Goal: Task Accomplishment & Management: Manage account settings

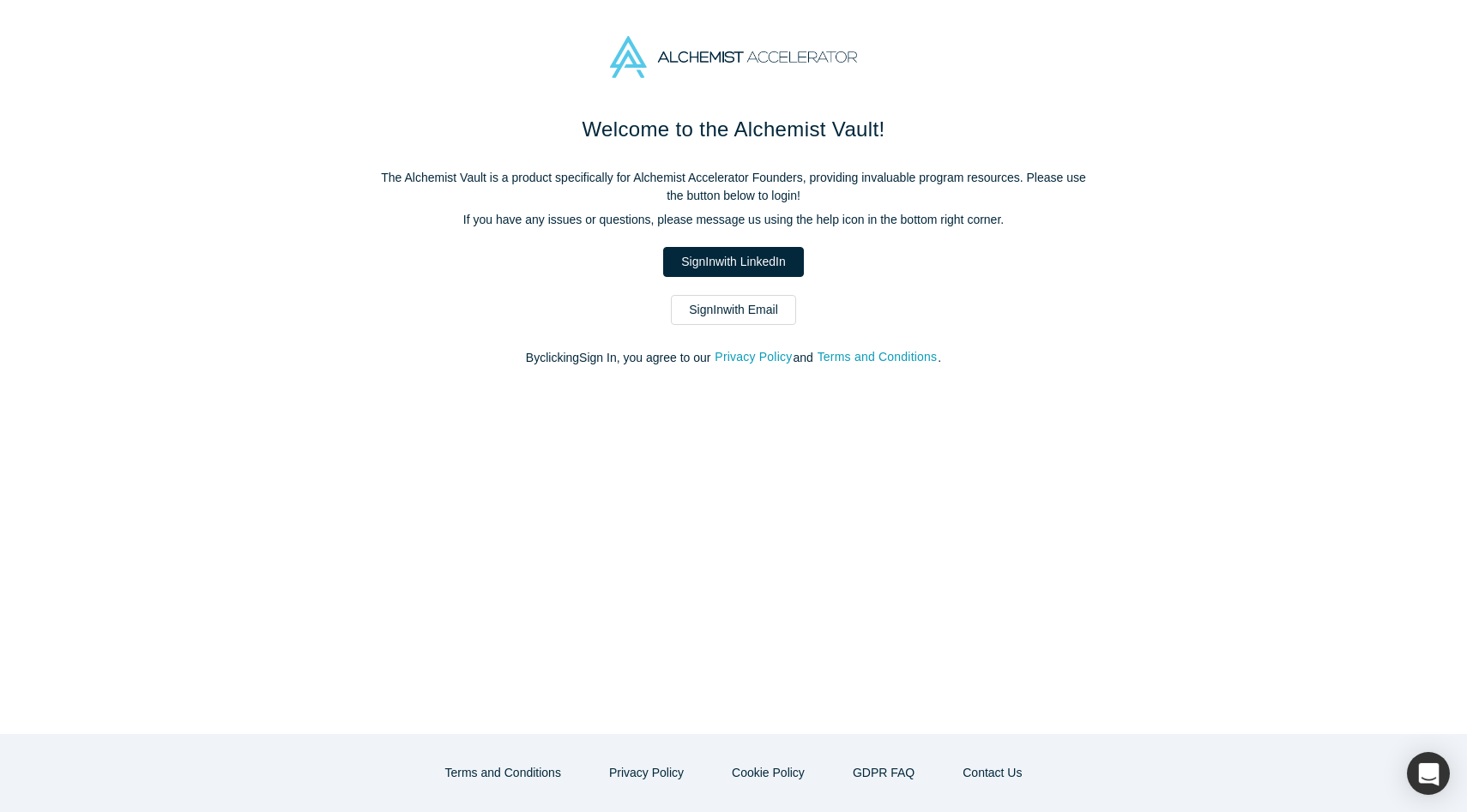
click at [716, 268] on link "Sign In with LinkedIn" at bounding box center [733, 263] width 140 height 30
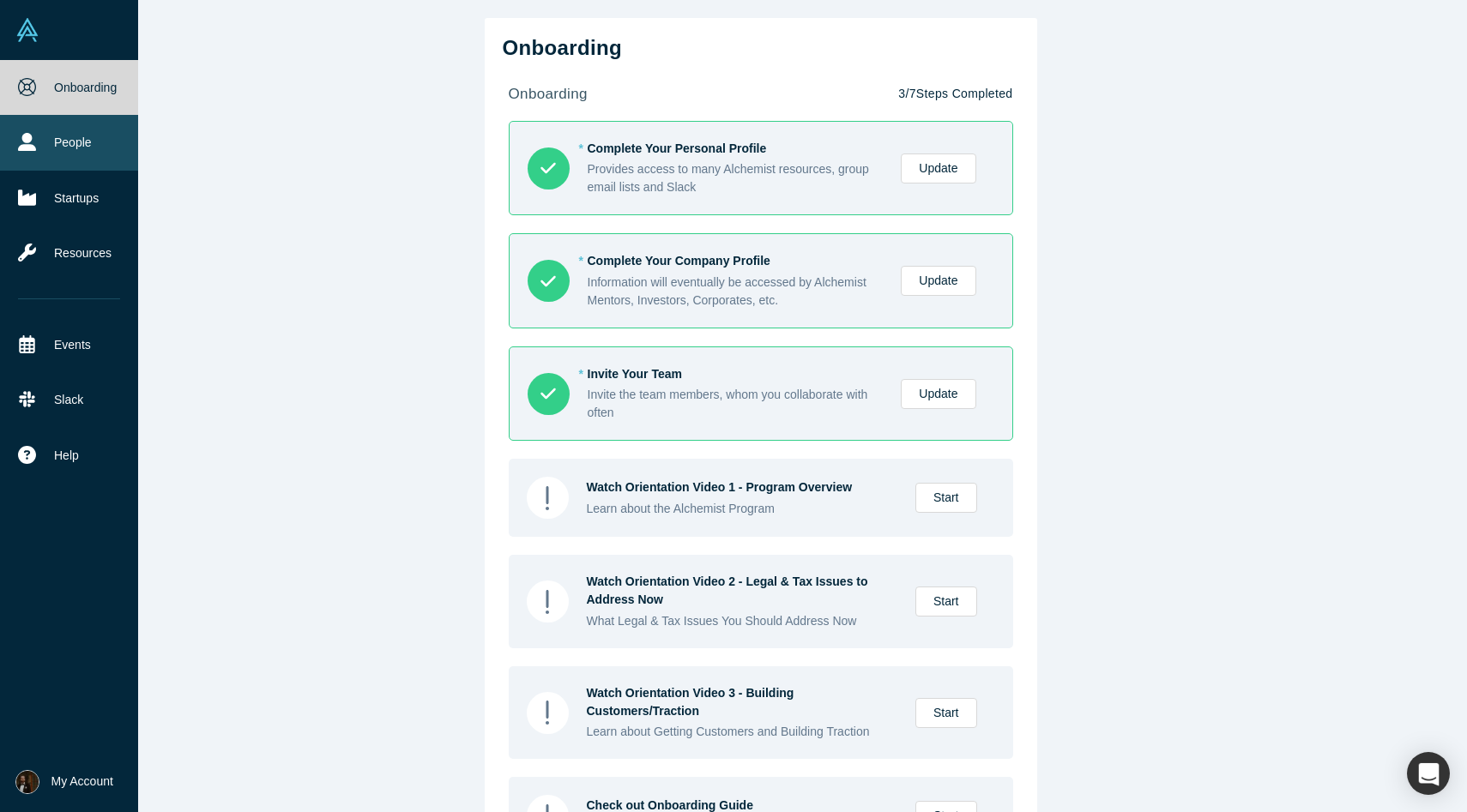
click at [66, 148] on link "People" at bounding box center [69, 142] width 138 height 54
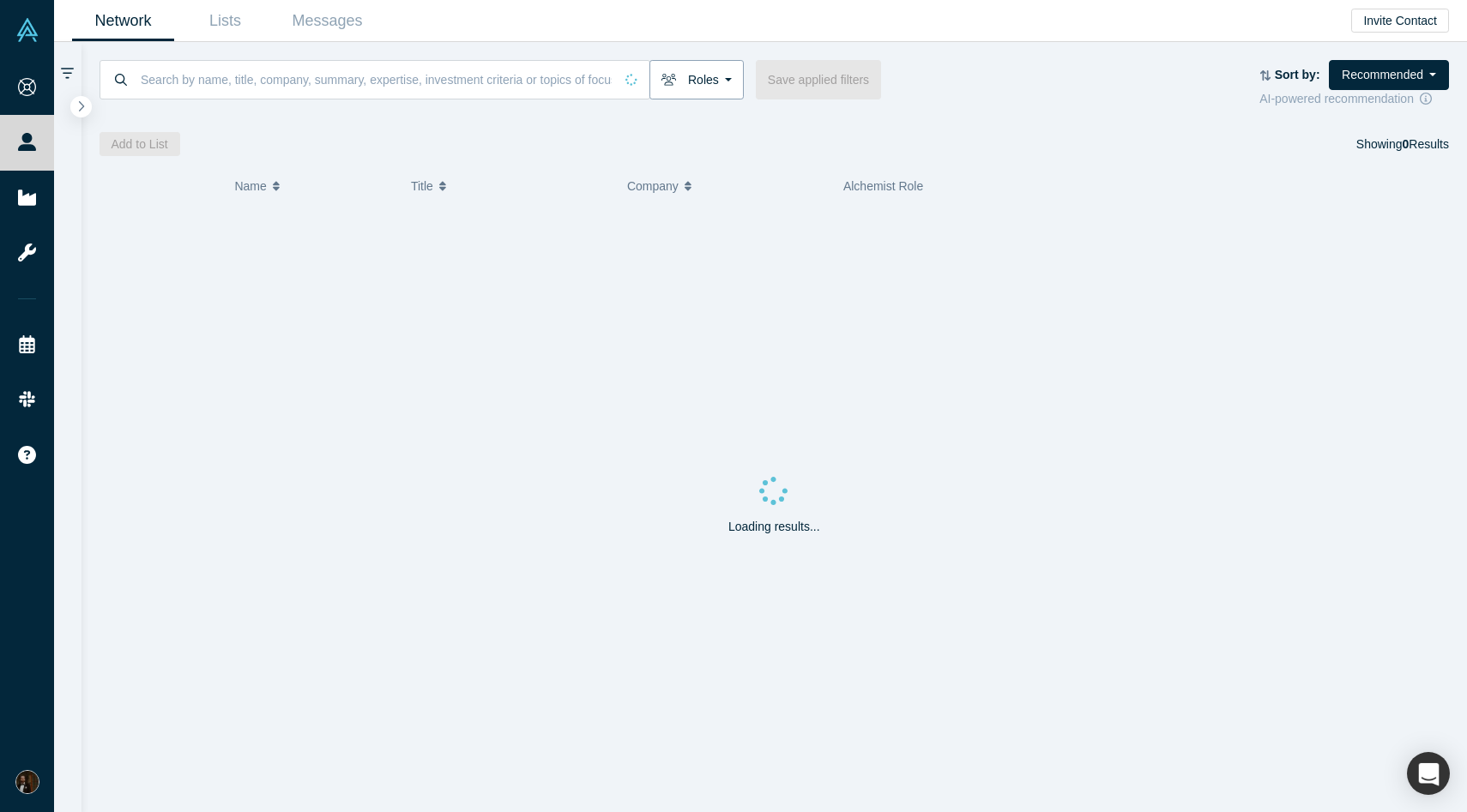
click at [713, 75] on button "Roles" at bounding box center [697, 80] width 95 height 39
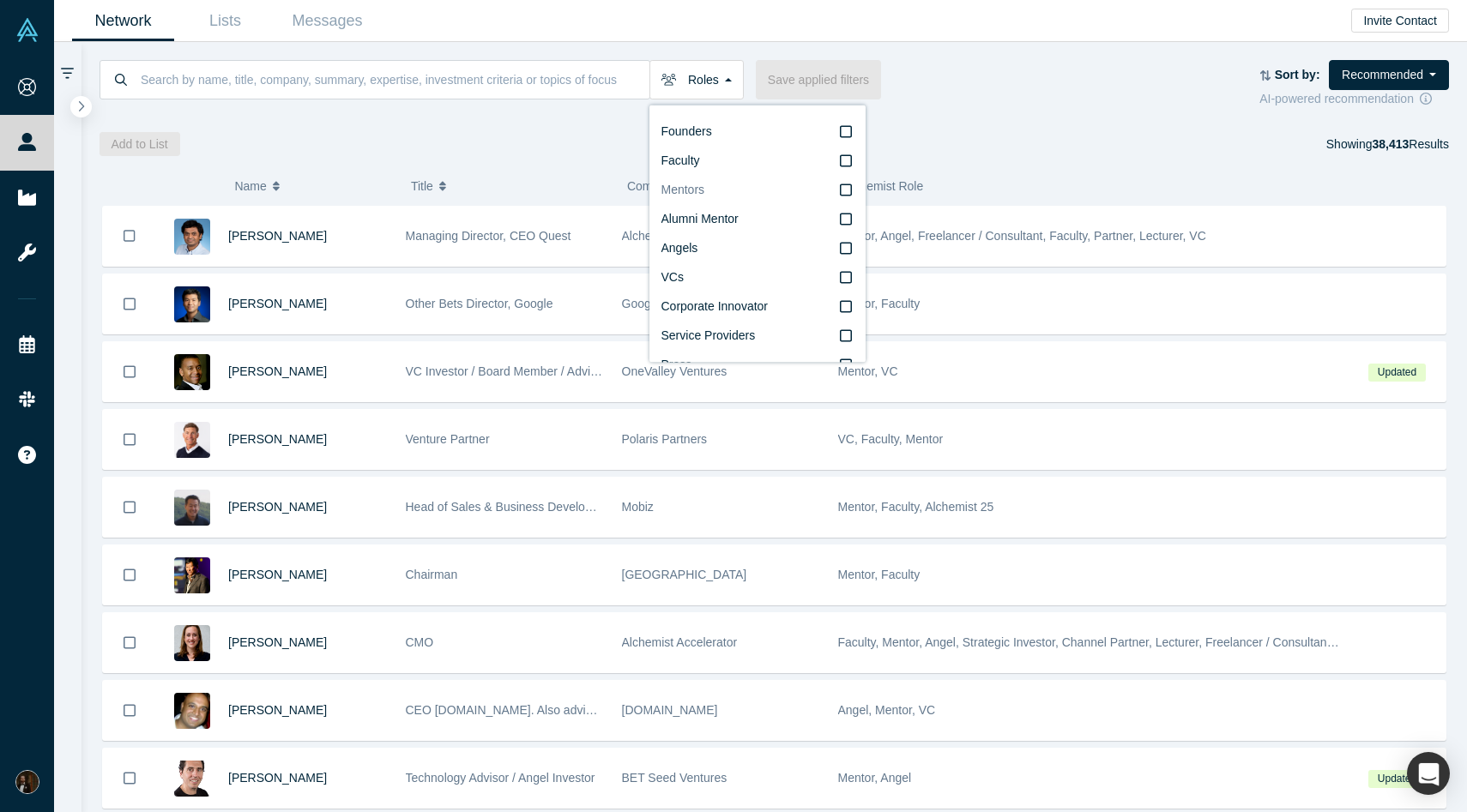
click at [834, 187] on label "Mentors" at bounding box center [757, 190] width 192 height 29
click at [0, 0] on input "Mentors" at bounding box center [0, 0] width 0 height 0
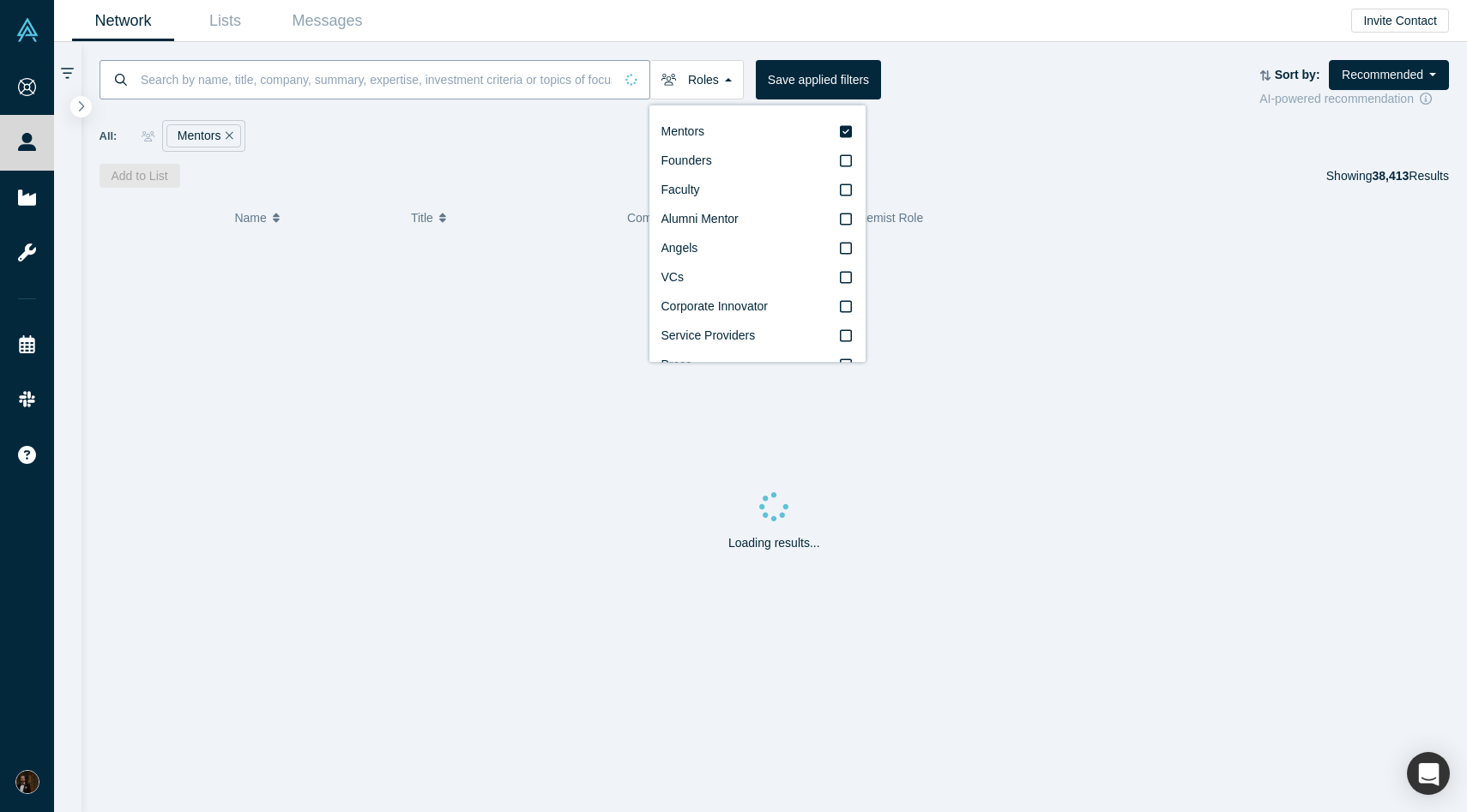
click at [571, 85] on input at bounding box center [376, 79] width 474 height 40
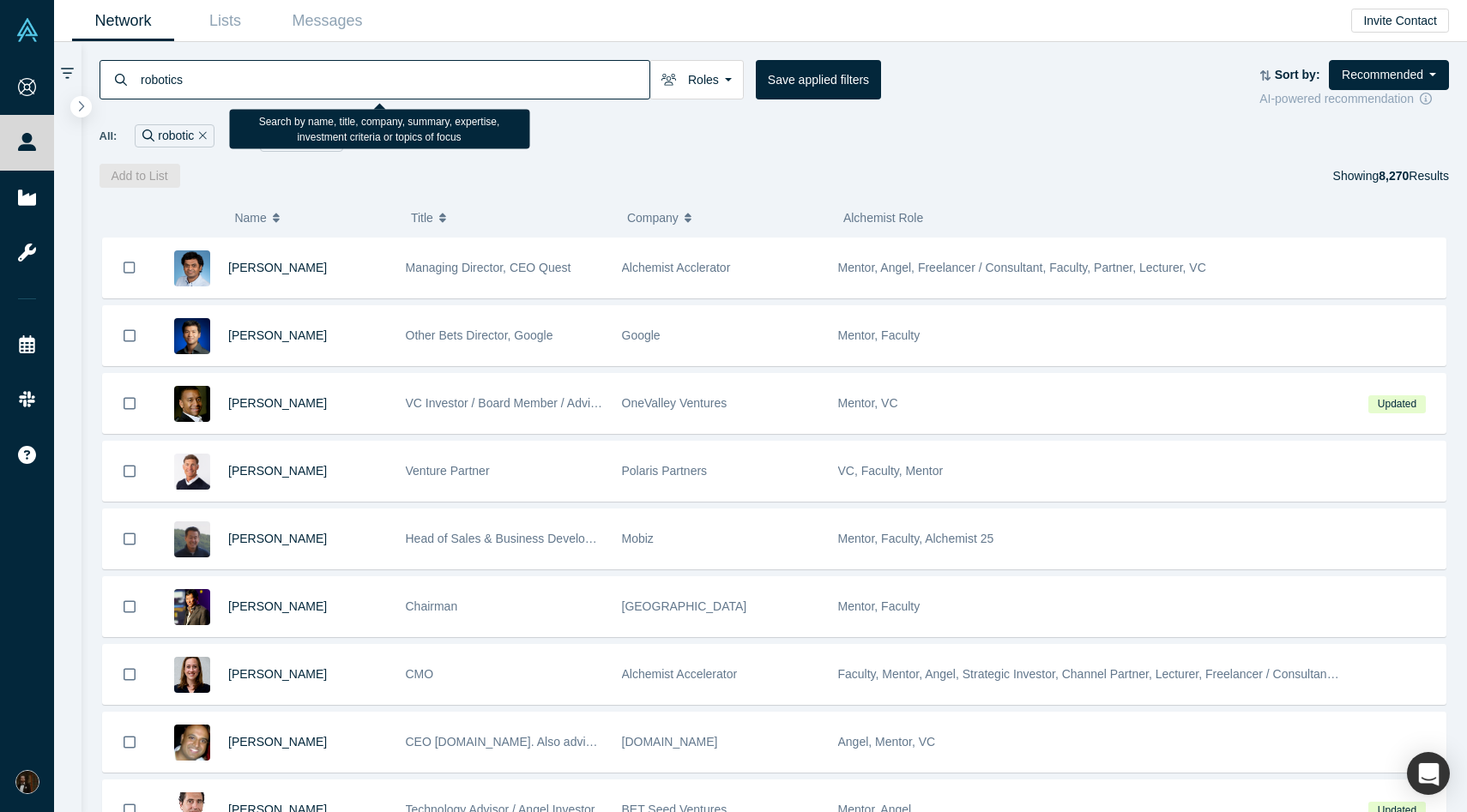
type input "robotics"
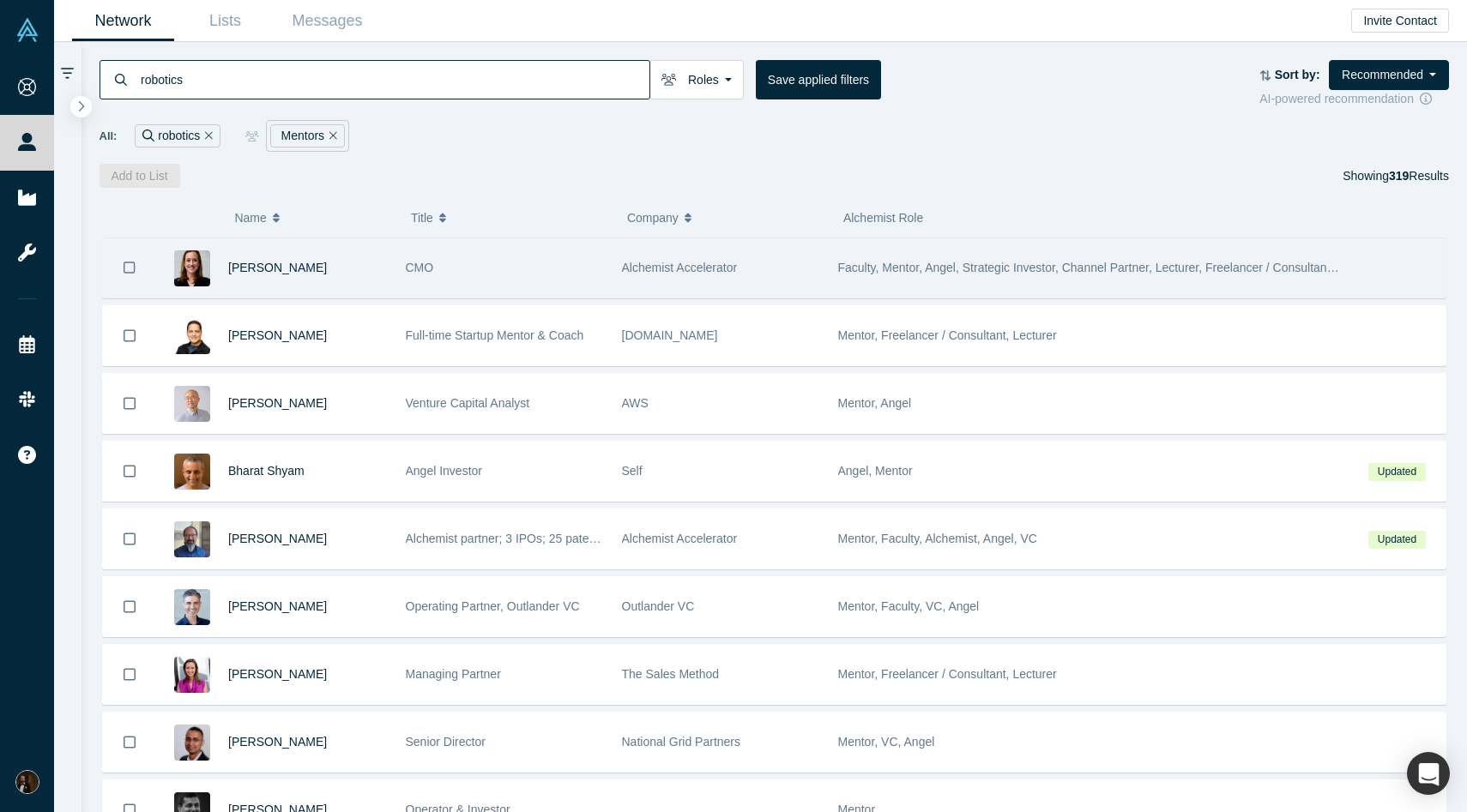
click at [633, 264] on span "Alchemist Accelerator" at bounding box center [680, 267] width 116 height 13
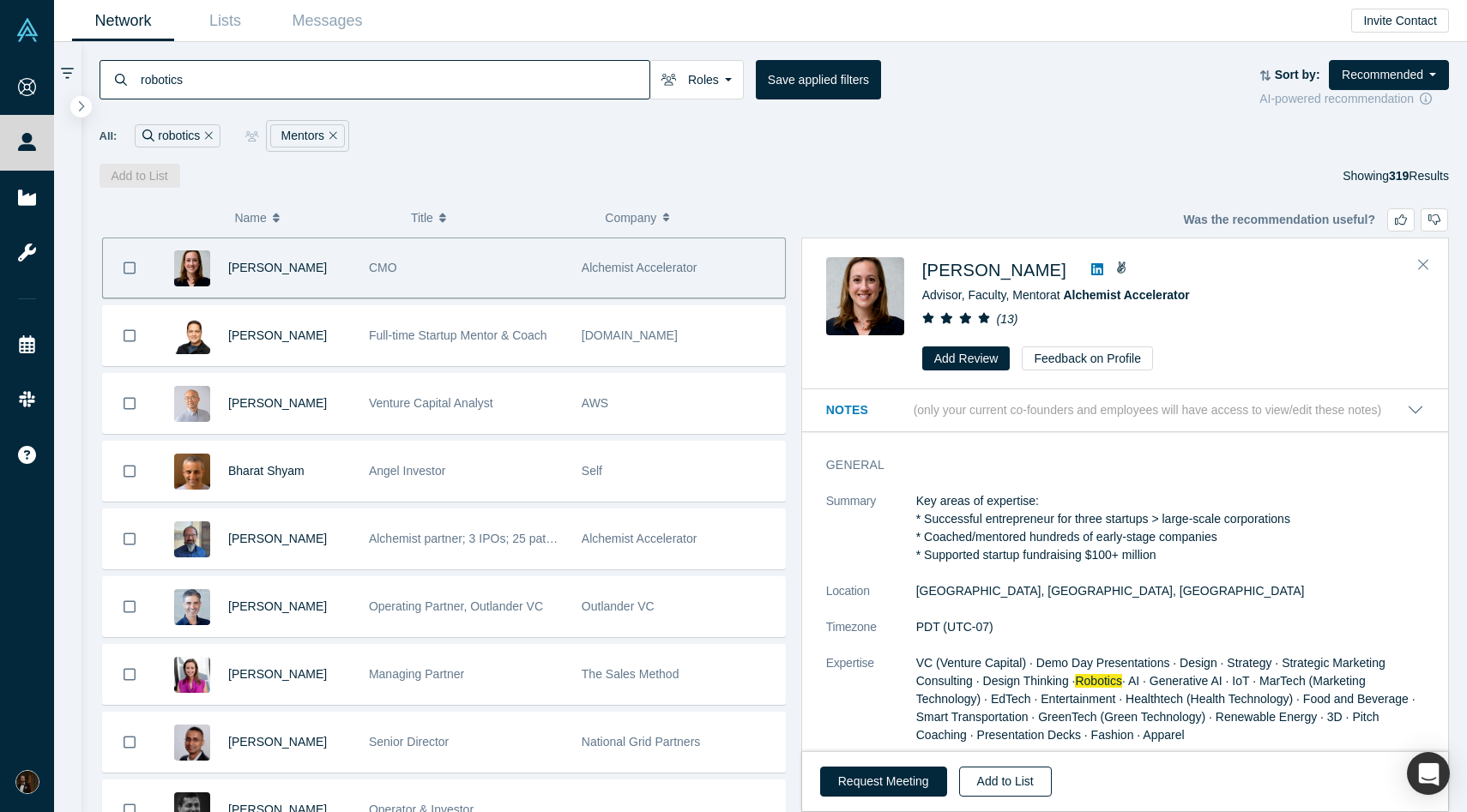
click at [989, 777] on button "Add to List" at bounding box center [1006, 782] width 93 height 30
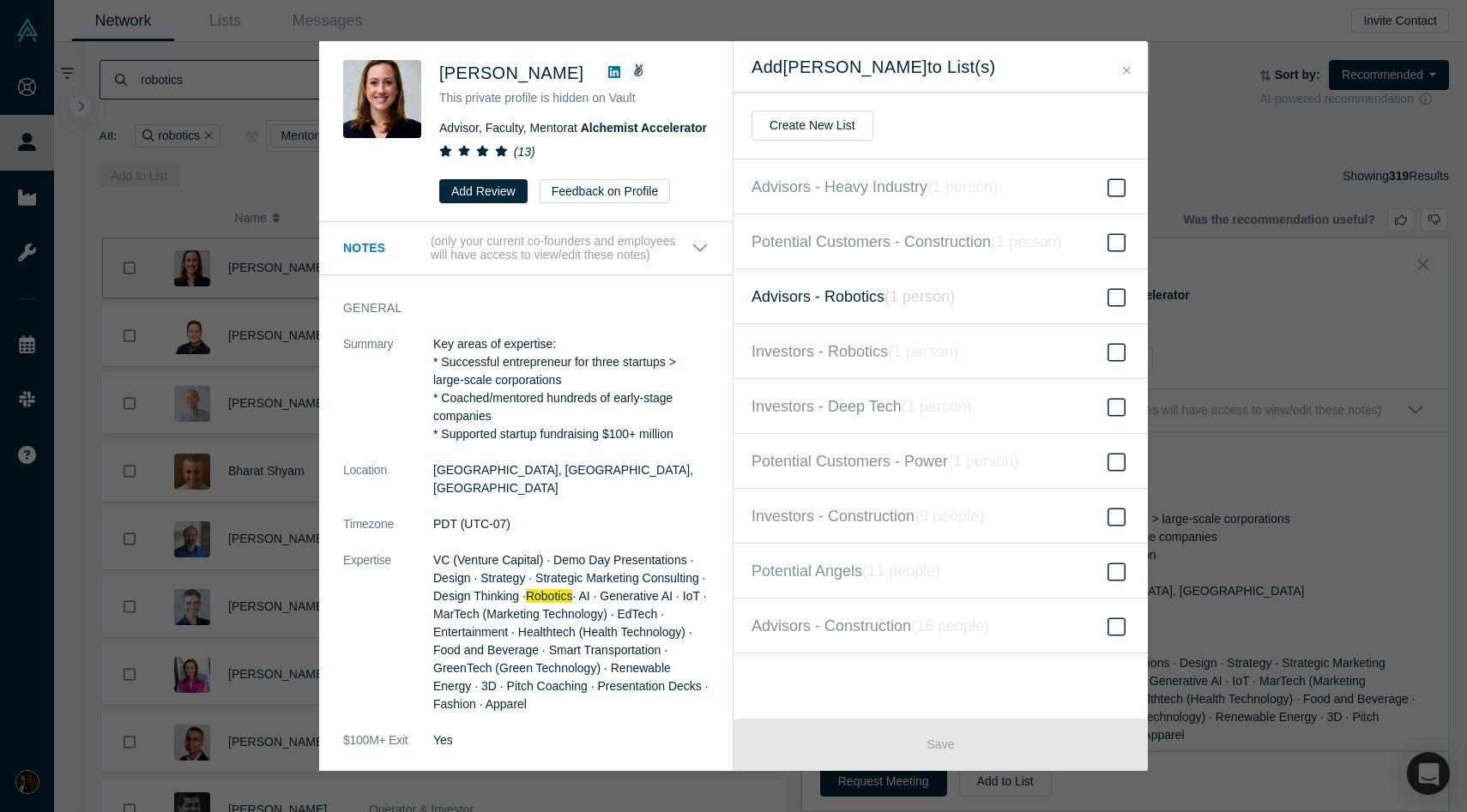
click at [1119, 300] on icon at bounding box center [1117, 297] width 18 height 21
click at [0, 0] on input "Advisors - Robotics ( 1 person )" at bounding box center [0, 0] width 0 height 0
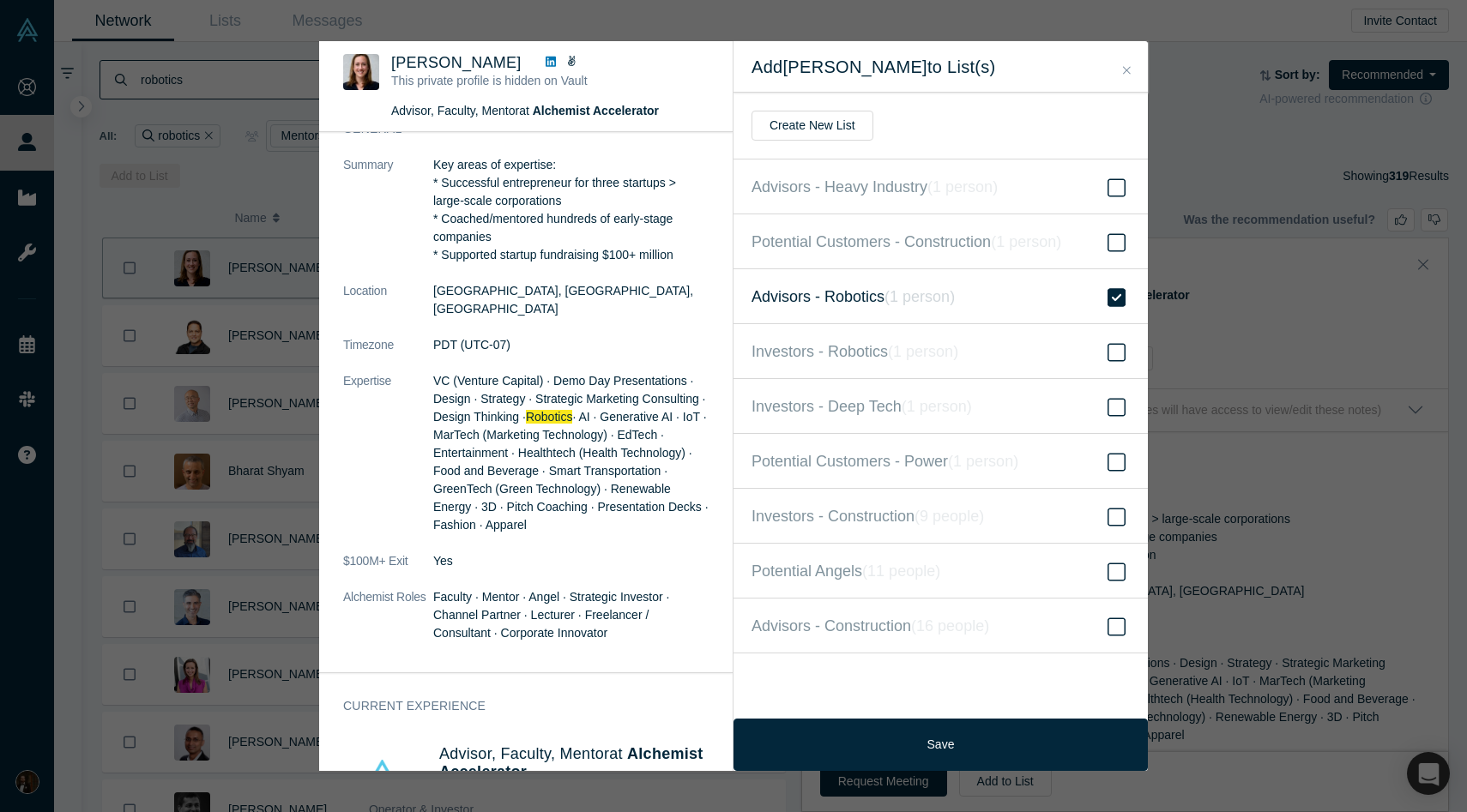
scroll to position [88, 0]
click at [1125, 565] on icon at bounding box center [1117, 572] width 18 height 18
click at [0, 0] on input "Potential Angels ( 11 people )" at bounding box center [0, 0] width 0 height 0
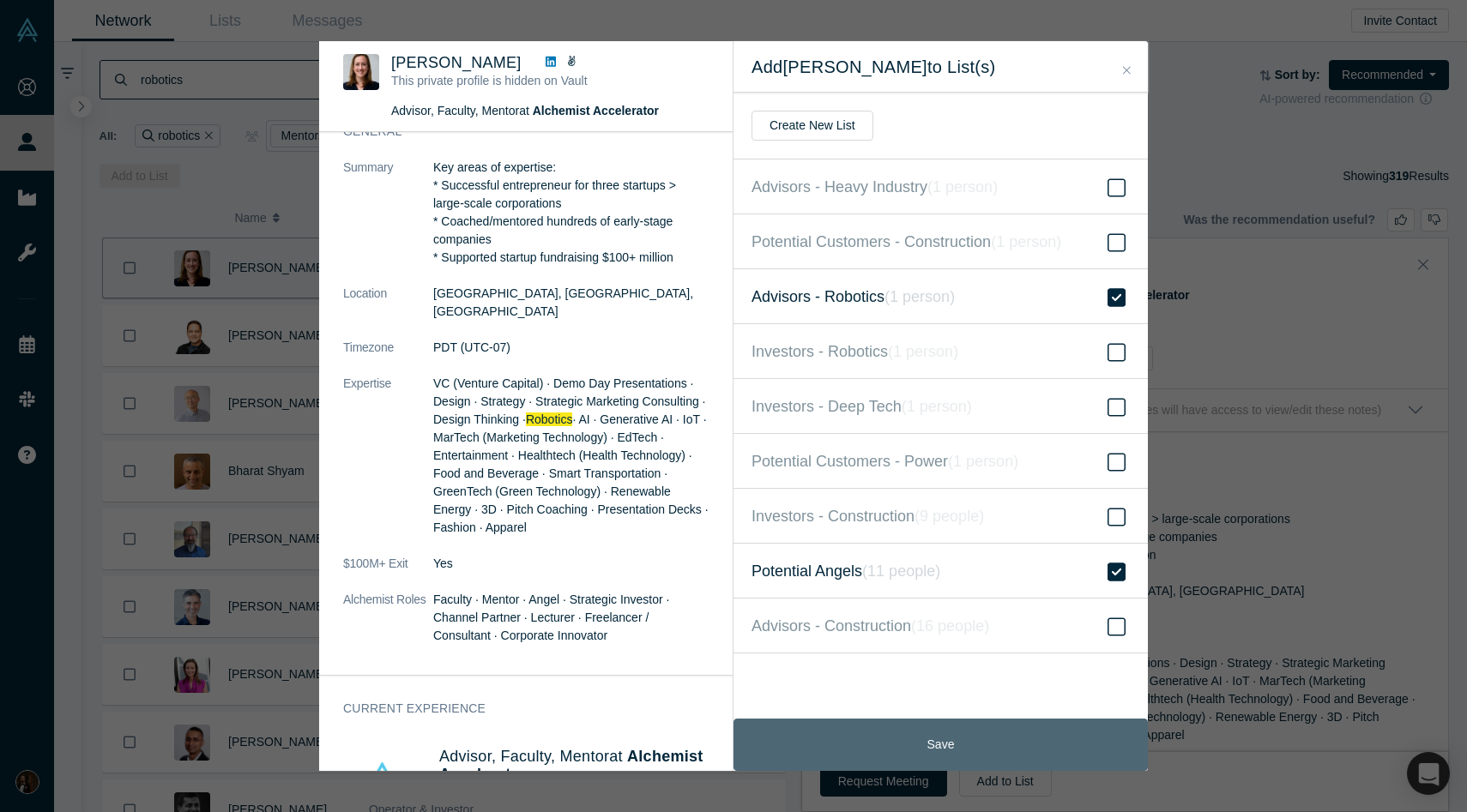
click at [992, 735] on button "Save" at bounding box center [941, 745] width 415 height 53
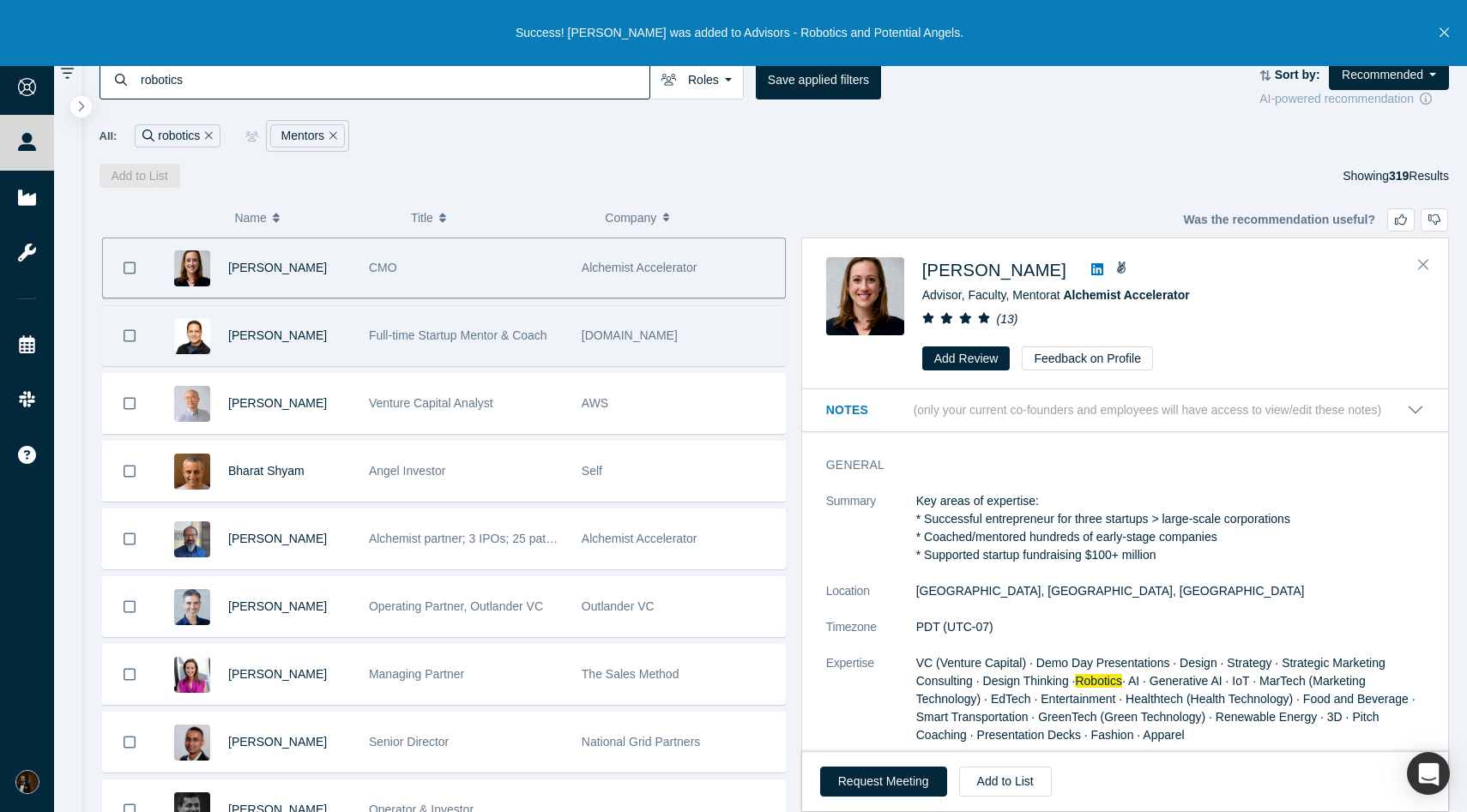
click at [347, 335] on div "Samir Ghosh" at bounding box center [289, 336] width 122 height 59
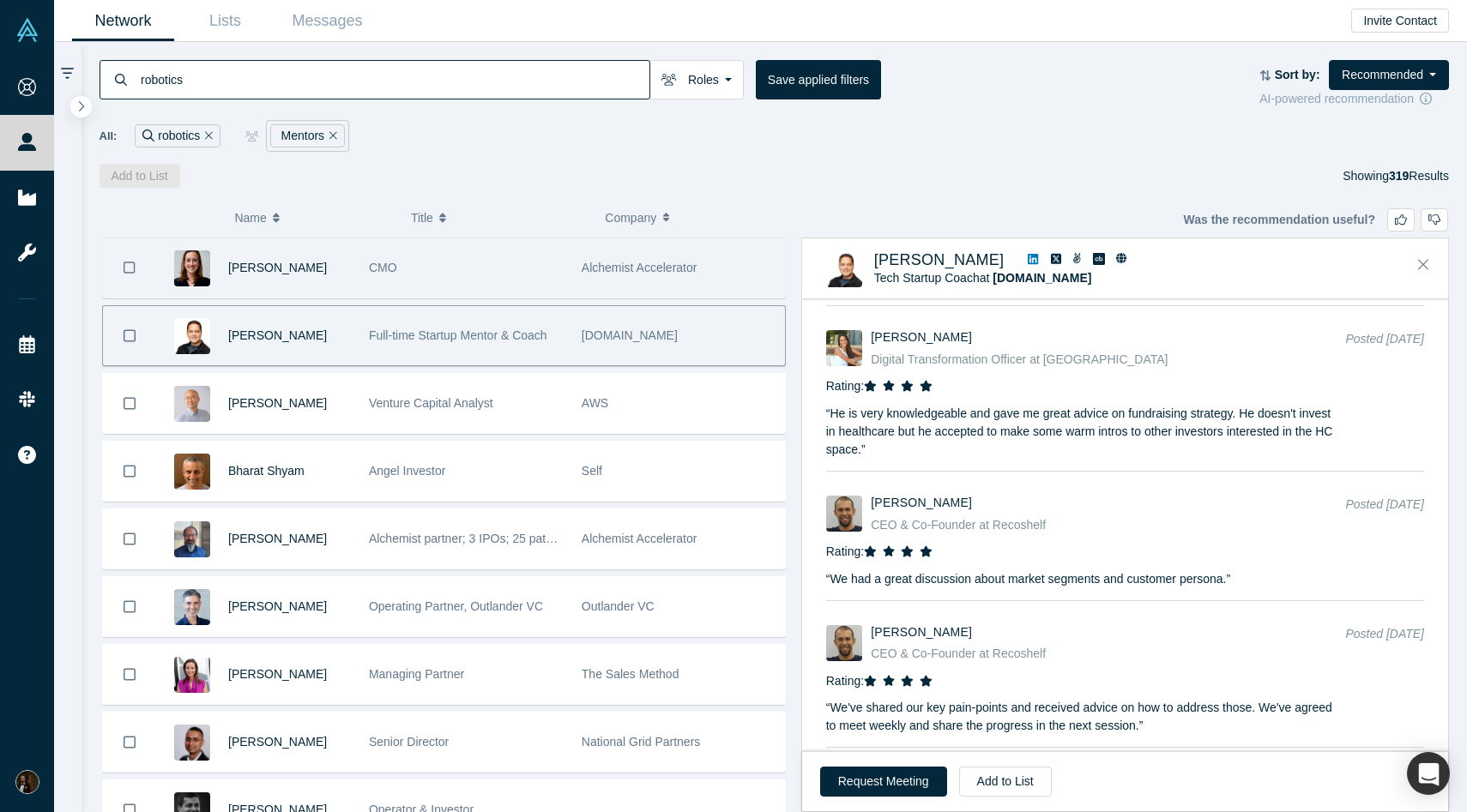
scroll to position [3733, 0]
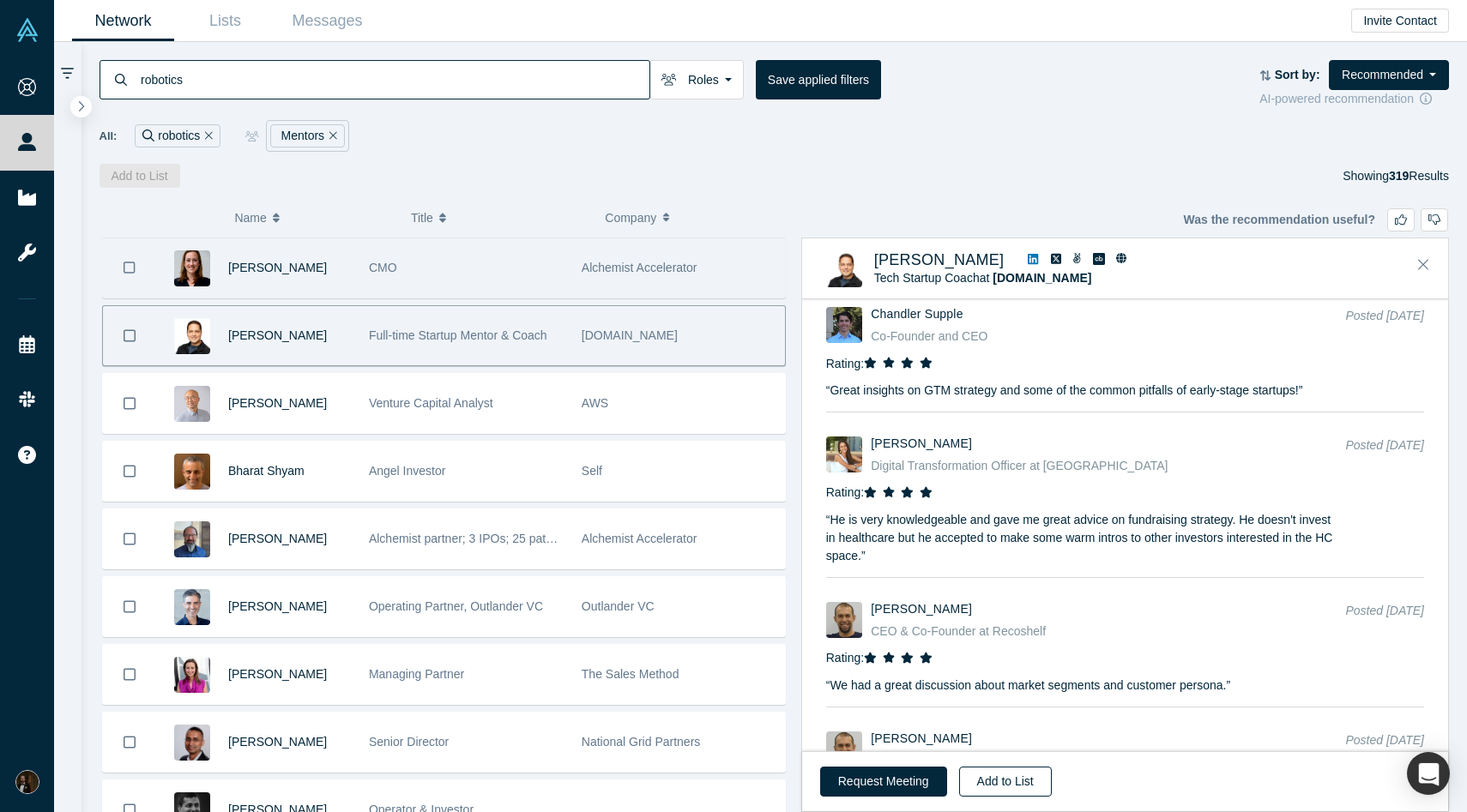
click at [983, 788] on button "Add to List" at bounding box center [1006, 782] width 93 height 30
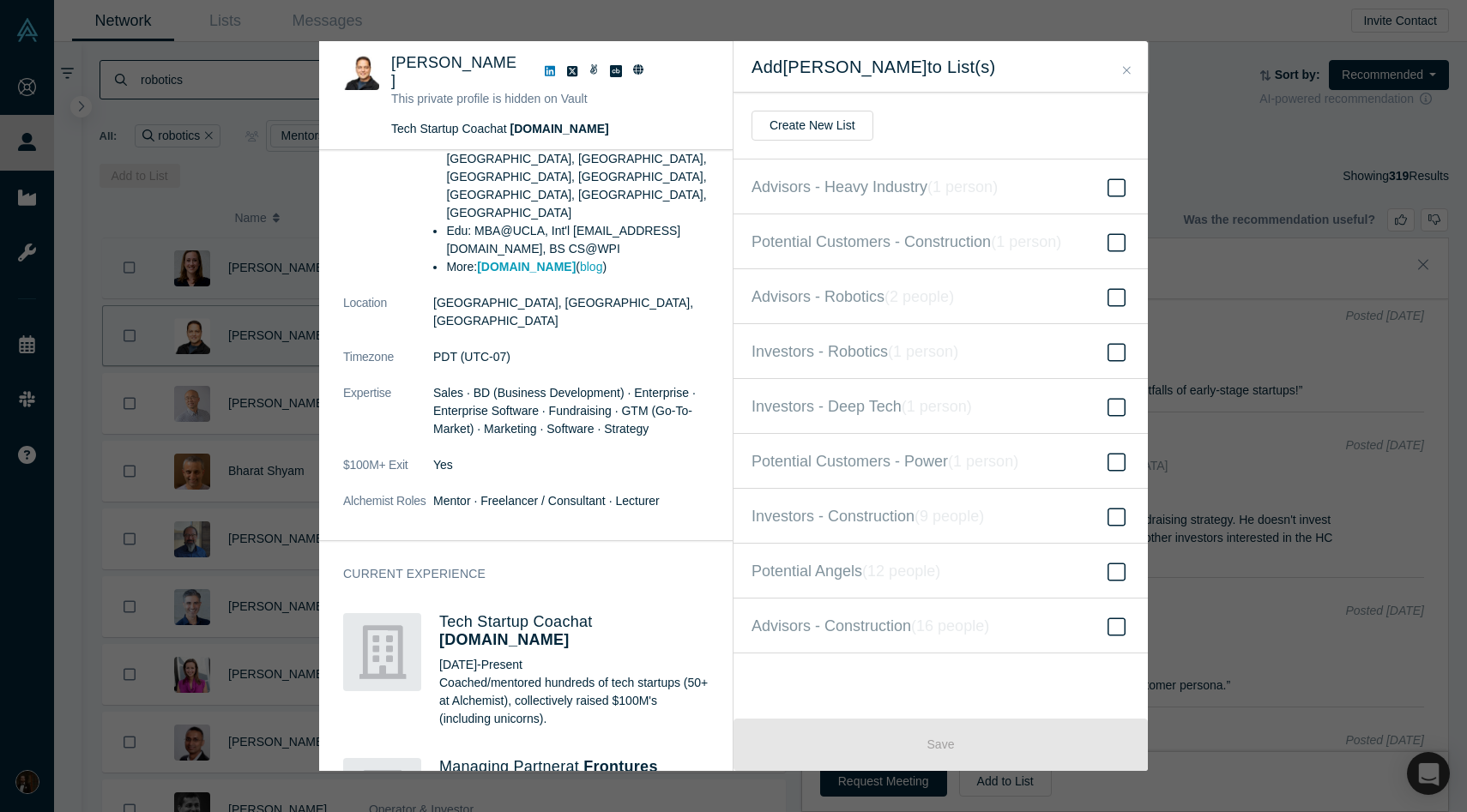
scroll to position [423, 0]
click at [843, 116] on button "Create New List" at bounding box center [812, 126] width 122 height 30
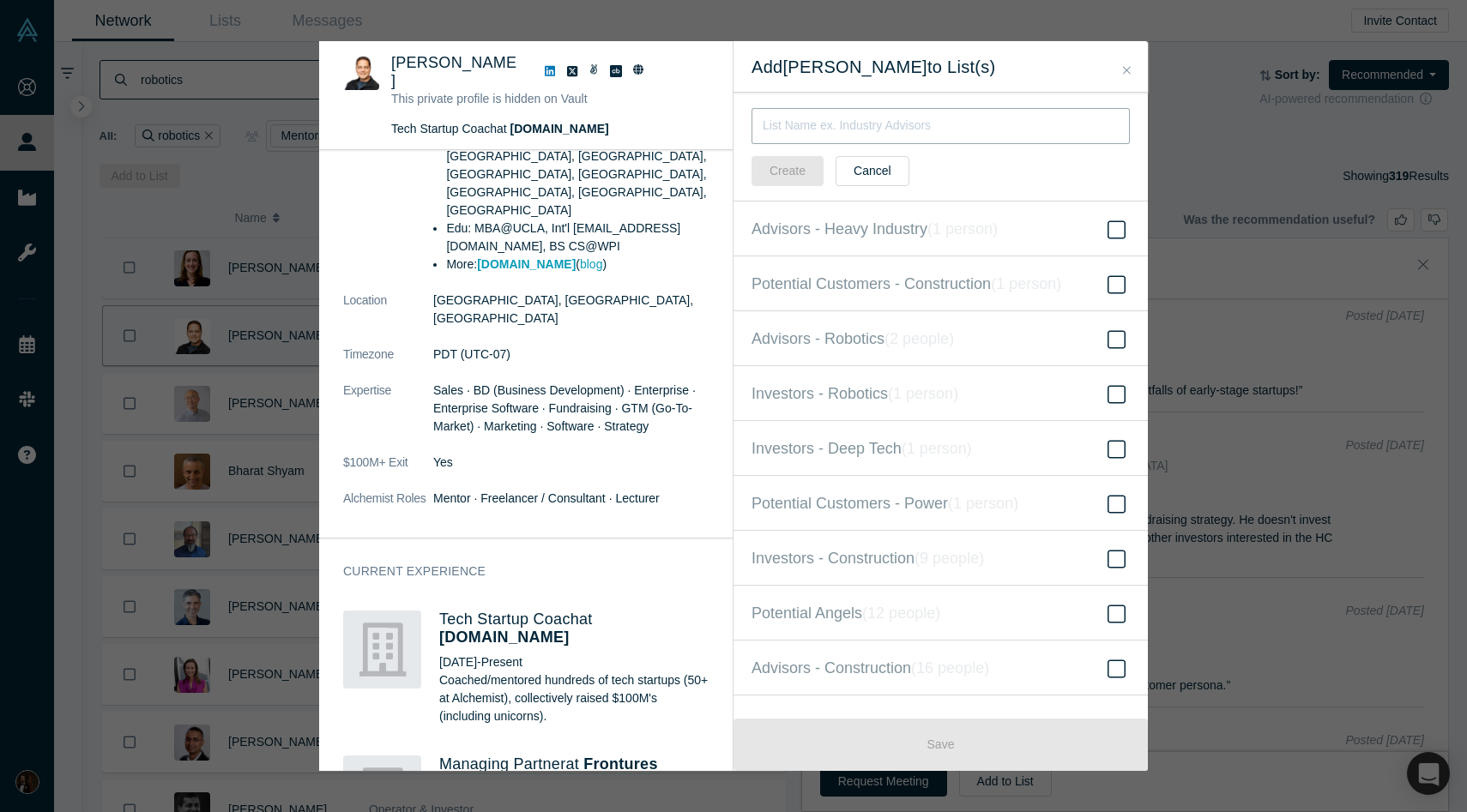
click at [859, 131] on input "text" at bounding box center [940, 126] width 378 height 36
type input "Advisors - General"
click at [765, 168] on button "Create" at bounding box center [787, 172] width 72 height 30
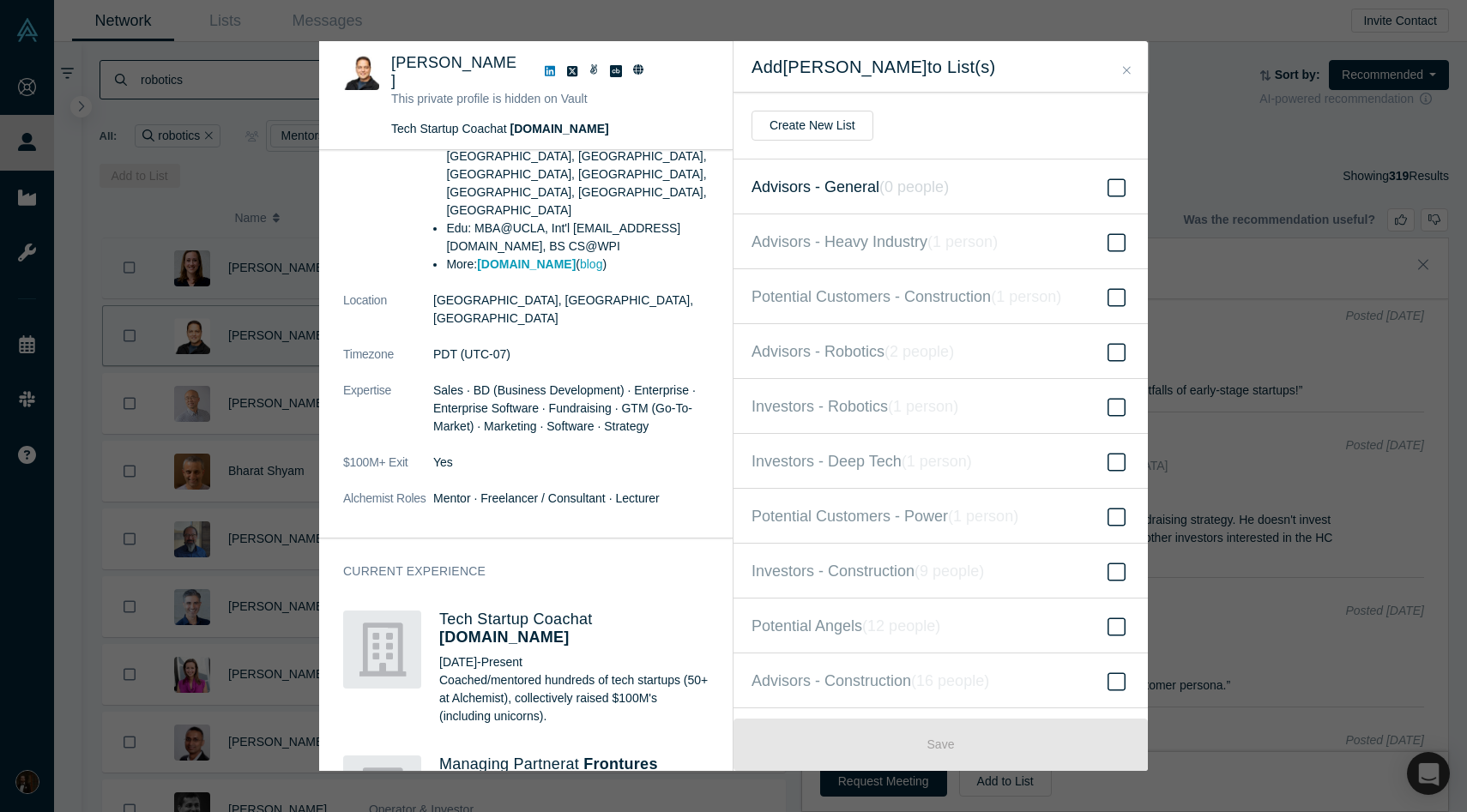
click at [1005, 189] on label "Advisors - General ( 0 people )" at bounding box center [941, 187] width 415 height 54
click at [0, 0] on input "Advisors - General ( 0 people )" at bounding box center [0, 0] width 0 height 0
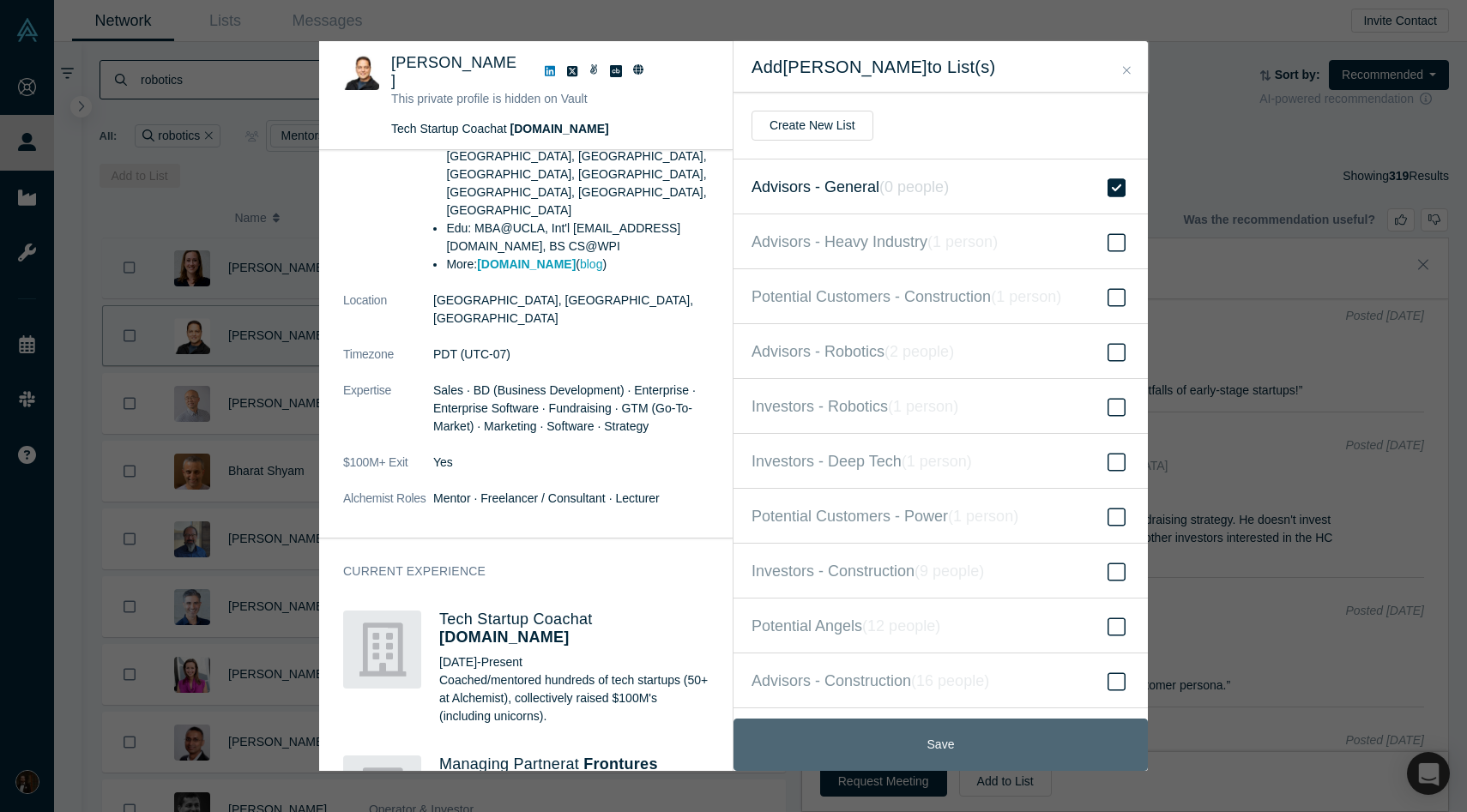
click at [884, 738] on button "Save" at bounding box center [941, 745] width 415 height 53
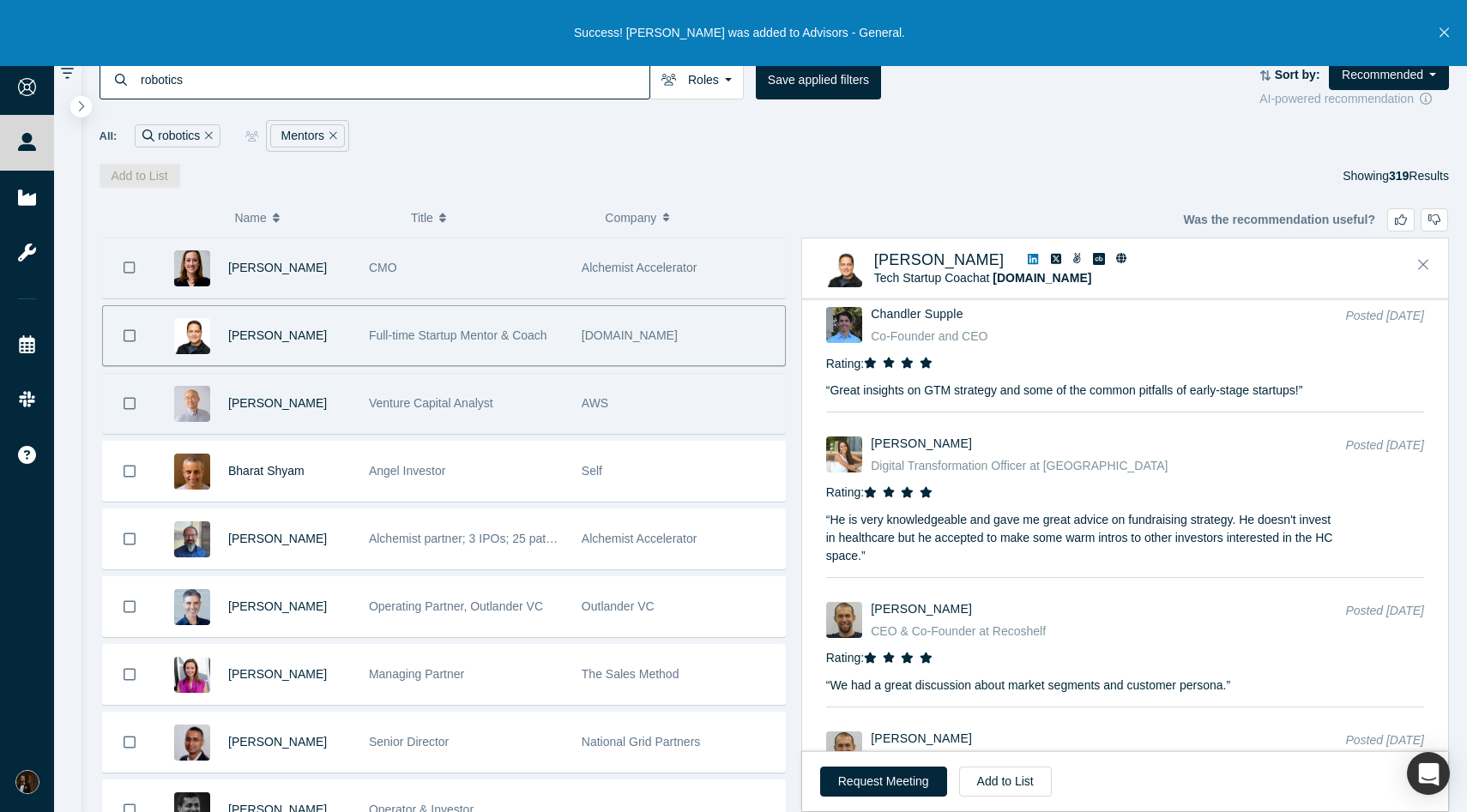
click at [293, 414] on div "[PERSON_NAME]" at bounding box center [289, 404] width 122 height 59
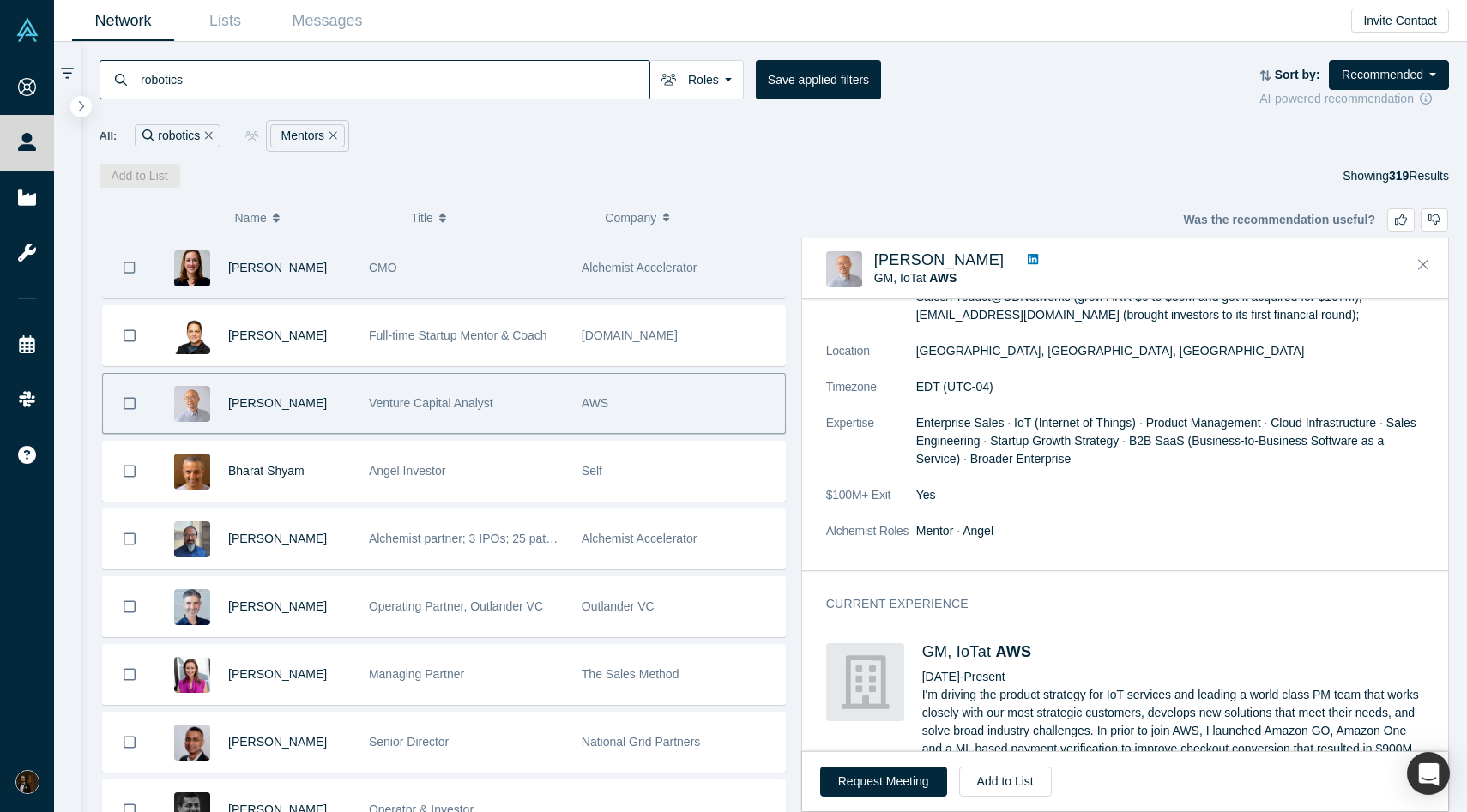
scroll to position [113, 0]
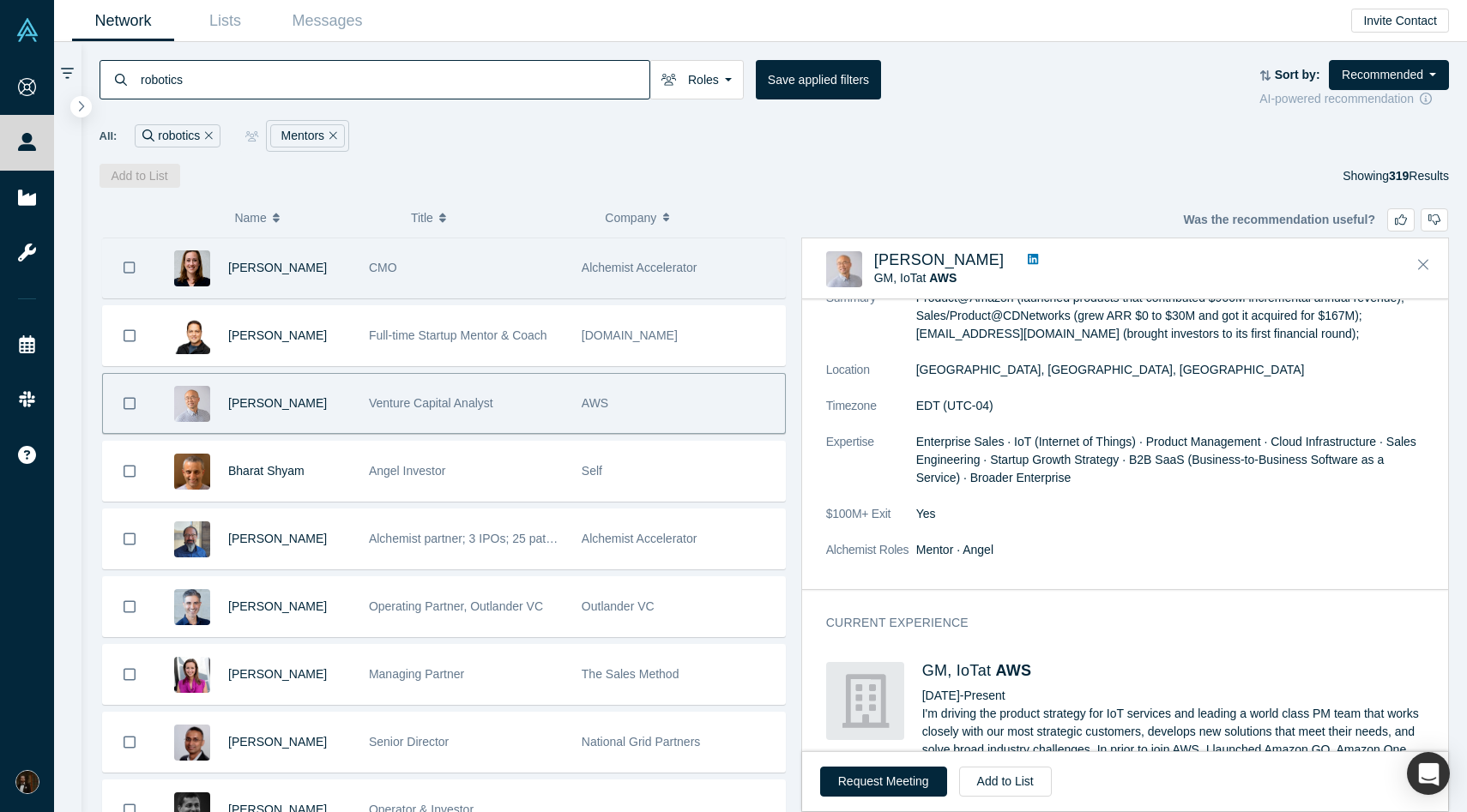
click at [521, 93] on input "robotics" at bounding box center [394, 79] width 510 height 40
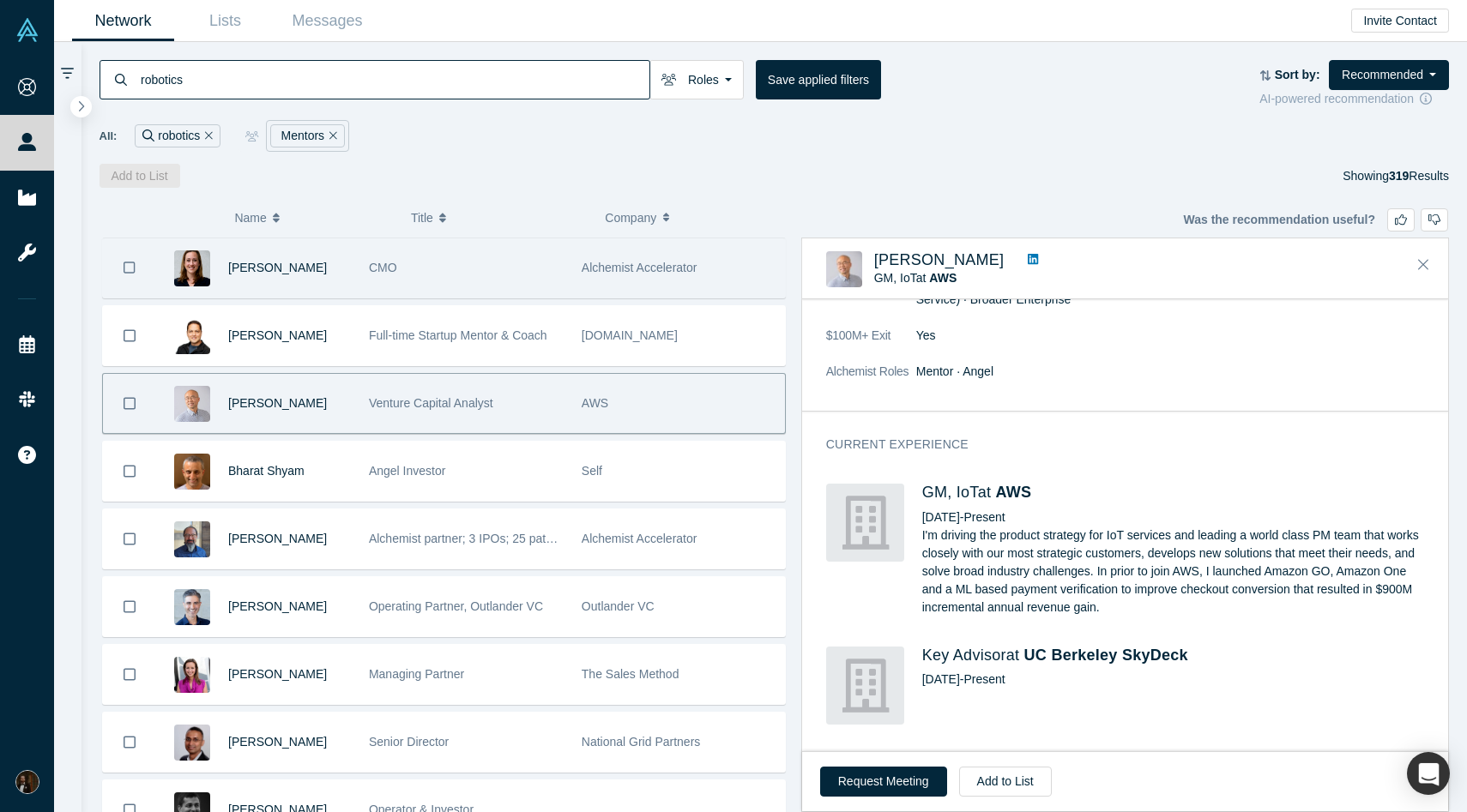
scroll to position [297, 0]
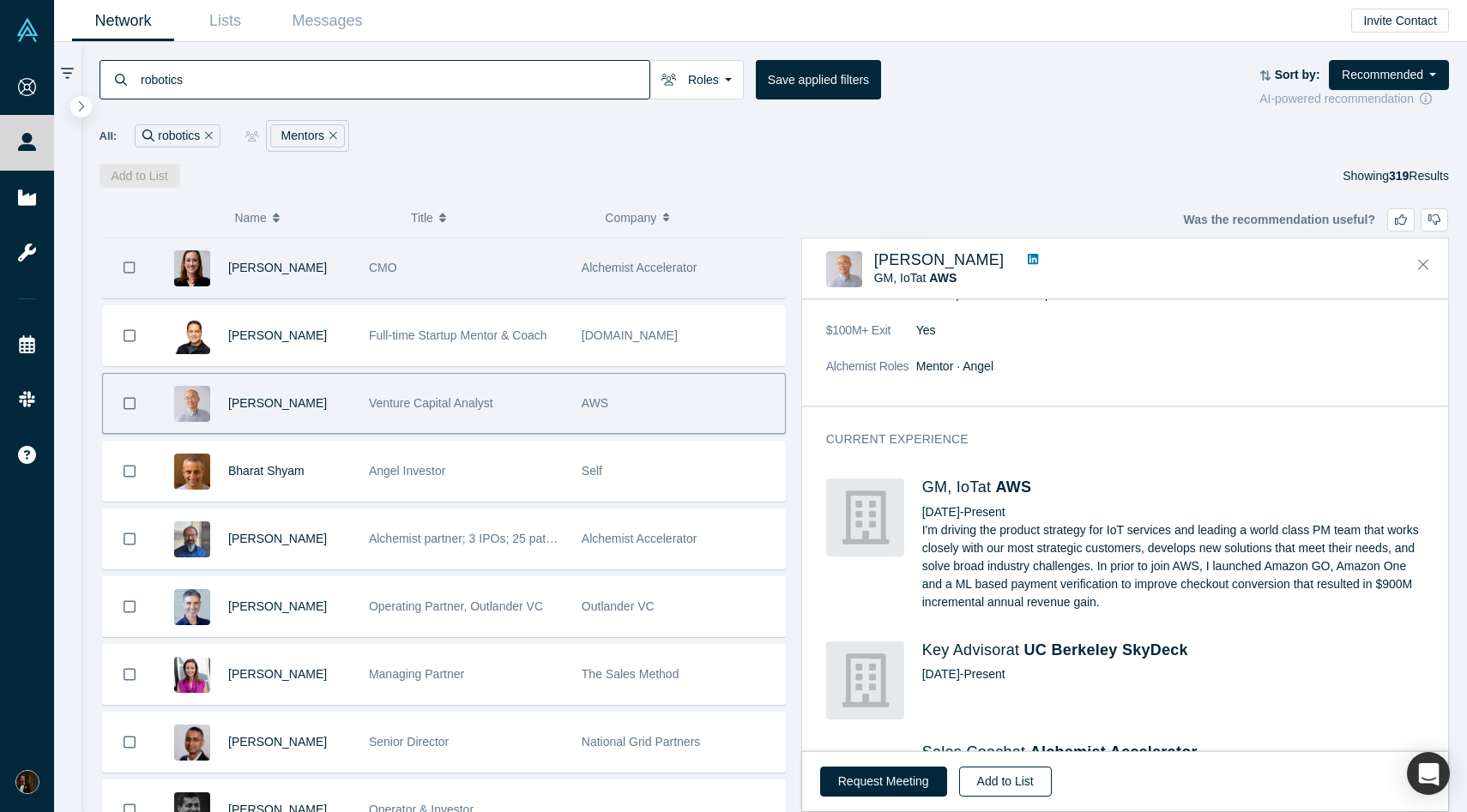
click at [1010, 788] on button "Add to List" at bounding box center [1006, 782] width 93 height 30
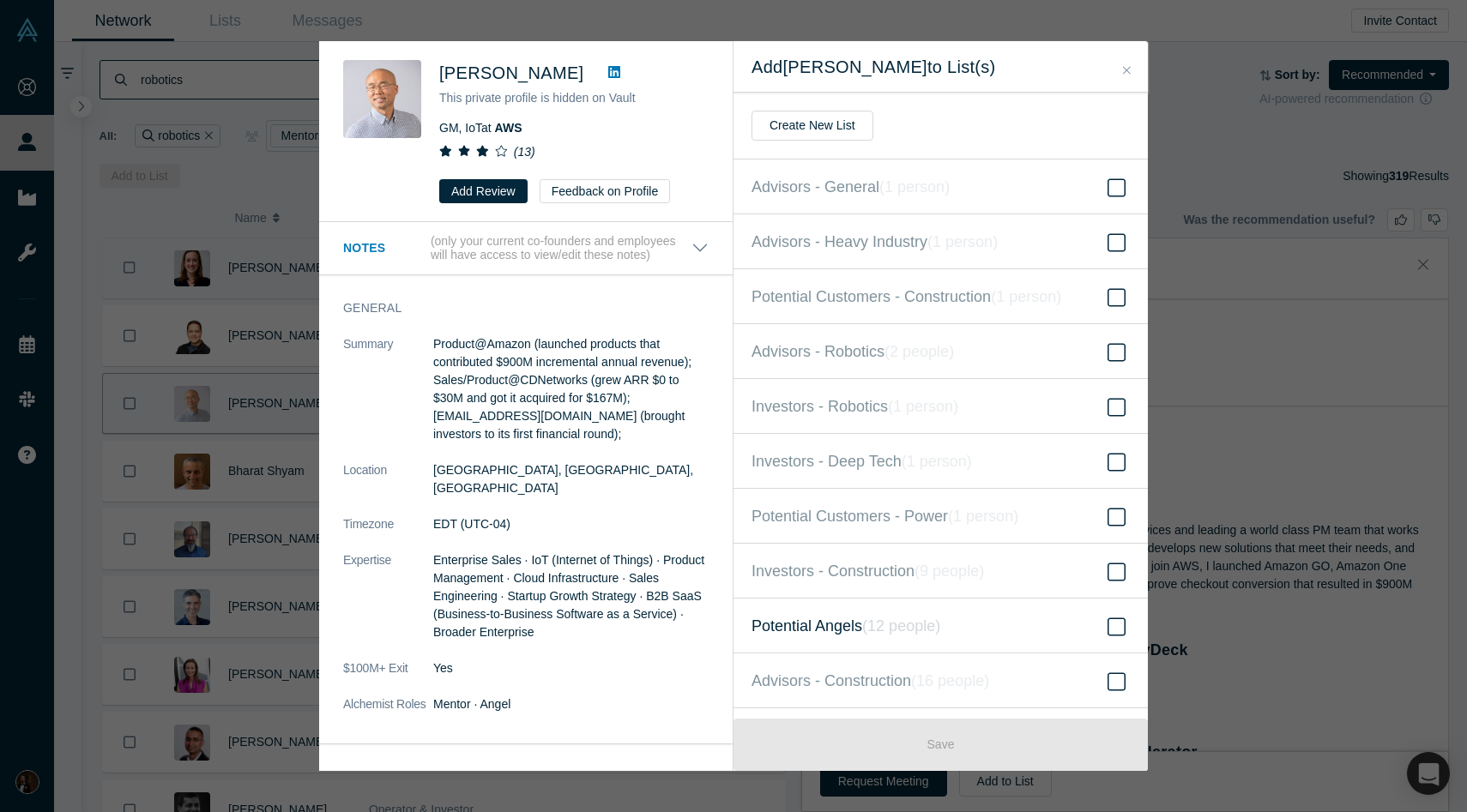
click at [912, 633] on icon "( 12 people )" at bounding box center [901, 625] width 78 height 17
click at [0, 0] on input "Potential Angels ( 12 people )" at bounding box center [0, 0] width 0 height 0
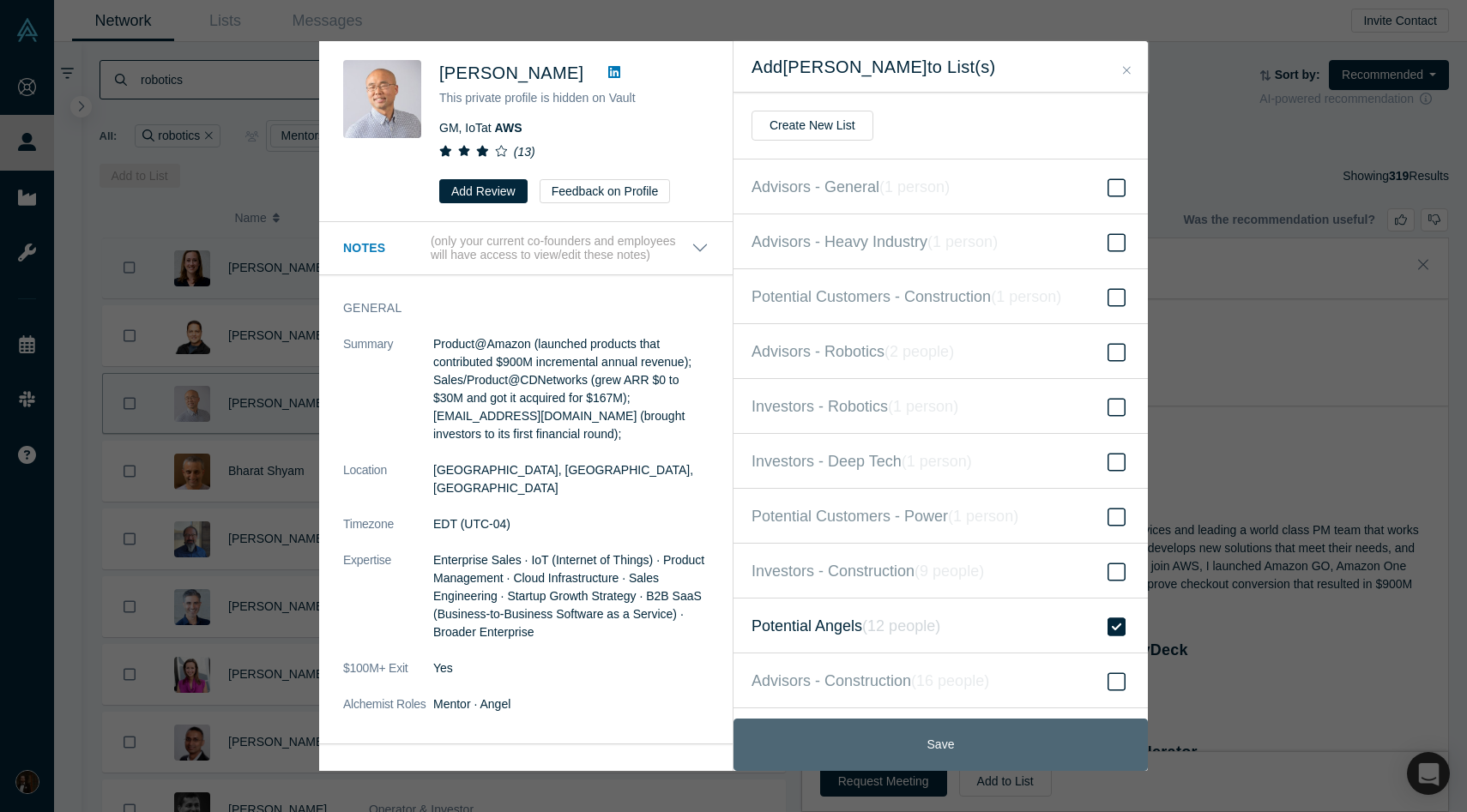
click at [886, 738] on button "Save" at bounding box center [941, 745] width 415 height 53
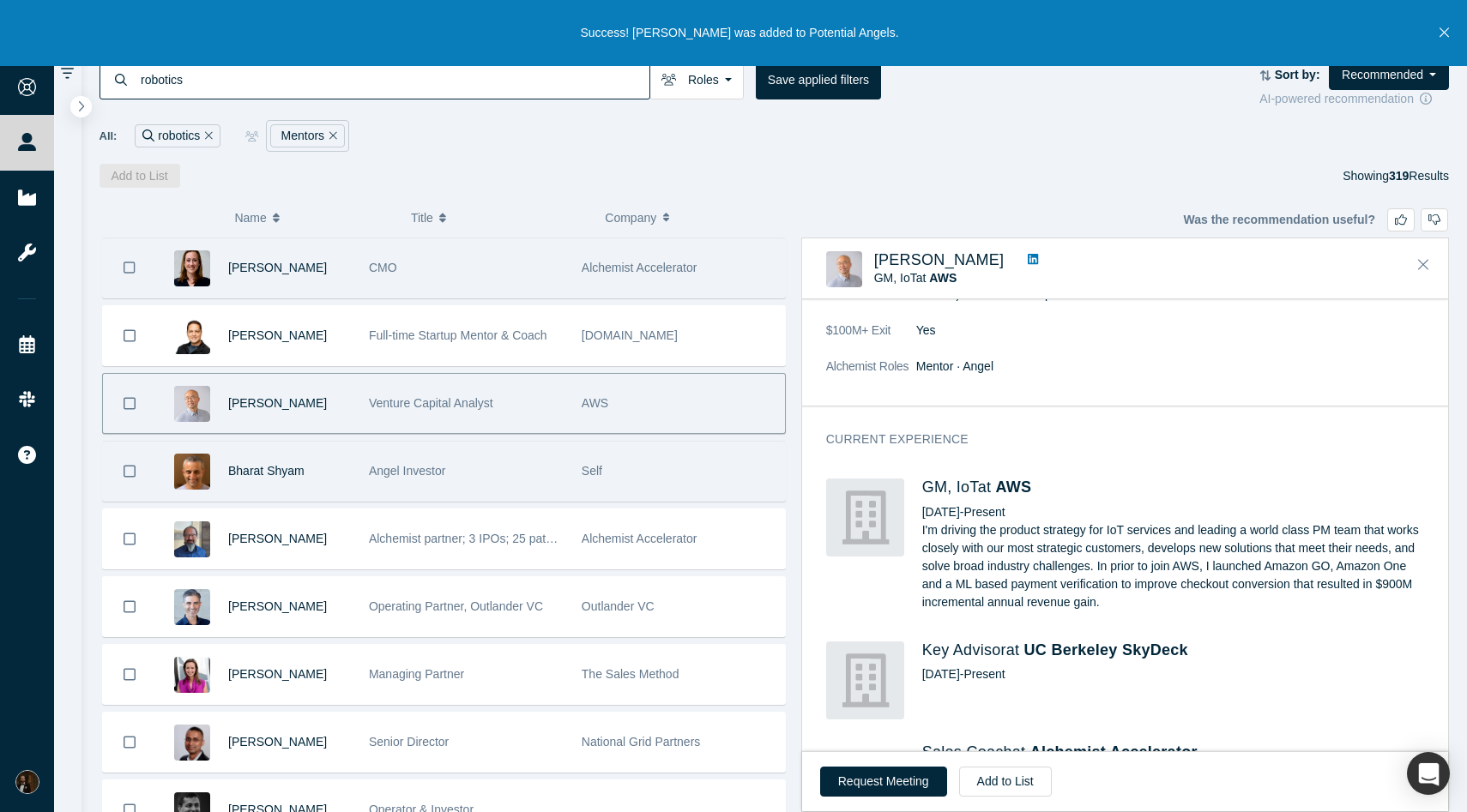
click at [356, 472] on div "Bharat Shyam" at bounding box center [258, 472] width 204 height 59
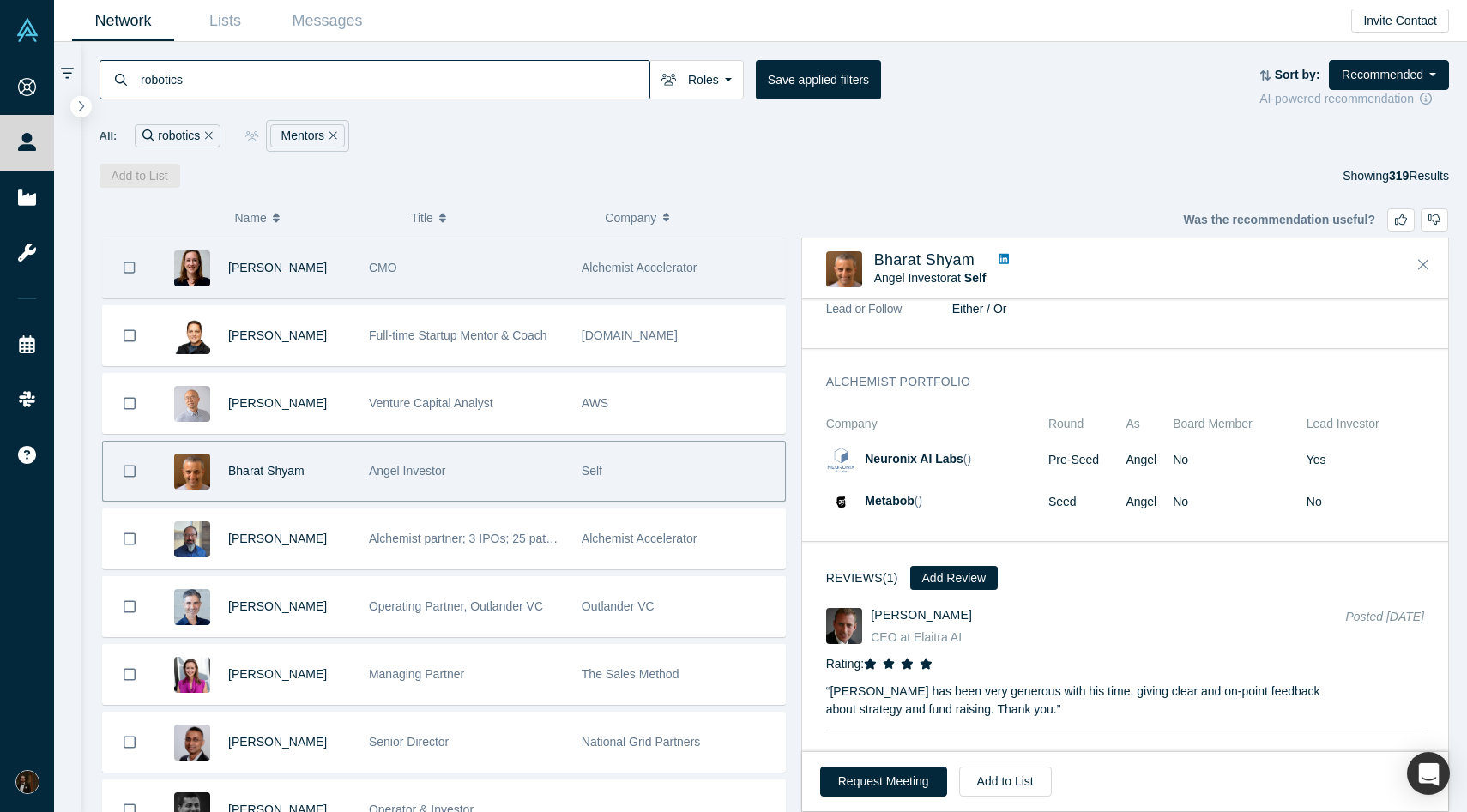
scroll to position [1473, 0]
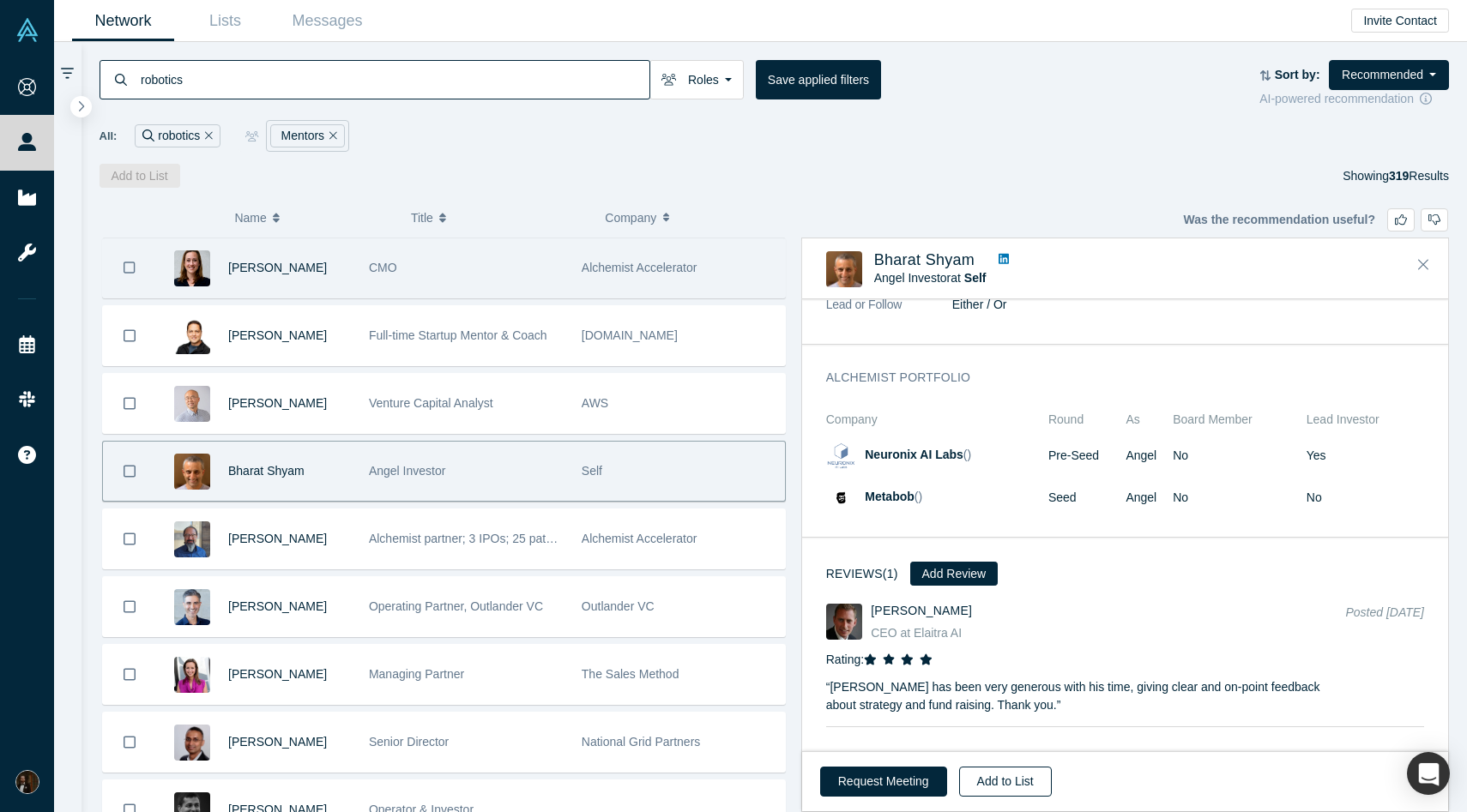
click at [988, 783] on button "Add to List" at bounding box center [1006, 782] width 93 height 30
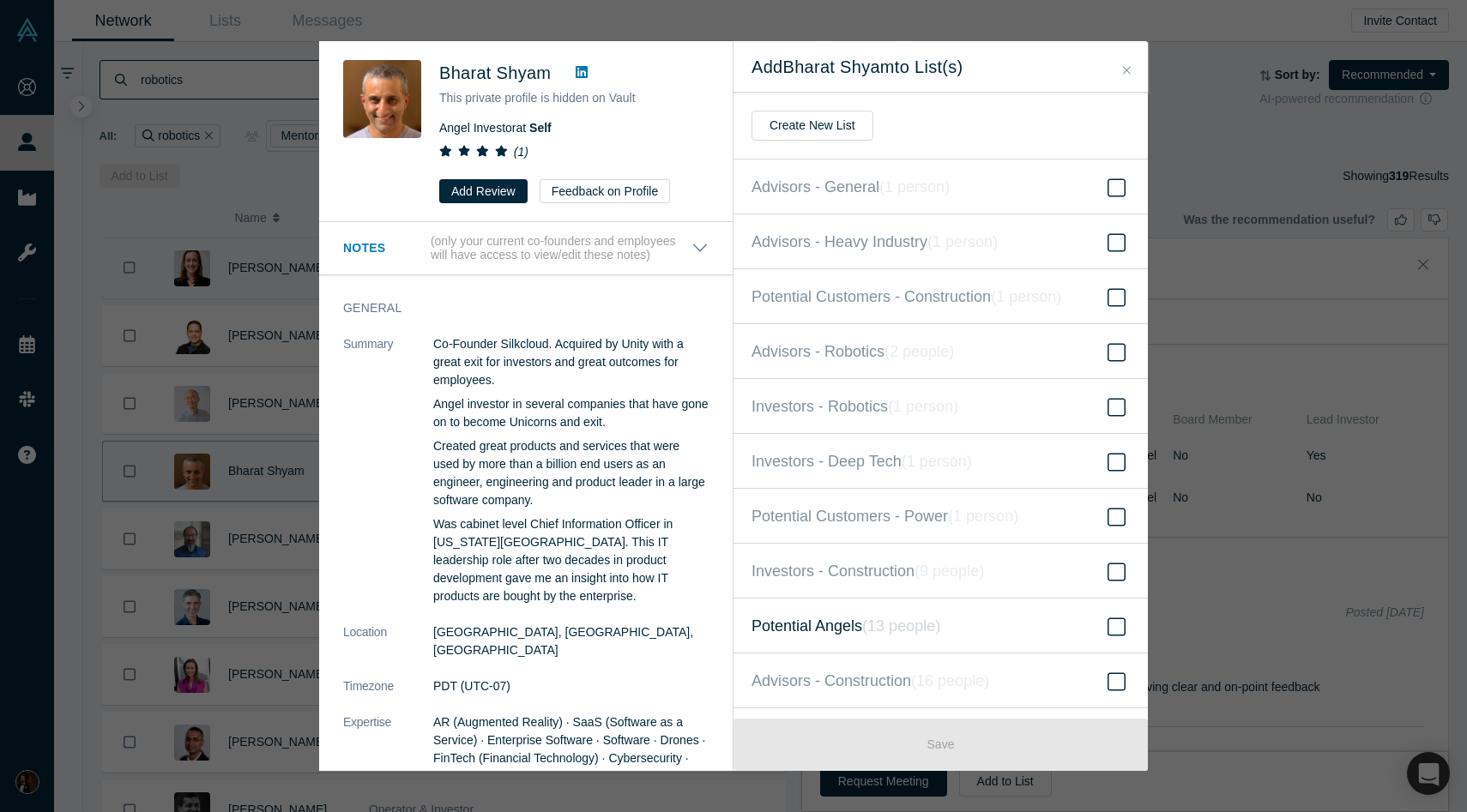
click at [842, 615] on span "Potential Angels ( 13 people )" at bounding box center [845, 626] width 189 height 24
click at [0, 0] on input "Potential Angels ( 13 people )" at bounding box center [0, 0] width 0 height 0
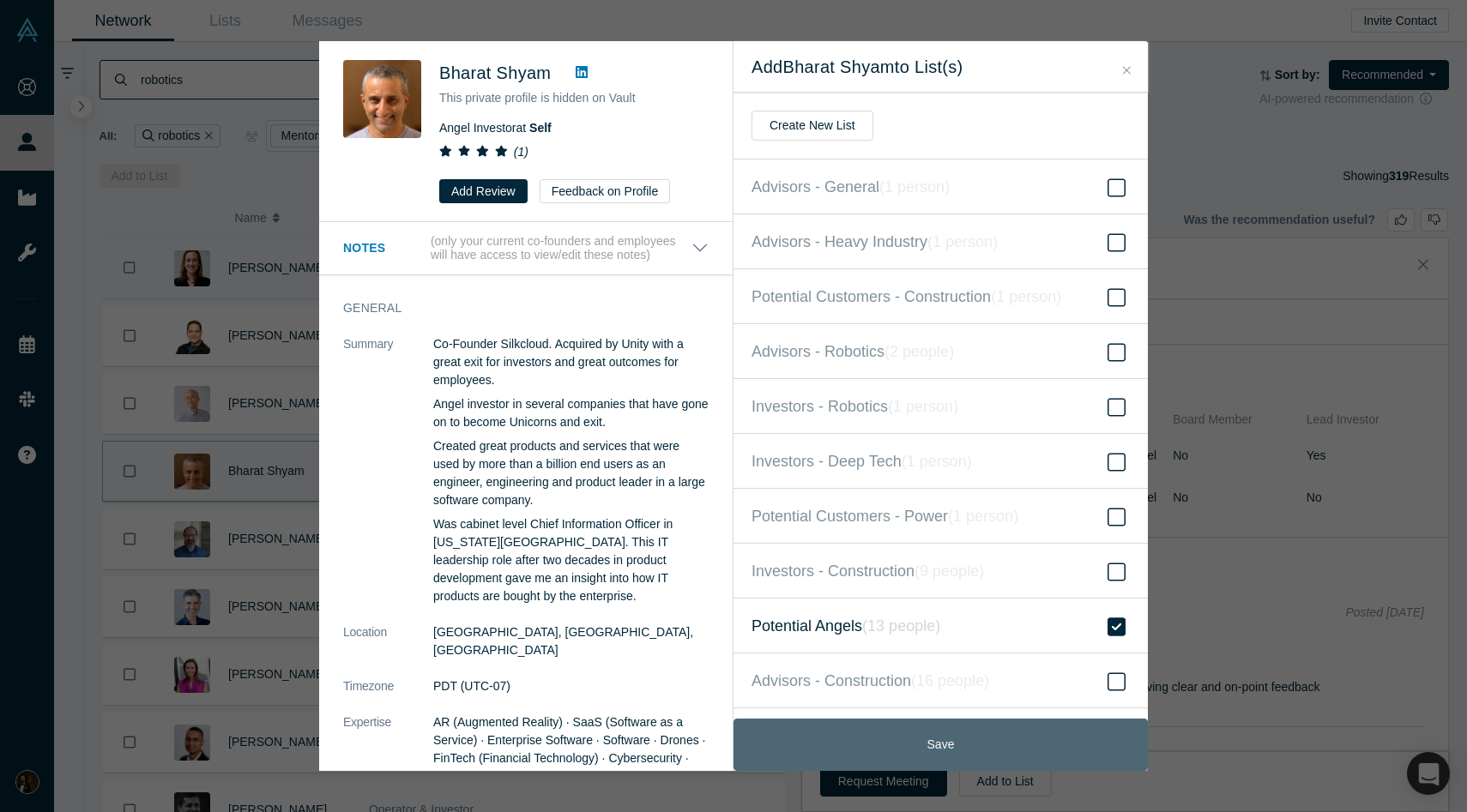
click at [868, 740] on button "Save" at bounding box center [941, 745] width 415 height 53
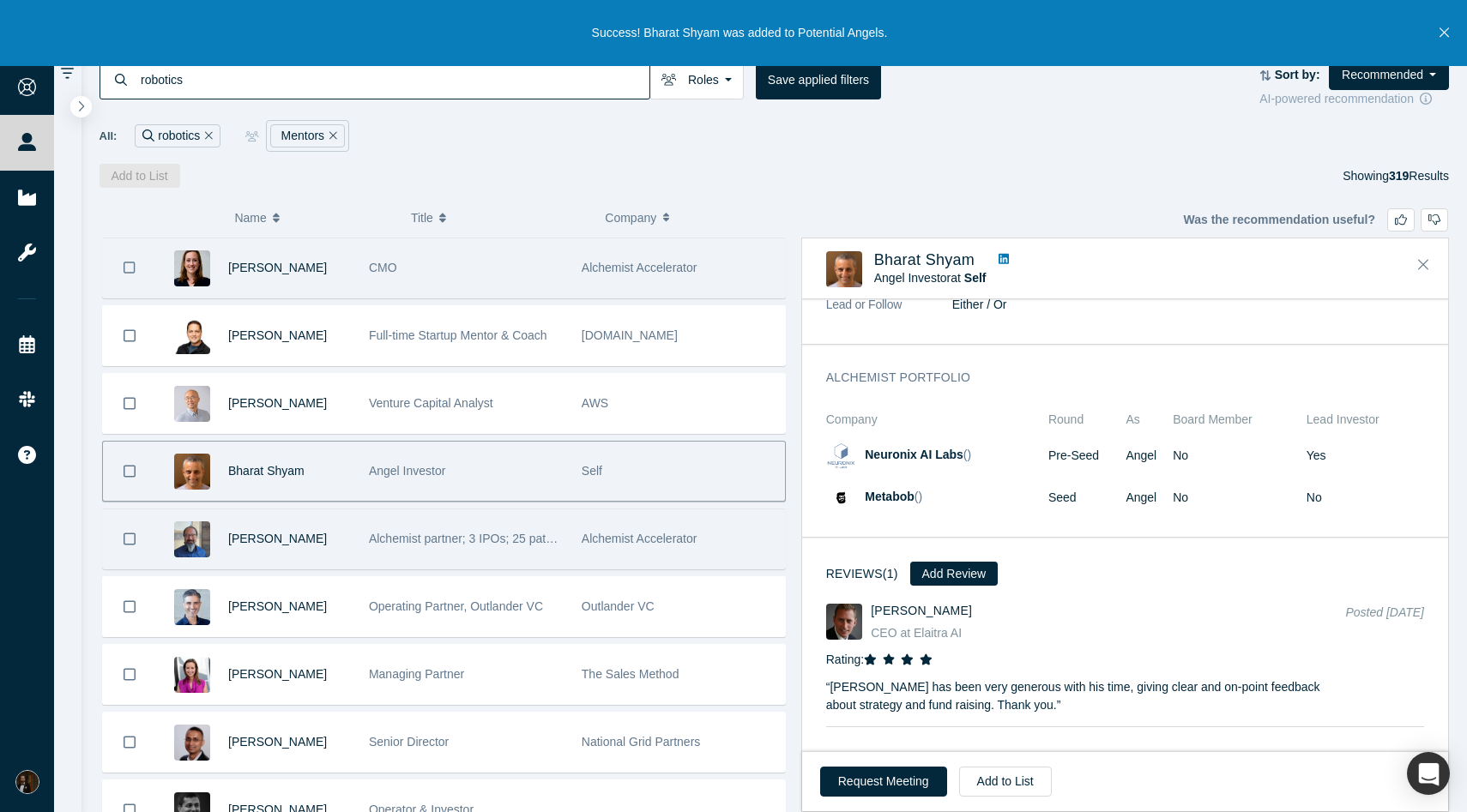
click at [348, 550] on div "[PERSON_NAME]" at bounding box center [289, 539] width 122 height 59
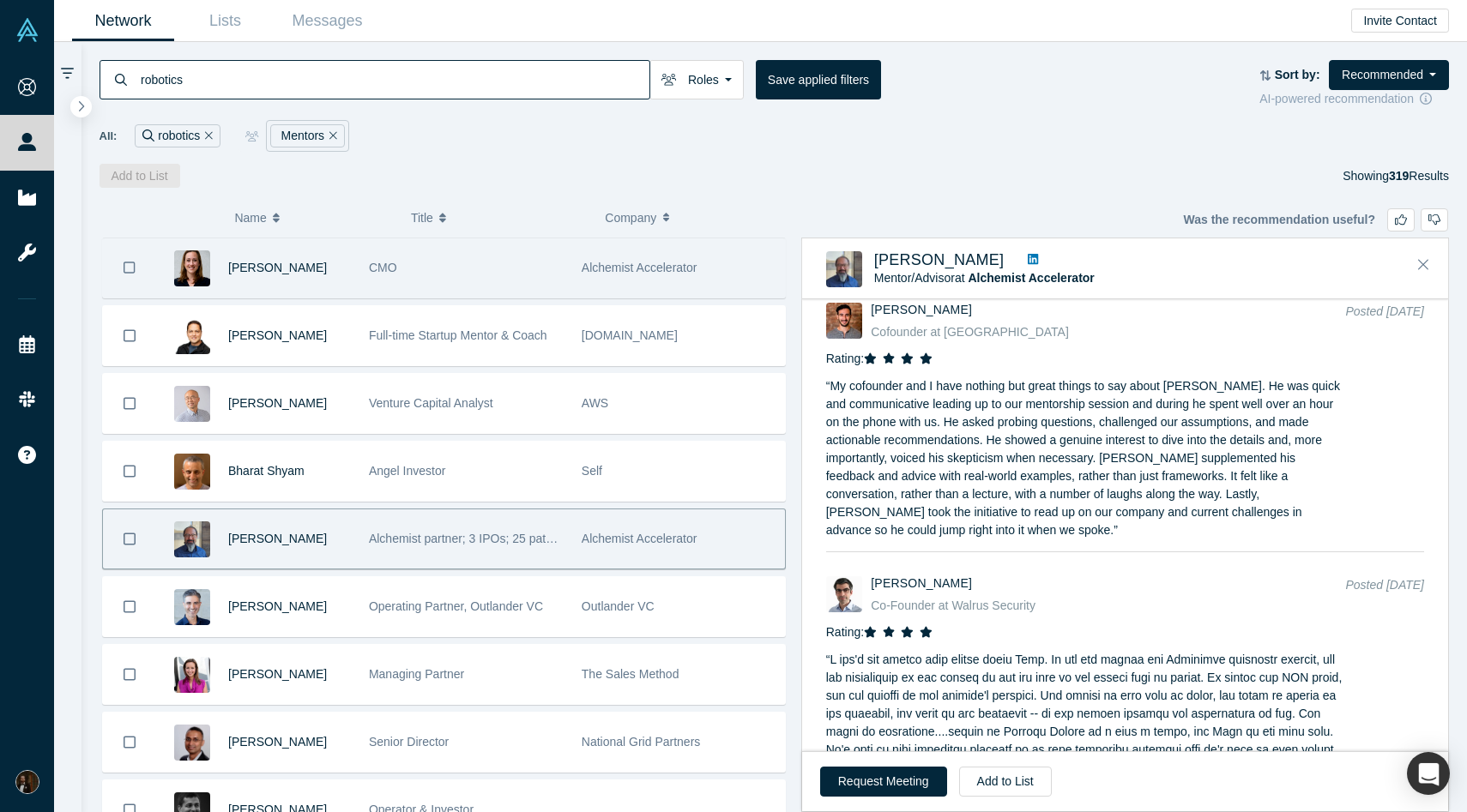
scroll to position [2744, 0]
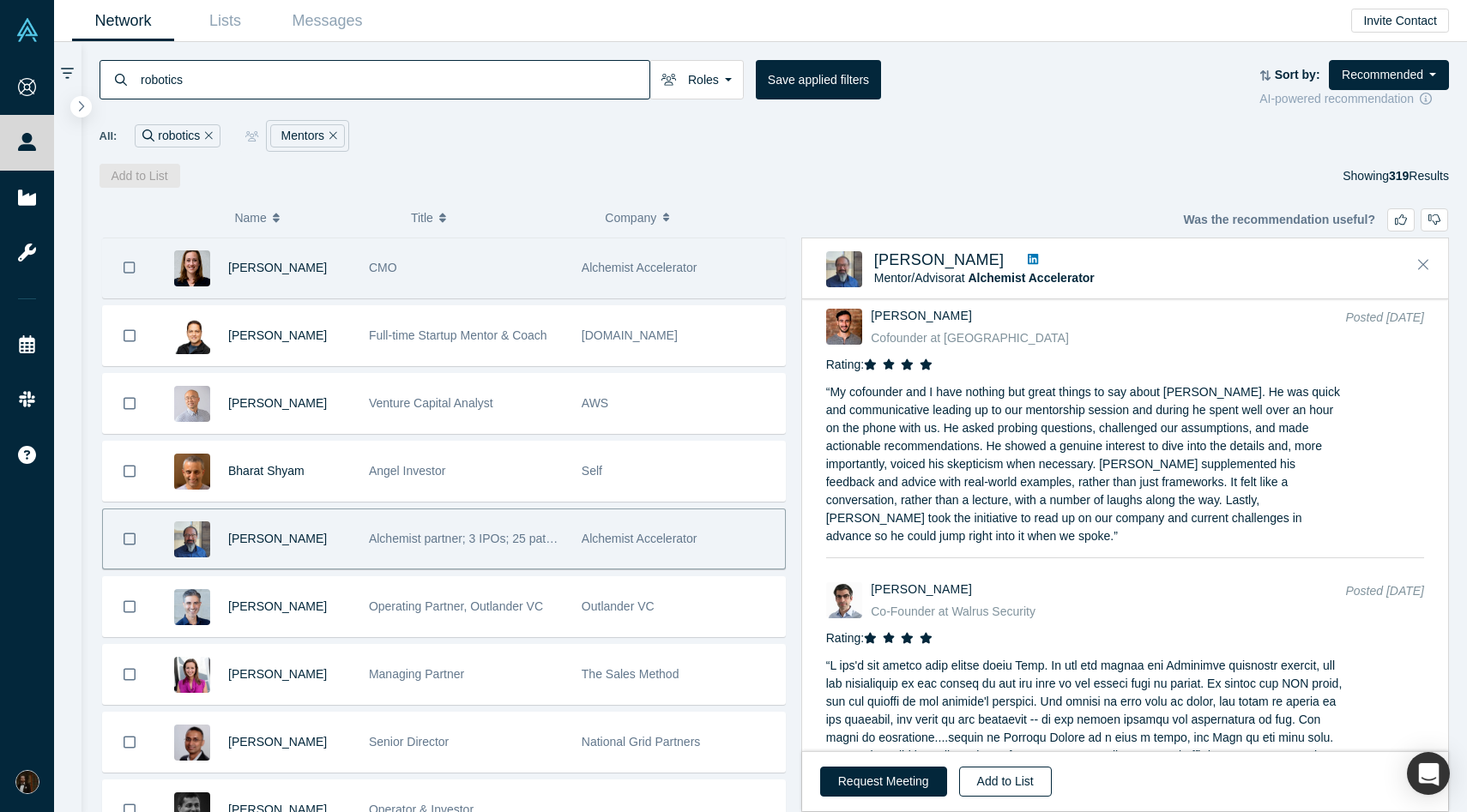
click at [1009, 784] on button "Add to List" at bounding box center [1006, 782] width 93 height 30
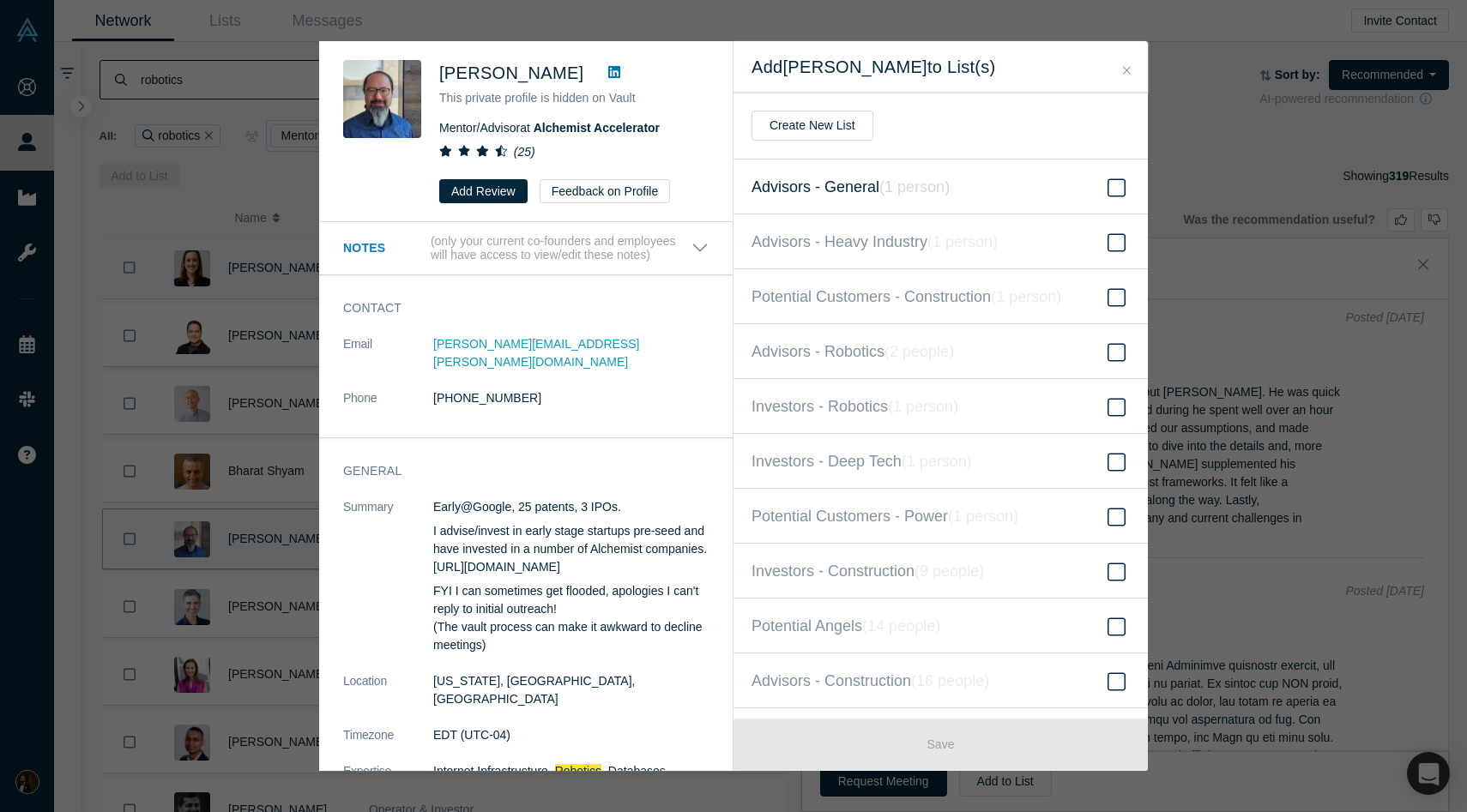
click at [872, 194] on span "Advisors - General ( 1 person )" at bounding box center [851, 187] width 198 height 24
click at [0, 0] on input "Advisors - General ( 1 person )" at bounding box center [0, 0] width 0 height 0
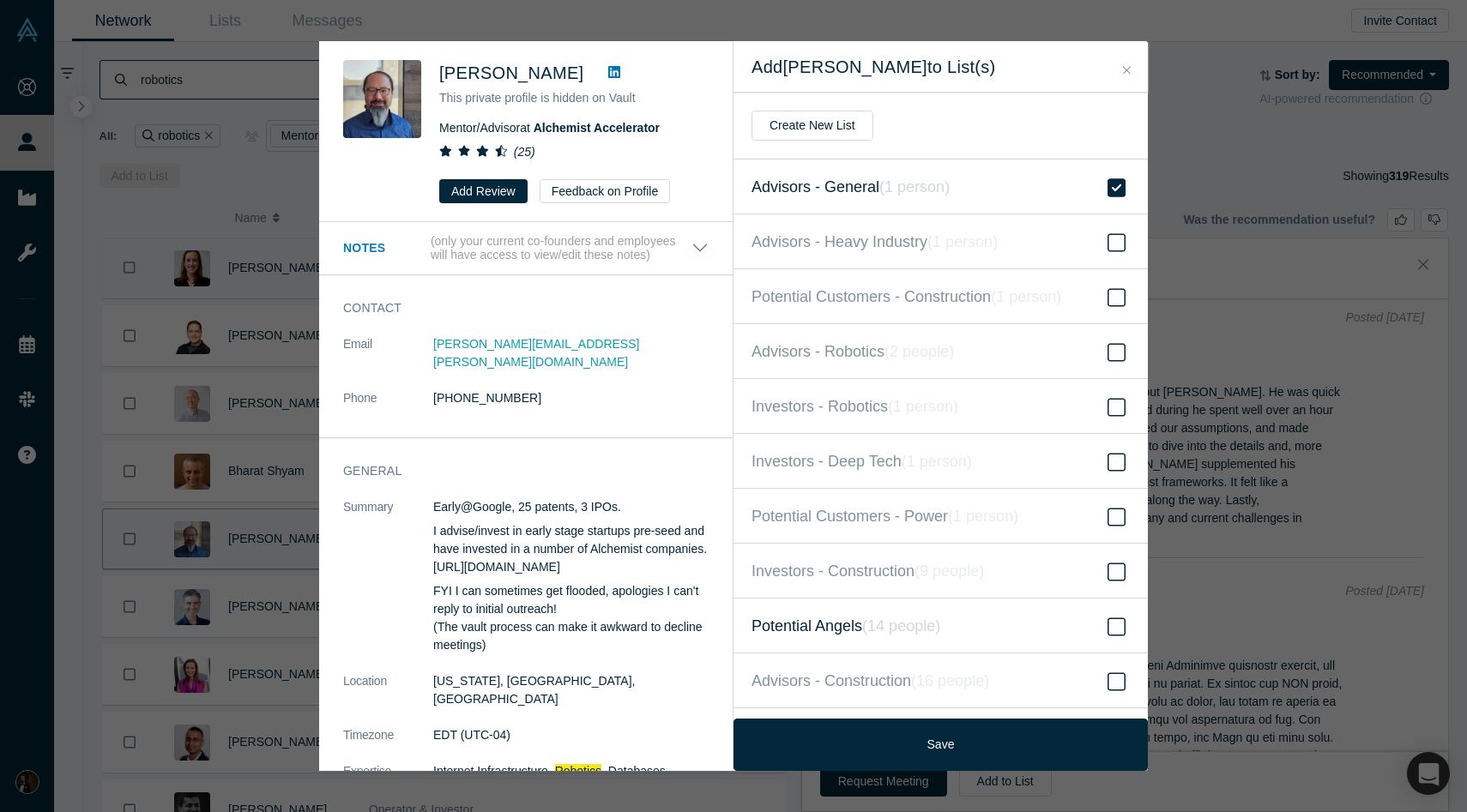
click at [853, 631] on span "Potential Angels ( 14 people )" at bounding box center [845, 626] width 189 height 24
click at [0, 0] on input "Potential Angels ( 14 people )" at bounding box center [0, 0] width 0 height 0
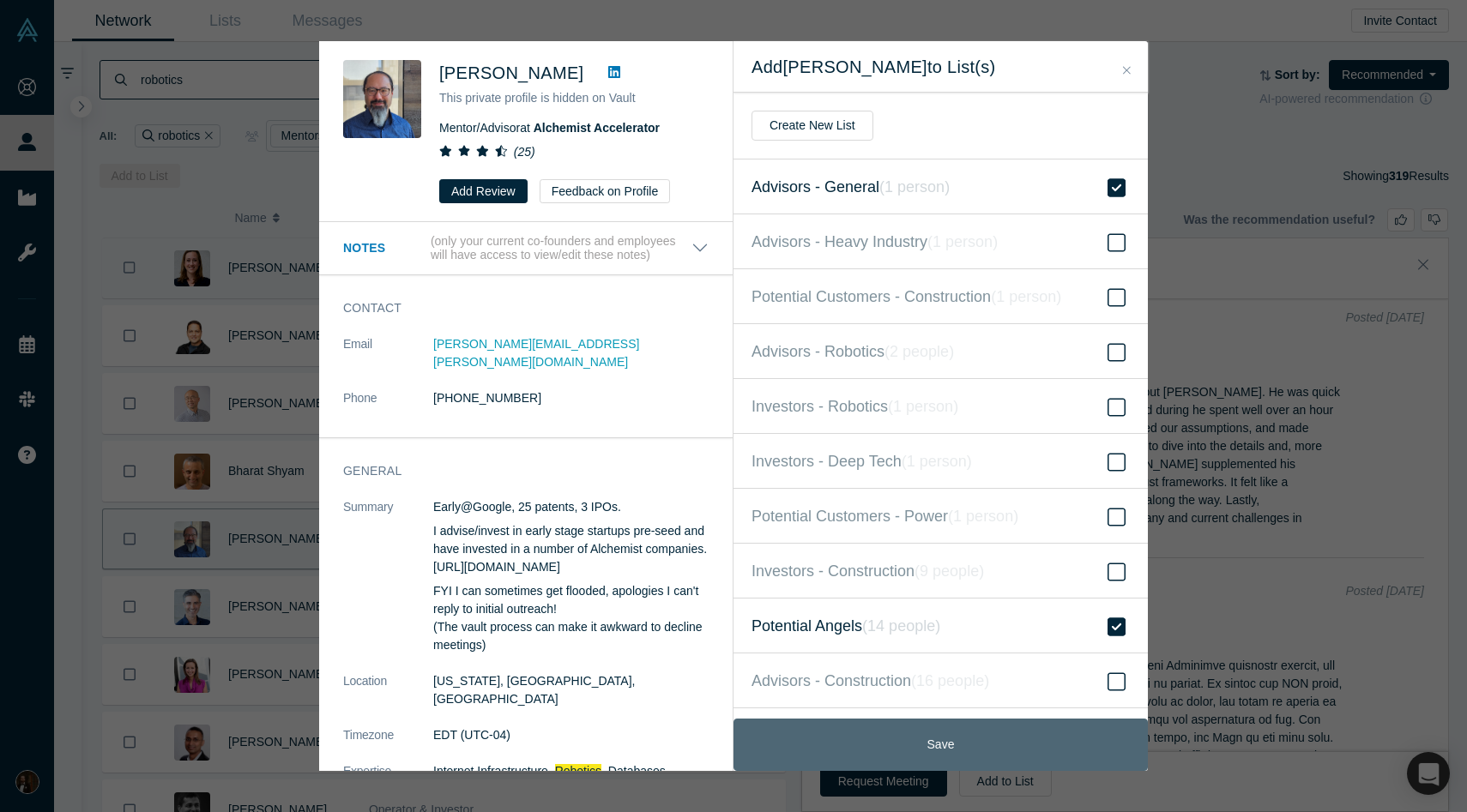
click at [930, 745] on button "Save" at bounding box center [941, 745] width 415 height 53
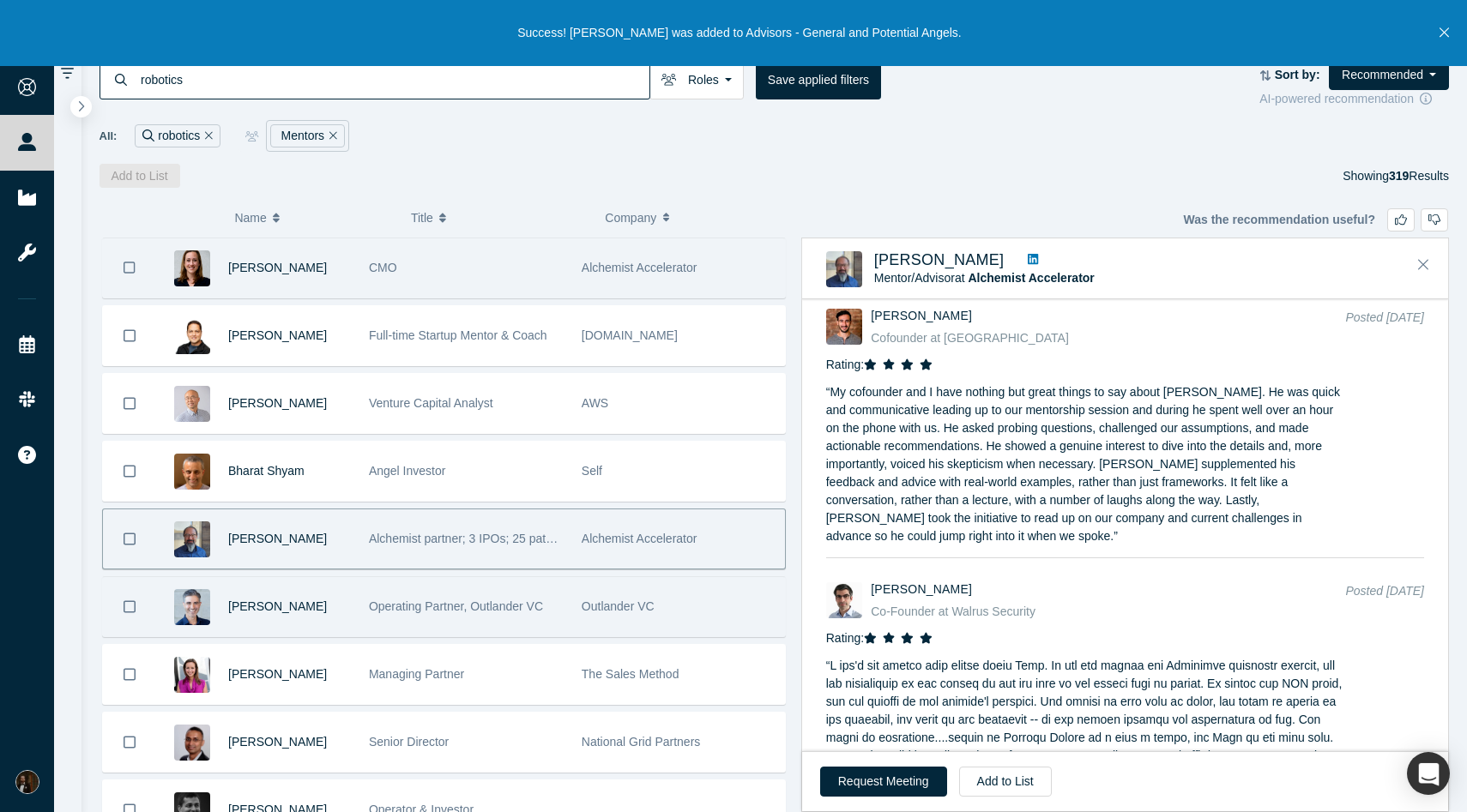
click at [320, 584] on div "Jordan Kretchmer" at bounding box center [289, 607] width 122 height 59
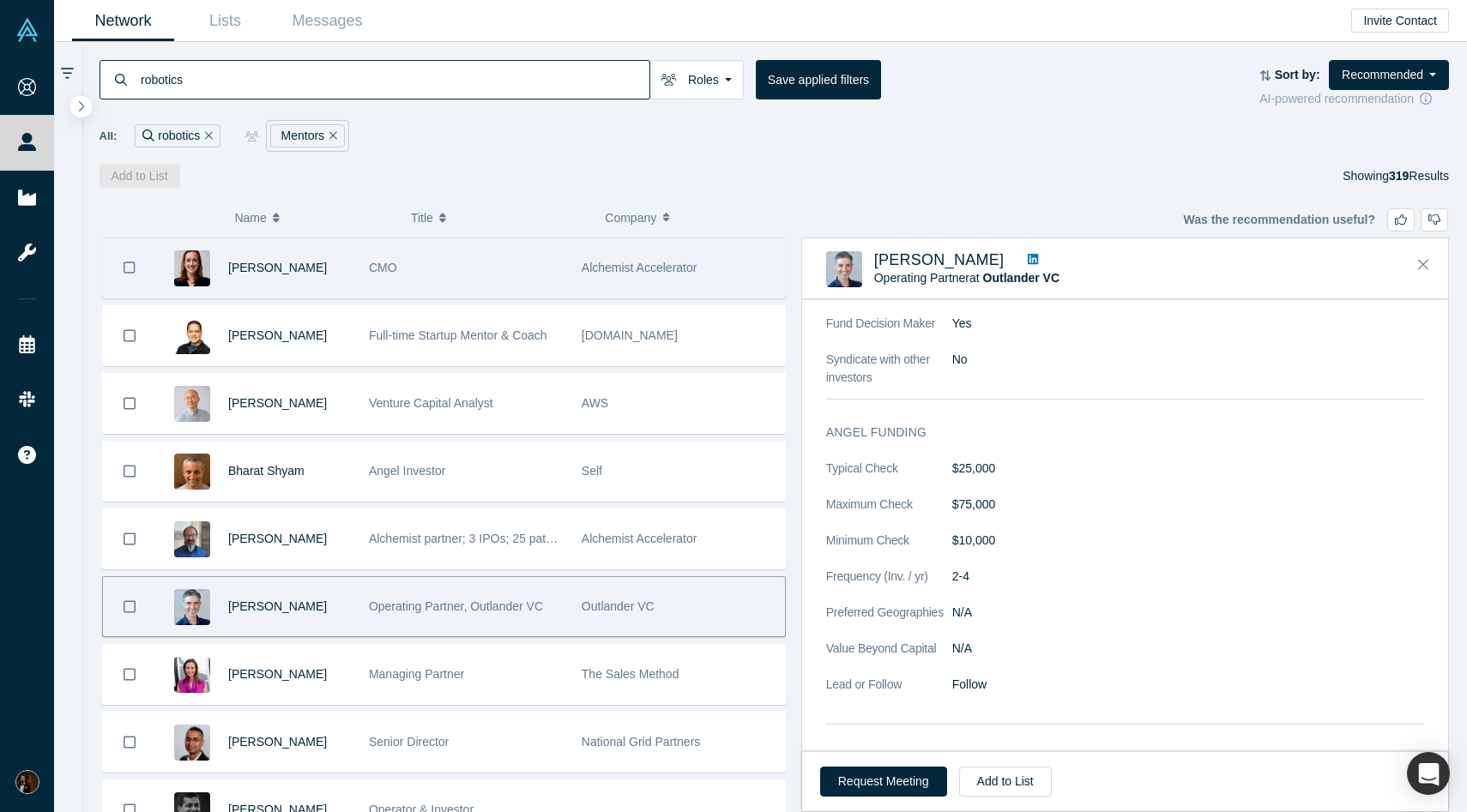
scroll to position [1176, 0]
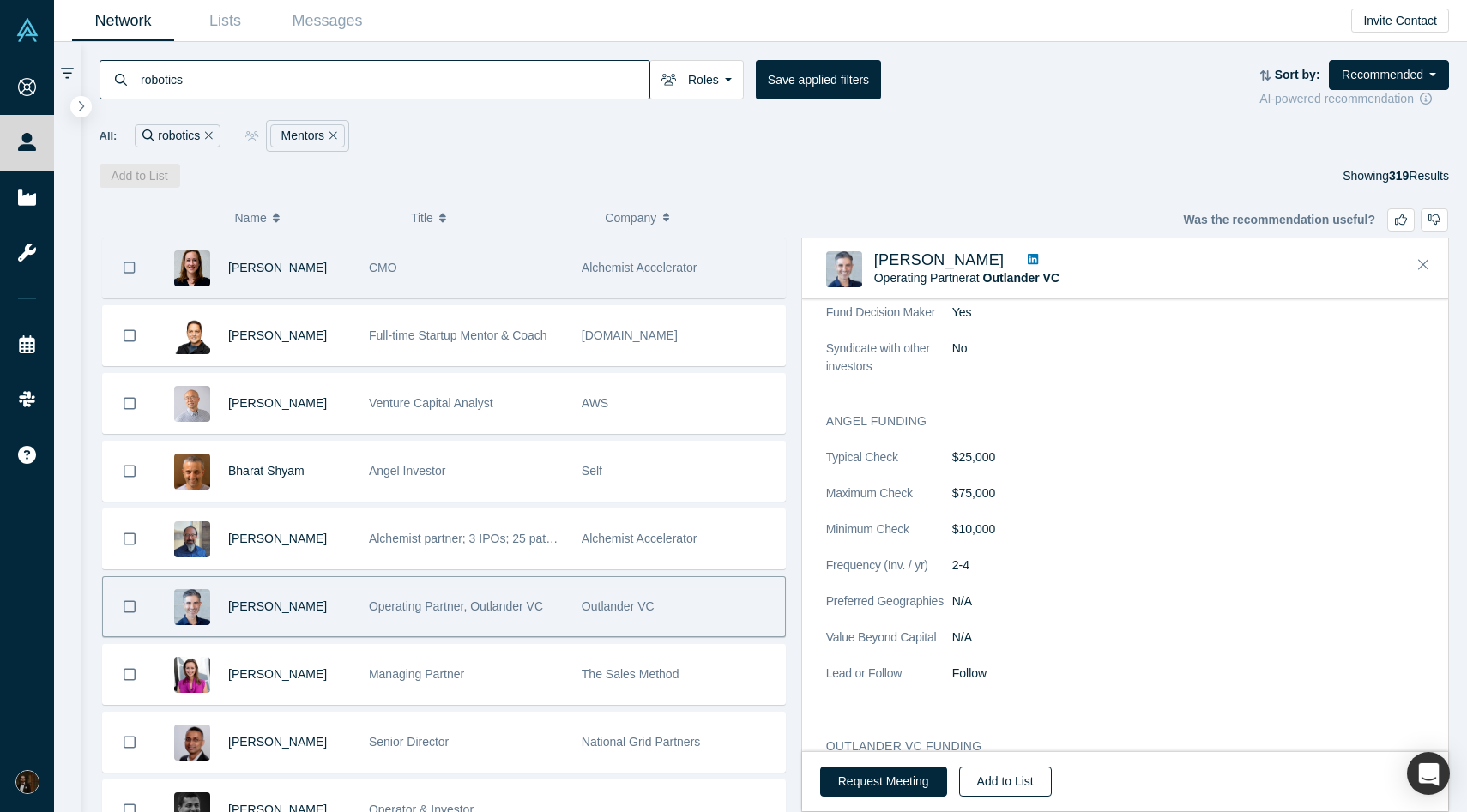
click at [994, 781] on button "Add to List" at bounding box center [1006, 782] width 93 height 30
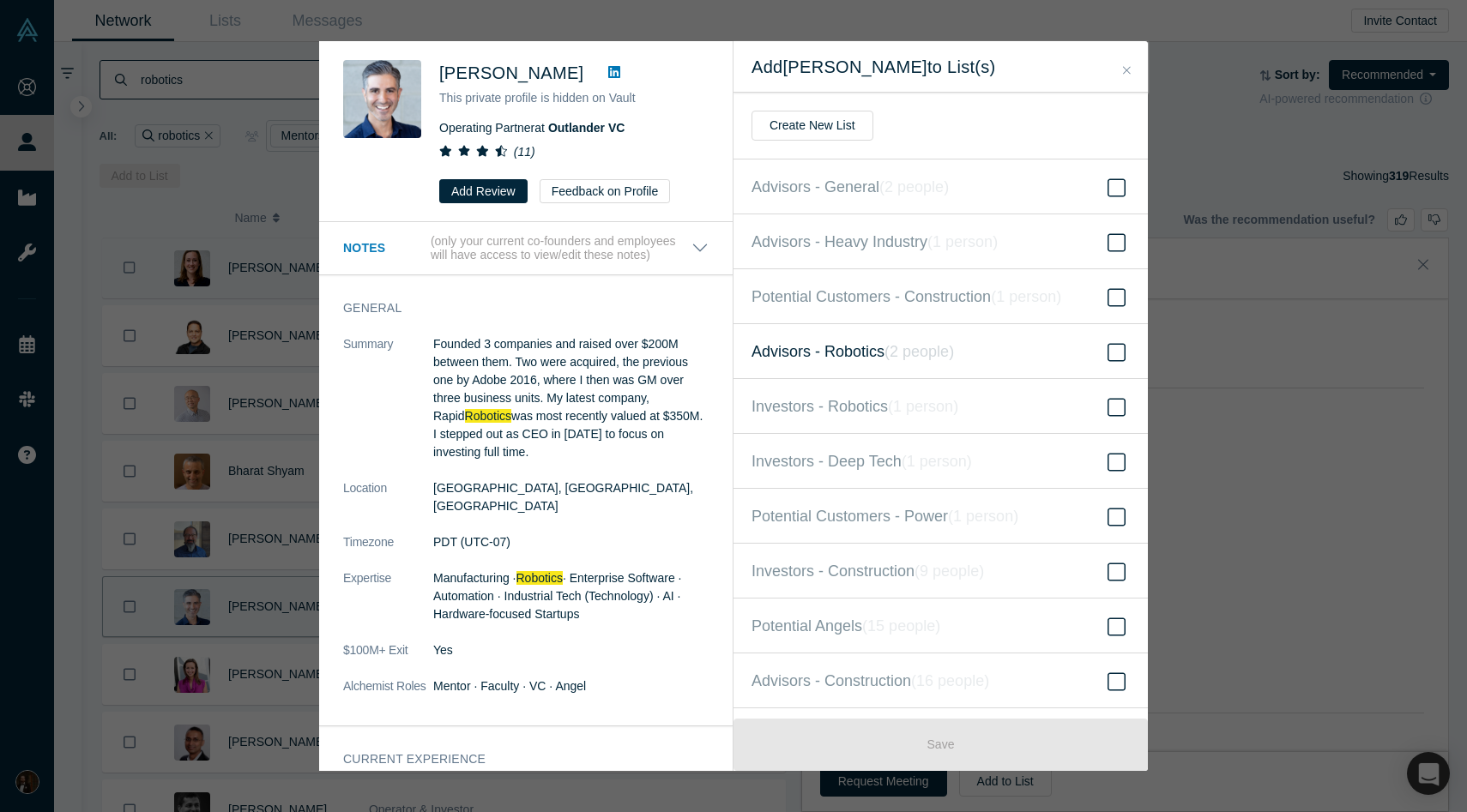
click at [867, 358] on span "Advisors - Robotics ( 2 people )" at bounding box center [852, 351] width 203 height 24
click at [0, 0] on input "Advisors - Robotics ( 2 people )" at bounding box center [0, 0] width 0 height 0
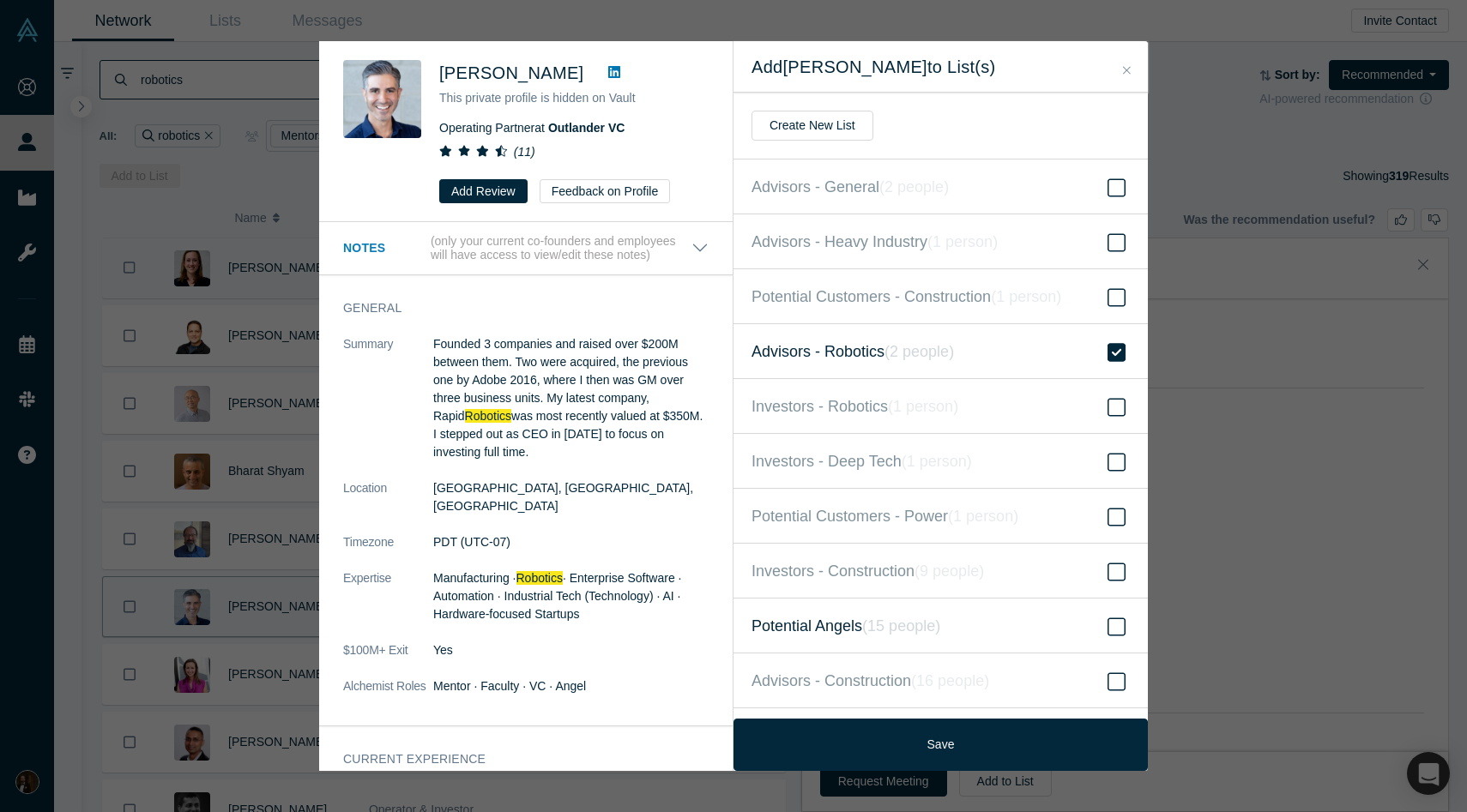
click at [841, 620] on span "Potential Angels ( 15 people )" at bounding box center [845, 626] width 189 height 24
click at [0, 0] on input "Potential Angels ( 15 people )" at bounding box center [0, 0] width 0 height 0
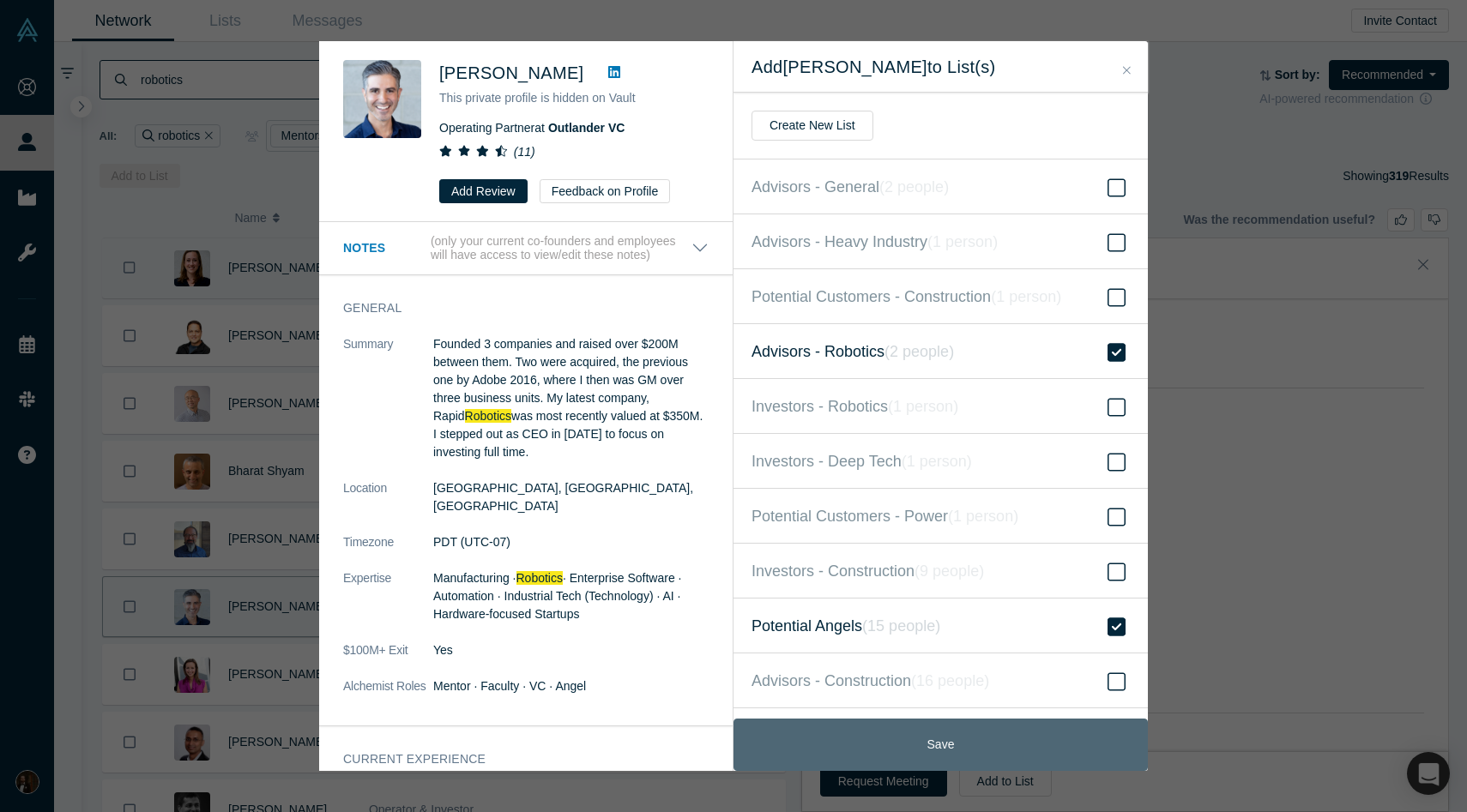
click at [943, 752] on button "Save" at bounding box center [941, 745] width 415 height 53
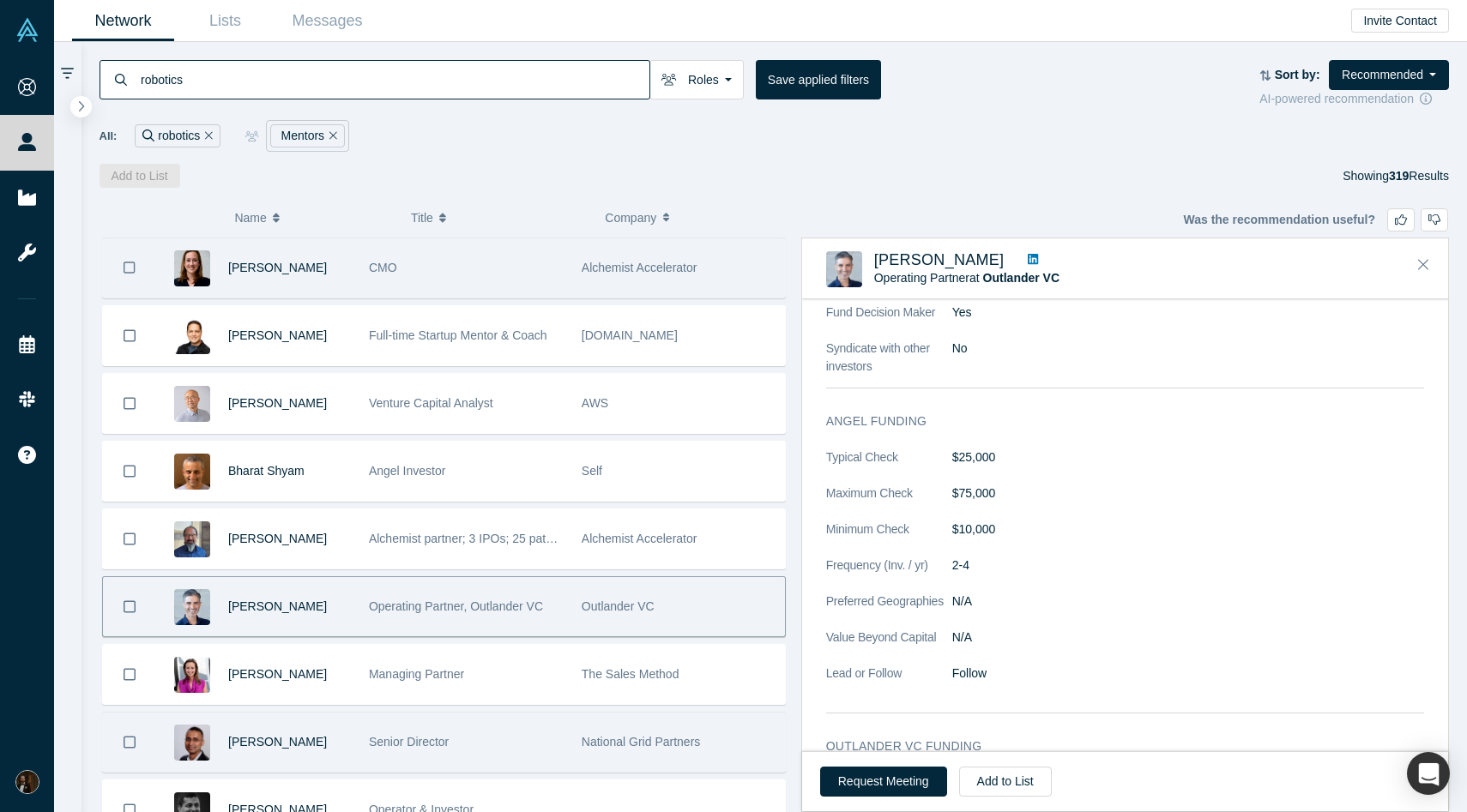
click at [533, 730] on div "Senior Director" at bounding box center [466, 742] width 195 height 59
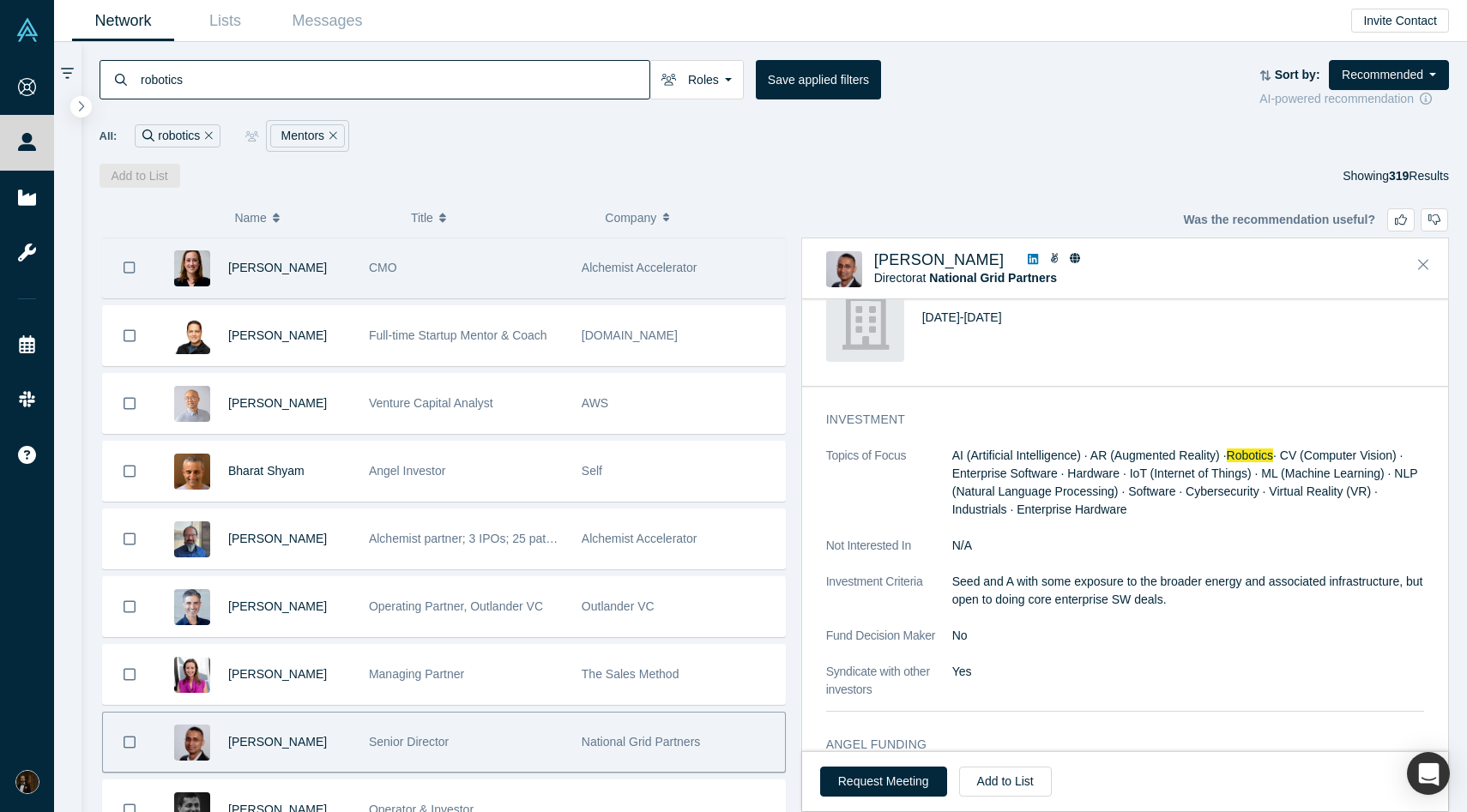
scroll to position [732, 0]
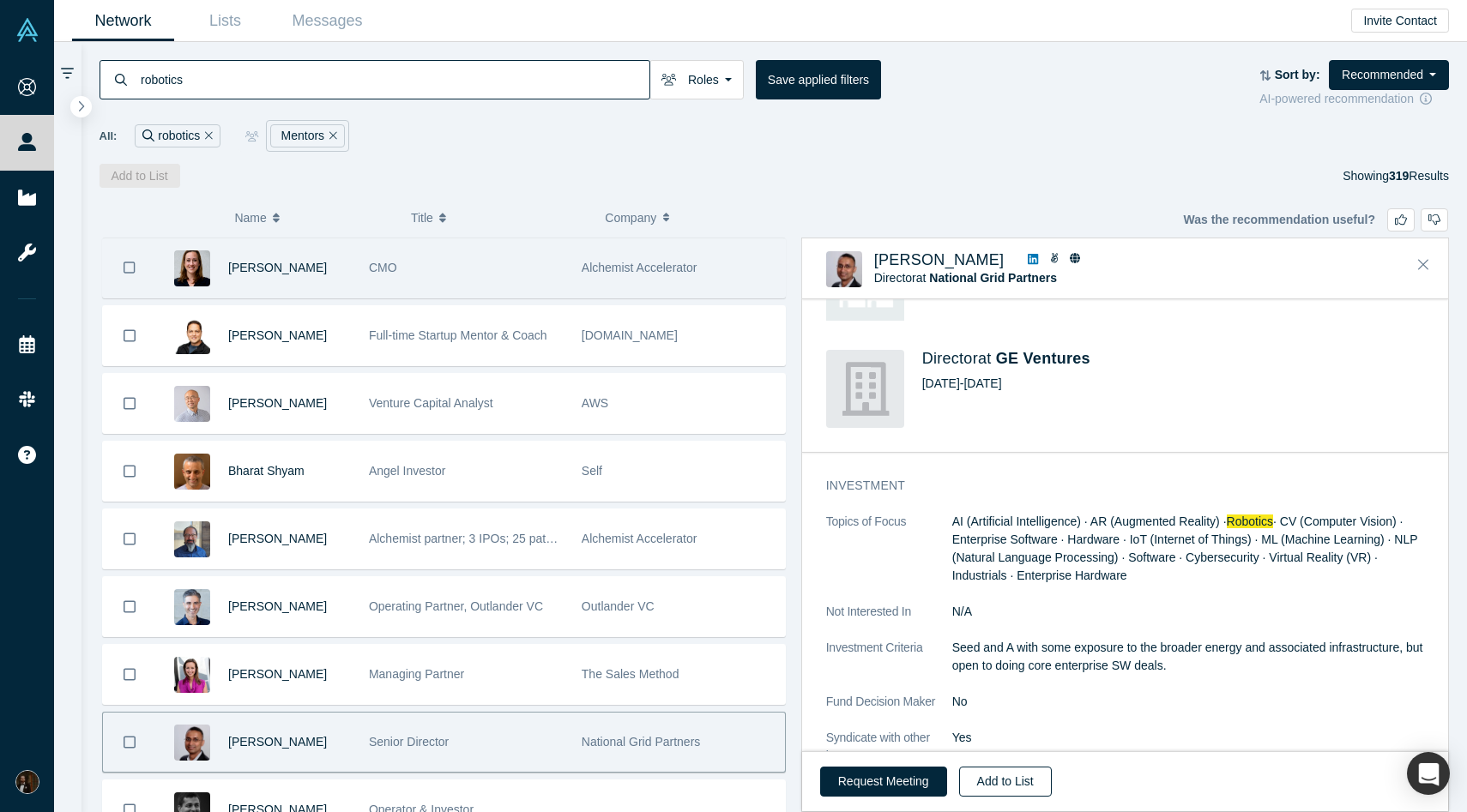
click at [1008, 787] on button "Add to List" at bounding box center [1006, 782] width 93 height 30
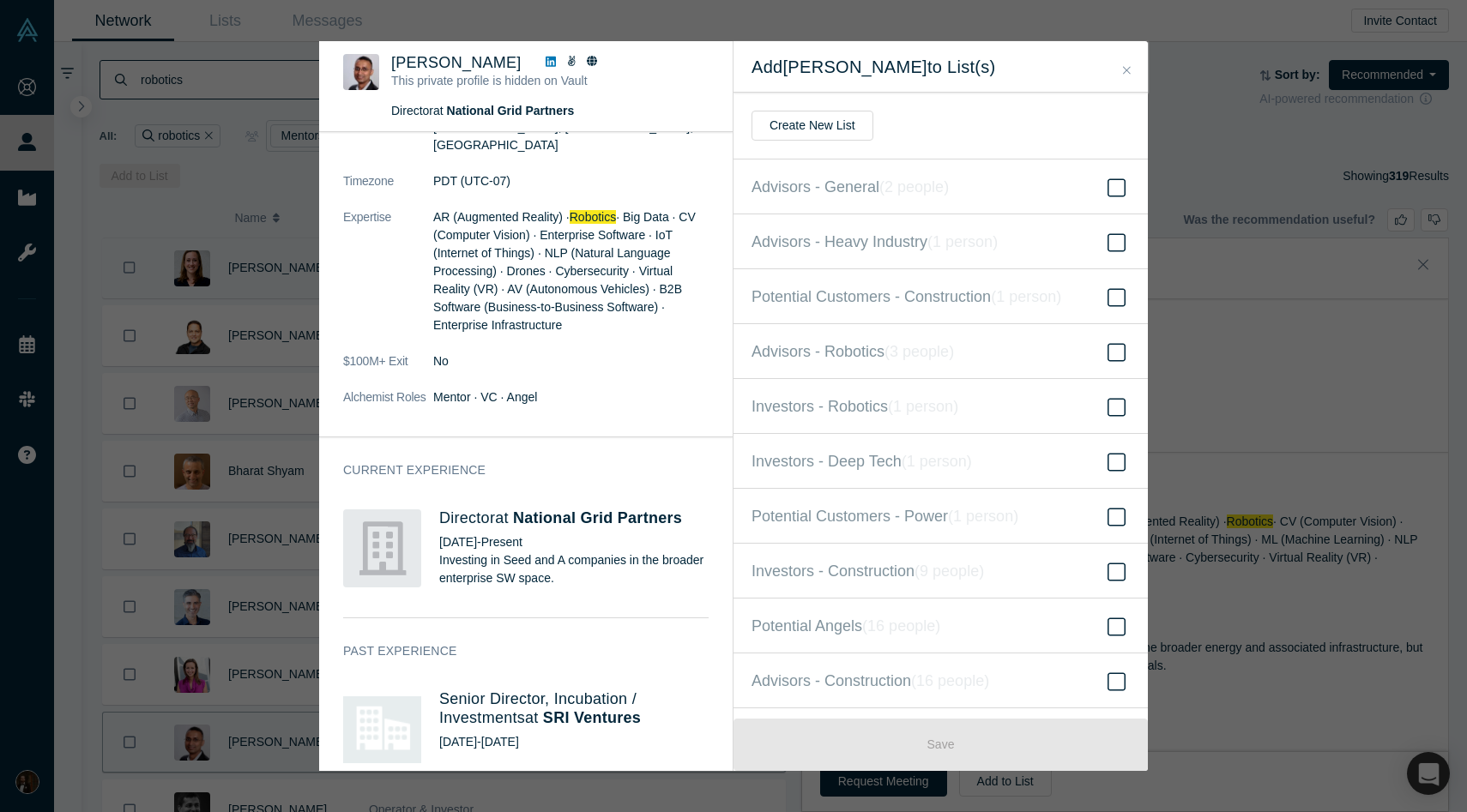
scroll to position [215, 0]
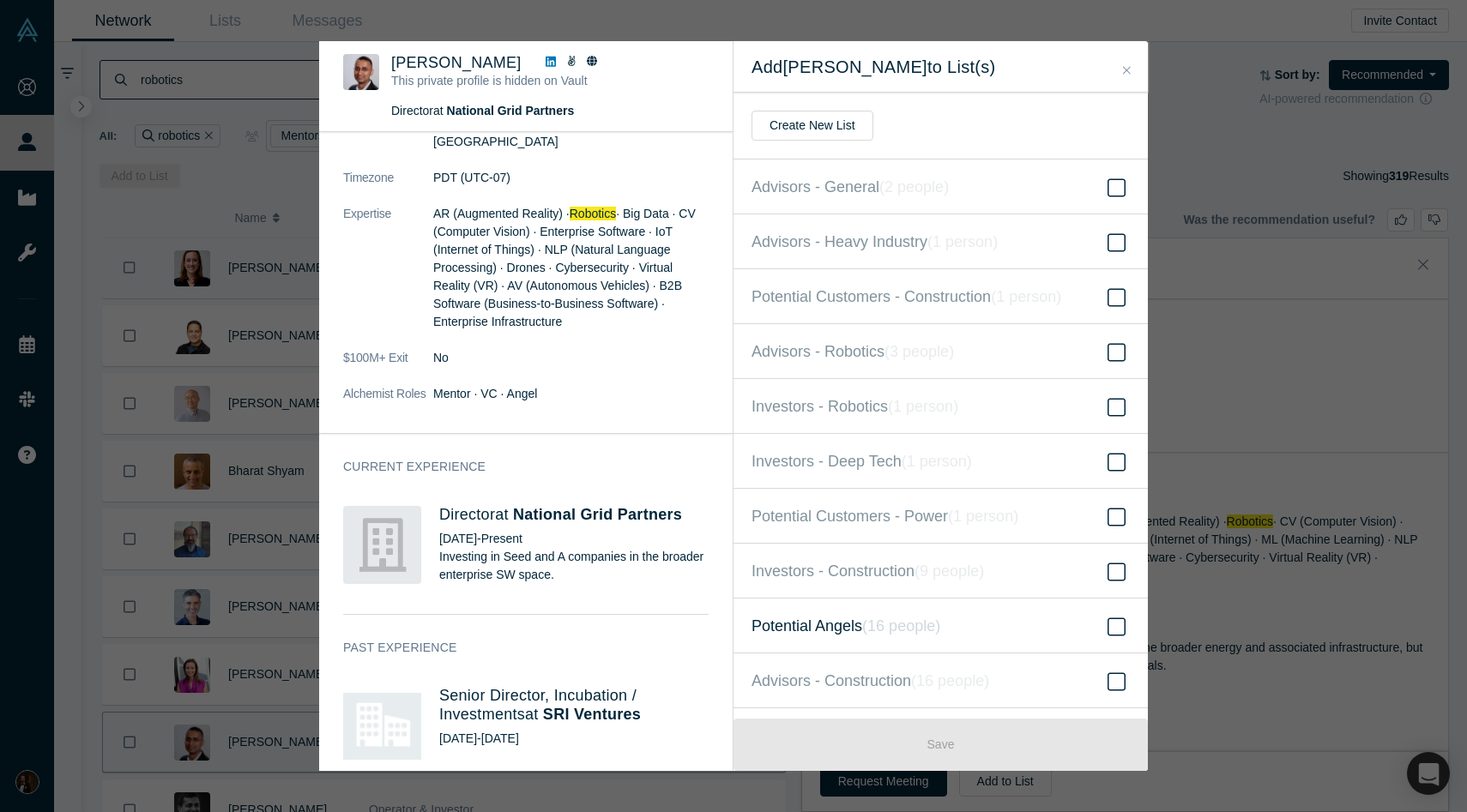
click at [808, 615] on span "Potential Angels ( 16 people )" at bounding box center [845, 626] width 189 height 24
click at [0, 0] on input "Potential Angels ( 16 people )" at bounding box center [0, 0] width 0 height 0
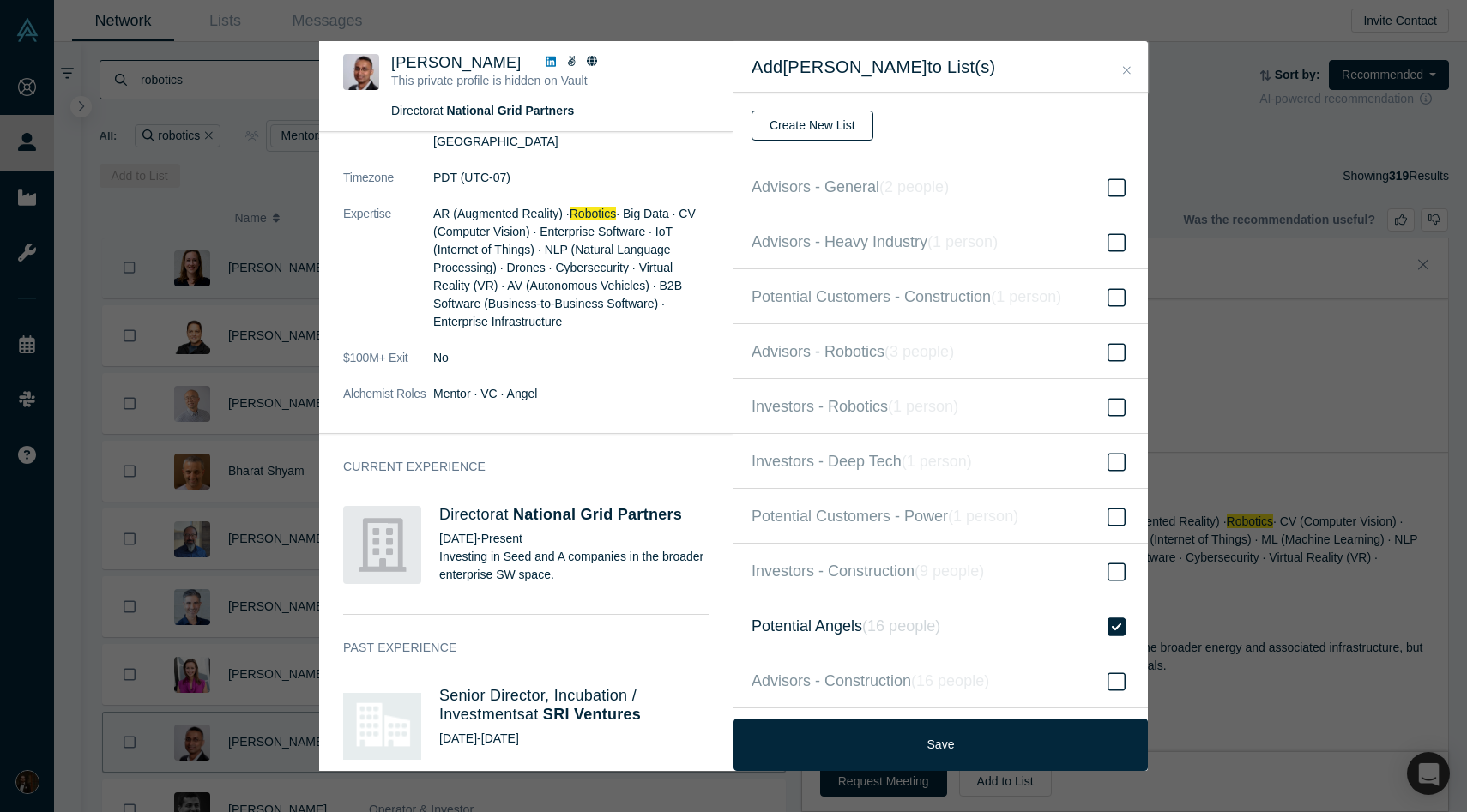
click at [826, 113] on button "Create New List" at bounding box center [812, 126] width 122 height 30
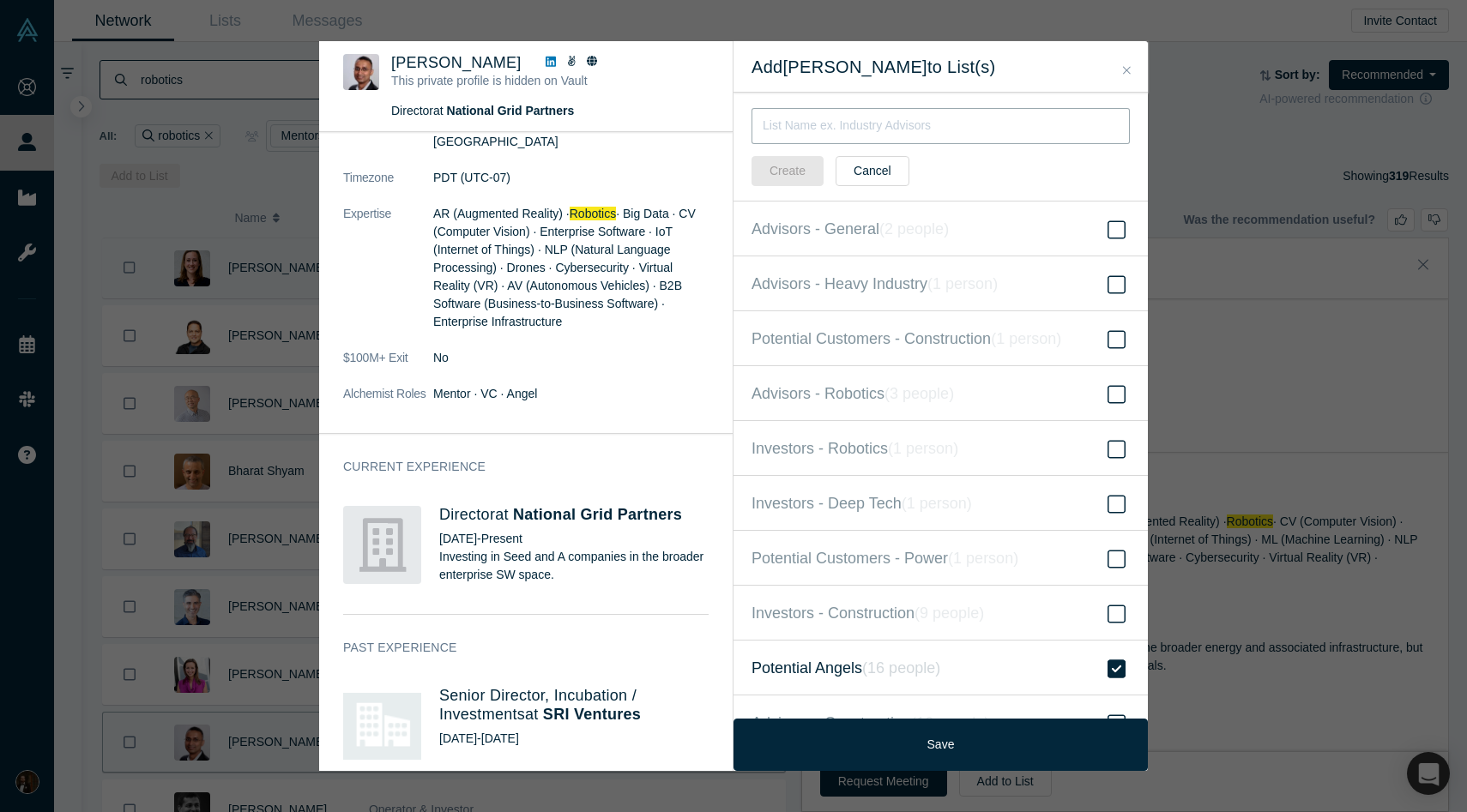
click at [824, 126] on input "text" at bounding box center [940, 126] width 378 height 36
type input "Advisors - Grid/Energy"
click at [789, 172] on button "Create" at bounding box center [787, 172] width 72 height 30
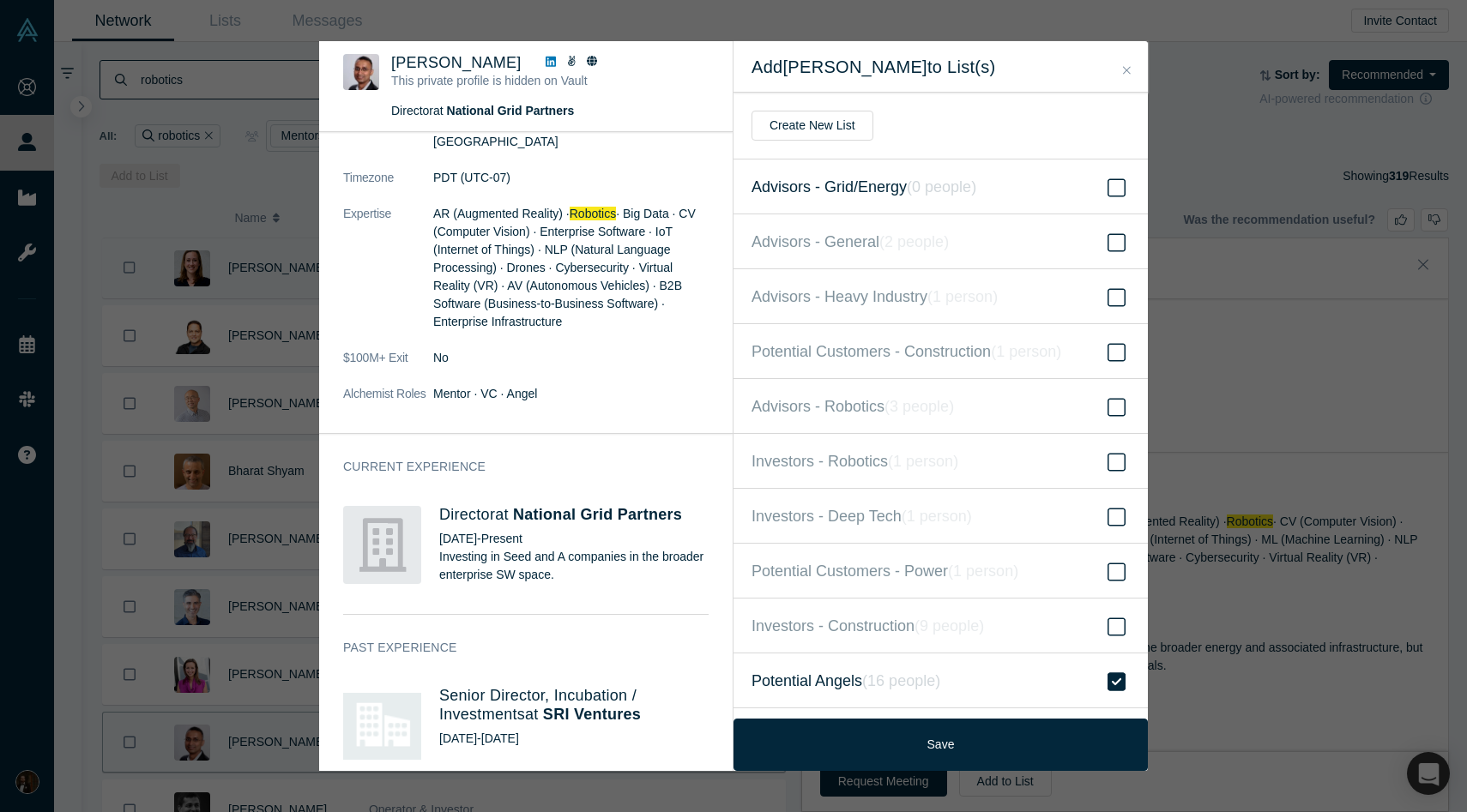
click at [909, 198] on label "Advisors - Grid/Energy ( 0 people )" at bounding box center [941, 187] width 415 height 54
click at [0, 0] on input "Advisors - Grid/Energy ( 0 people )" at bounding box center [0, 0] width 0 height 0
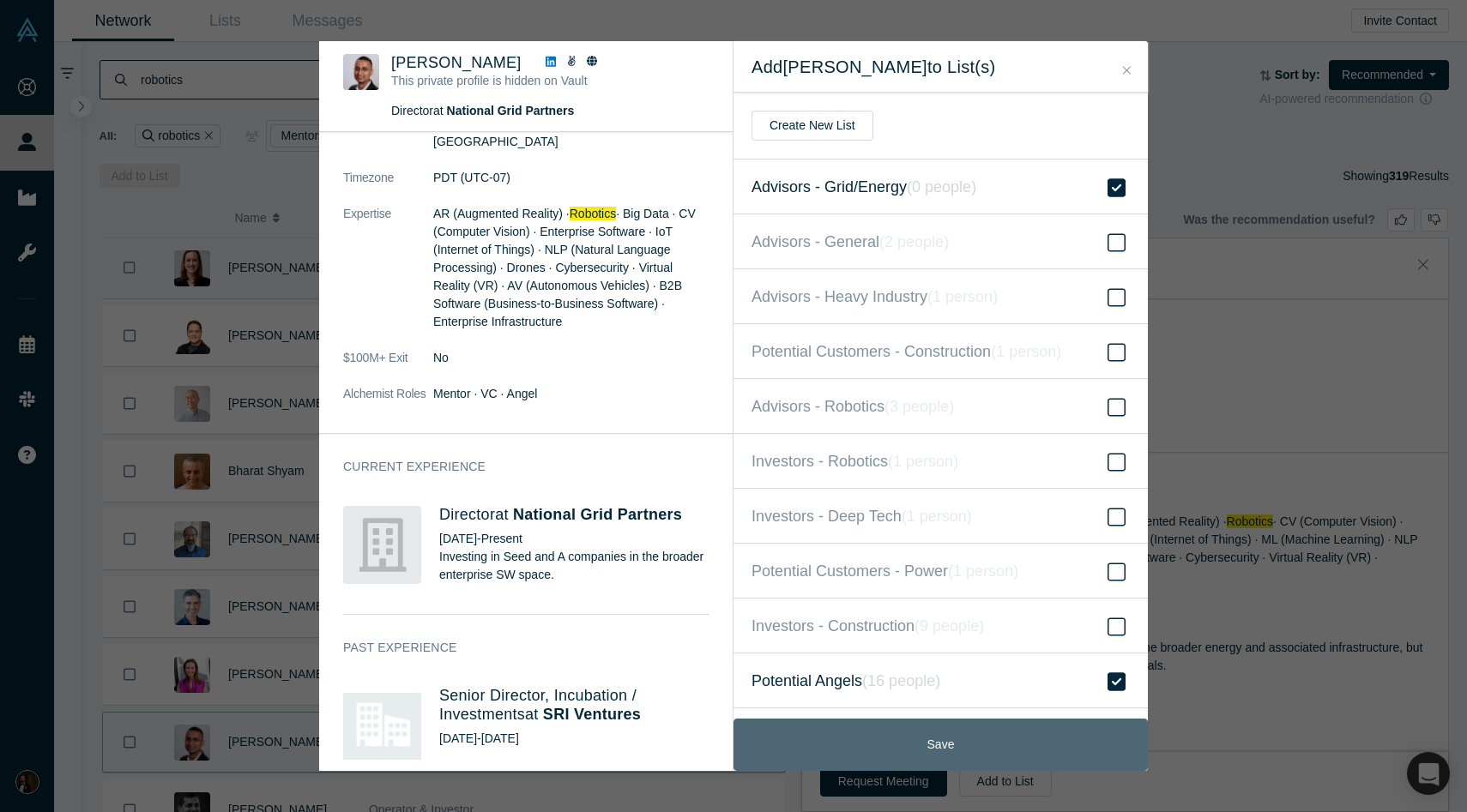
click at [880, 737] on button "Save" at bounding box center [941, 745] width 415 height 53
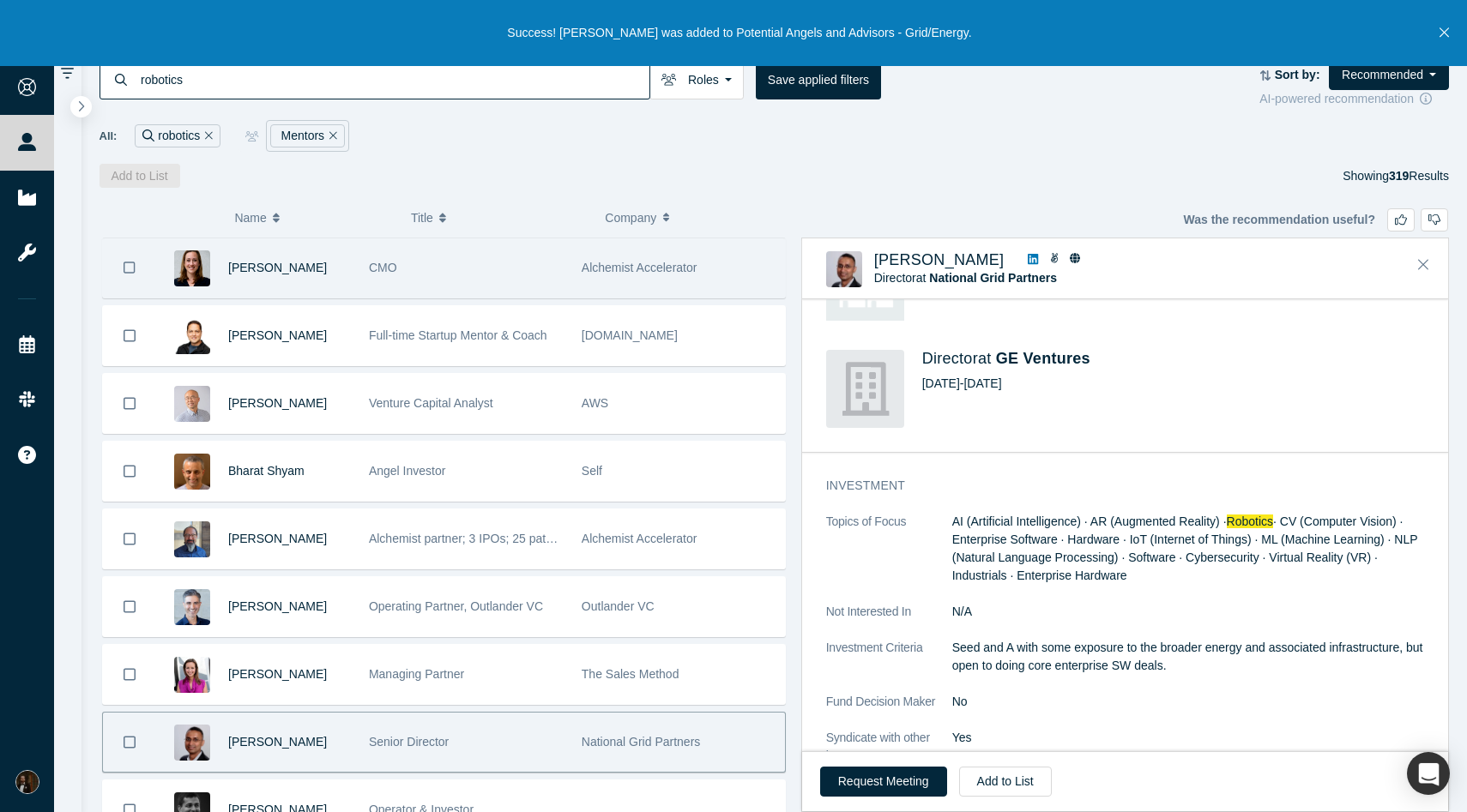
click at [1034, 268] on link at bounding box center [1033, 260] width 22 height 18
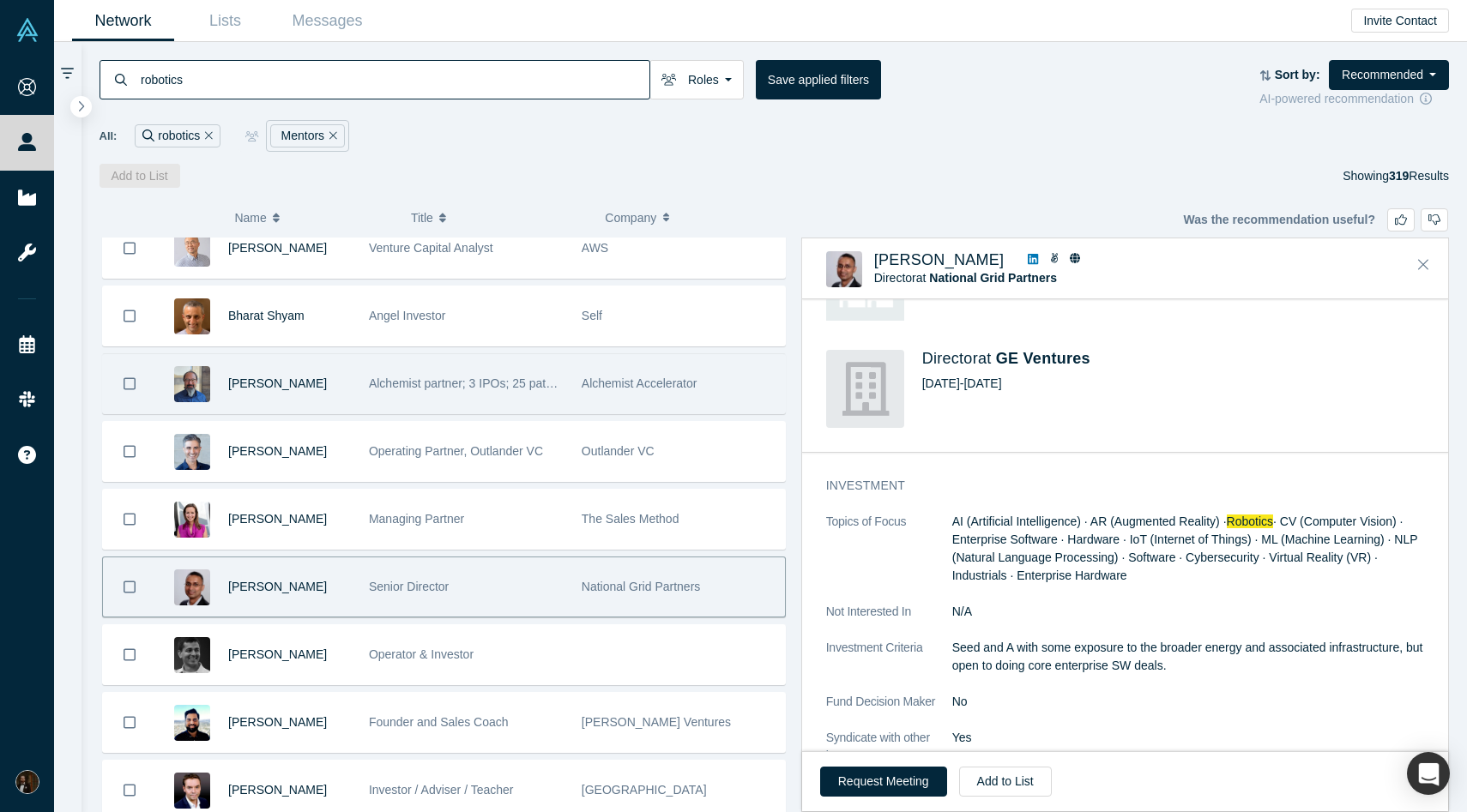
scroll to position [160, 0]
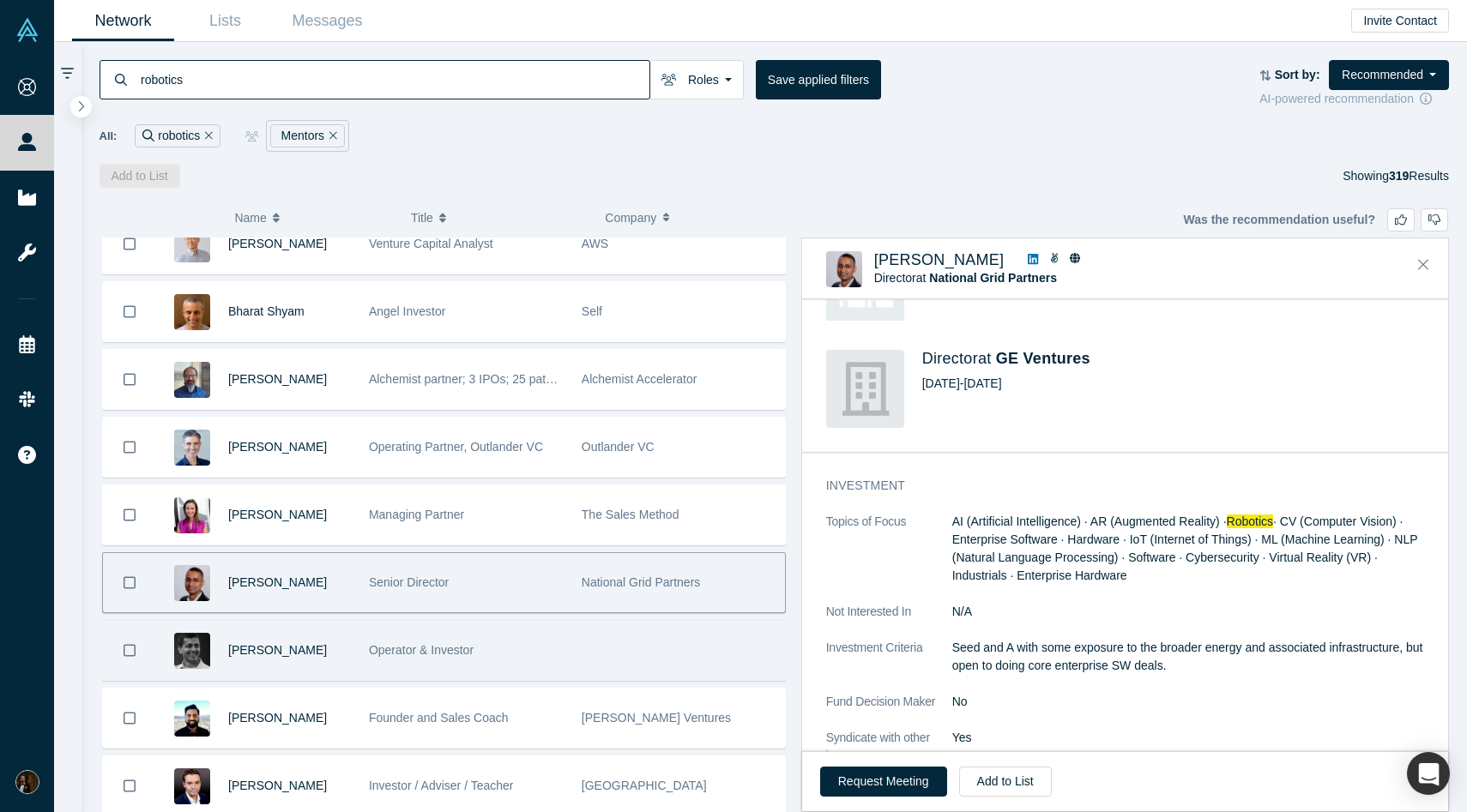
click at [523, 651] on div "Operator & Investor" at bounding box center [466, 650] width 195 height 59
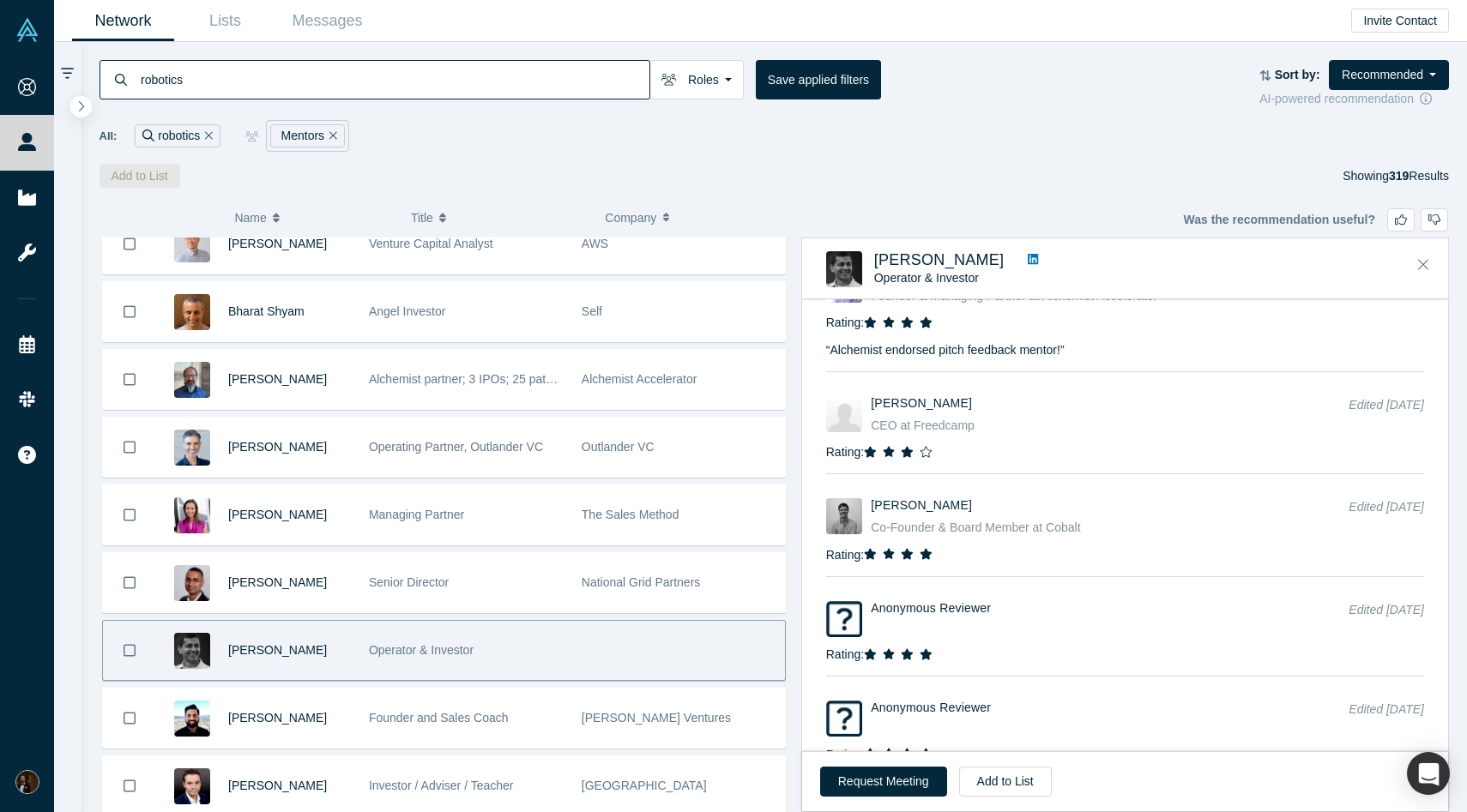
scroll to position [1822, 0]
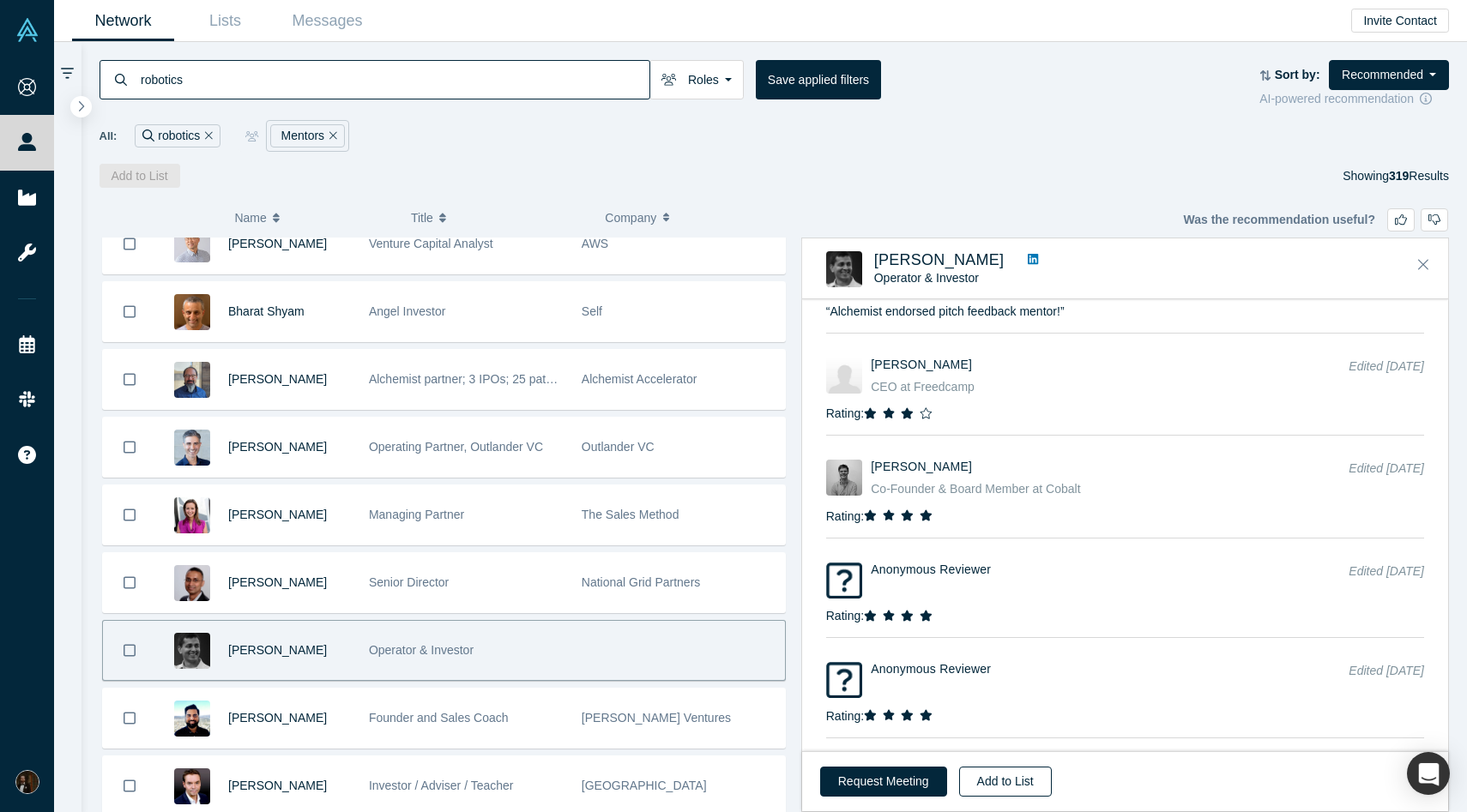
click at [996, 785] on button "Add to List" at bounding box center [1006, 782] width 93 height 30
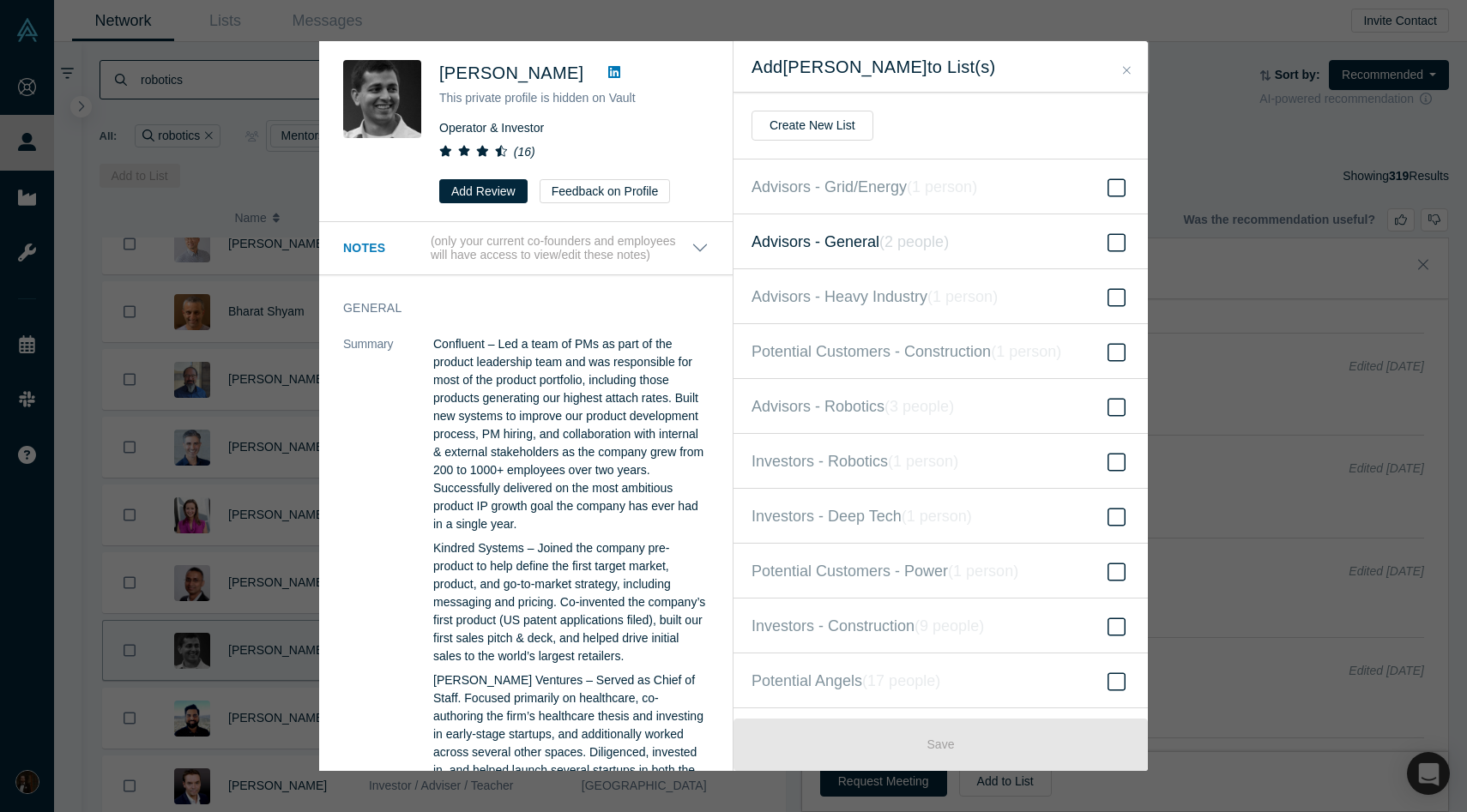
click at [842, 240] on span "Advisors - General ( 2 people )" at bounding box center [850, 241] width 197 height 24
click at [0, 0] on input "Advisors - General ( 2 people )" at bounding box center [0, 0] width 0 height 0
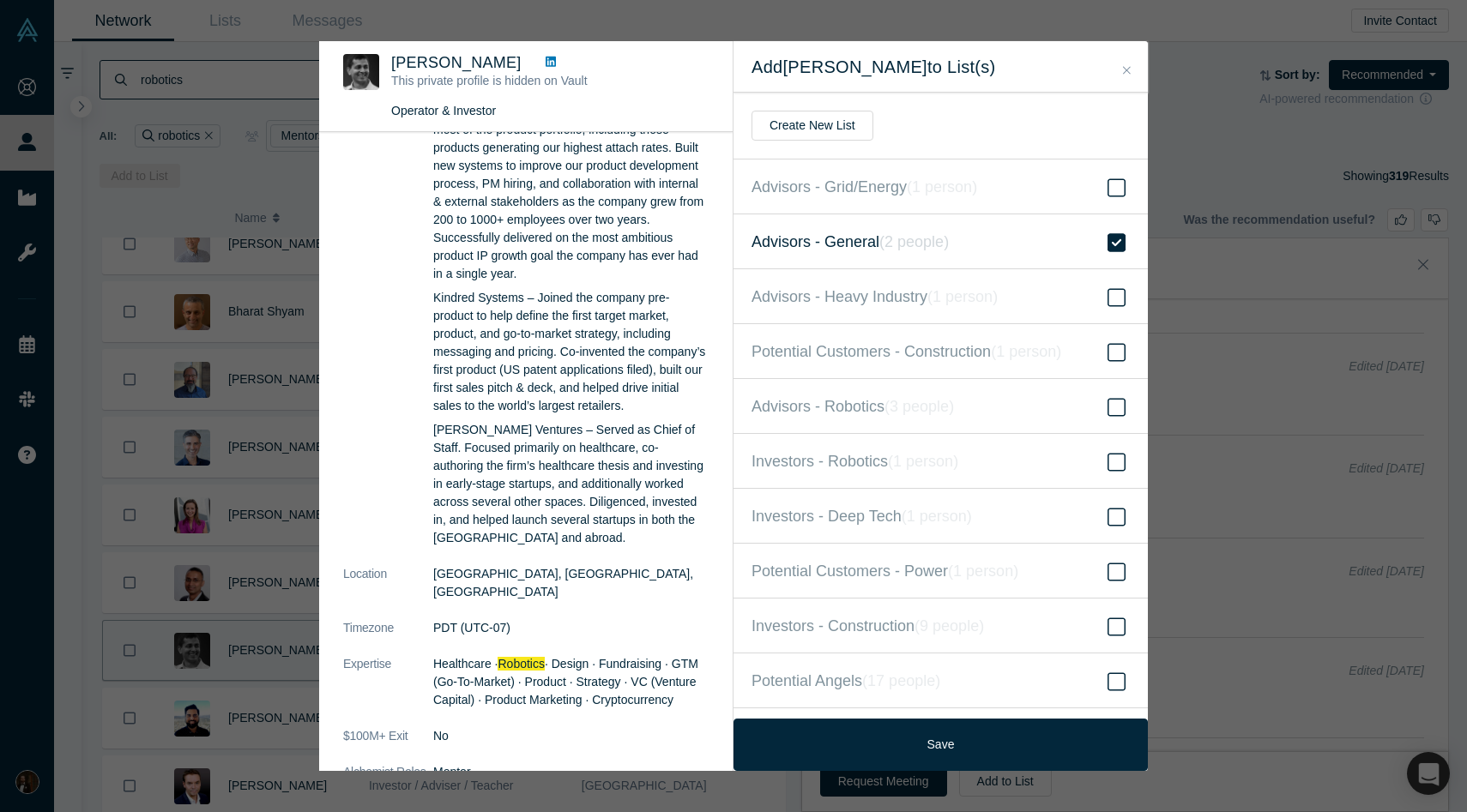
scroll to position [161, 0]
click at [852, 244] on span "Advisors - General ( 2 people )" at bounding box center [850, 241] width 197 height 24
click at [0, 0] on input "Advisors - General ( 2 people )" at bounding box center [0, 0] width 0 height 0
click at [864, 242] on span "Advisors - General ( 2 people )" at bounding box center [850, 241] width 197 height 24
click at [0, 0] on input "Advisors - General ( 2 people )" at bounding box center [0, 0] width 0 height 0
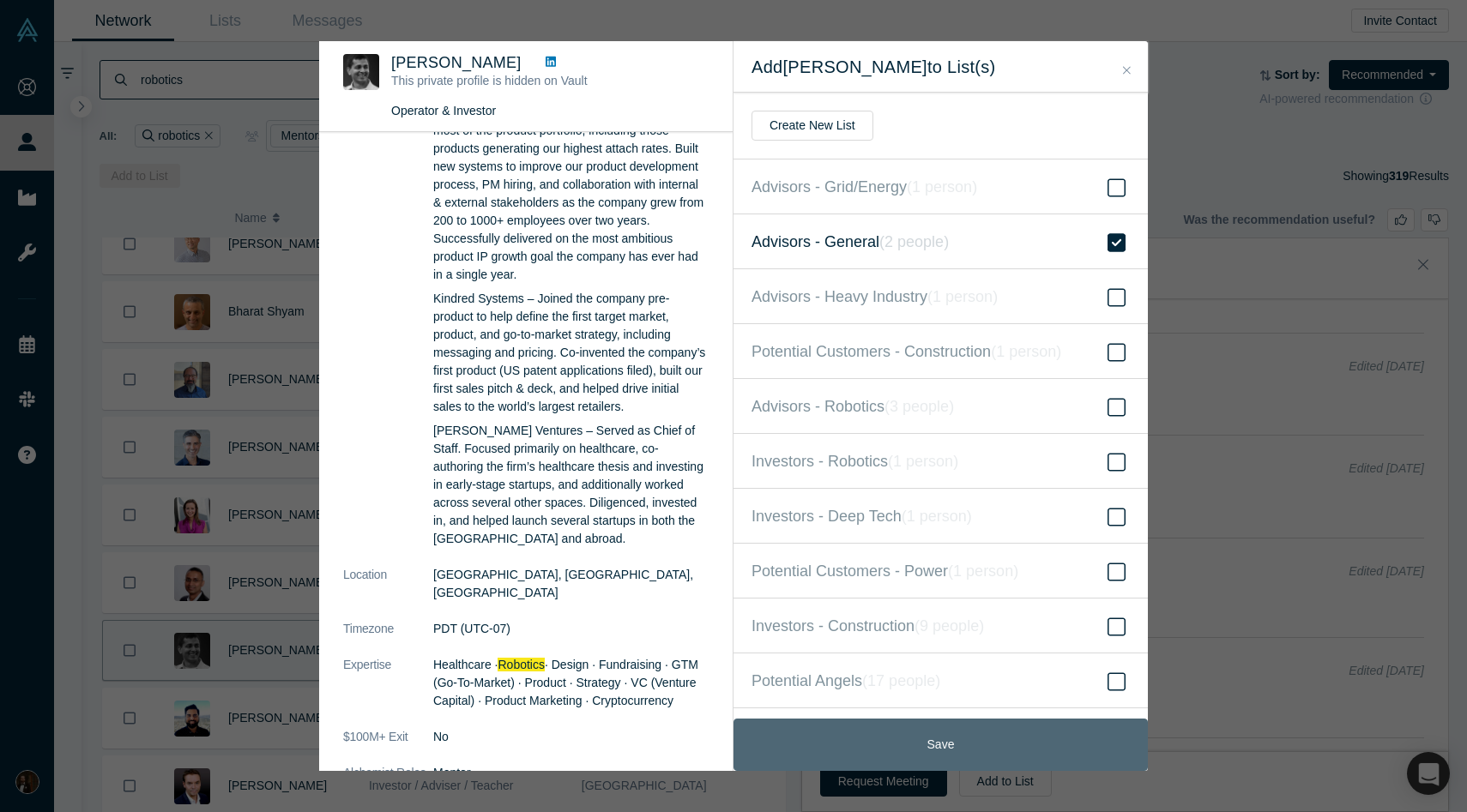
click at [844, 727] on button "Save" at bounding box center [941, 745] width 415 height 53
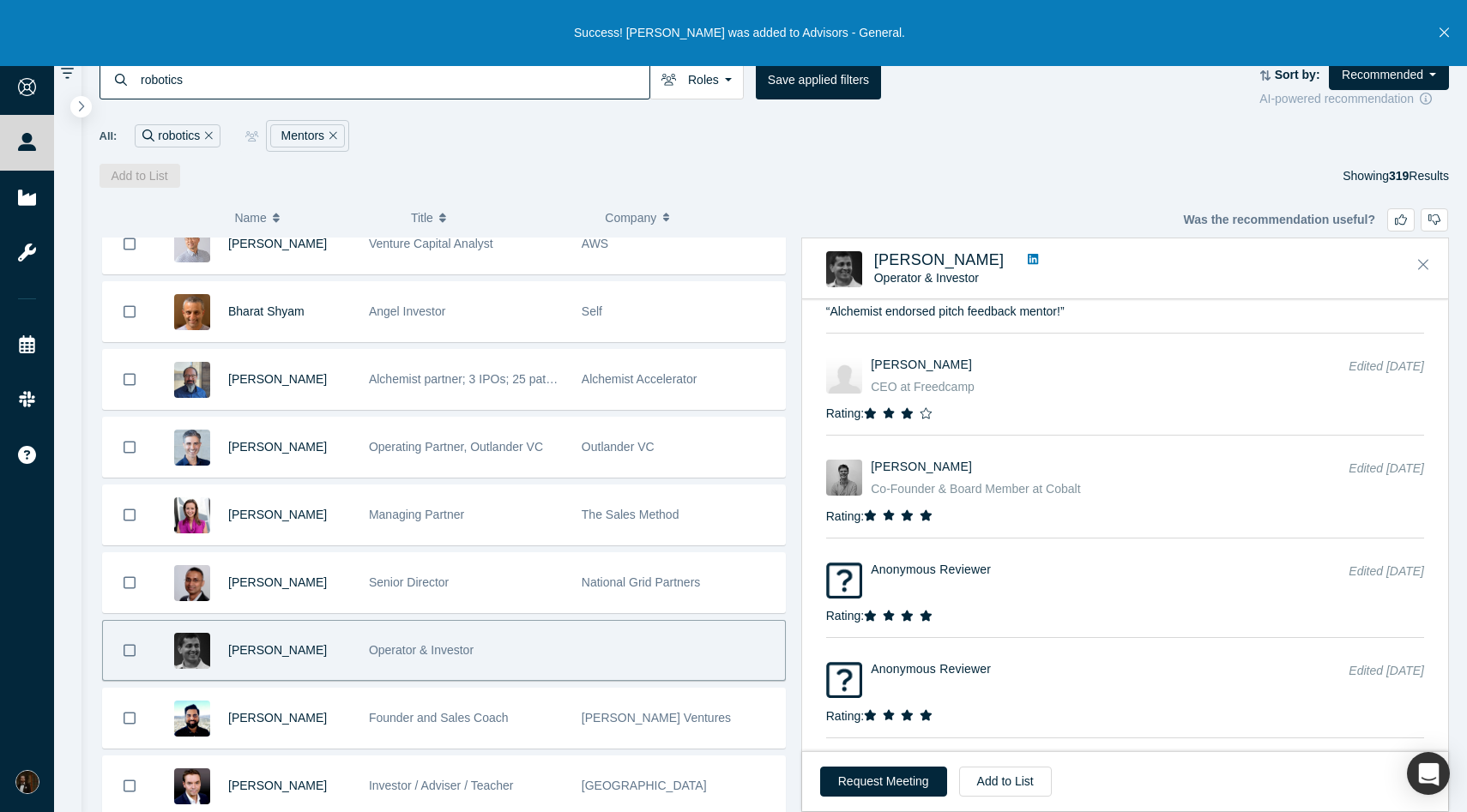
scroll to position [230, 0]
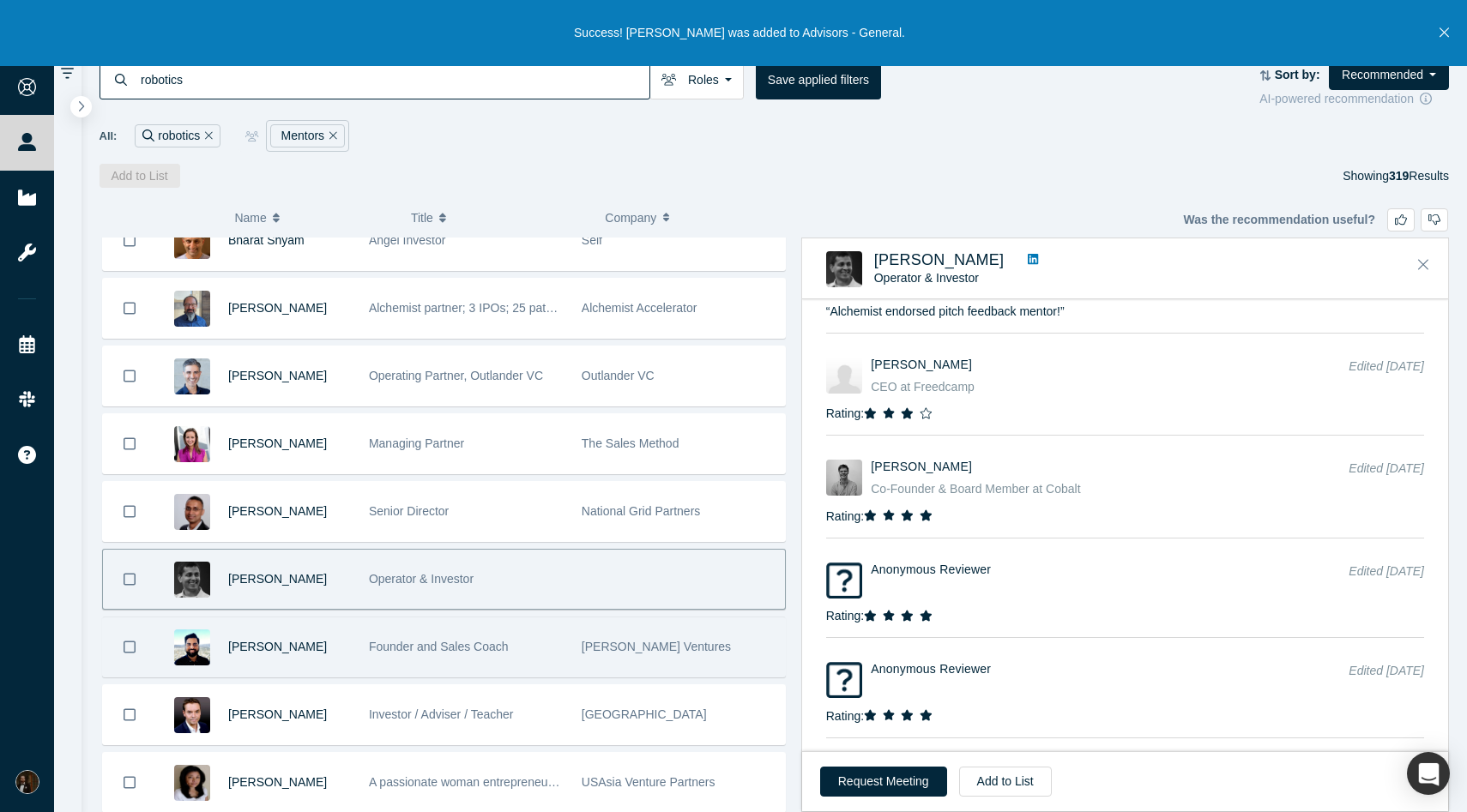
click at [341, 651] on div "Kevin Ramani" at bounding box center [289, 647] width 122 height 59
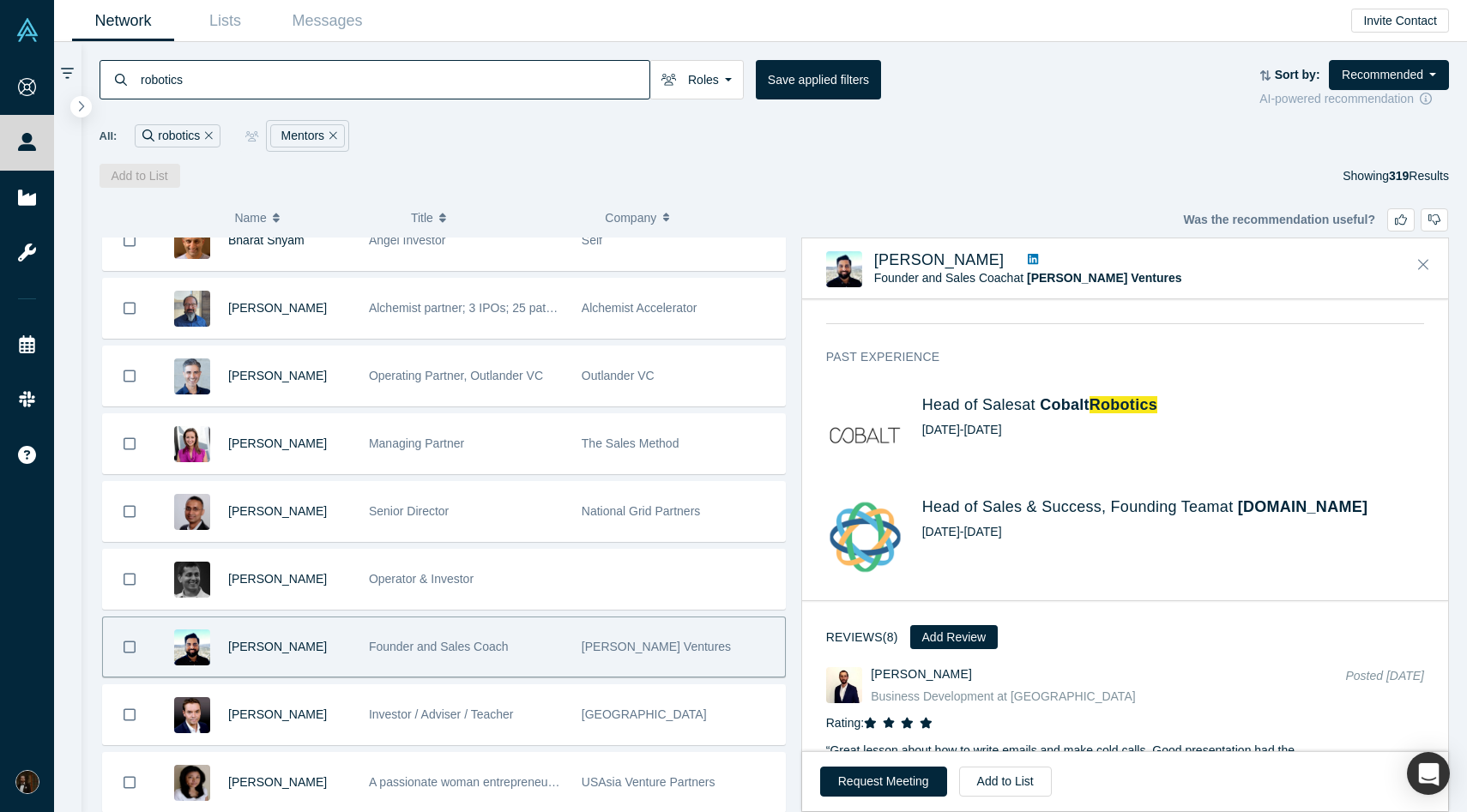
scroll to position [441, 0]
click at [1027, 255] on icon at bounding box center [1033, 259] width 11 height 11
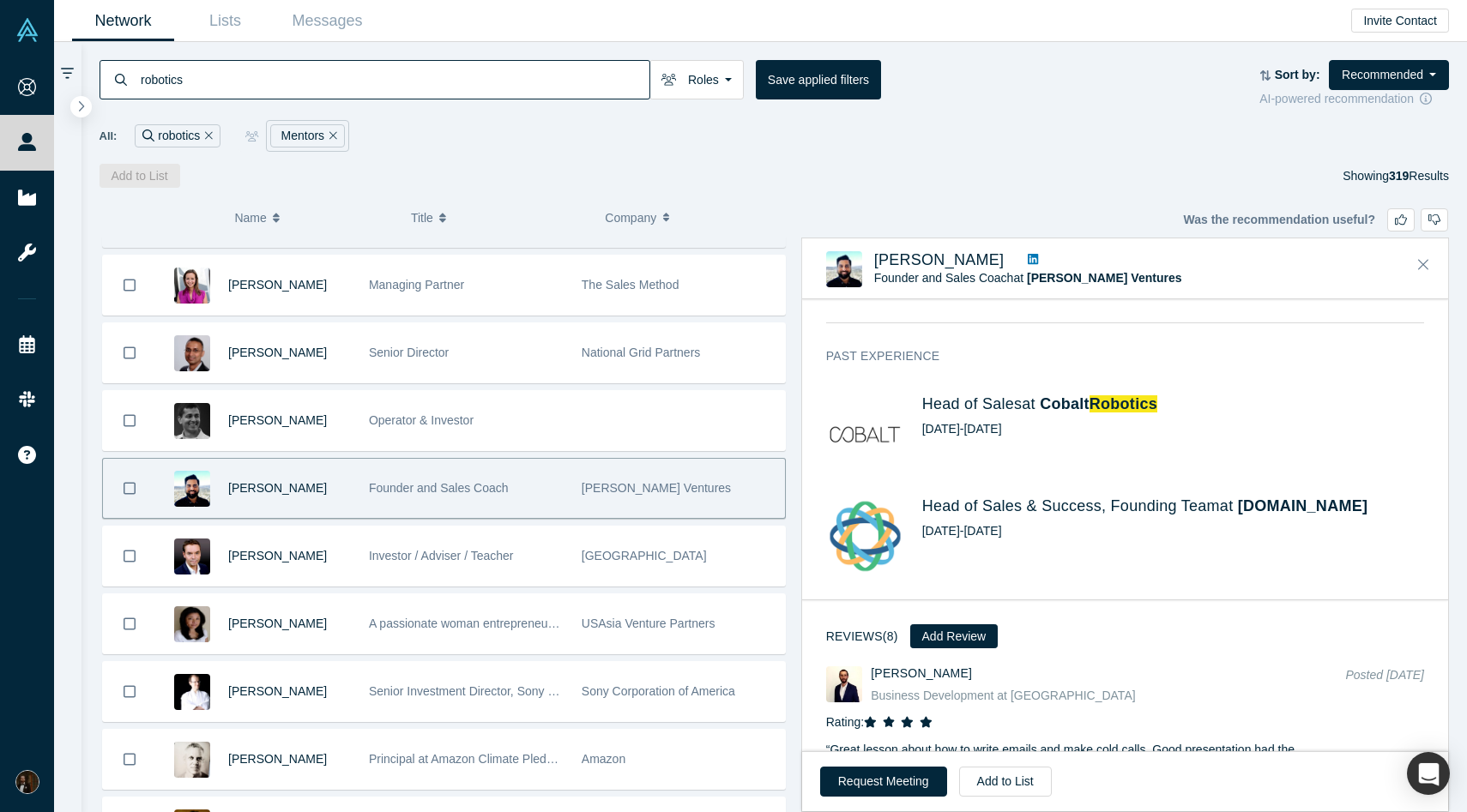
scroll to position [397, 0]
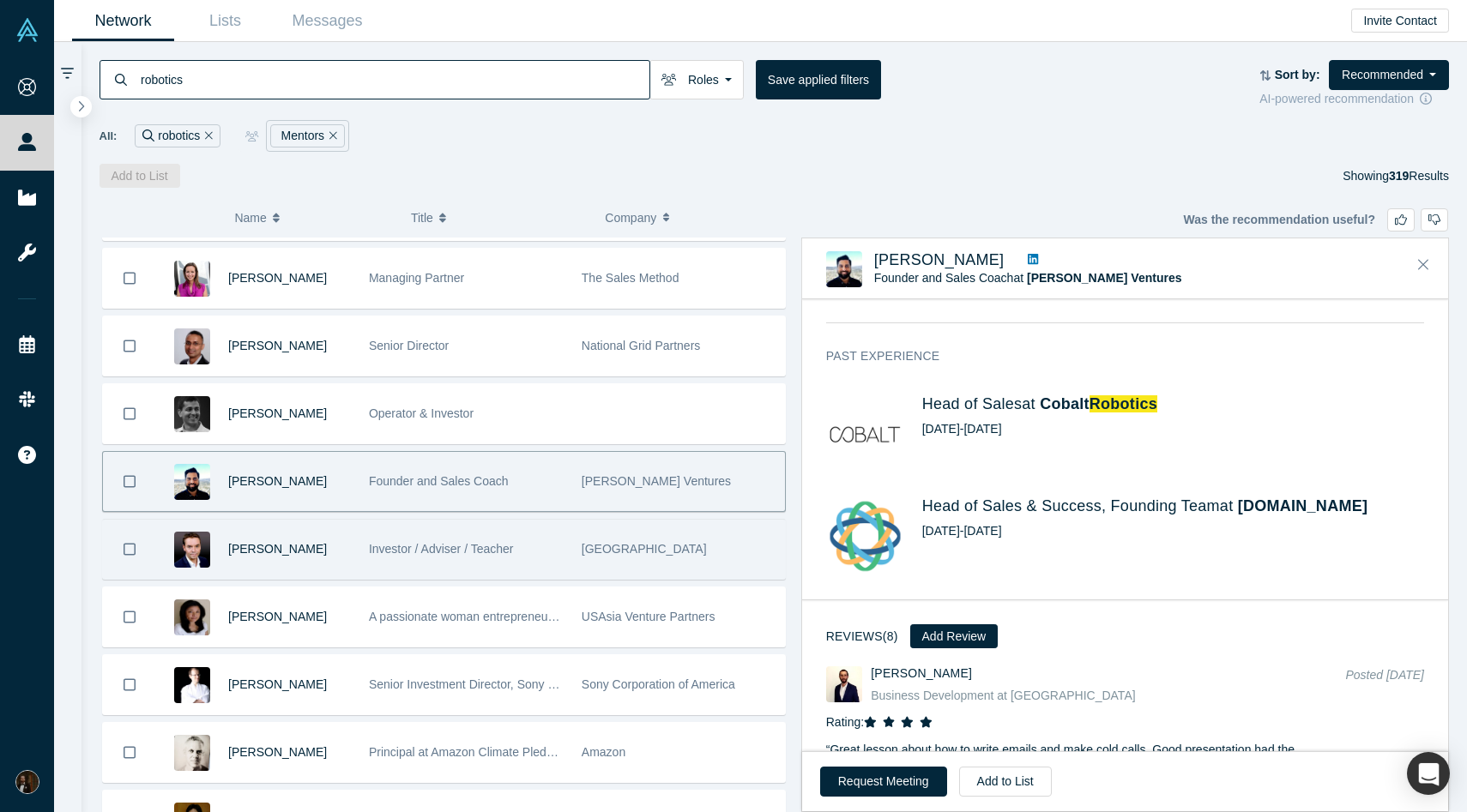
click at [314, 546] on div "[PERSON_NAME]" at bounding box center [289, 549] width 122 height 59
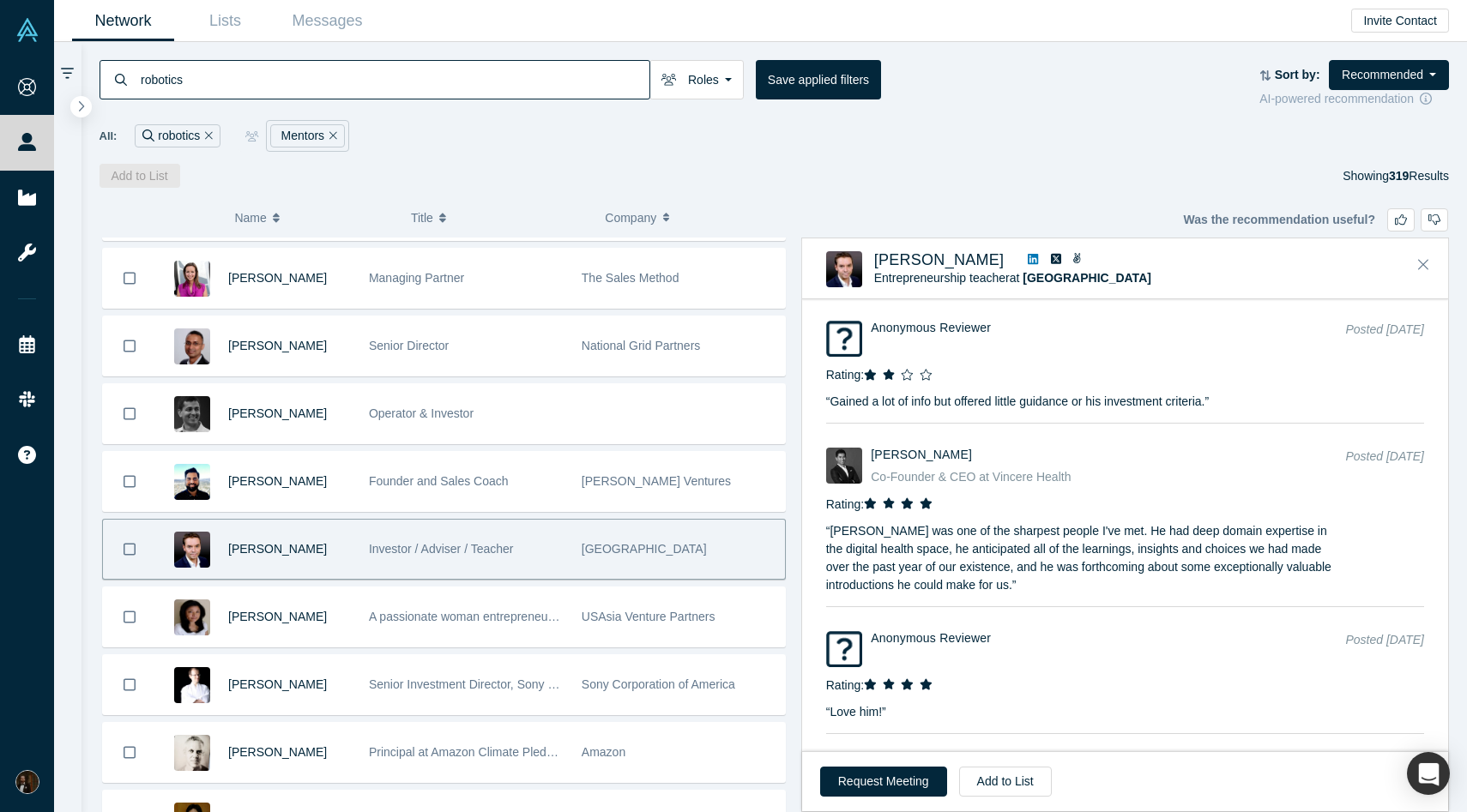
scroll to position [2846, 0]
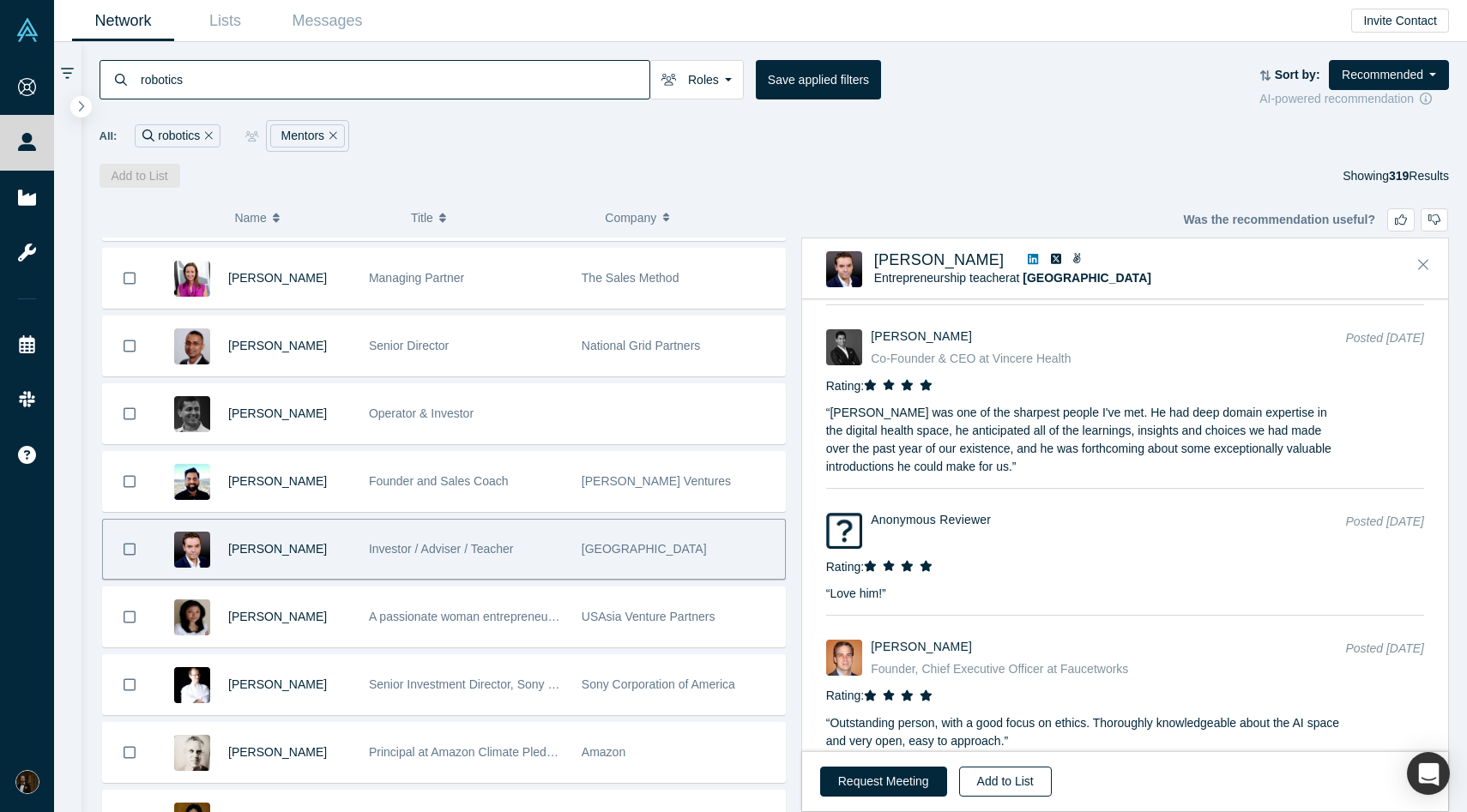
click at [990, 775] on button "Add to List" at bounding box center [1006, 782] width 93 height 30
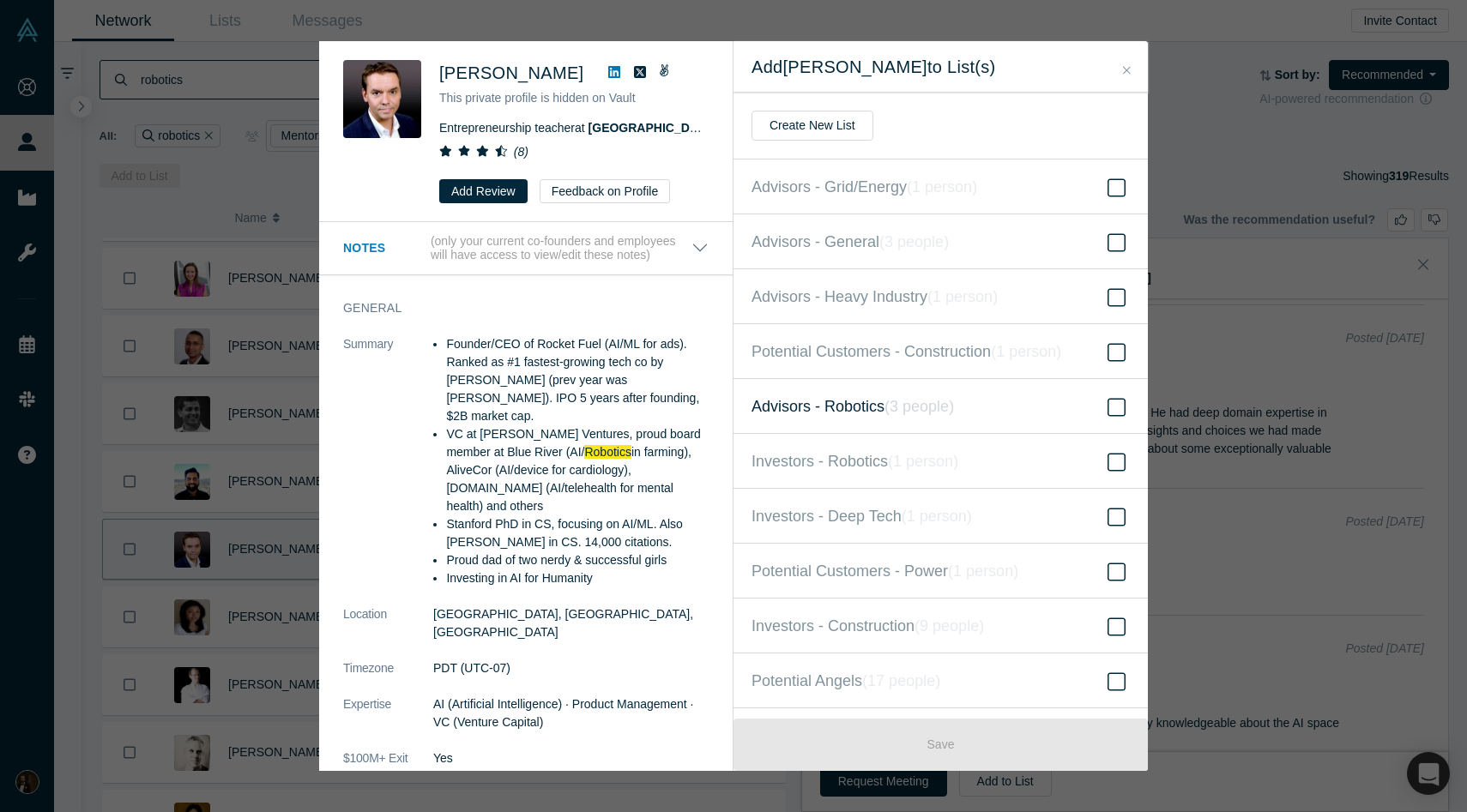
click at [842, 416] on span "Advisors - Robotics ( 3 people )" at bounding box center [852, 406] width 203 height 24
click at [0, 0] on input "Advisors - Robotics ( 3 people )" at bounding box center [0, 0] width 0 height 0
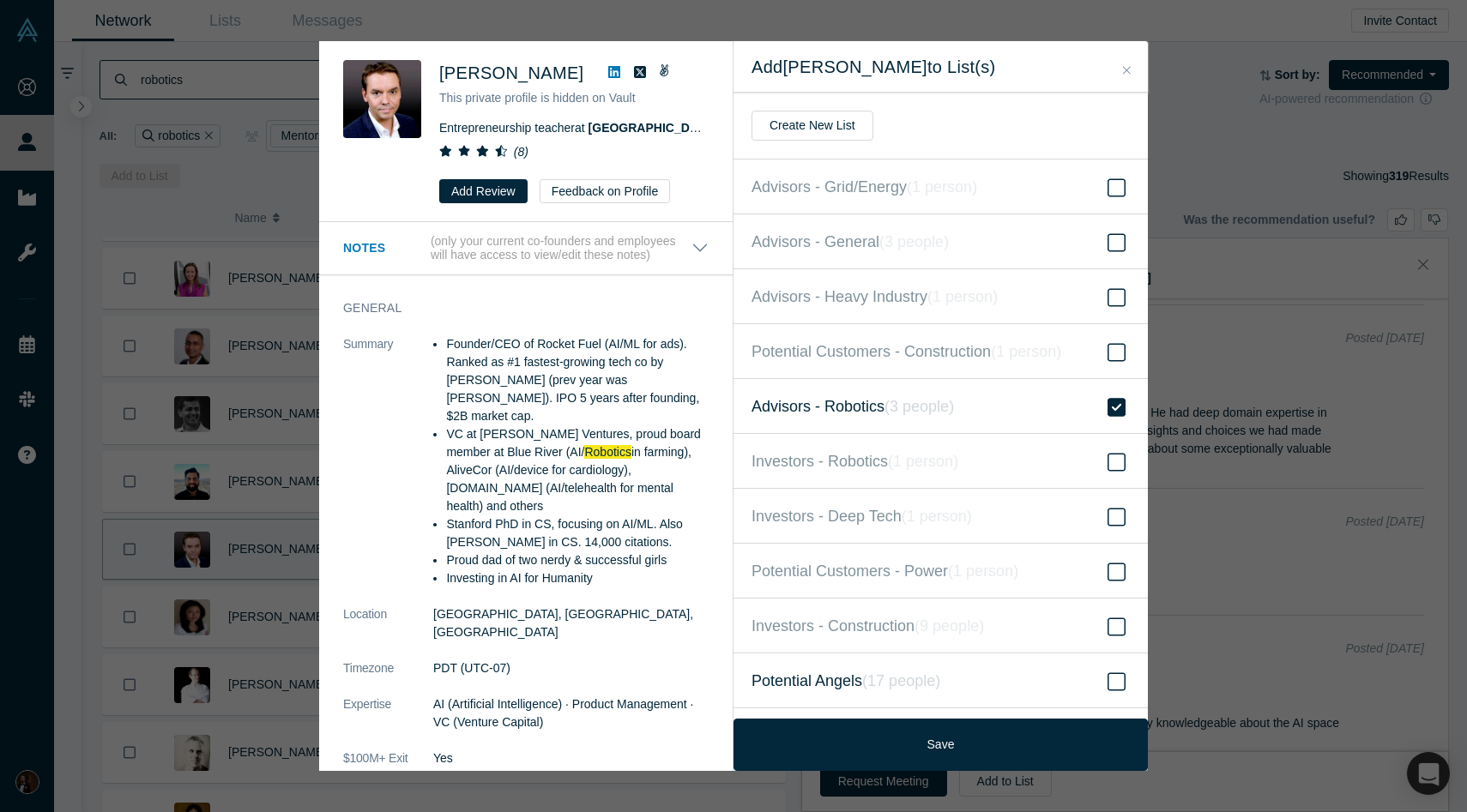
click at [823, 674] on span "Potential Angels ( 17 people )" at bounding box center [845, 681] width 189 height 24
click at [0, 0] on input "Potential Angels ( 17 people )" at bounding box center [0, 0] width 0 height 0
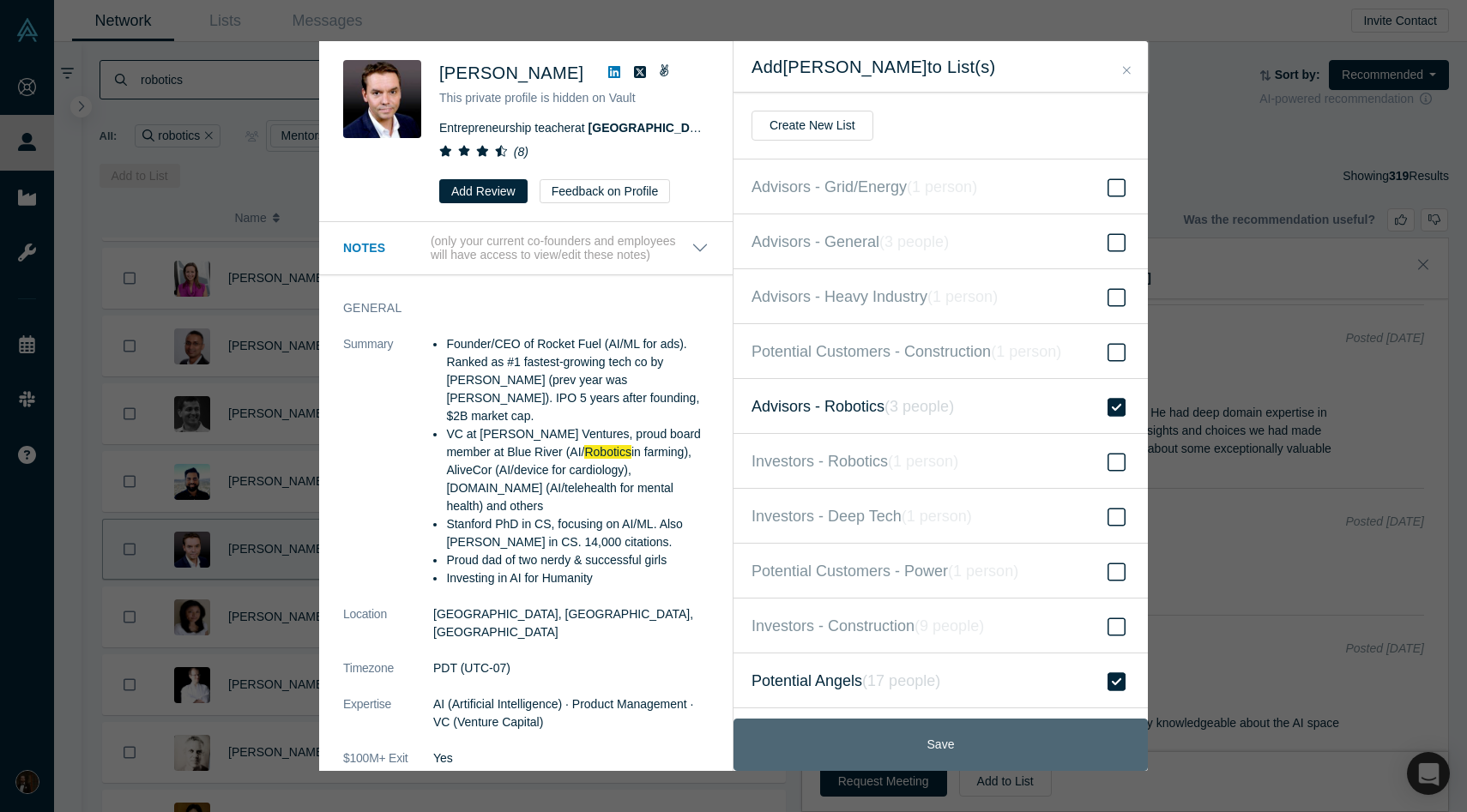
click at [862, 742] on button "Save" at bounding box center [941, 745] width 415 height 53
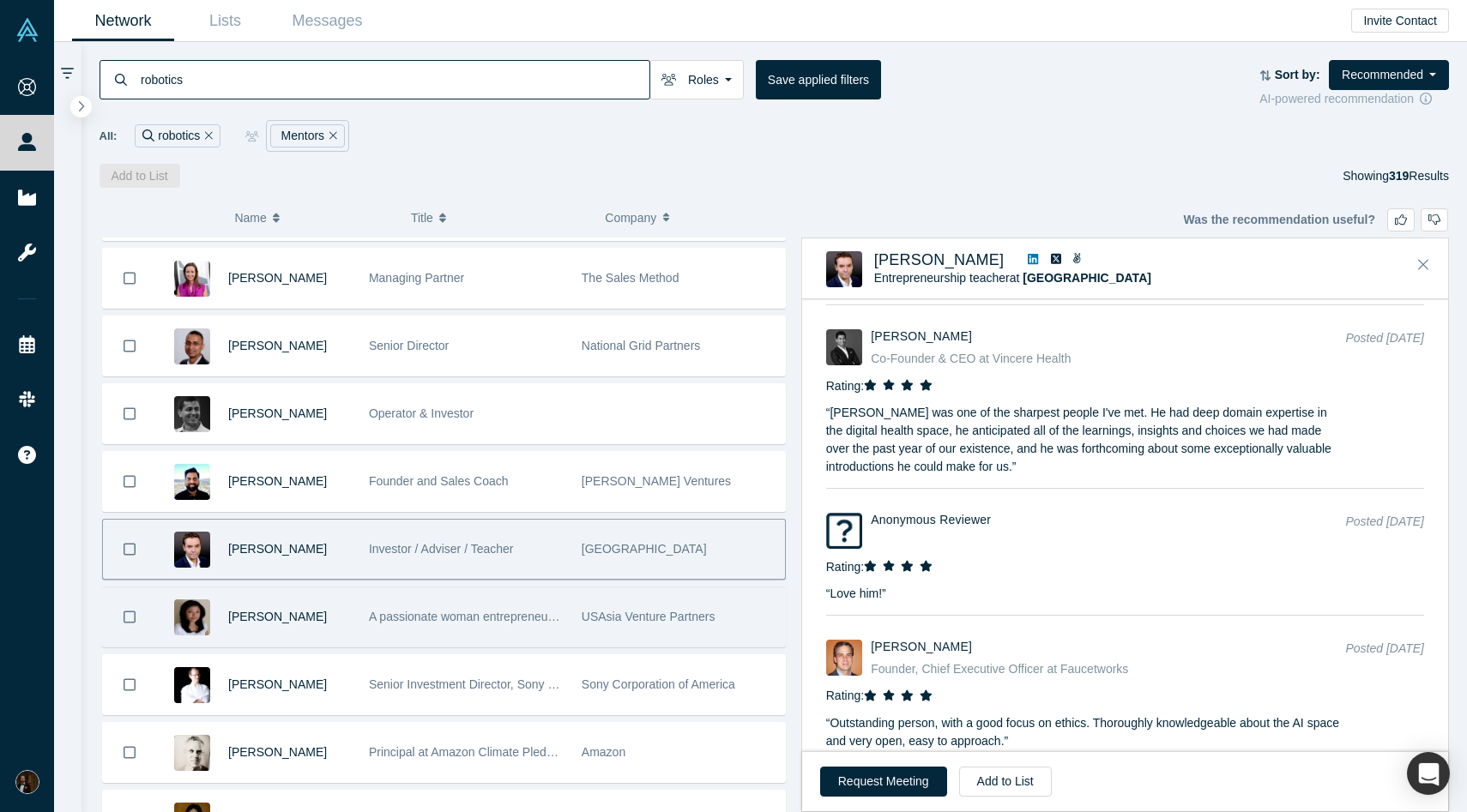
click at [329, 622] on div "Akemi Koda" at bounding box center [289, 617] width 122 height 59
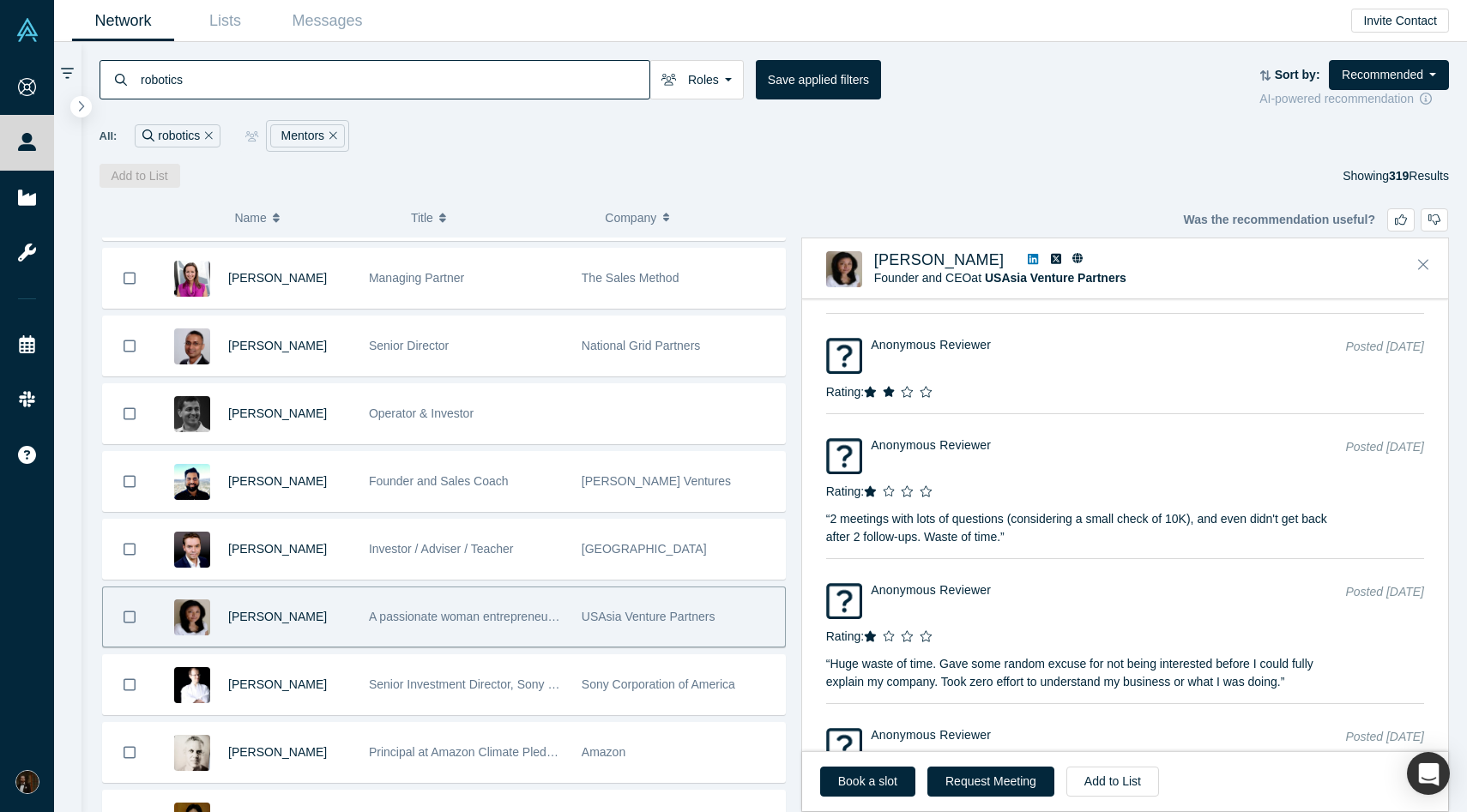
scroll to position [3339, 0]
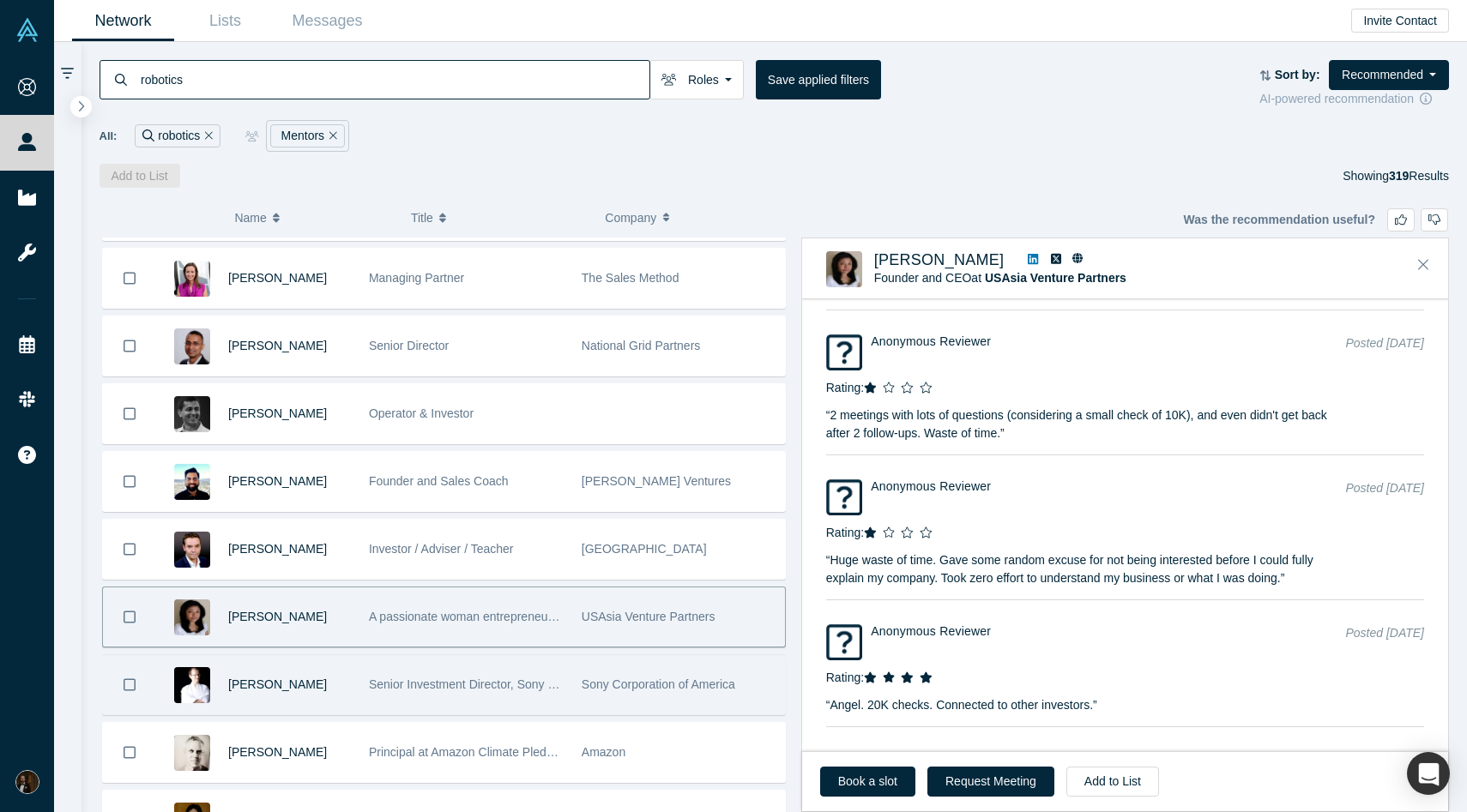
click at [281, 672] on div "Ludovic Copéré" at bounding box center [289, 685] width 122 height 59
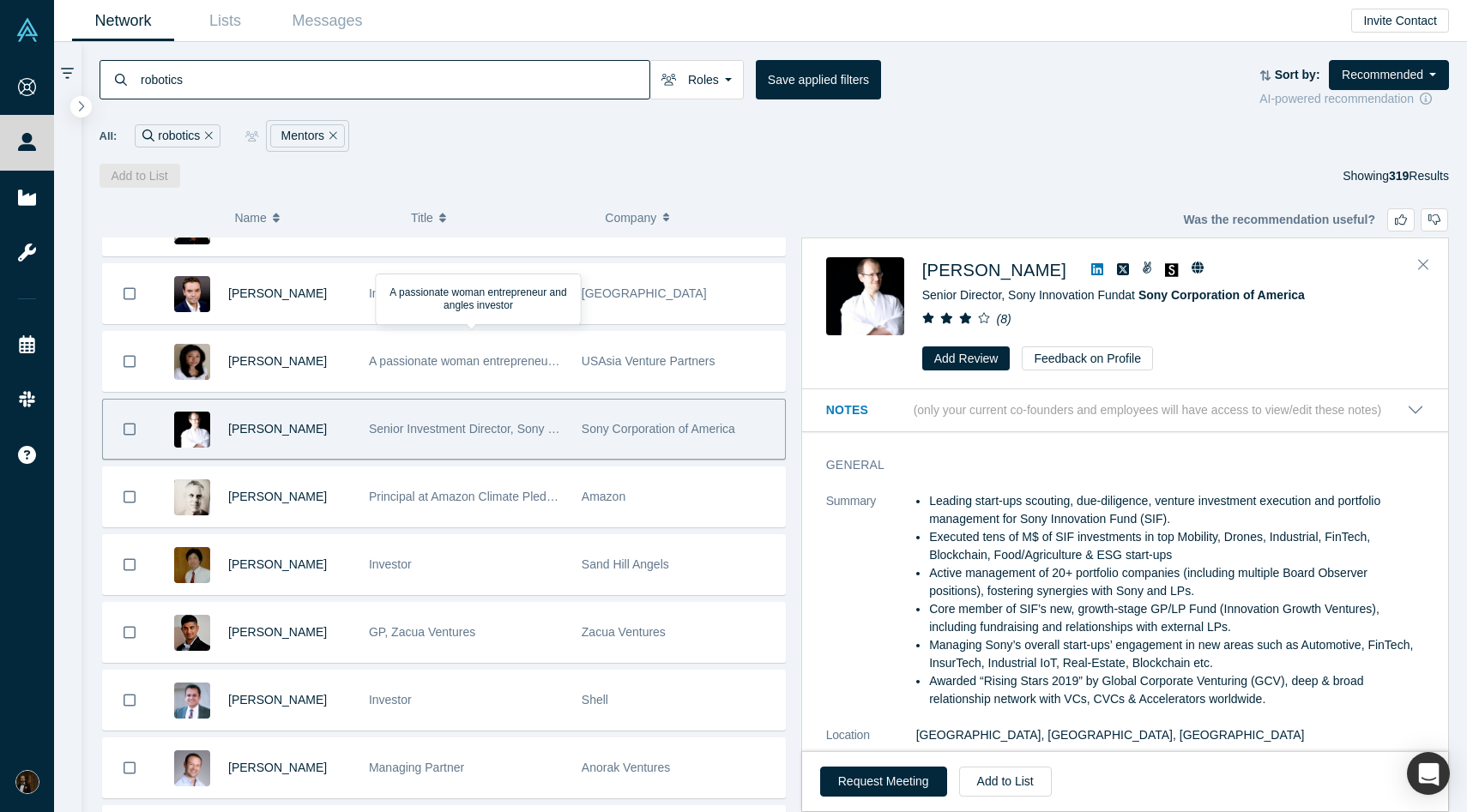
scroll to position [653, 0]
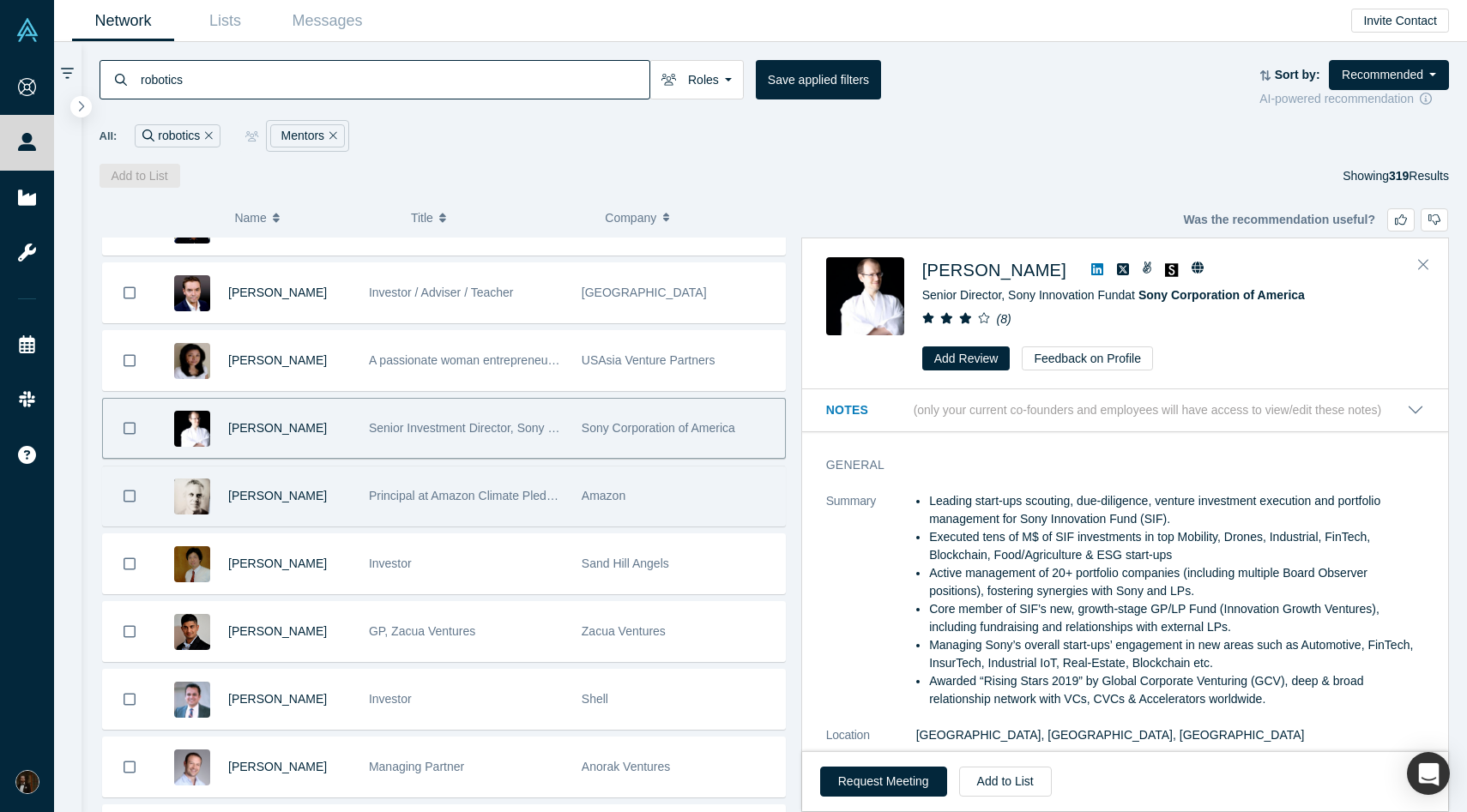
click at [336, 494] on div "Nick Ellis" at bounding box center [289, 496] width 122 height 59
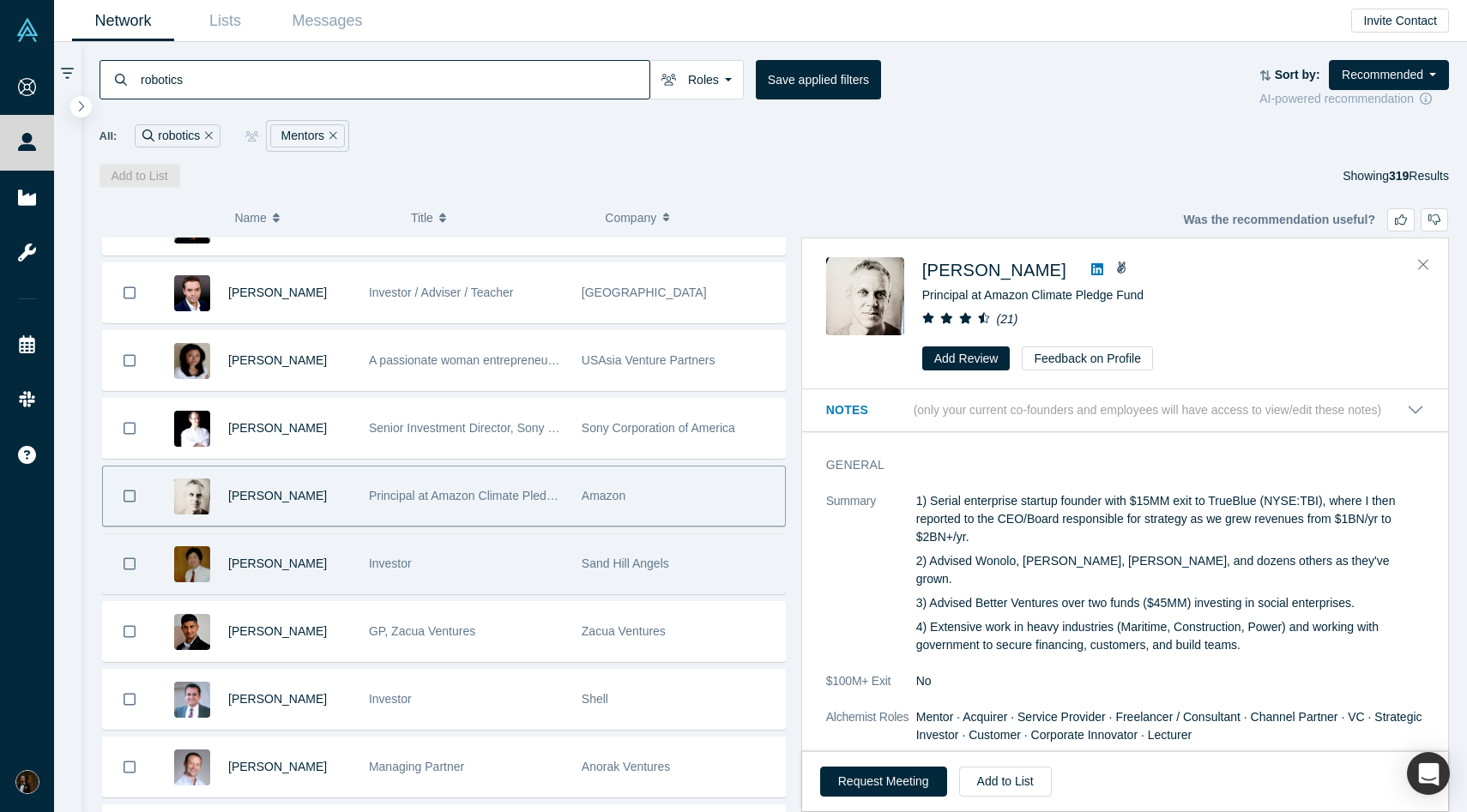
click at [378, 568] on span "Investor" at bounding box center [390, 563] width 43 height 13
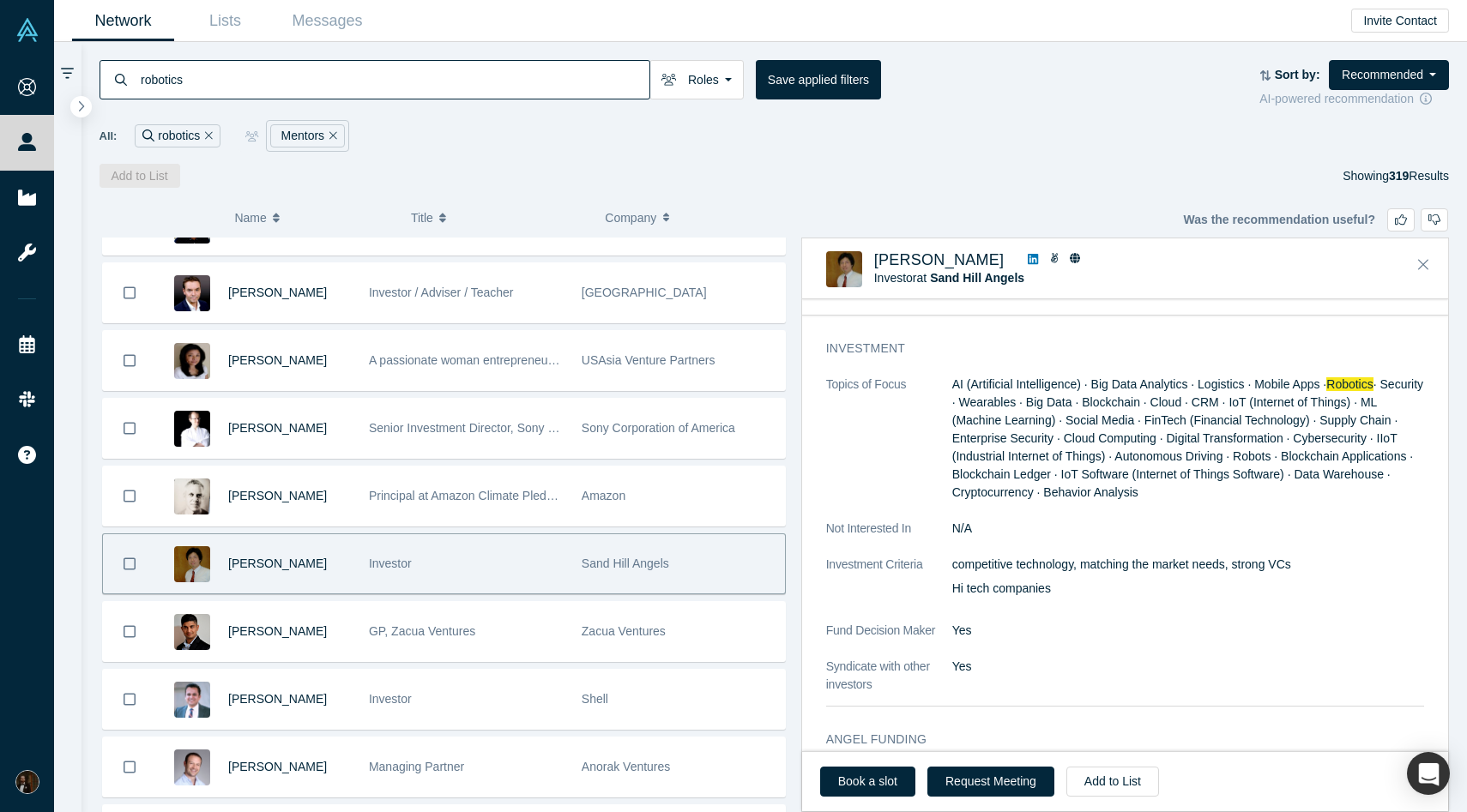
scroll to position [758, 0]
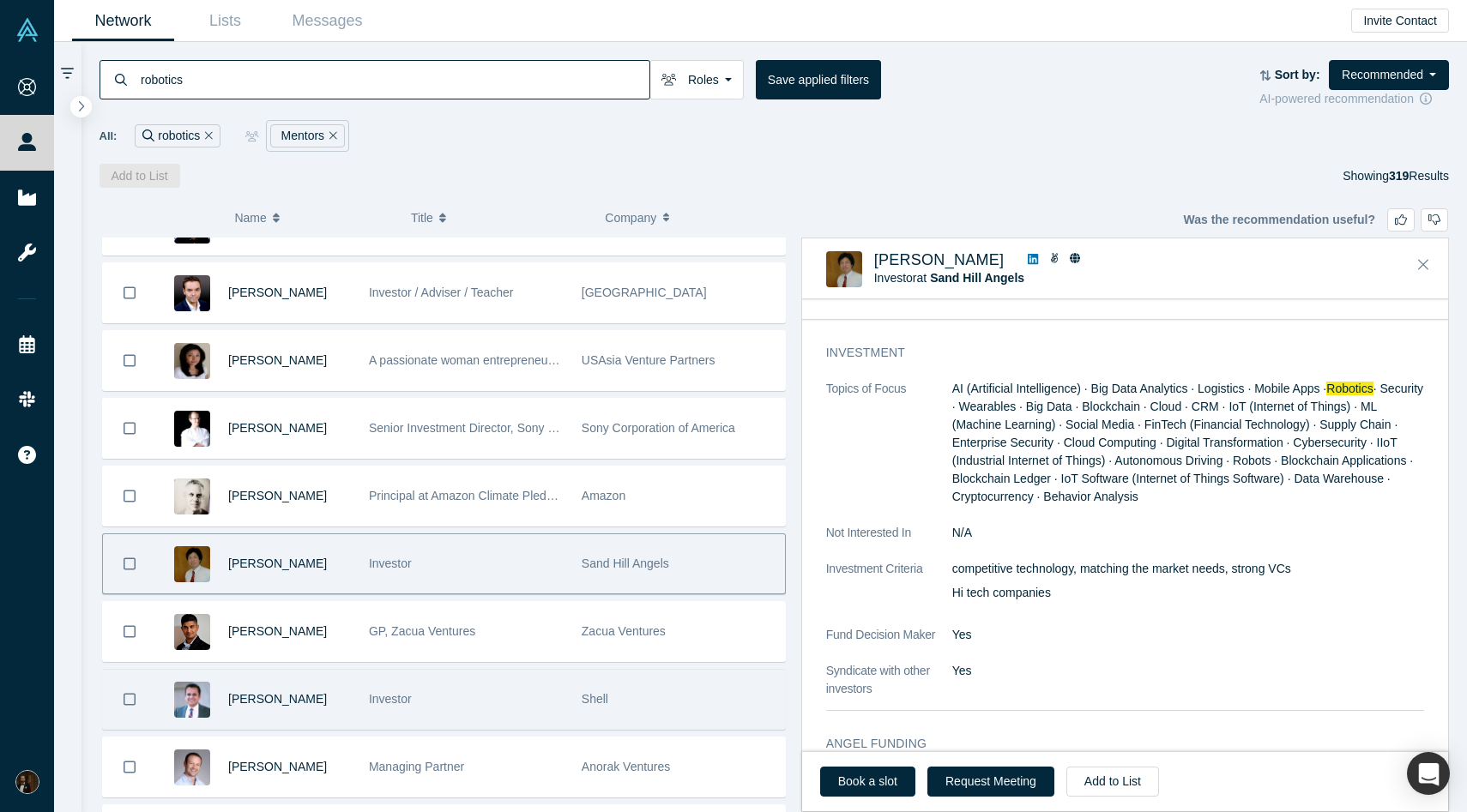
click at [322, 700] on div "[PERSON_NAME]" at bounding box center [289, 699] width 122 height 59
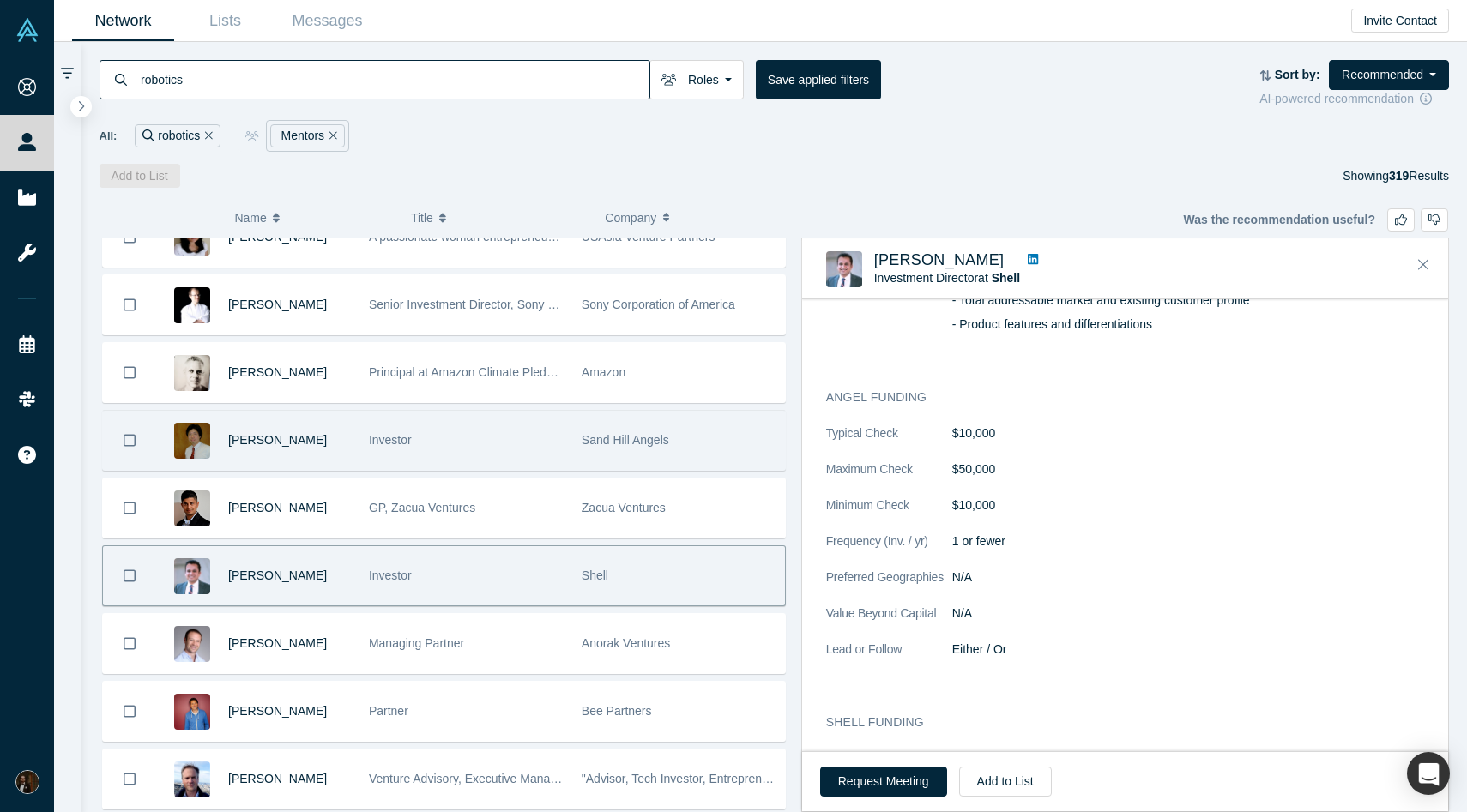
scroll to position [778, 0]
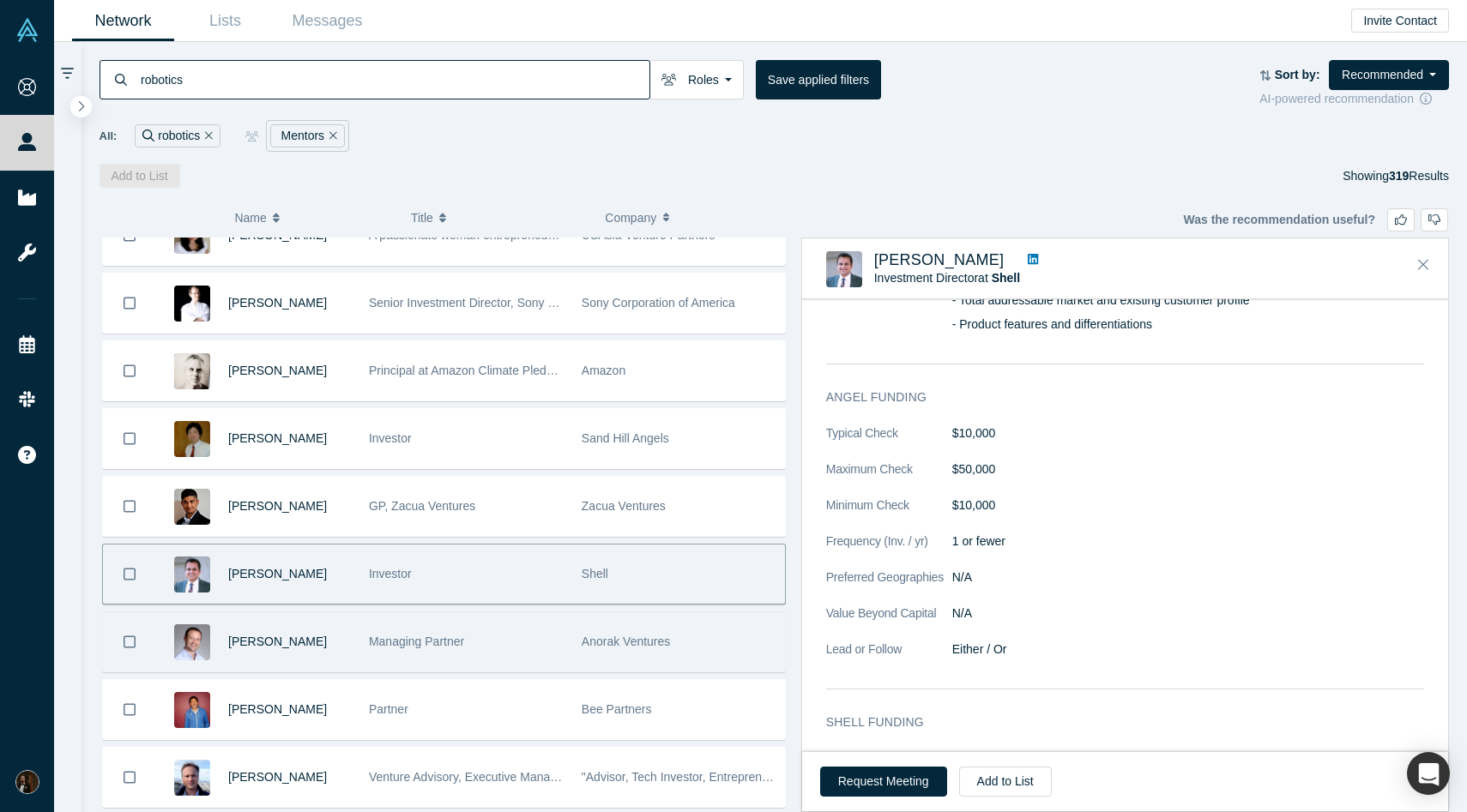
click at [434, 640] on span "Managing Partner" at bounding box center [416, 641] width 96 height 13
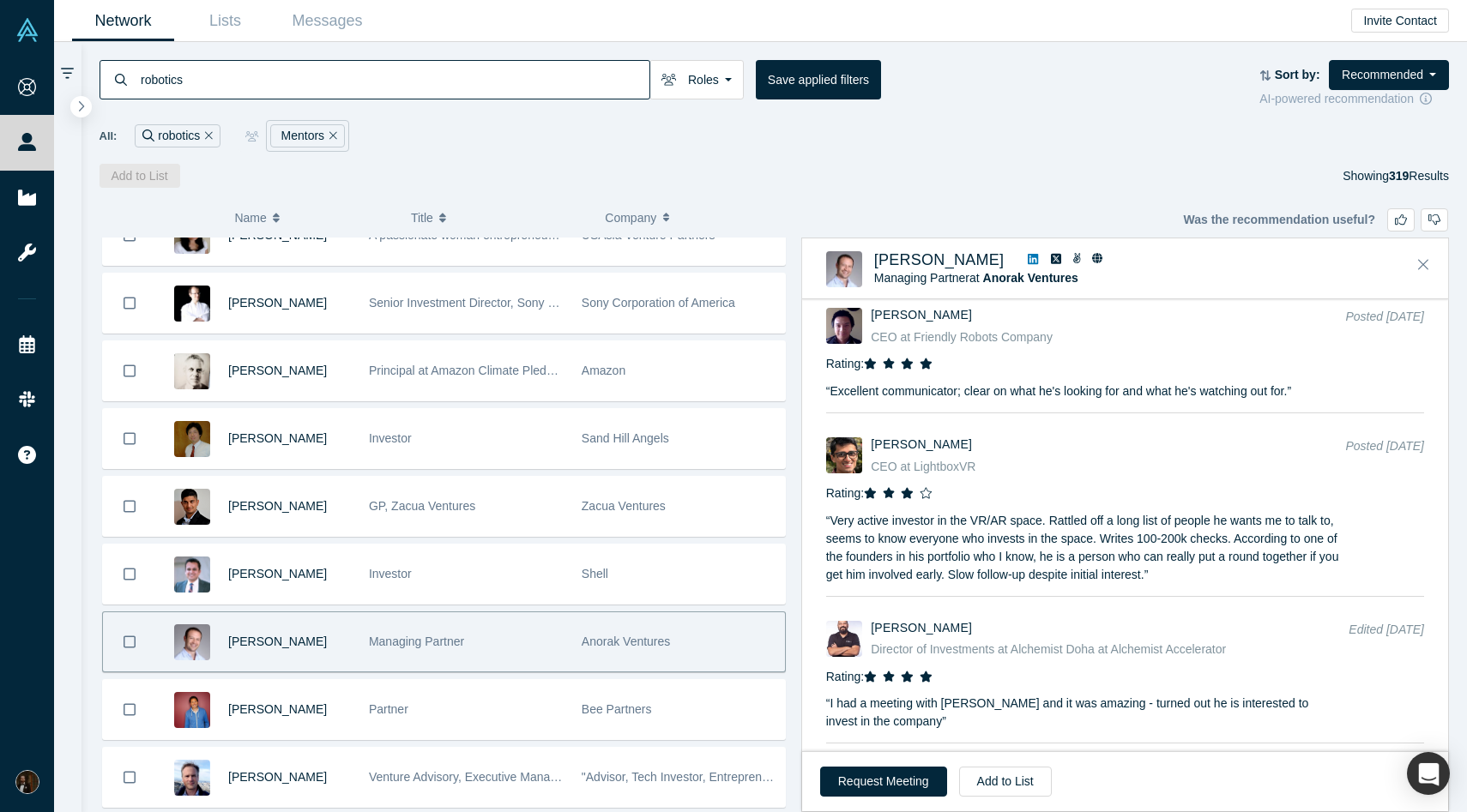
scroll to position [2109, 0]
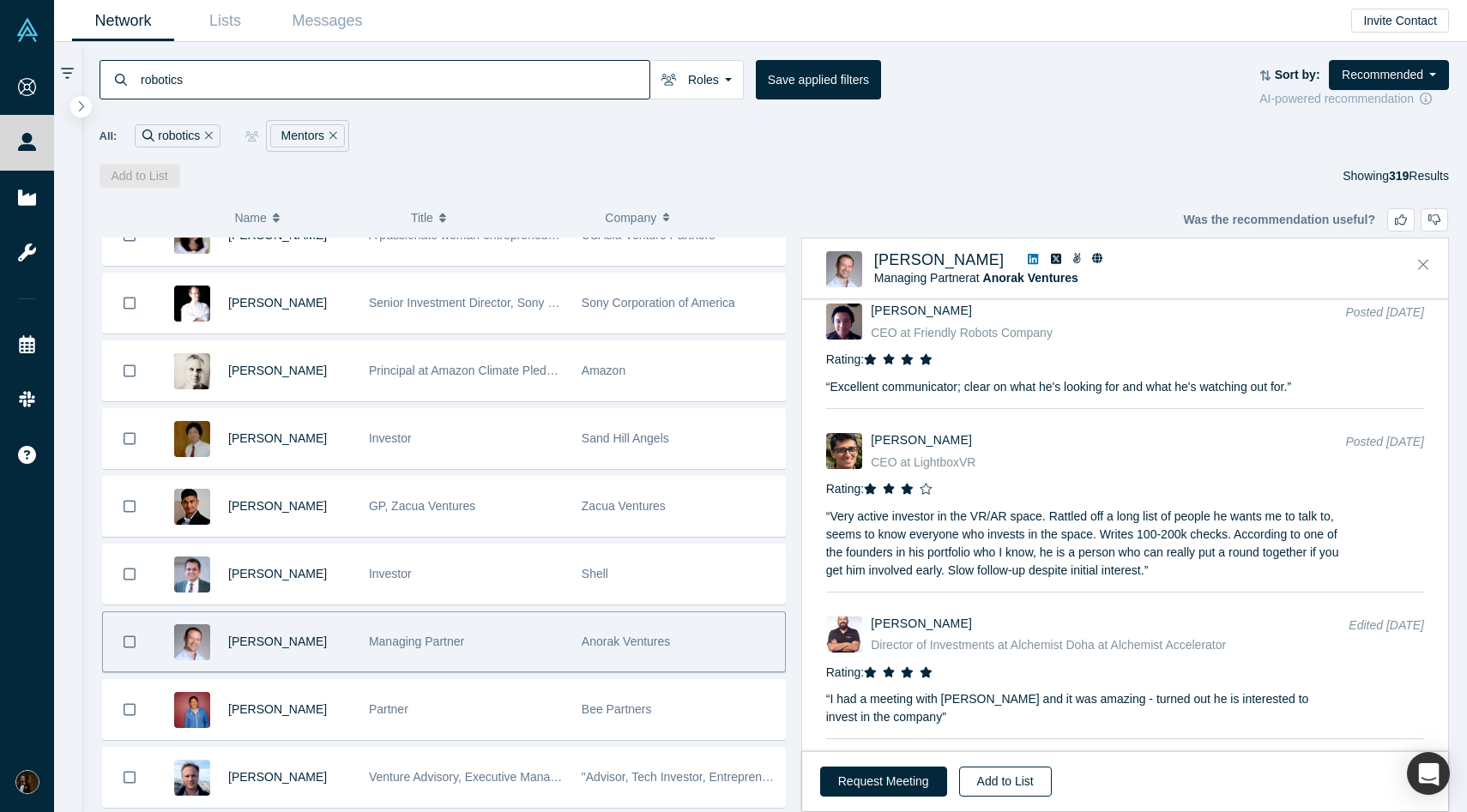
click at [968, 779] on button "Add to List" at bounding box center [1006, 782] width 93 height 30
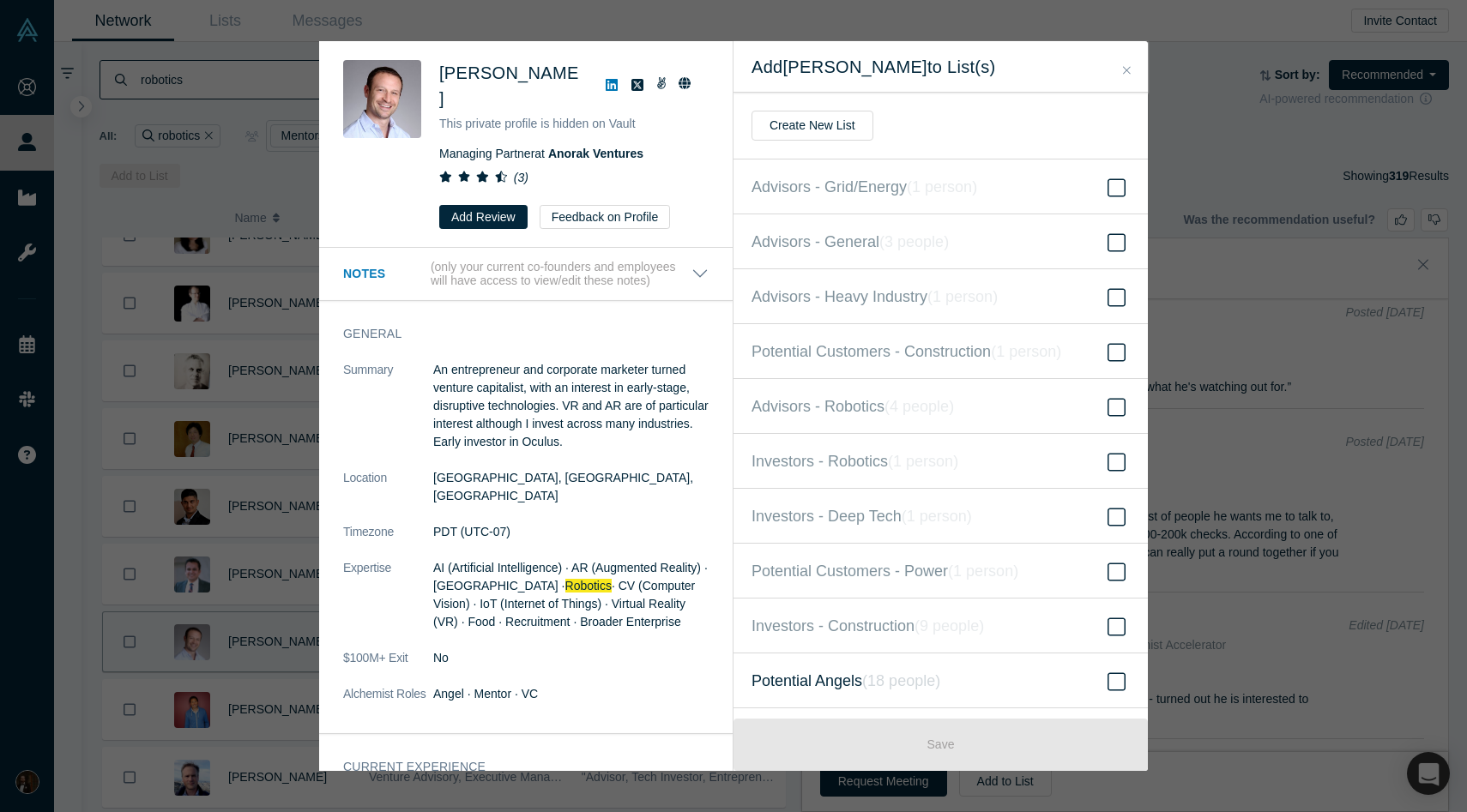
click at [850, 666] on label "Potential Angels ( 18 people )" at bounding box center [941, 681] width 415 height 54
click at [0, 0] on input "Potential Angels ( 18 people )" at bounding box center [0, 0] width 0 height 0
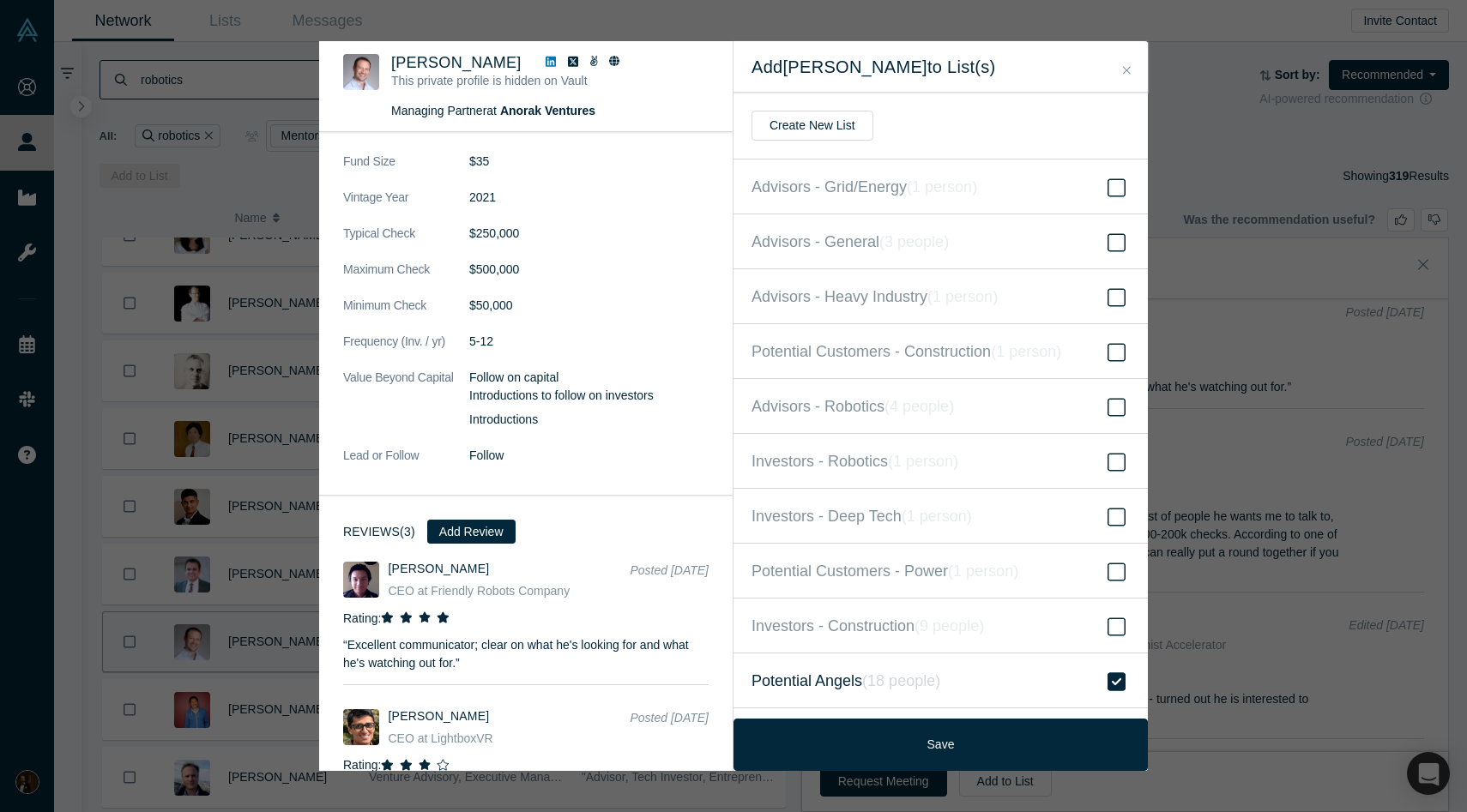
scroll to position [1908, 0]
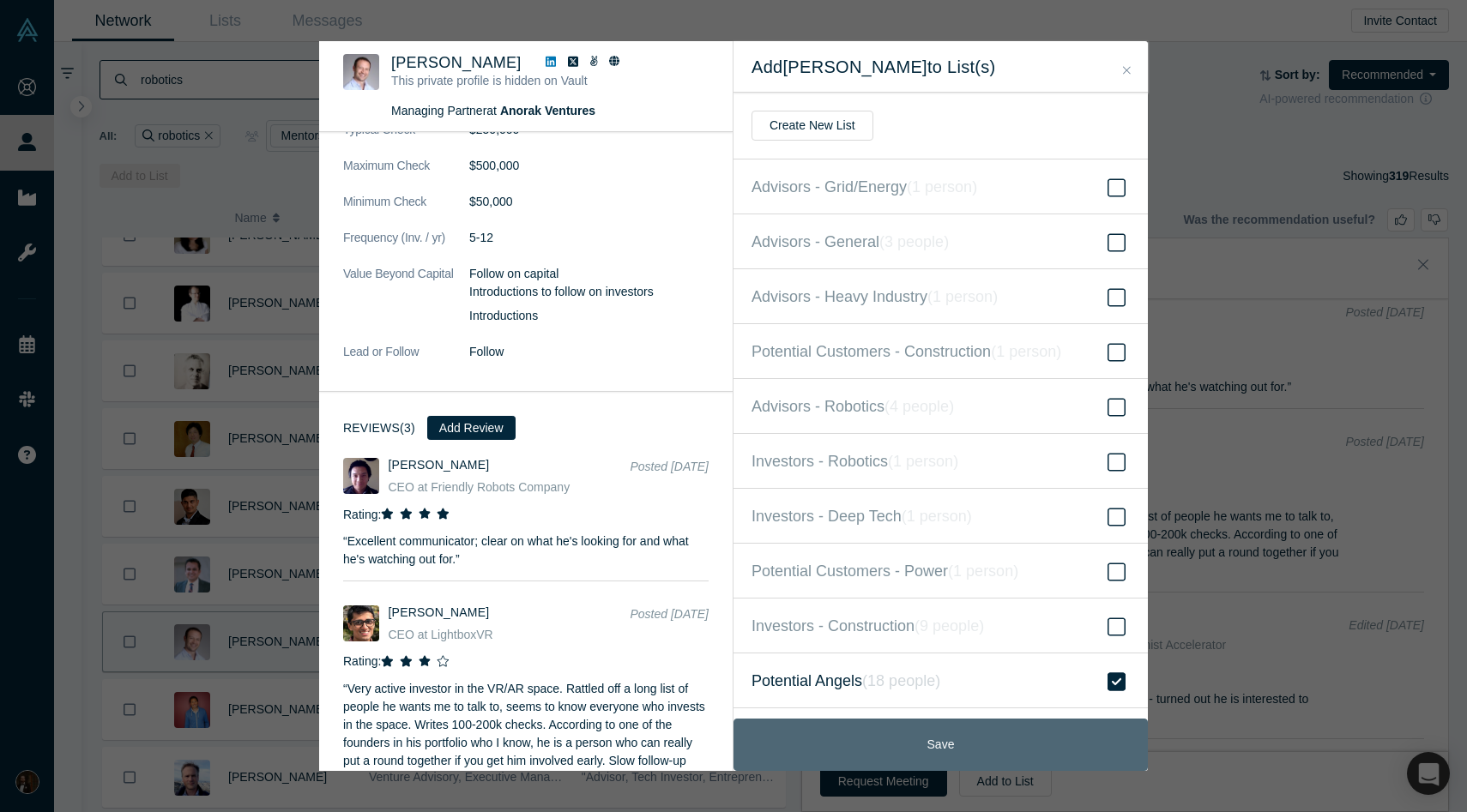
click at [906, 738] on button "Save" at bounding box center [941, 745] width 415 height 53
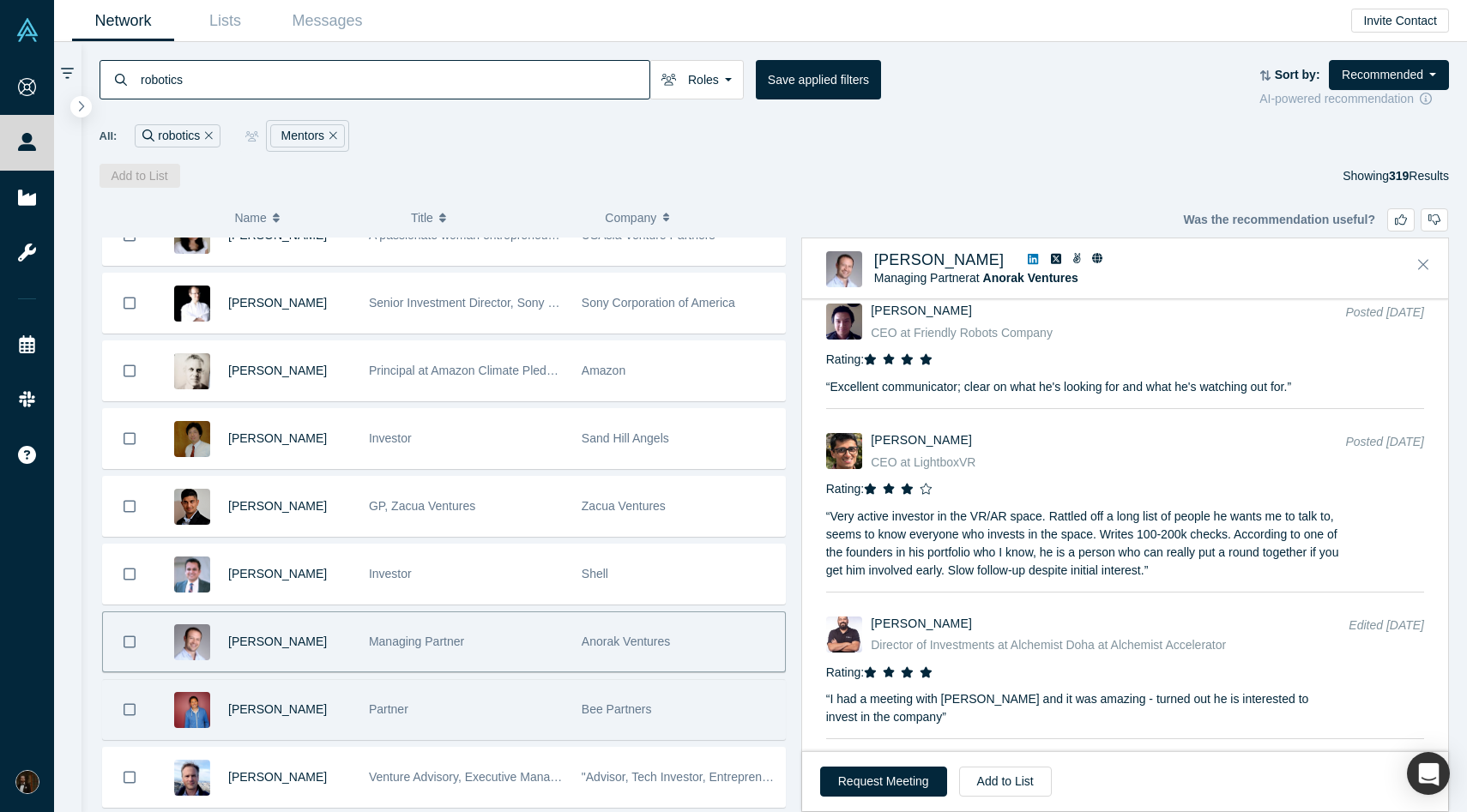
click at [520, 716] on div "Partner" at bounding box center [466, 709] width 195 height 59
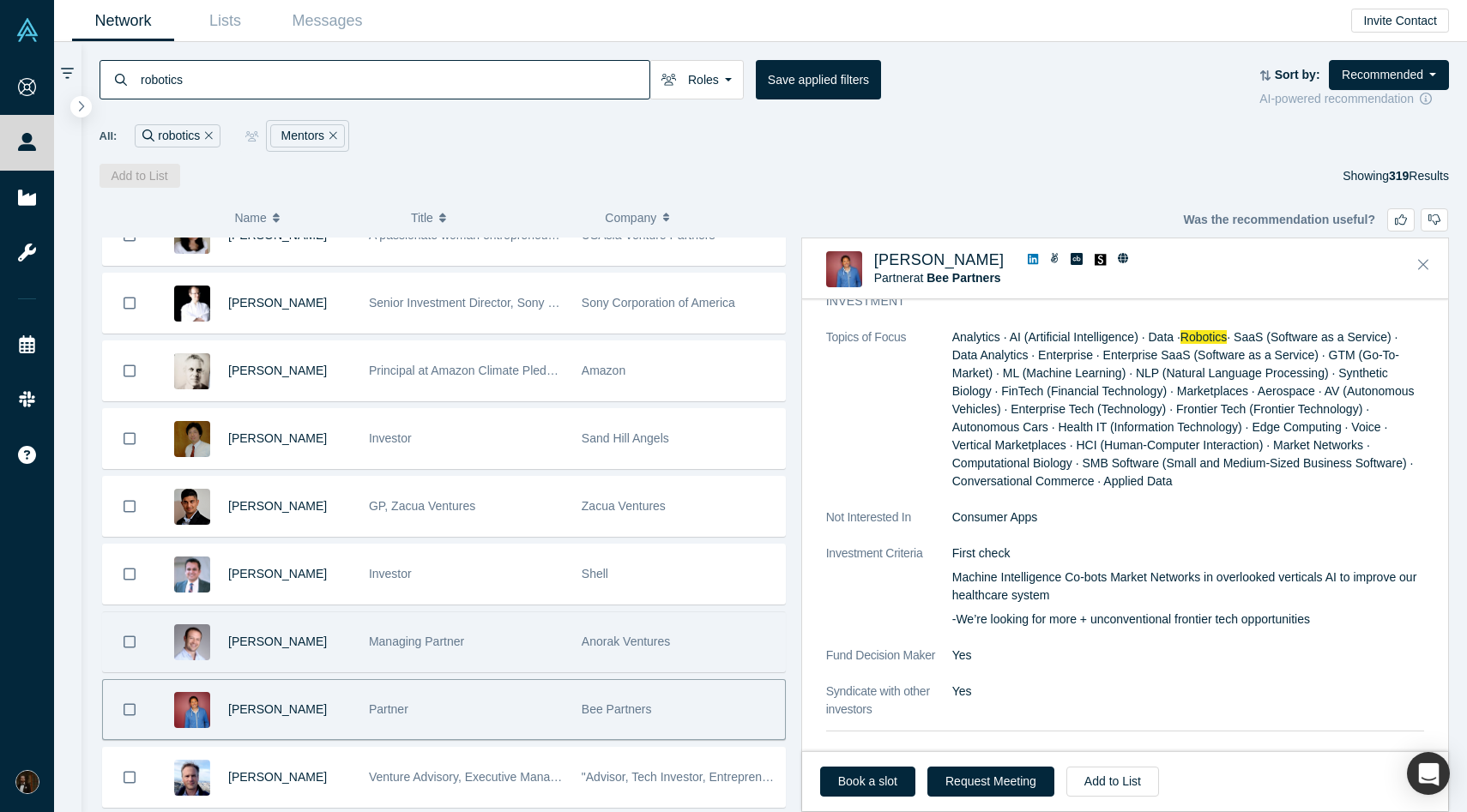
scroll to position [609, 0]
click at [1029, 257] on icon at bounding box center [1033, 259] width 11 height 11
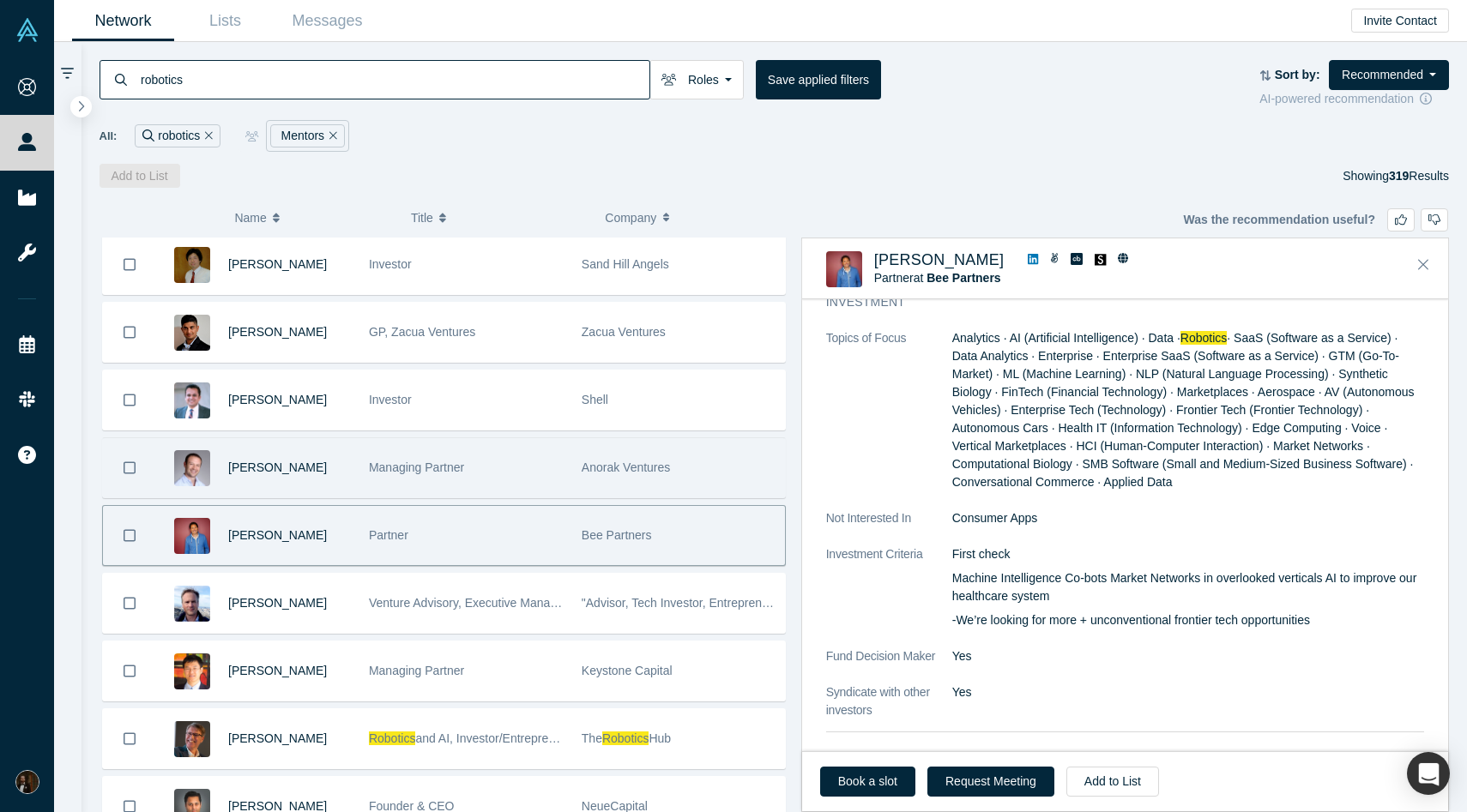
scroll to position [957, 0]
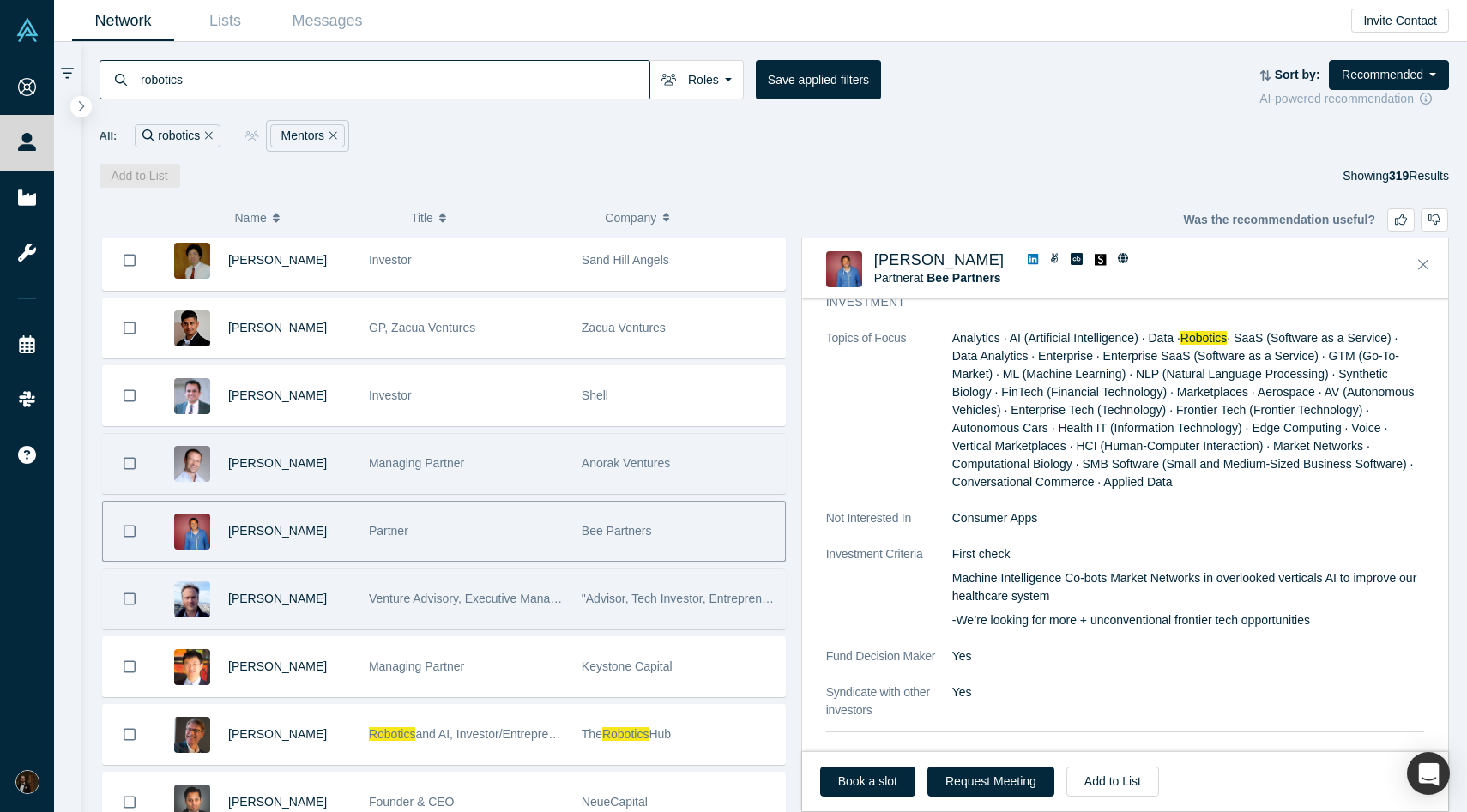
click at [384, 607] on div "Venture Advisory, Executive Management, VC" at bounding box center [466, 599] width 195 height 59
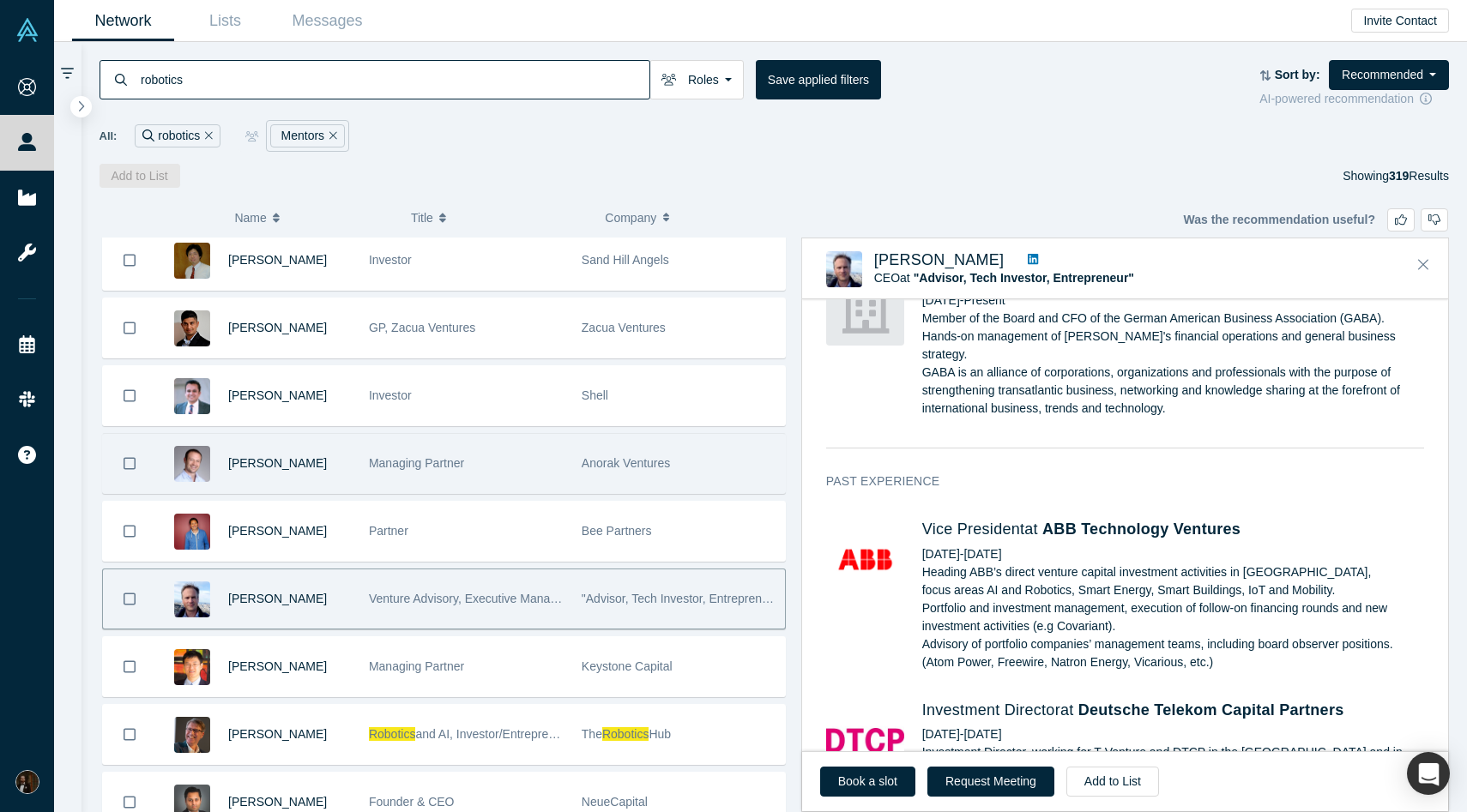
scroll to position [810, 0]
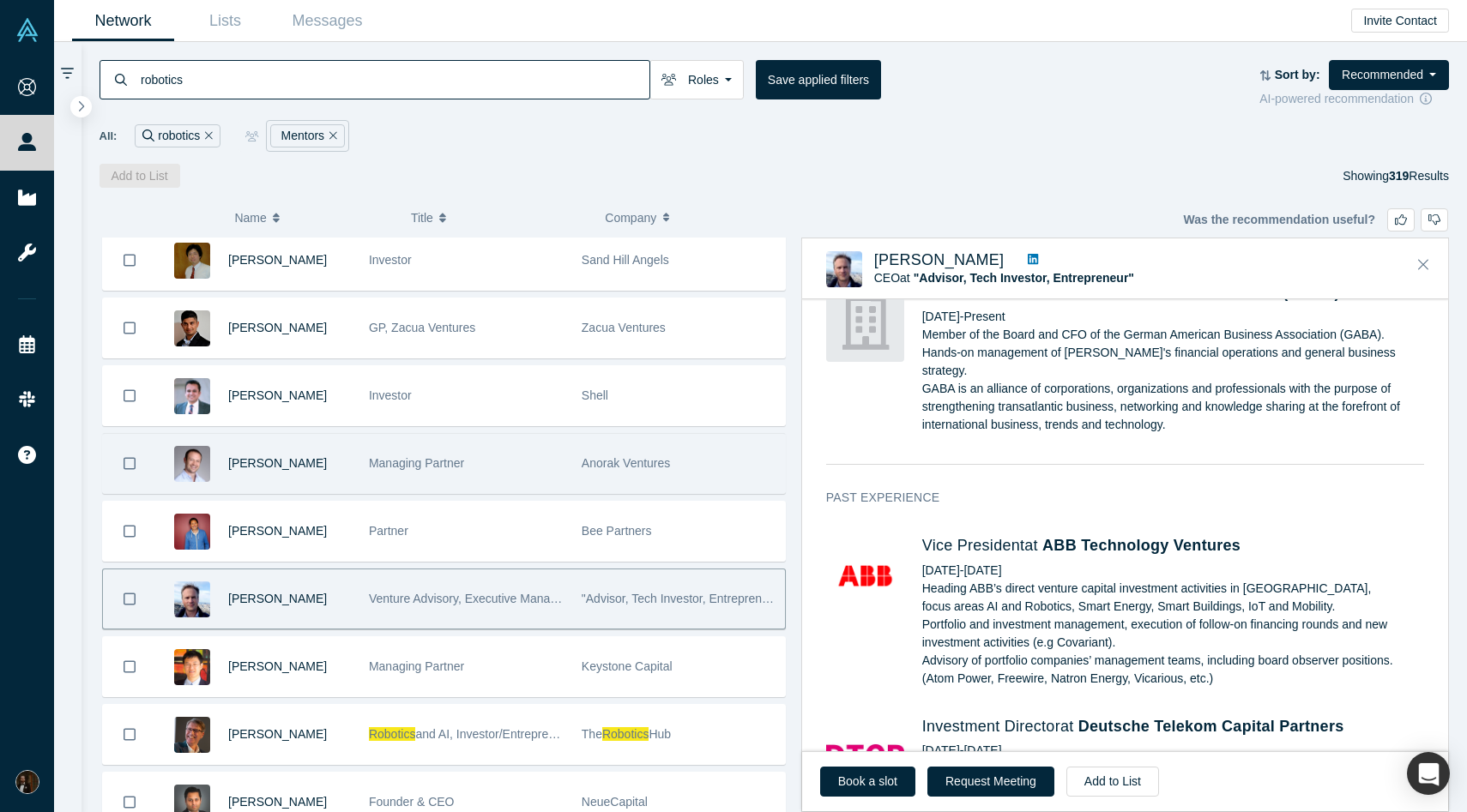
click at [1027, 257] on icon at bounding box center [1033, 259] width 11 height 11
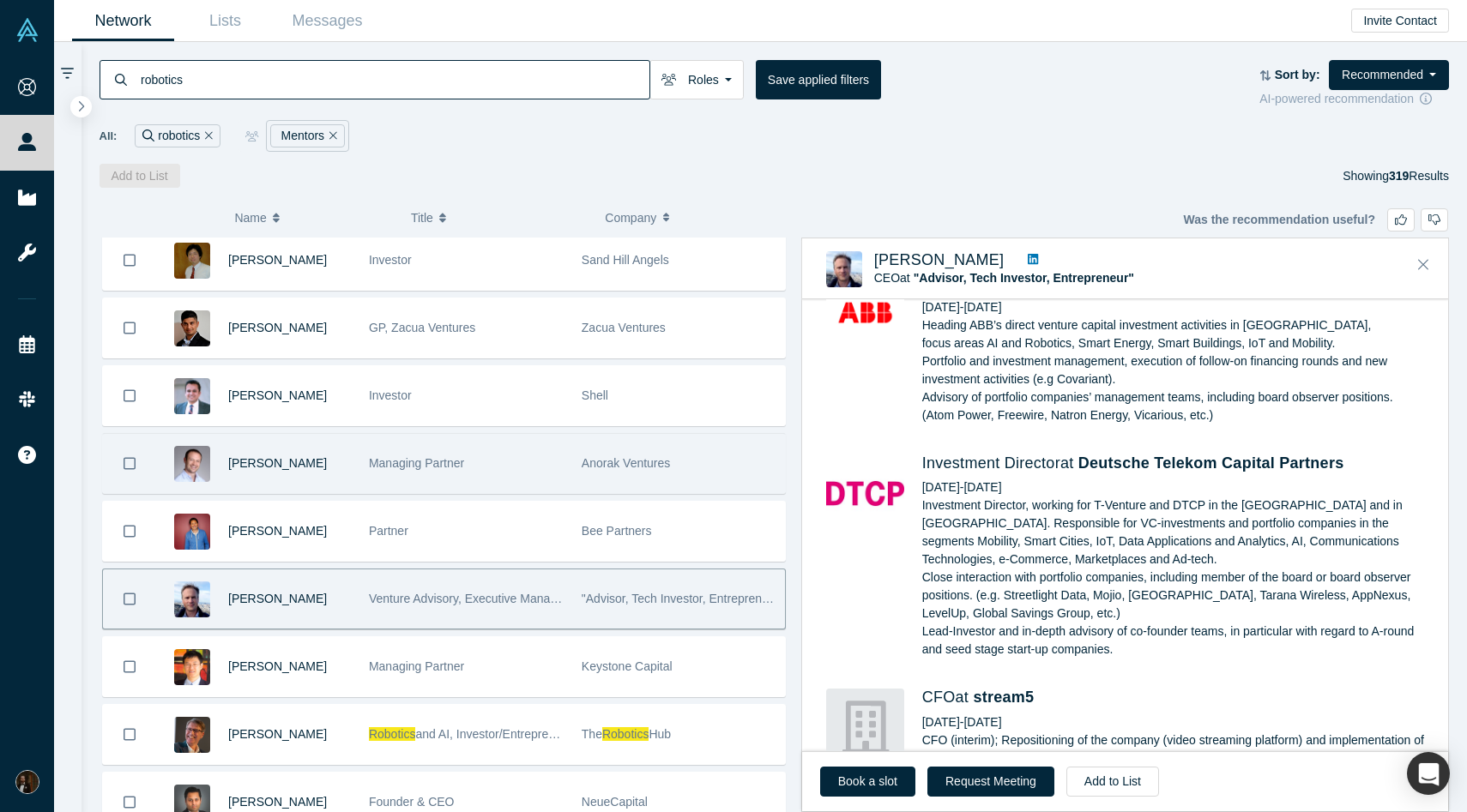
scroll to position [1076, 0]
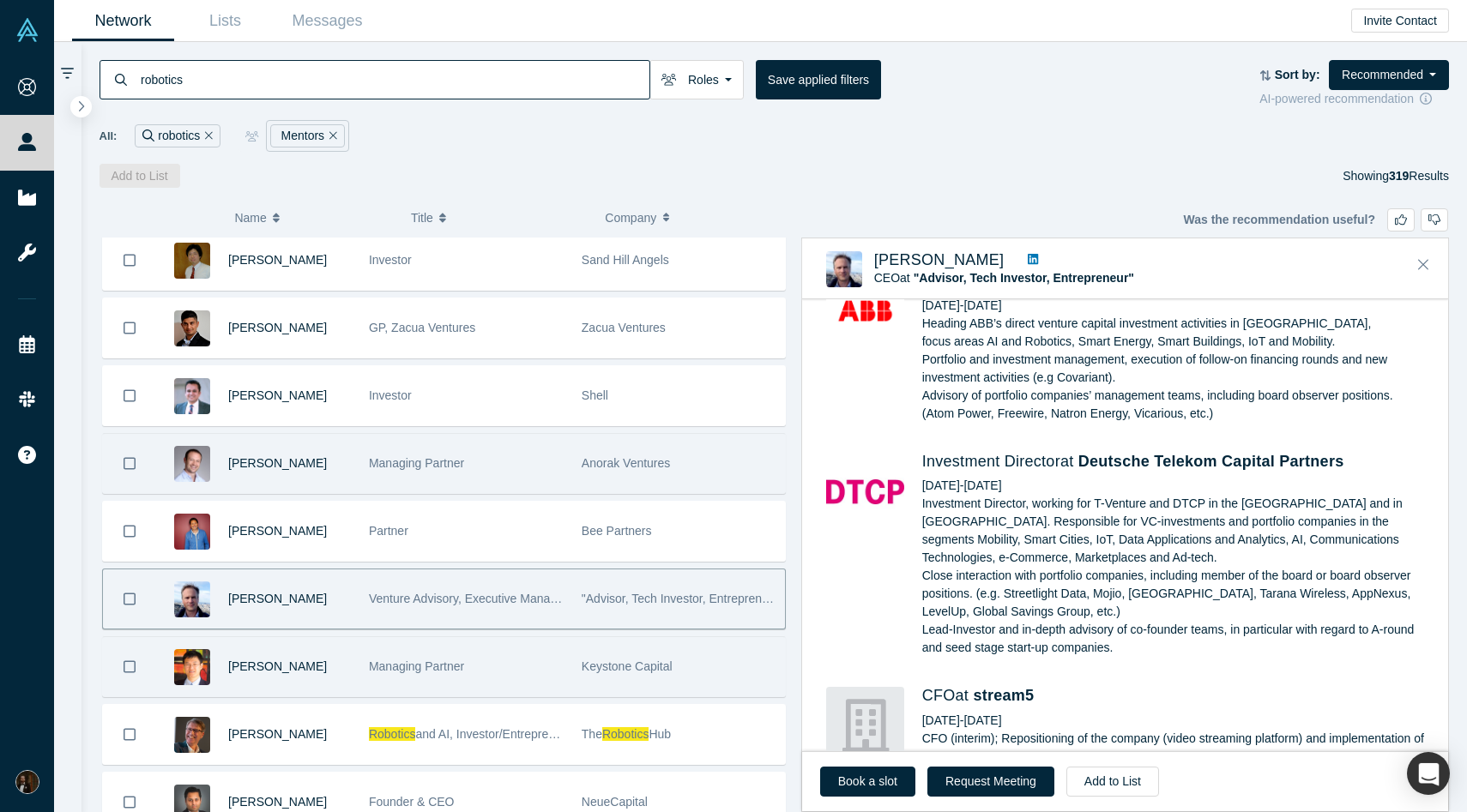
click at [476, 658] on div "Managing Partner" at bounding box center [466, 666] width 195 height 59
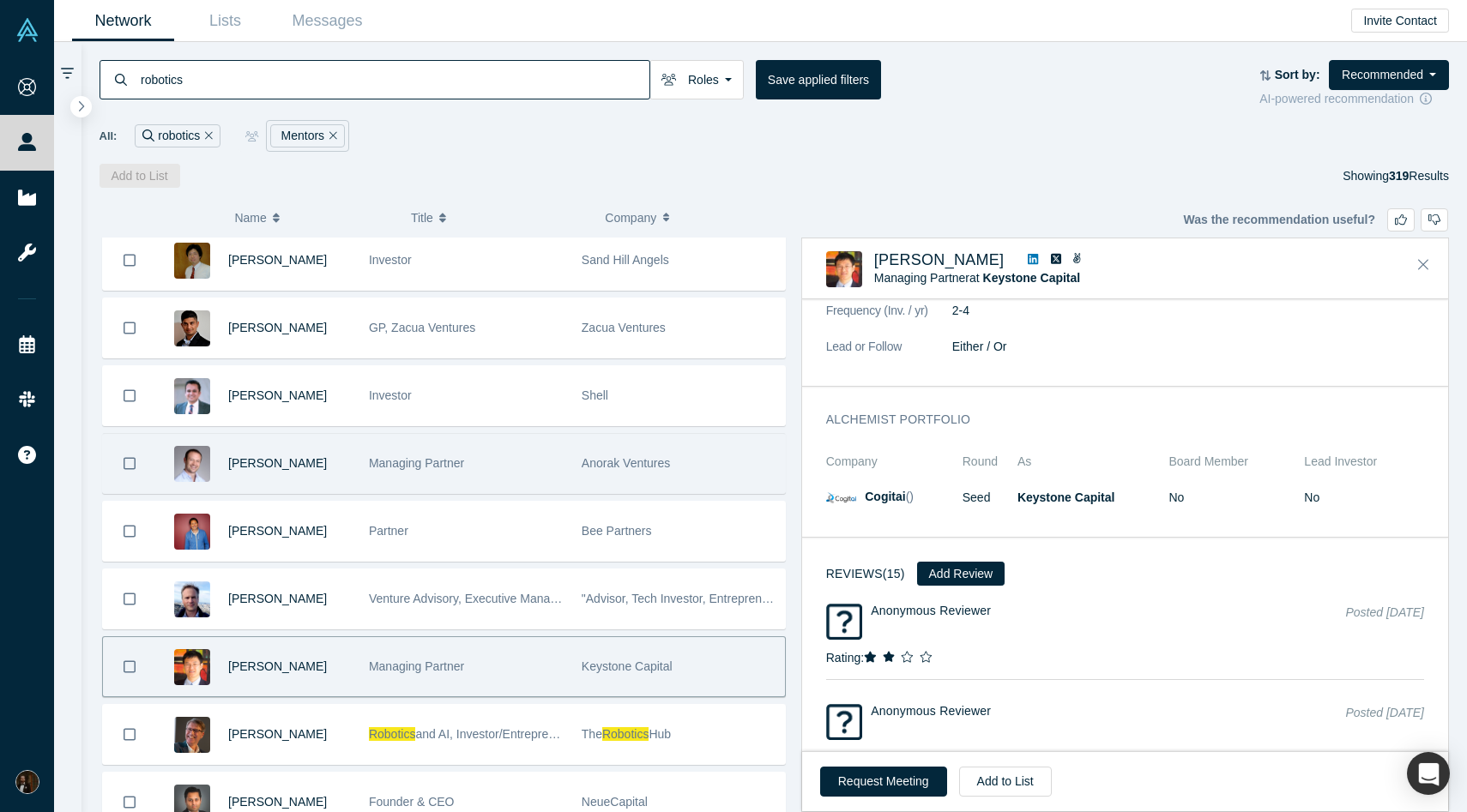
scroll to position [1466, 0]
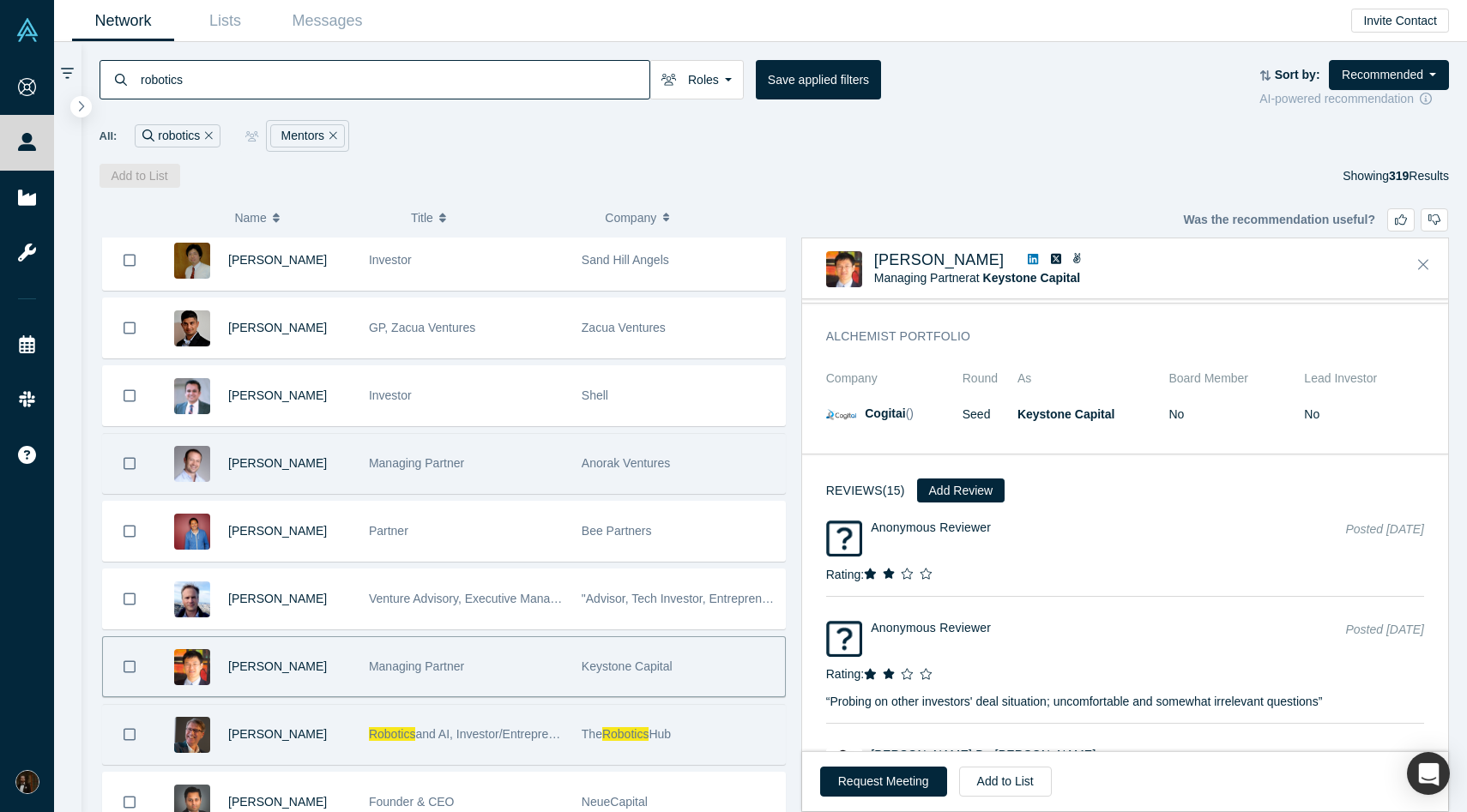
click at [468, 722] on div "Robotics and AI, Investor/Entrepreneur/Mentor" at bounding box center [466, 734] width 195 height 59
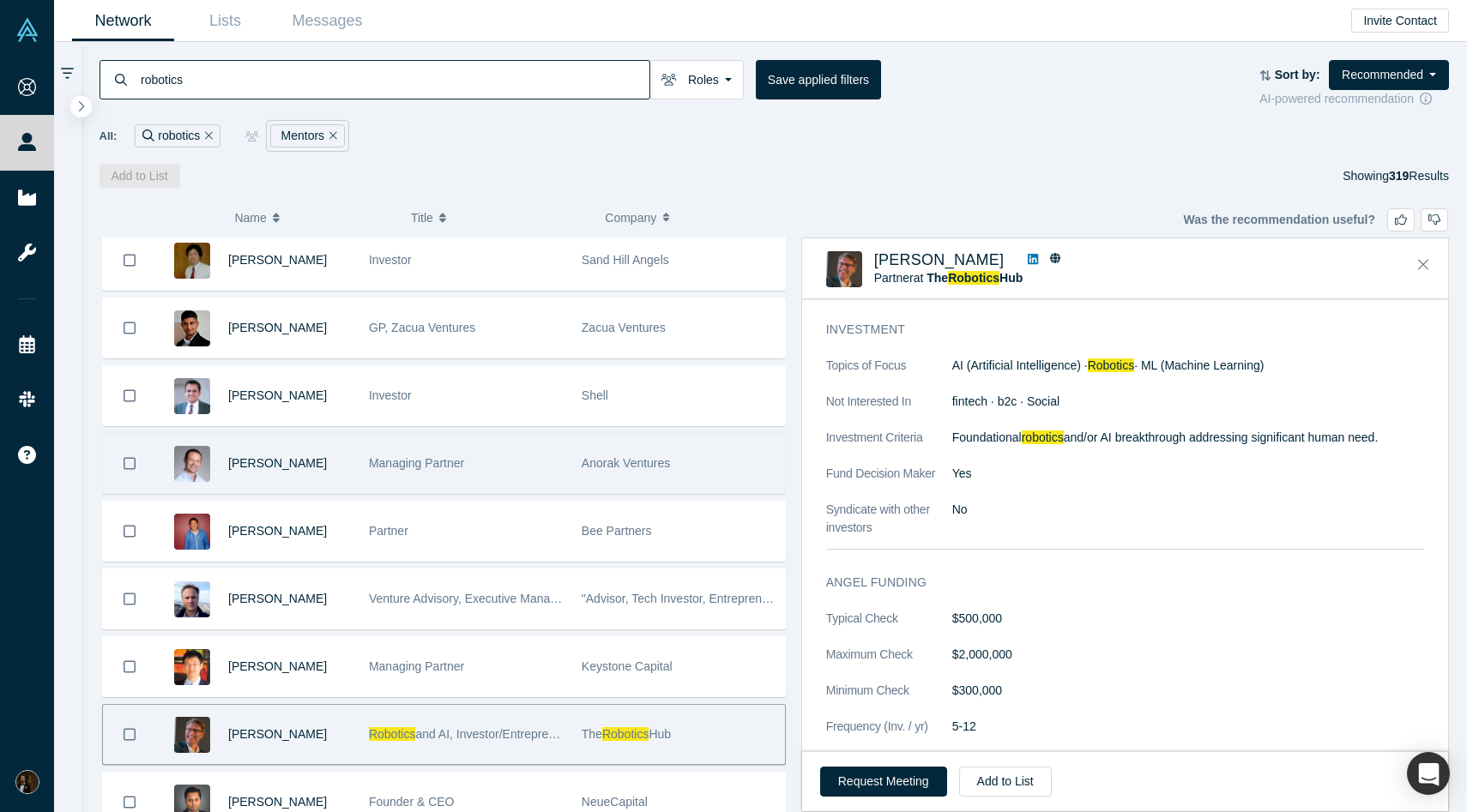
scroll to position [436, 0]
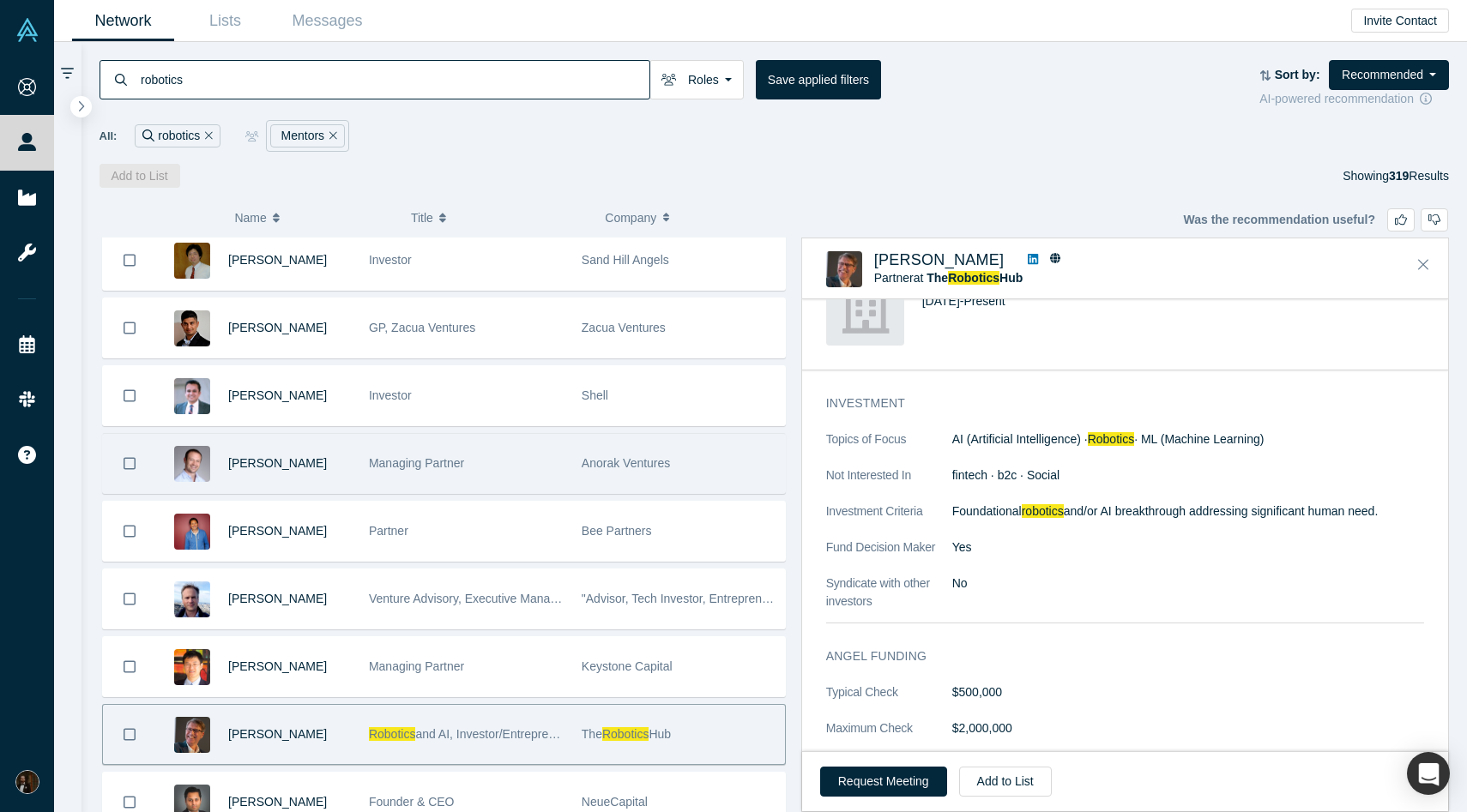
click at [1027, 259] on icon at bounding box center [1033, 258] width 11 height 12
click at [989, 788] on button "Add to List" at bounding box center [1006, 782] width 93 height 30
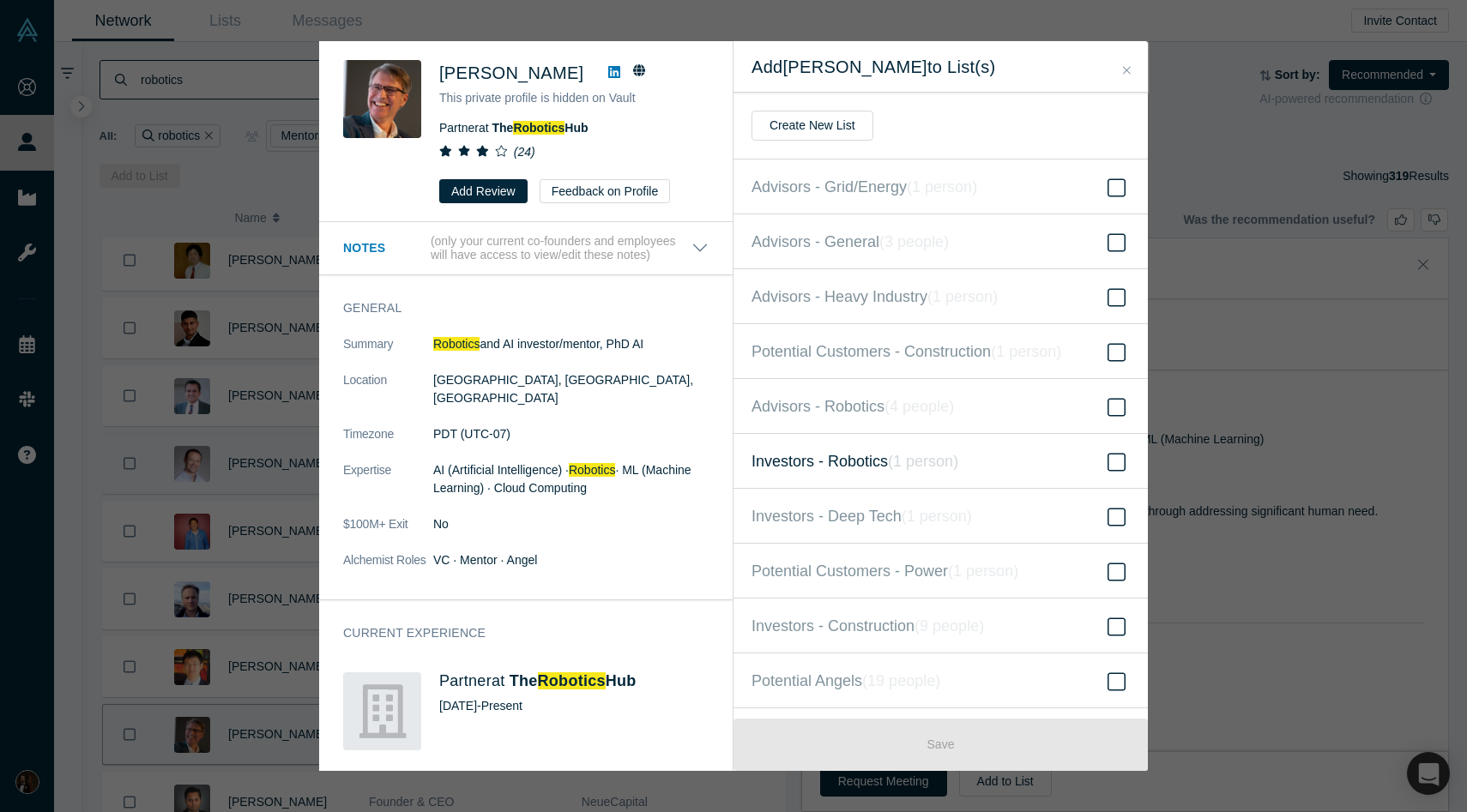
click at [855, 463] on span "Investors - Robotics ( 1 person )" at bounding box center [854, 461] width 206 height 24
click at [0, 0] on input "Investors - Robotics ( 1 person )" at bounding box center [0, 0] width 0 height 0
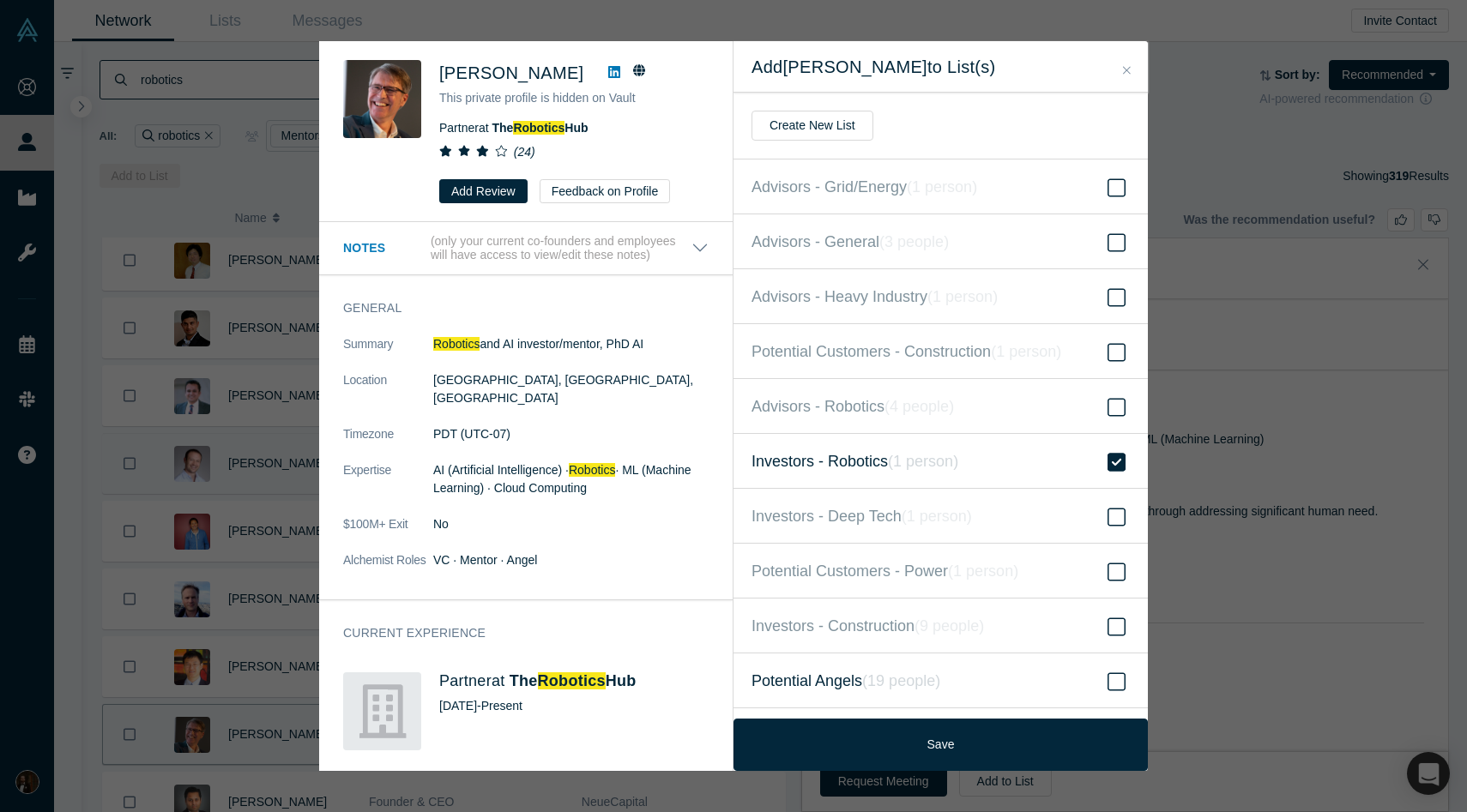
click at [833, 685] on span "Potential Angels ( 19 people )" at bounding box center [845, 681] width 189 height 24
click at [0, 0] on input "Potential Angels ( 19 people )" at bounding box center [0, 0] width 0 height 0
click at [859, 416] on span "Advisors - Robotics ( 4 people )" at bounding box center [852, 406] width 203 height 24
click at [0, 0] on input "Advisors - Robotics ( 4 people )" at bounding box center [0, 0] width 0 height 0
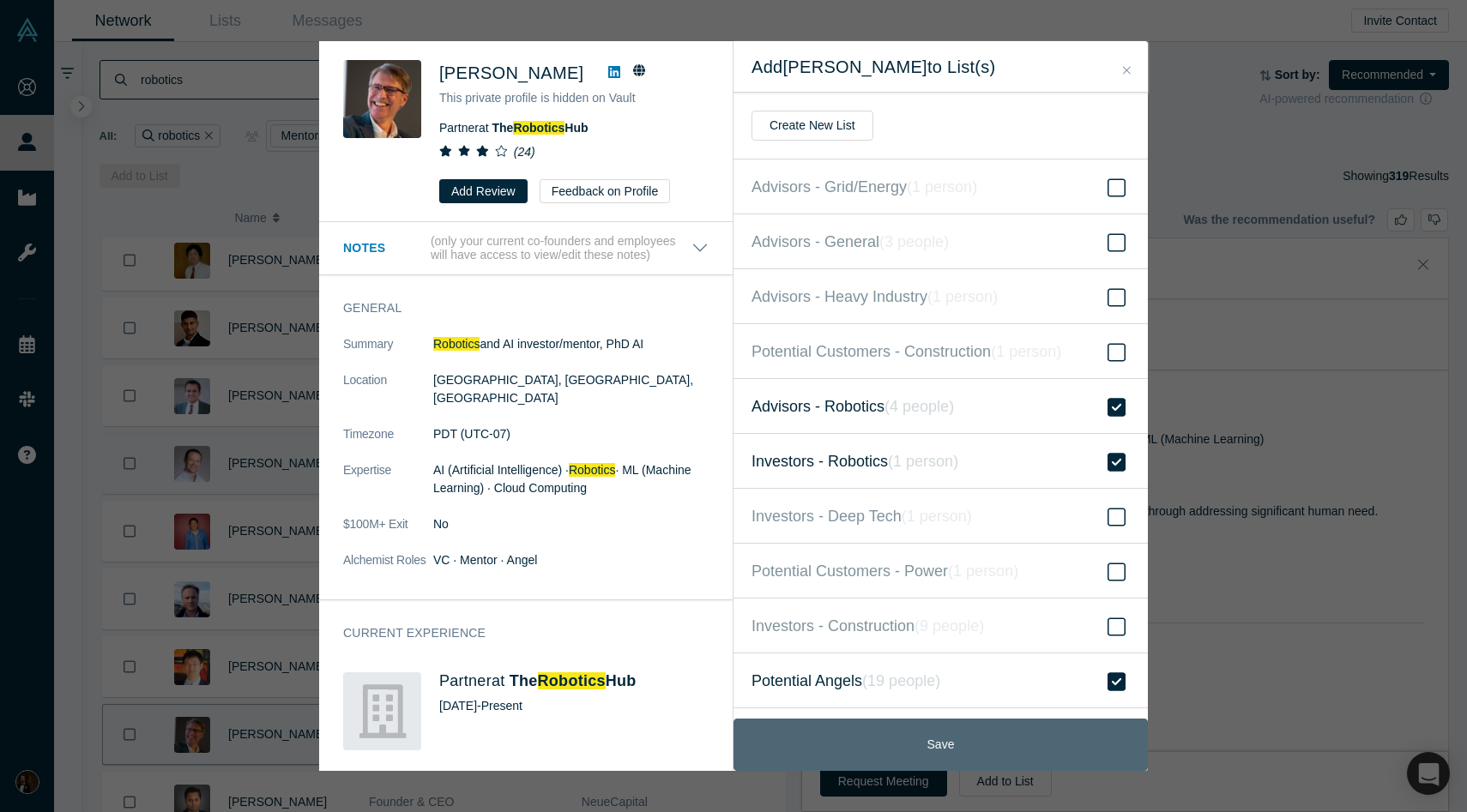
click at [885, 743] on button "Save" at bounding box center [941, 745] width 415 height 53
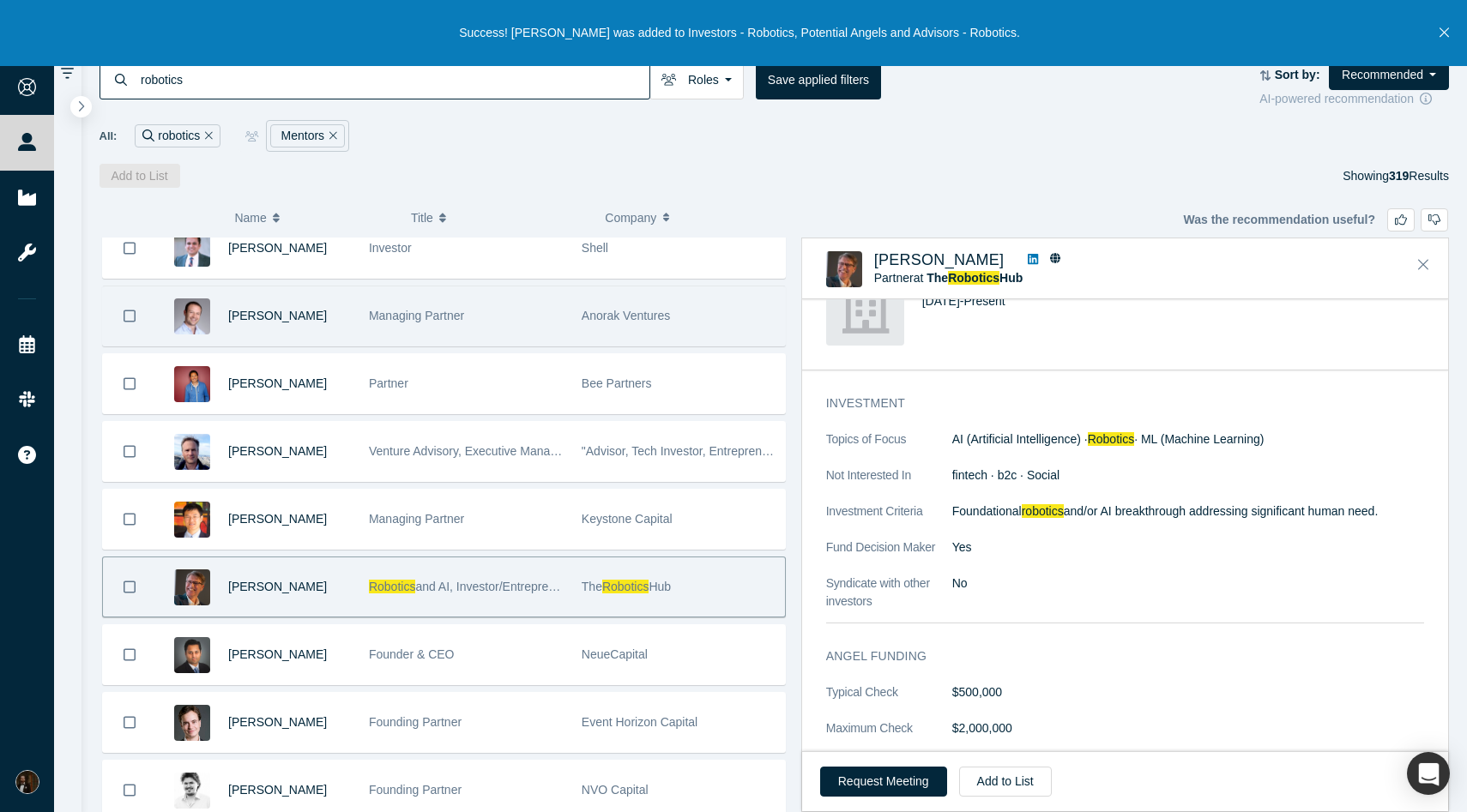
scroll to position [1112, 0]
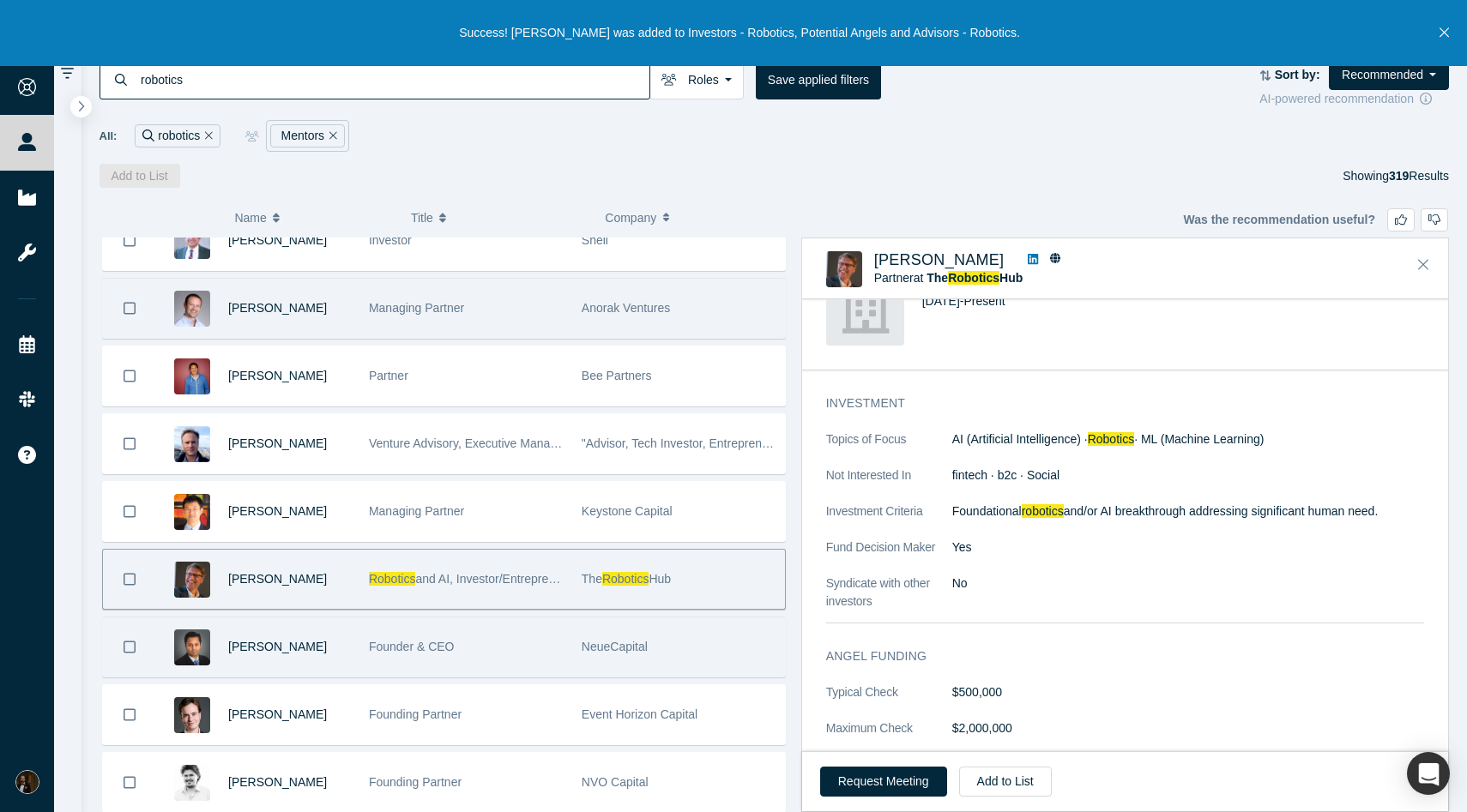
click at [495, 643] on div "Founder & CEO" at bounding box center [466, 647] width 195 height 59
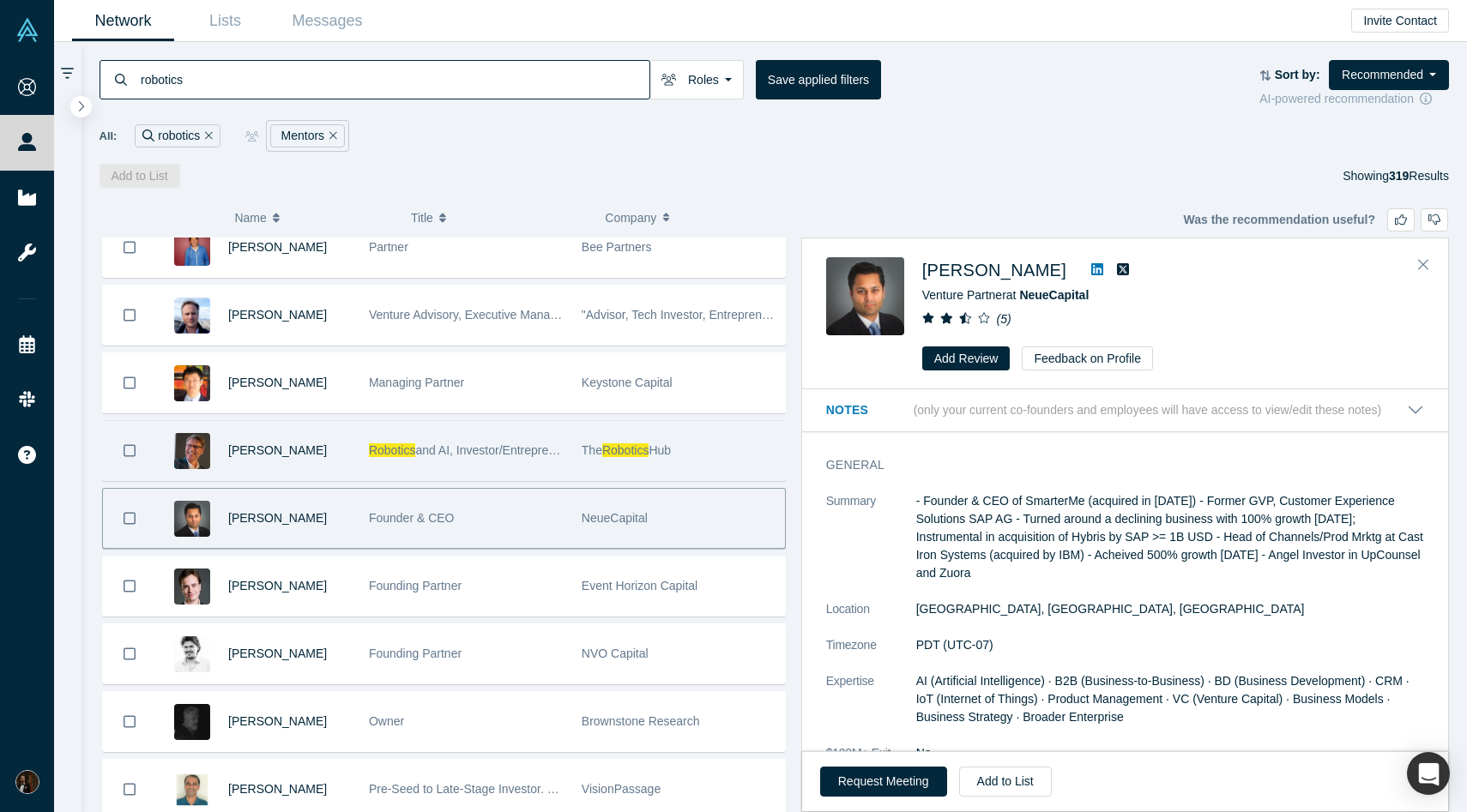
scroll to position [1246, 0]
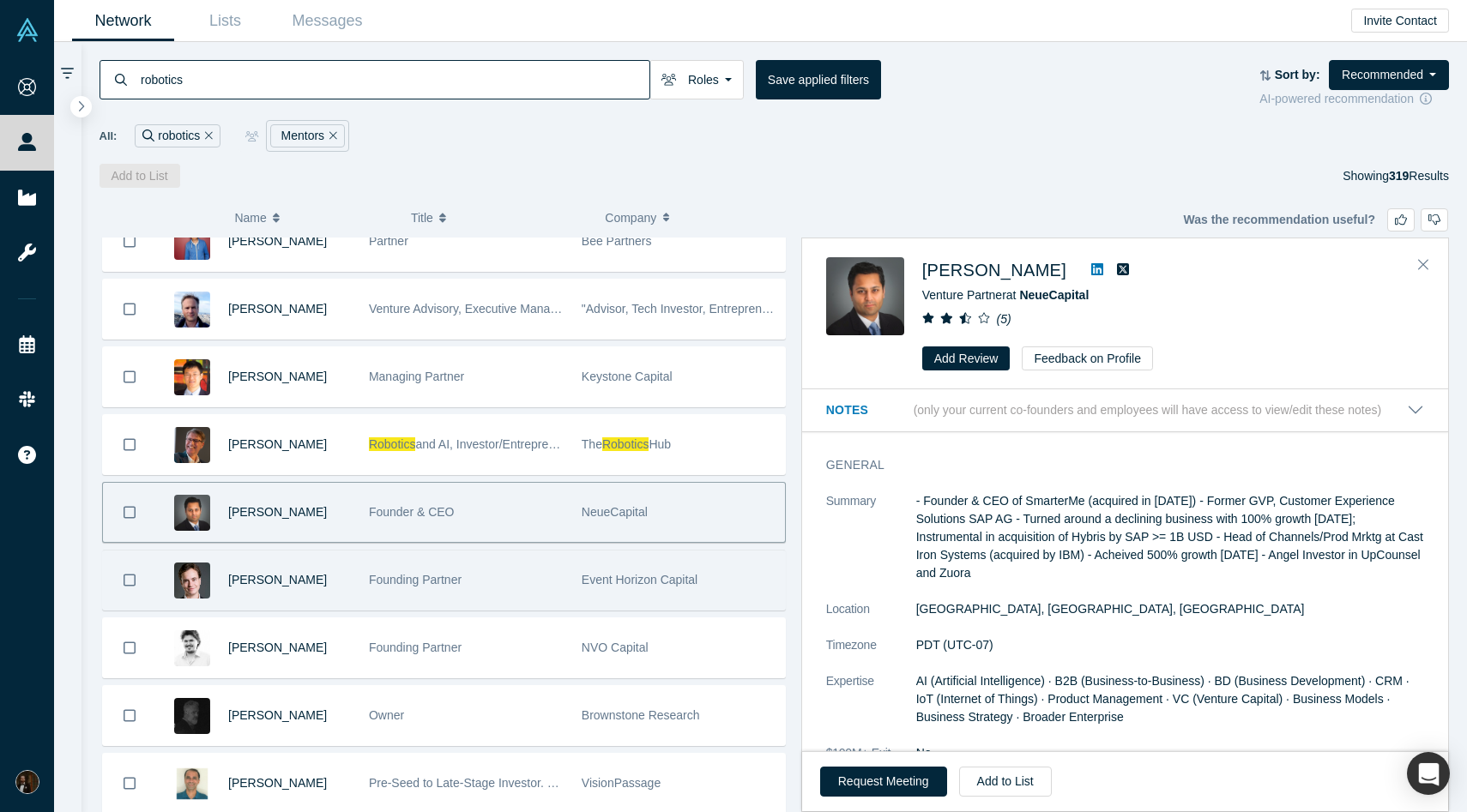
click at [511, 582] on div "Founding Partner" at bounding box center [466, 580] width 195 height 59
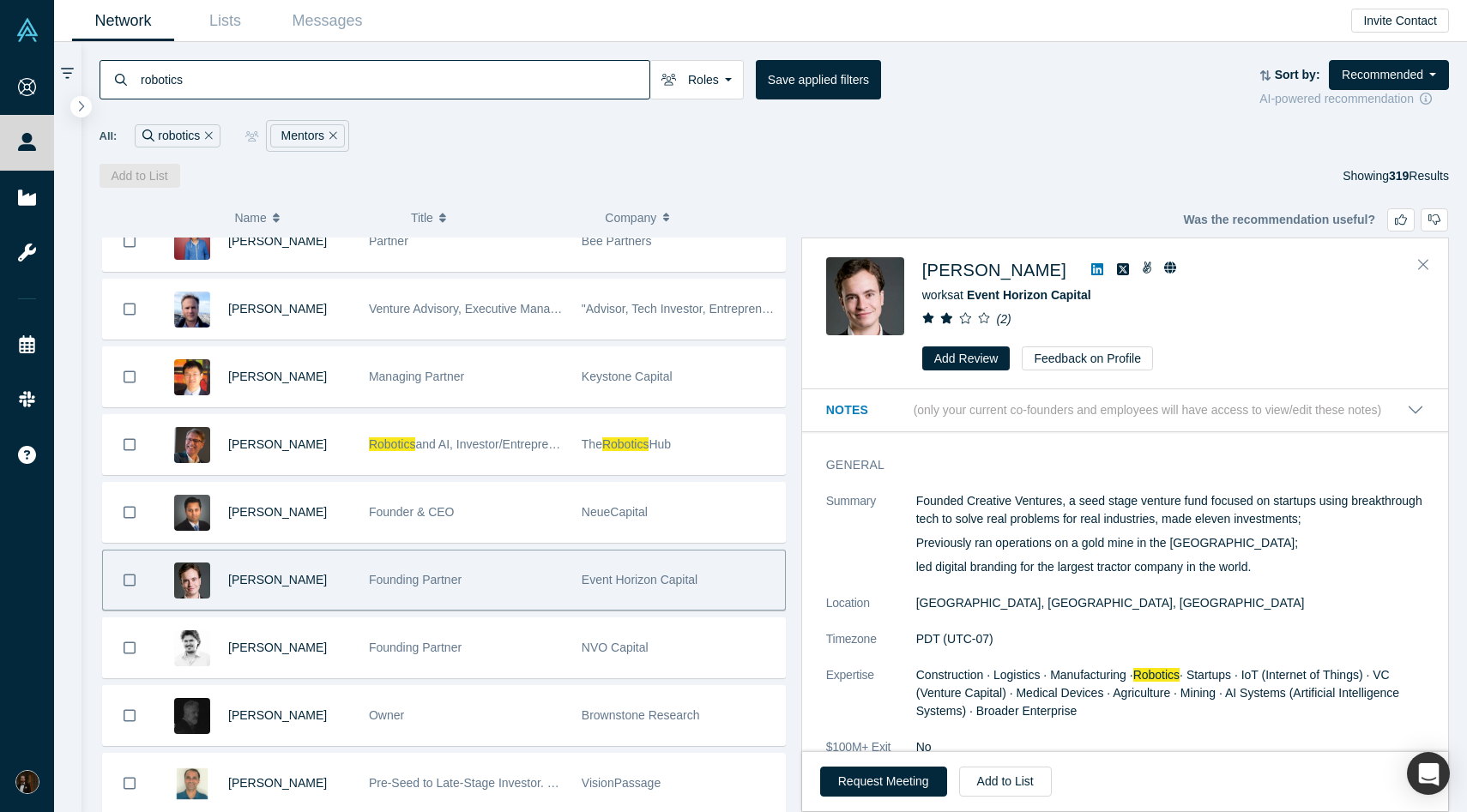
scroll to position [1, 0]
click at [1091, 268] on icon at bounding box center [1096, 269] width 12 height 12
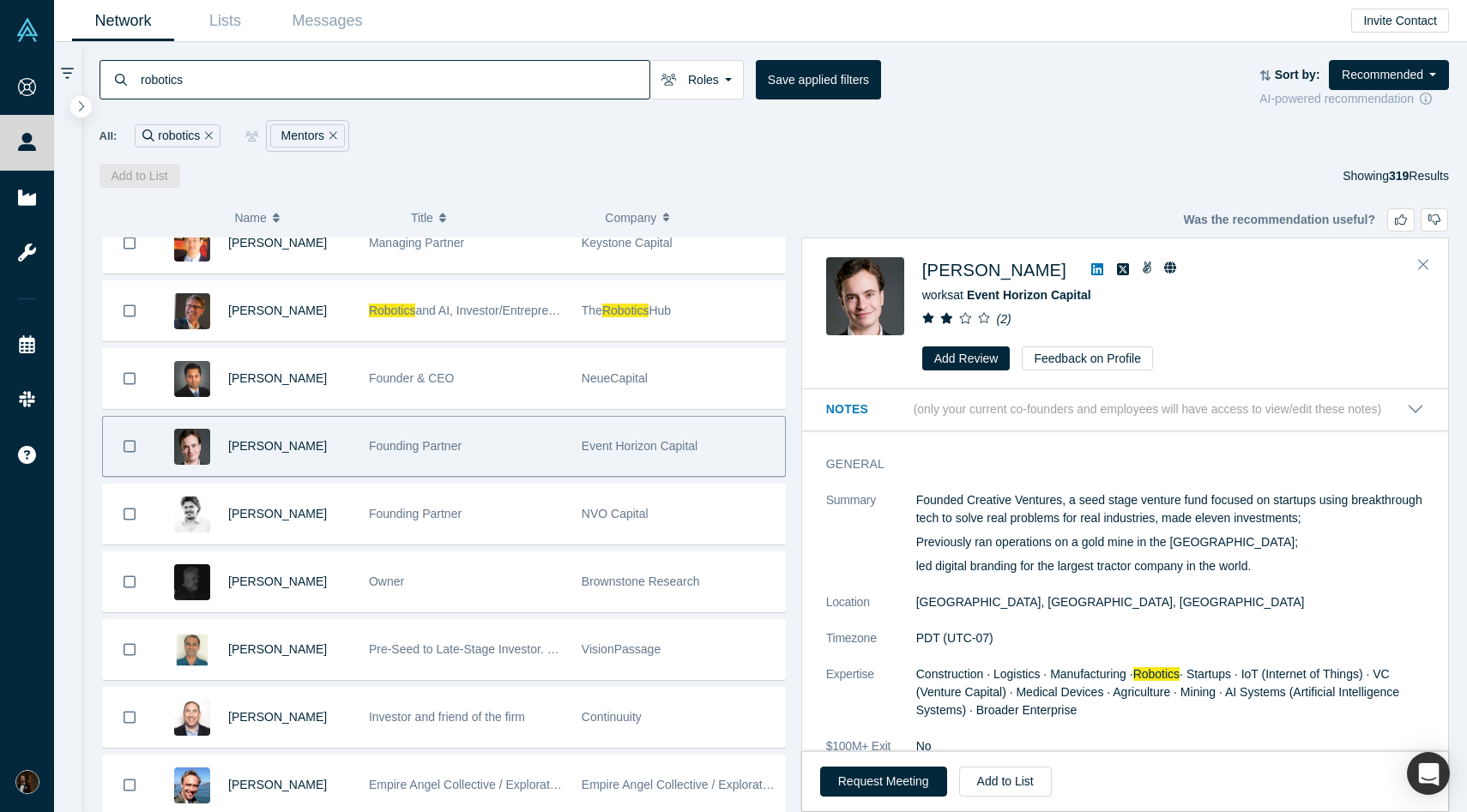
scroll to position [1389, 0]
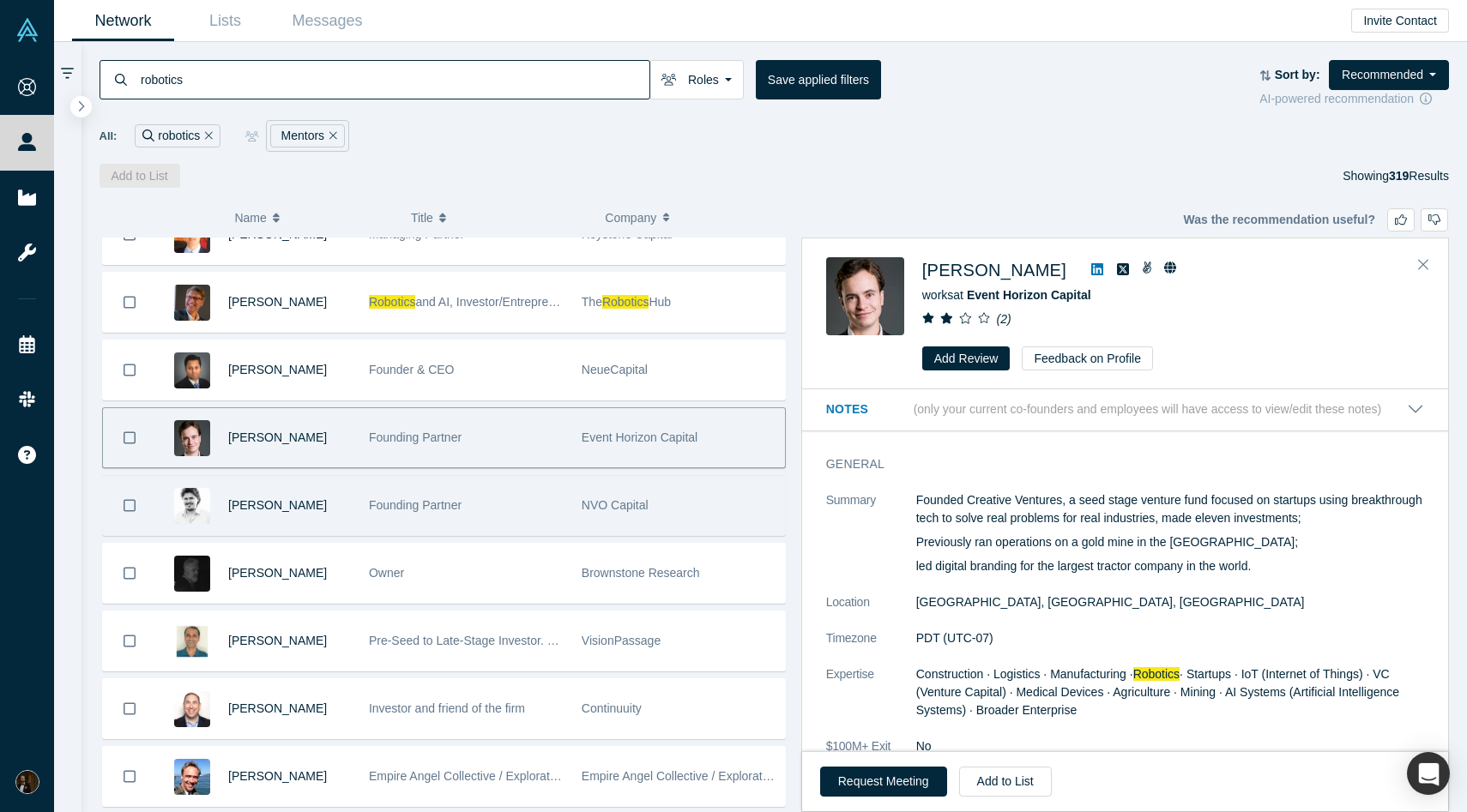
click at [392, 519] on div "Founding Partner" at bounding box center [466, 506] width 195 height 59
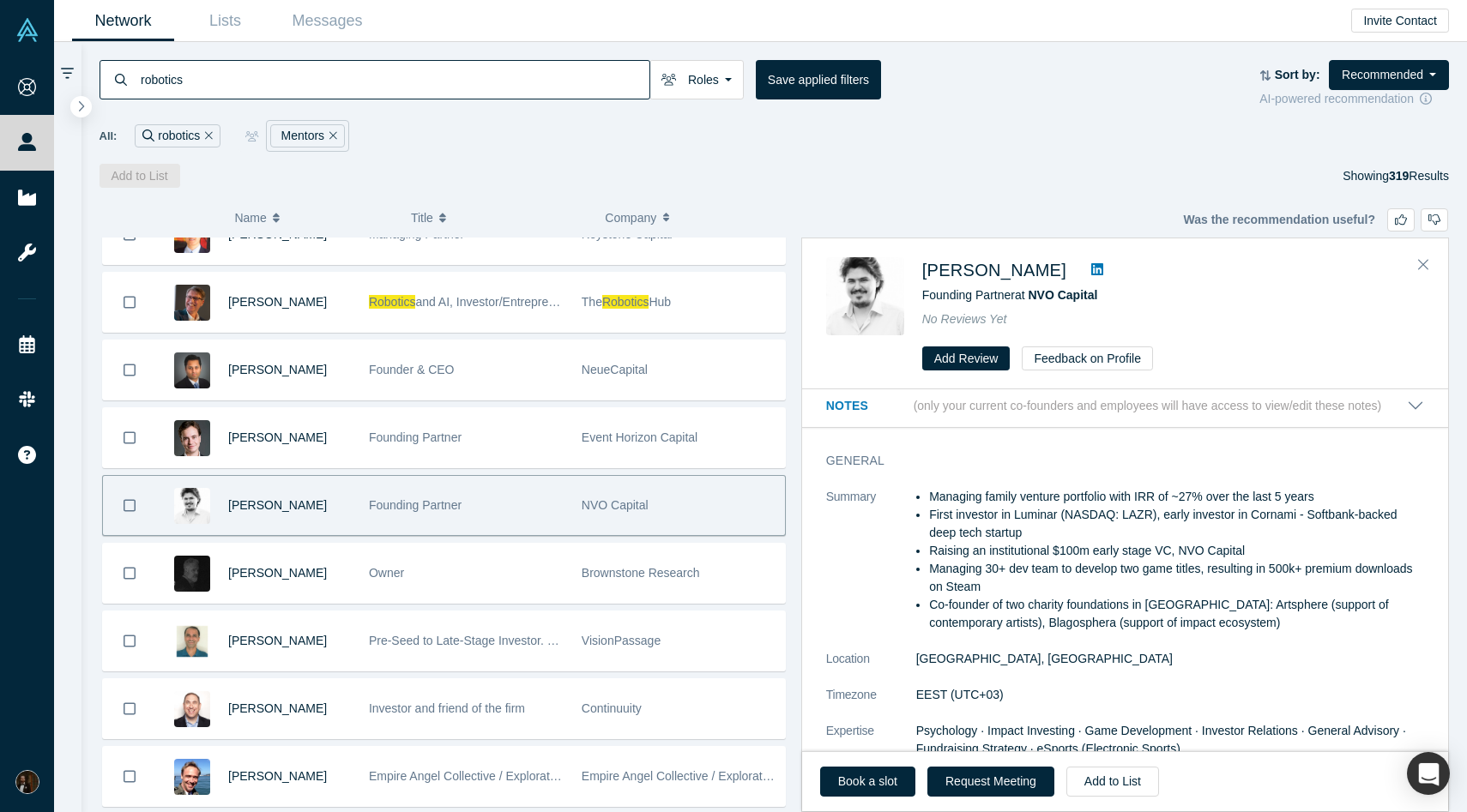
scroll to position [0, 0]
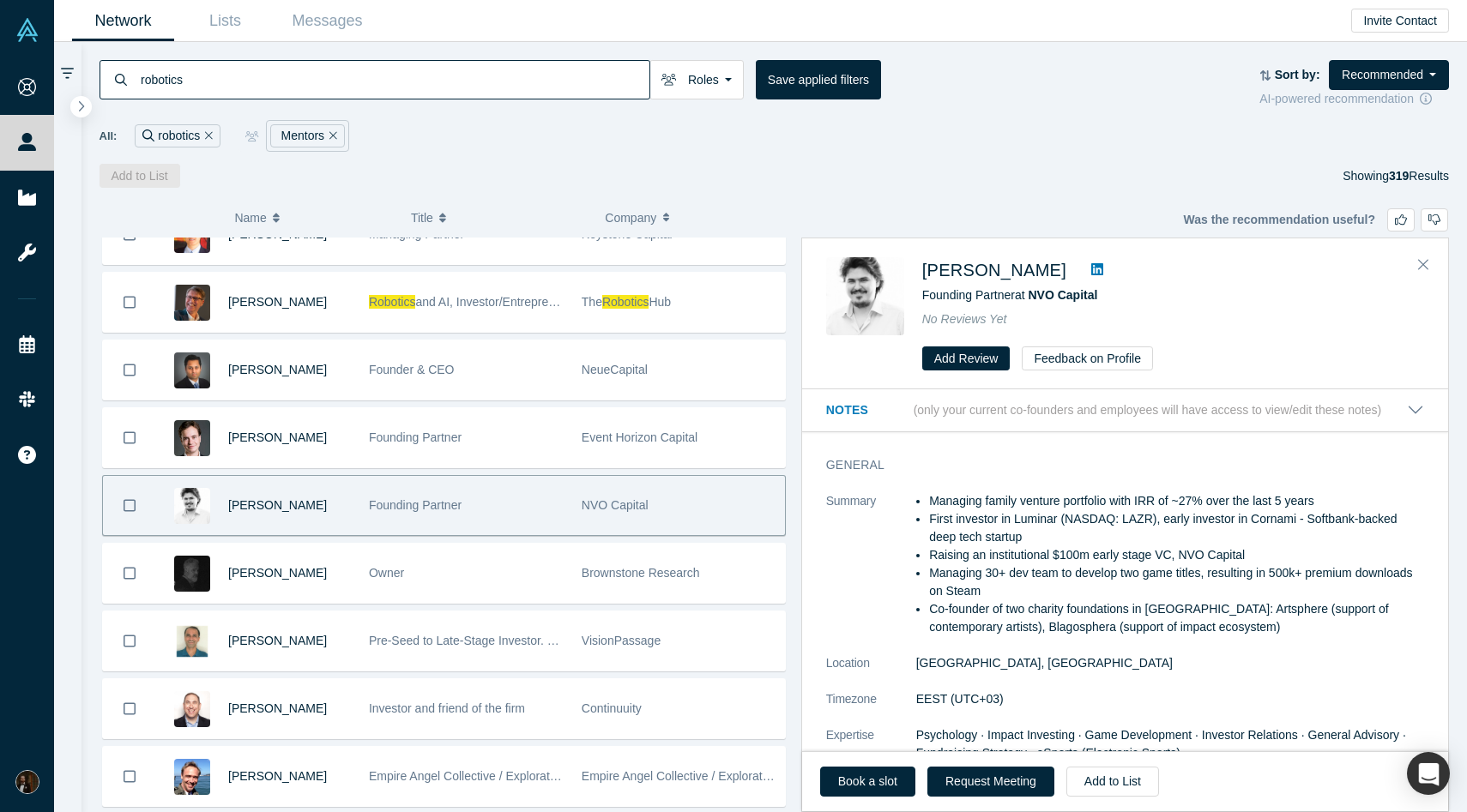
click at [1091, 268] on icon at bounding box center [1096, 269] width 12 height 12
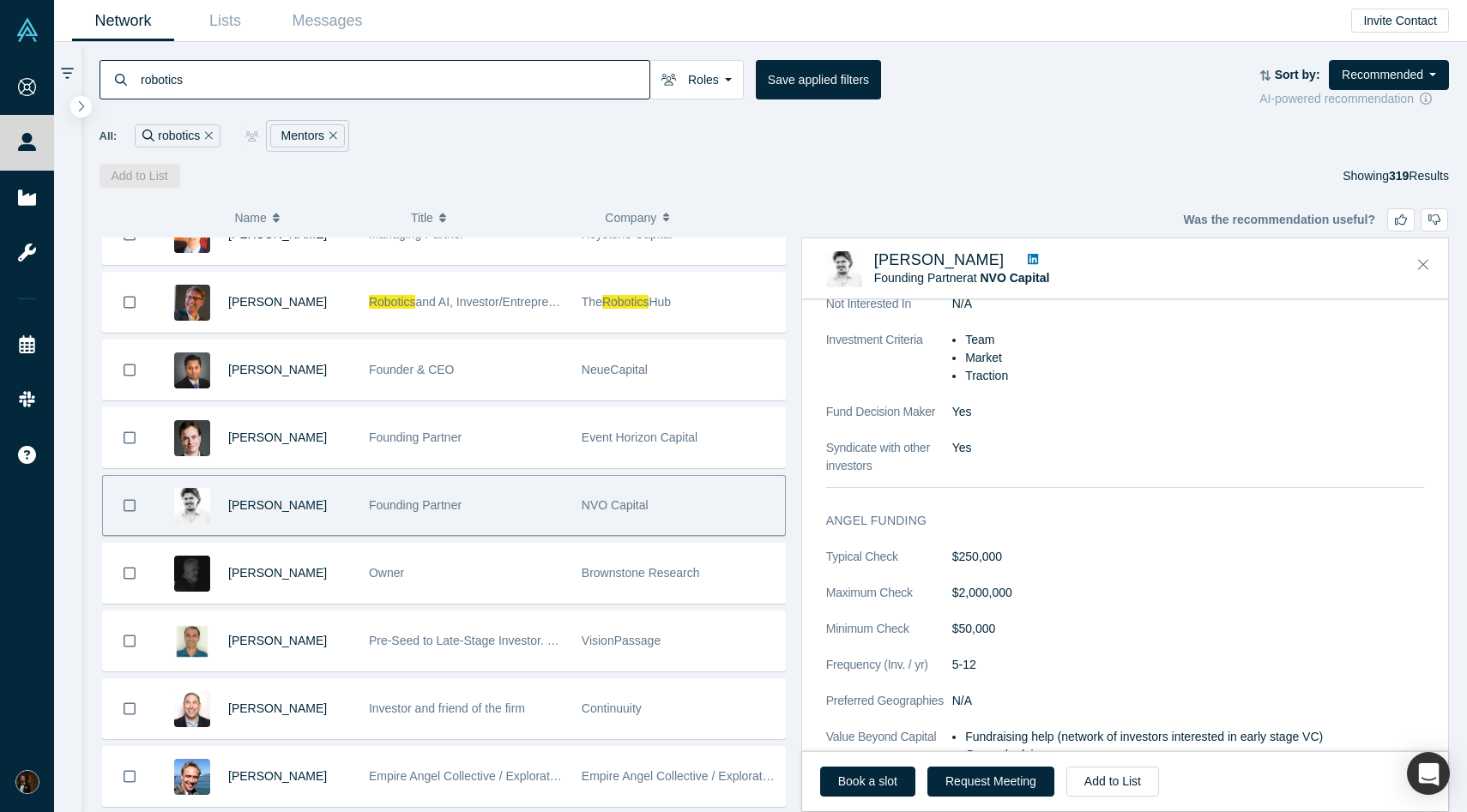
scroll to position [913, 0]
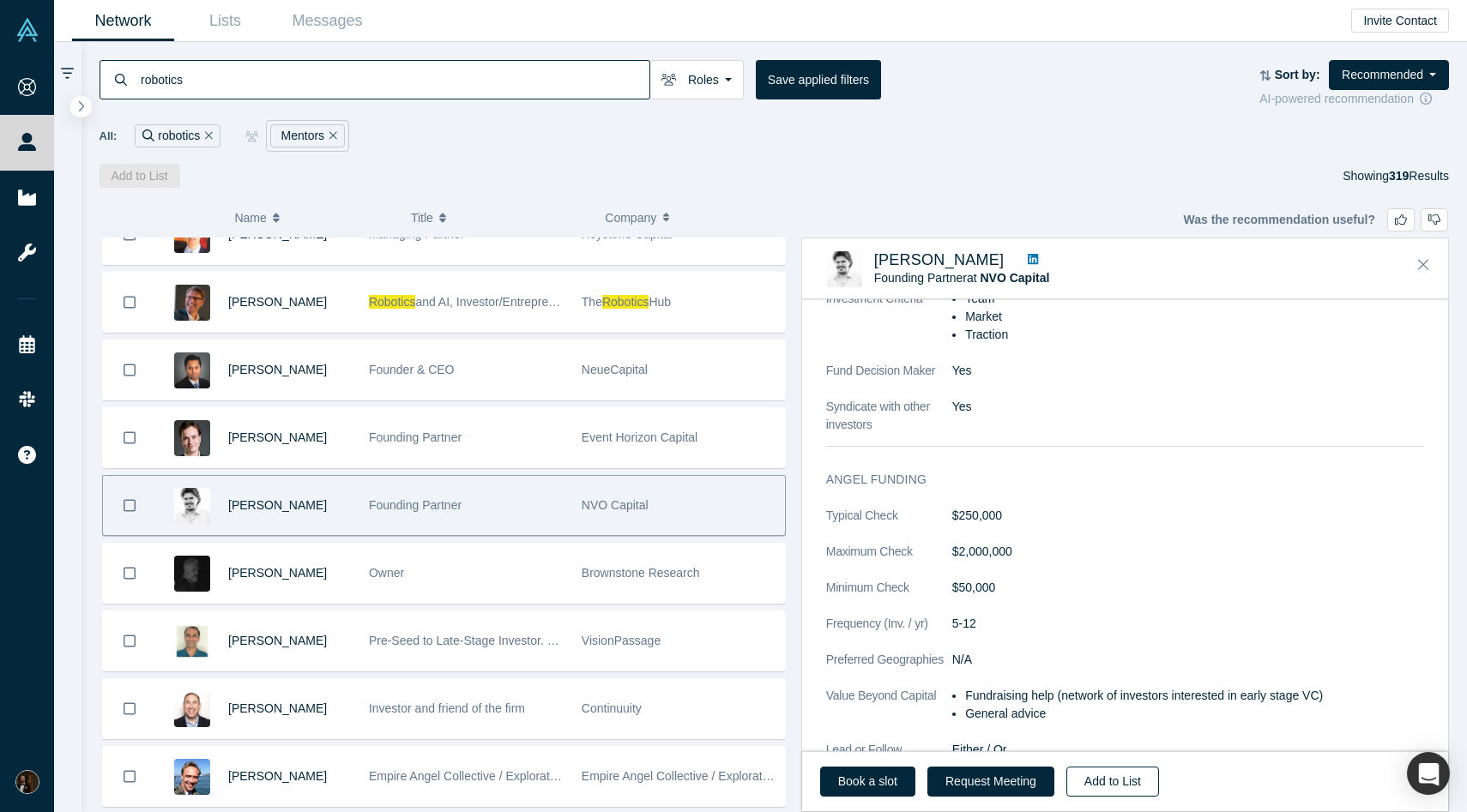
click at [1106, 783] on button "Add to List" at bounding box center [1113, 782] width 93 height 30
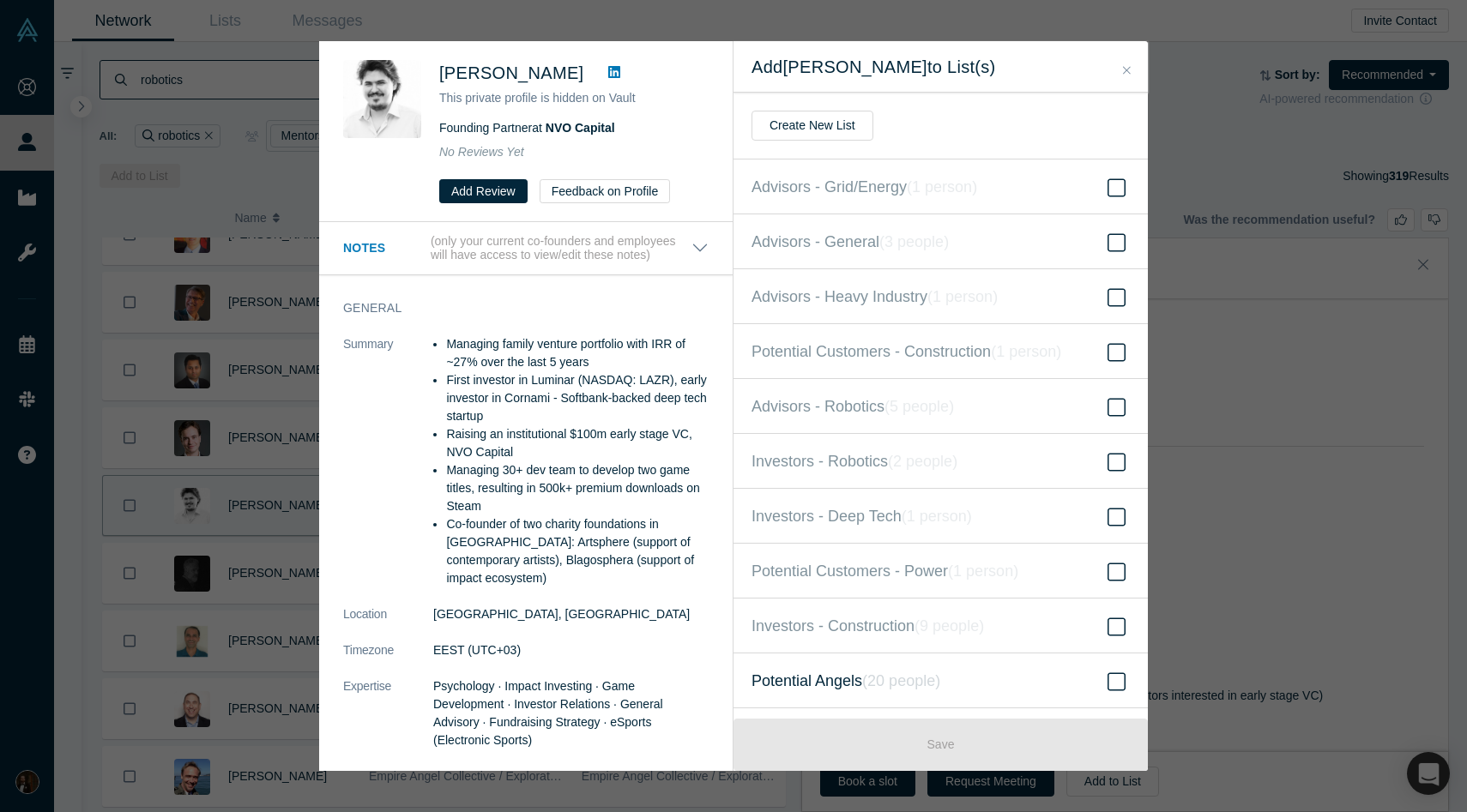
click at [855, 675] on span "Potential Angels ( 20 people )" at bounding box center [845, 681] width 189 height 24
click at [0, 0] on input "Potential Angels ( 20 people )" at bounding box center [0, 0] width 0 height 0
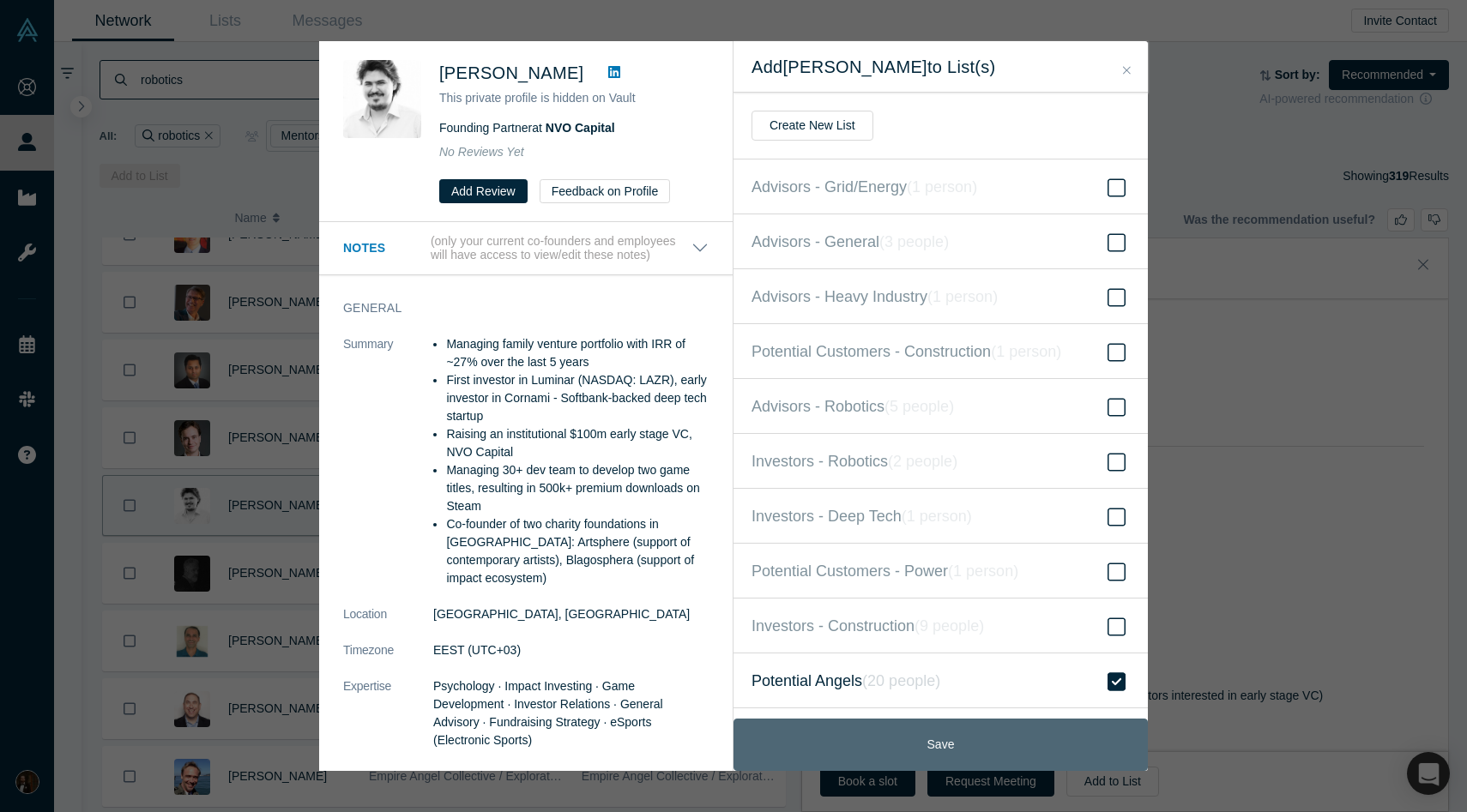
click at [892, 738] on button "Save" at bounding box center [941, 745] width 415 height 53
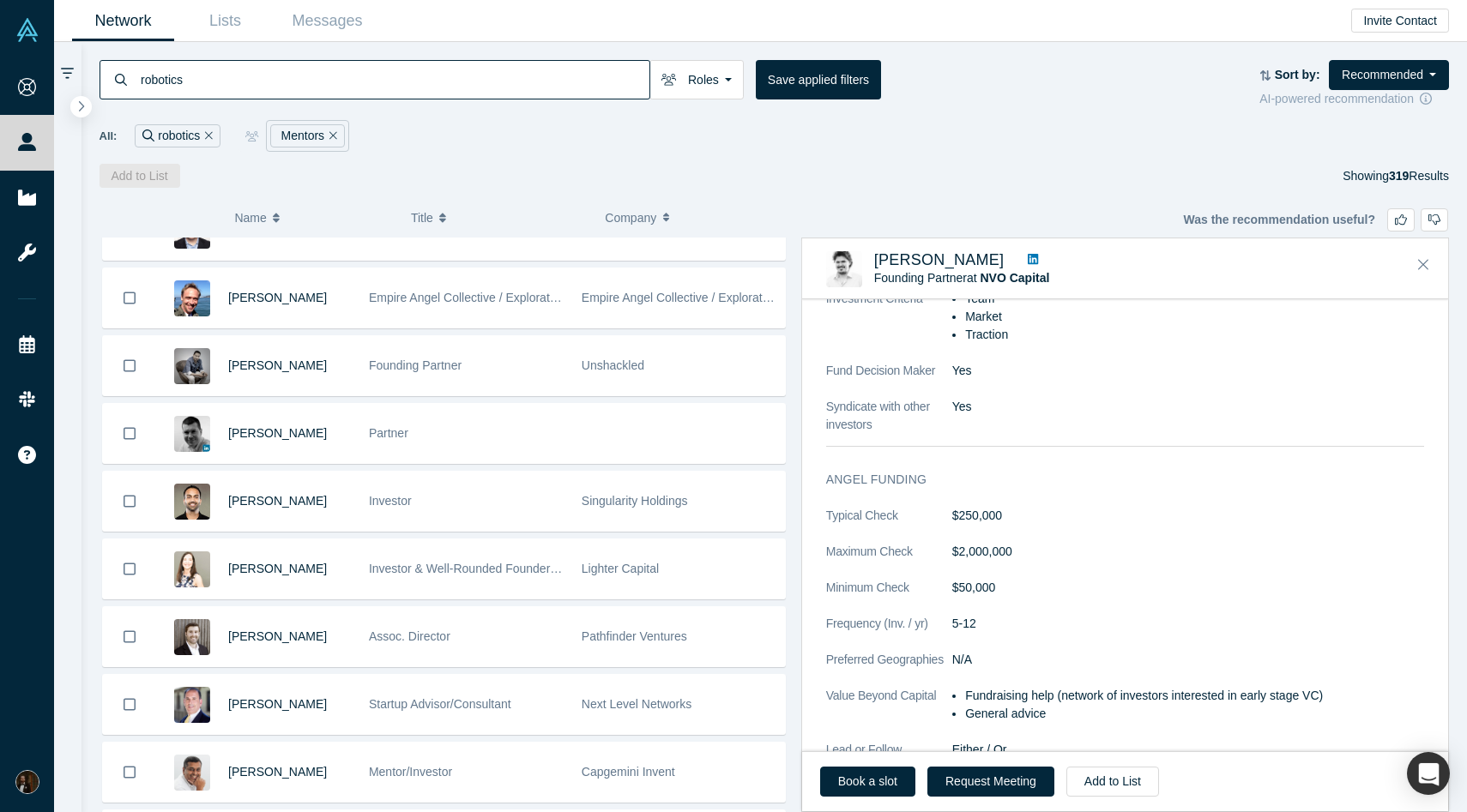
scroll to position [1870, 0]
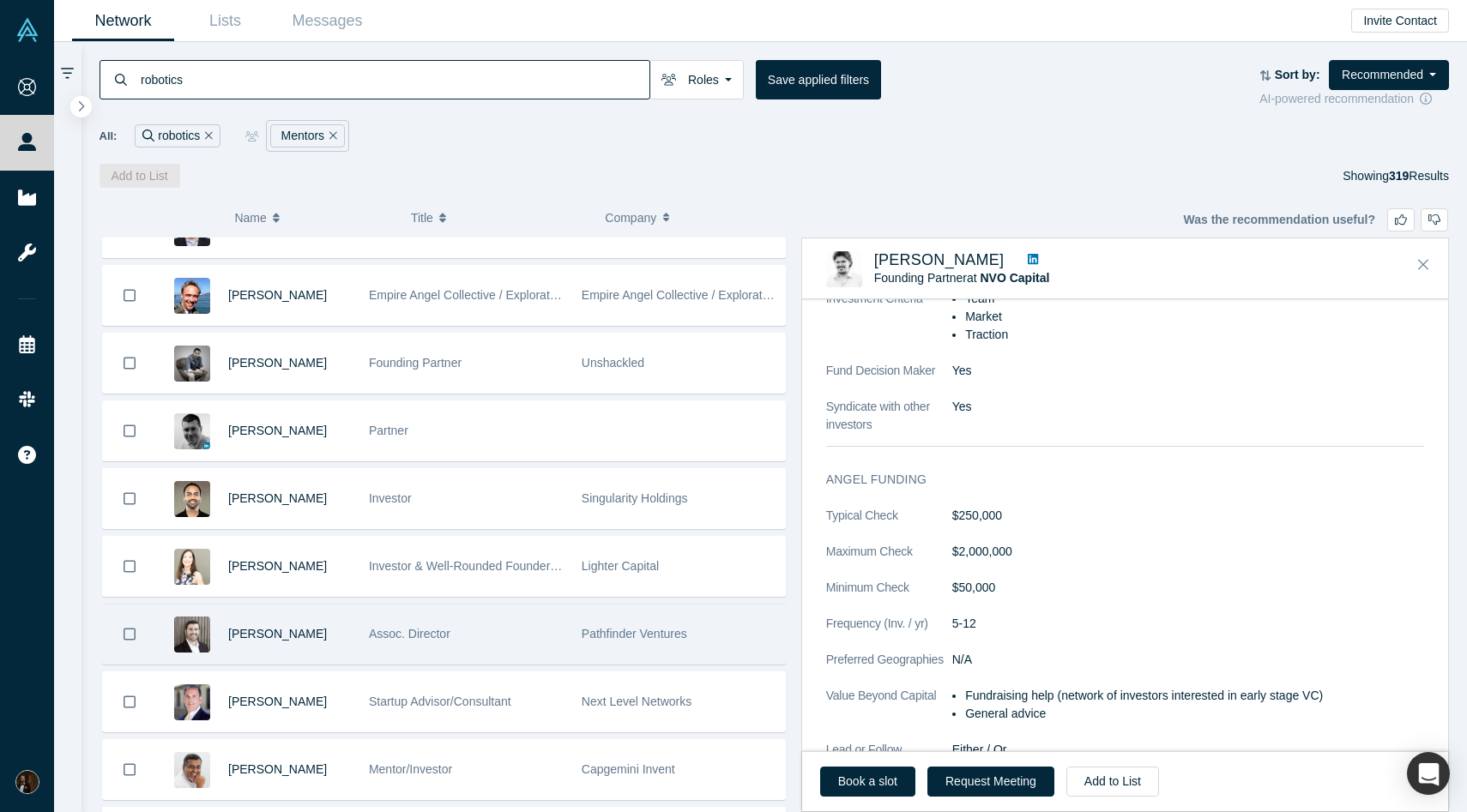
click at [395, 632] on span "Assoc. Director" at bounding box center [409, 633] width 81 height 13
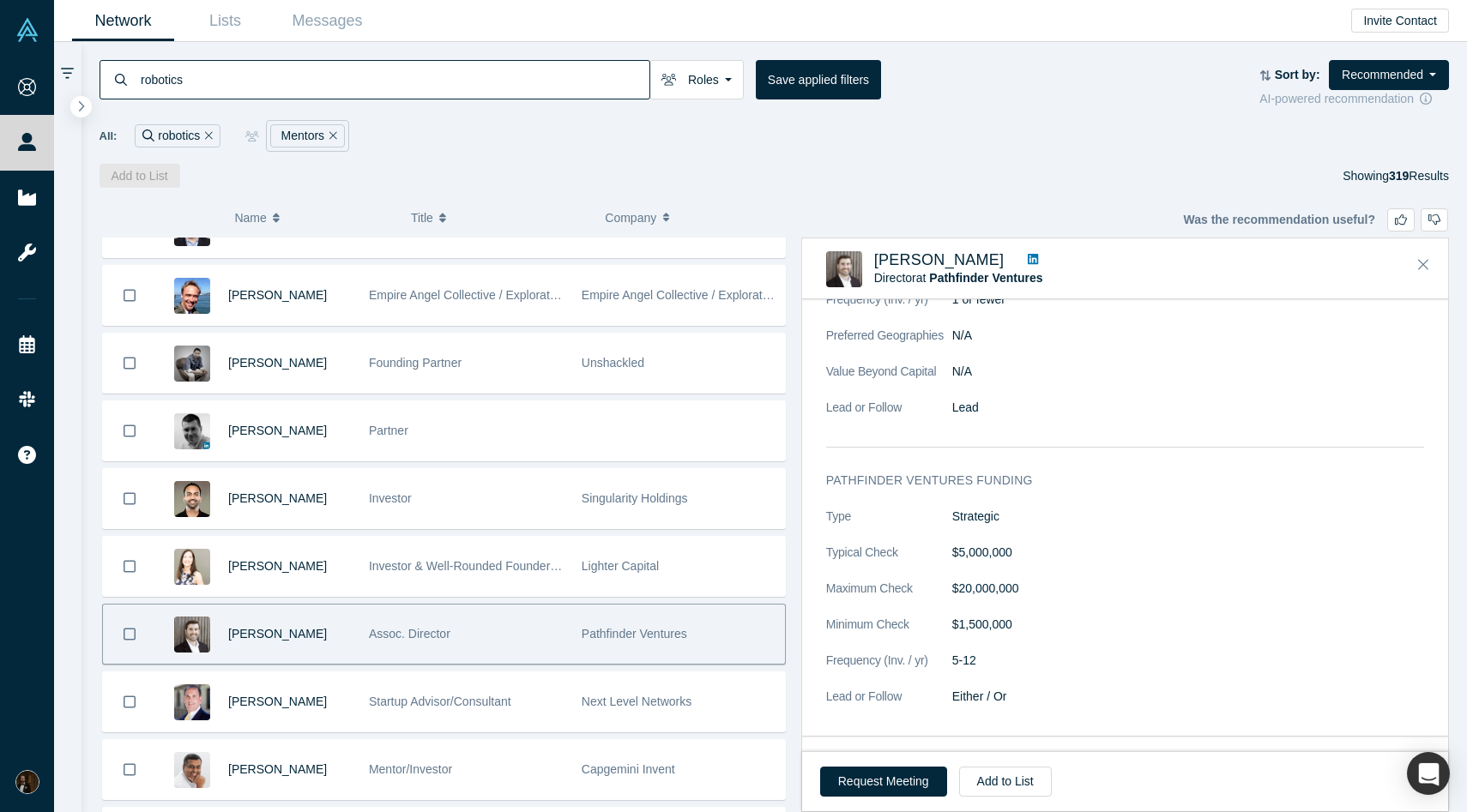
scroll to position [1426, 0]
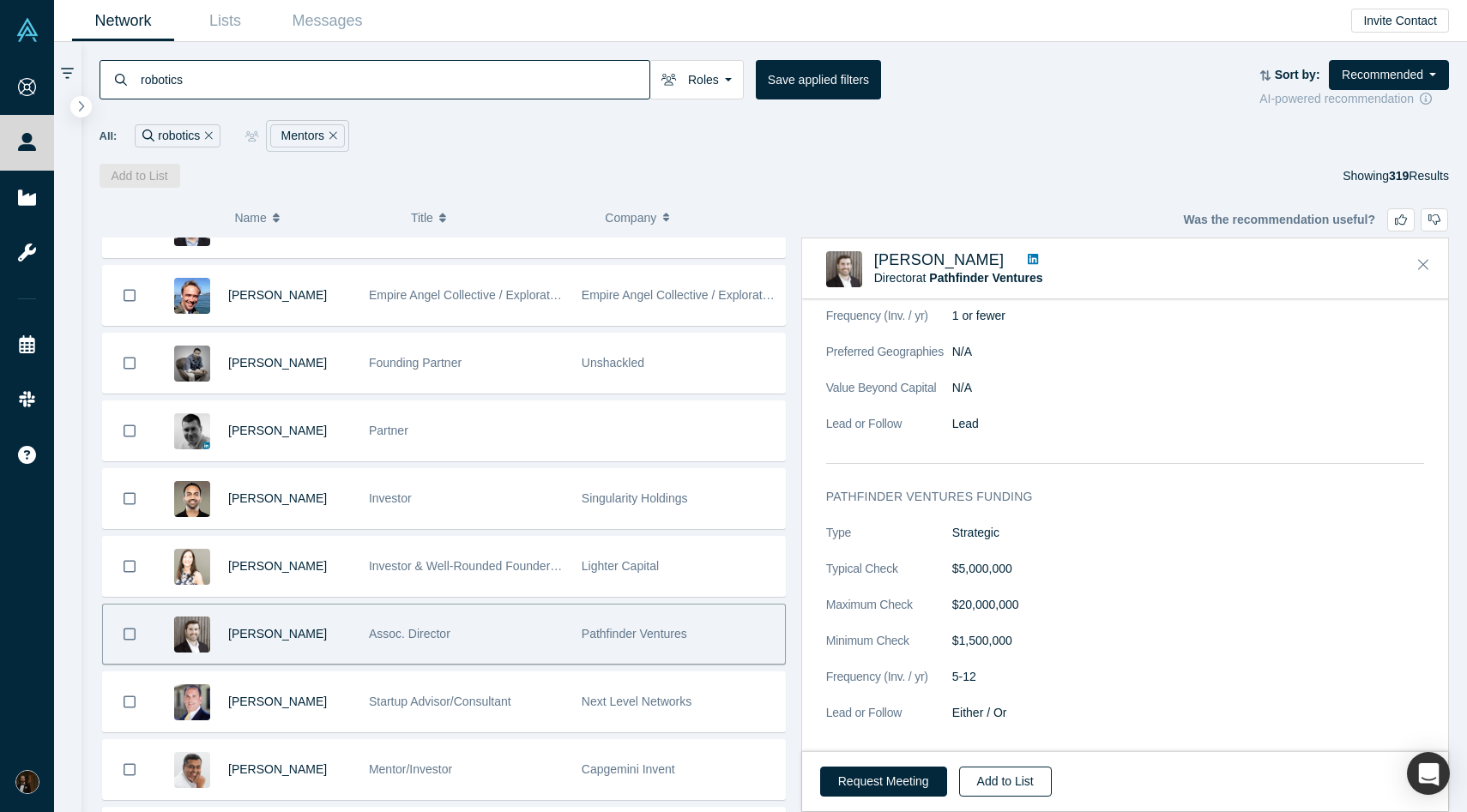
click at [983, 788] on button "Add to List" at bounding box center [1006, 782] width 93 height 30
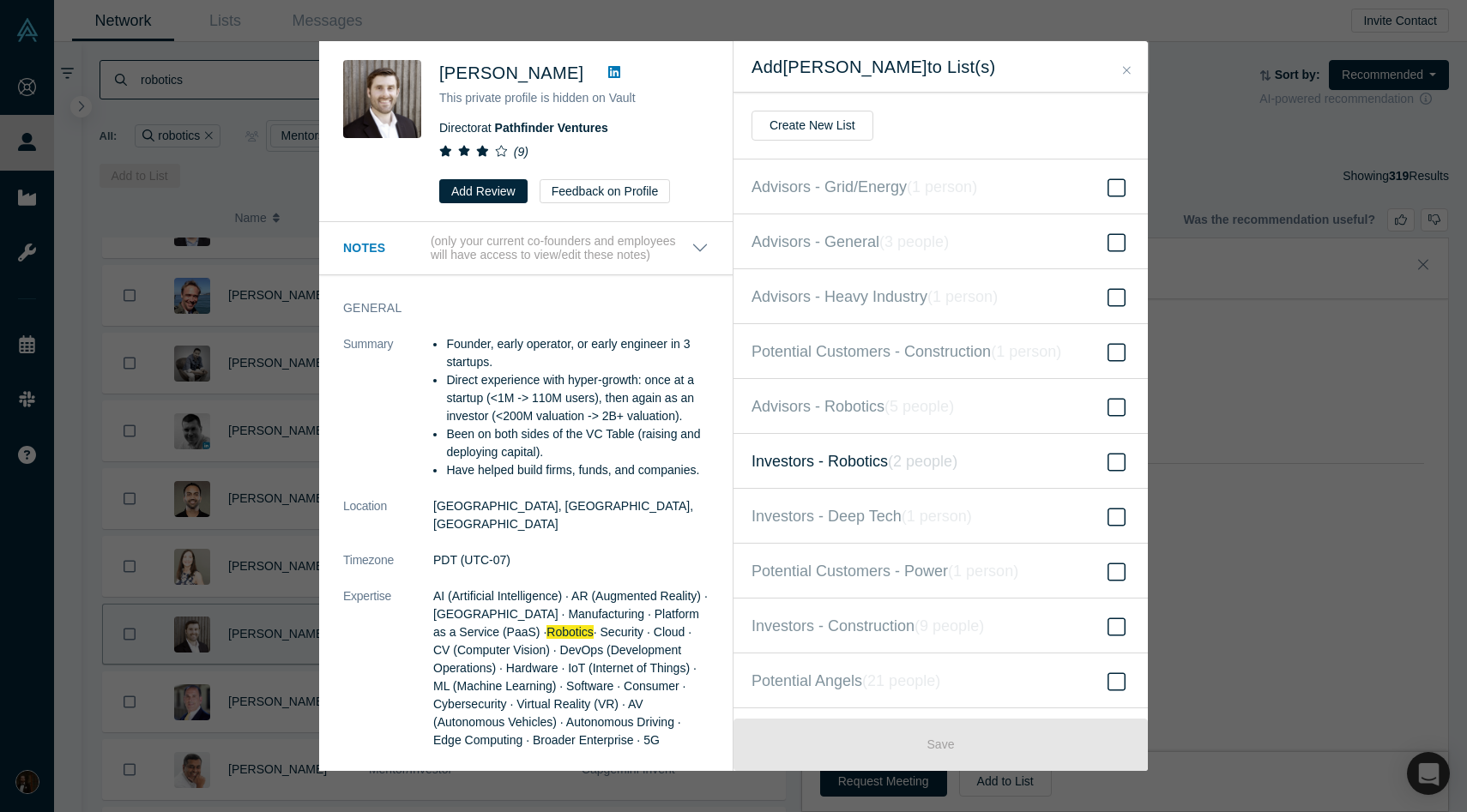
click at [863, 462] on span "Investors - Robotics ( 2 people )" at bounding box center [854, 461] width 205 height 24
click at [0, 0] on input "Investors - Robotics ( 2 people )" at bounding box center [0, 0] width 0 height 0
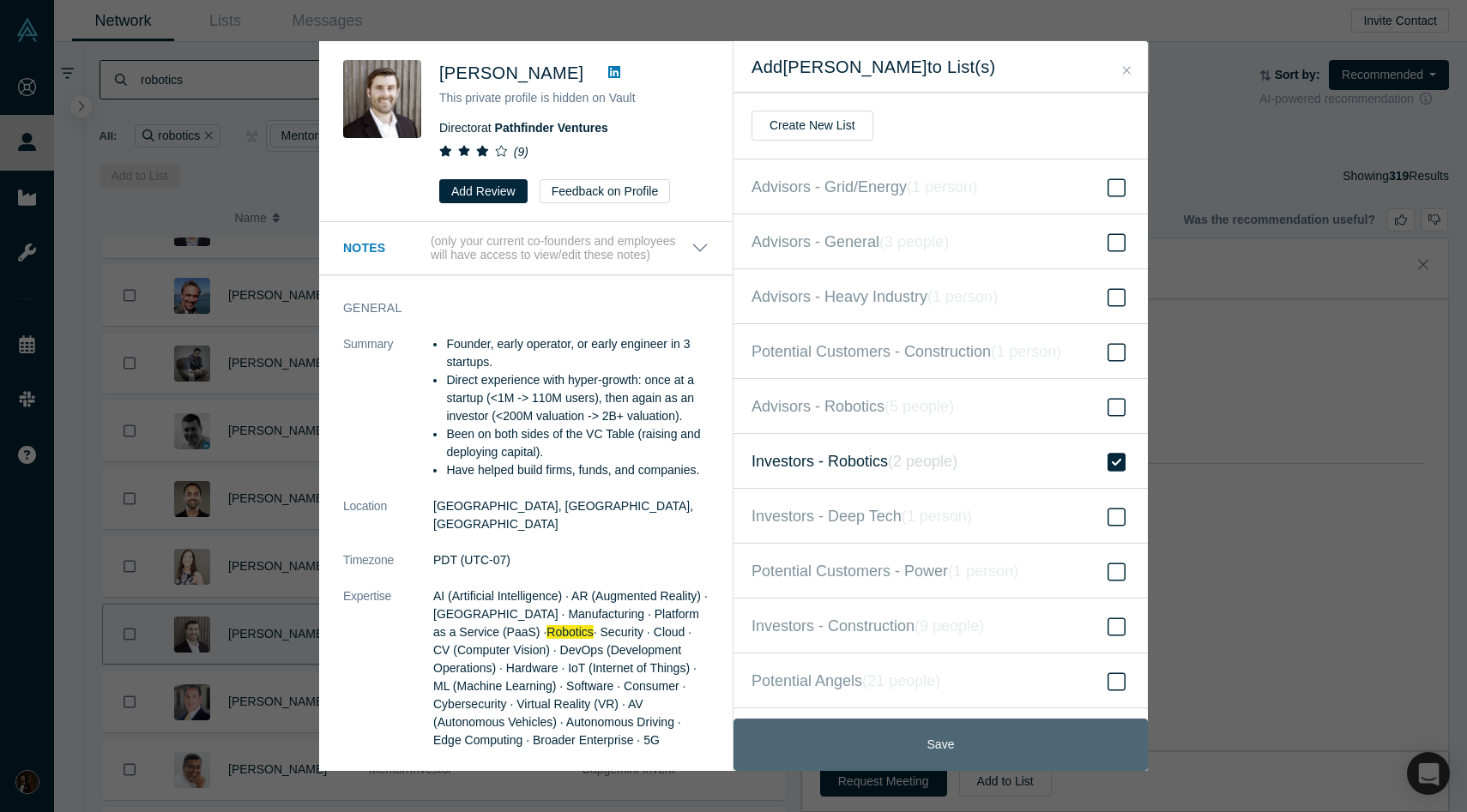
click at [871, 746] on button "Save" at bounding box center [941, 745] width 415 height 53
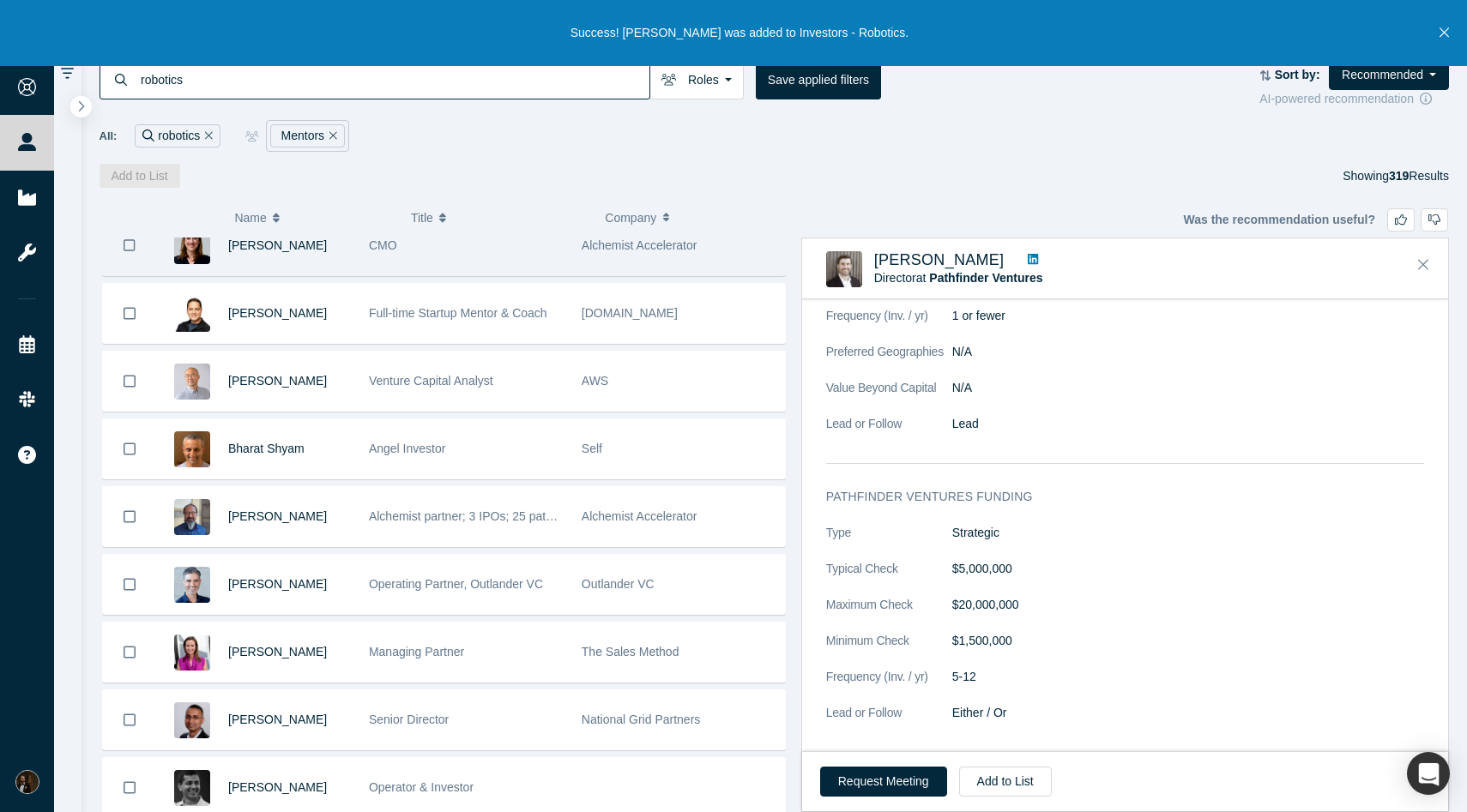
scroll to position [0, 0]
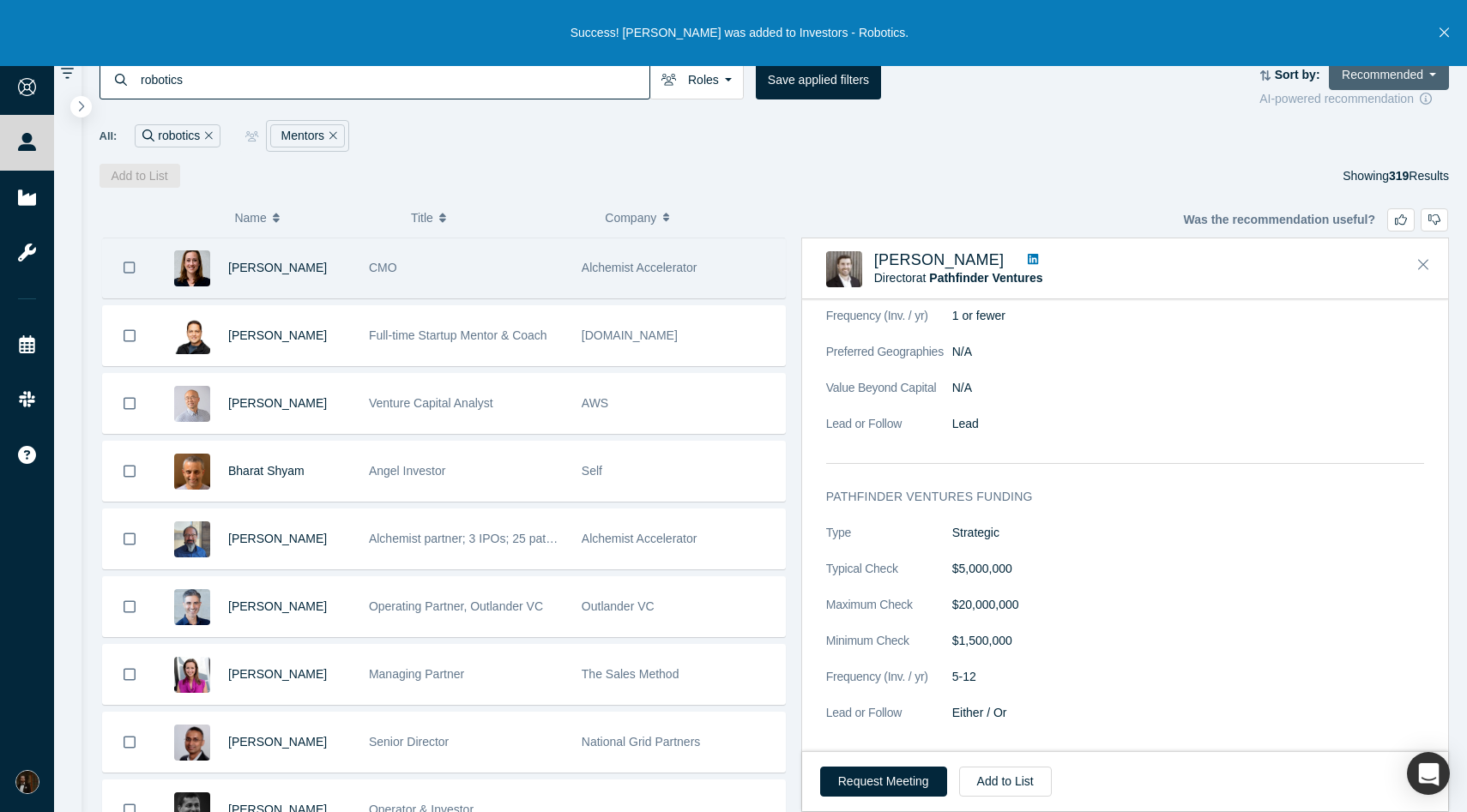
click at [1406, 87] on button "Recommended" at bounding box center [1388, 75] width 120 height 30
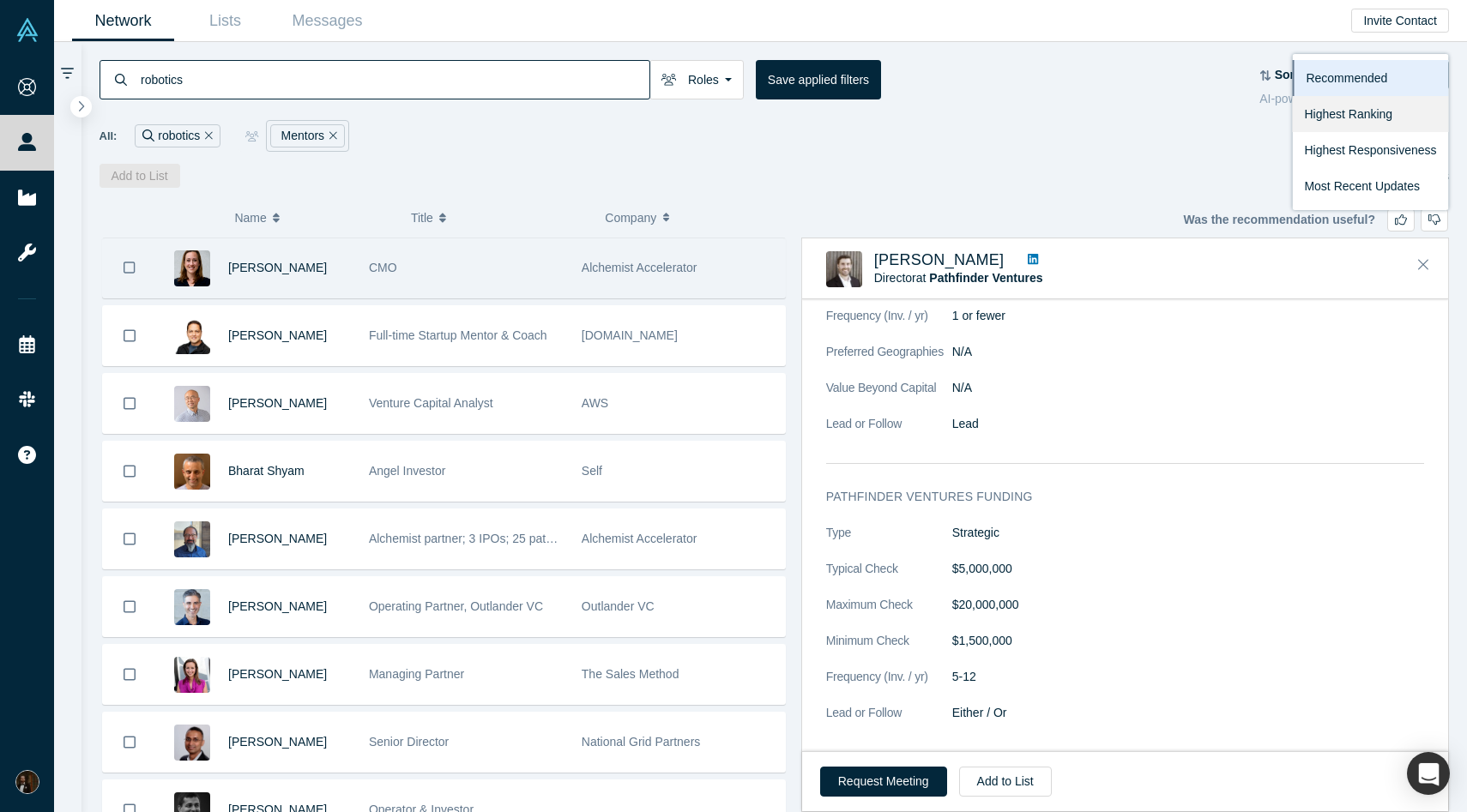
click at [1374, 115] on link "Highest Ranking" at bounding box center [1370, 114] width 156 height 36
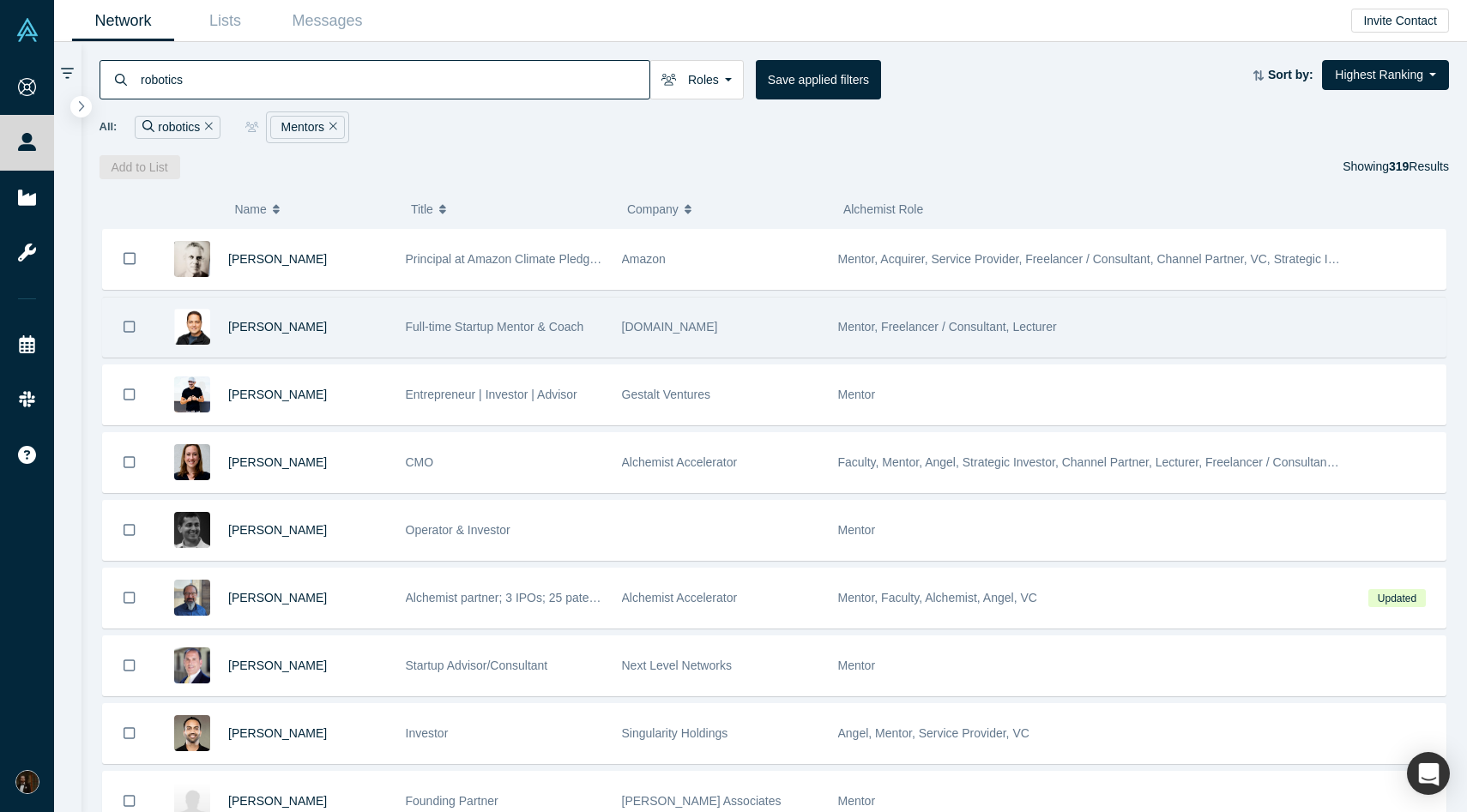
click at [335, 333] on div "Samir Ghosh" at bounding box center [307, 327] width 160 height 59
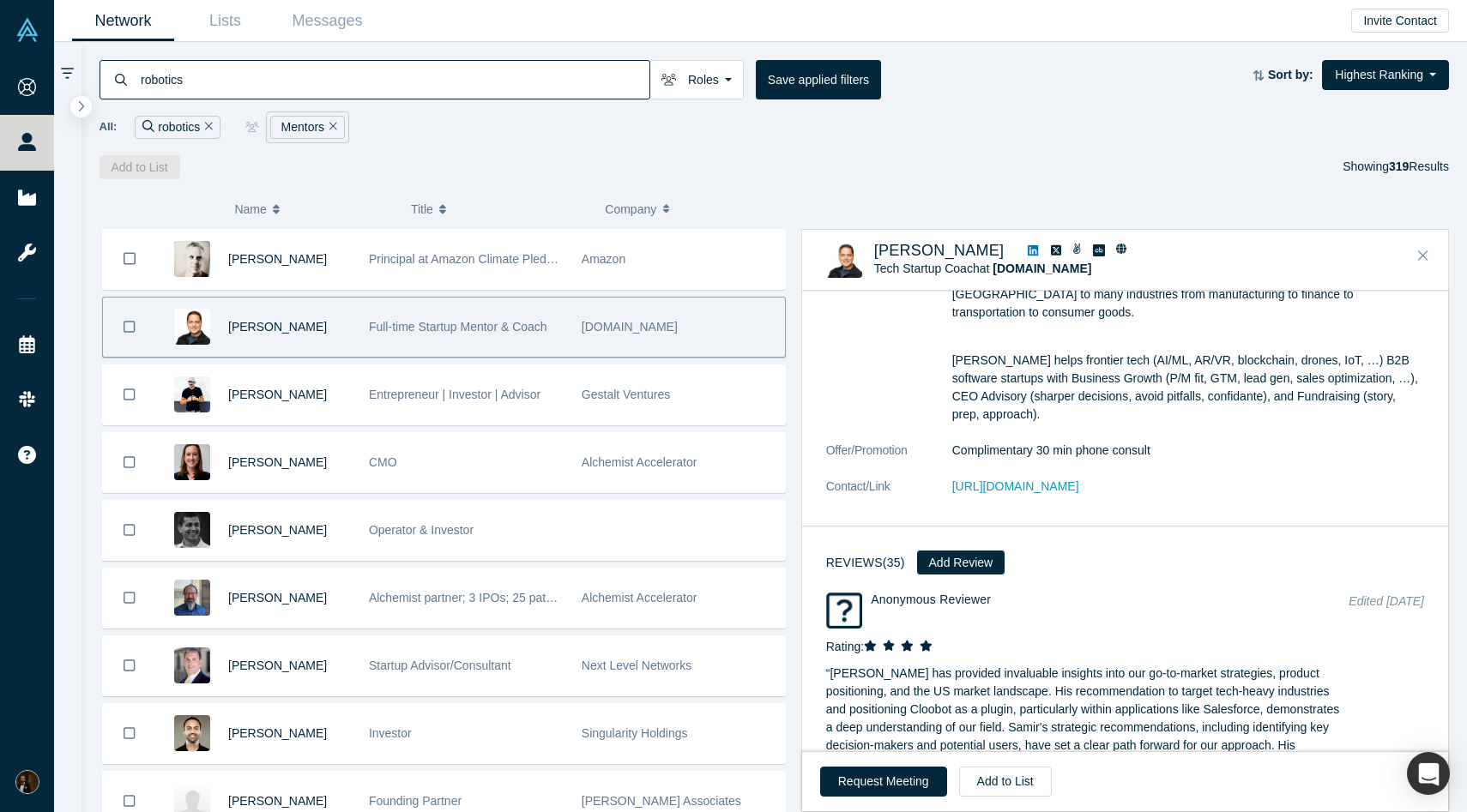
scroll to position [2588, 0]
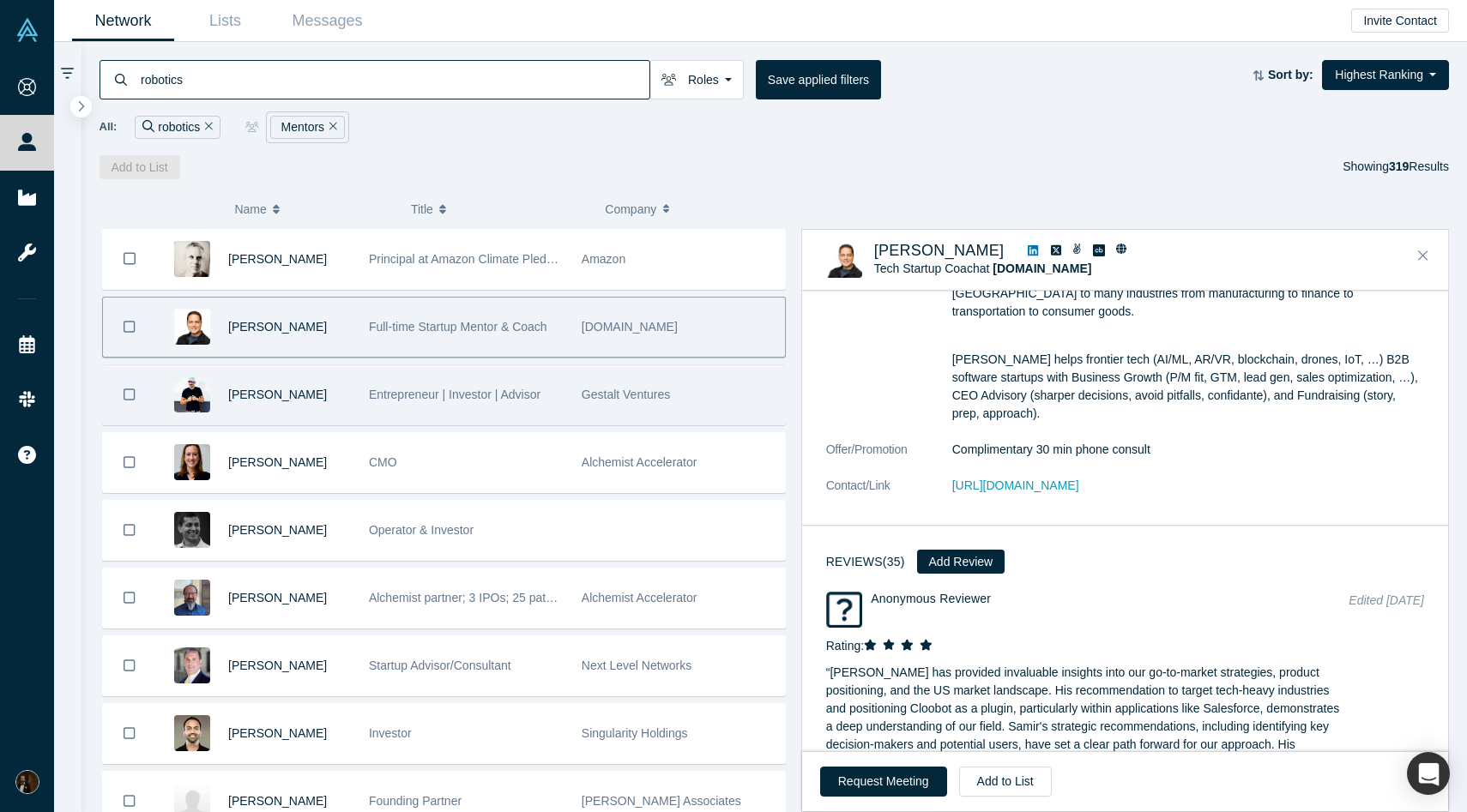
click at [325, 402] on div "Gerrit McGowan" at bounding box center [289, 395] width 122 height 59
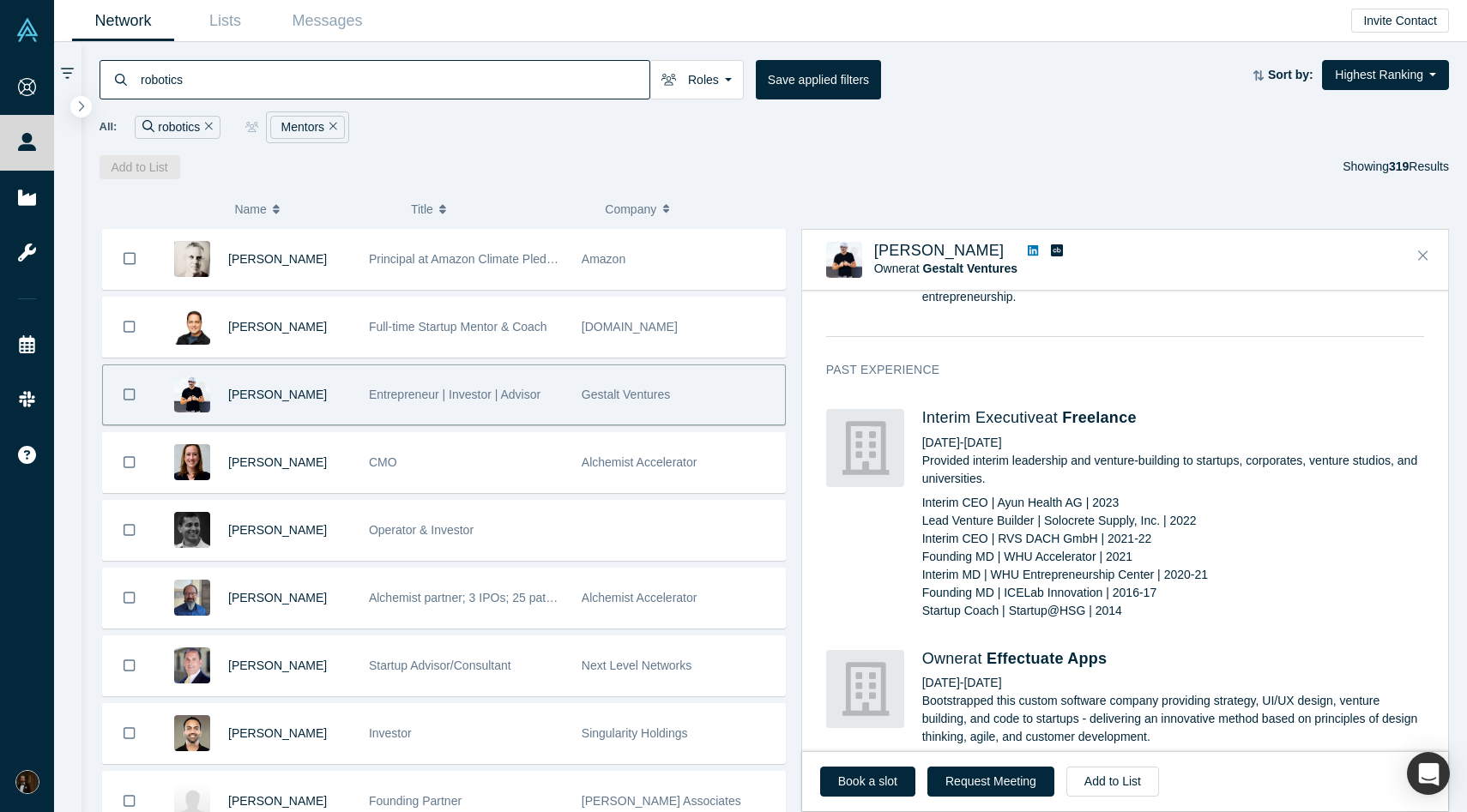
scroll to position [462, 0]
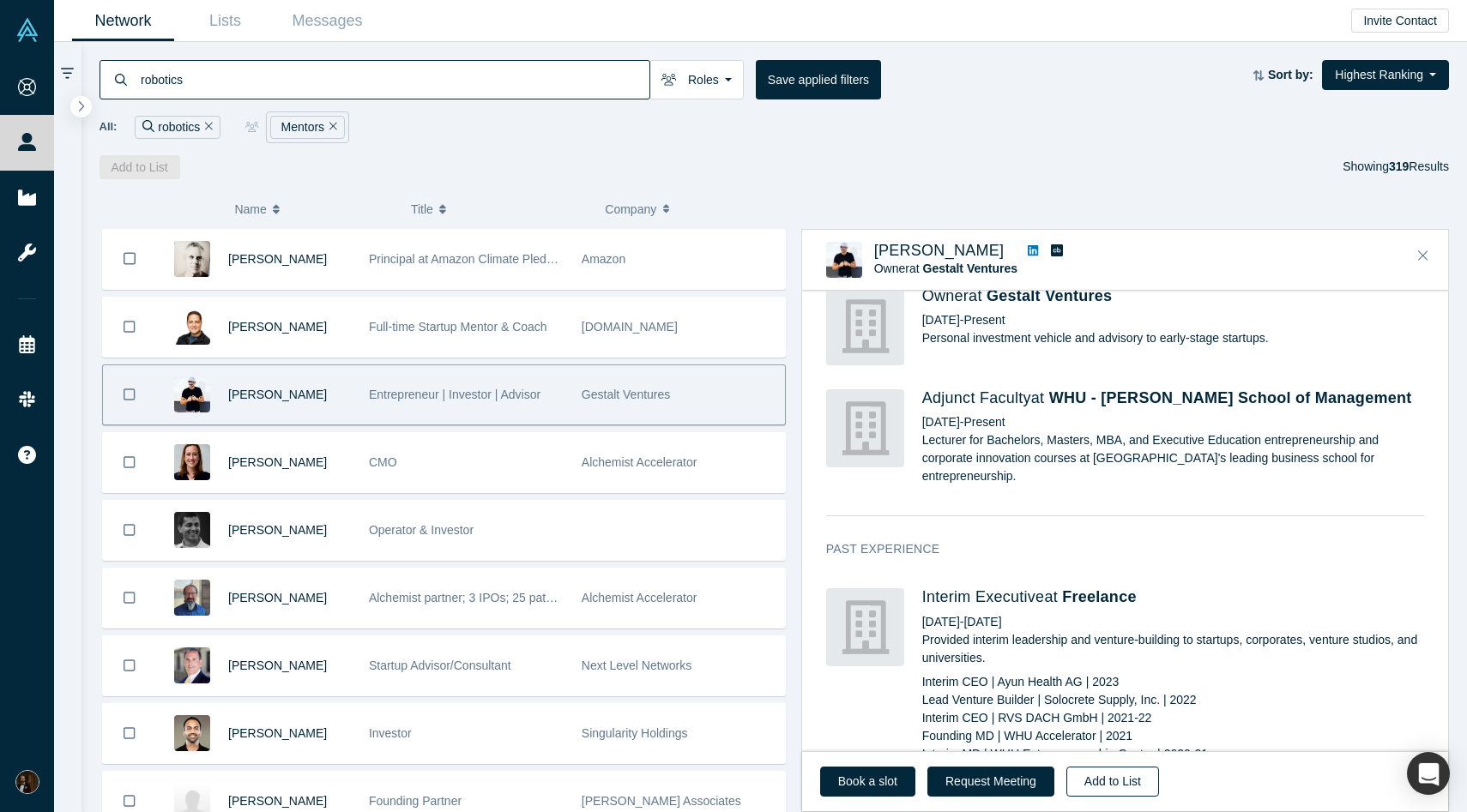
click at [1100, 780] on button "Add to List" at bounding box center [1113, 782] width 93 height 30
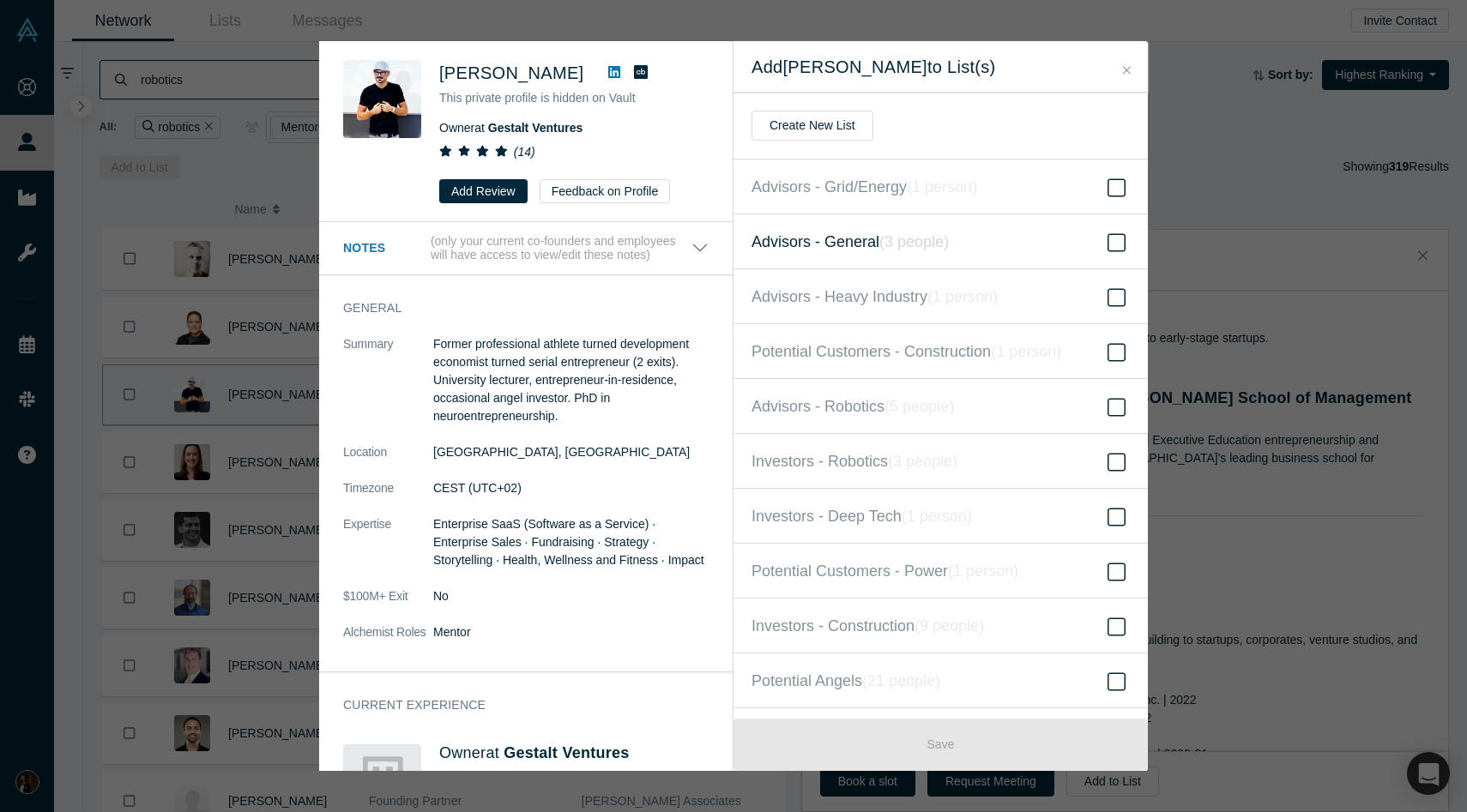
click at [854, 230] on span "Advisors - General ( 3 people )" at bounding box center [850, 241] width 197 height 24
click at [0, 0] on input "Advisors - General ( 3 people )" at bounding box center [0, 0] width 0 height 0
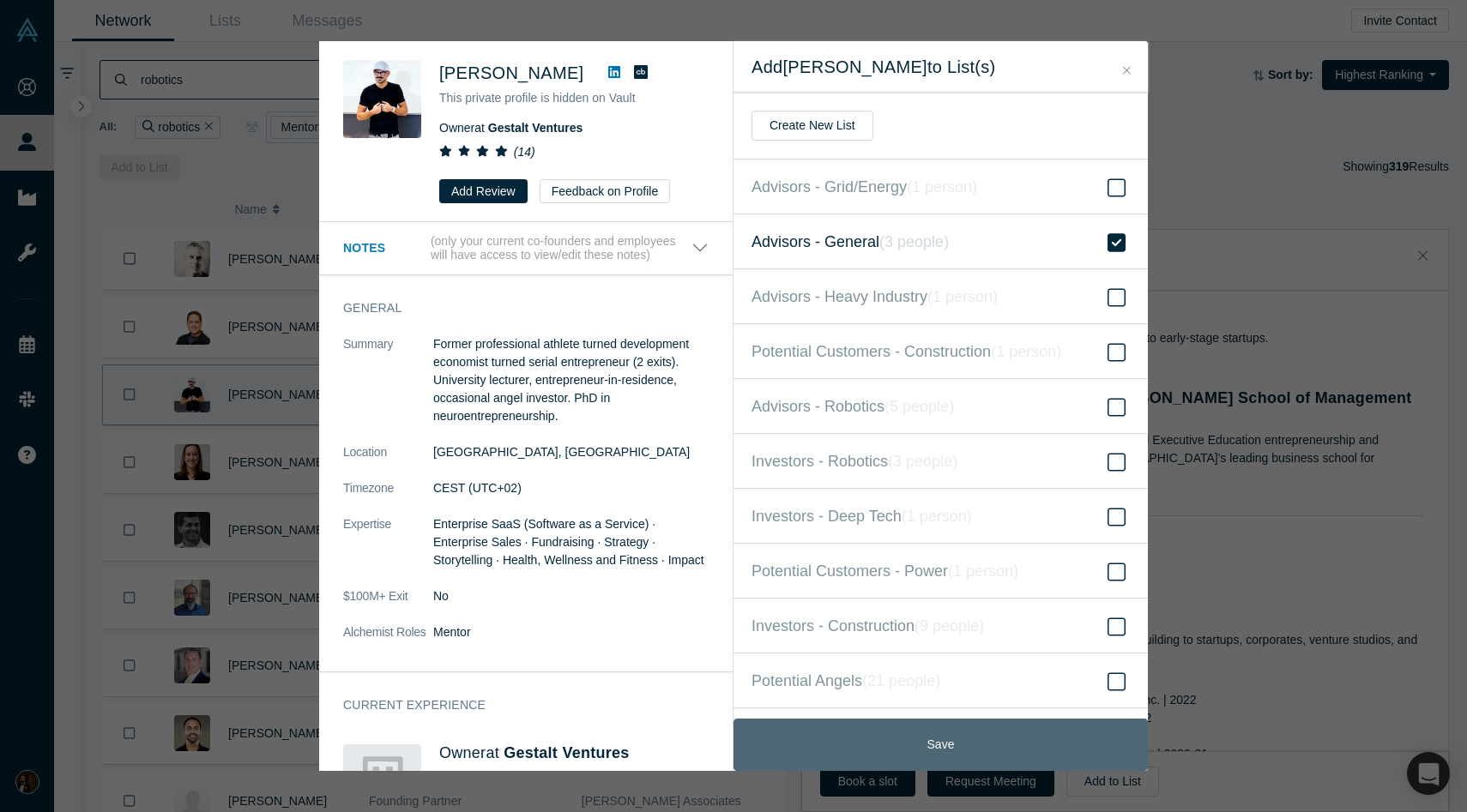
click at [838, 744] on button "Save" at bounding box center [941, 745] width 415 height 53
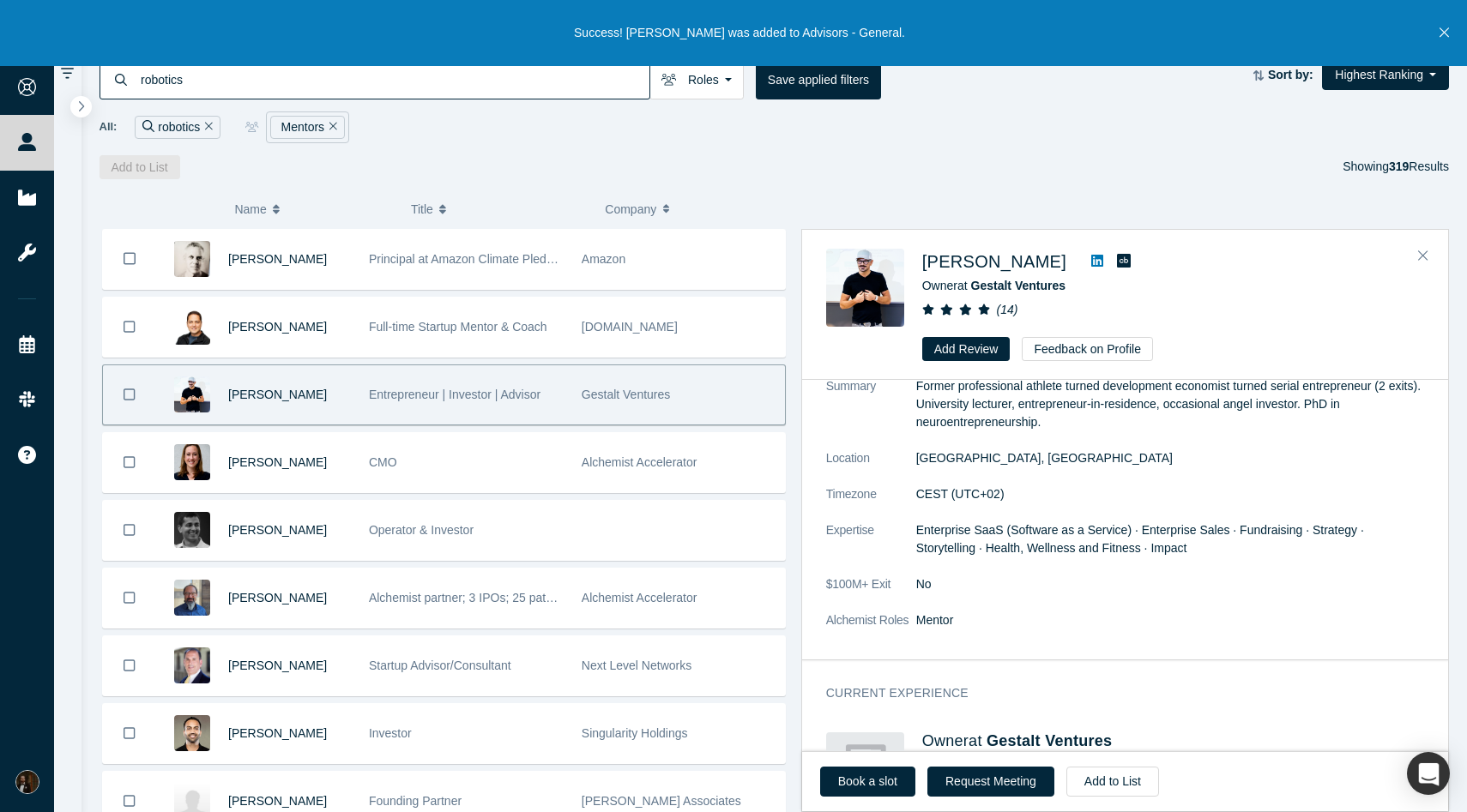
scroll to position [0, 0]
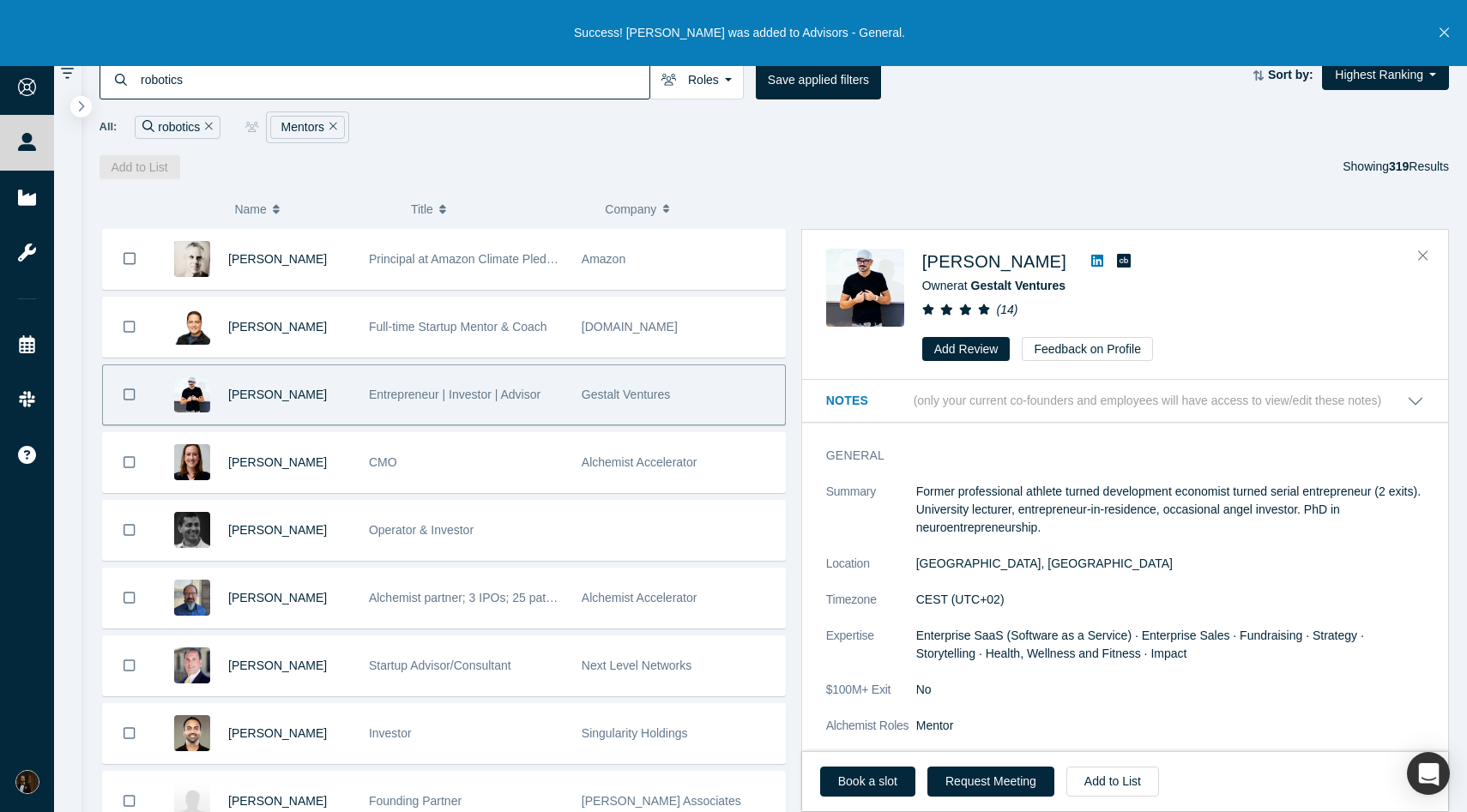
click at [1091, 259] on icon at bounding box center [1096, 260] width 12 height 12
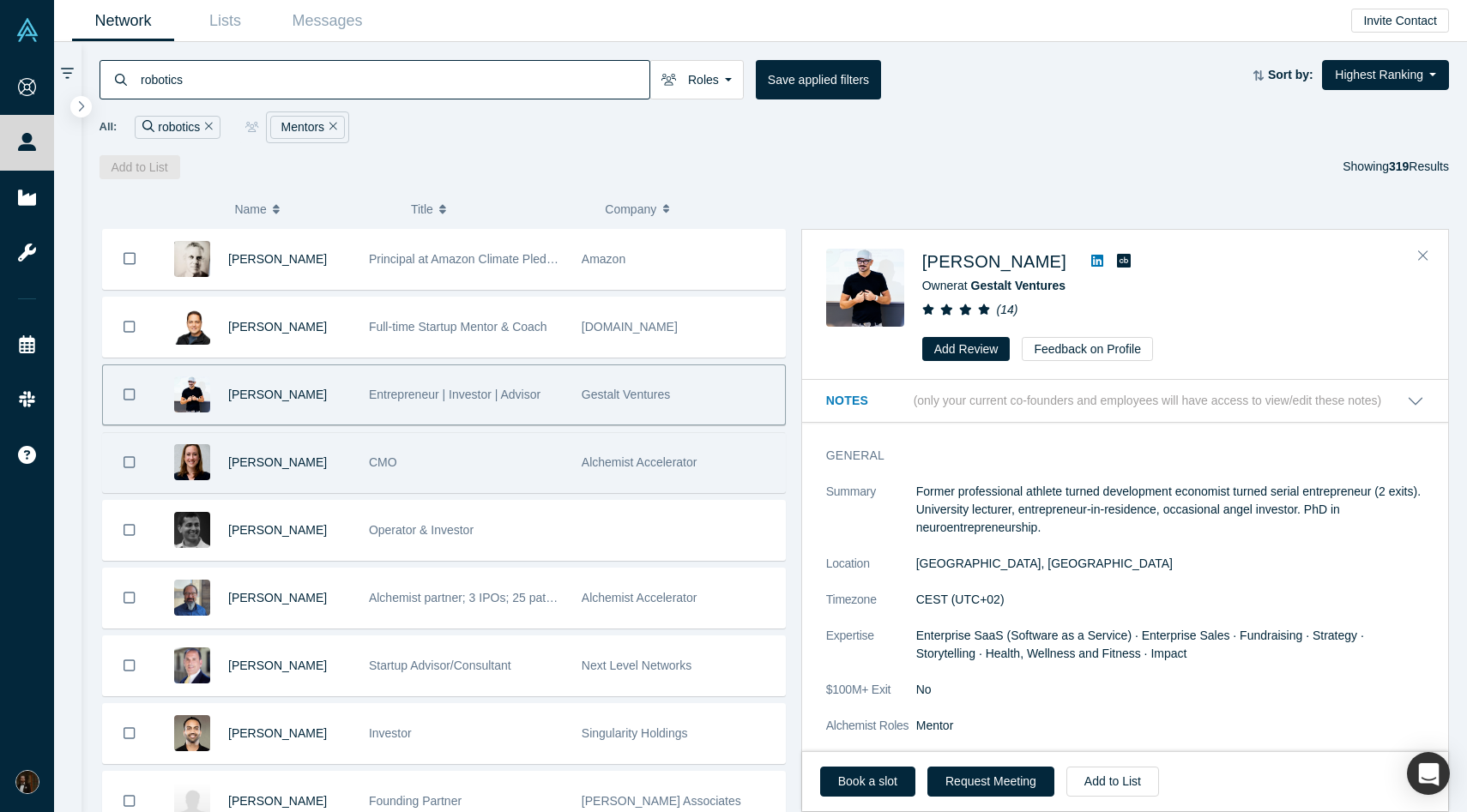
click at [507, 471] on div "CMO" at bounding box center [466, 463] width 195 height 59
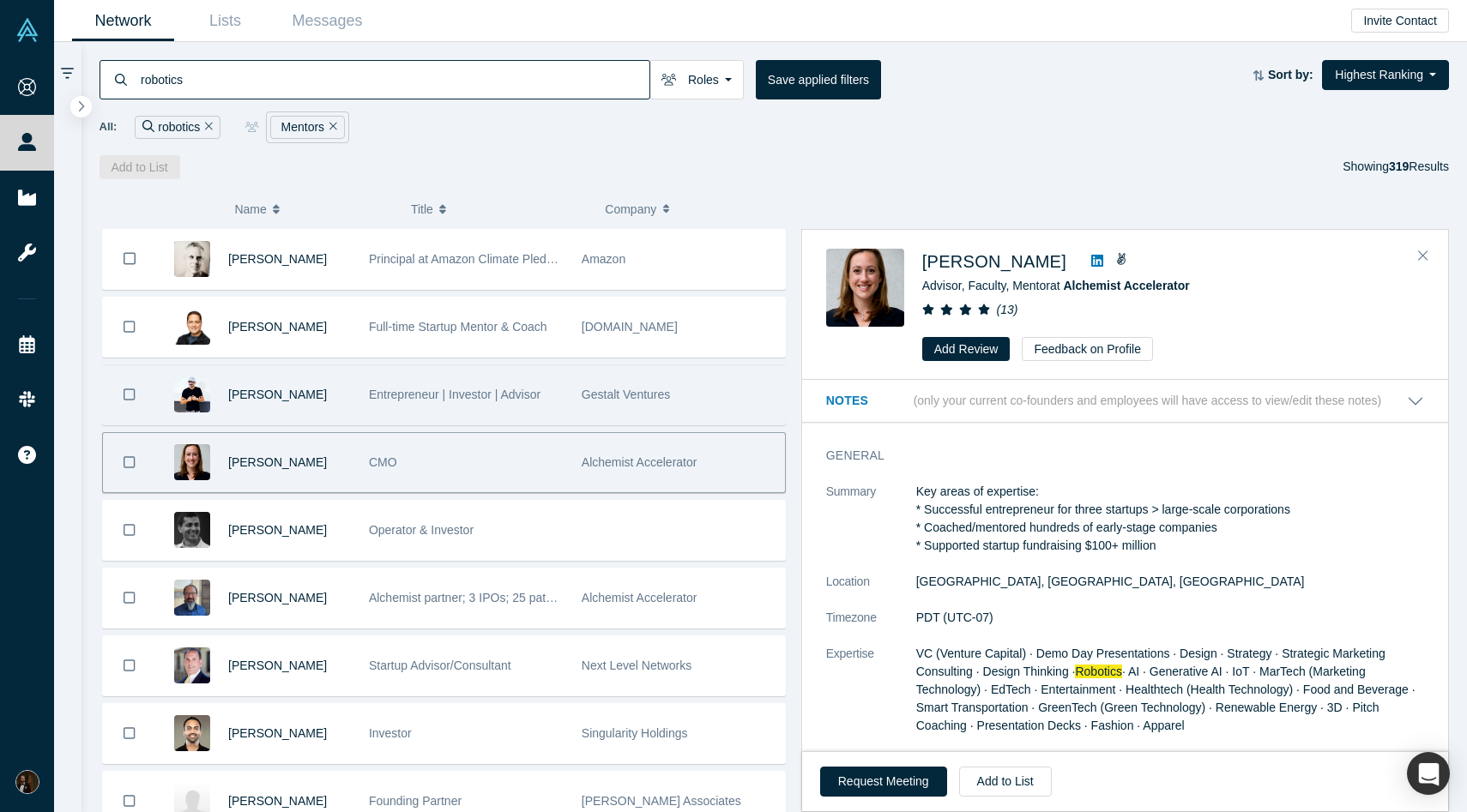
click at [509, 417] on div "Entrepreneur | Investor | Advisor" at bounding box center [466, 395] width 195 height 59
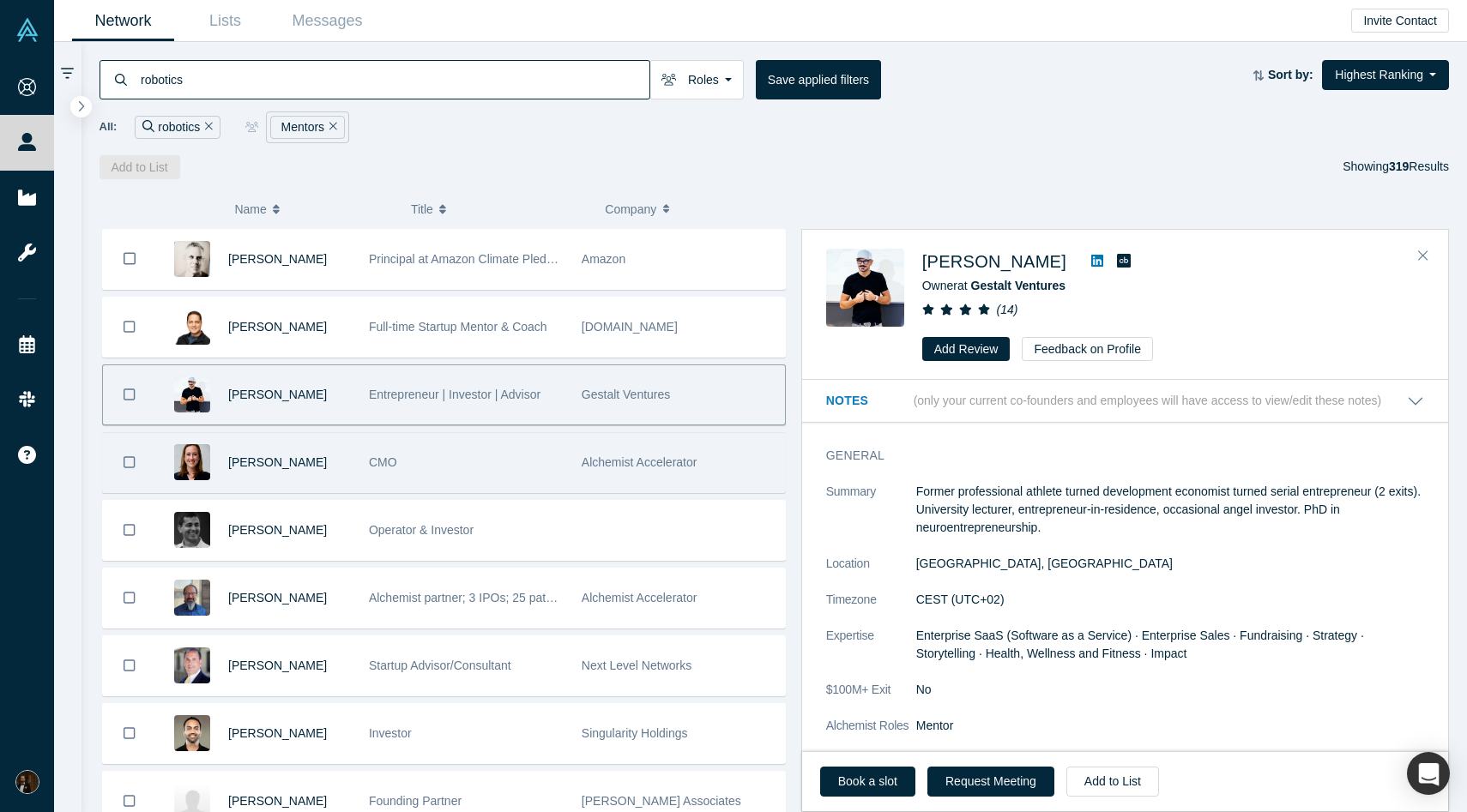
click at [503, 449] on div "CMO" at bounding box center [466, 463] width 195 height 59
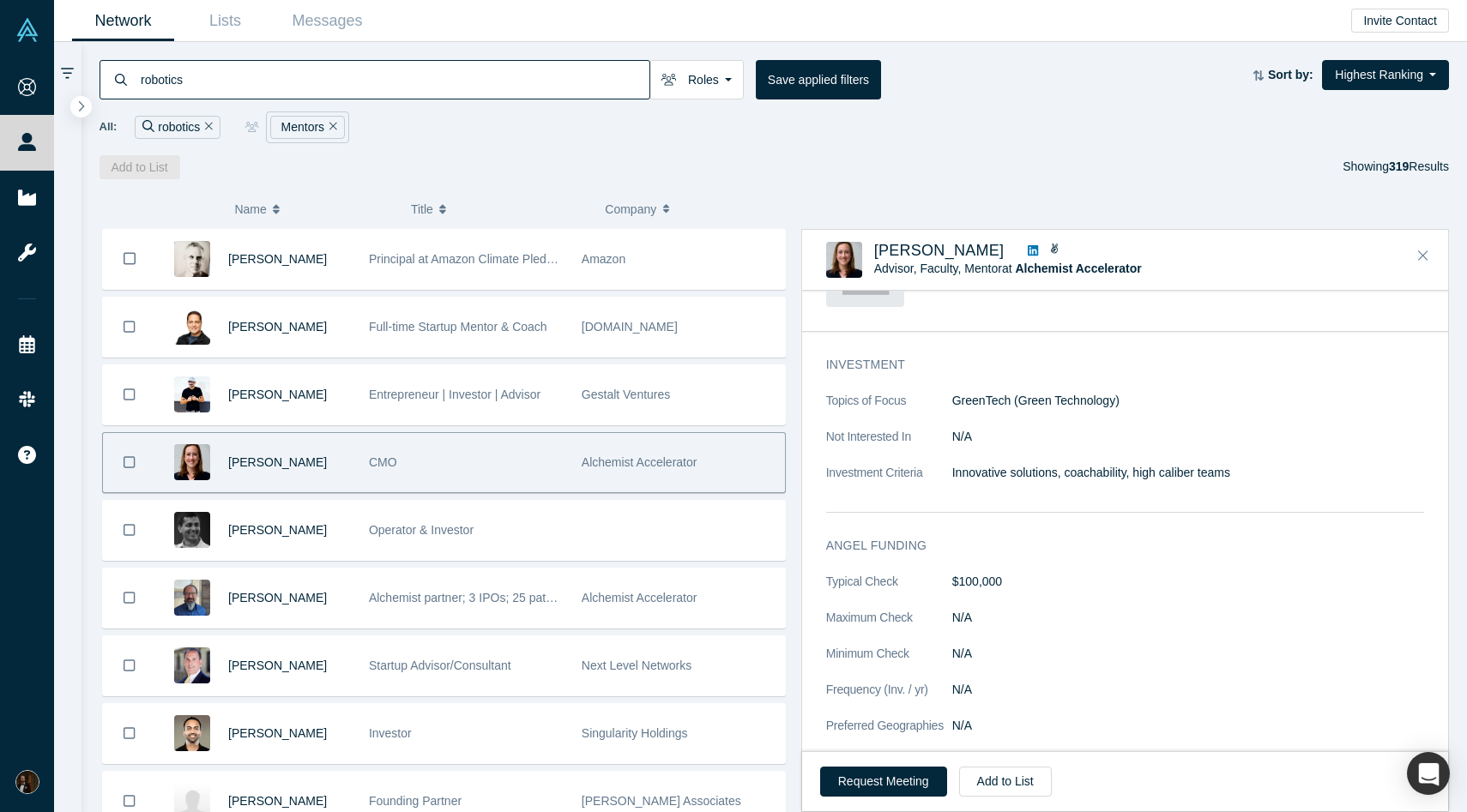
scroll to position [830, 0]
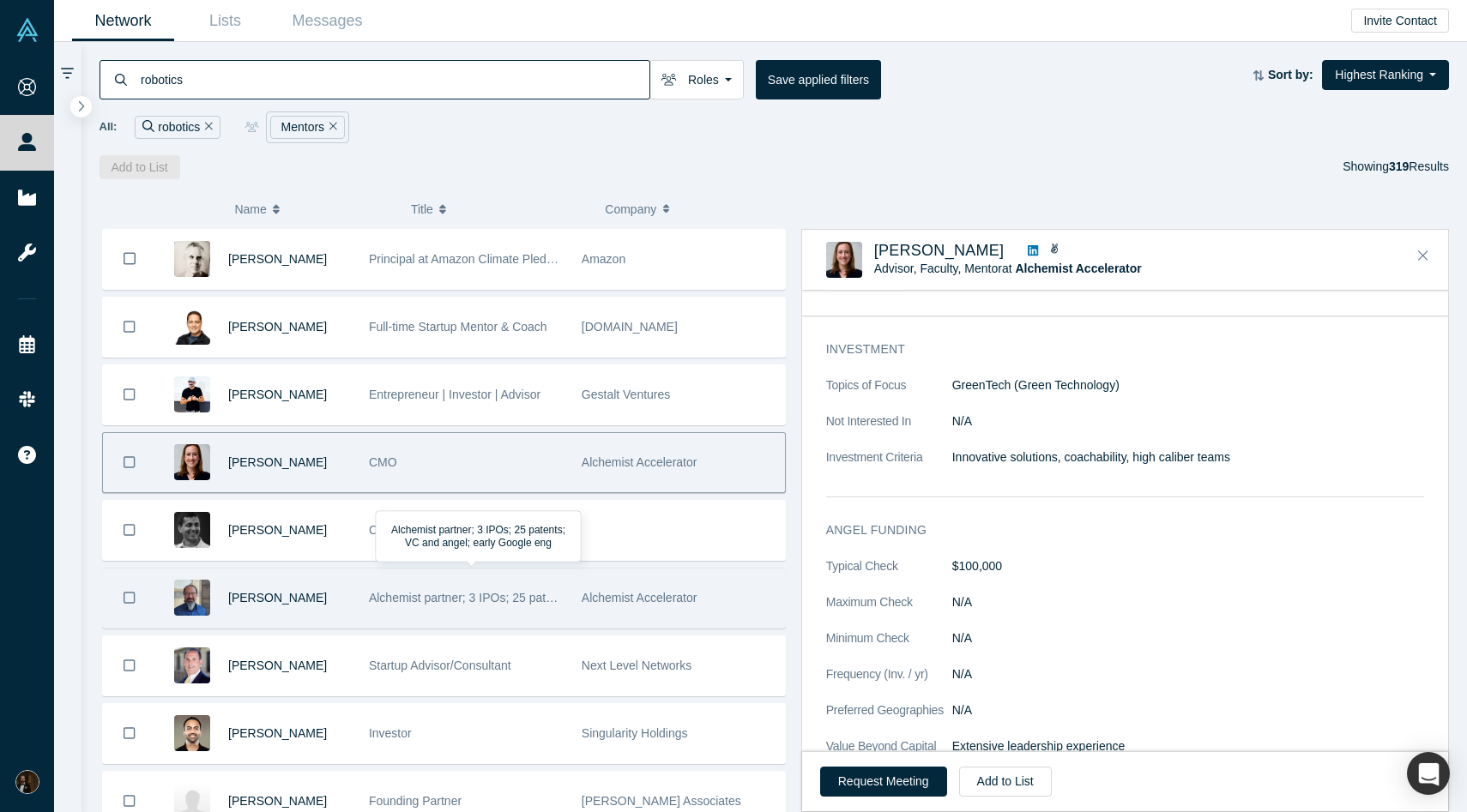
click at [485, 598] on span "Alchemist partner; 3 IPOs; 25 patents; VC and angel; early Google eng" at bounding box center [557, 598] width 378 height 13
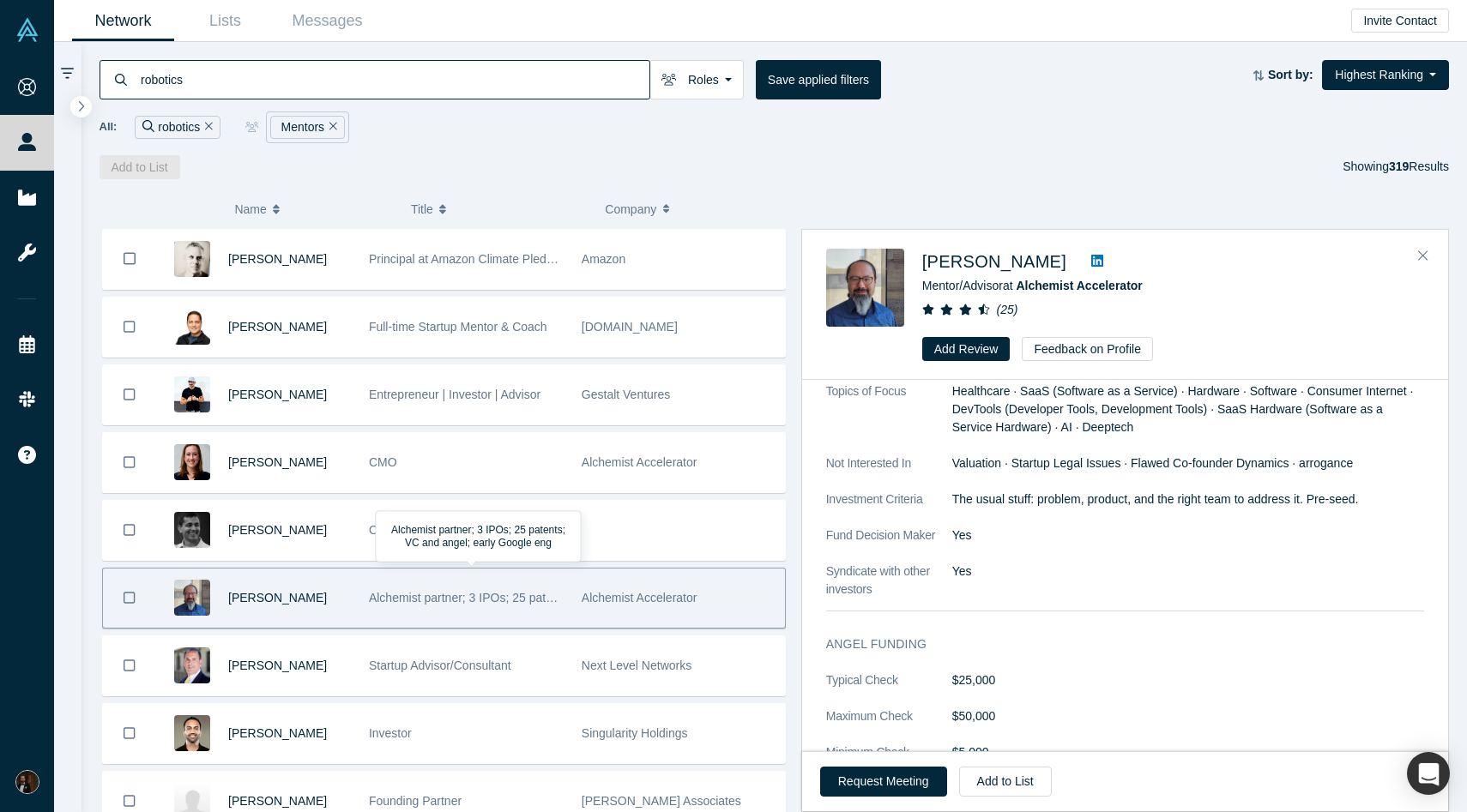
scroll to position [0, 0]
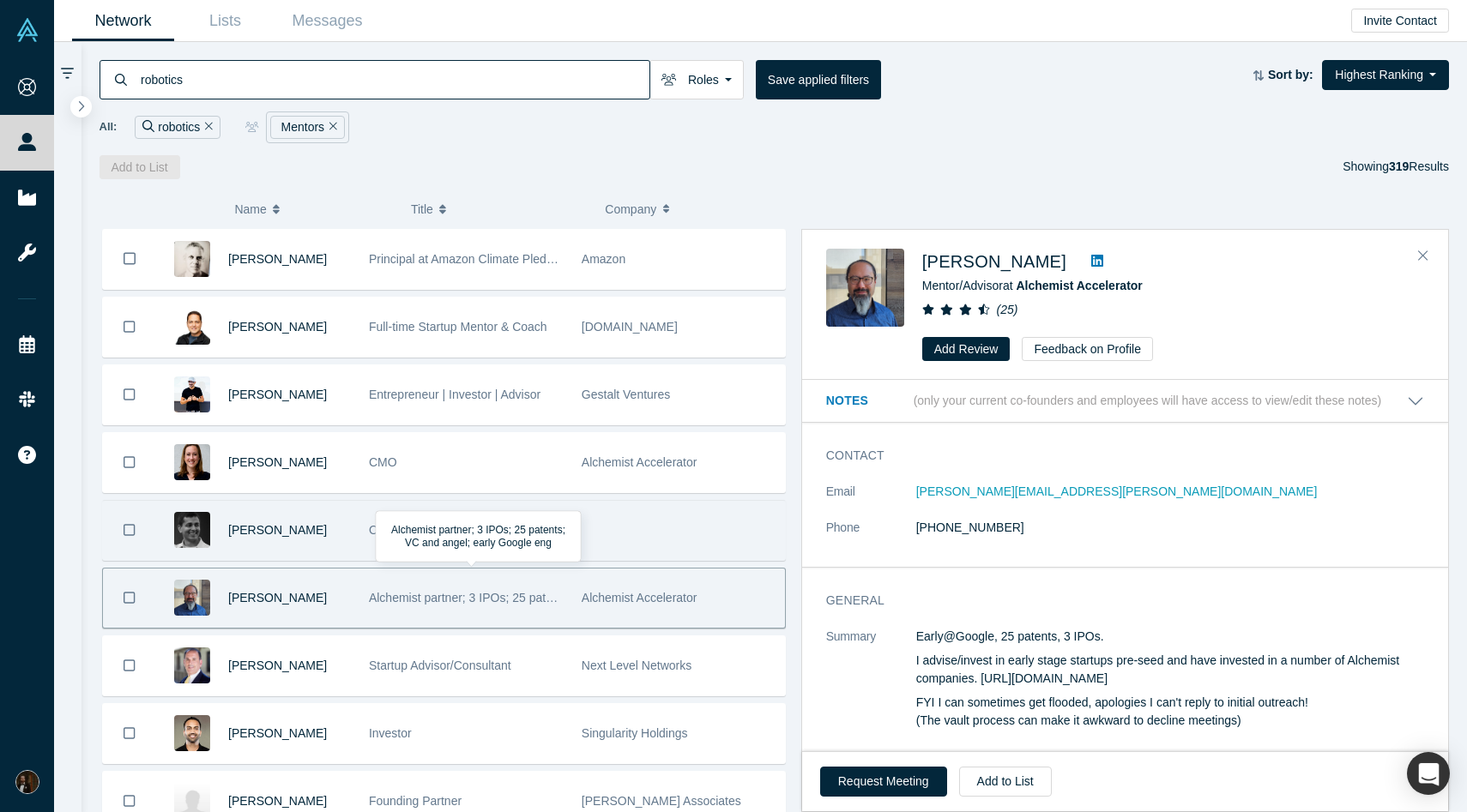
click at [539, 532] on div "Operator & Investor" at bounding box center [466, 531] width 195 height 59
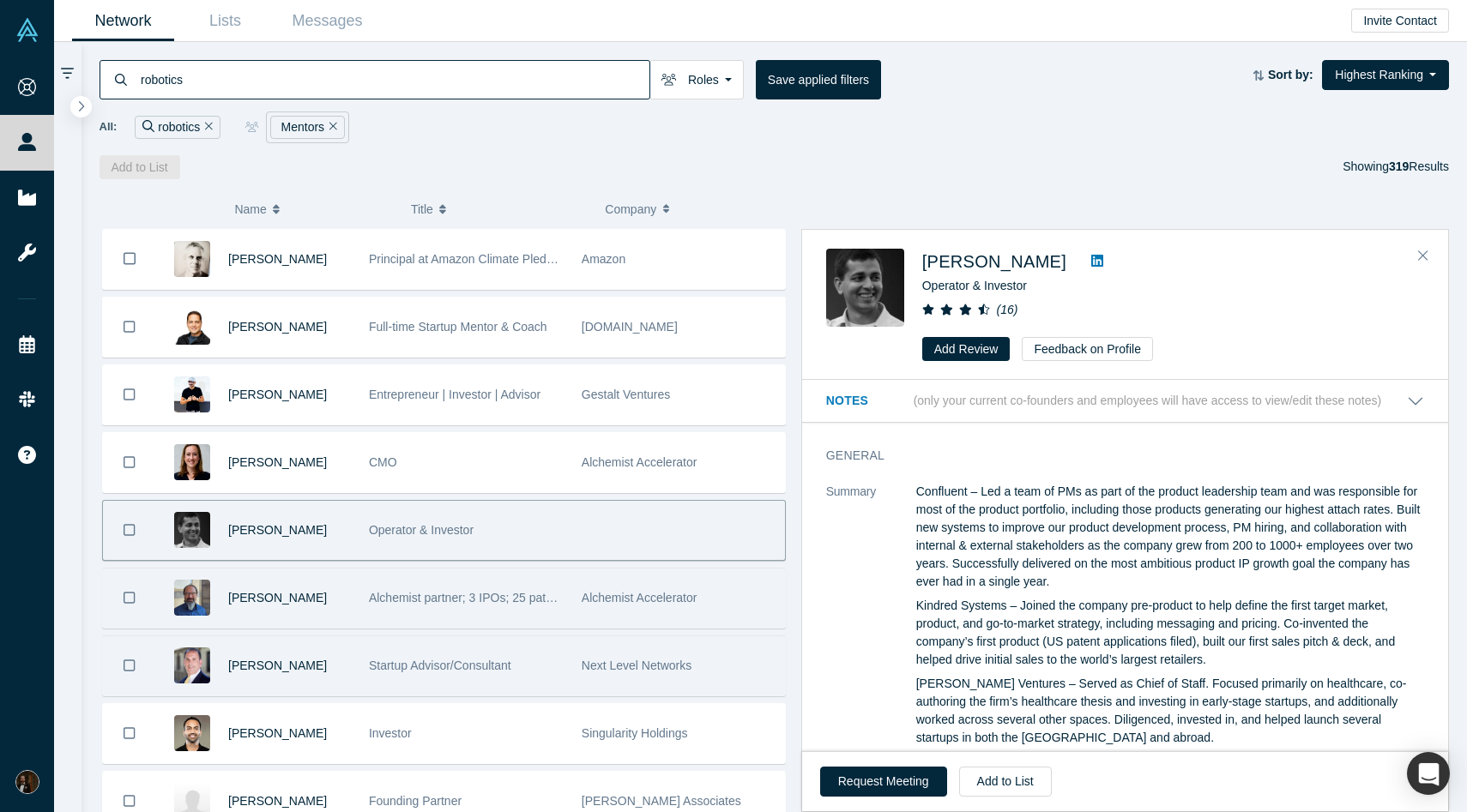
click at [455, 664] on span "Startup Advisor/Consultant" at bounding box center [440, 665] width 142 height 13
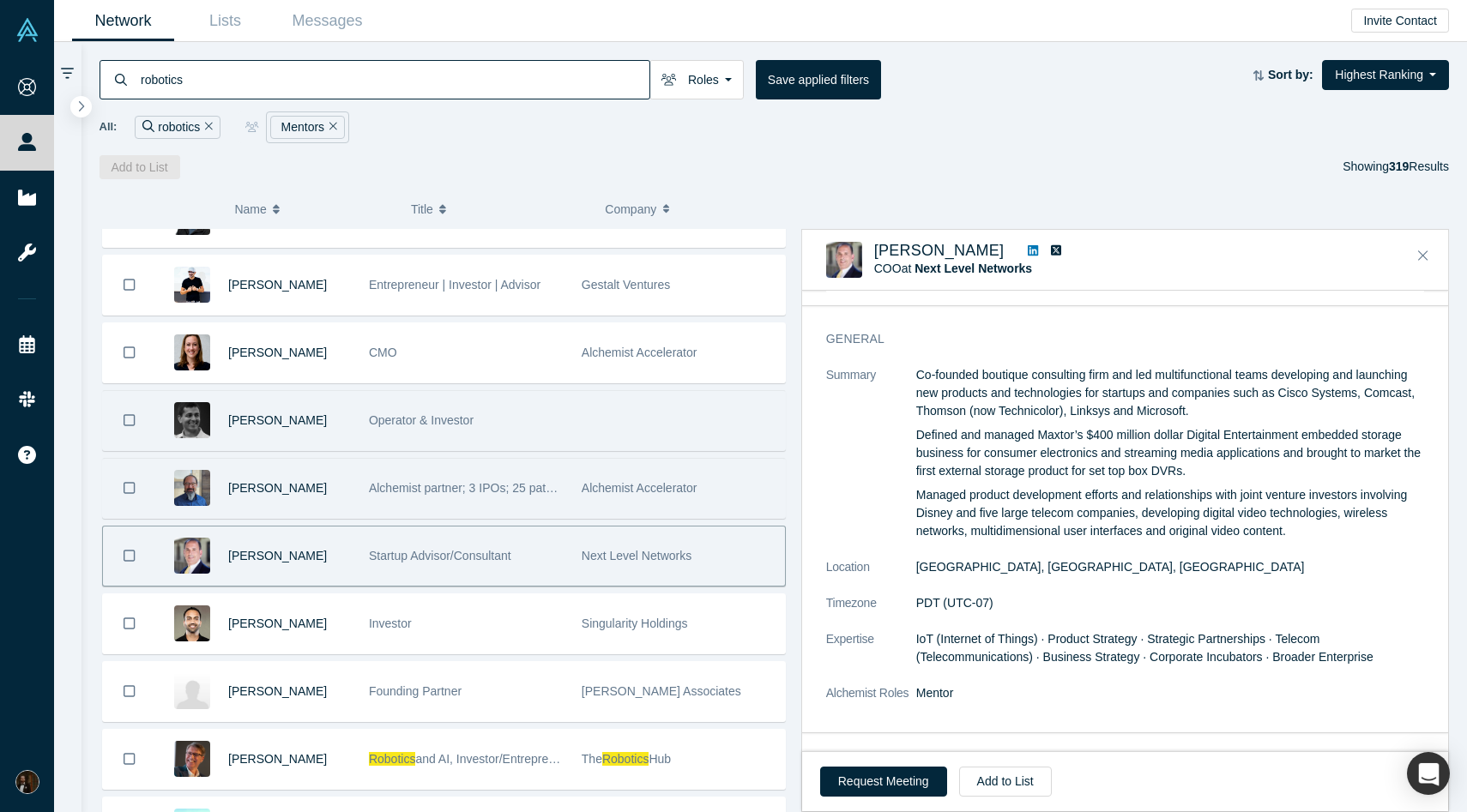
scroll to position [182, 0]
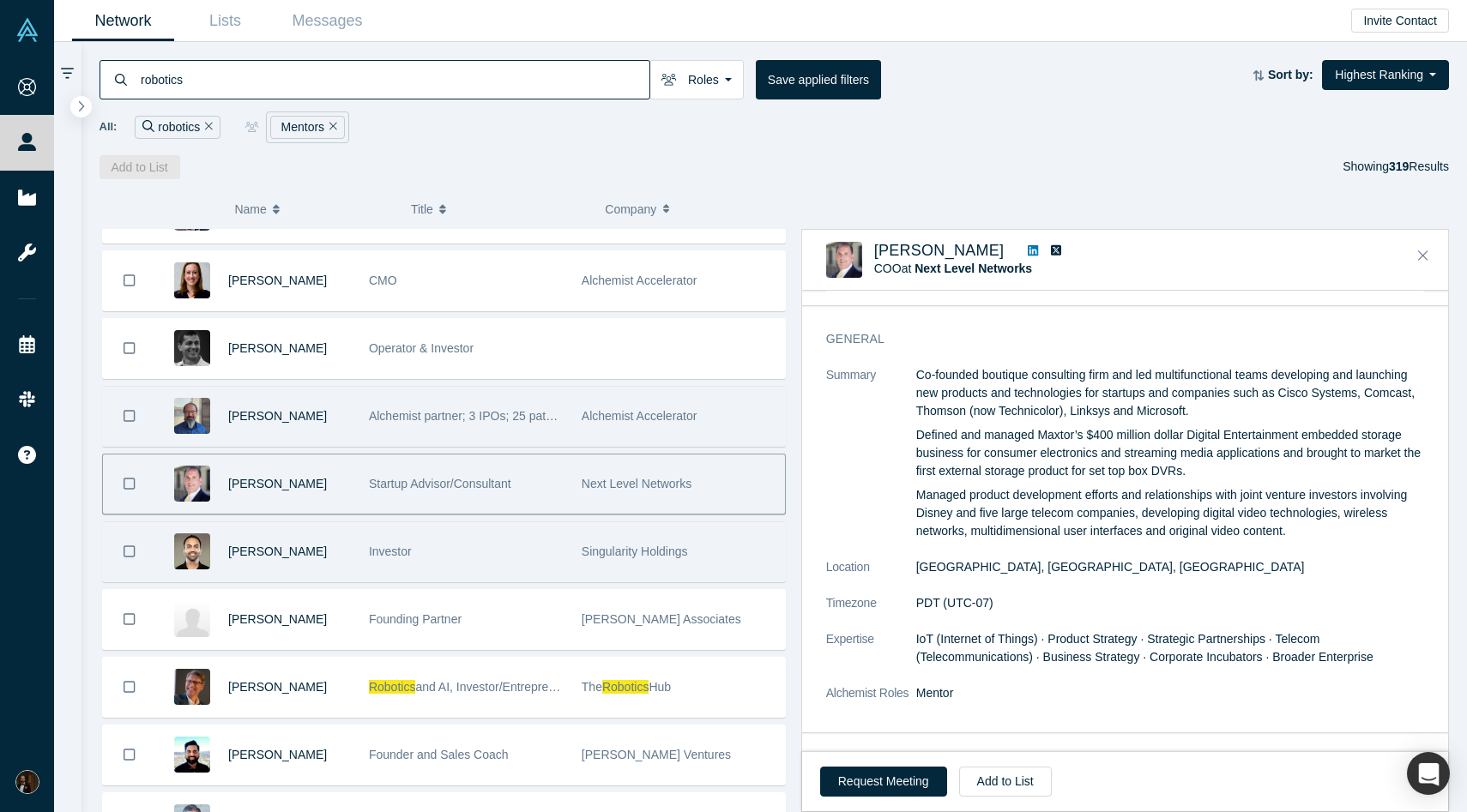
click at [423, 570] on div "Investor" at bounding box center [466, 552] width 195 height 59
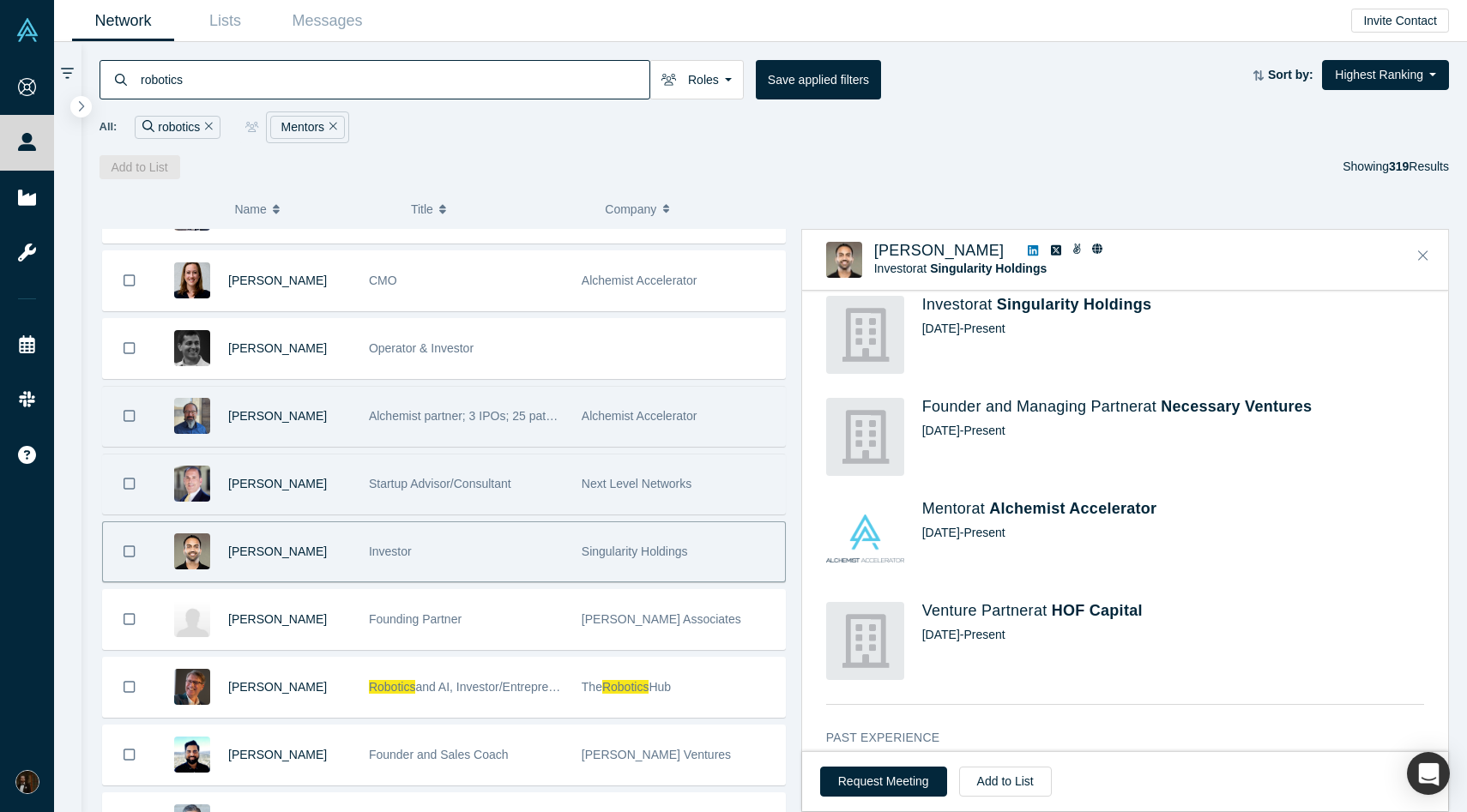
scroll to position [0, 0]
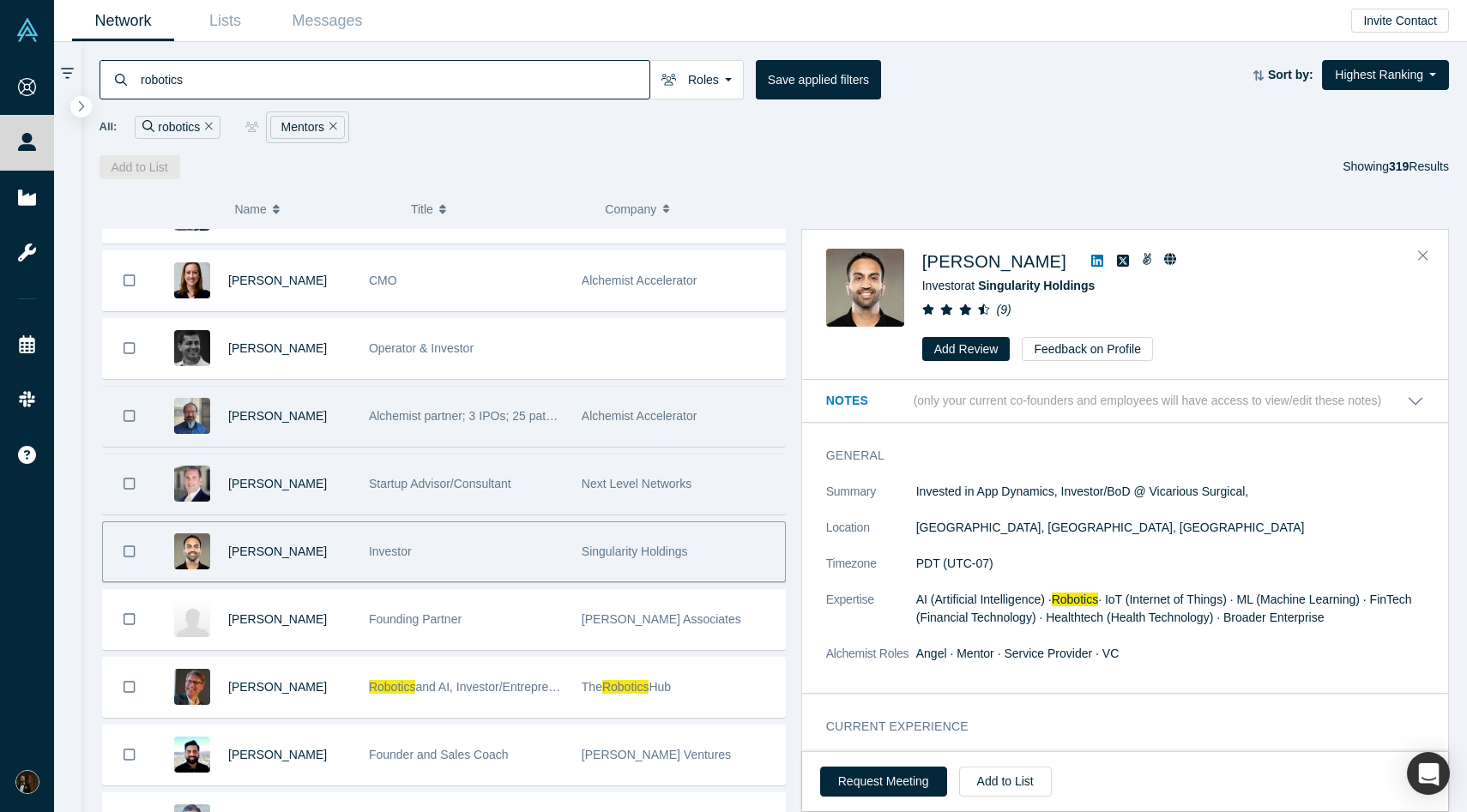
click at [1091, 264] on icon at bounding box center [1096, 260] width 12 height 12
click at [975, 774] on button "Add to List" at bounding box center [1006, 782] width 93 height 30
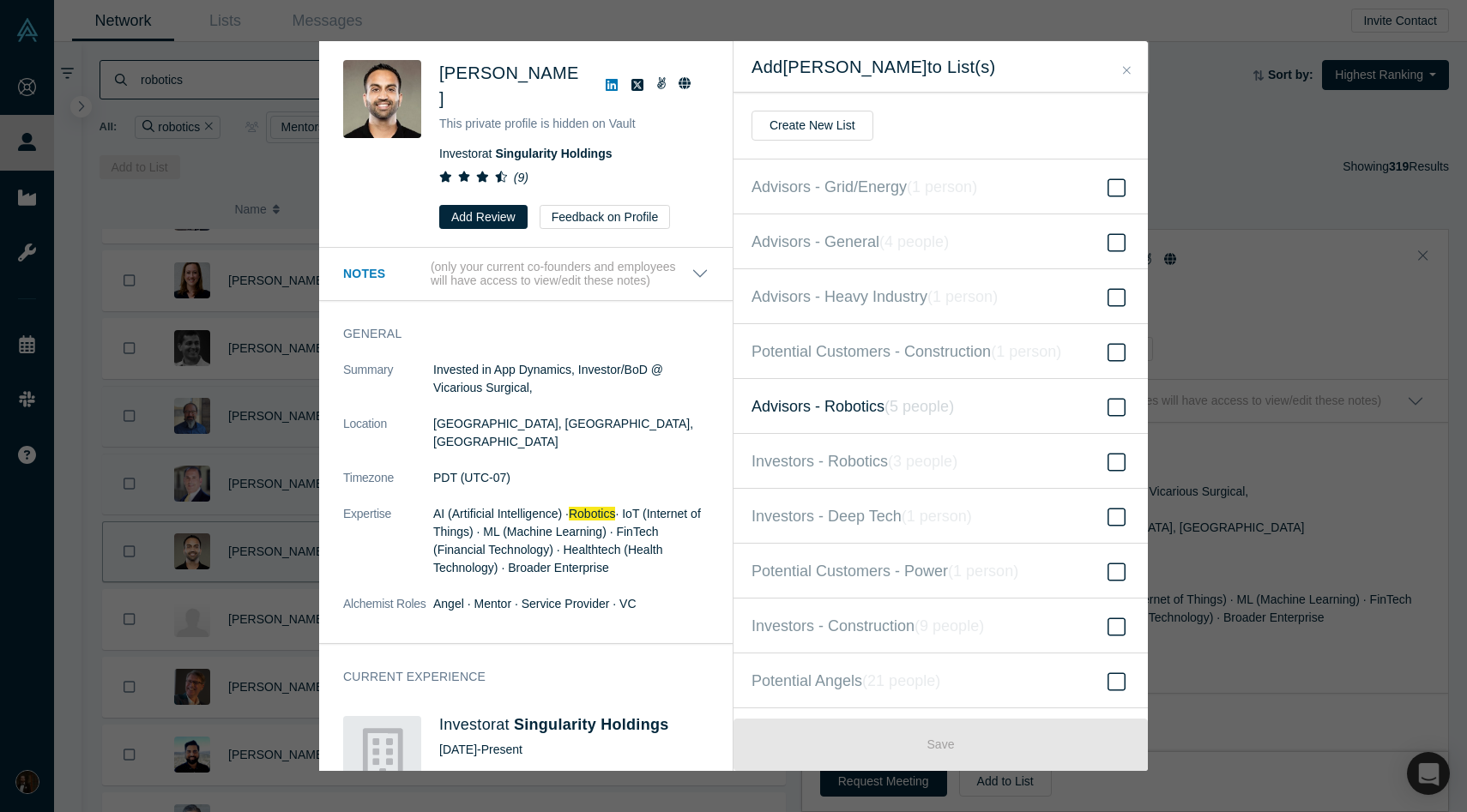
click at [855, 412] on span "Advisors - Robotics ( 5 people )" at bounding box center [852, 406] width 203 height 24
click at [0, 0] on input "Advisors - Robotics ( 5 people )" at bounding box center [0, 0] width 0 height 0
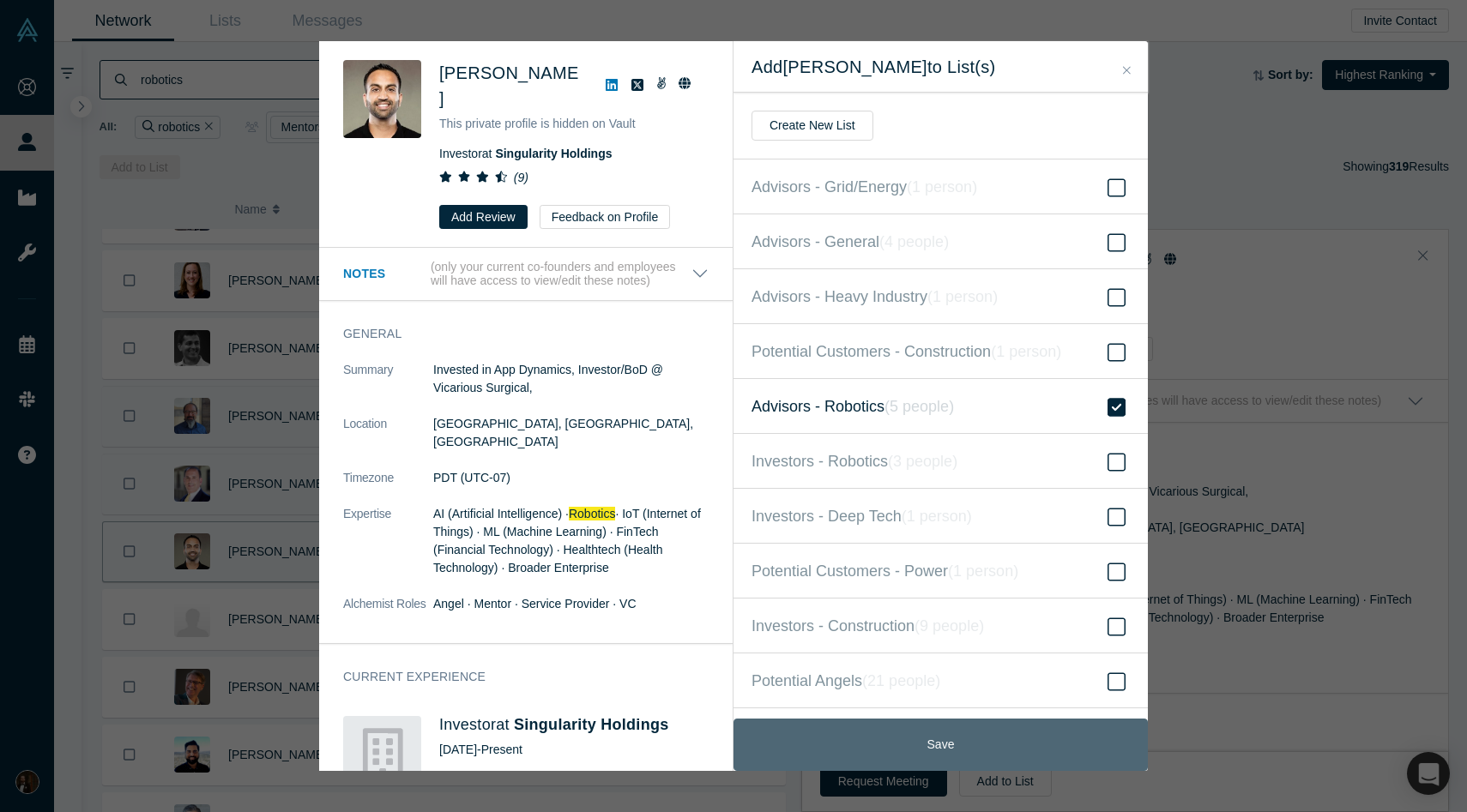
click at [874, 732] on button "Save" at bounding box center [941, 745] width 415 height 53
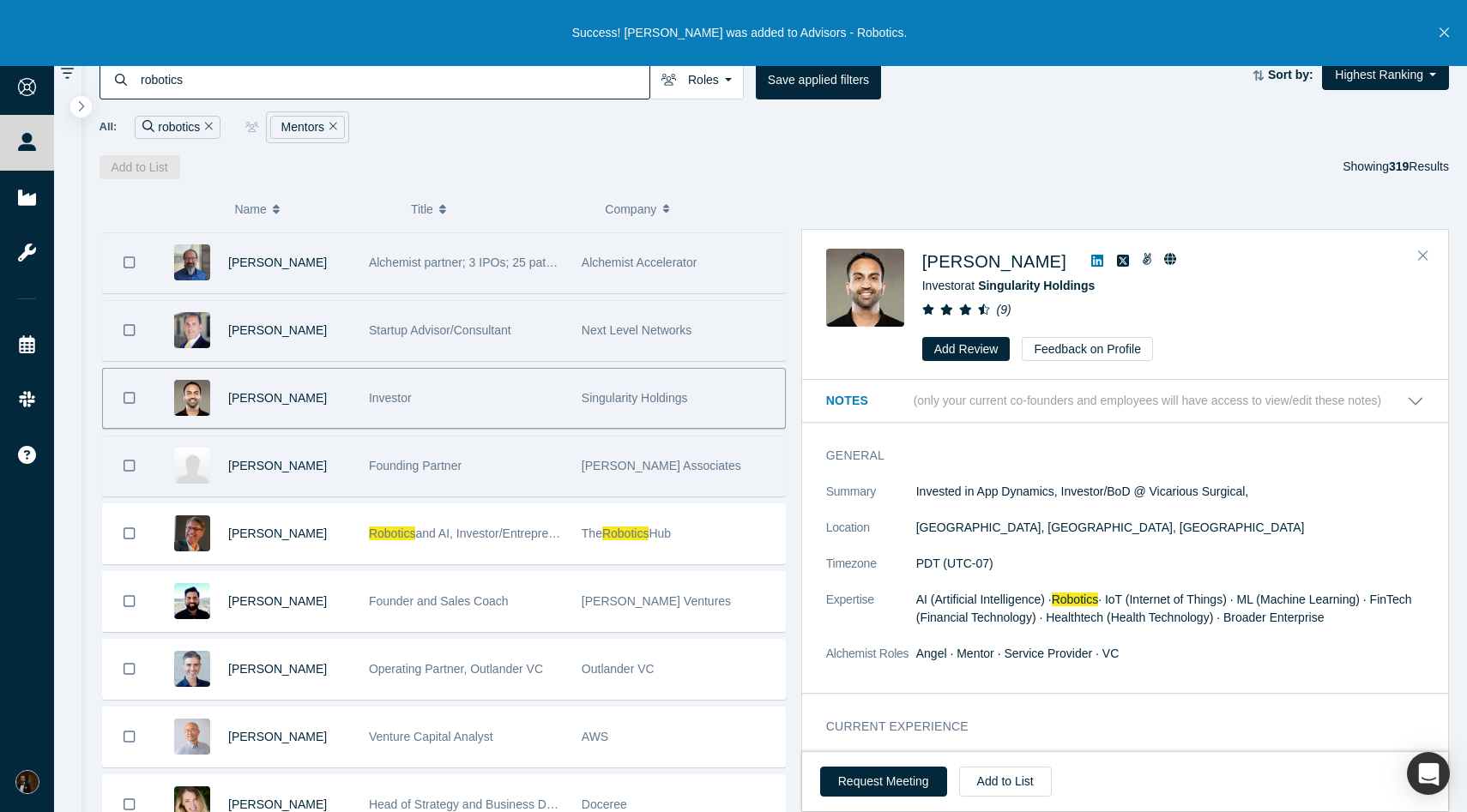
scroll to position [355, 0]
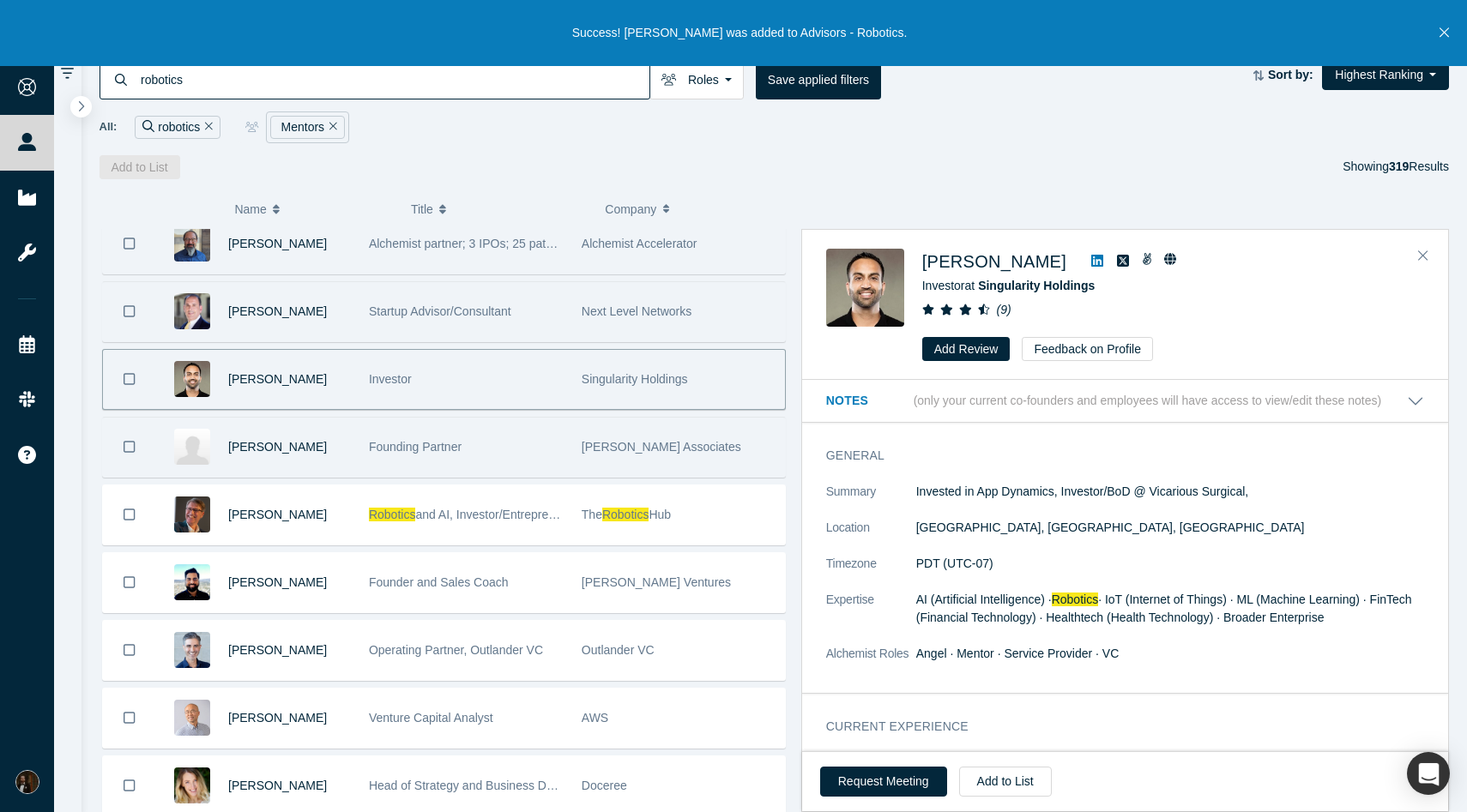
click at [416, 594] on div "Founder and Sales Coach" at bounding box center [466, 582] width 195 height 59
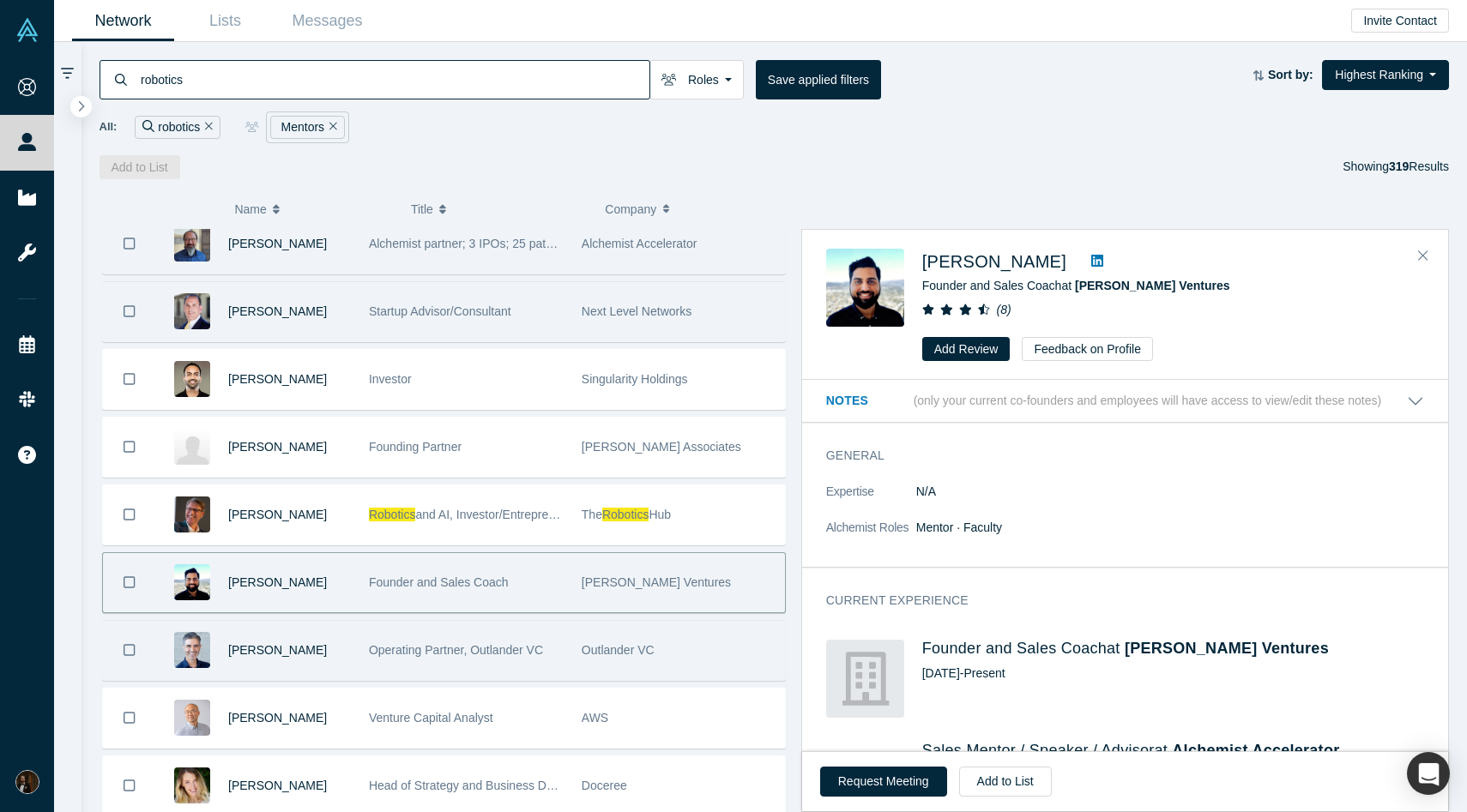
click at [573, 640] on div "Outlander VC" at bounding box center [679, 650] width 213 height 59
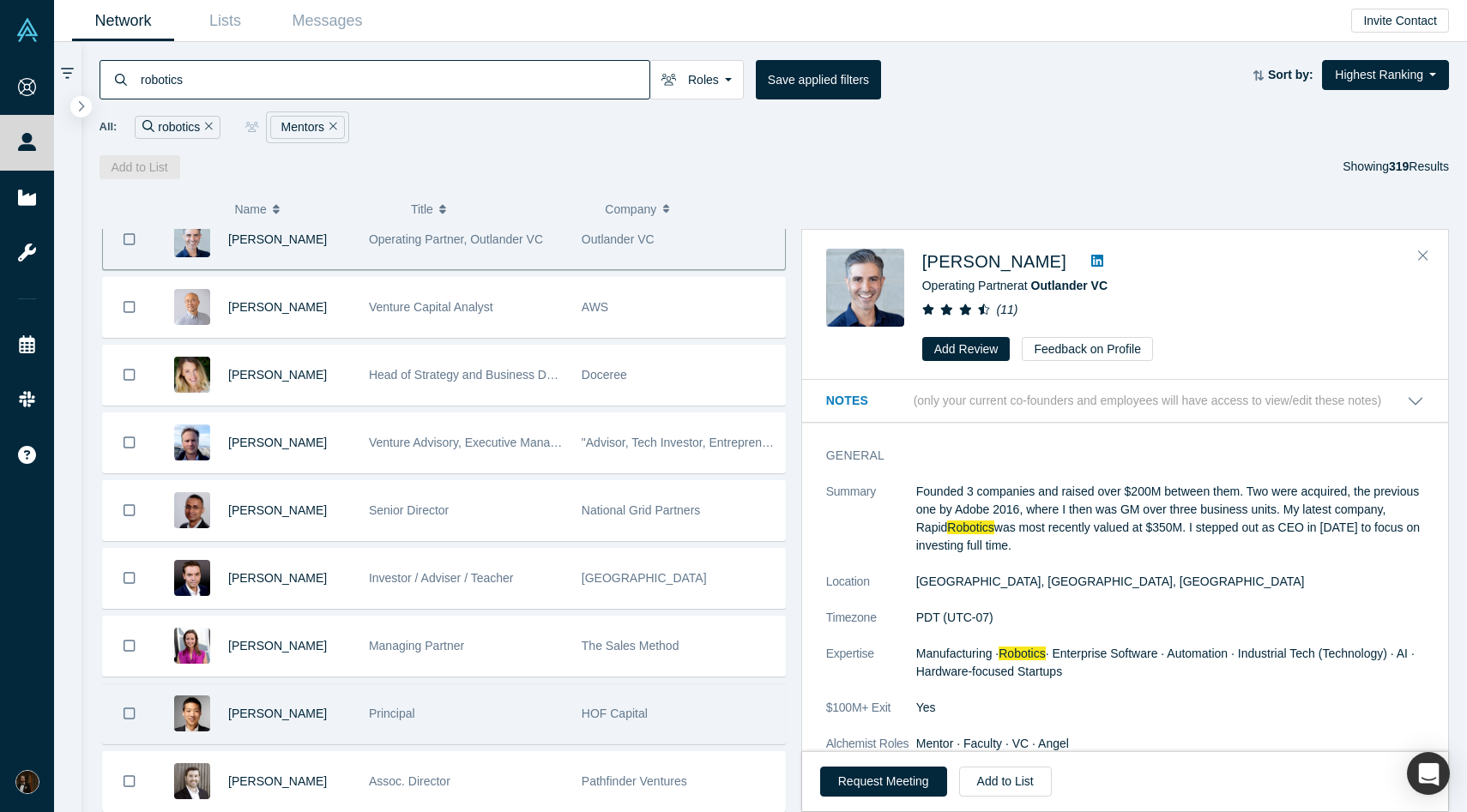
scroll to position [0, 0]
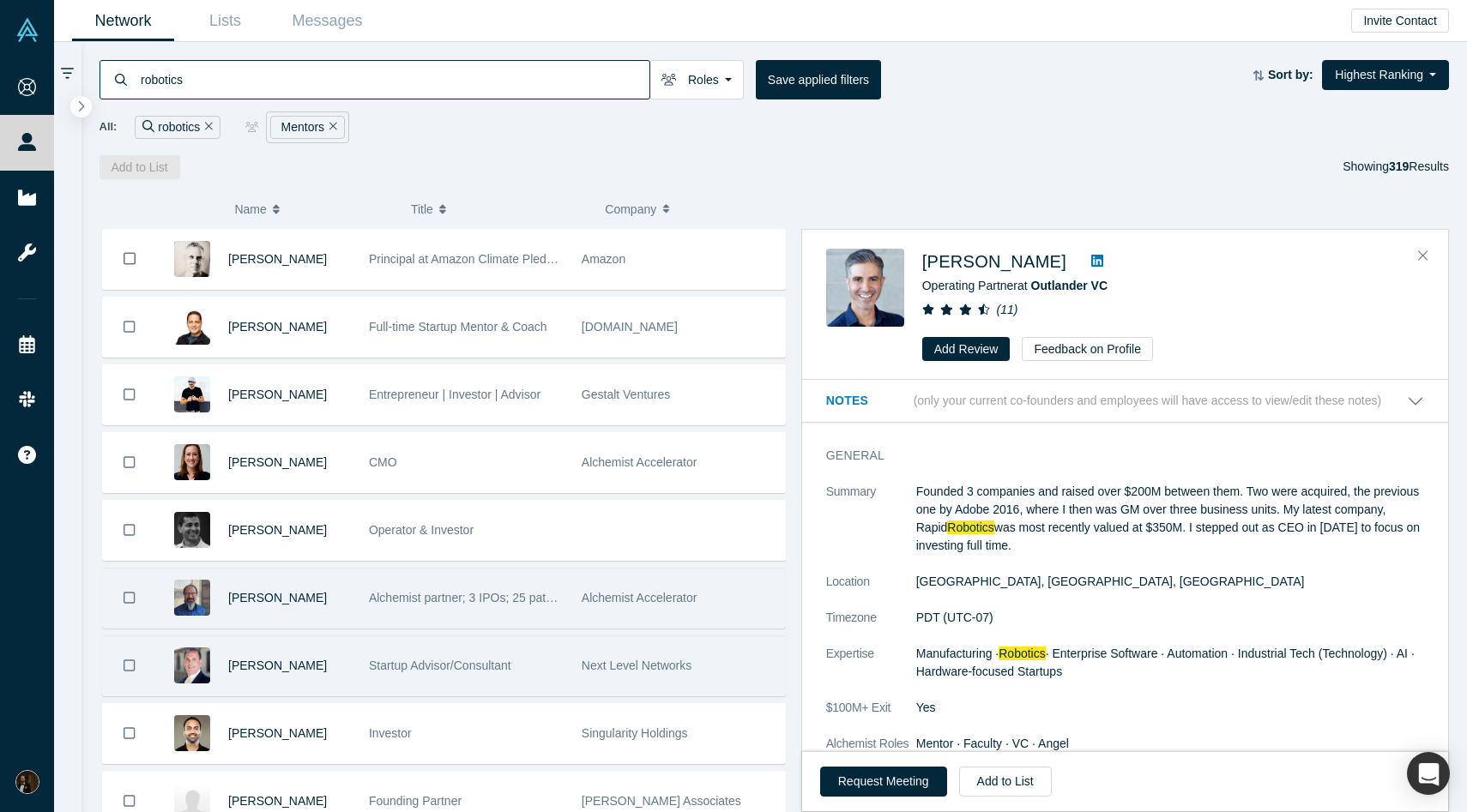
click at [1391, 94] on div "robotics Roles Mentors Founders Faculty Alumni Mentor Angels VCs Corporate Inno…" at bounding box center [774, 80] width 1350 height 39
click at [1413, 76] on button "Highest Ranking" at bounding box center [1386, 75] width 127 height 30
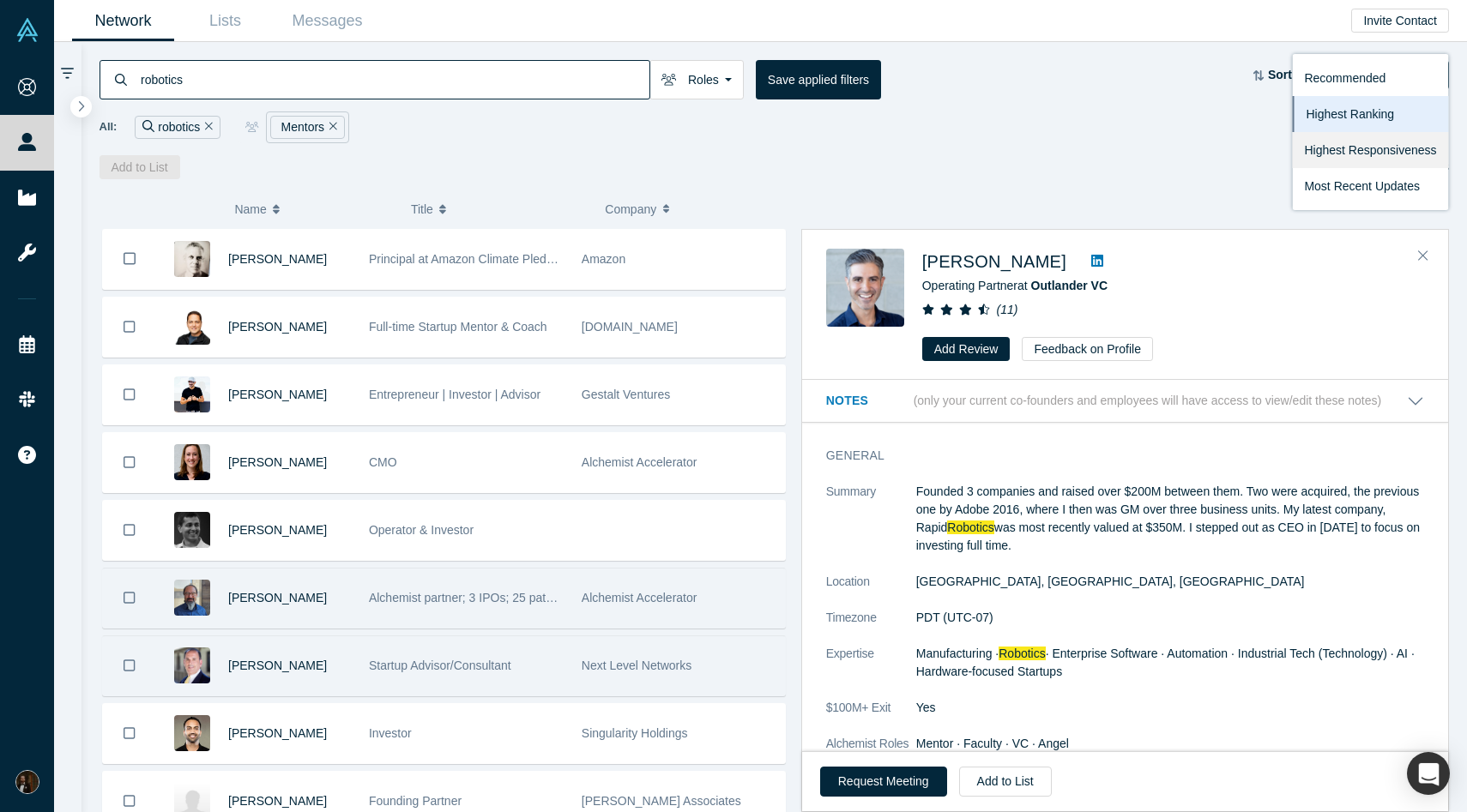
click at [1365, 144] on link "Highest Responsiveness" at bounding box center [1370, 150] width 156 height 36
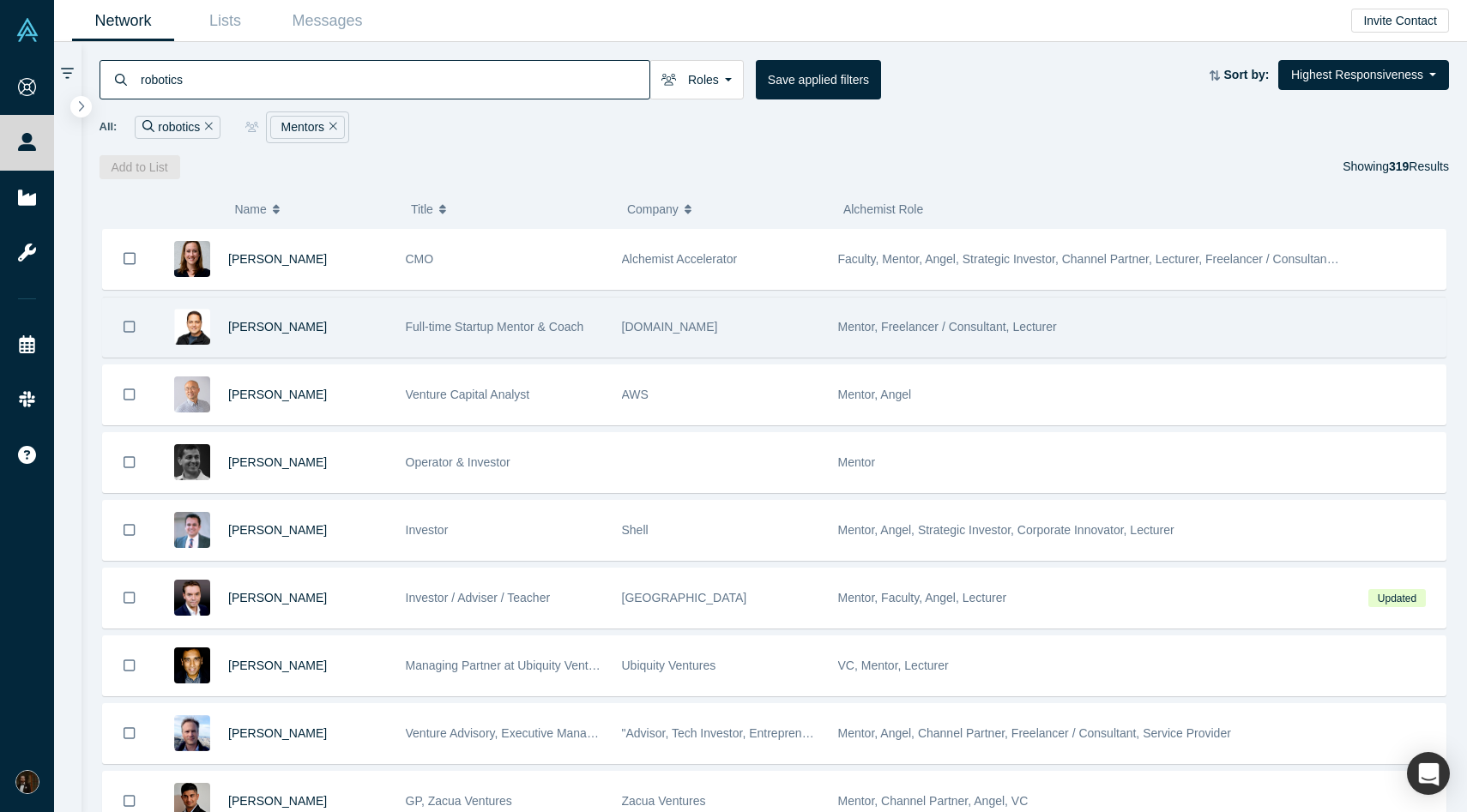
click at [396, 322] on div "Samir Ghosh" at bounding box center [276, 327] width 240 height 59
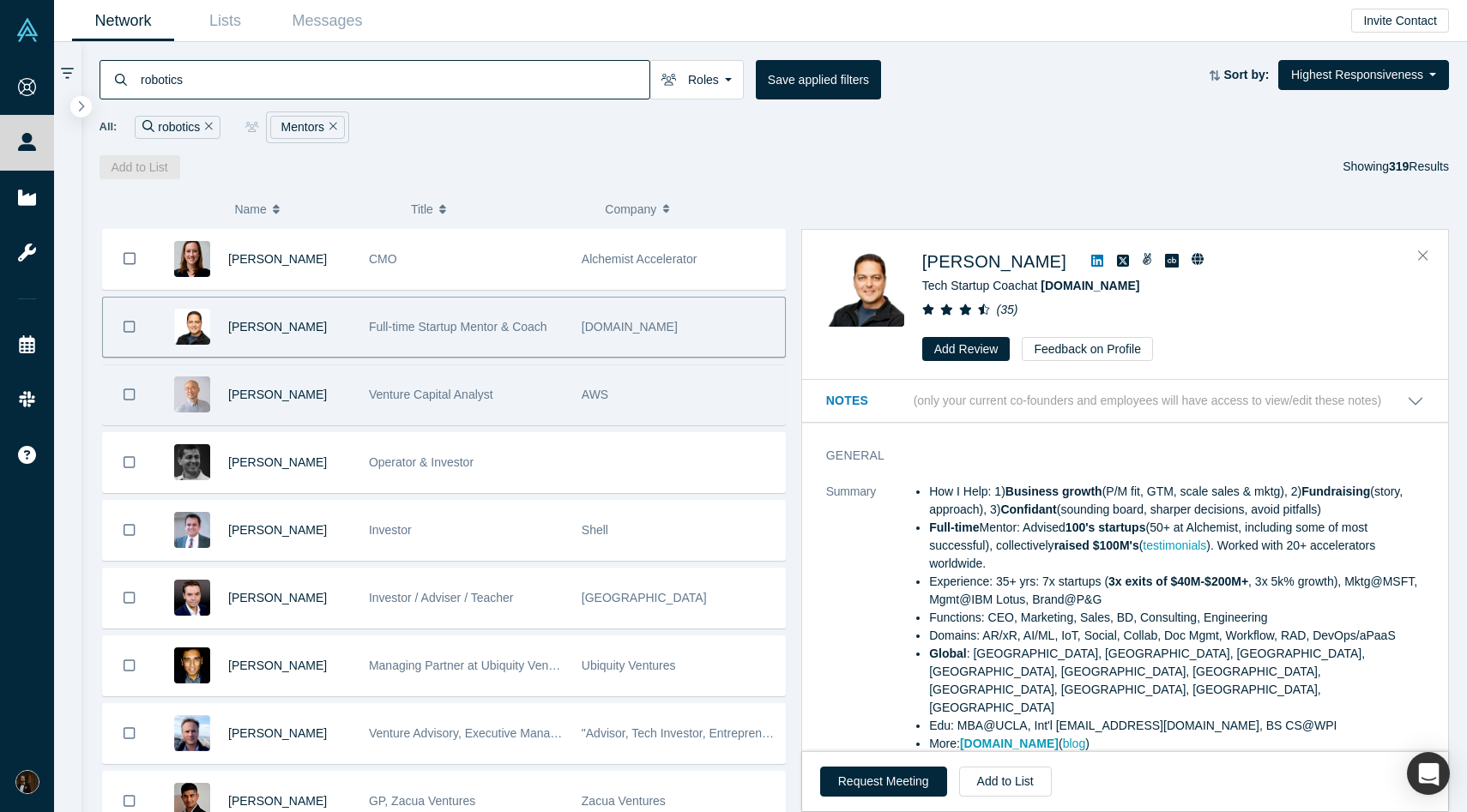
click at [543, 399] on div "Venture Capital Analyst" at bounding box center [466, 395] width 195 height 59
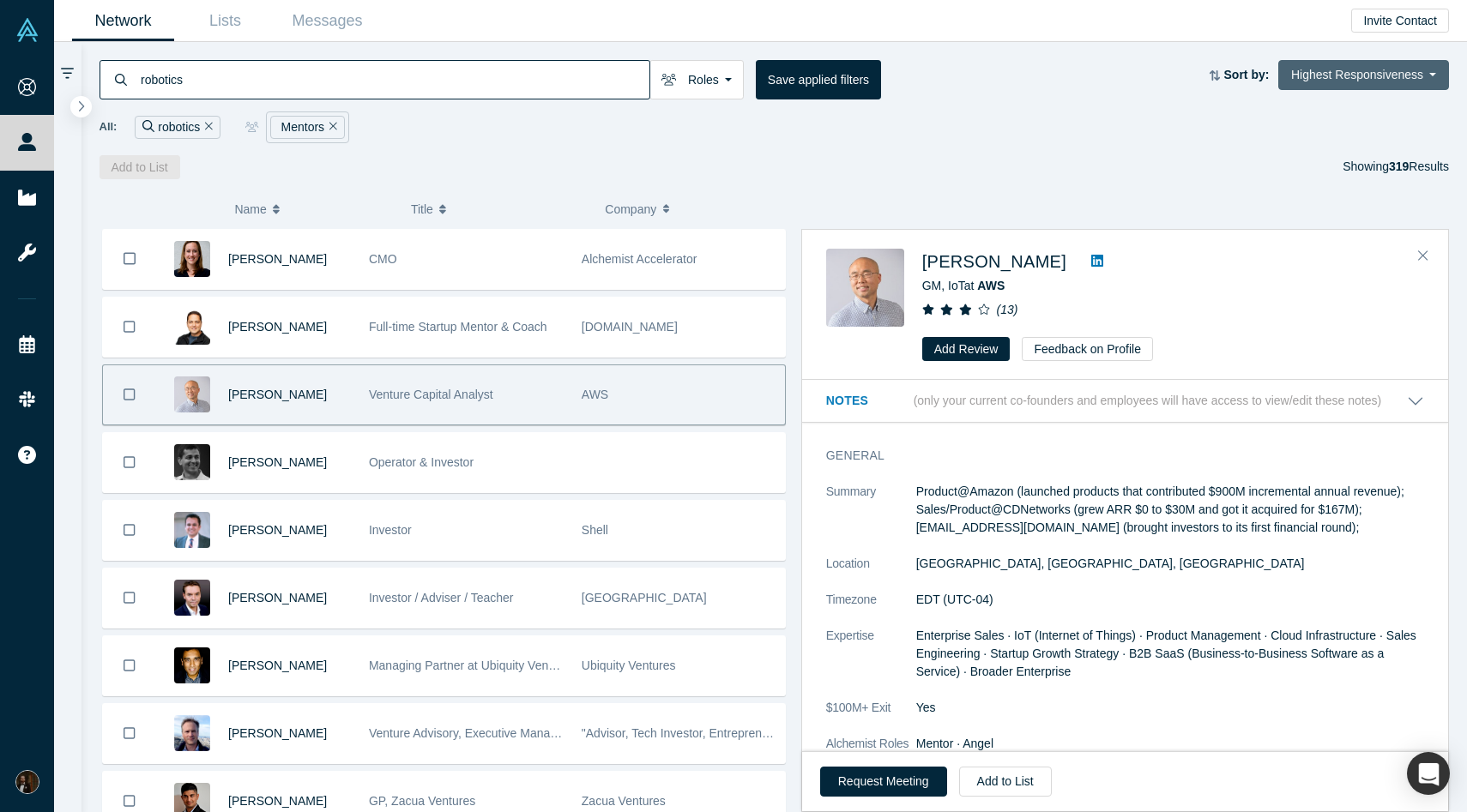
click at [1336, 71] on button "Highest Responsiveness" at bounding box center [1363, 75] width 171 height 30
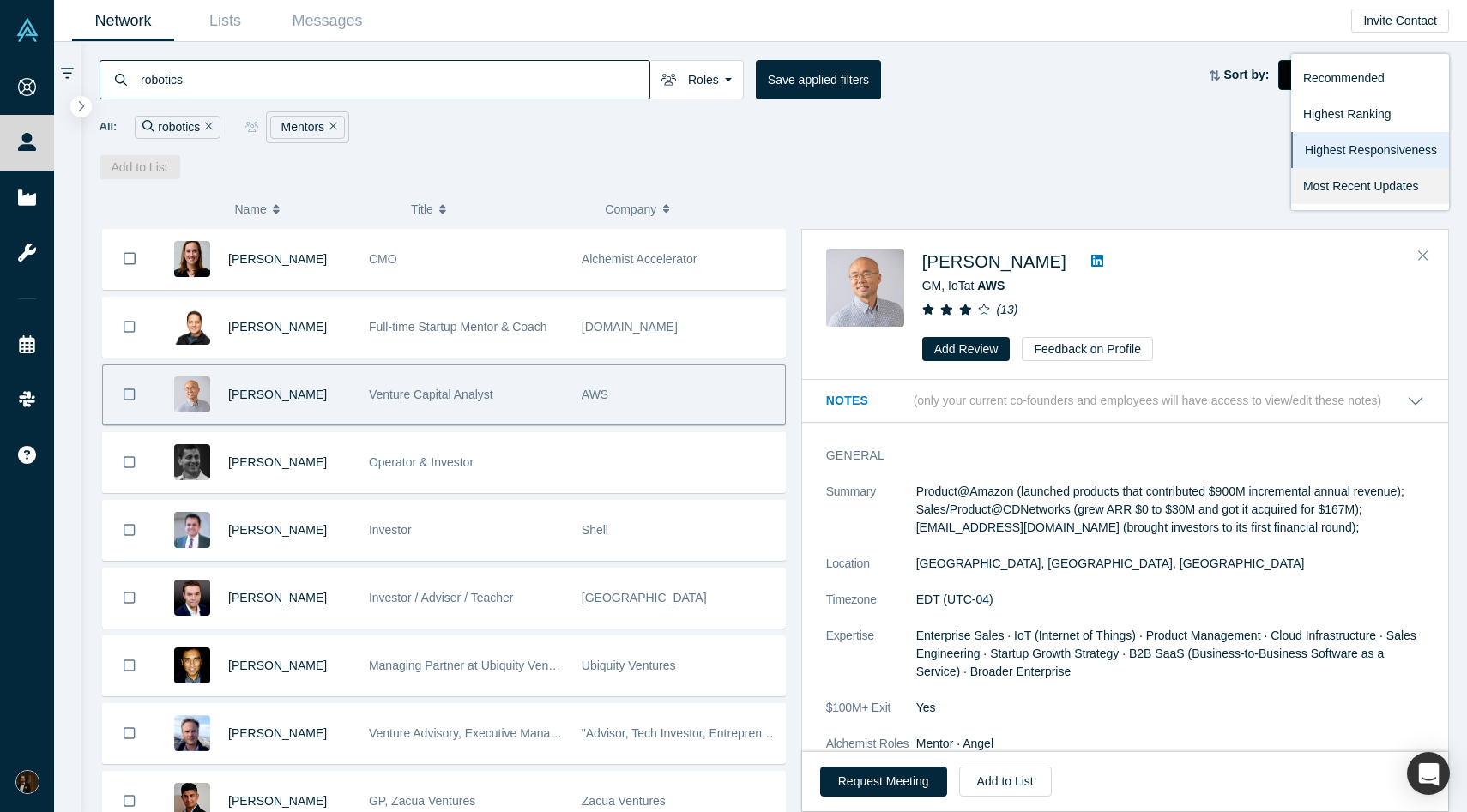
click at [1317, 172] on link "Most Recent Updates" at bounding box center [1370, 186] width 158 height 36
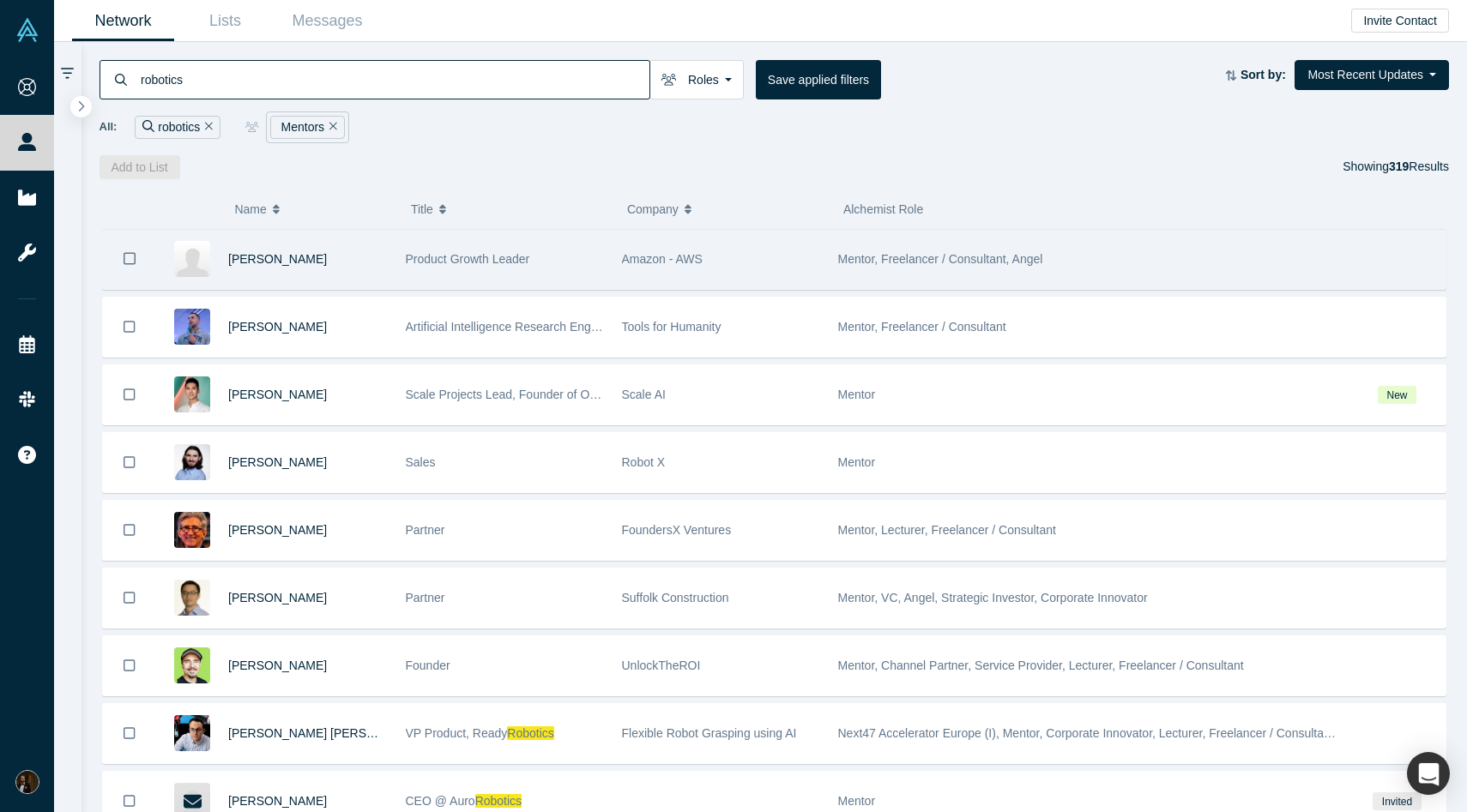
click at [373, 270] on div "Smriti Ranjan" at bounding box center [307, 259] width 160 height 59
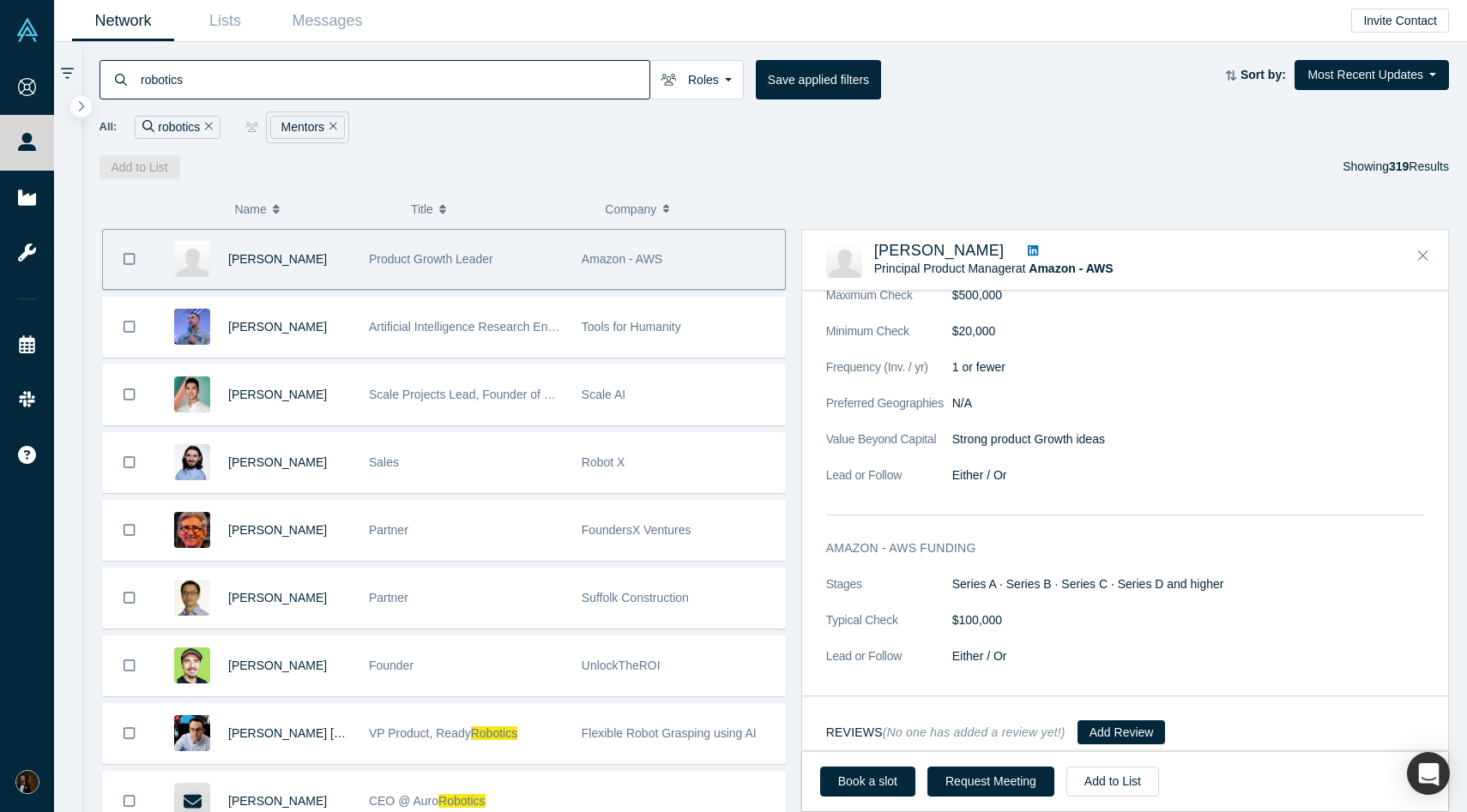
scroll to position [774, 0]
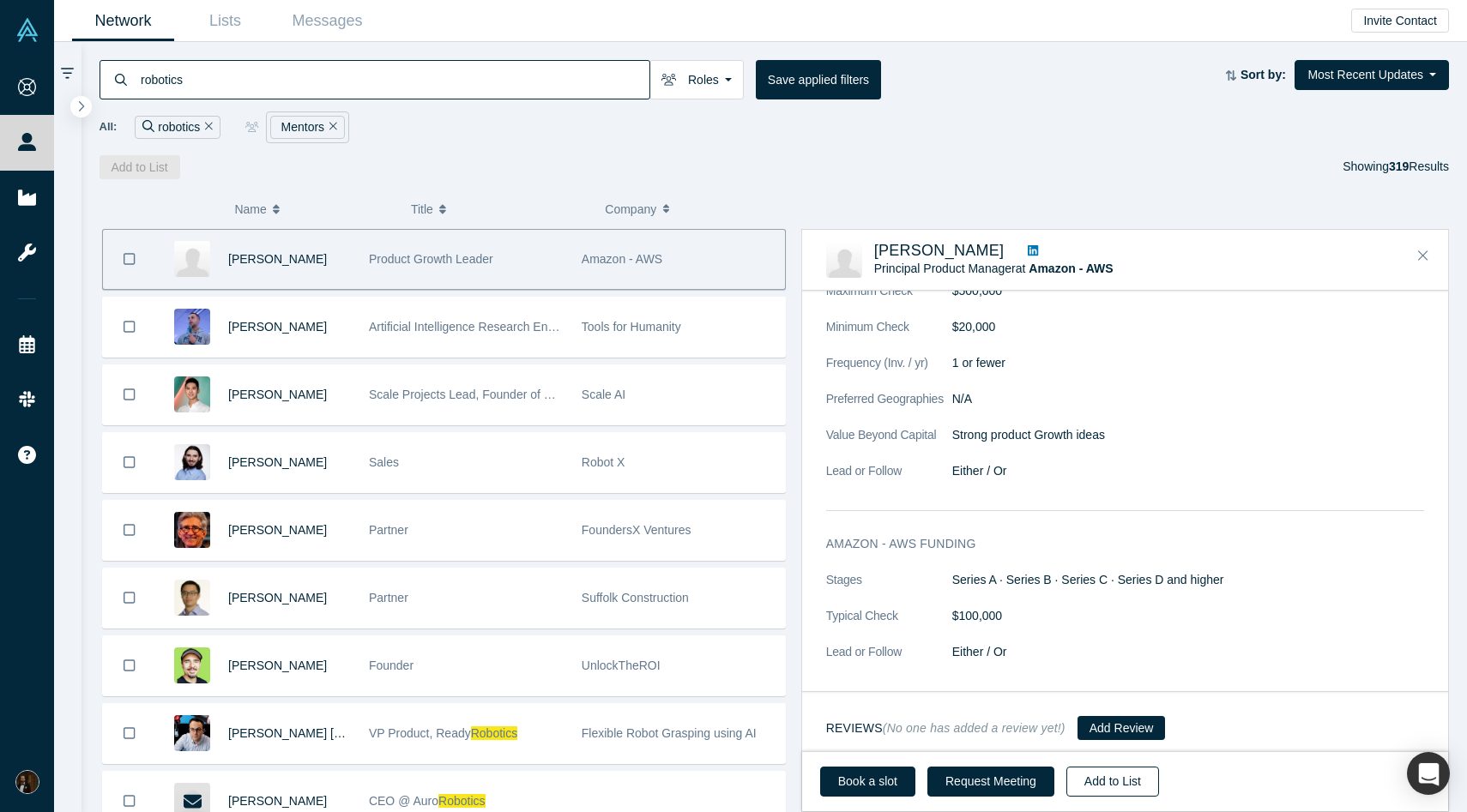
click at [1092, 783] on button "Add to List" at bounding box center [1113, 782] width 93 height 30
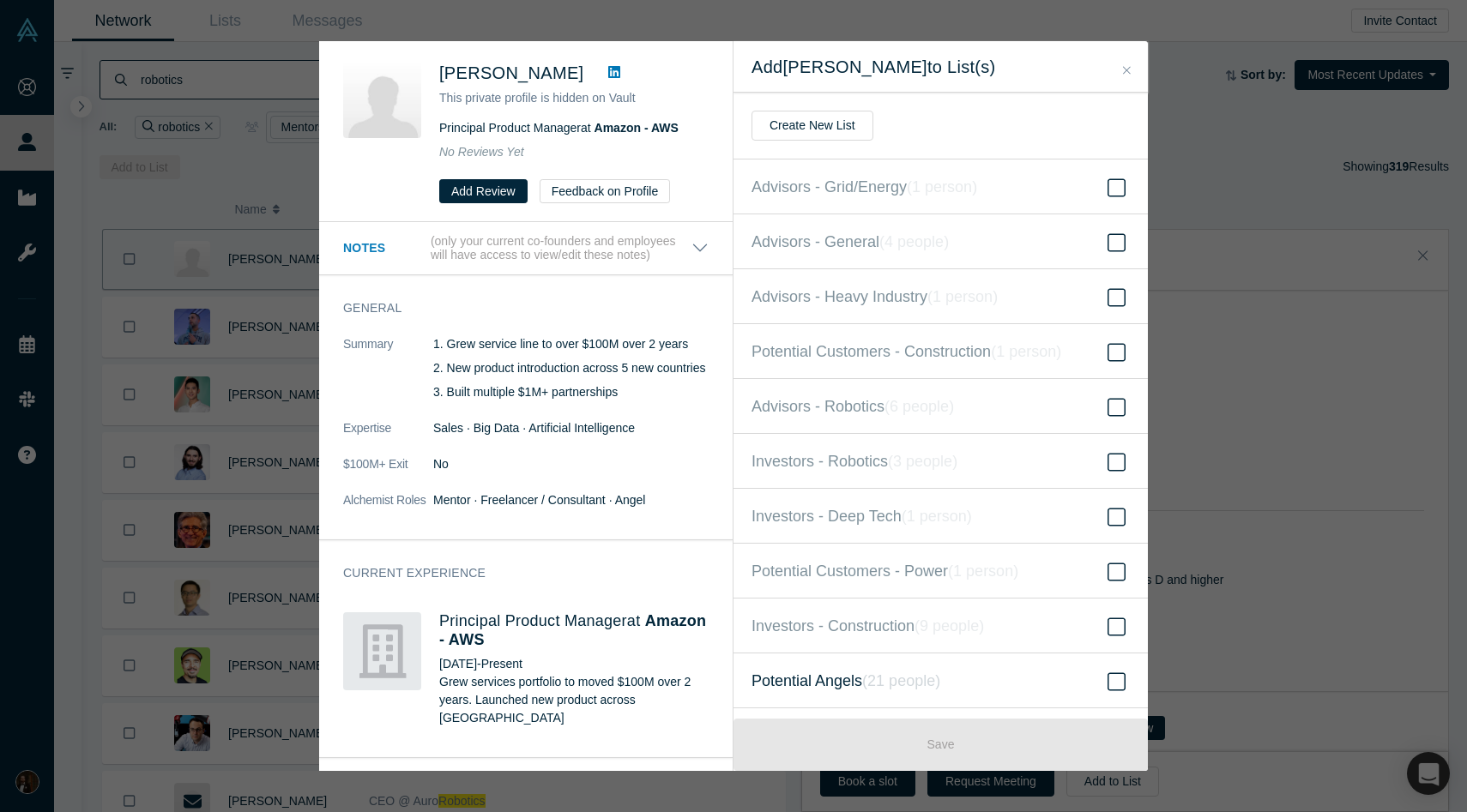
click at [821, 677] on span "Potential Angels ( 21 people )" at bounding box center [845, 681] width 189 height 24
click at [0, 0] on input "Potential Angels ( 21 people )" at bounding box center [0, 0] width 0 height 0
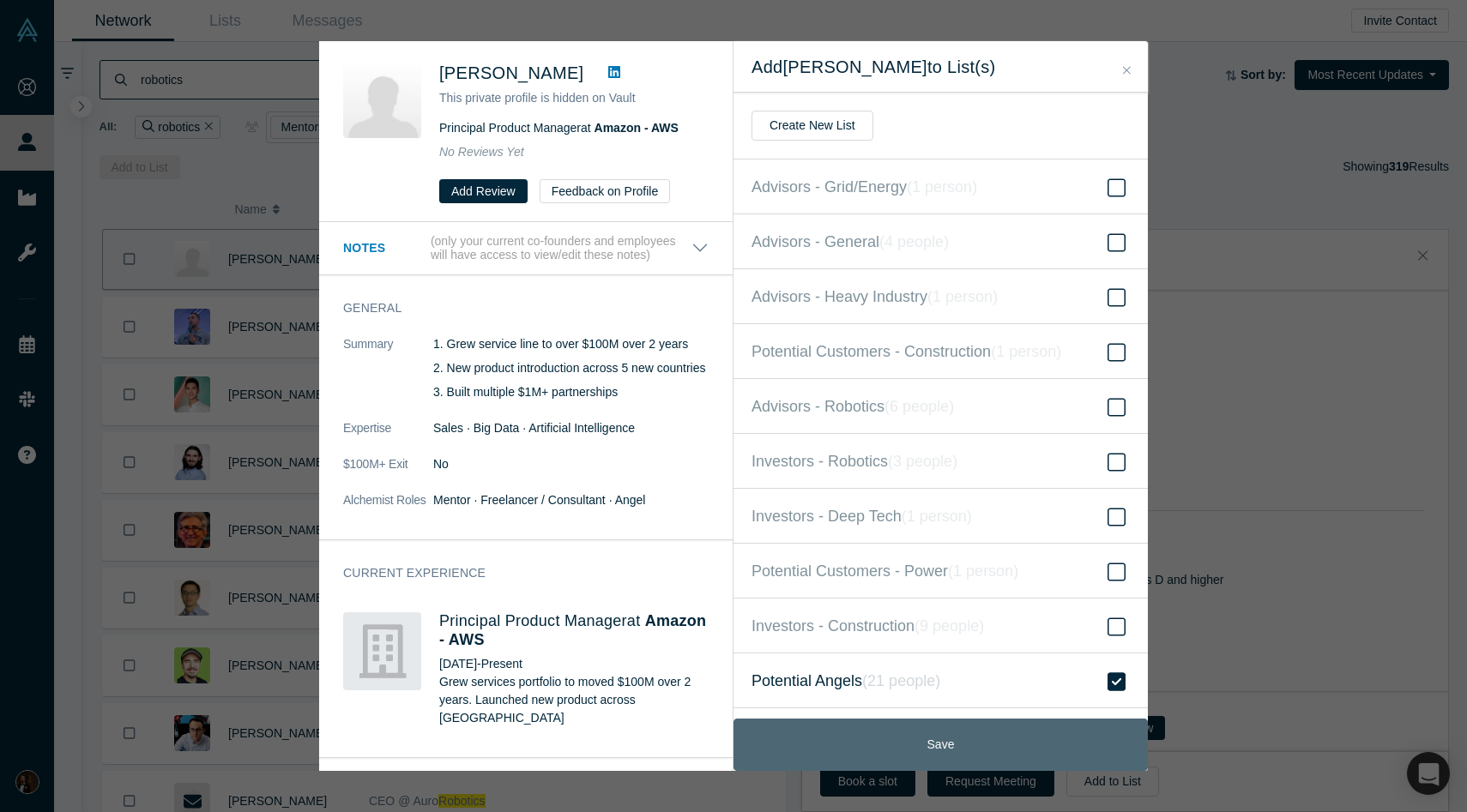
click at [897, 732] on button "Save" at bounding box center [941, 745] width 415 height 53
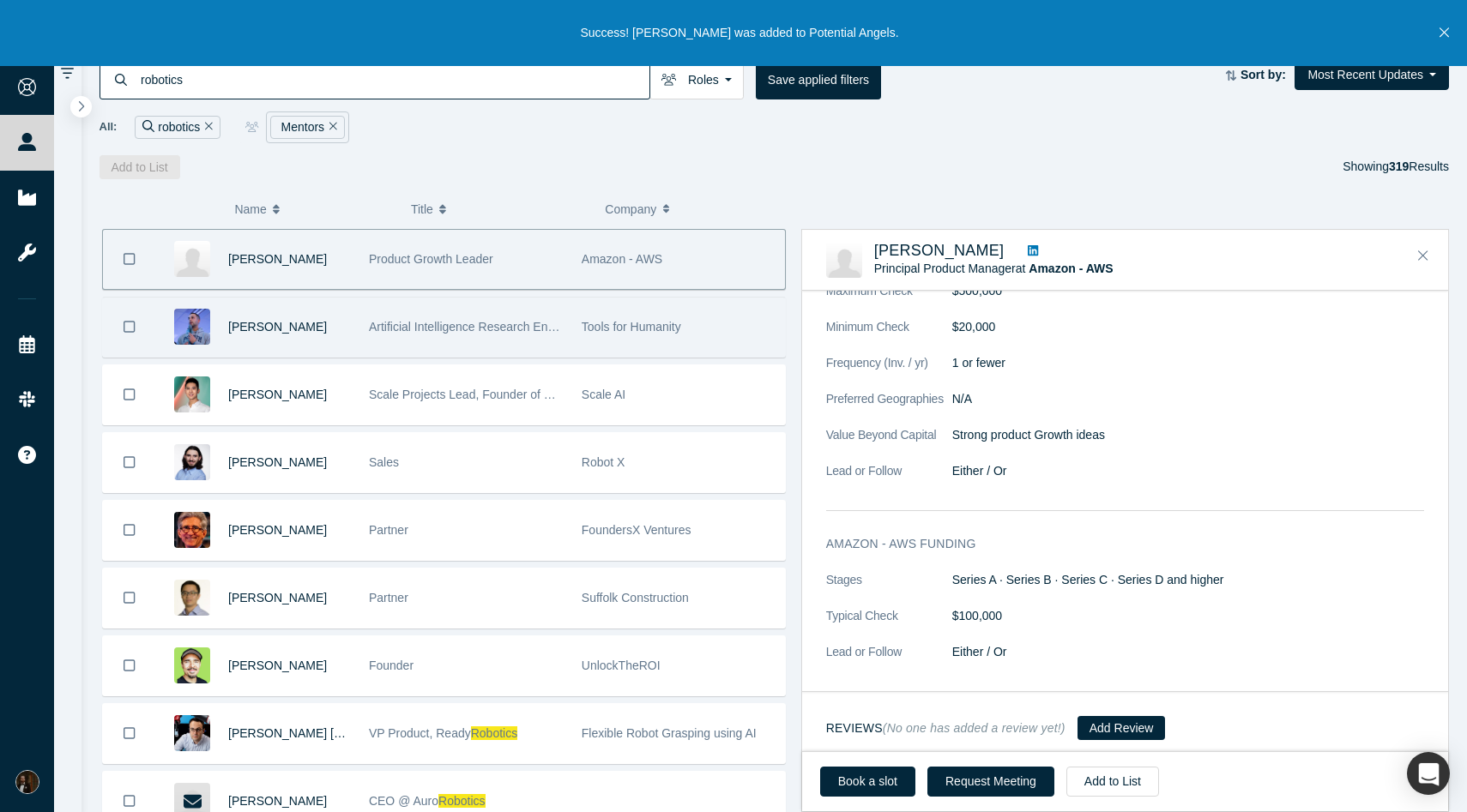
click at [429, 320] on span "Artificial Intelligence Research Engineer" at bounding box center [474, 326] width 212 height 13
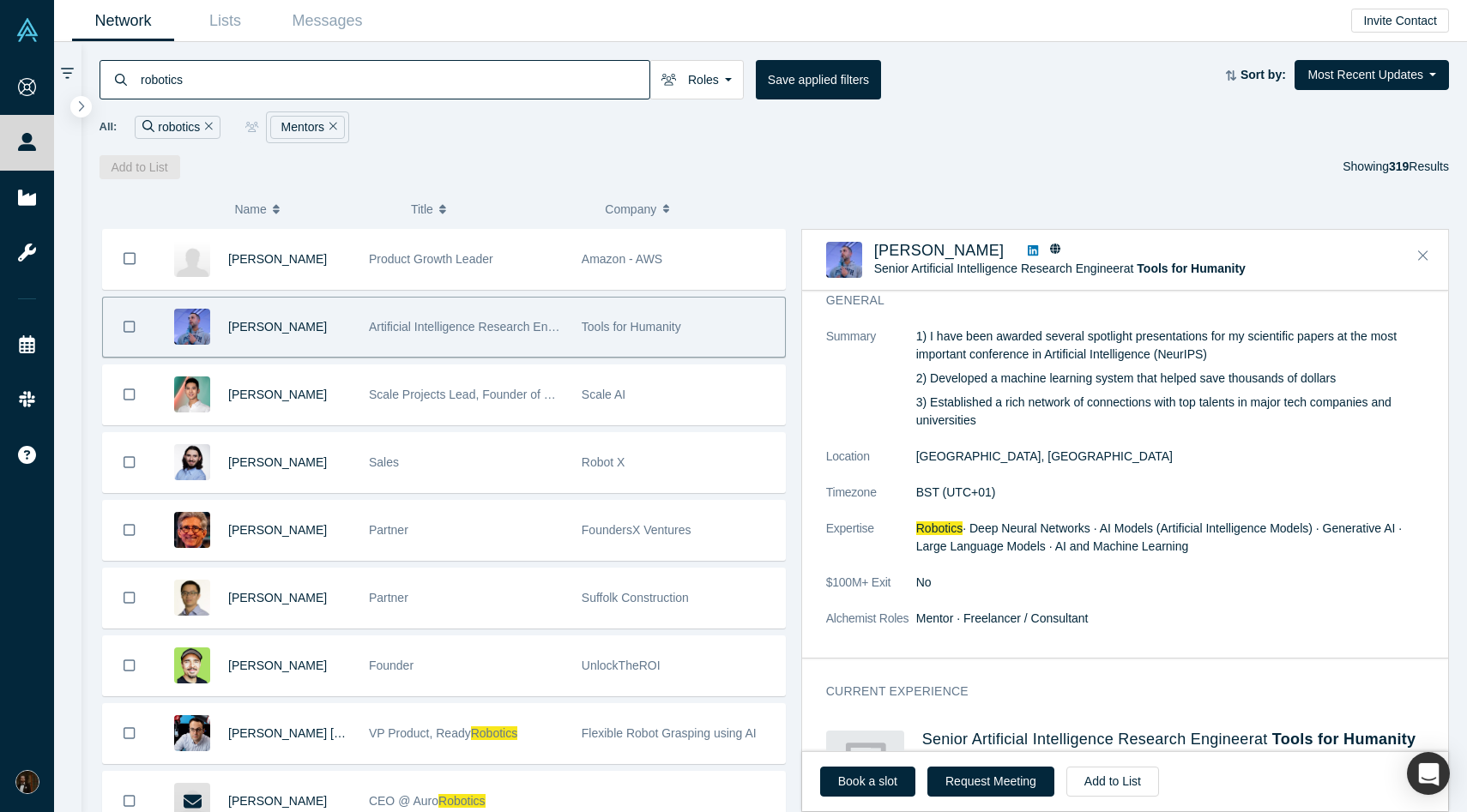
scroll to position [0, 0]
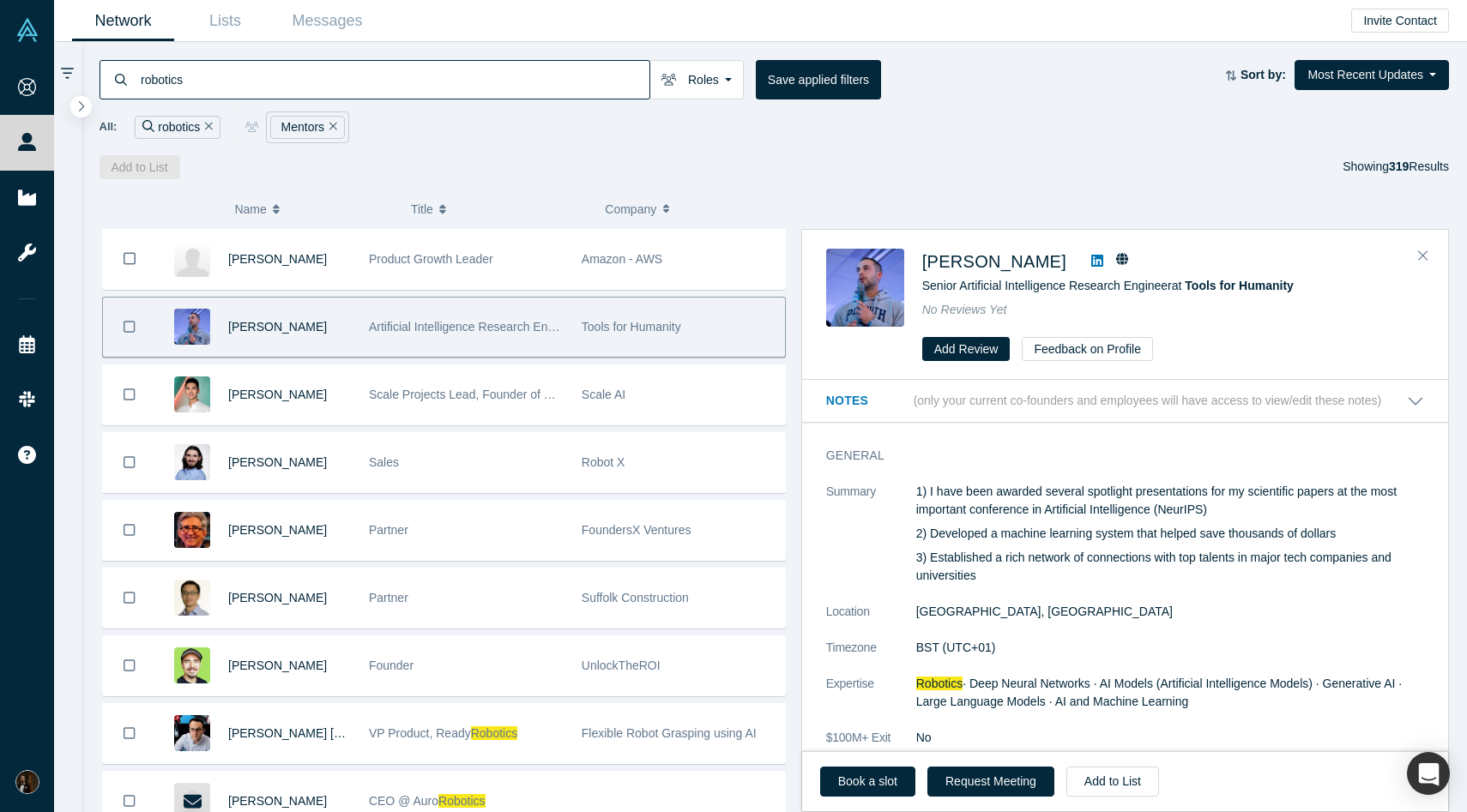
click at [1103, 264] on icon at bounding box center [1096, 260] width 12 height 13
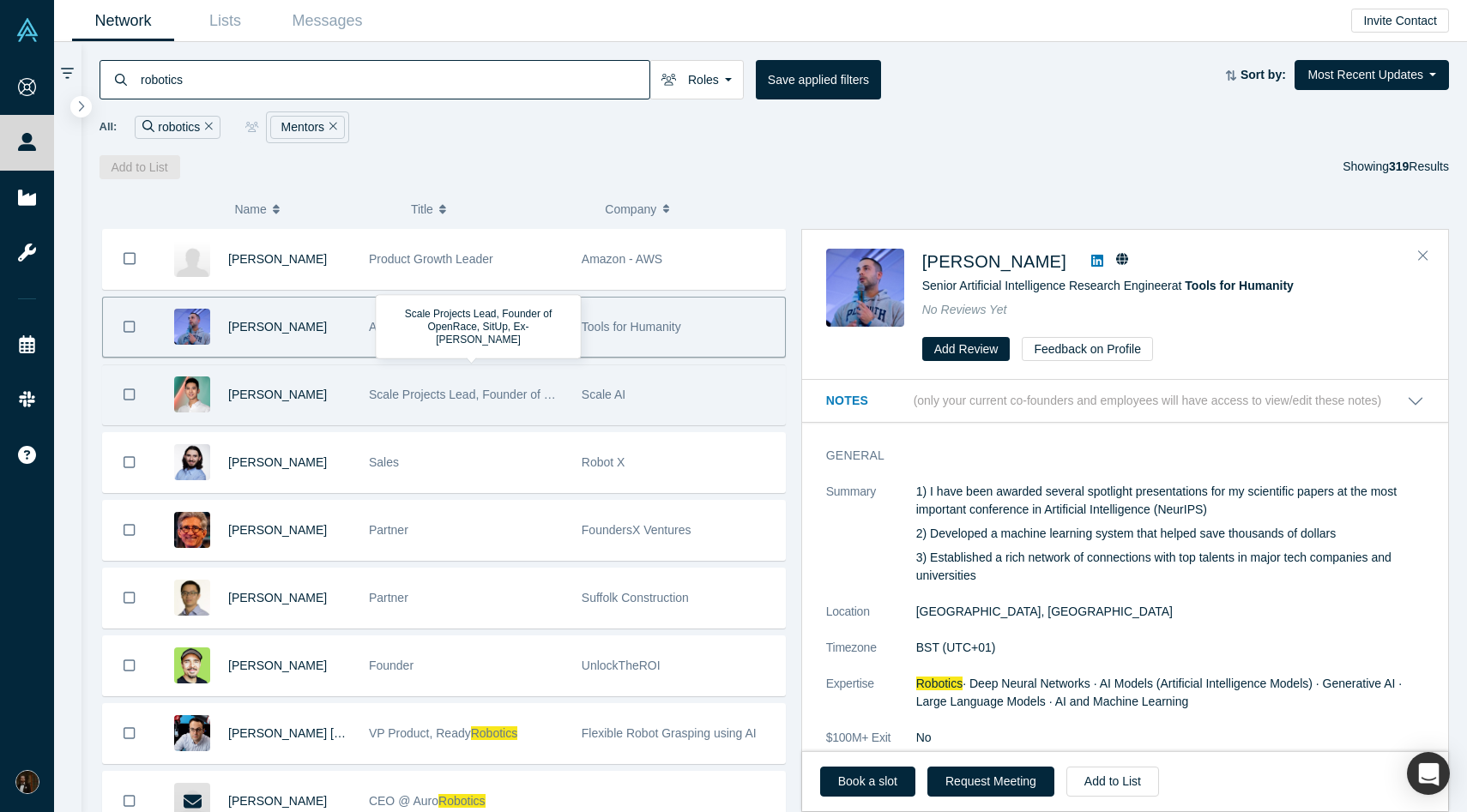
click at [407, 402] on div "Scale Projects Lead, Founder of OpenRace, SitUp, Ex-Bain" at bounding box center [466, 395] width 195 height 59
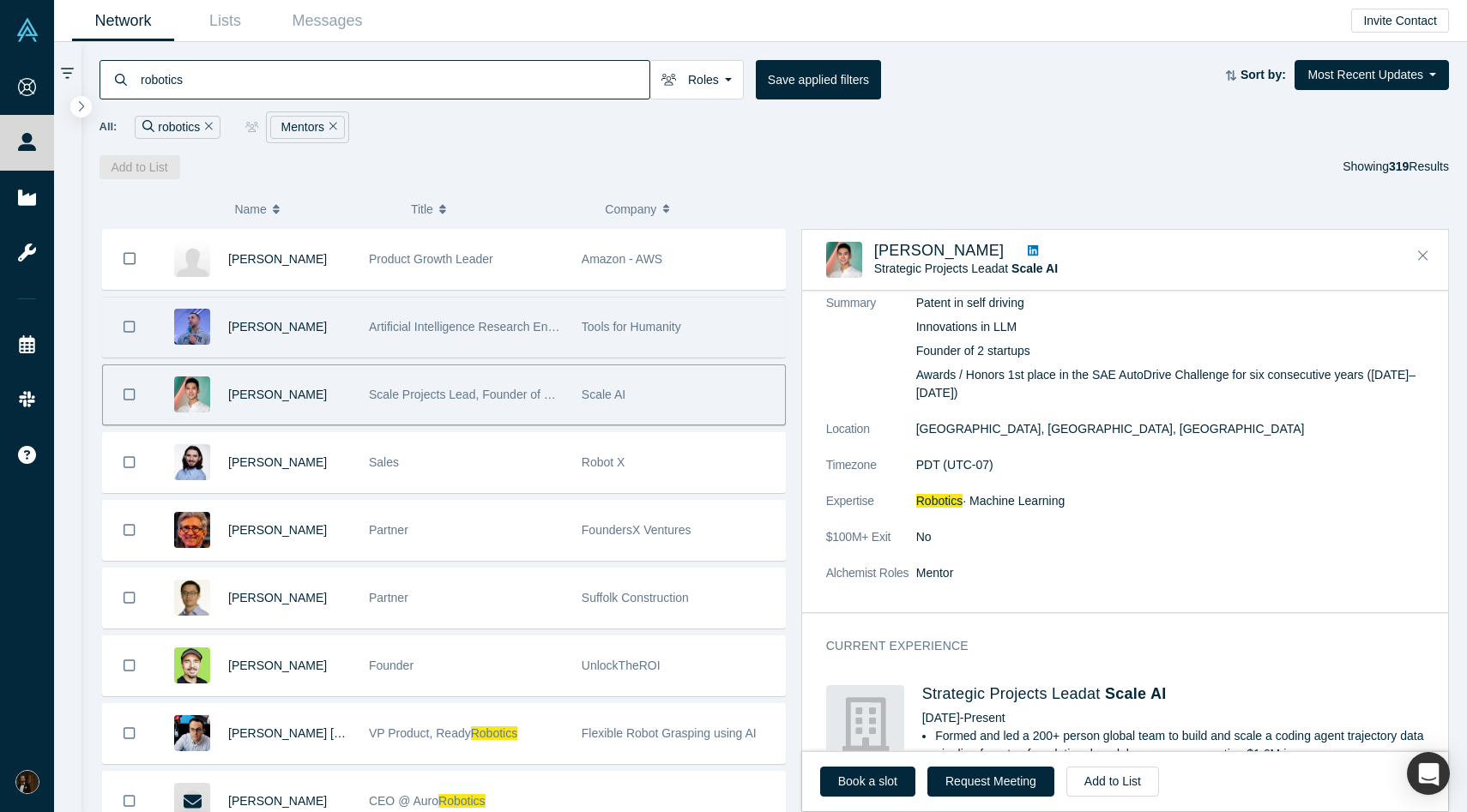
scroll to position [96, 0]
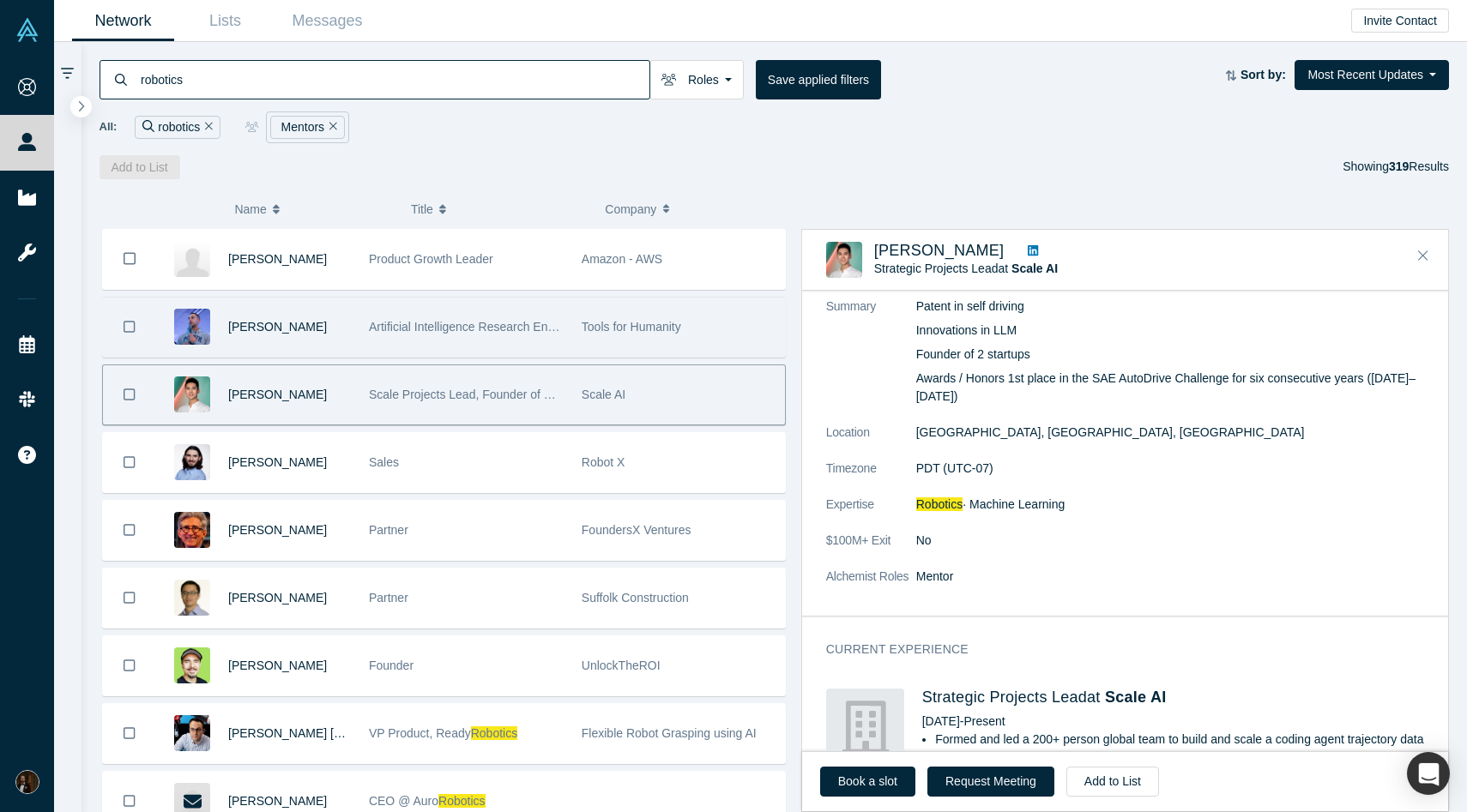
click at [1027, 248] on icon at bounding box center [1033, 251] width 11 height 11
click at [1096, 774] on button "Add to List" at bounding box center [1113, 782] width 93 height 30
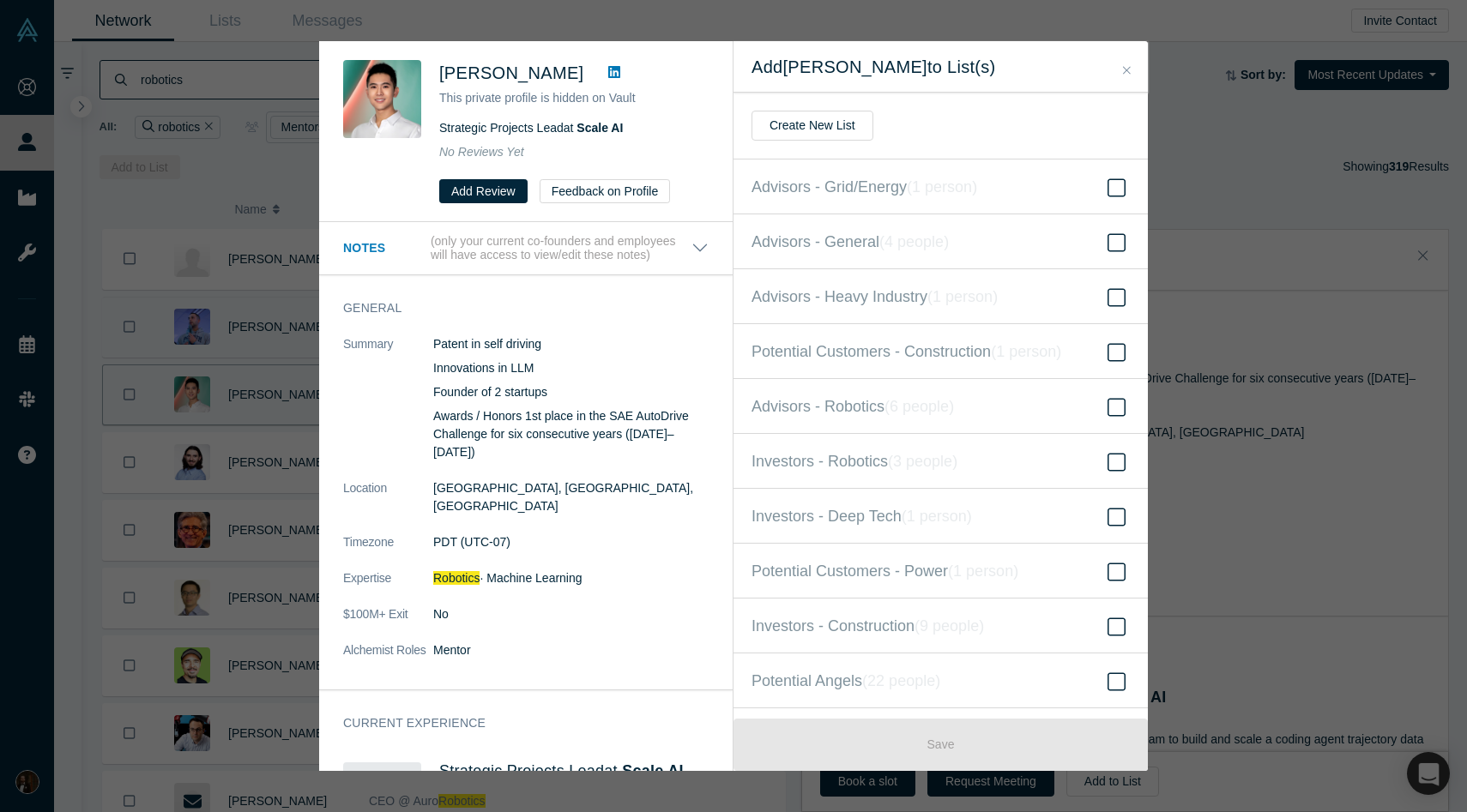
click at [1243, 523] on div "Yannis He This private profile is hidden on Vault Strategic Projects Lead at Sc…" at bounding box center [734, 406] width 1467 height 812
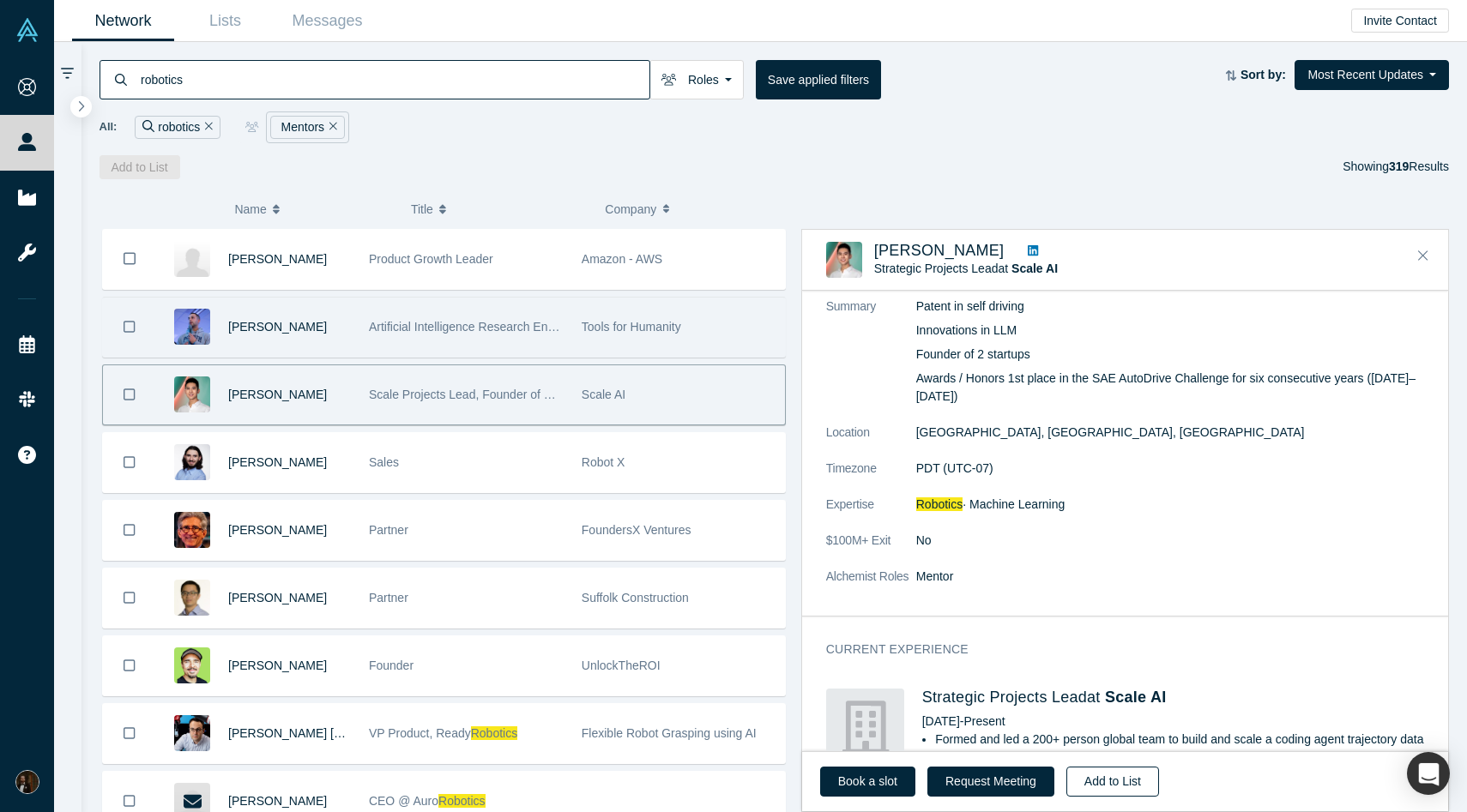
click at [1115, 794] on button "Add to List" at bounding box center [1113, 782] width 93 height 30
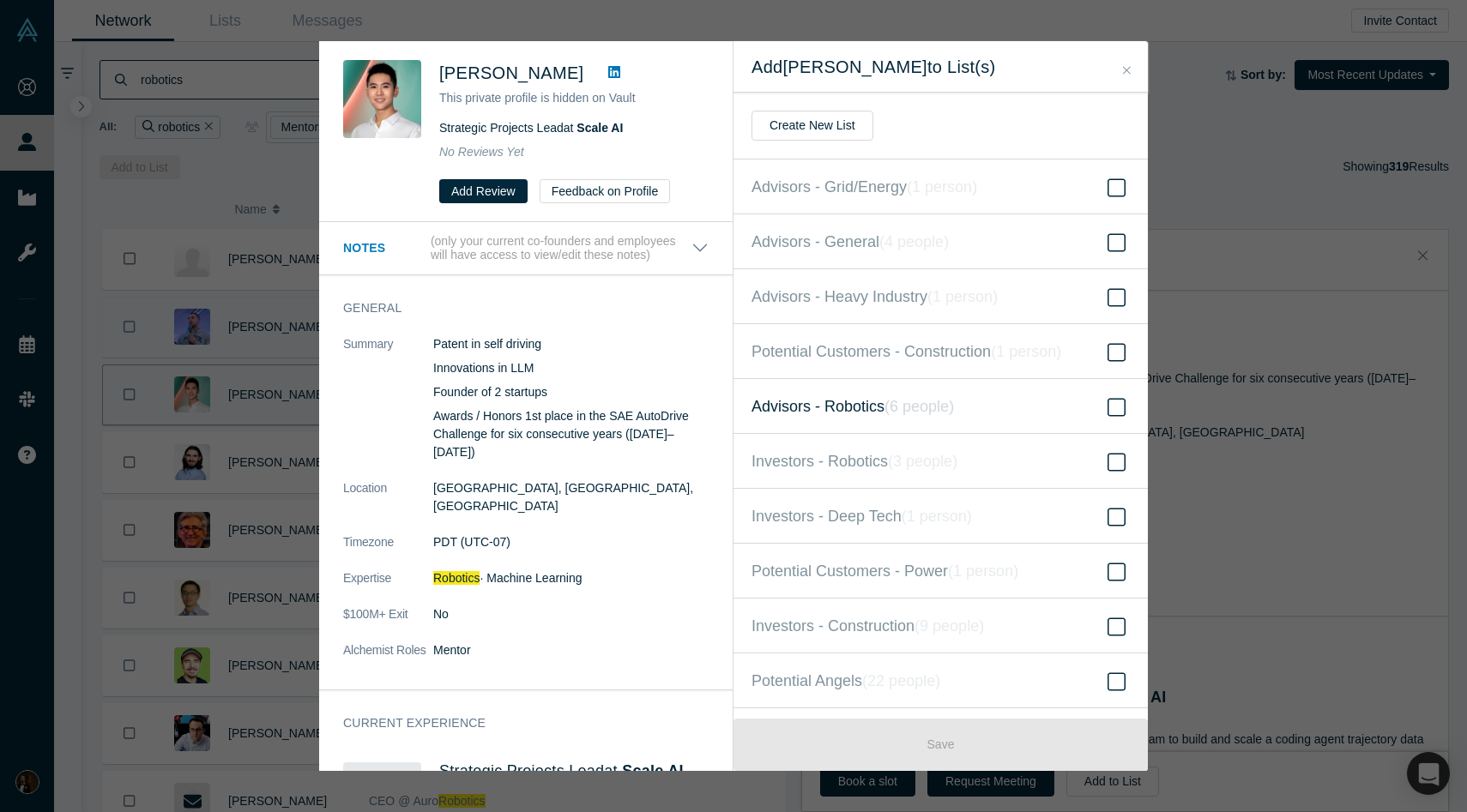
click at [895, 399] on icon "( 6 people )" at bounding box center [919, 406] width 70 height 17
click at [0, 0] on input "Advisors - Robotics ( 6 people )" at bounding box center [0, 0] width 0 height 0
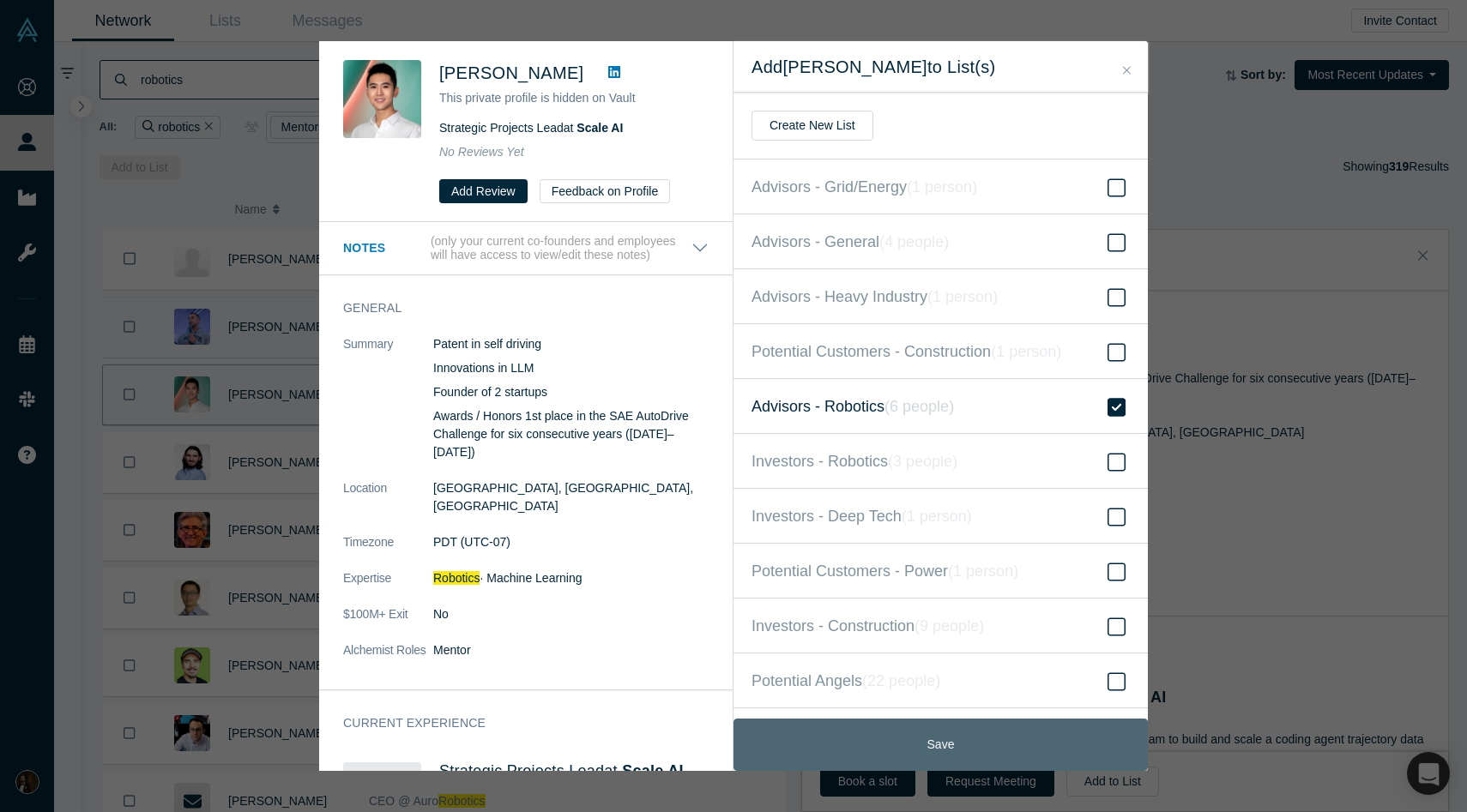
click at [909, 740] on button "Save" at bounding box center [941, 745] width 415 height 53
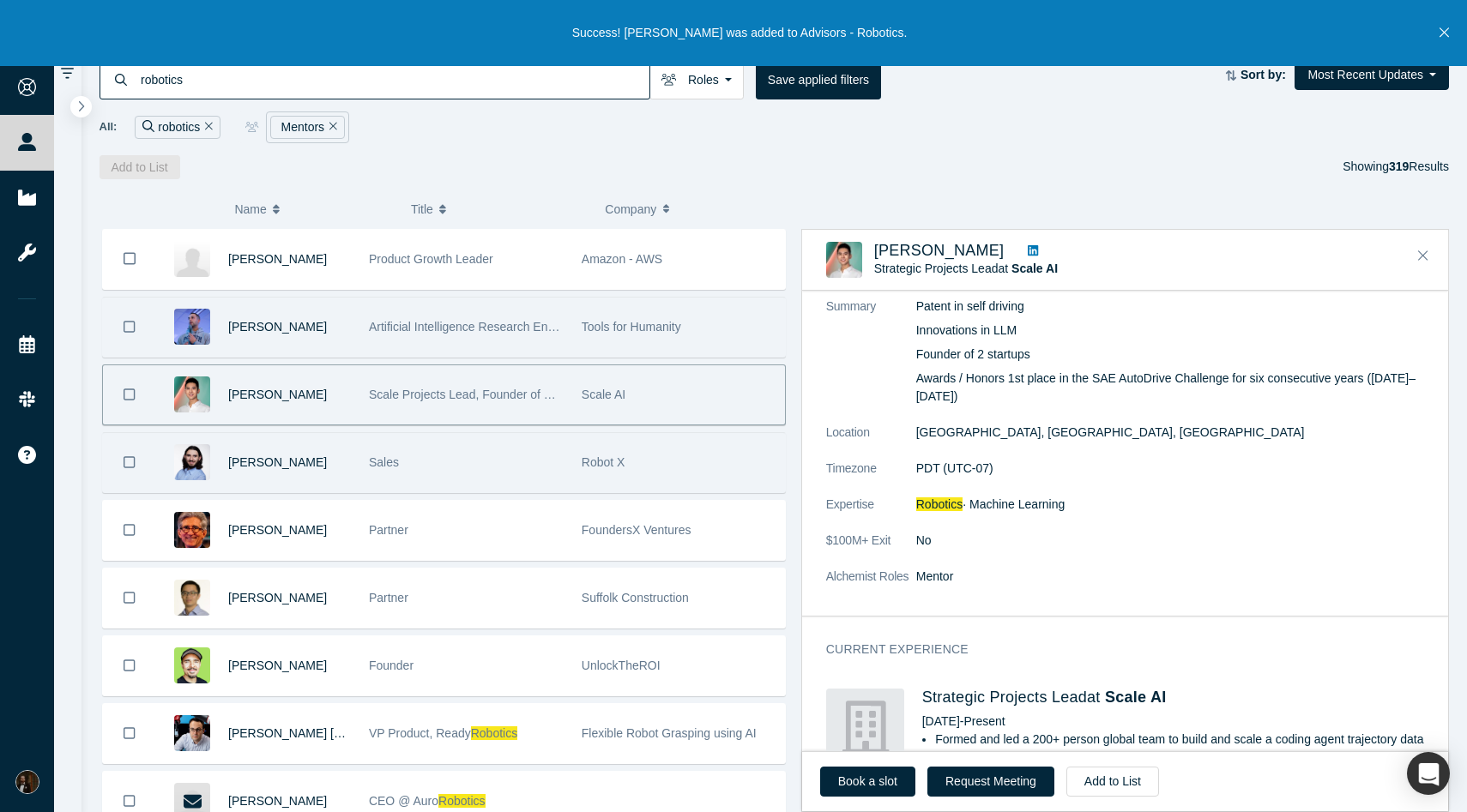
click at [342, 459] on div "Emory Nager" at bounding box center [289, 463] width 122 height 59
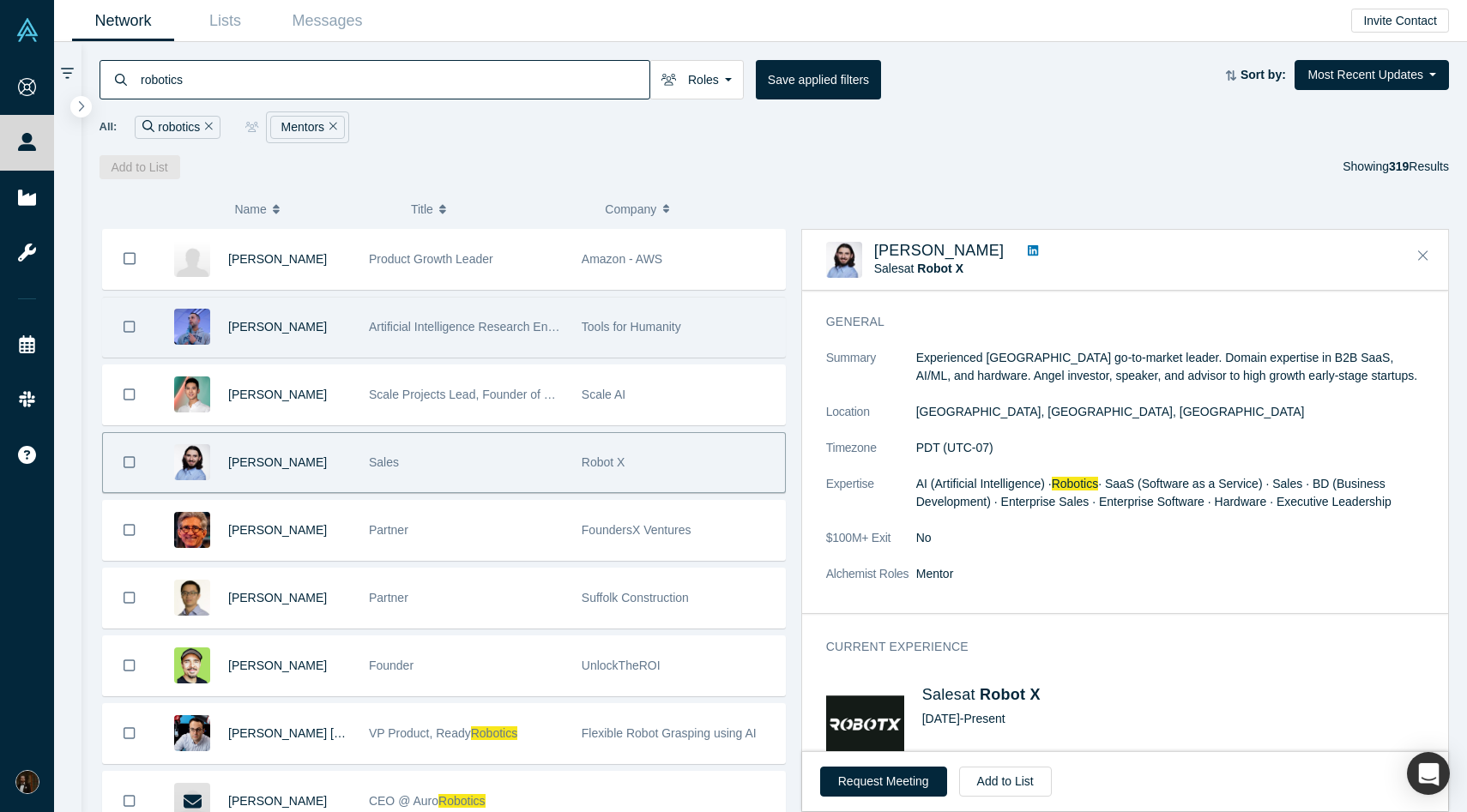
scroll to position [0, 0]
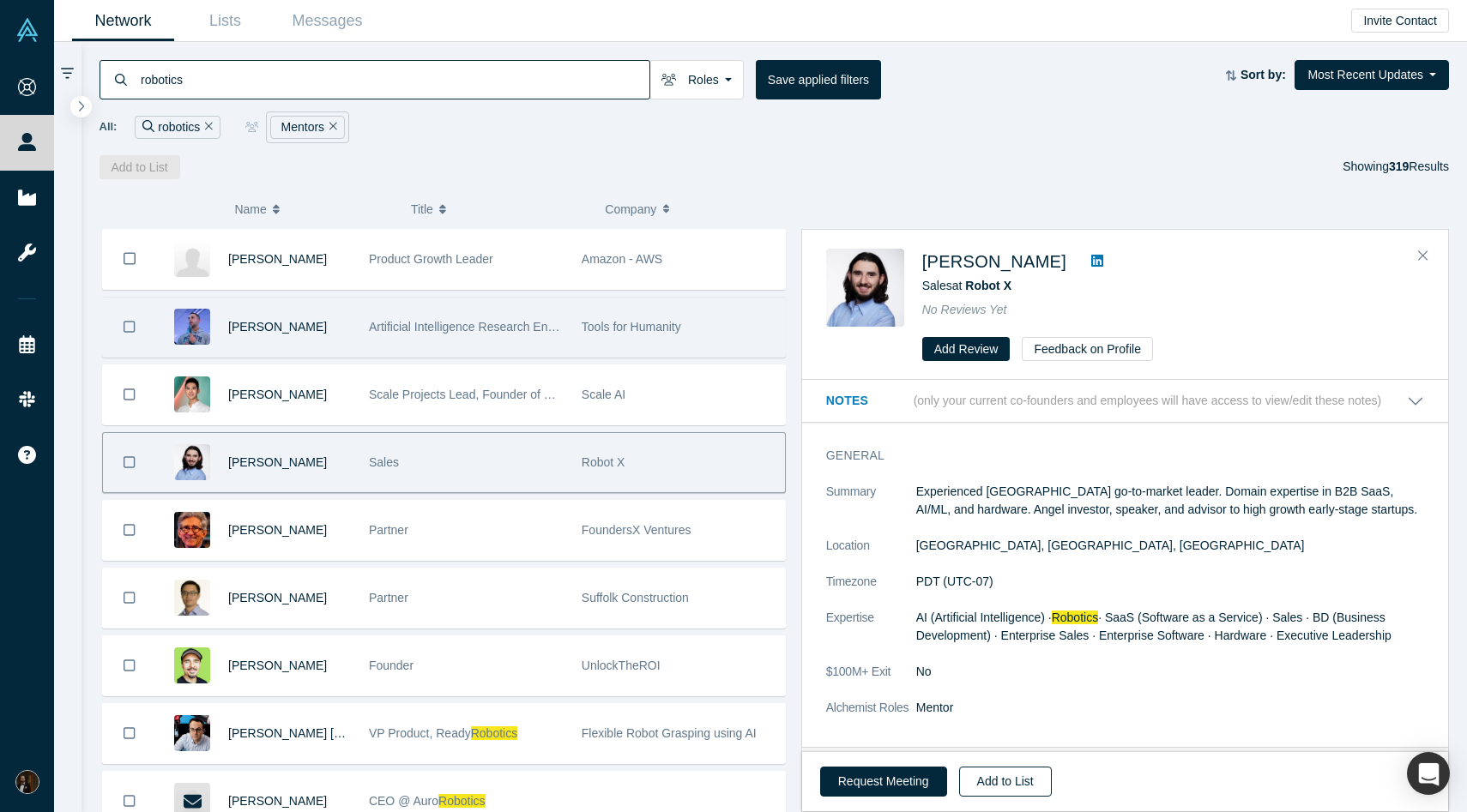
click at [987, 787] on button "Add to List" at bounding box center [1006, 782] width 93 height 30
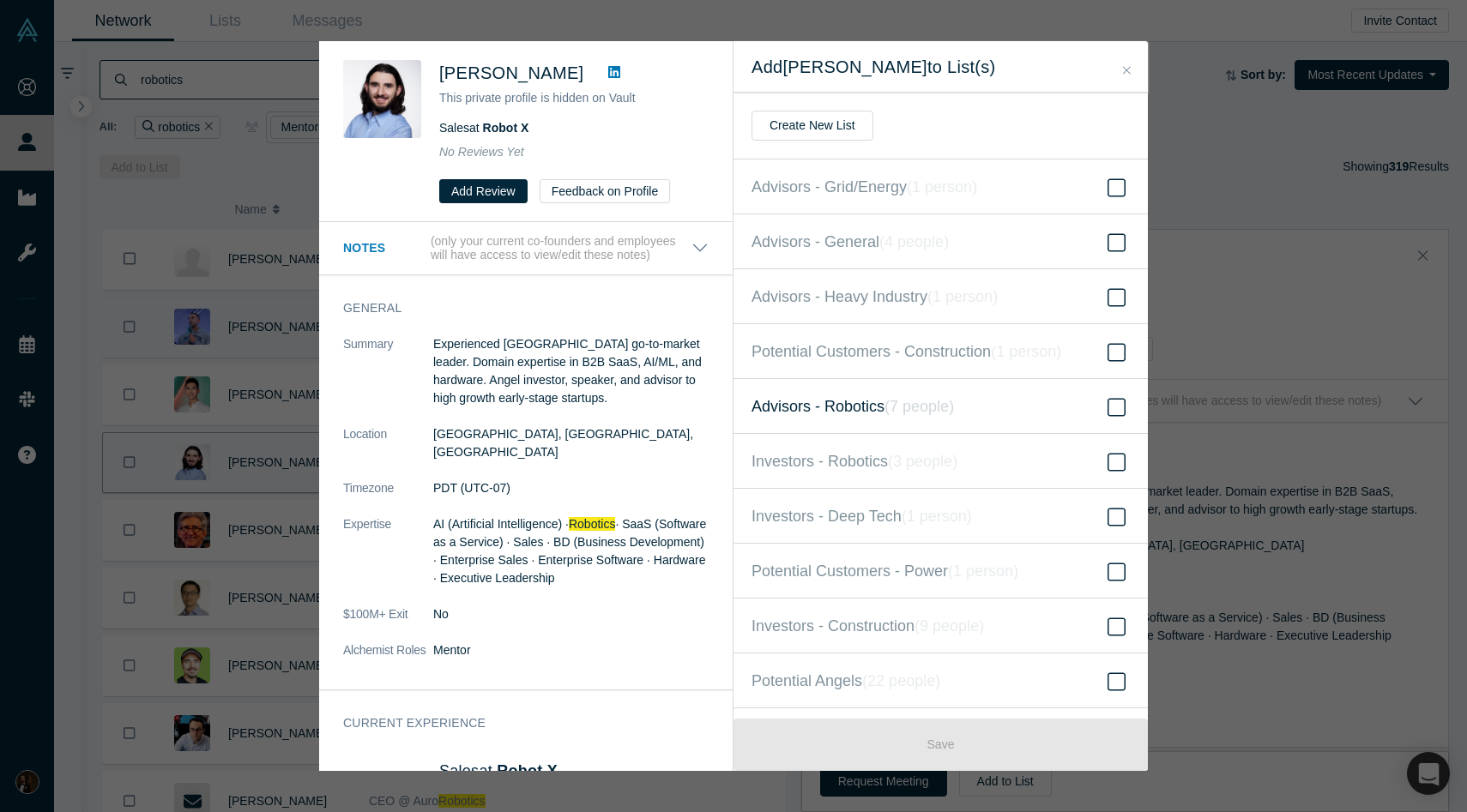
click at [870, 411] on span "Advisors - Robotics ( 7 people )" at bounding box center [852, 406] width 203 height 24
click at [0, 0] on input "Advisors - Robotics ( 7 people )" at bounding box center [0, 0] width 0 height 0
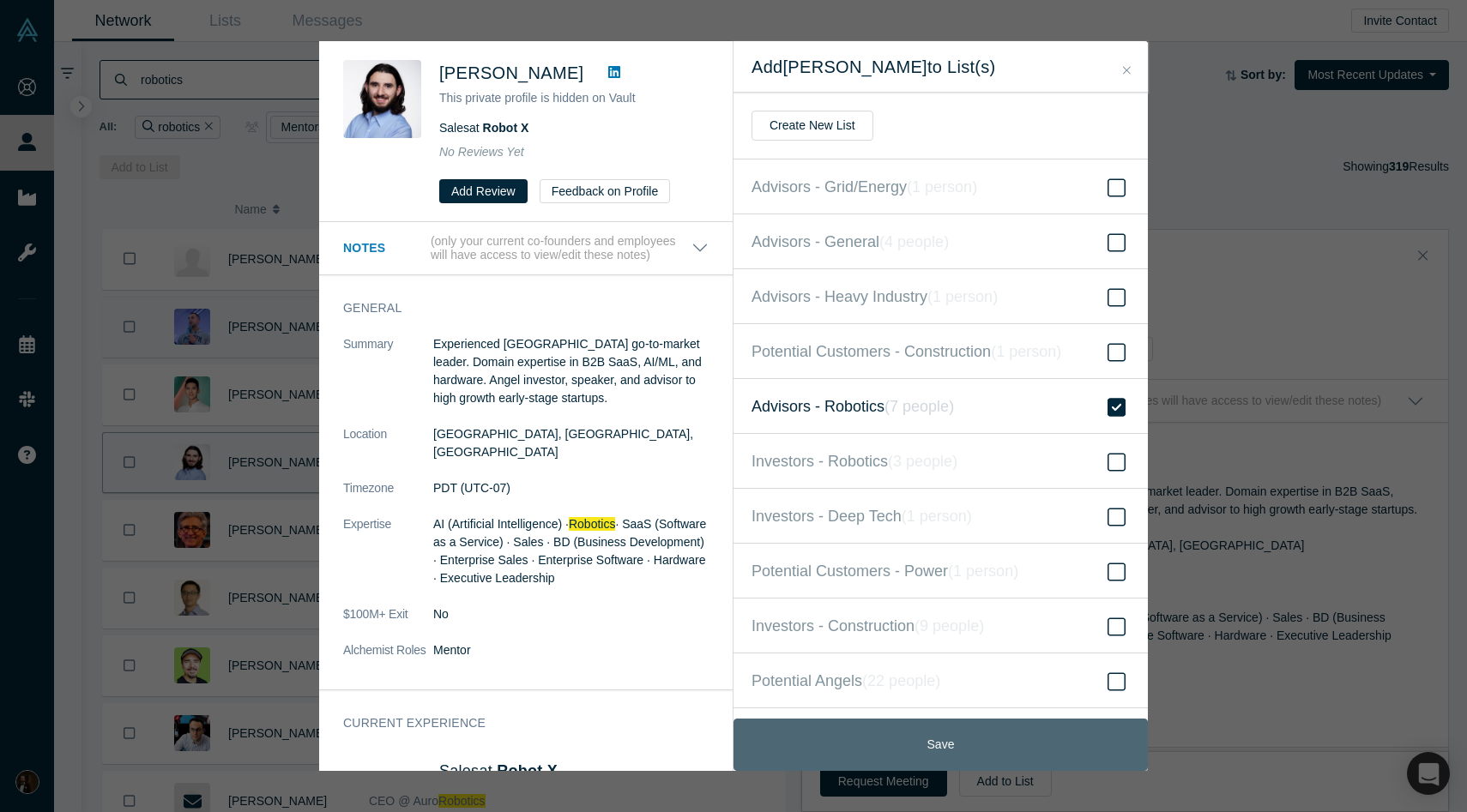
click at [888, 754] on button "Save" at bounding box center [941, 745] width 415 height 53
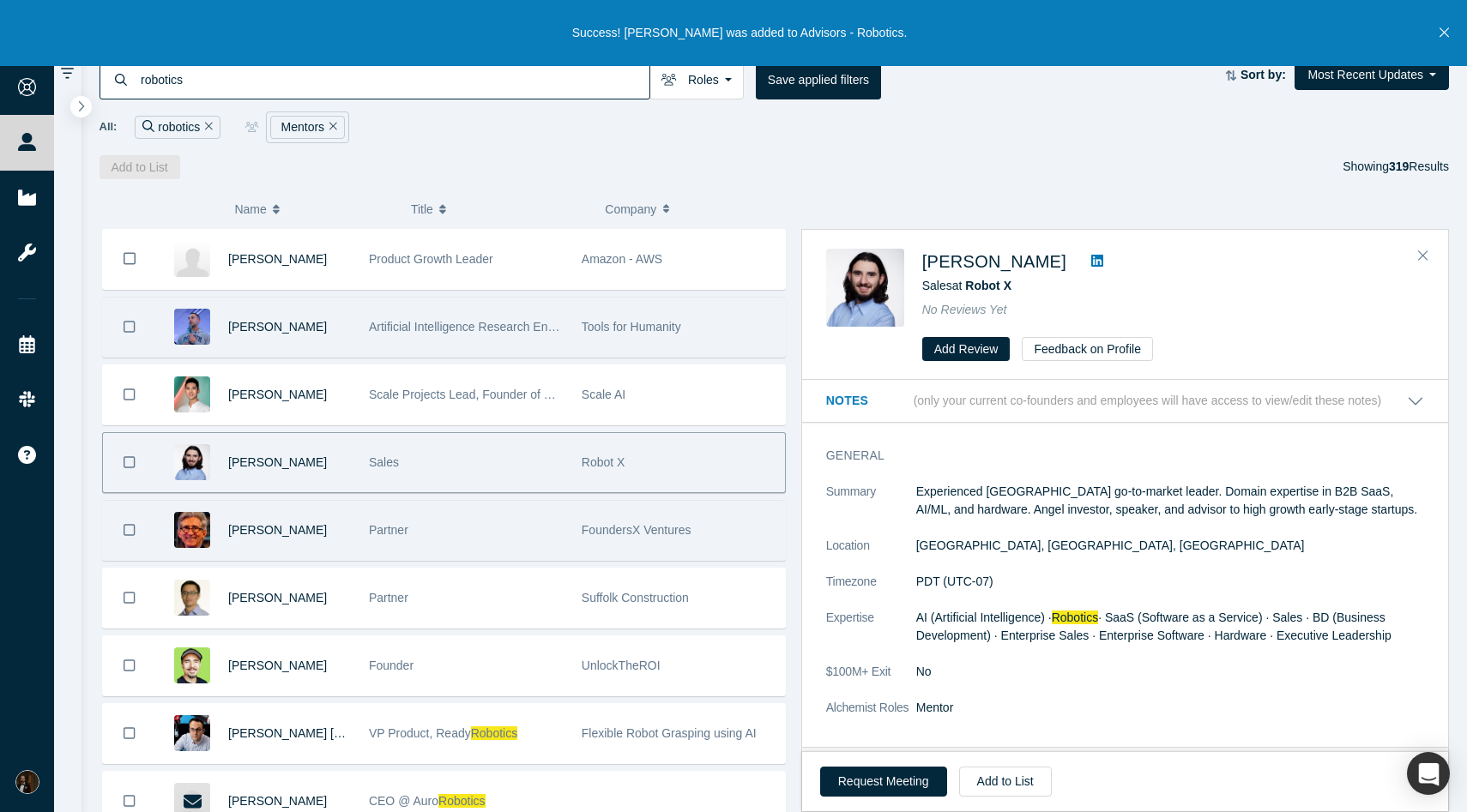
click at [412, 542] on div "Partner" at bounding box center [466, 531] width 195 height 59
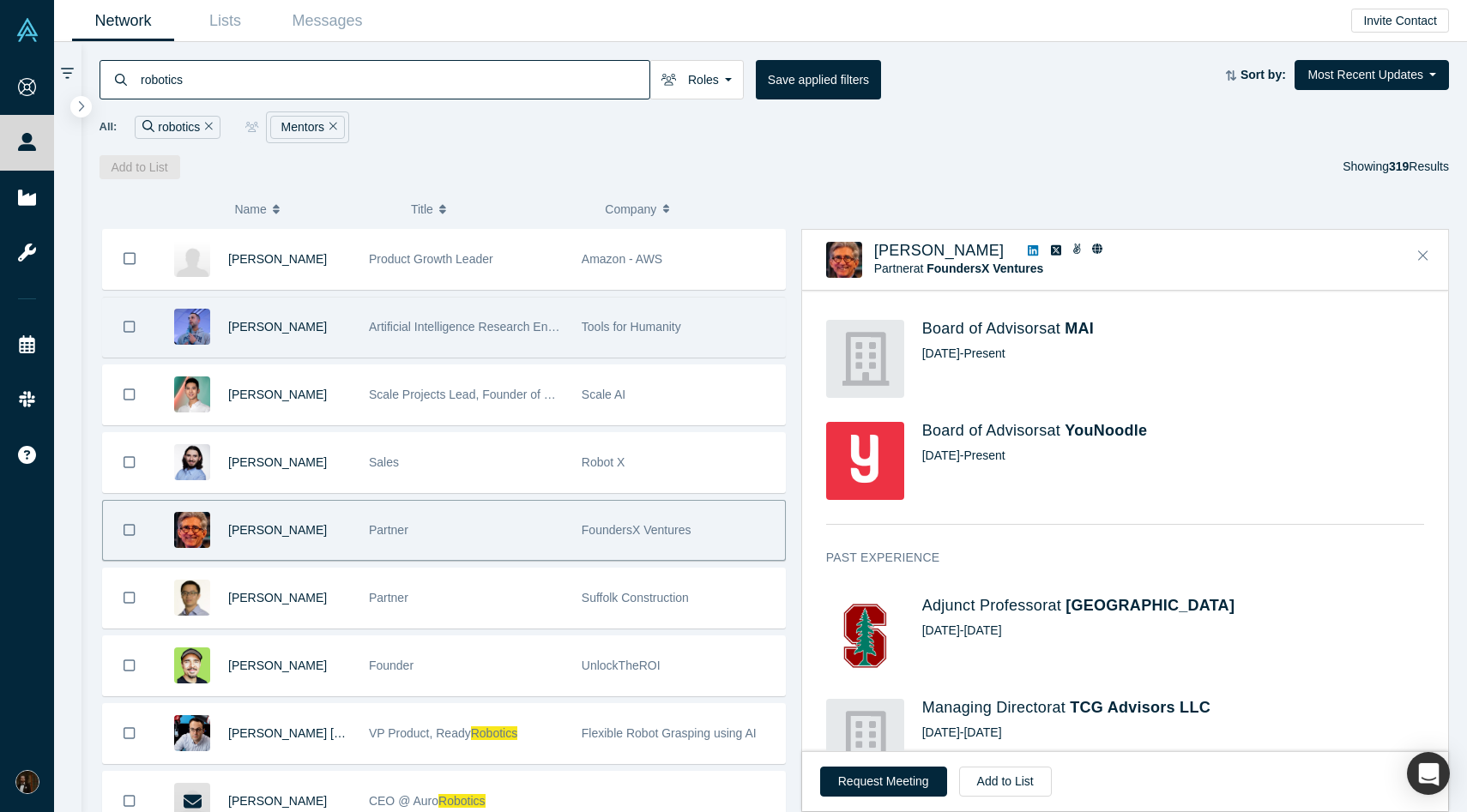
scroll to position [633, 0]
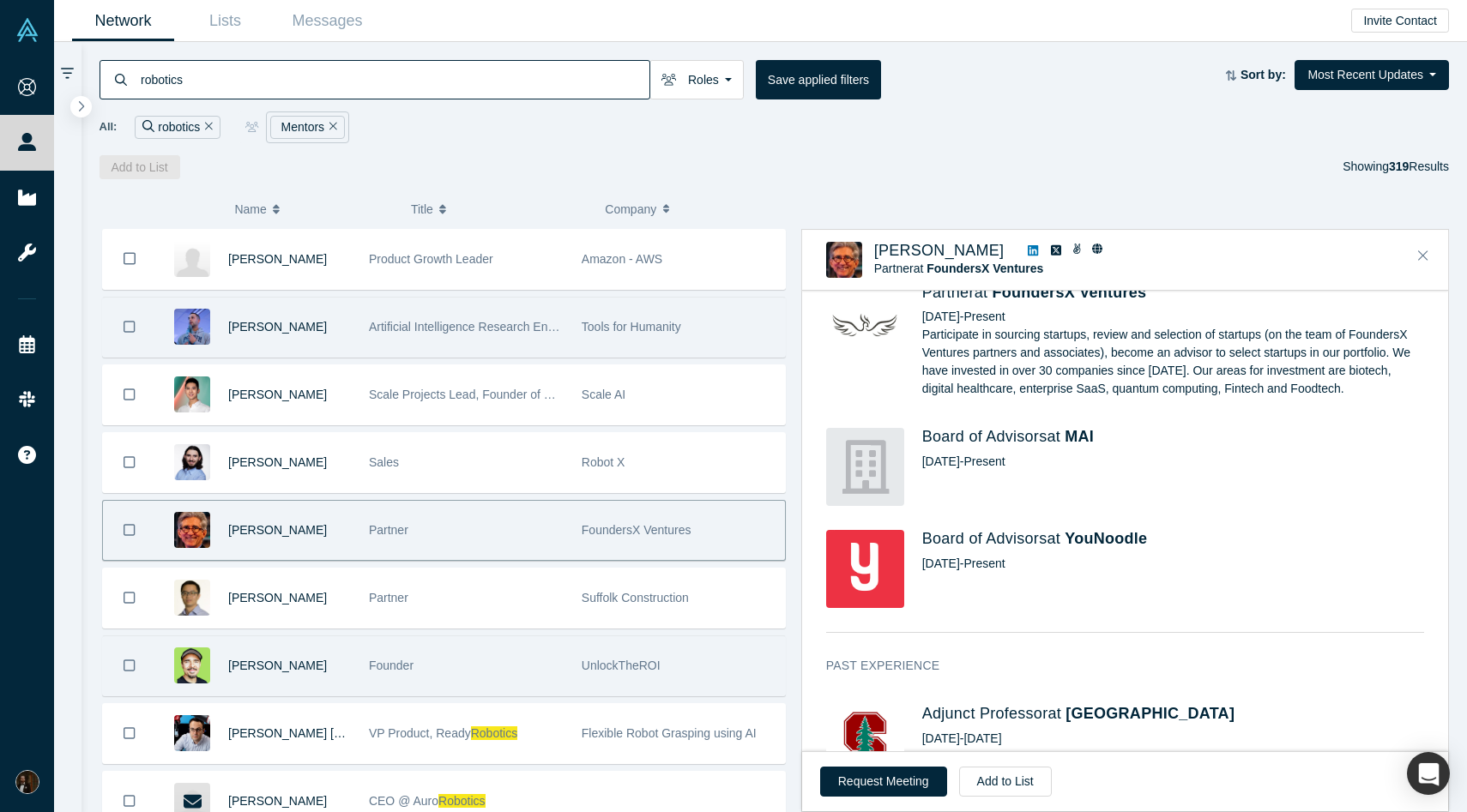
click at [517, 675] on div "Founder" at bounding box center [466, 666] width 195 height 59
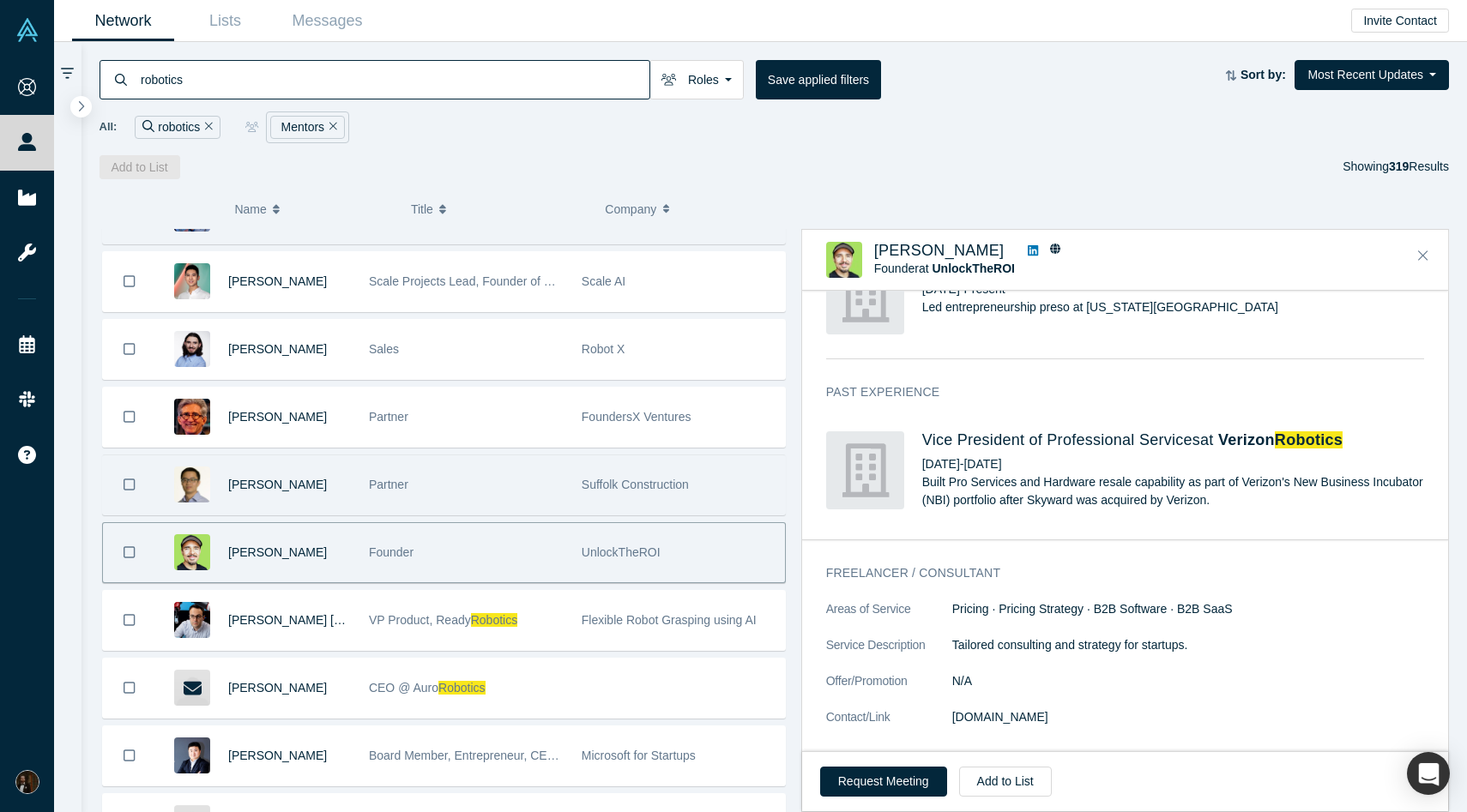
scroll to position [120, 0]
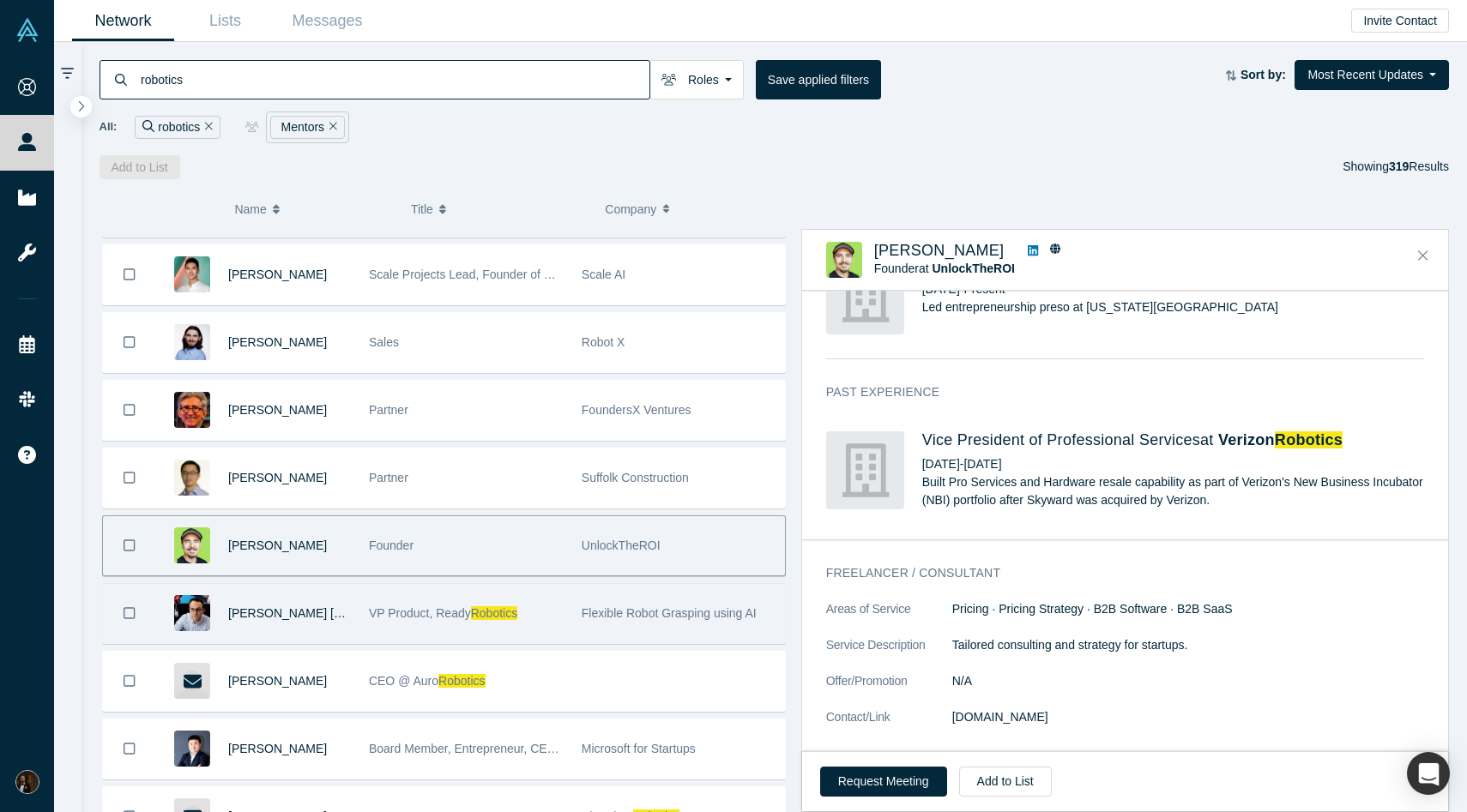
click at [578, 621] on div "Flexible Robot Grasping using AI" at bounding box center [679, 614] width 213 height 59
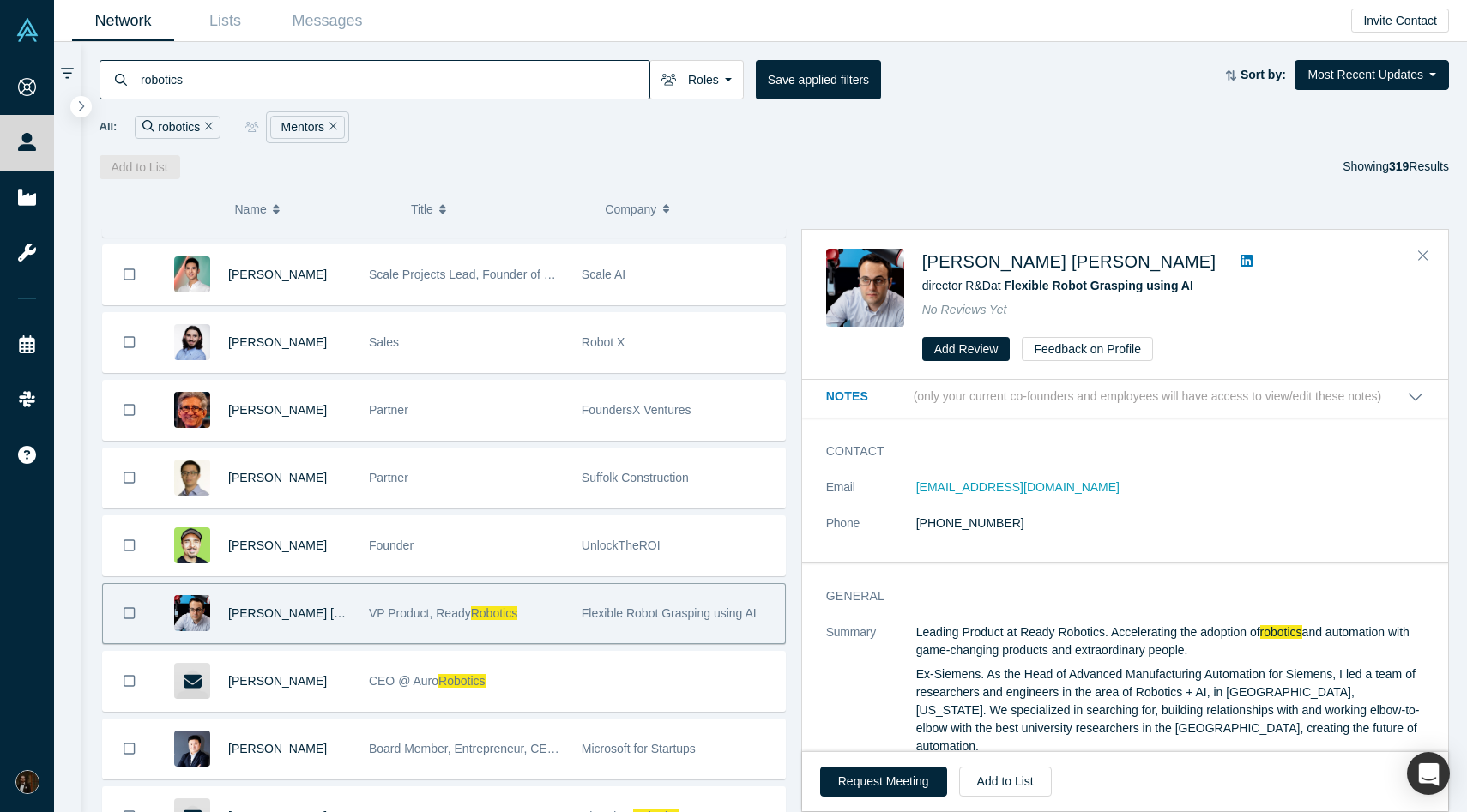
scroll to position [0, 0]
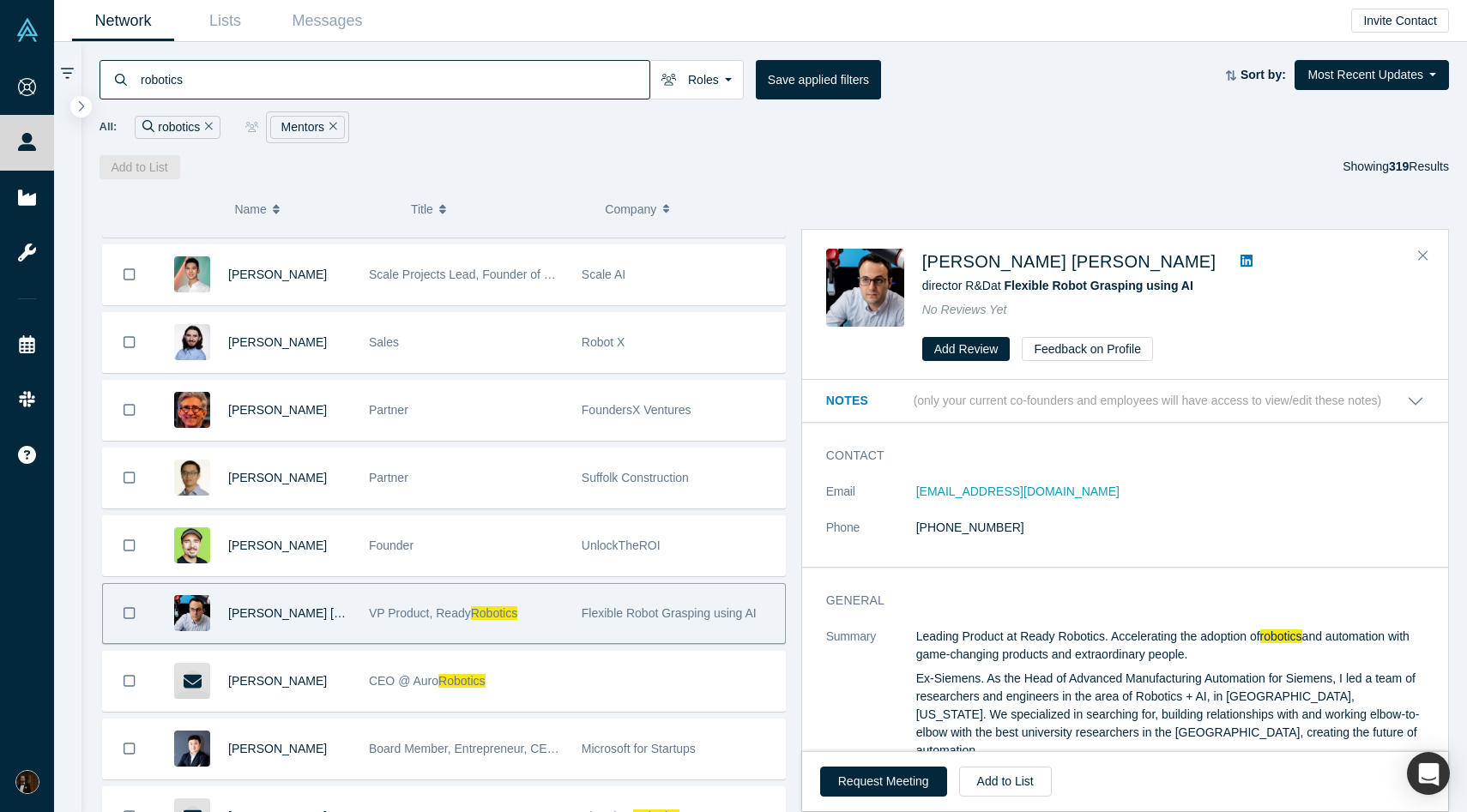
click at [1241, 257] on icon at bounding box center [1246, 260] width 12 height 12
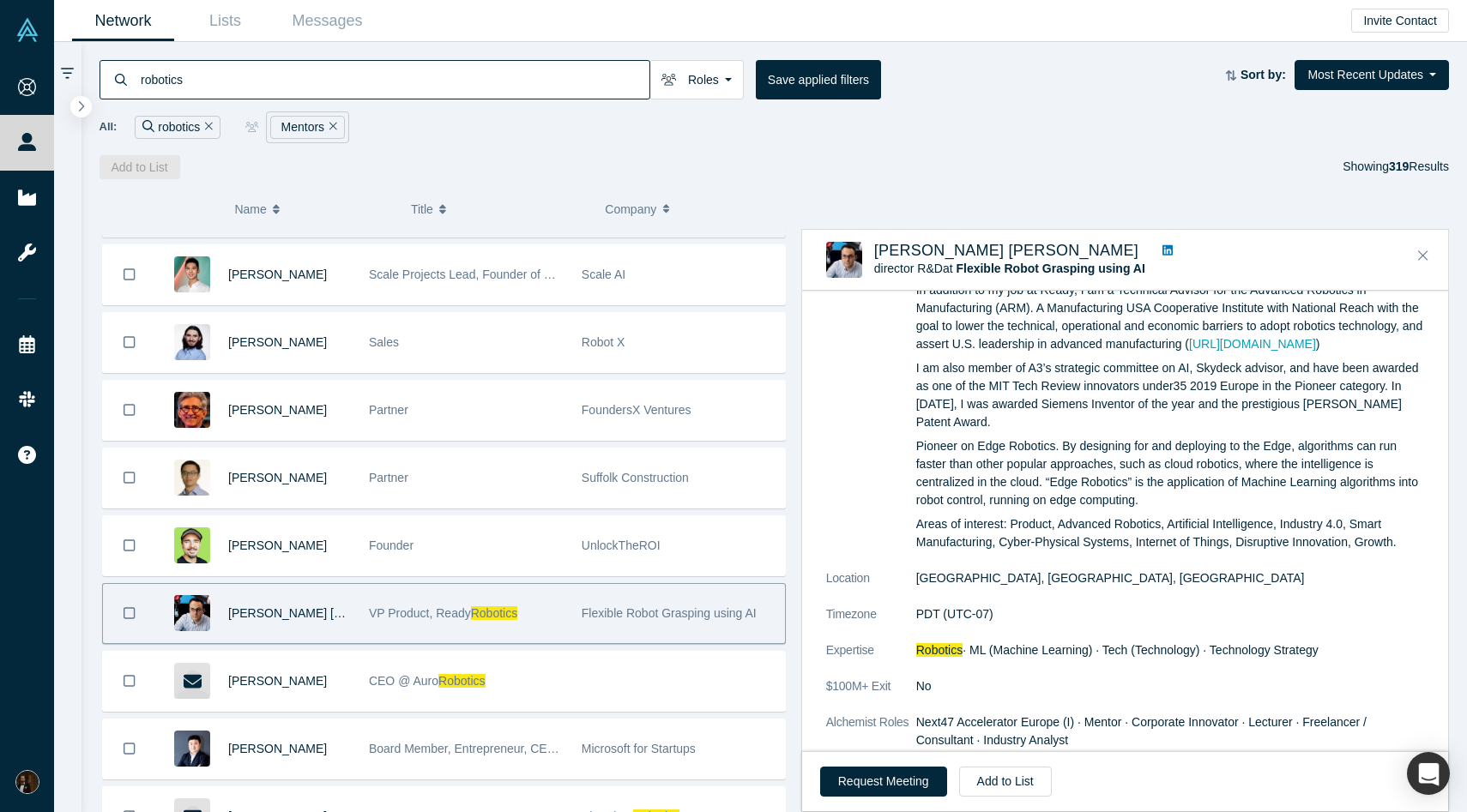
scroll to position [724, 0]
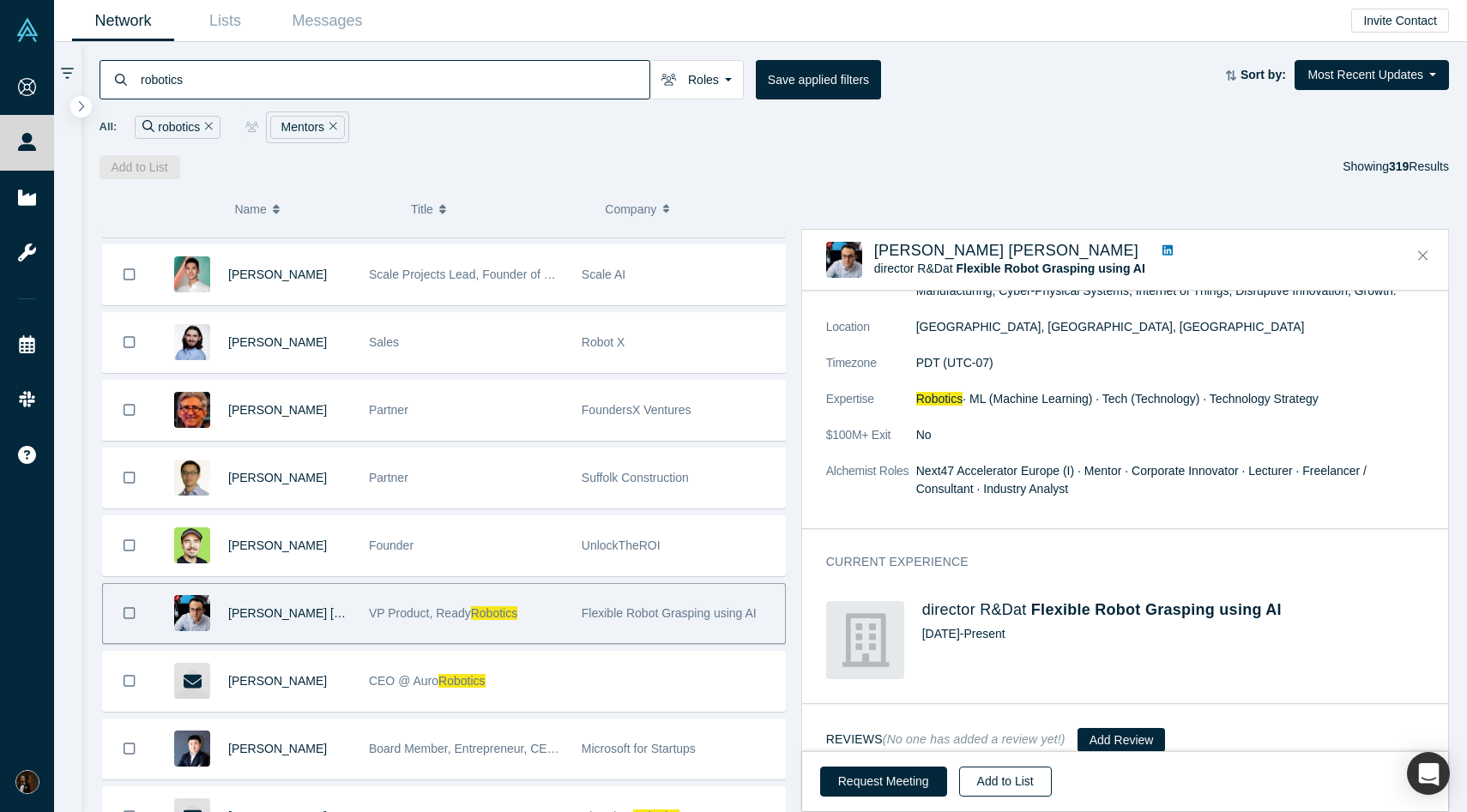
click at [1007, 779] on button "Add to List" at bounding box center [1006, 782] width 93 height 30
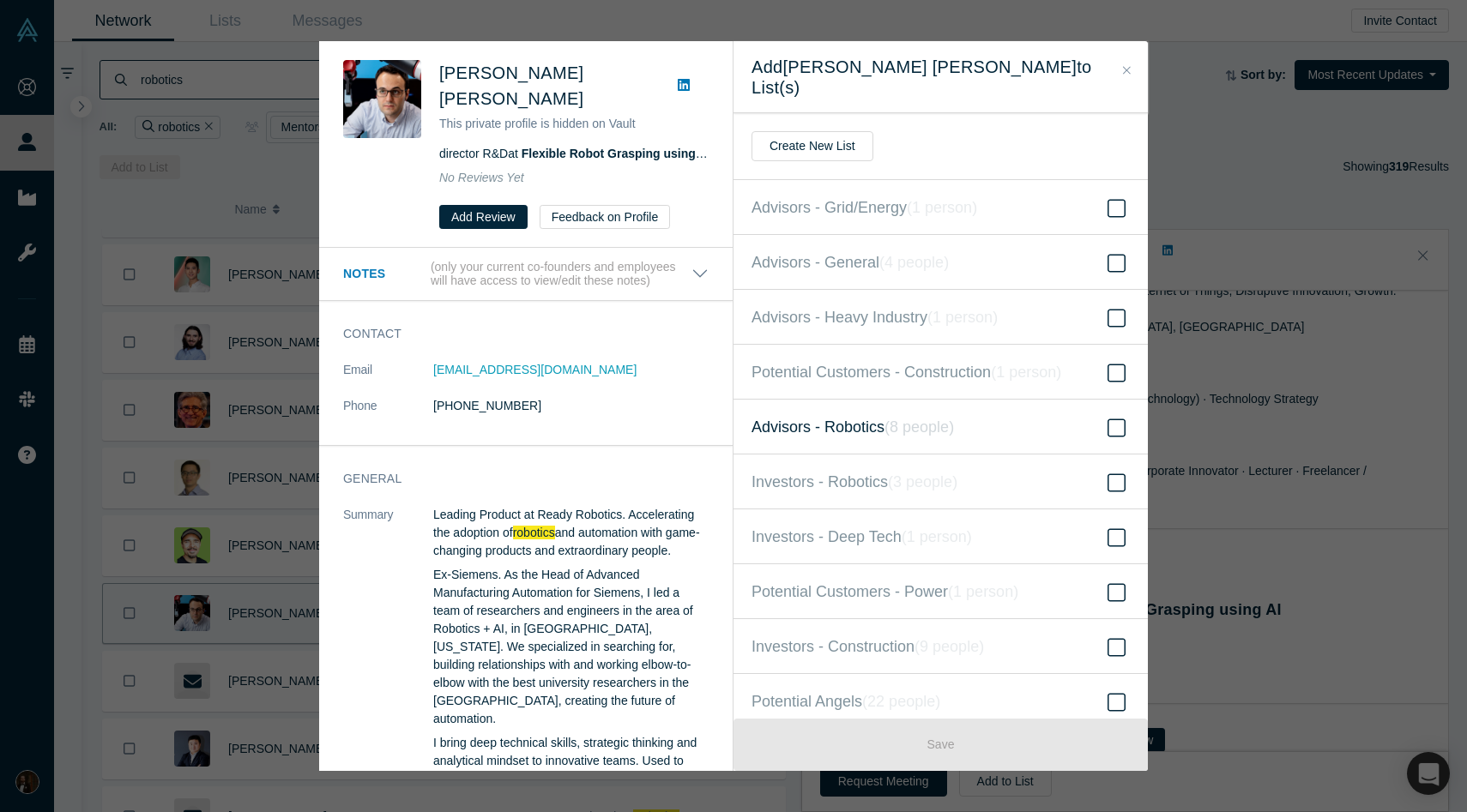
click at [845, 415] on span "Advisors - Robotics ( 8 people )" at bounding box center [852, 427] width 203 height 24
click at [0, 0] on input "Advisors - Robotics ( 8 people )" at bounding box center [0, 0] width 0 height 0
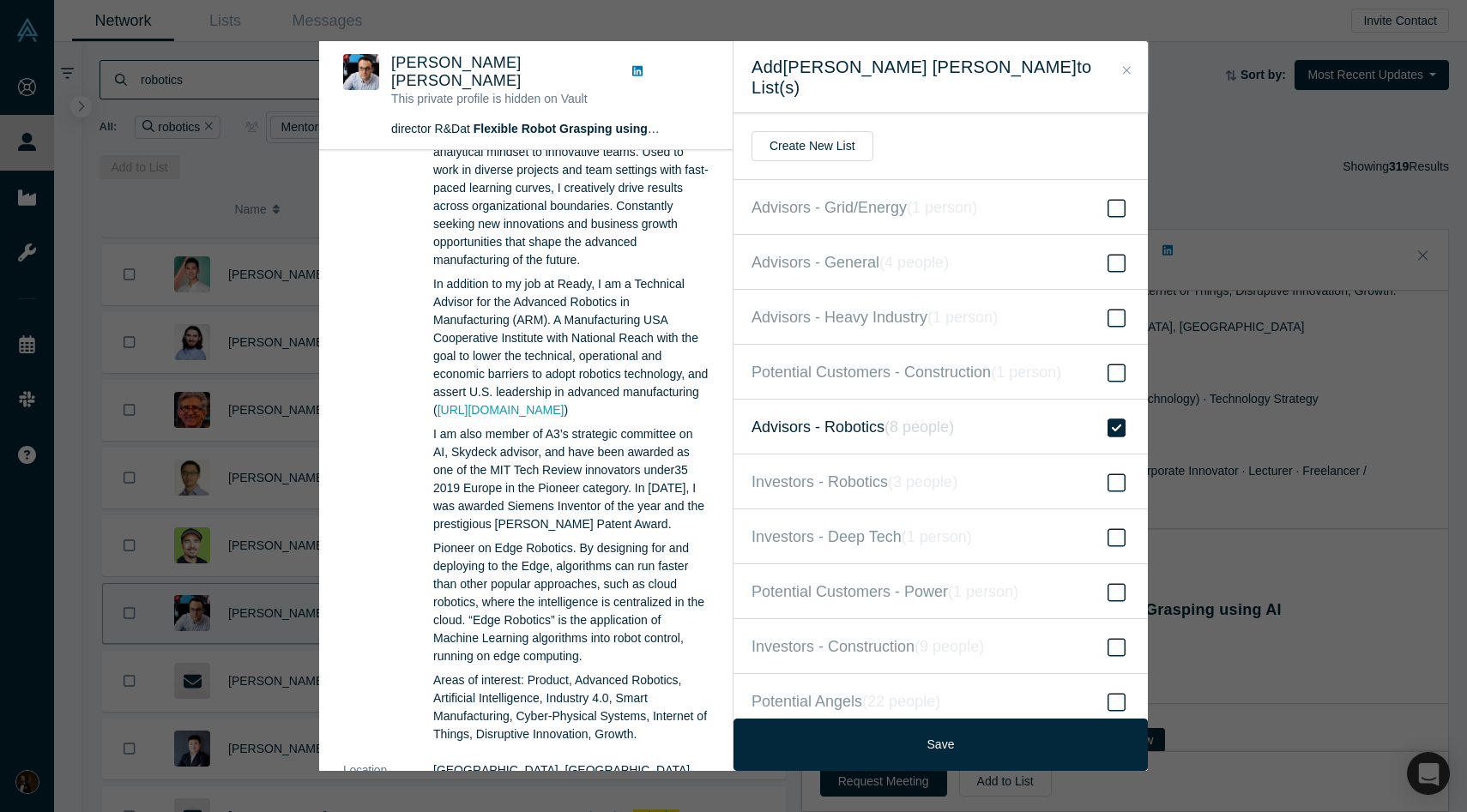
scroll to position [972, 0]
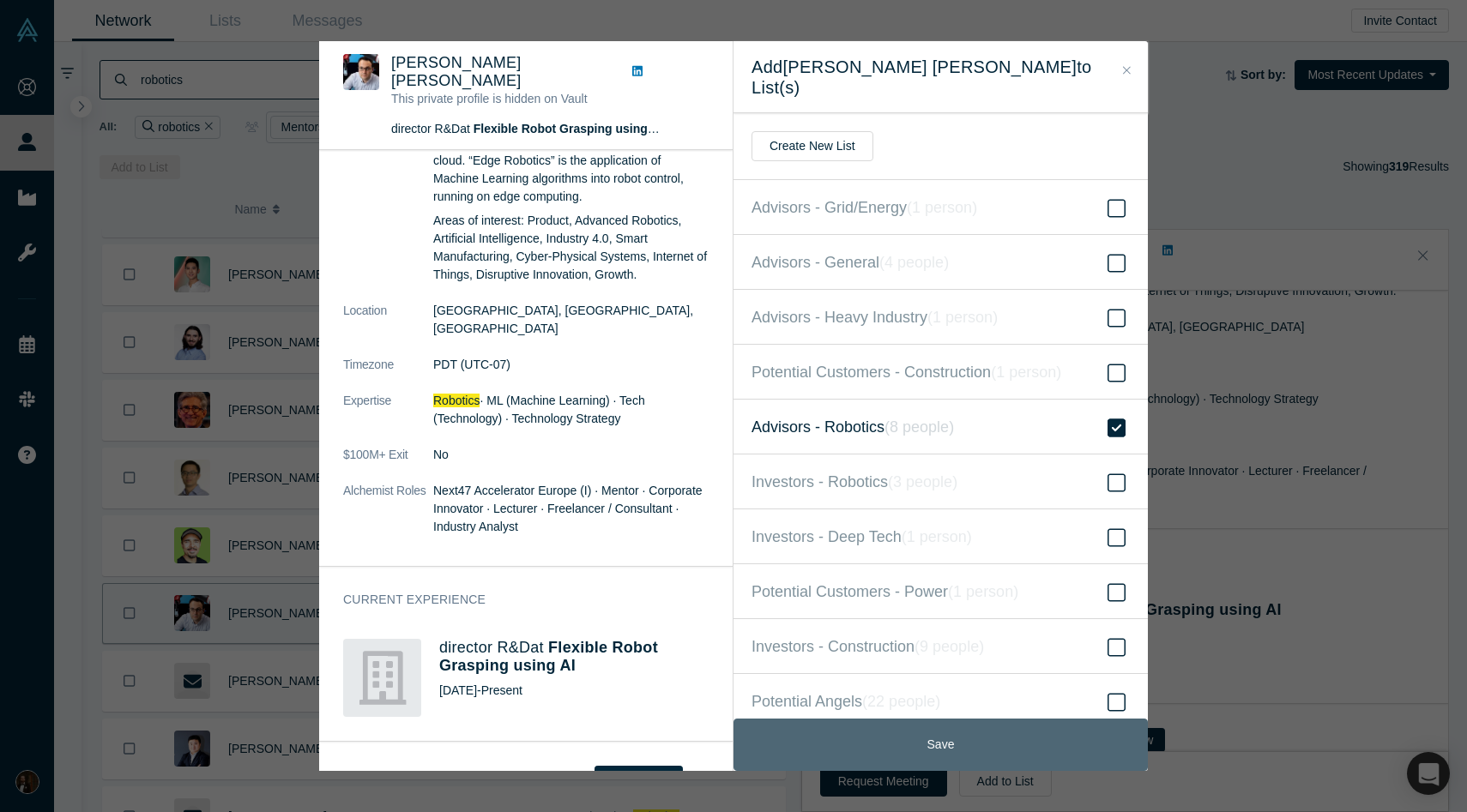
click at [937, 745] on button "Save" at bounding box center [941, 745] width 415 height 53
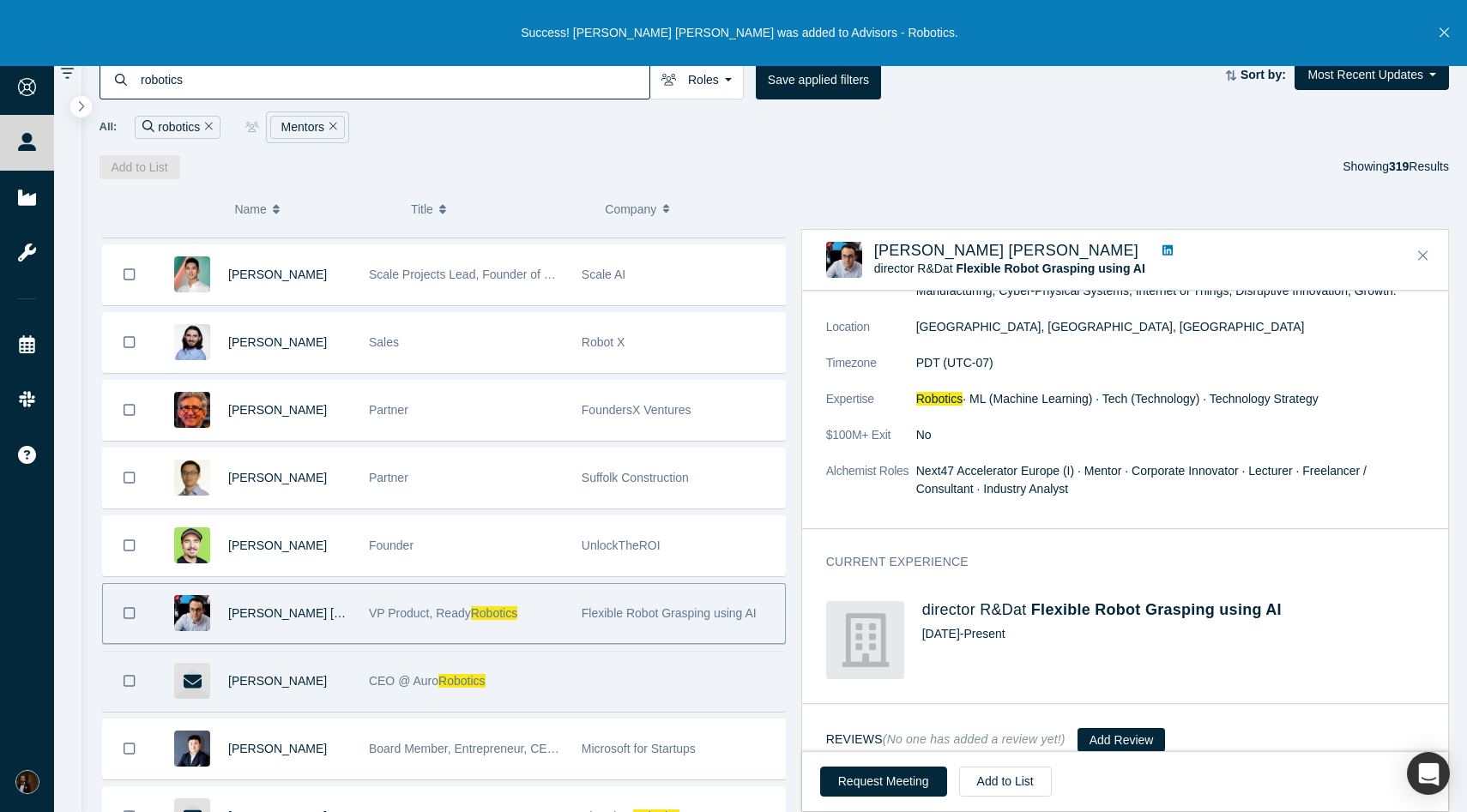
click at [333, 686] on div "Nalin Gupta" at bounding box center [289, 682] width 122 height 59
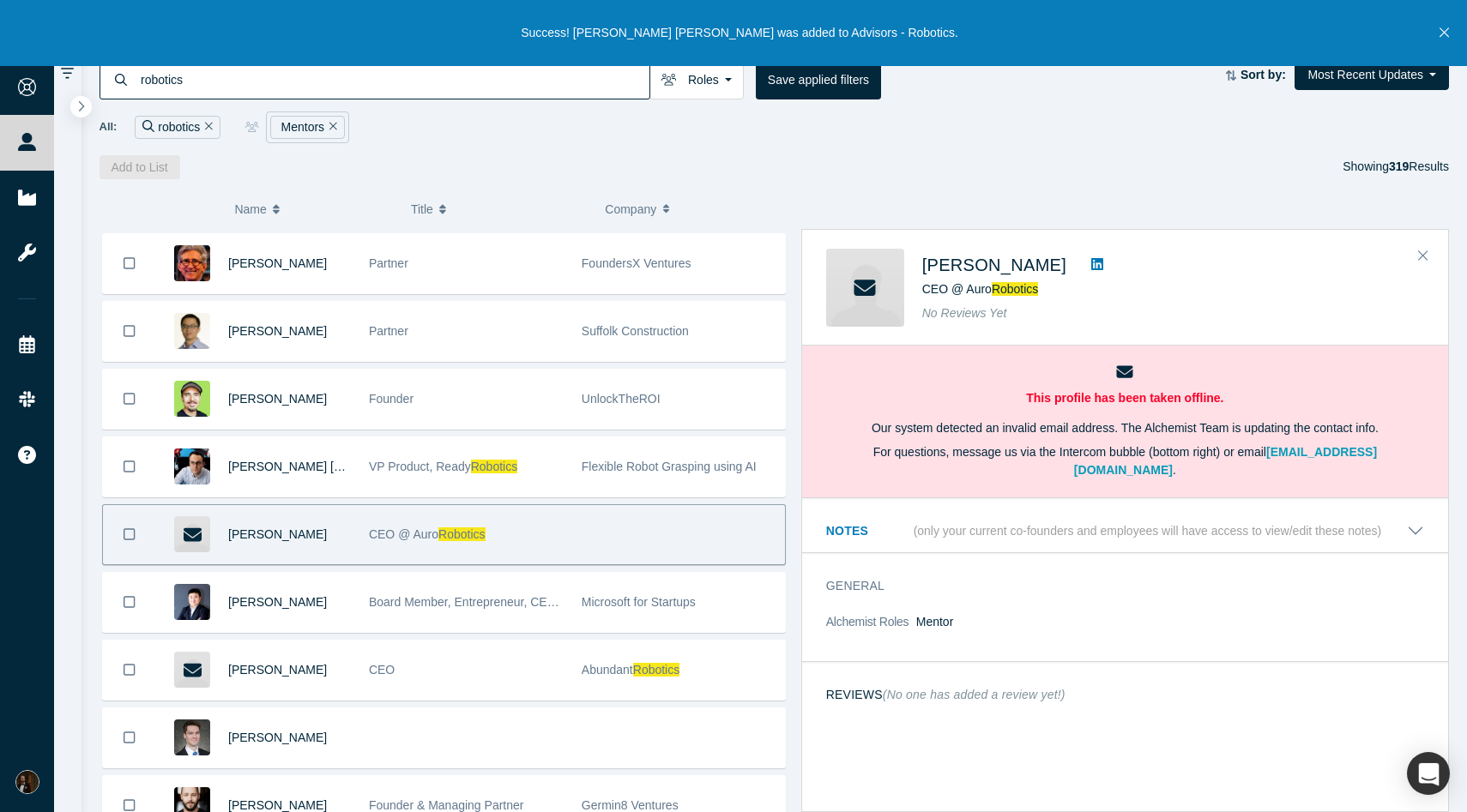
scroll to position [282, 0]
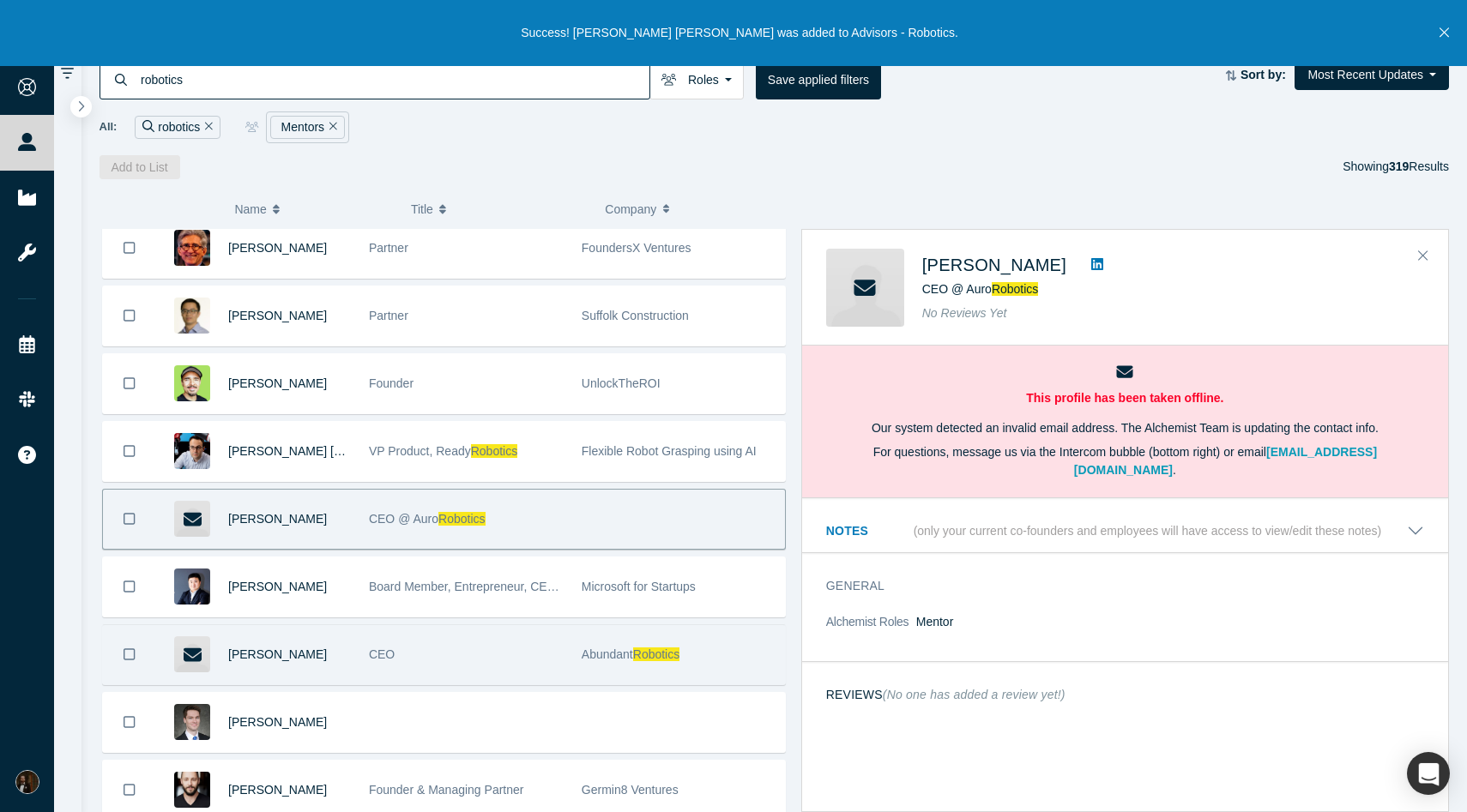
click at [478, 654] on div "CEO" at bounding box center [466, 655] width 195 height 59
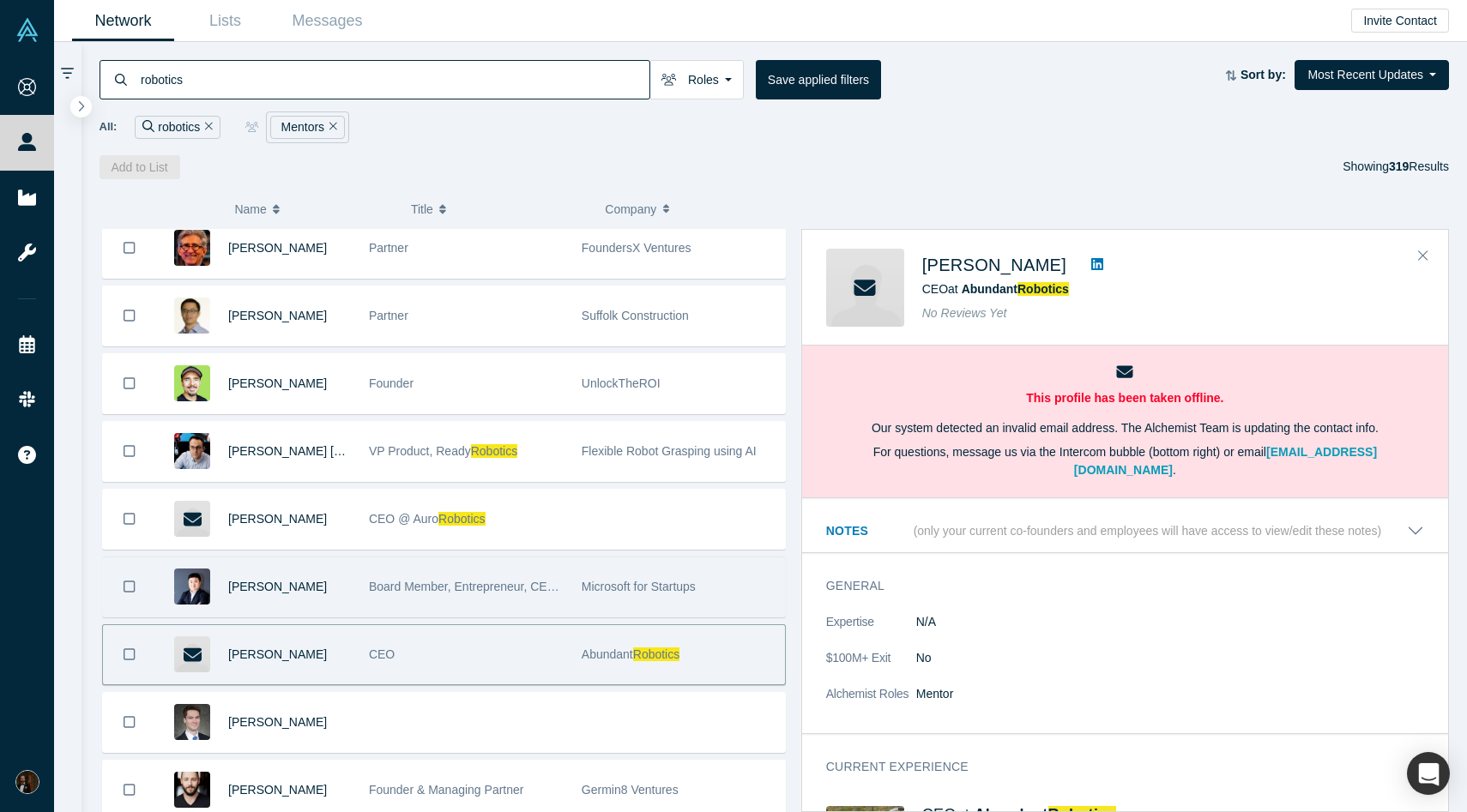
click at [573, 594] on div "Microsoft for Startups" at bounding box center [679, 587] width 213 height 59
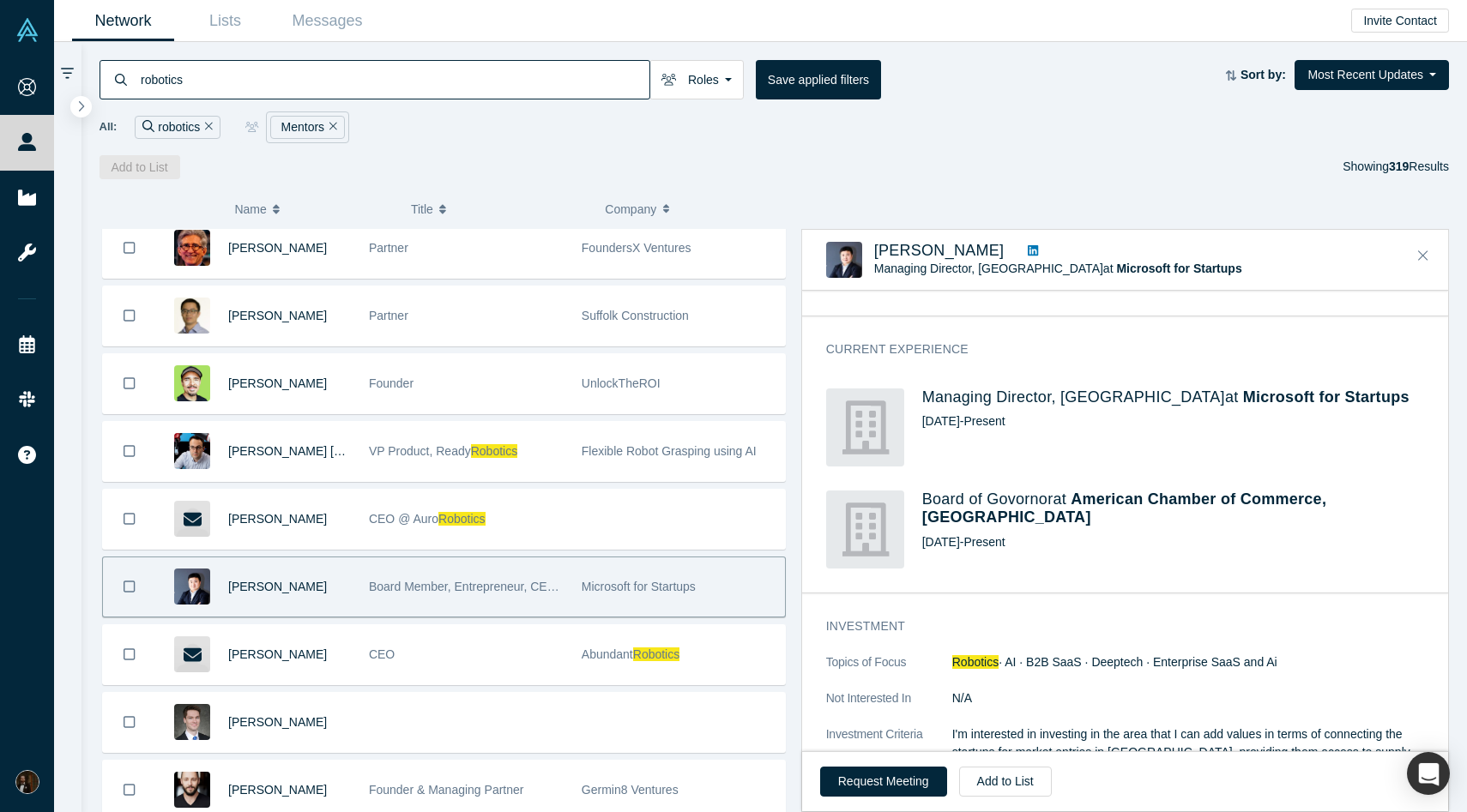
scroll to position [335, 0]
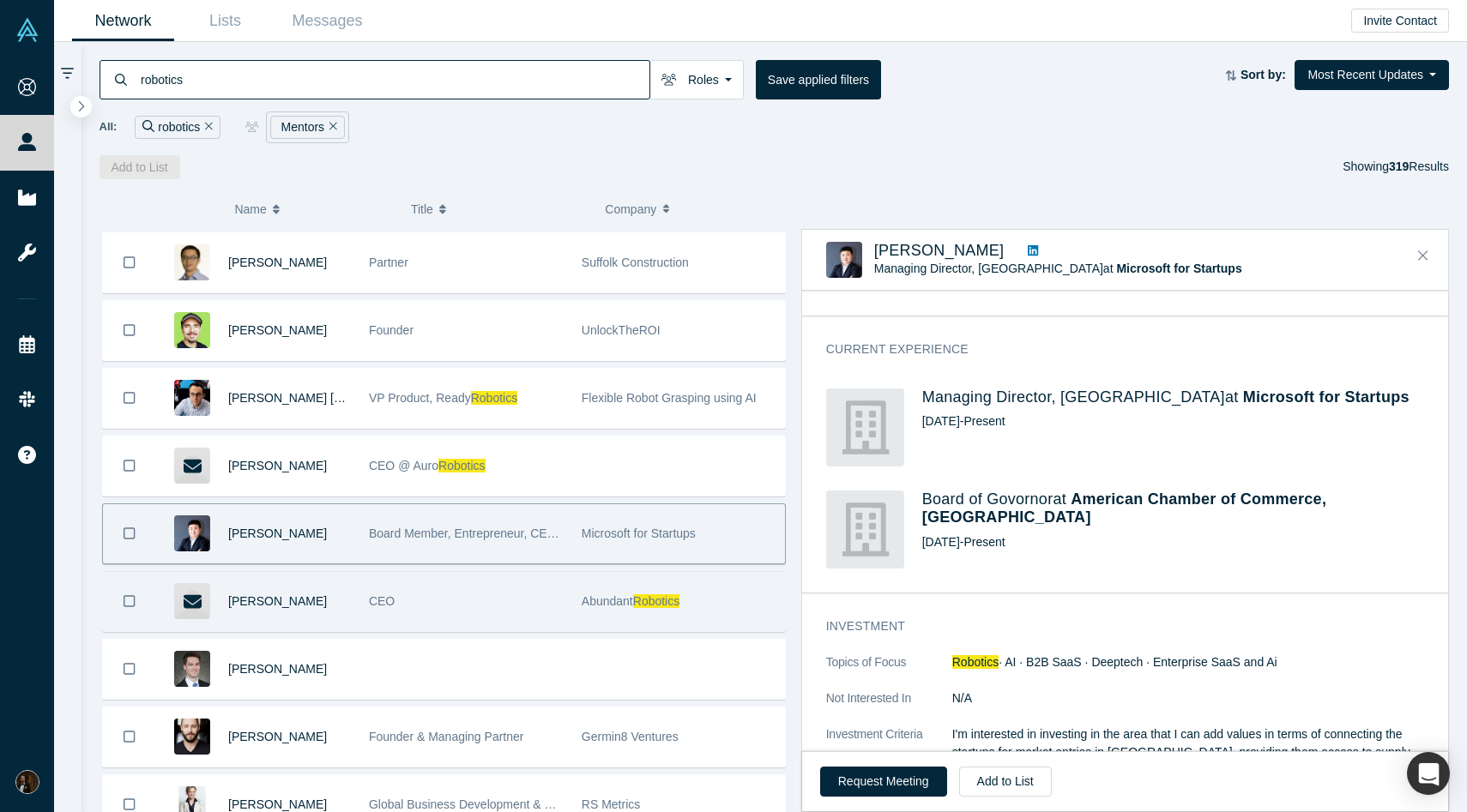
click at [492, 598] on div "CEO" at bounding box center [466, 602] width 195 height 59
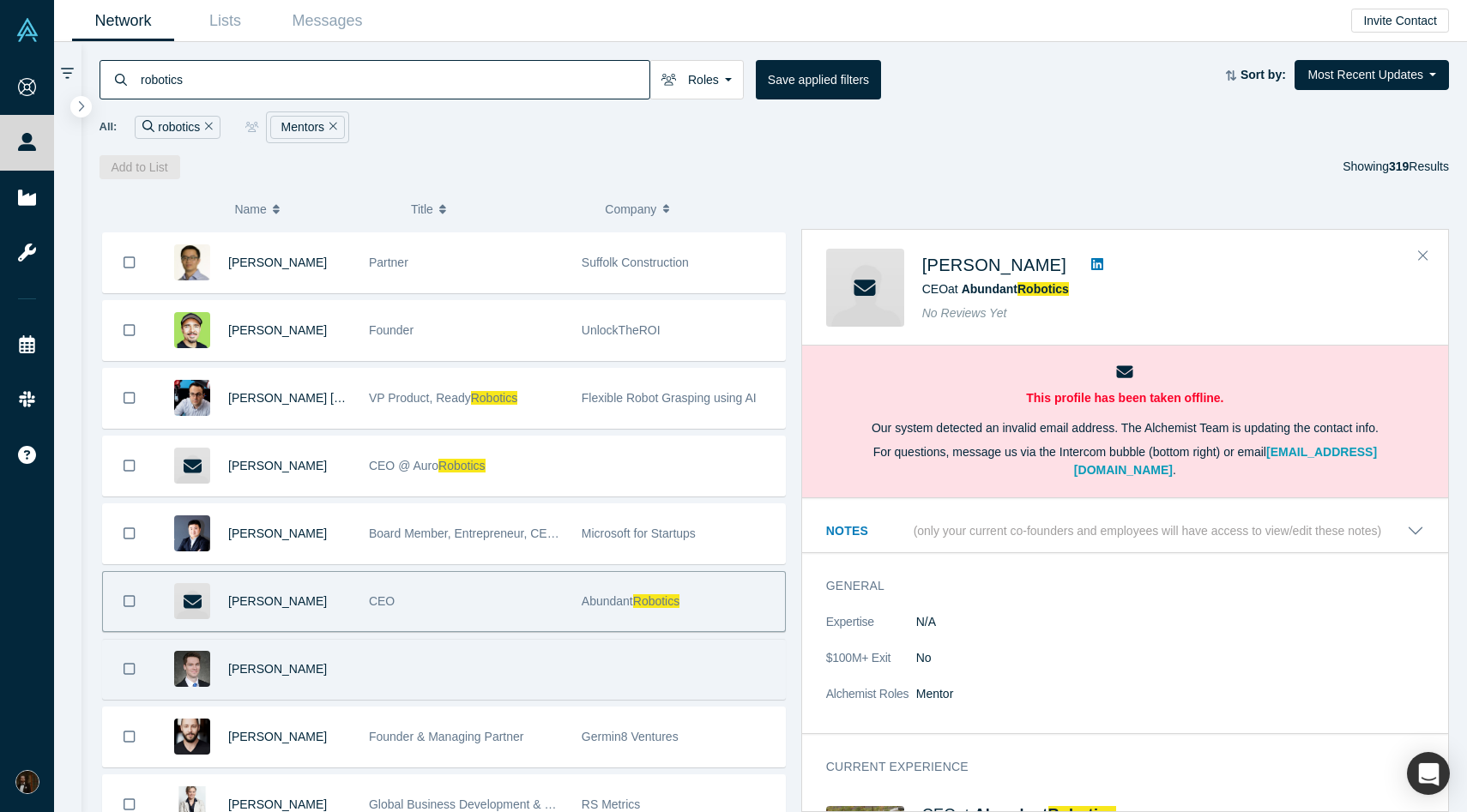
click at [470, 684] on div at bounding box center [465, 669] width 213 height 59
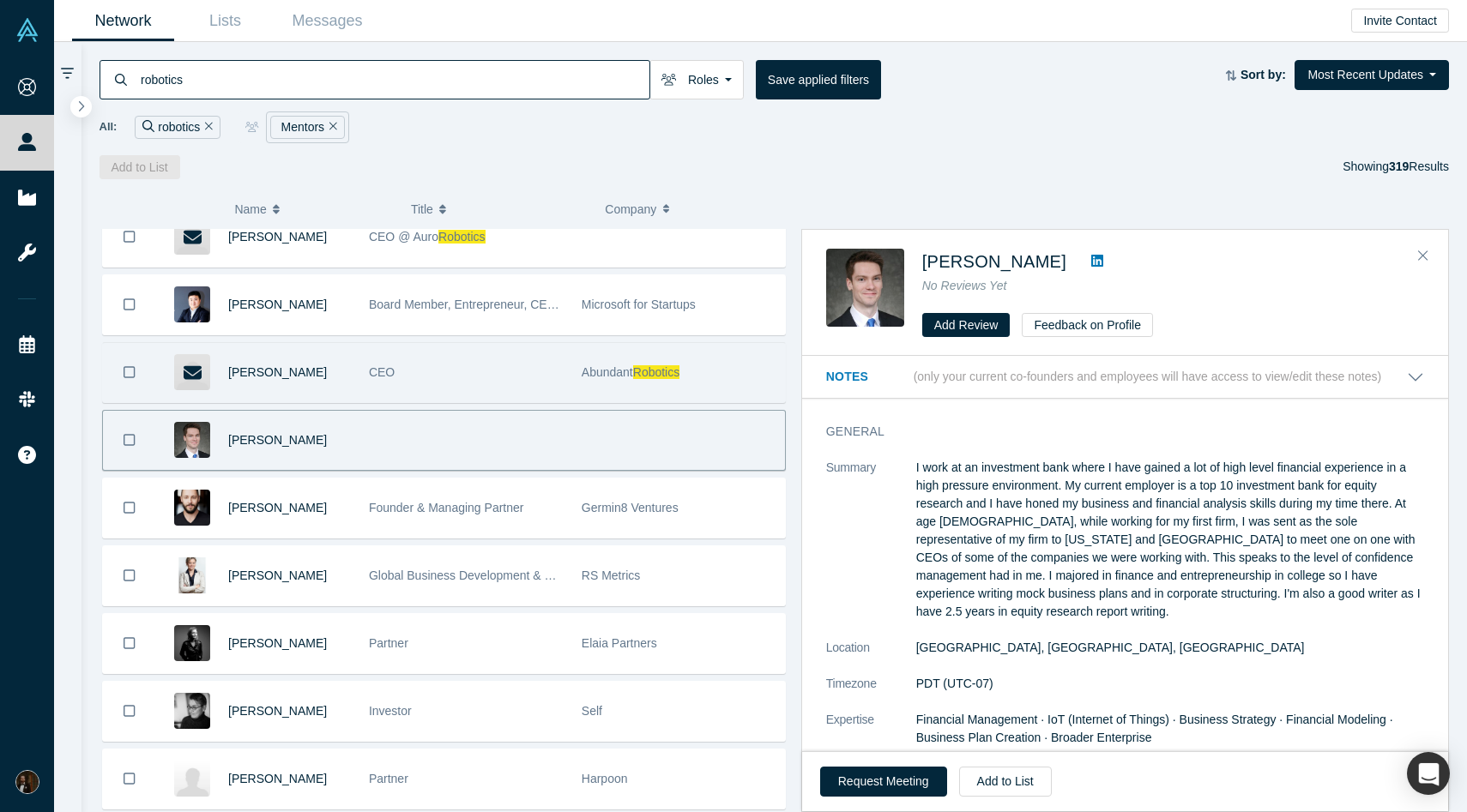
scroll to position [562, 0]
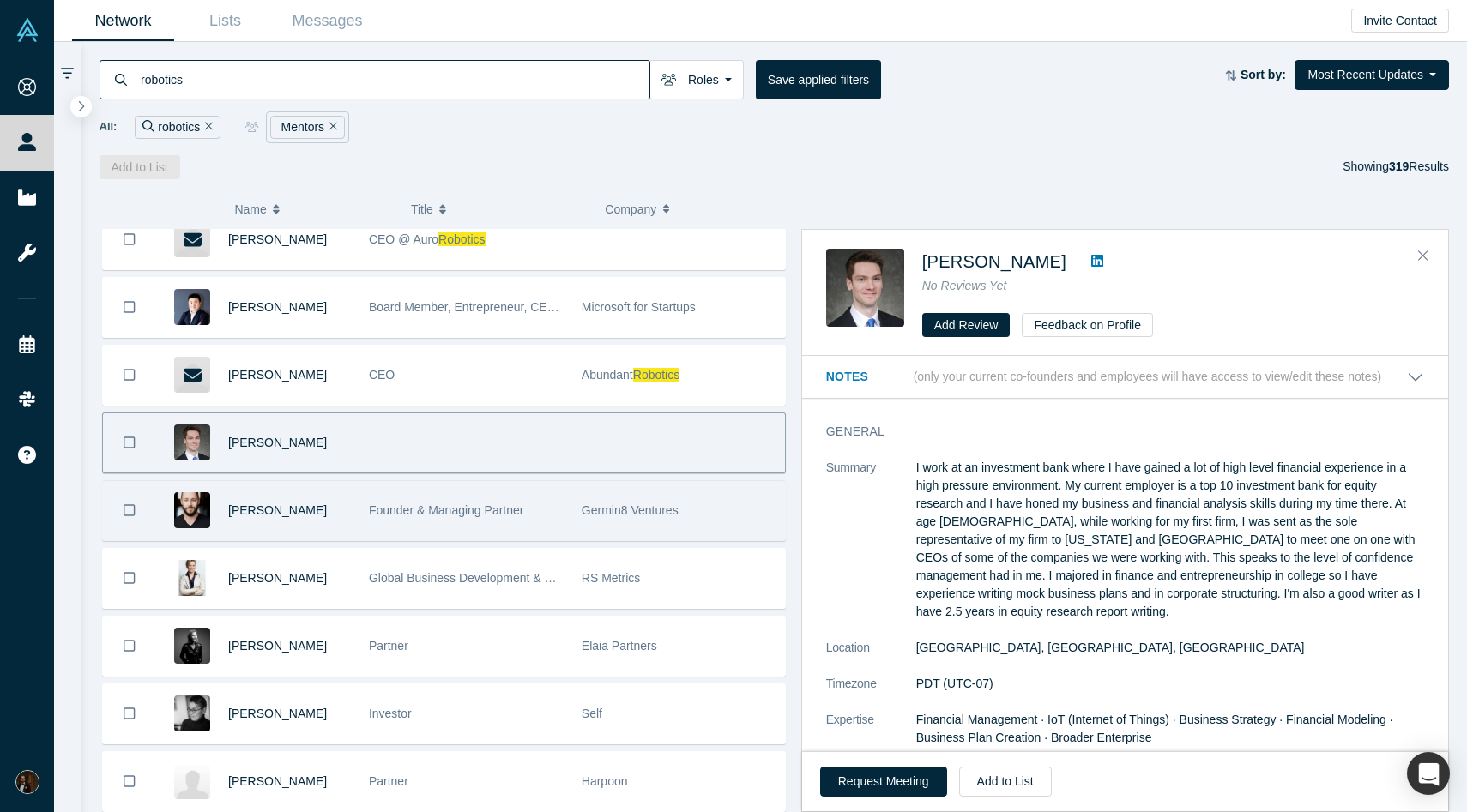
click at [684, 508] on div "Germin8 Ventures" at bounding box center [679, 511] width 195 height 59
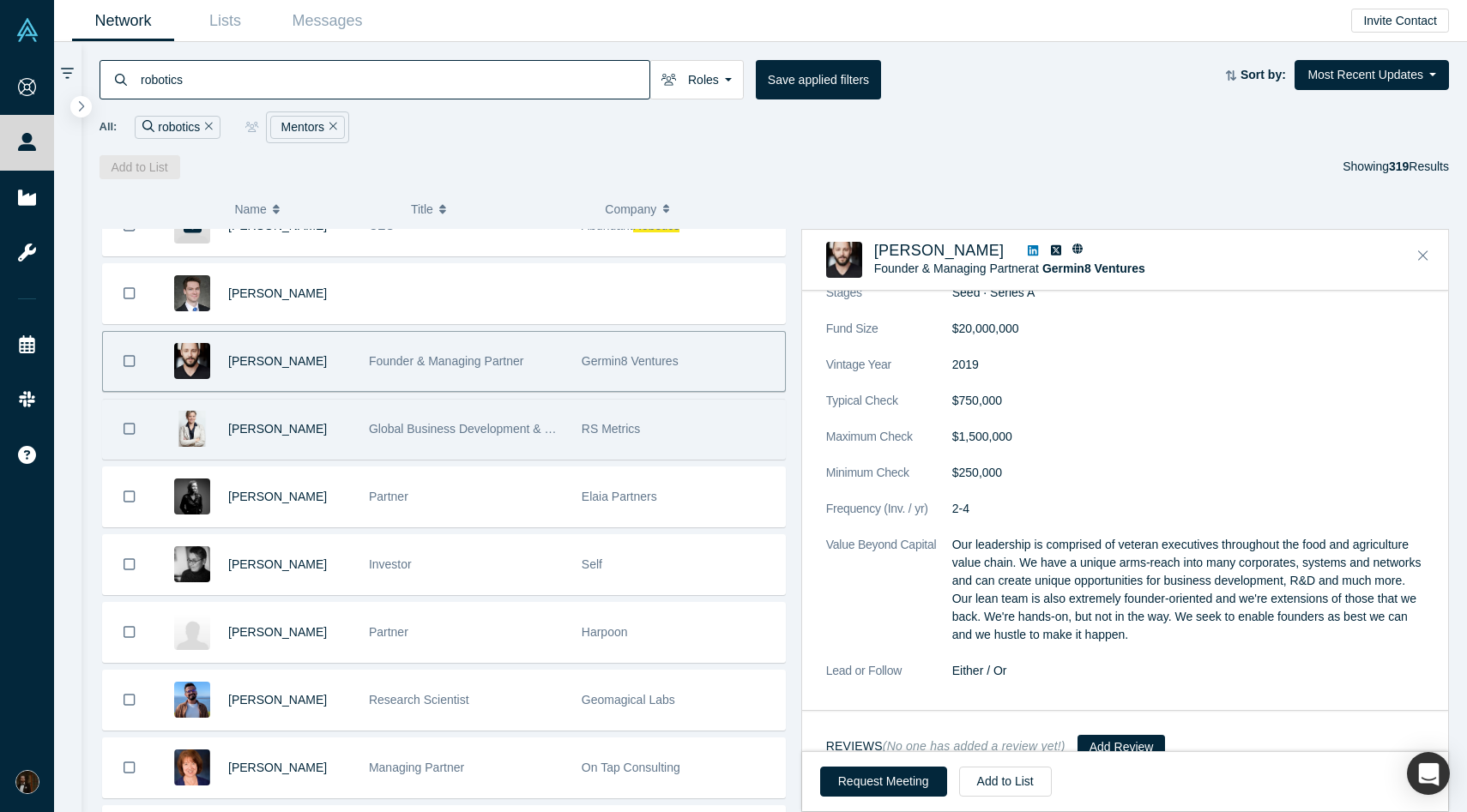
scroll to position [710, 0]
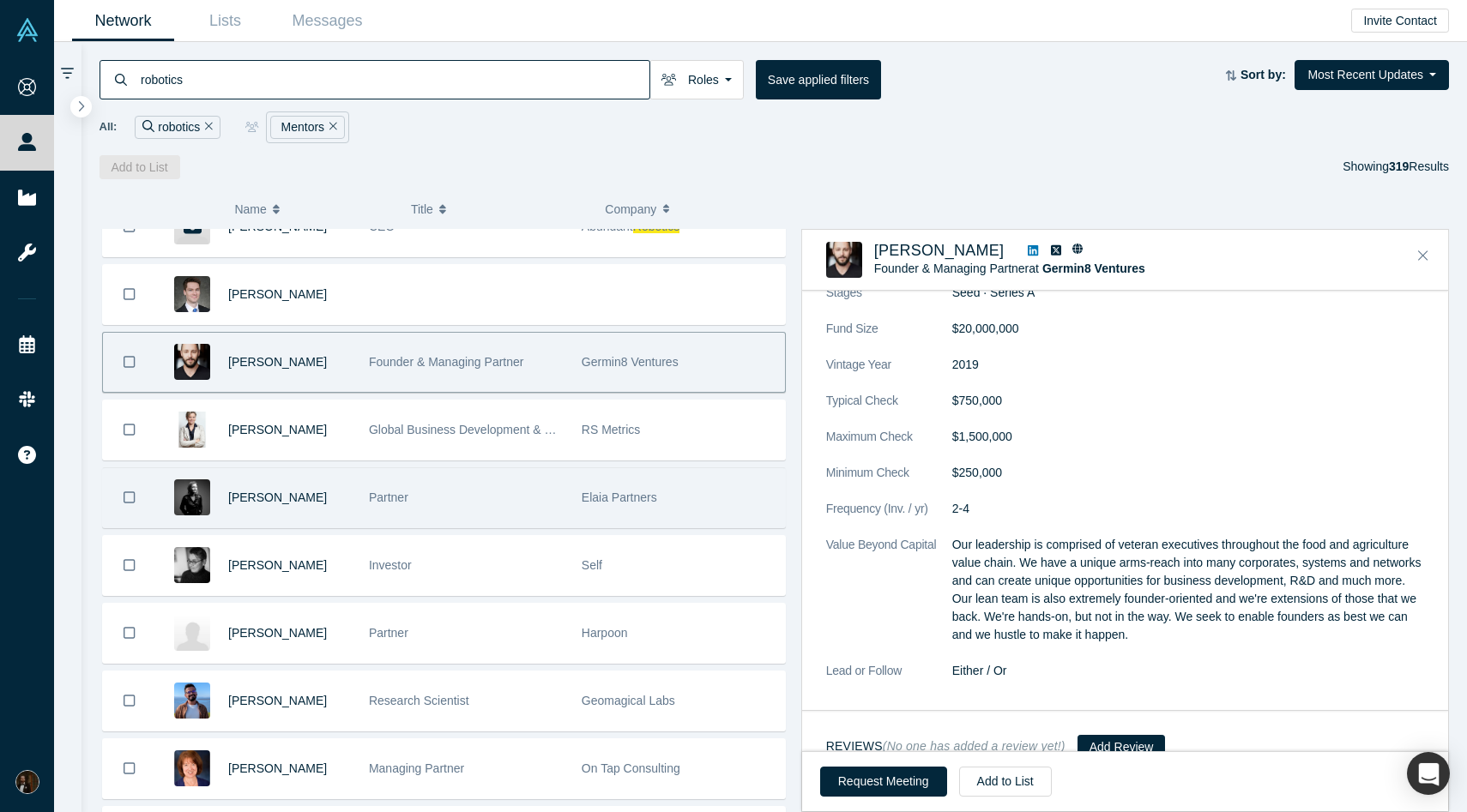
click at [570, 496] on div "Partner" at bounding box center [465, 498] width 213 height 59
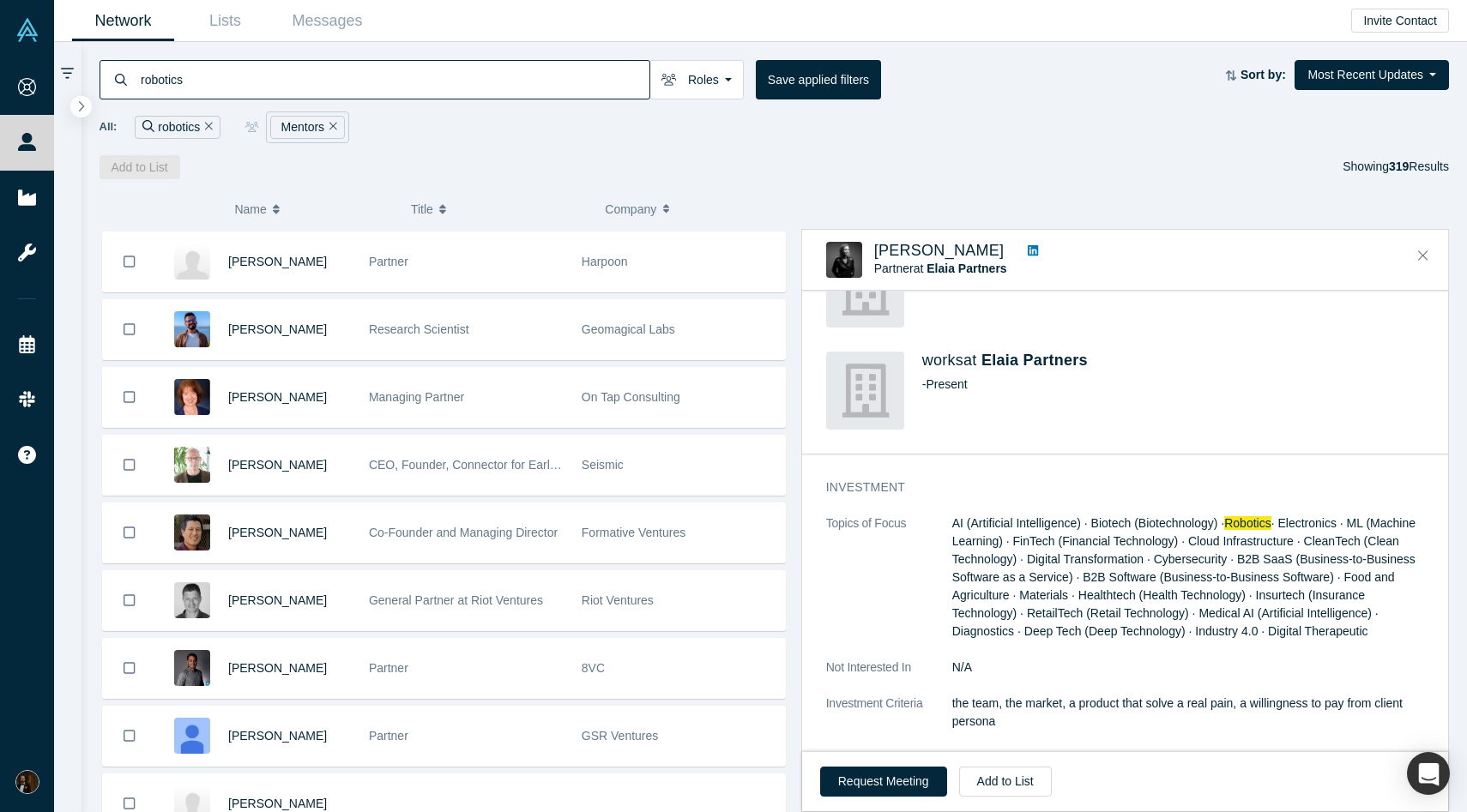
scroll to position [1085, 0]
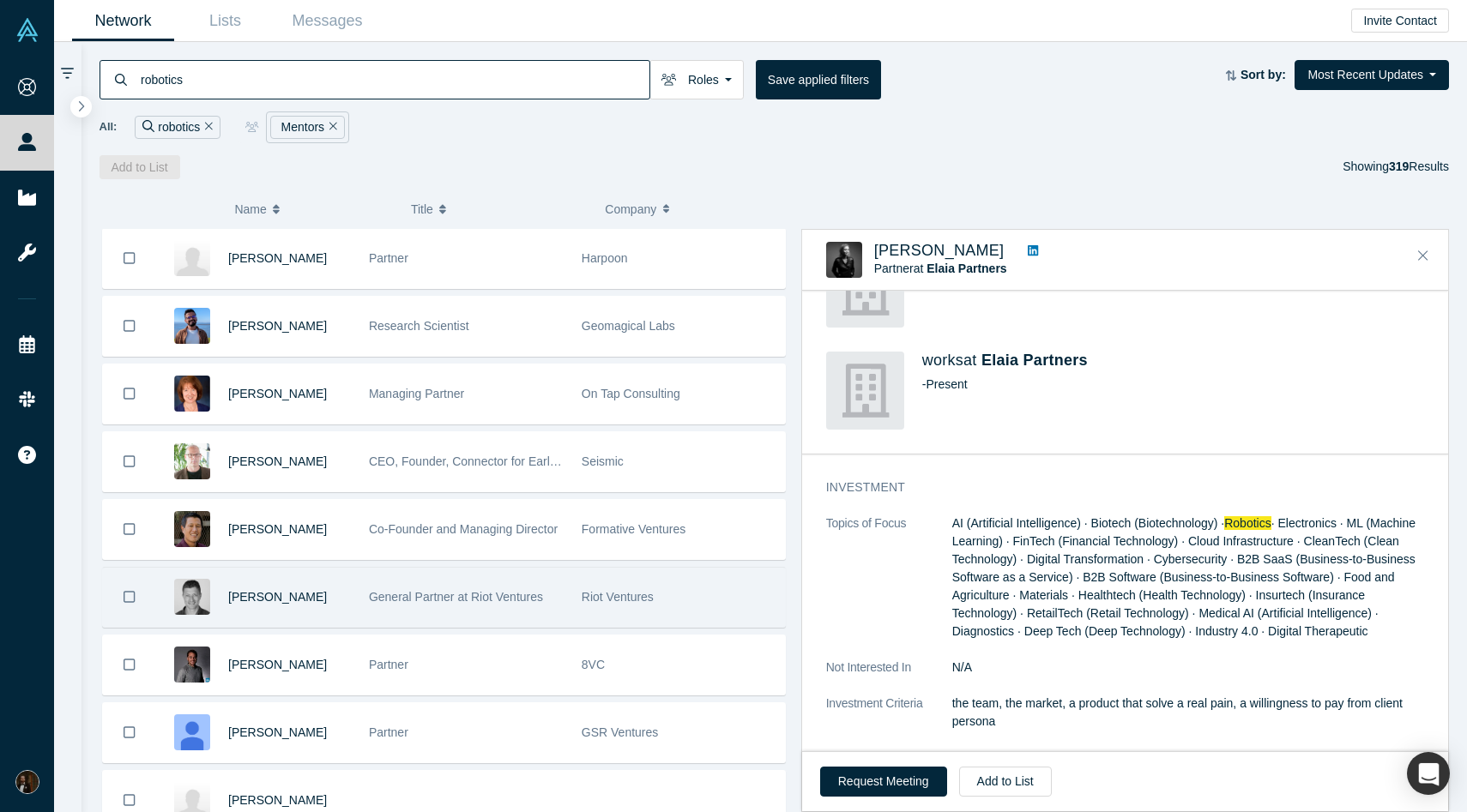
click at [574, 601] on div "Riot Ventures" at bounding box center [679, 598] width 213 height 59
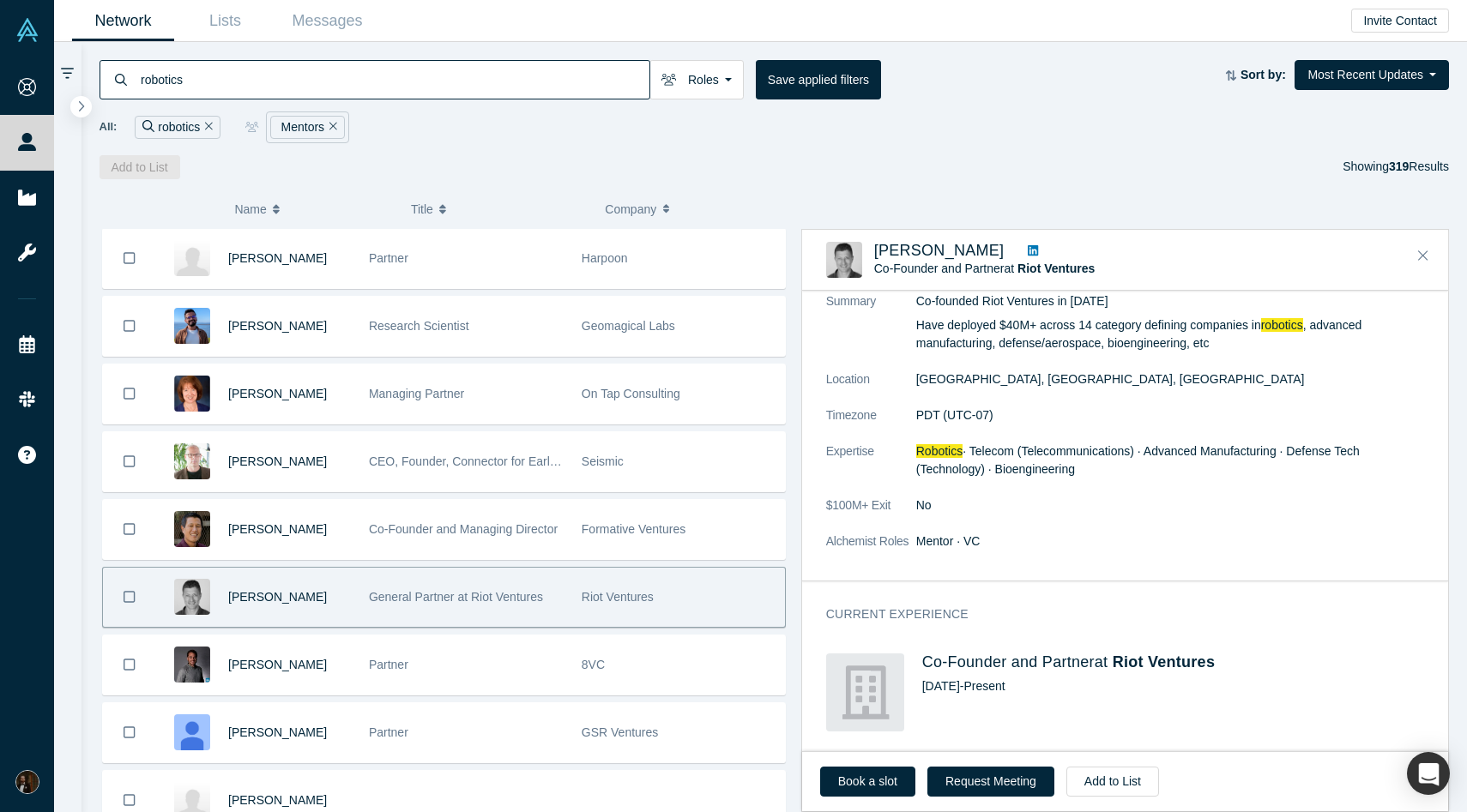
scroll to position [0, 0]
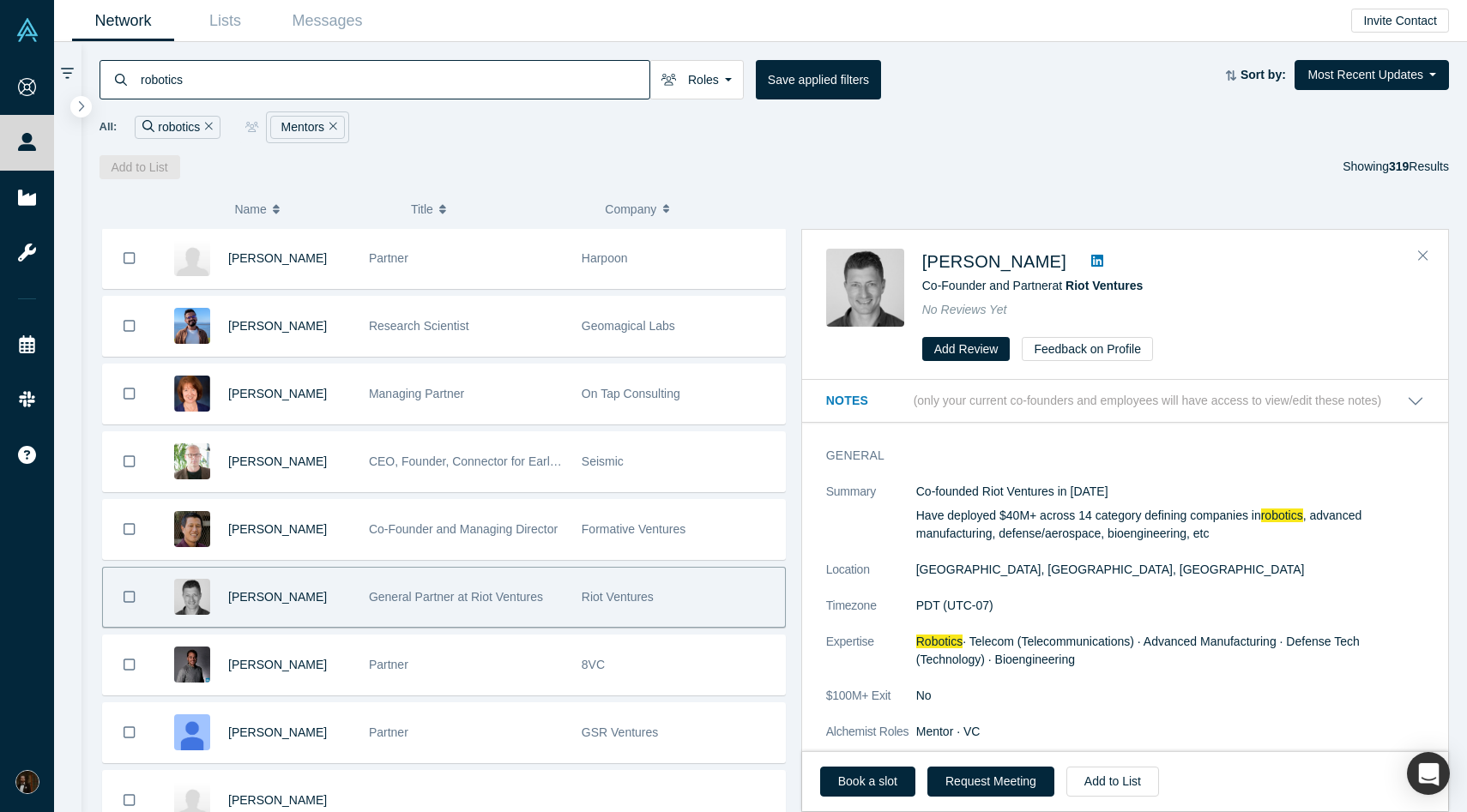
click at [1091, 256] on icon at bounding box center [1096, 260] width 12 height 12
click at [1078, 777] on button "Add to List" at bounding box center [1113, 782] width 93 height 30
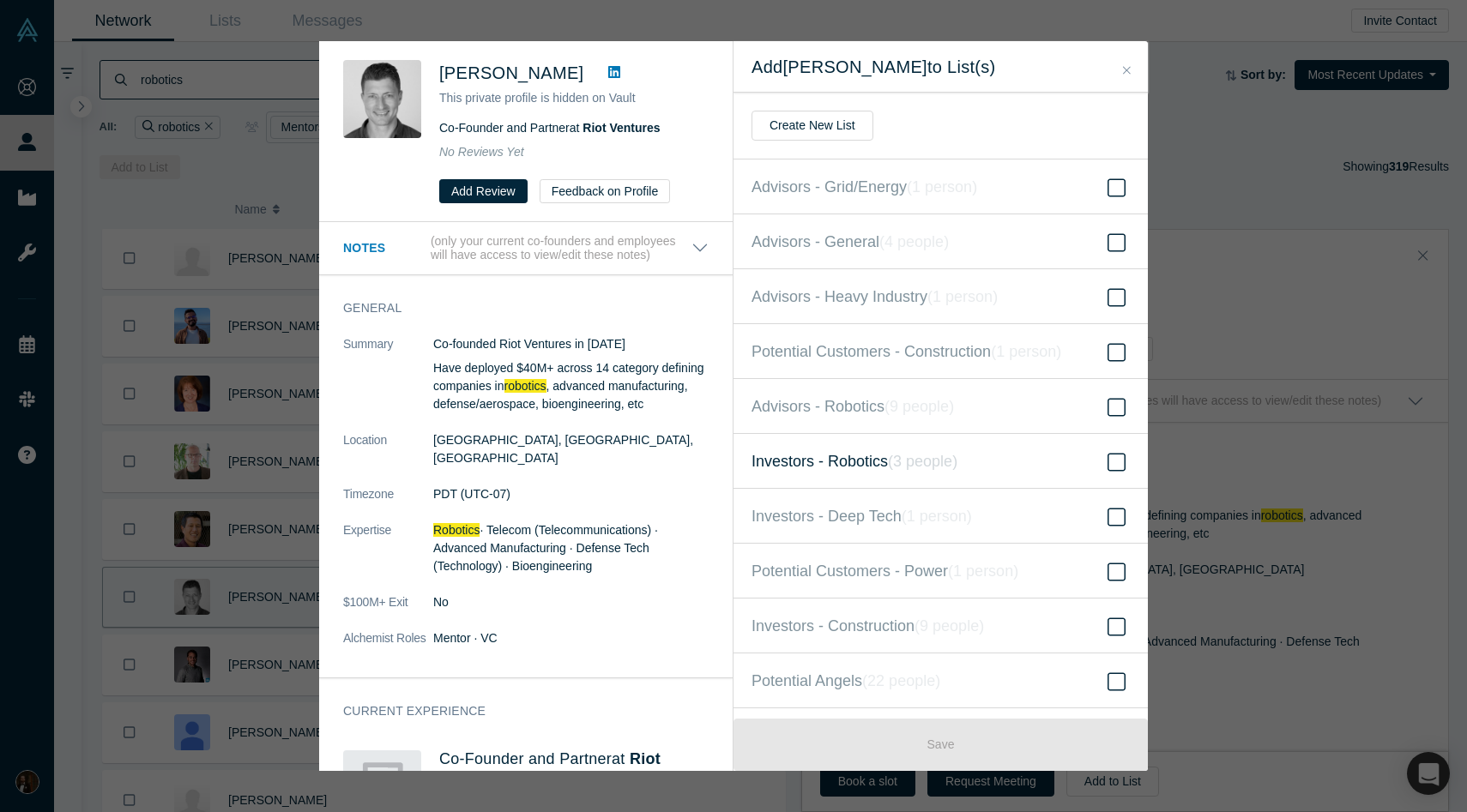
click at [844, 450] on span "Investors - Robotics ( 3 people )" at bounding box center [854, 461] width 205 height 24
click at [0, 0] on input "Investors - Robotics ( 3 people )" at bounding box center [0, 0] width 0 height 0
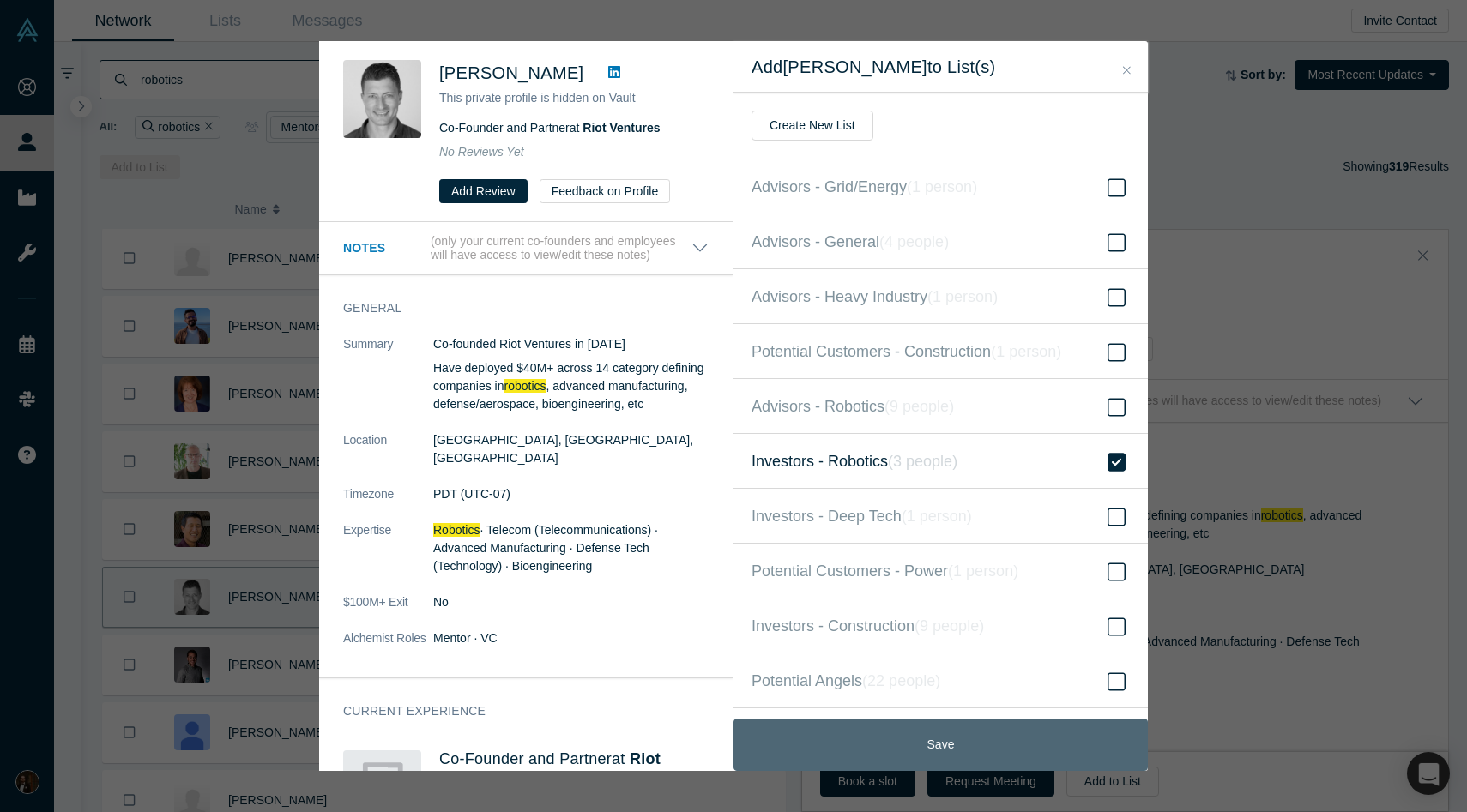
click at [863, 752] on button "Save" at bounding box center [941, 745] width 415 height 53
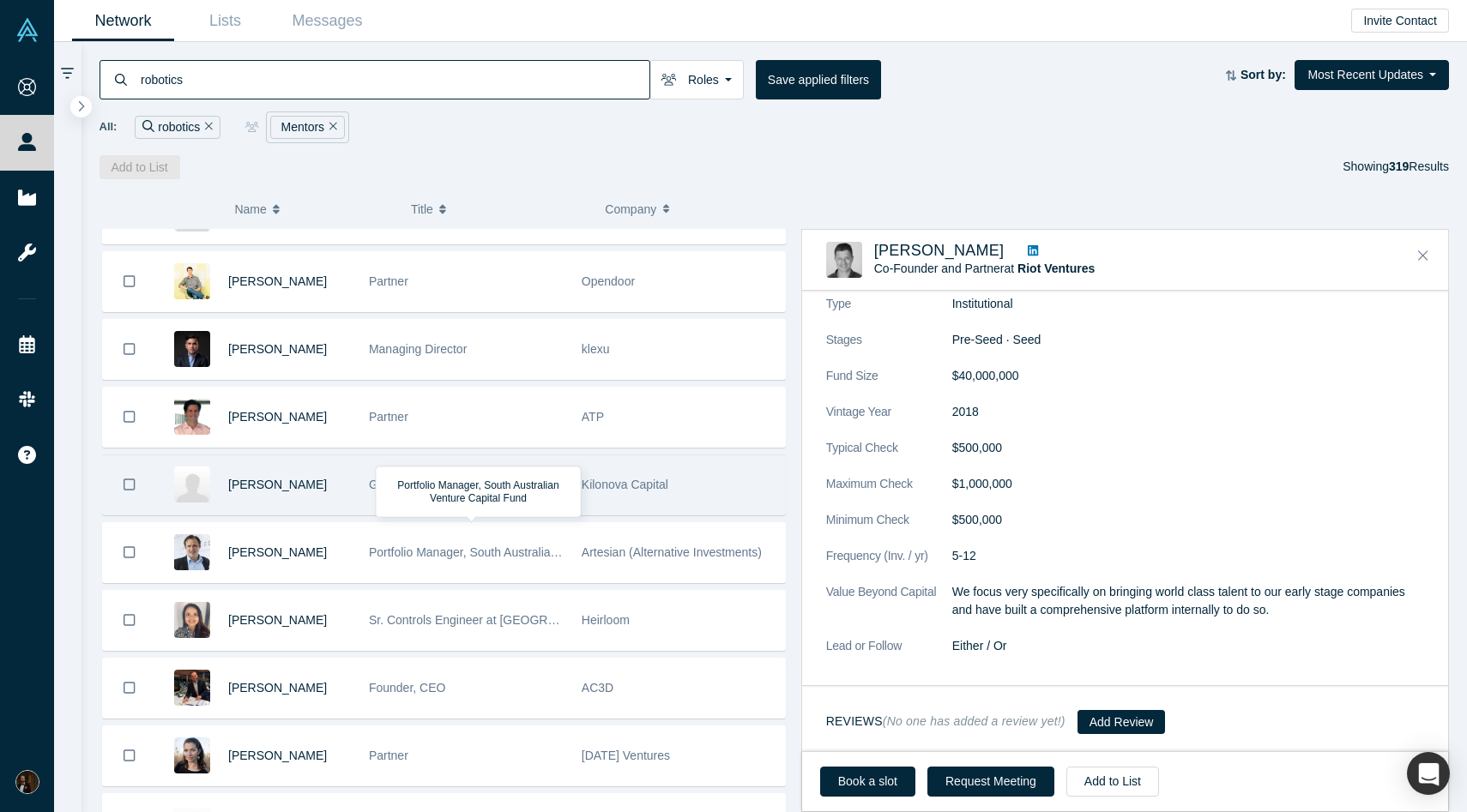
scroll to position [1671, 0]
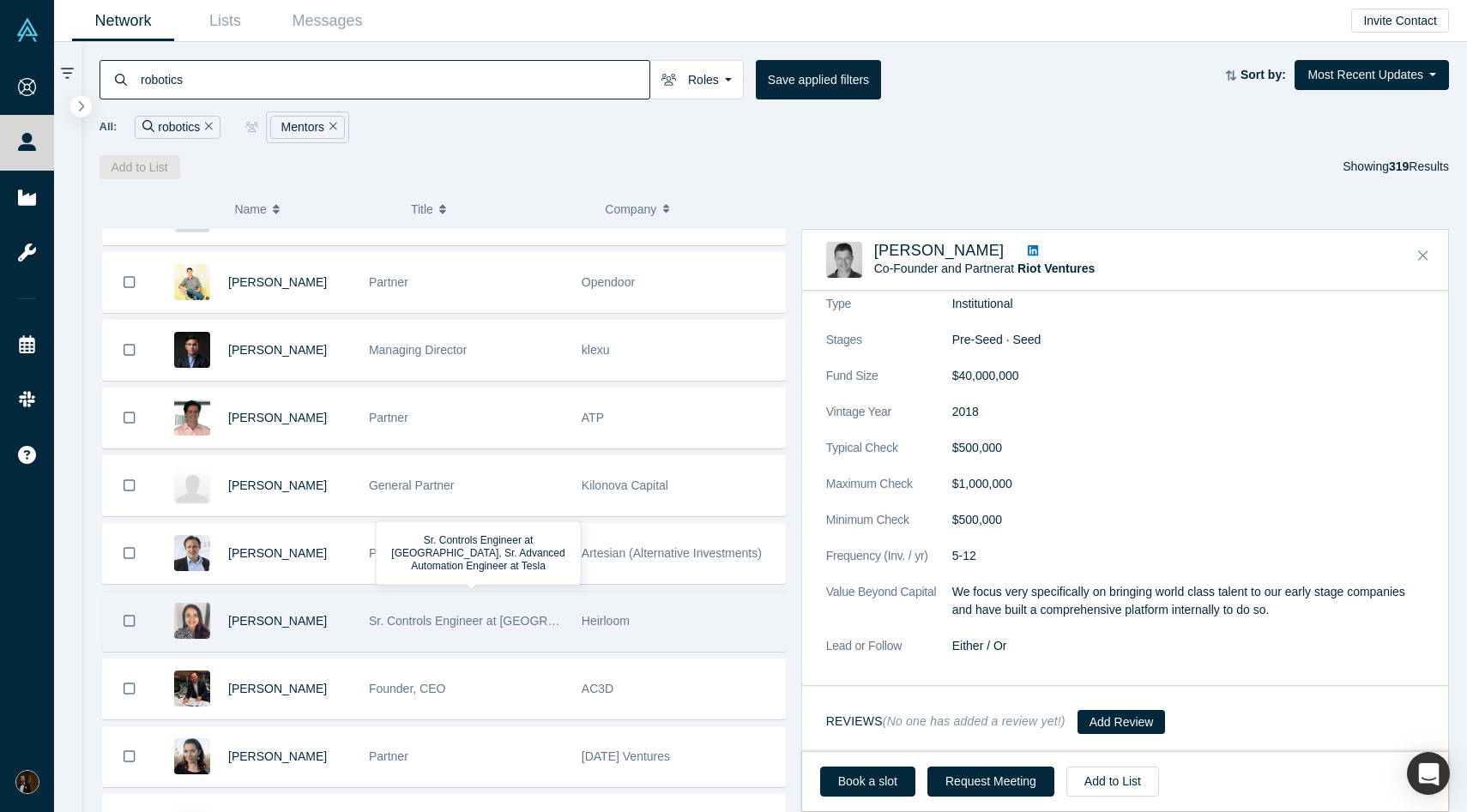
click at [399, 621] on span "Sr. Controls Engineer at Heirloom, Sr. Advanced Automation Engineer at Tesla" at bounding box center [615, 621] width 492 height 13
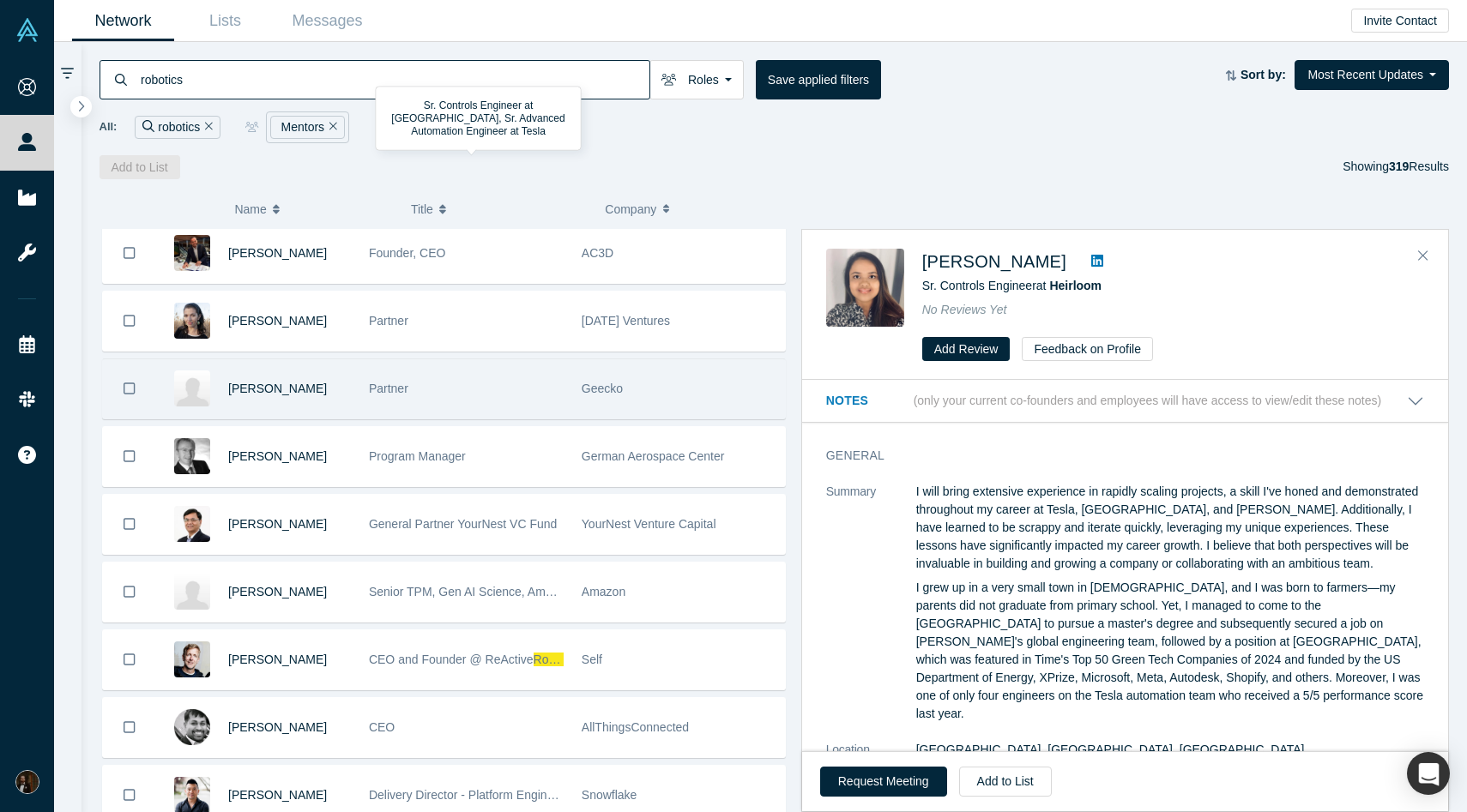
scroll to position [2108, 0]
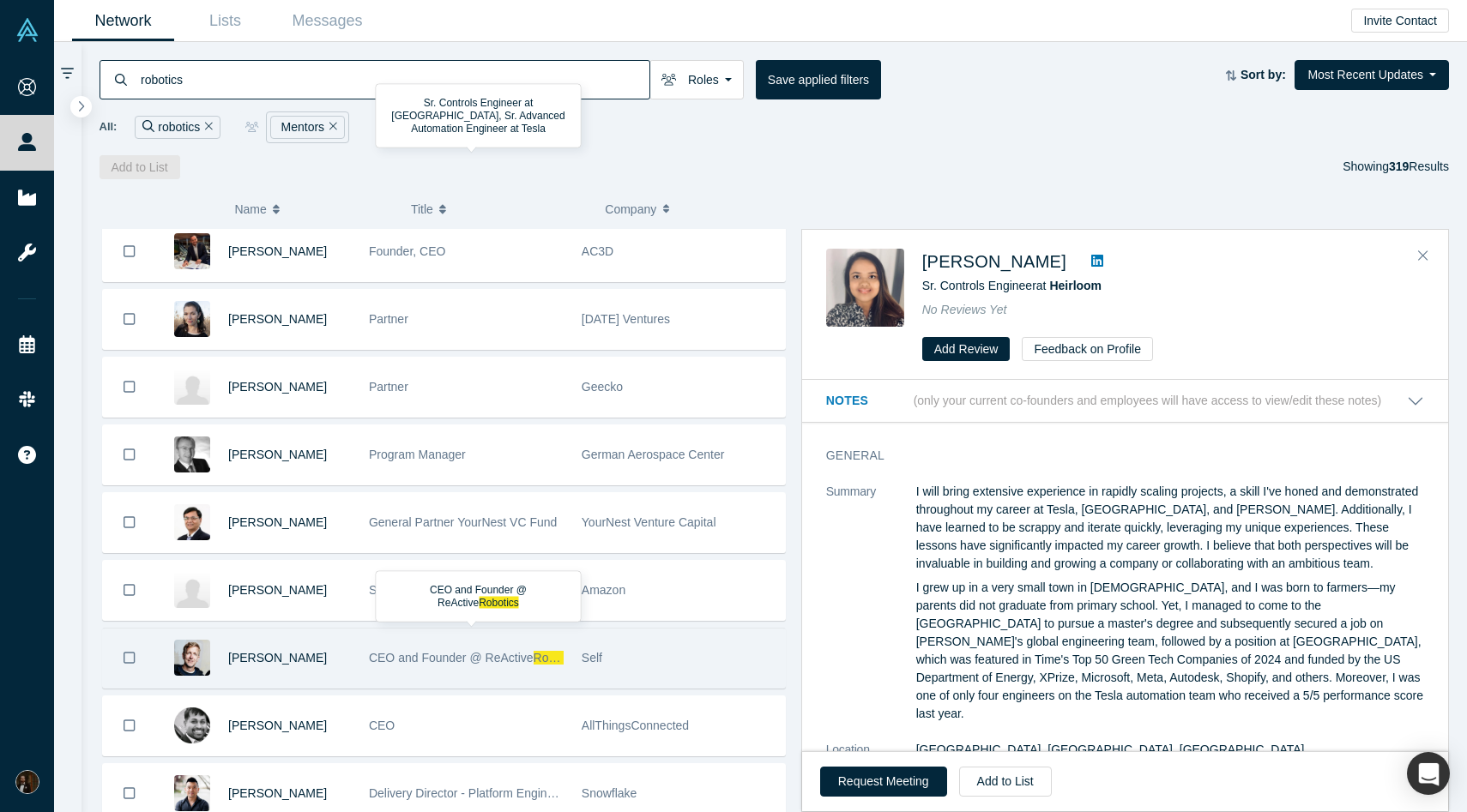
click at [464, 642] on div "CEO and Founder @ ReActive Robotics" at bounding box center [466, 658] width 195 height 59
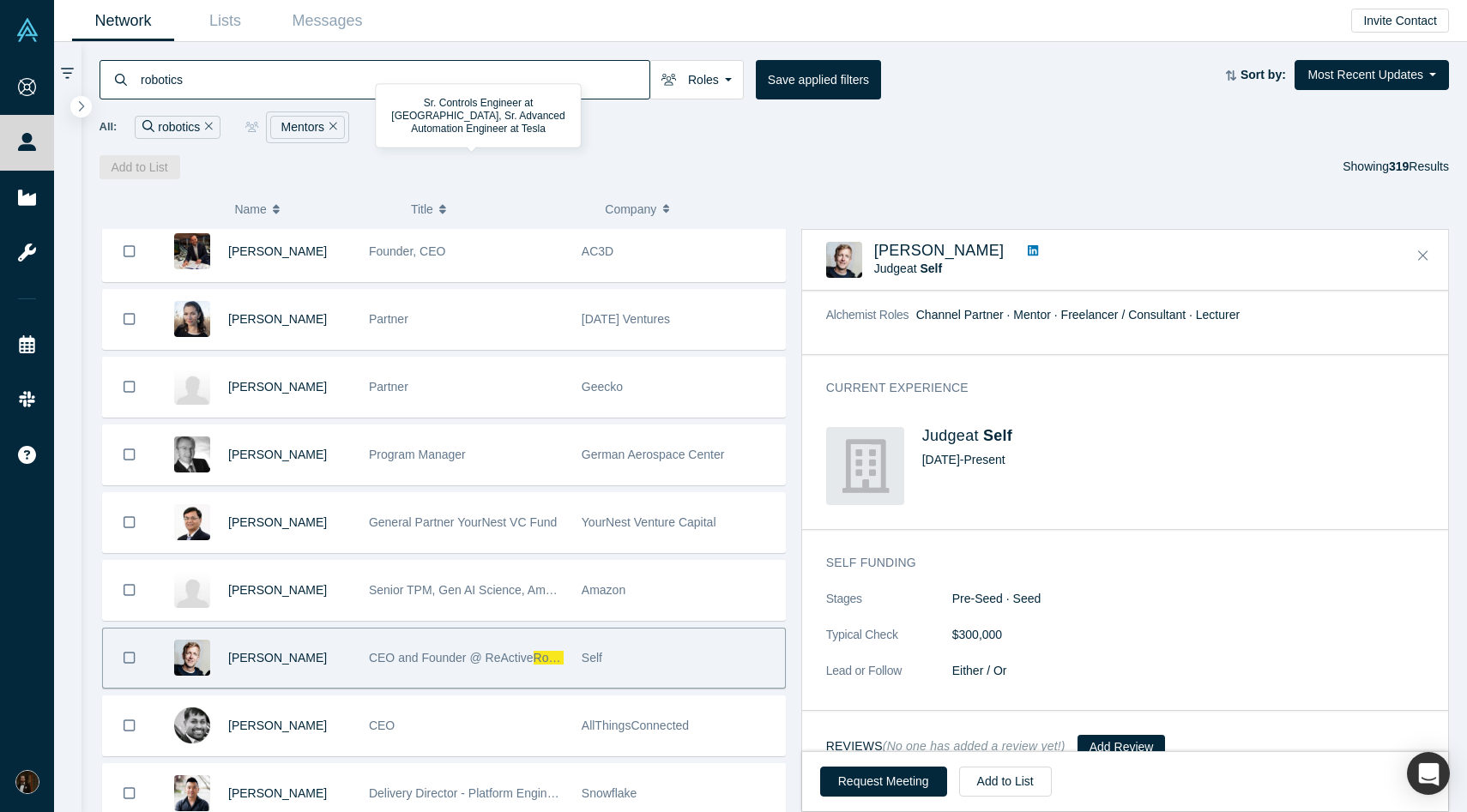
scroll to position [0, 0]
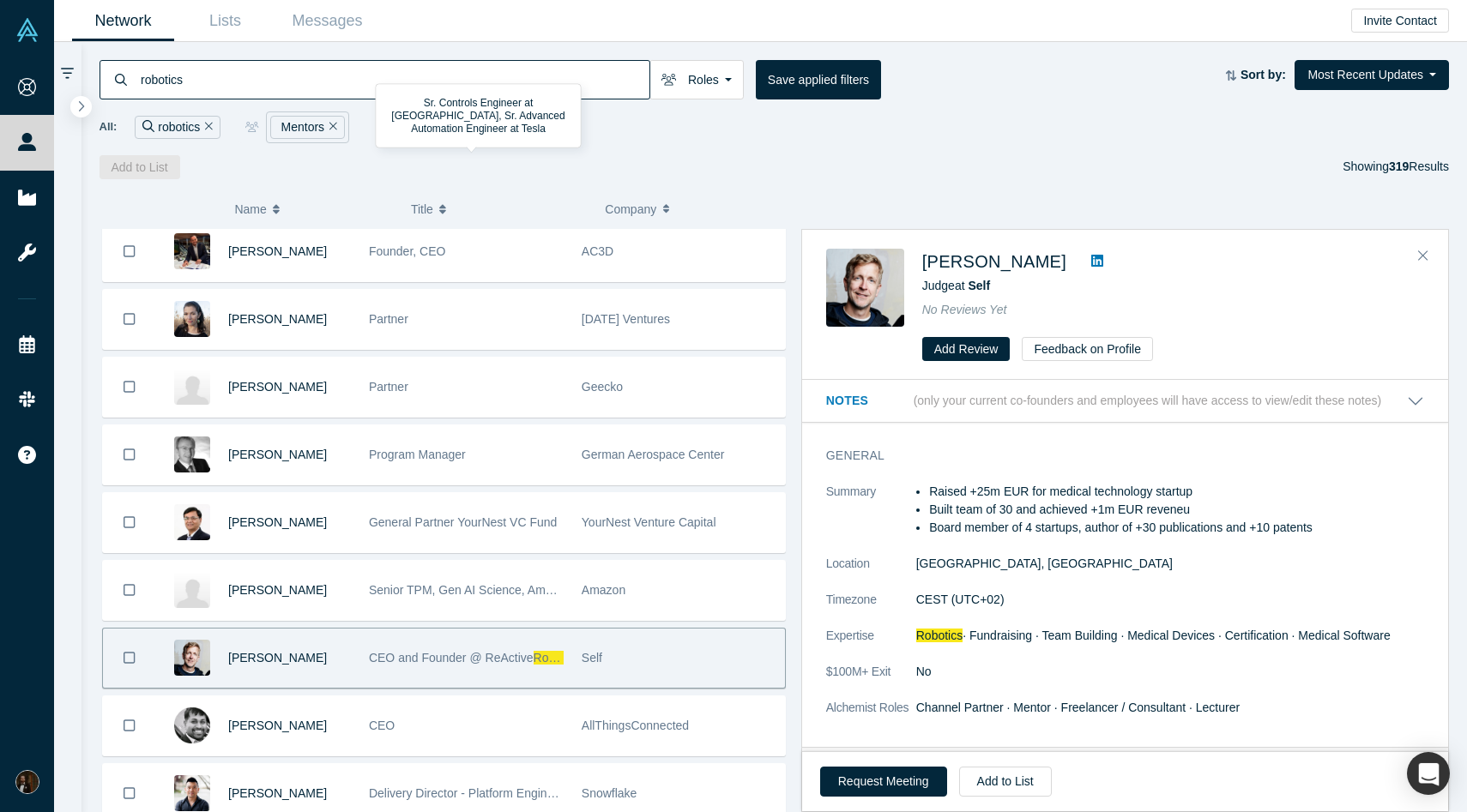
click at [1091, 265] on icon at bounding box center [1096, 260] width 12 height 12
click at [1024, 783] on button "Add to List" at bounding box center [1006, 782] width 93 height 30
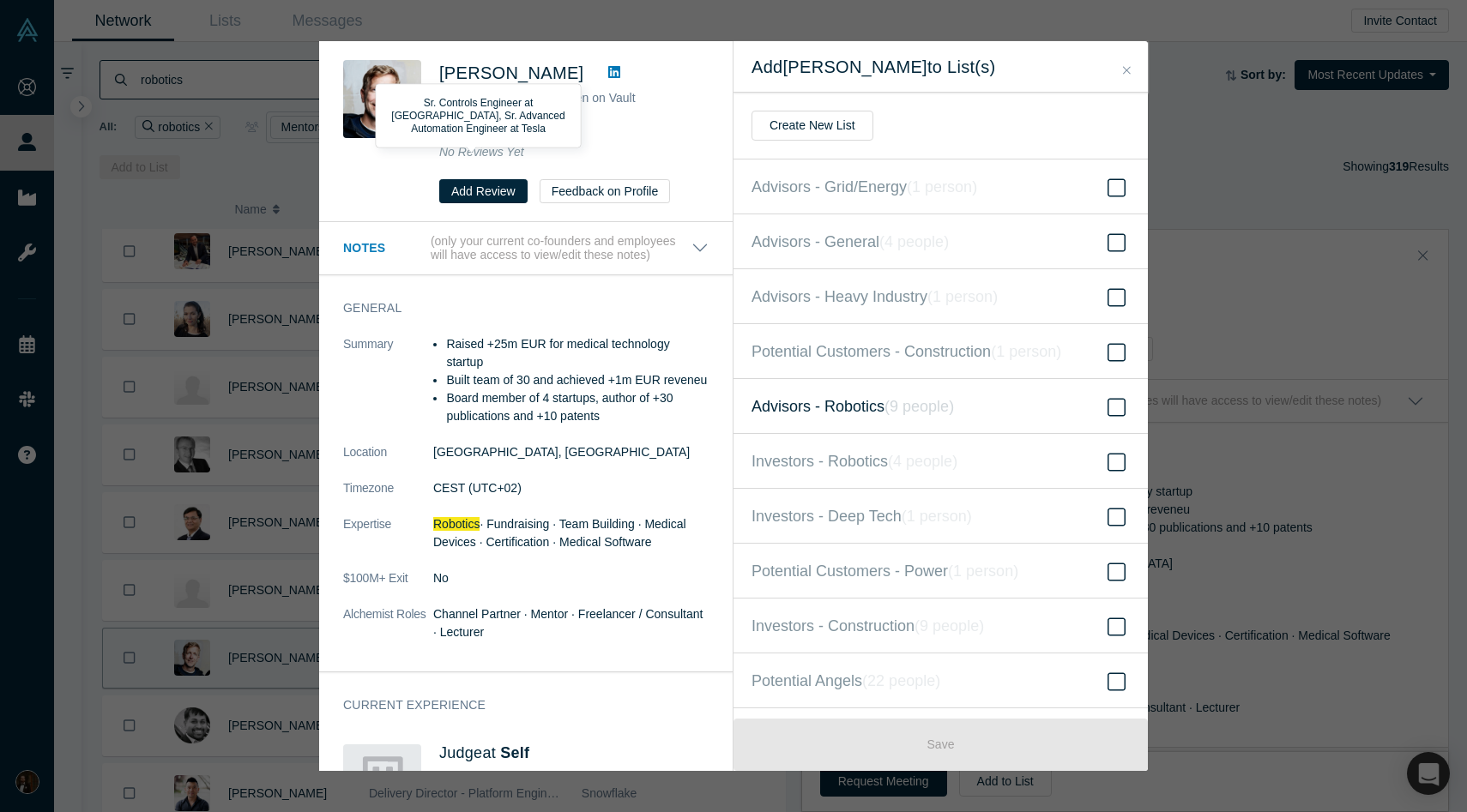
click at [860, 418] on span "Advisors - Robotics ( 9 people )" at bounding box center [852, 406] width 203 height 24
click at [0, 0] on input "Advisors - Robotics ( 9 people )" at bounding box center [0, 0] width 0 height 0
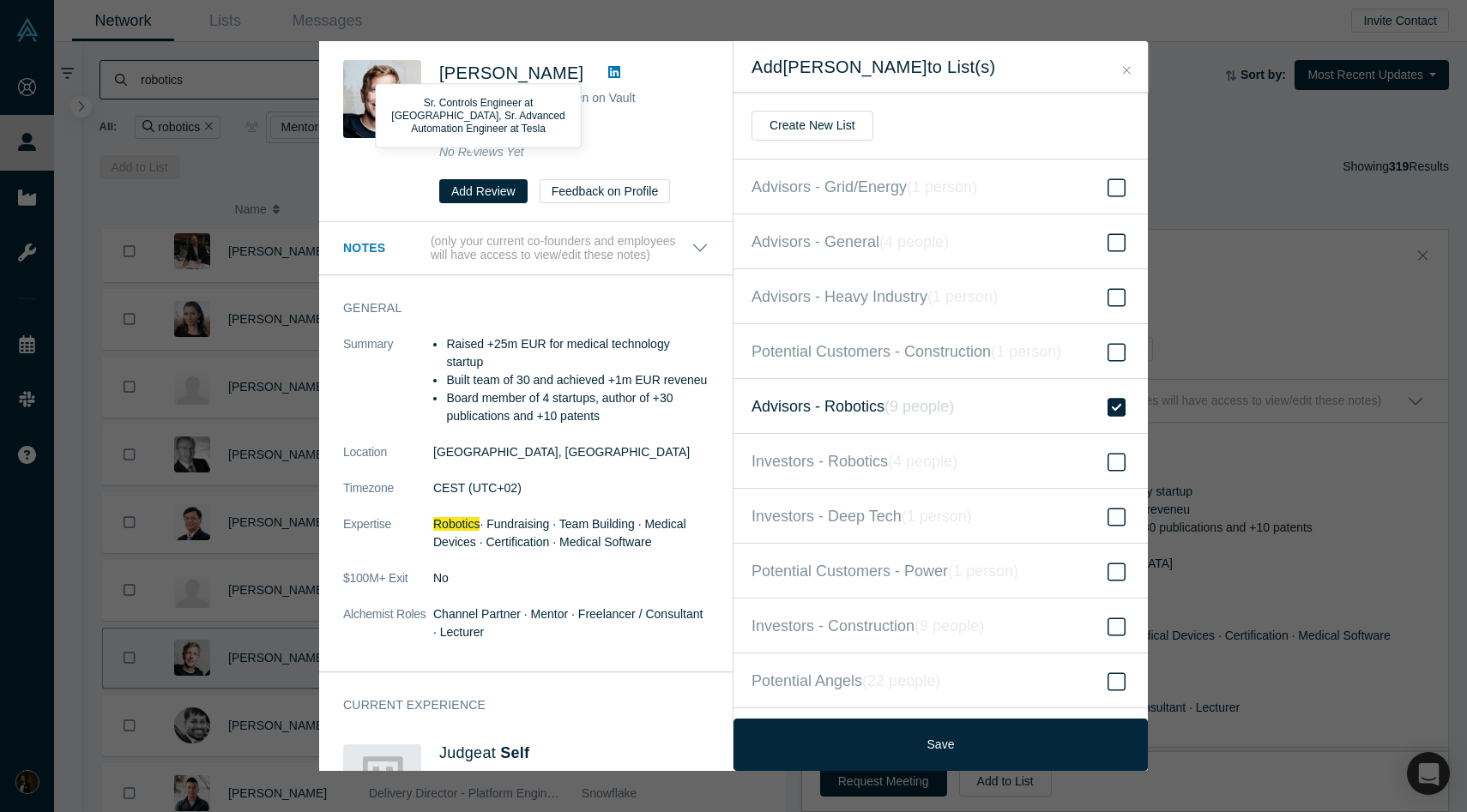
scroll to position [233, 0]
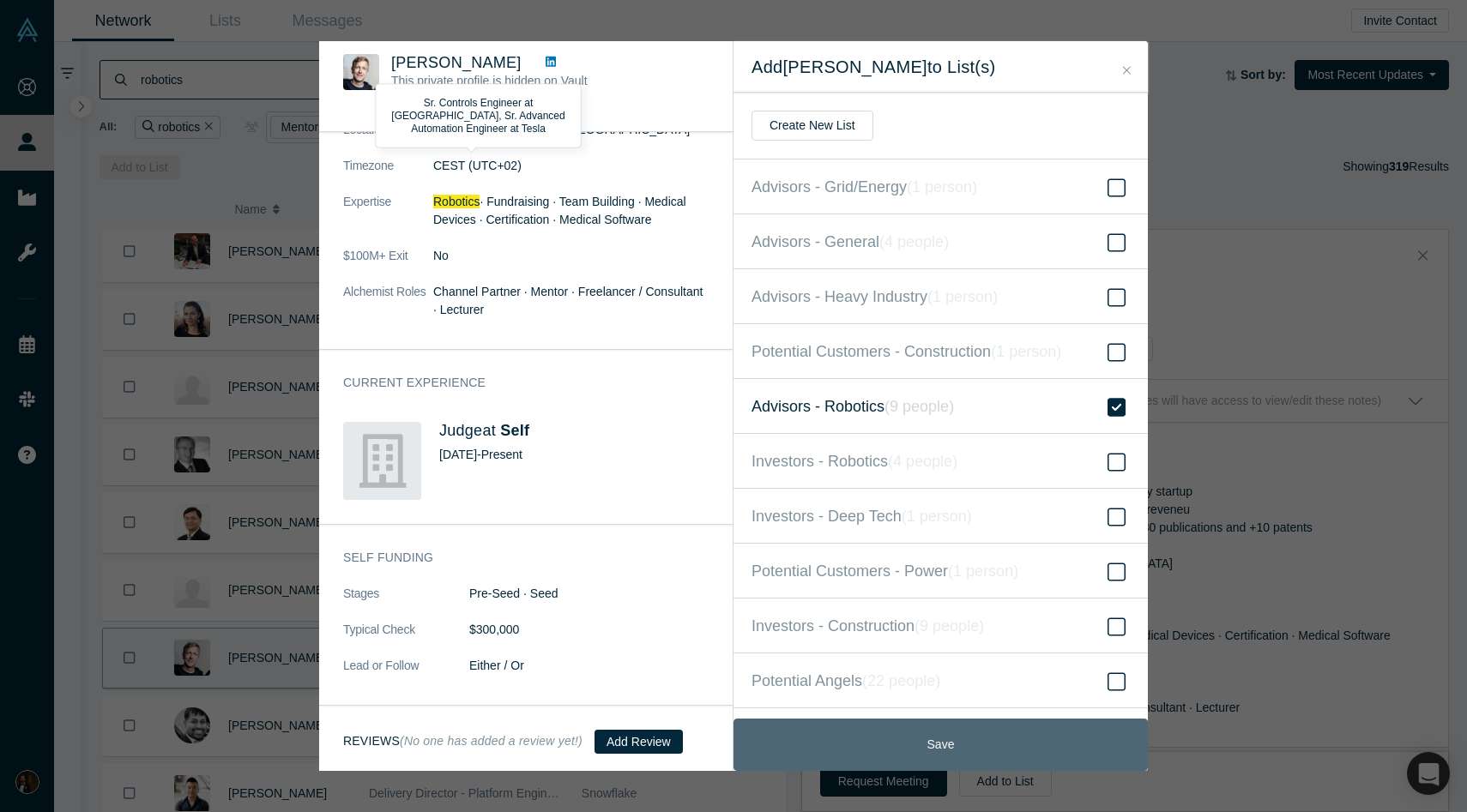
click at [883, 735] on button "Save" at bounding box center [941, 745] width 415 height 53
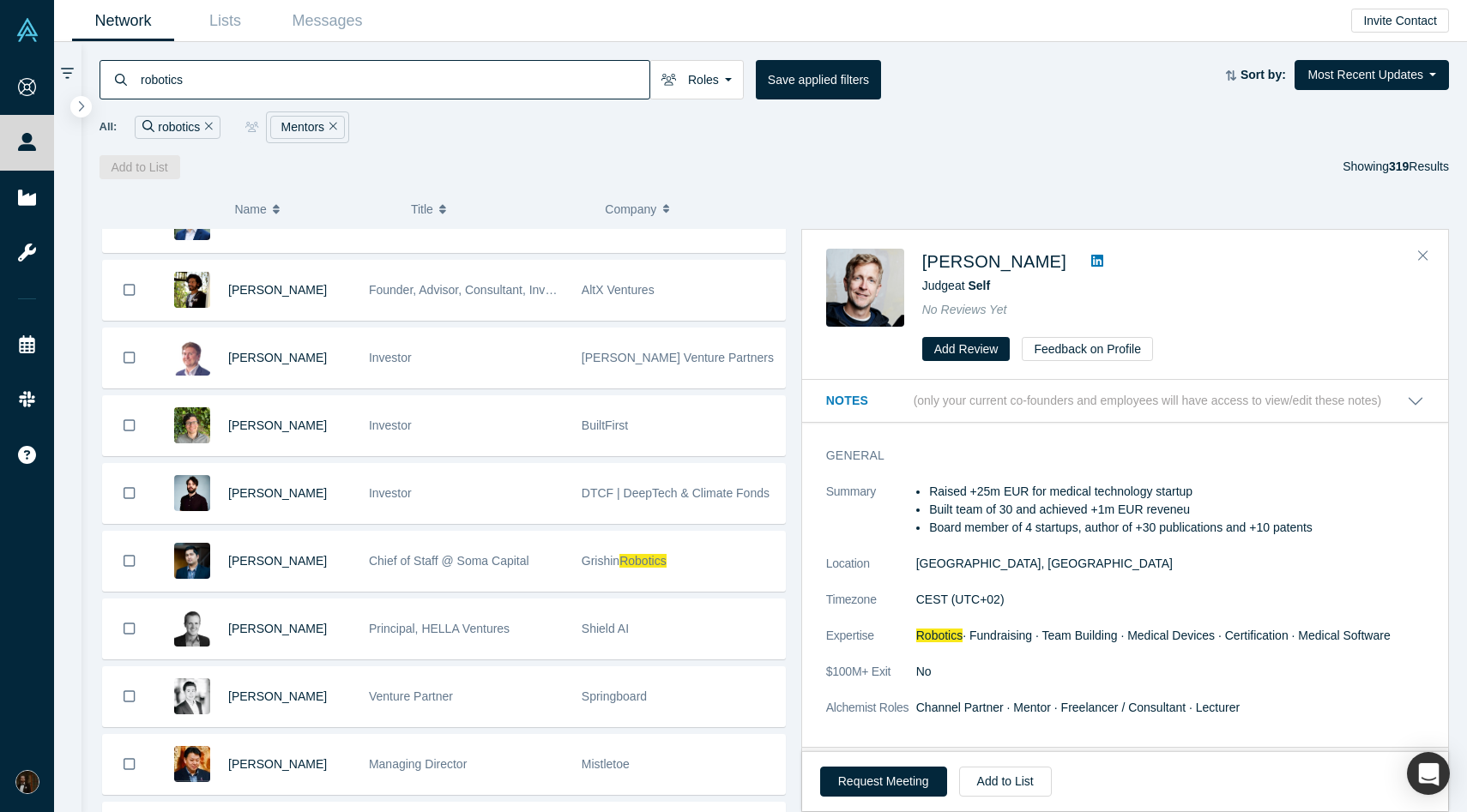
scroll to position [3021, 0]
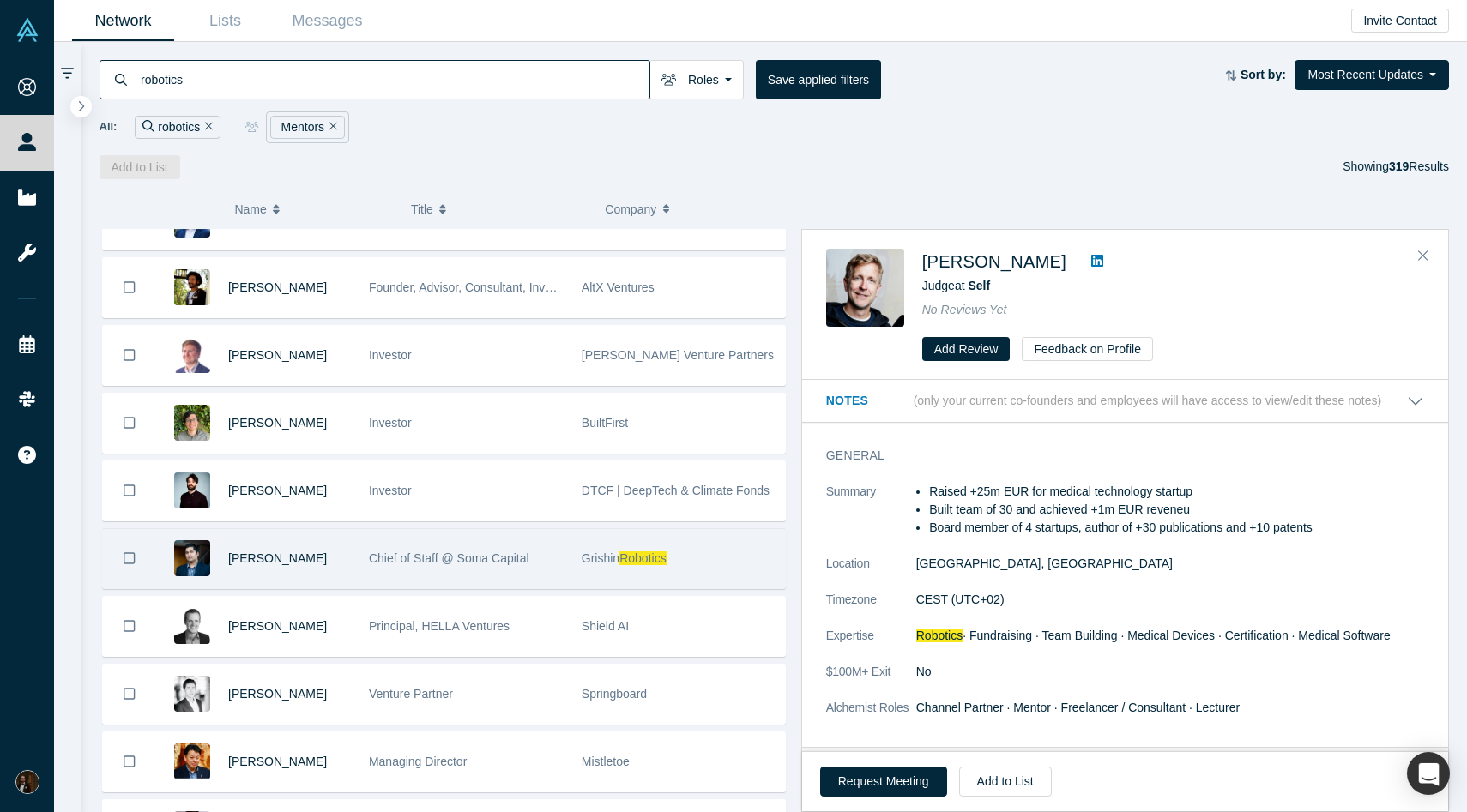
click at [507, 573] on div "Chief of Staff @ Soma Capital" at bounding box center [466, 558] width 195 height 59
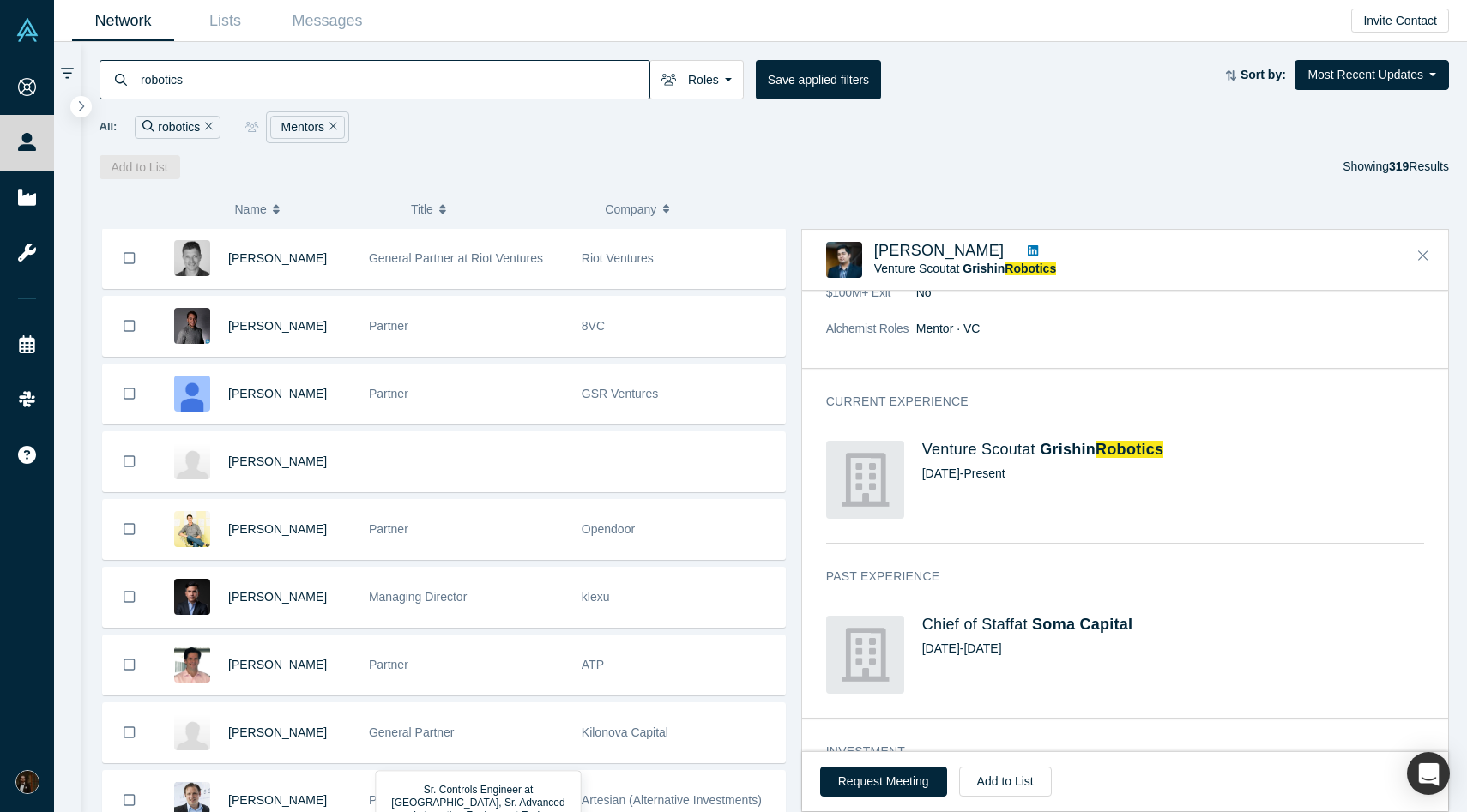
scroll to position [1418, 0]
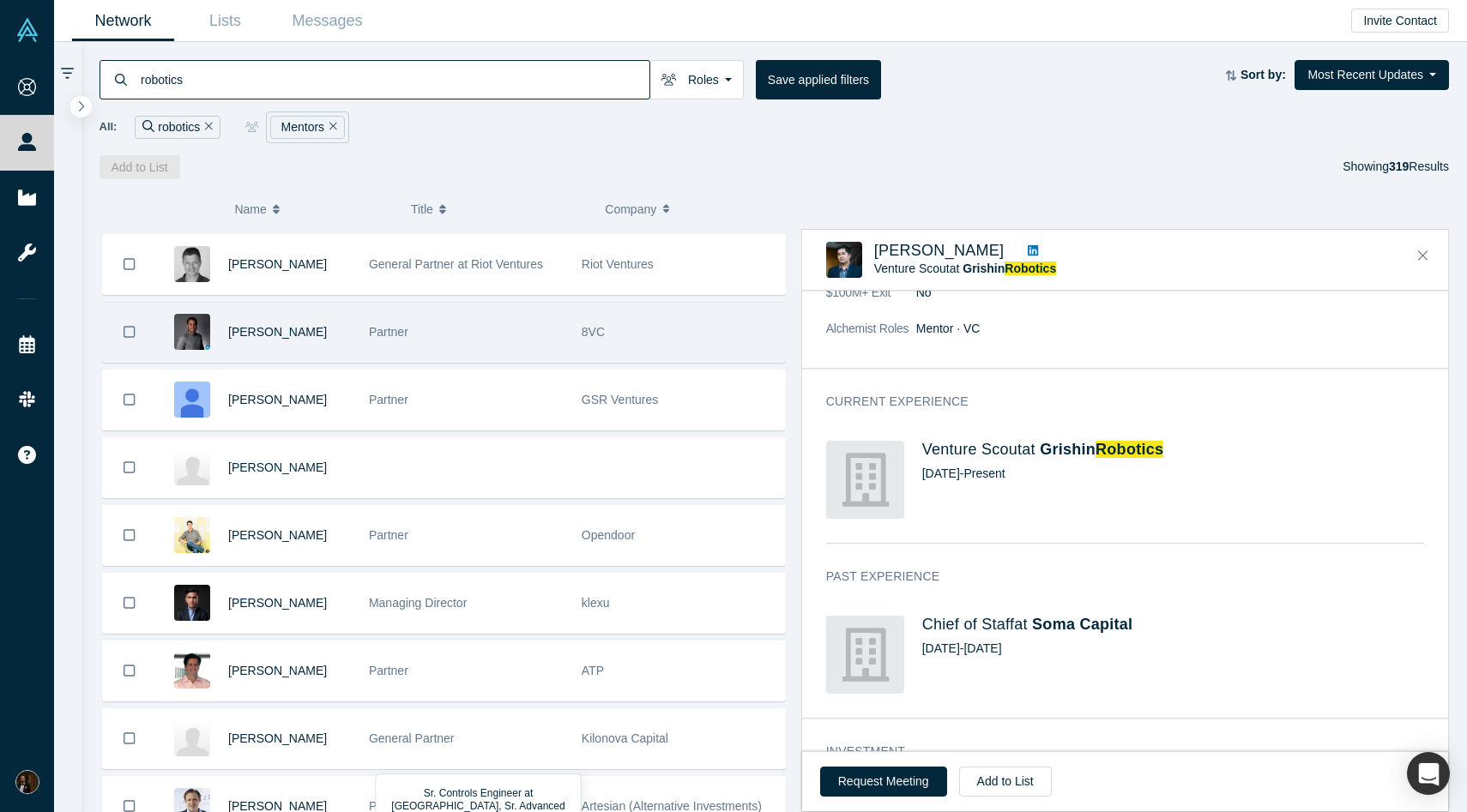
click at [402, 332] on span "Partner" at bounding box center [389, 331] width 39 height 13
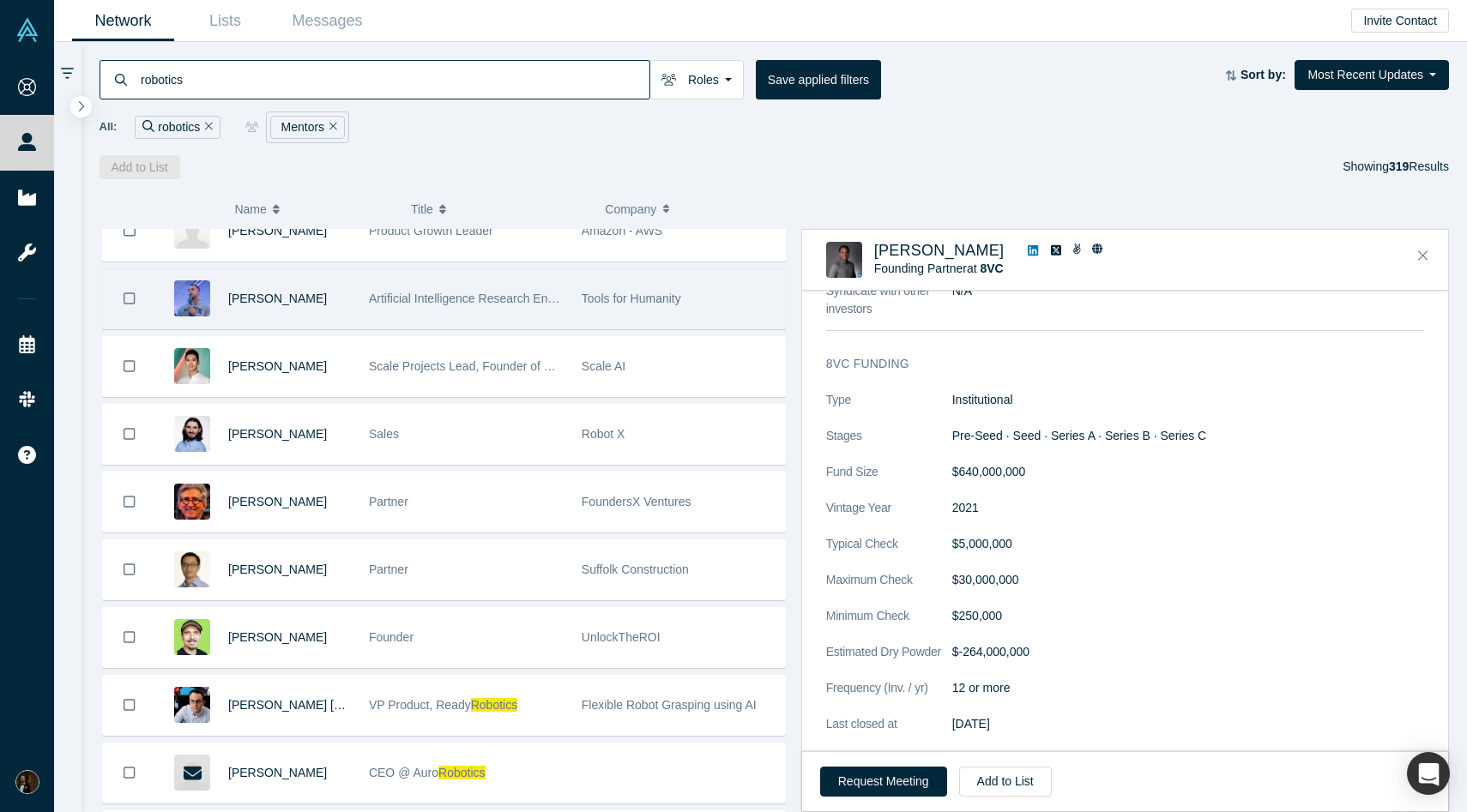
scroll to position [28, 0]
click at [331, 125] on icon "Remove Filter" at bounding box center [333, 125] width 8 height 12
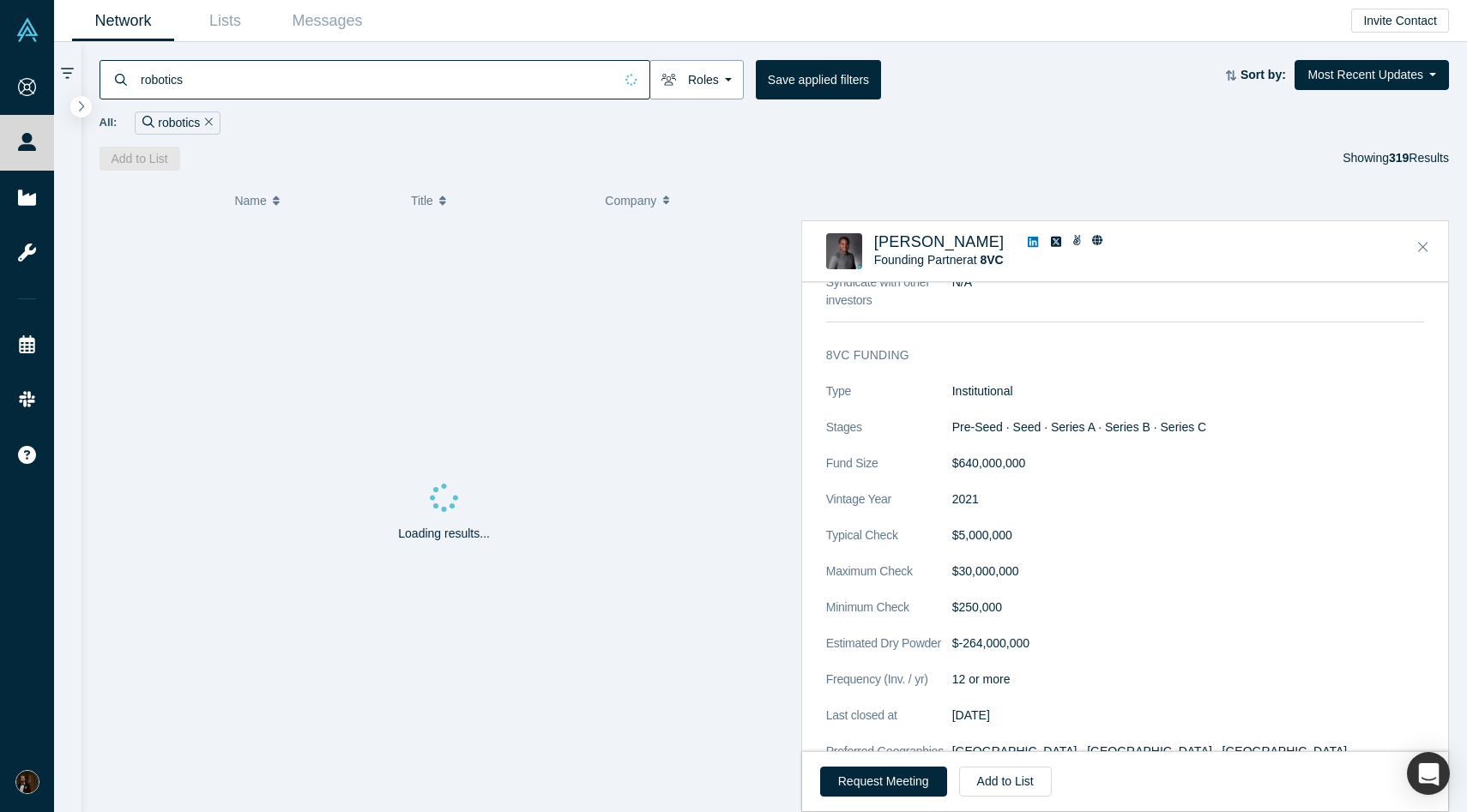
click at [711, 79] on button "Roles" at bounding box center [697, 80] width 95 height 39
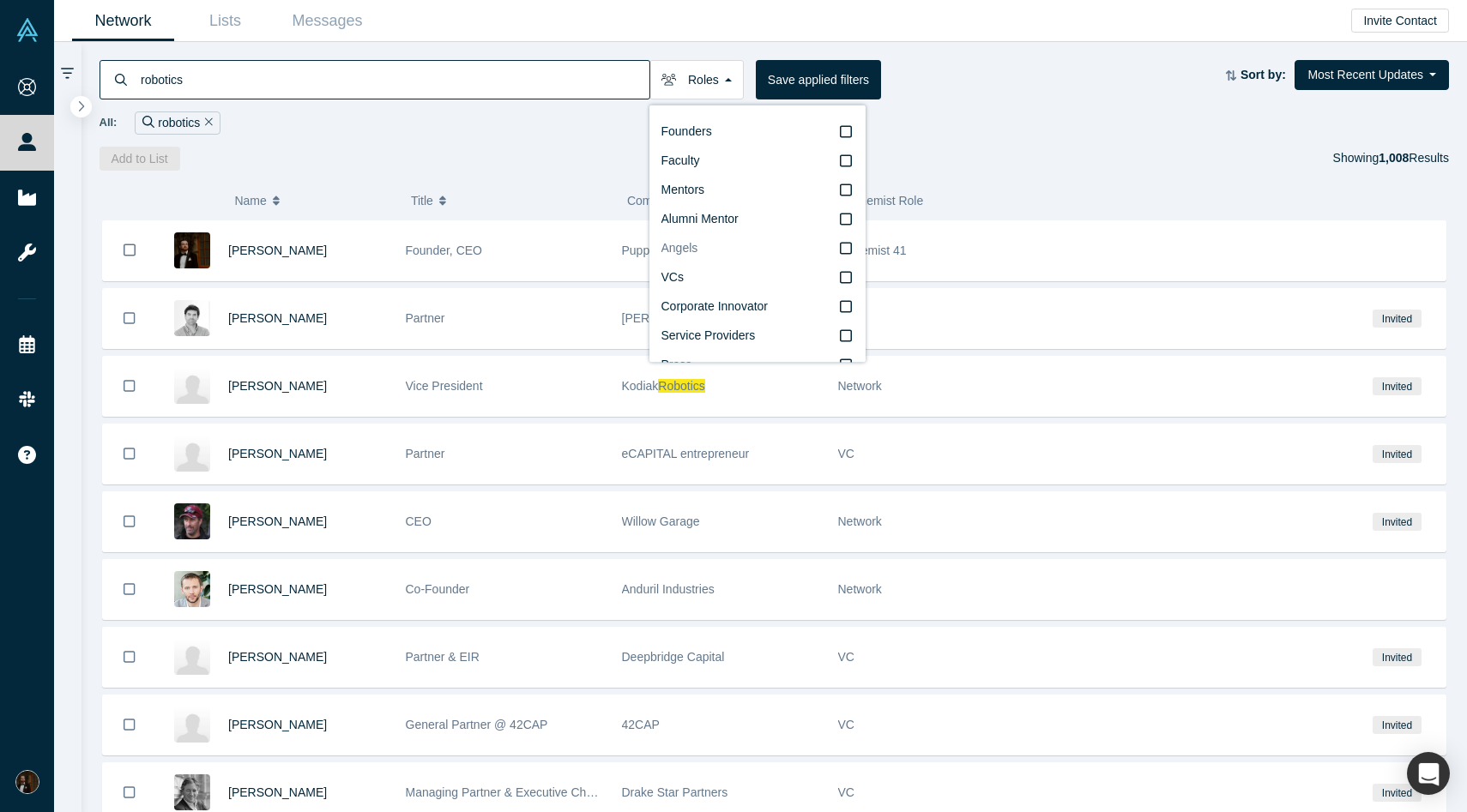
click at [707, 252] on label "Angels" at bounding box center [757, 248] width 192 height 29
click at [0, 0] on input "Angels" at bounding box center [0, 0] width 0 height 0
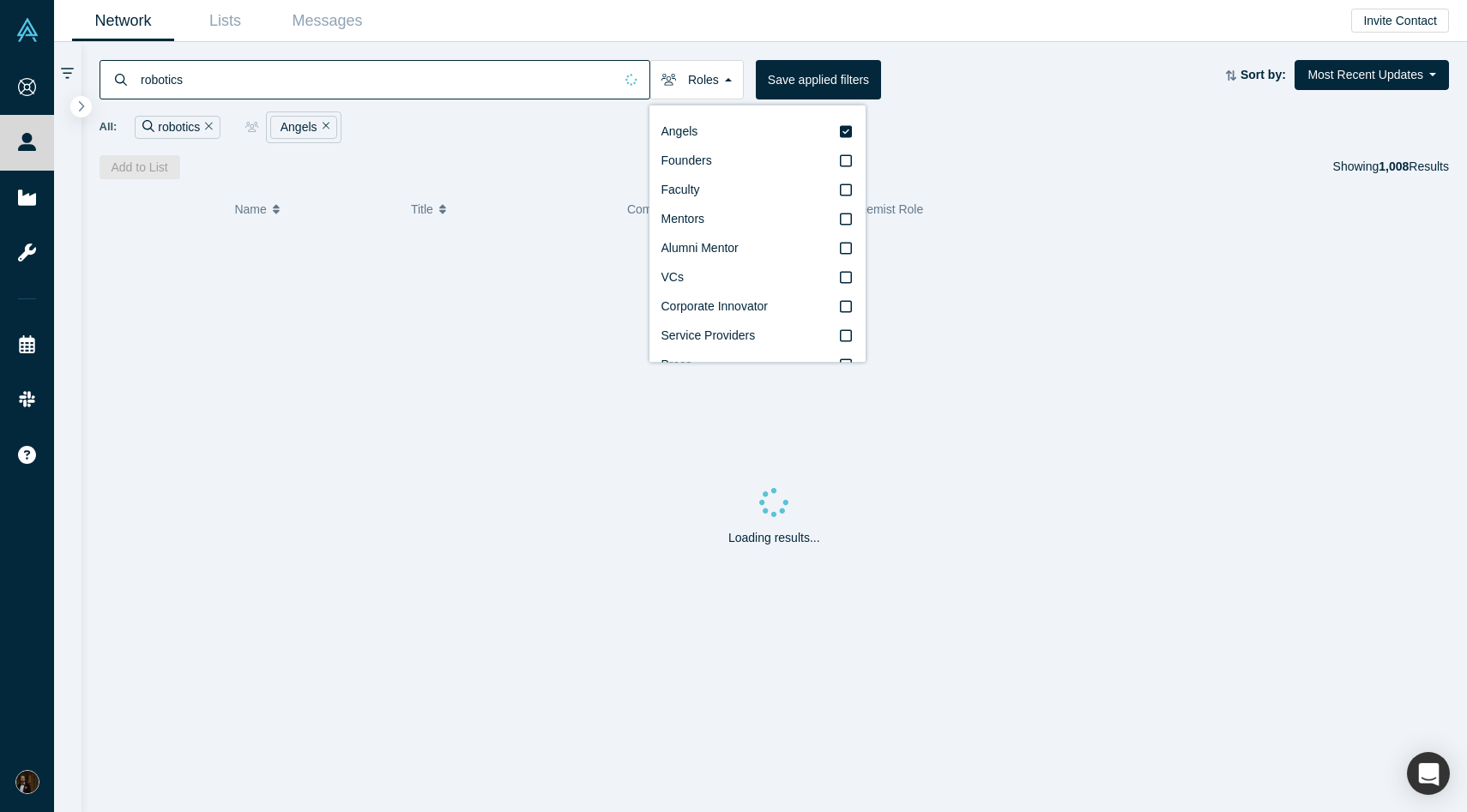
click at [1011, 97] on div "robotics Roles Angels Founders Faculty Mentors Alumni Mentor VCs Corporate Inno…" at bounding box center [662, 80] width 1127 height 39
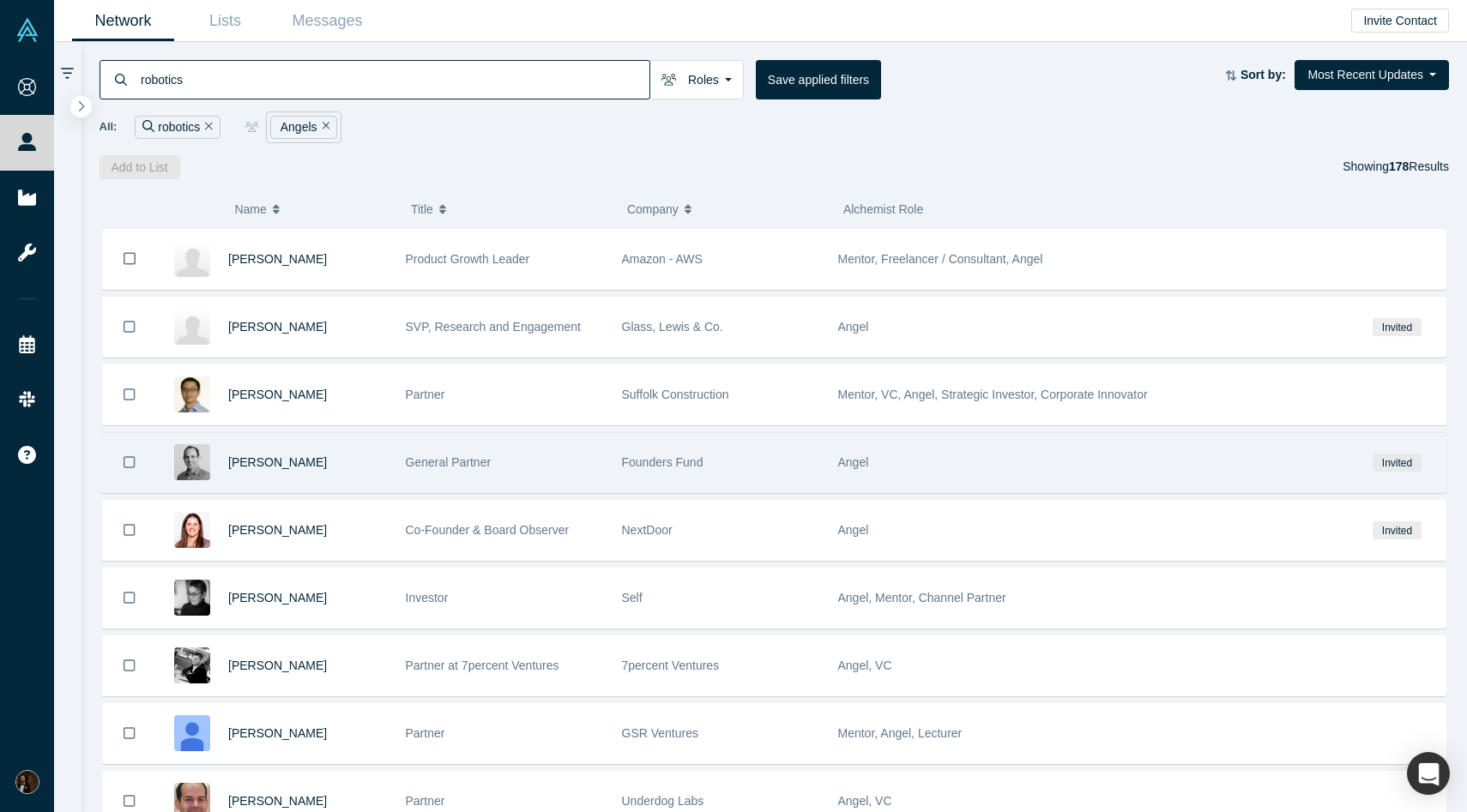
click at [796, 470] on div "Founders Fund" at bounding box center [721, 463] width 198 height 59
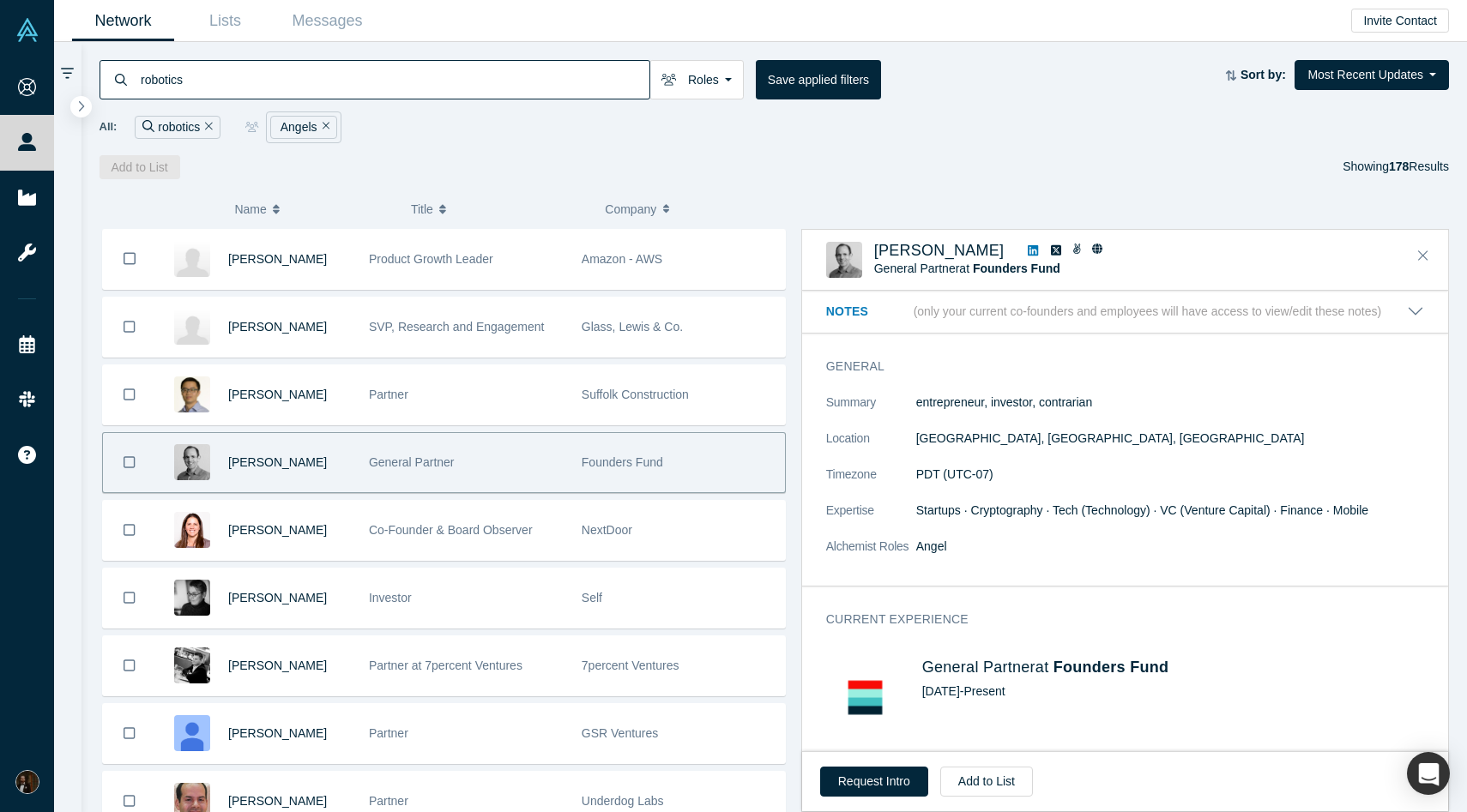
scroll to position [1358, 0]
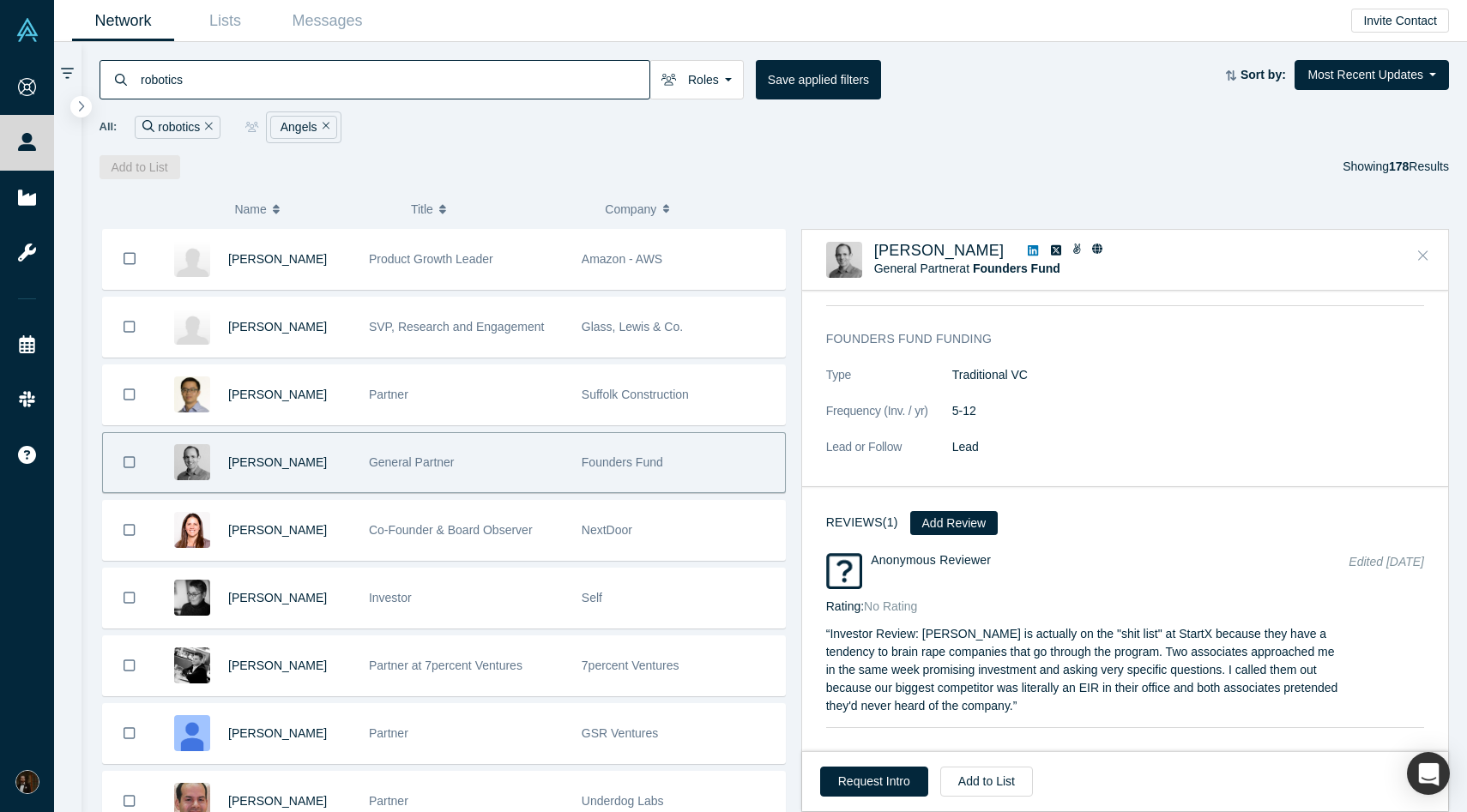
click at [1421, 256] on icon "Close" at bounding box center [1423, 255] width 11 height 15
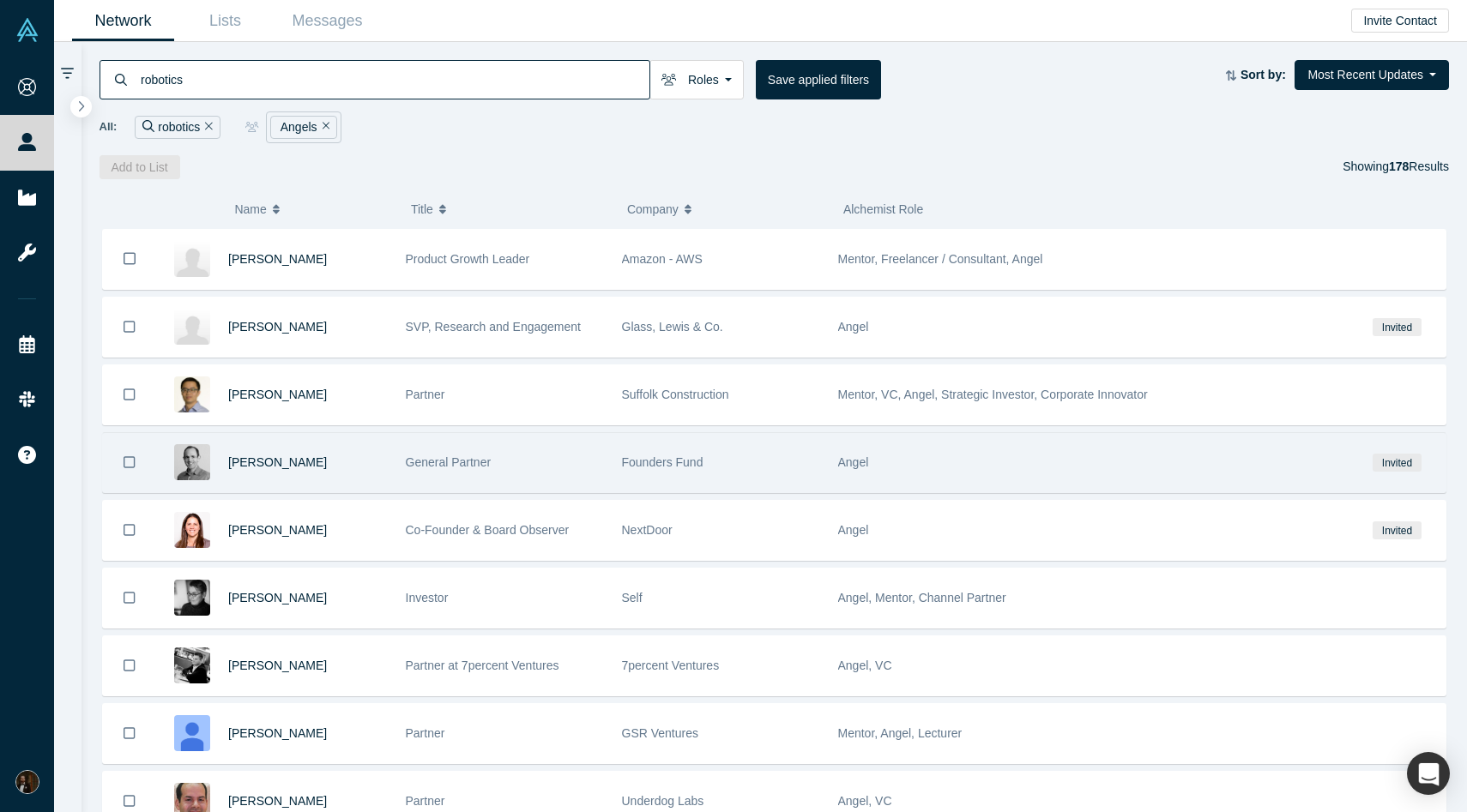
click at [1019, 468] on div "Angel" at bounding box center [1089, 463] width 503 height 59
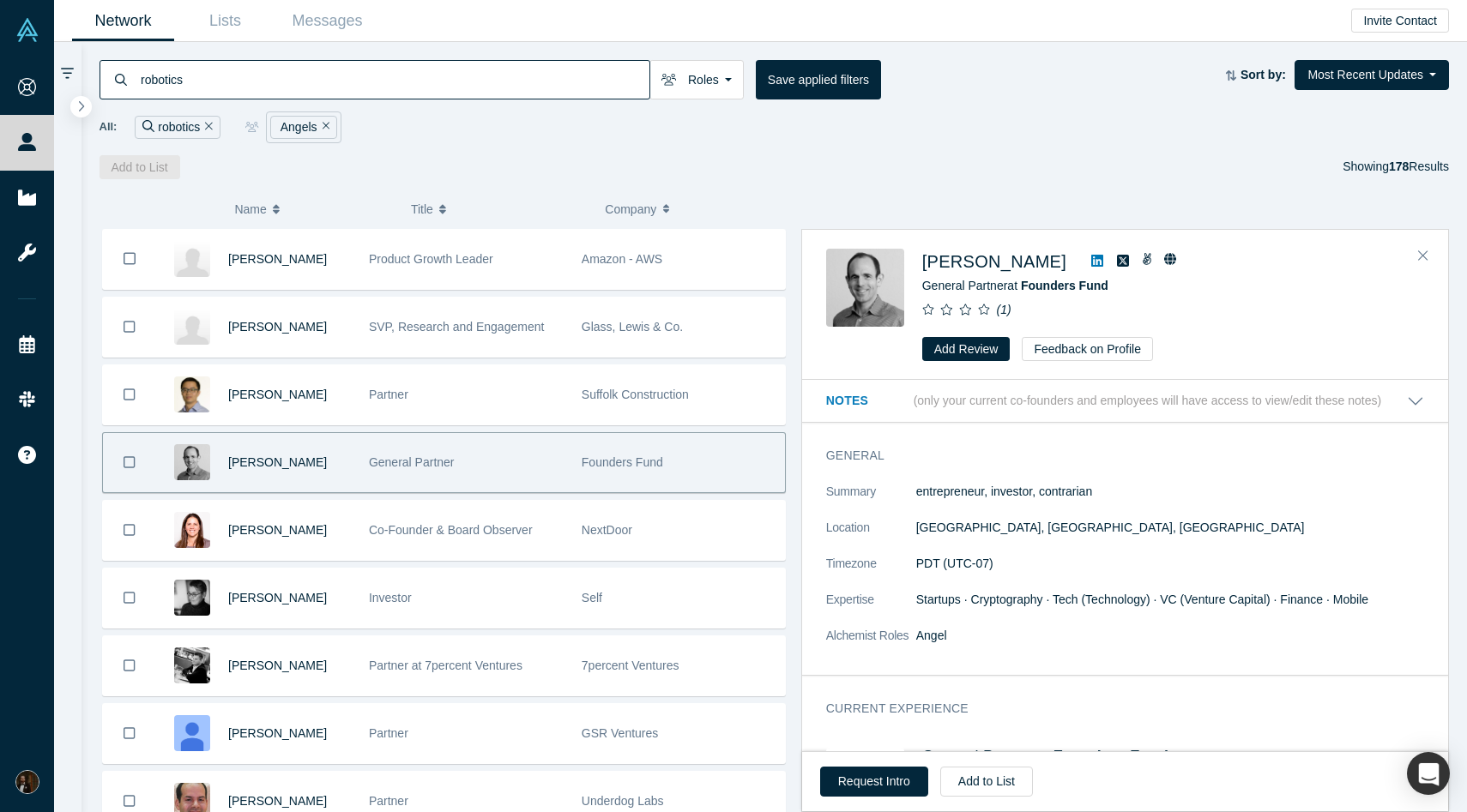
click at [1091, 259] on icon at bounding box center [1096, 260] width 12 height 12
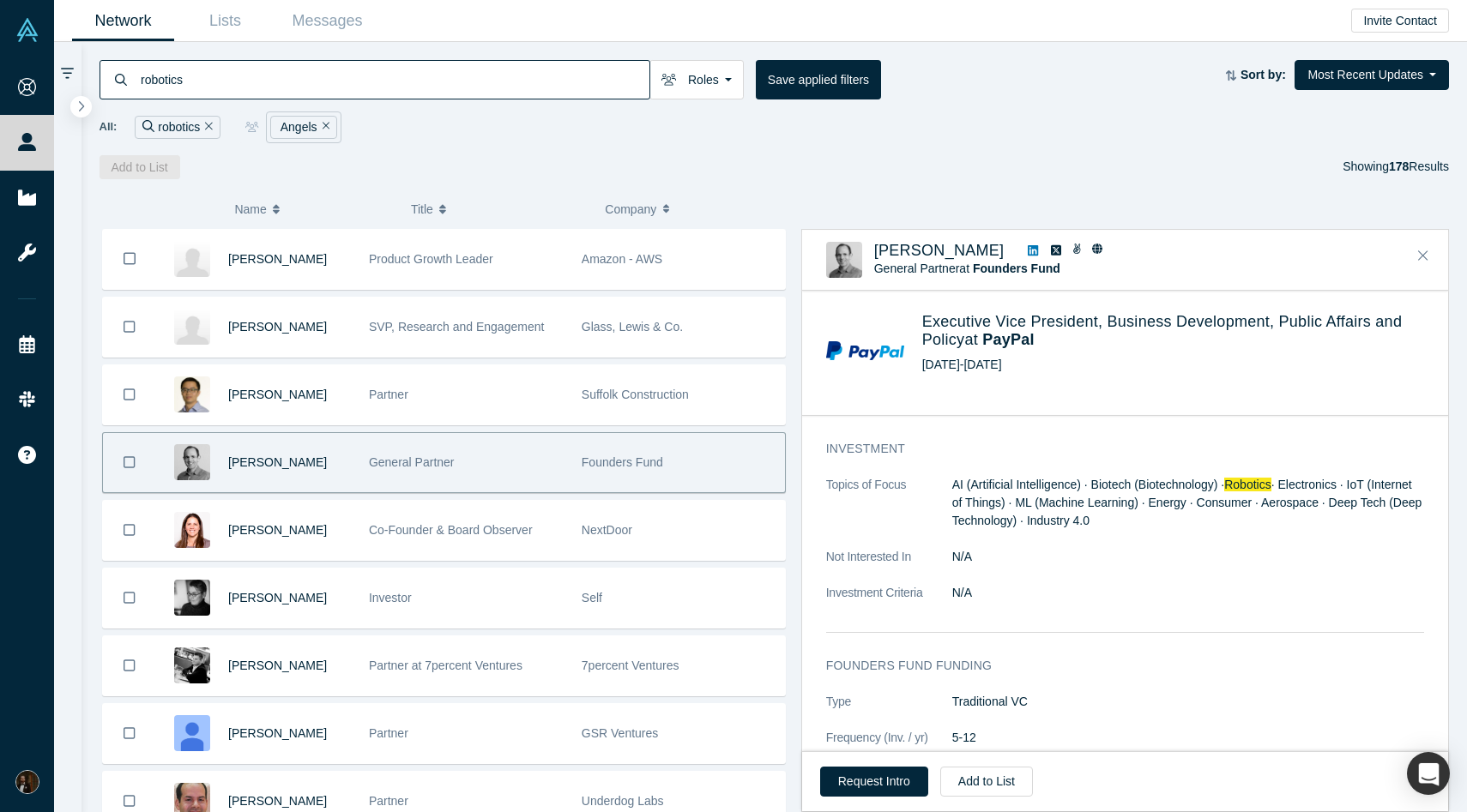
scroll to position [1030, 0]
click at [990, 782] on button "Add to List" at bounding box center [986, 782] width 93 height 30
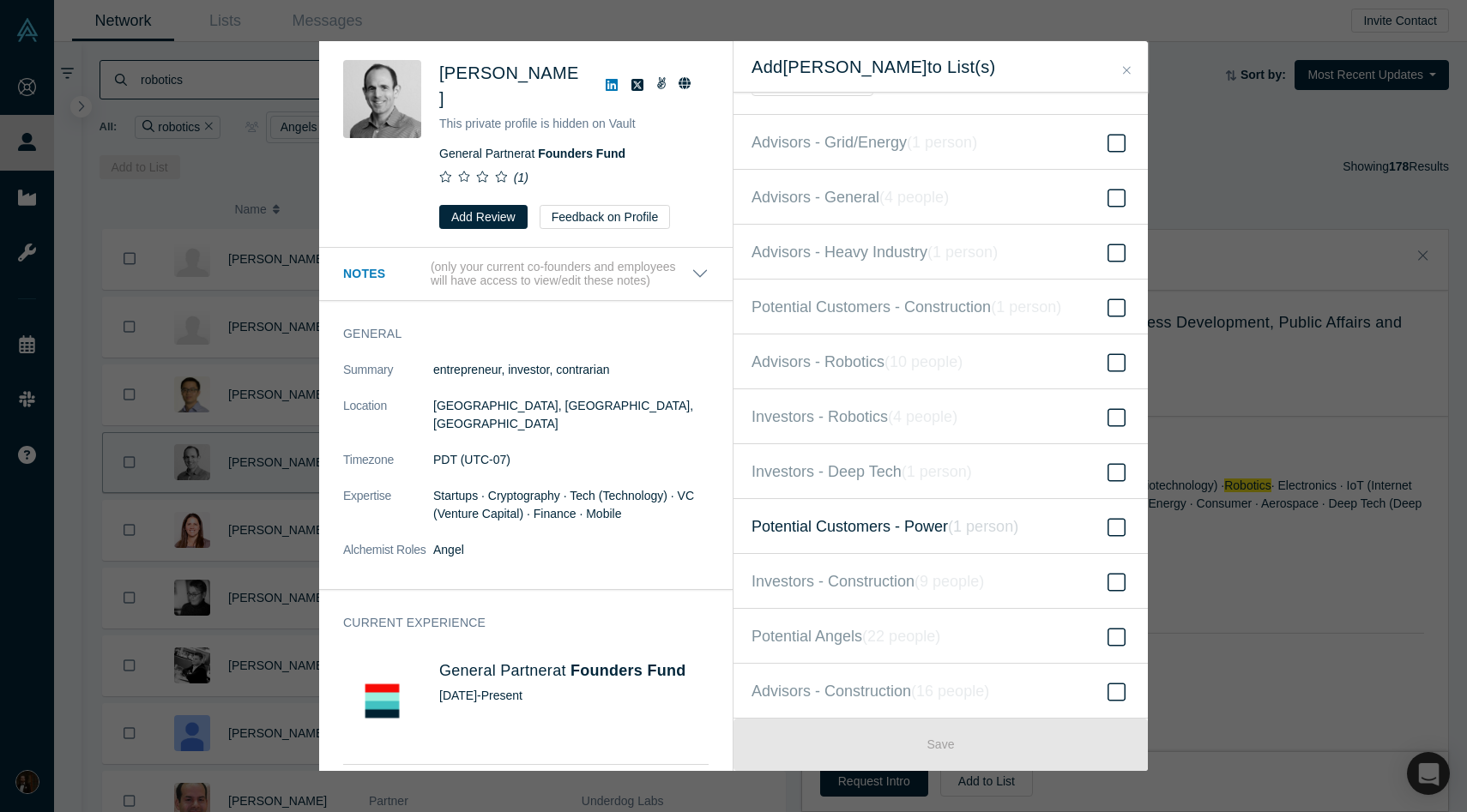
scroll to position [0, 0]
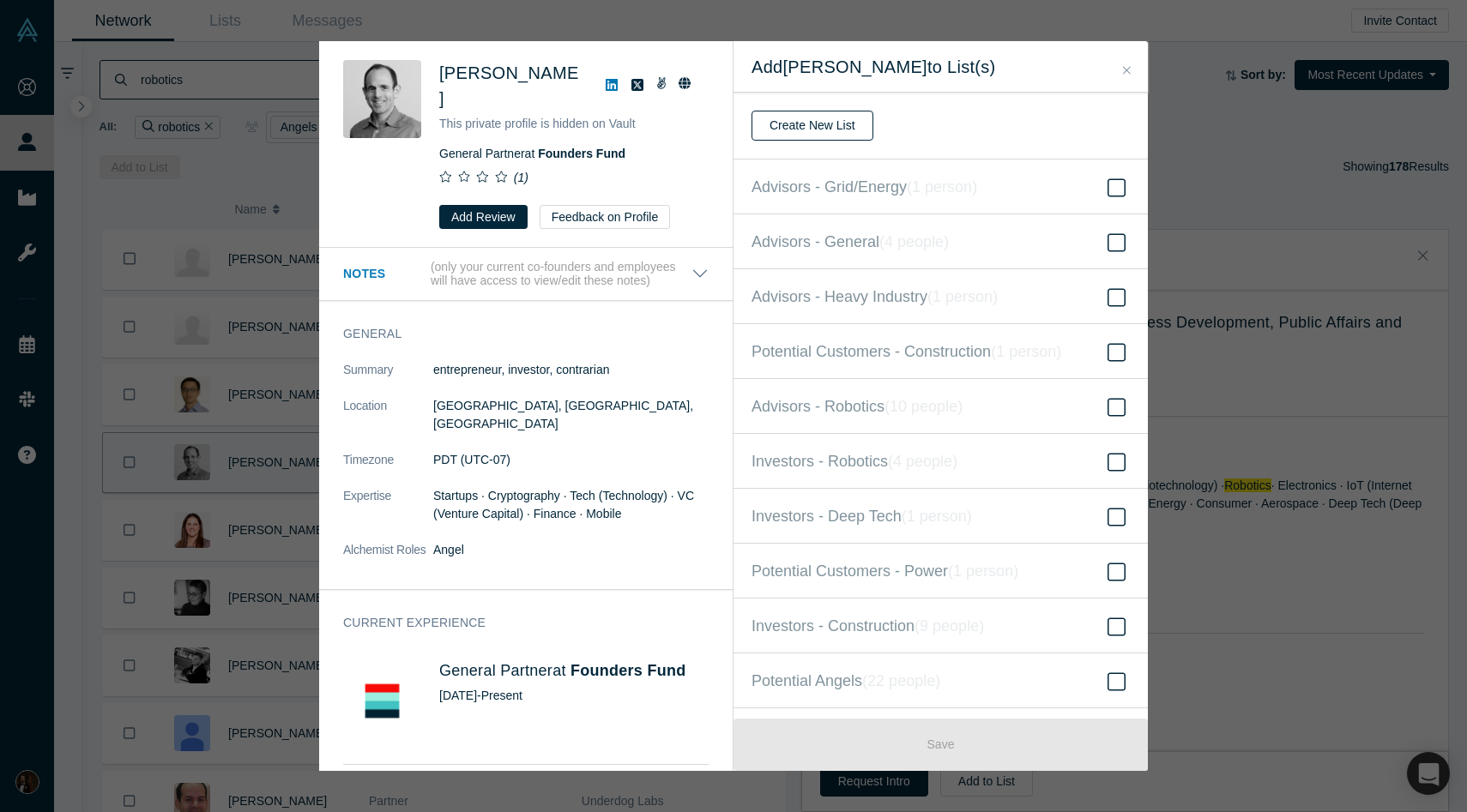
click at [832, 129] on button "Create New List" at bounding box center [812, 126] width 122 height 30
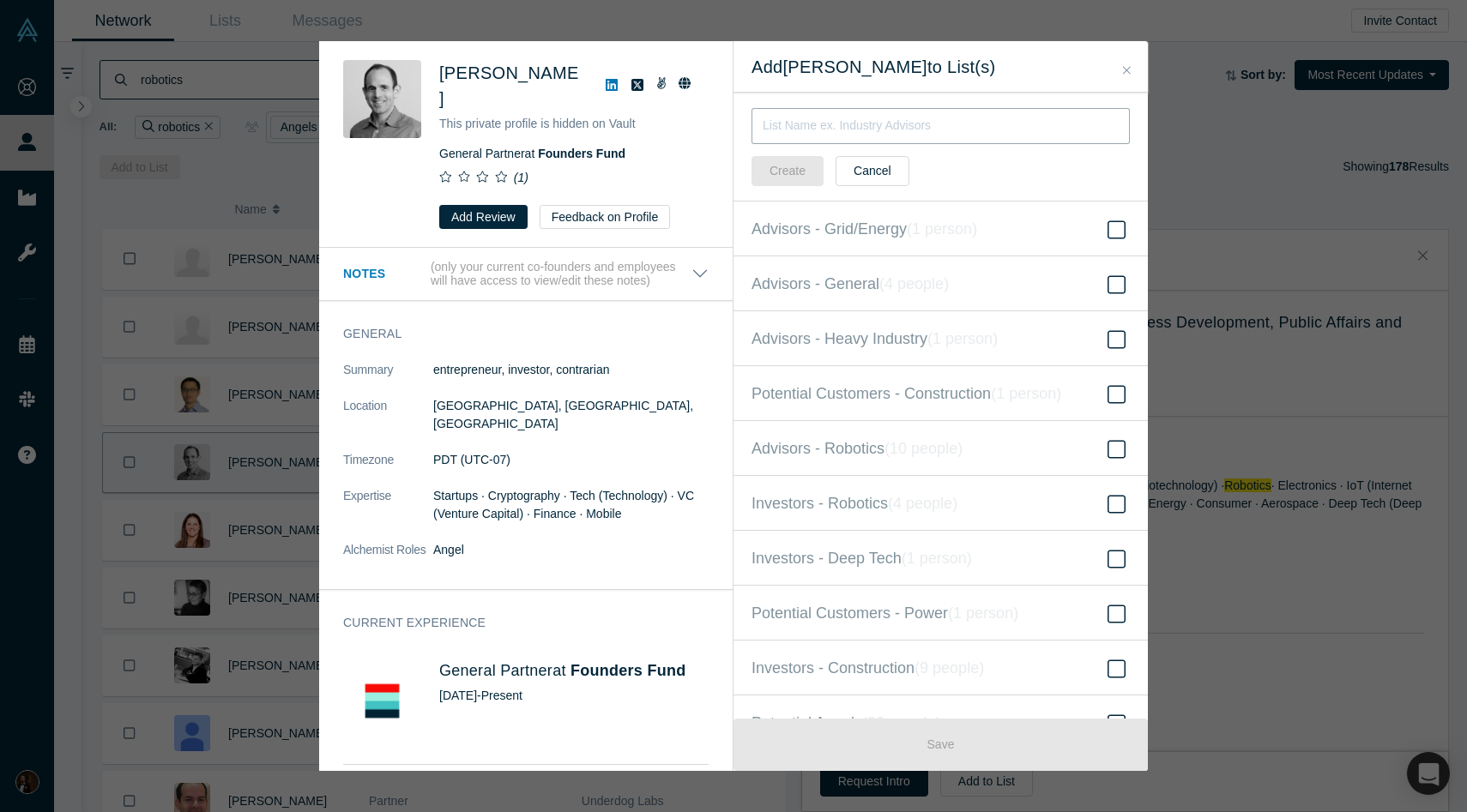
click at [832, 129] on input "text" at bounding box center [940, 126] width 378 height 36
type input "Investors - General"
click at [785, 178] on button "Create" at bounding box center [787, 172] width 72 height 30
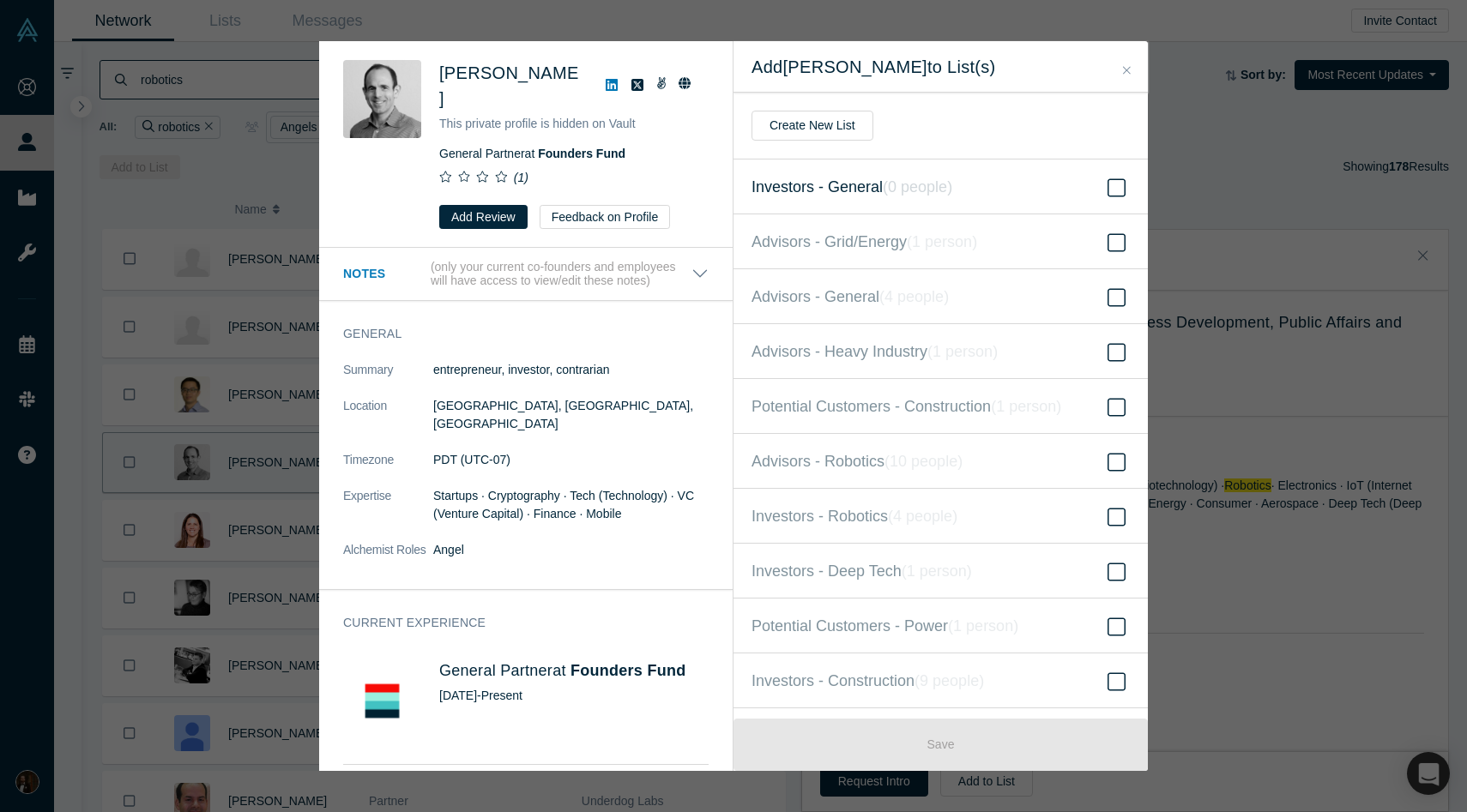
click at [950, 196] on span "Investors - General ( 0 people )" at bounding box center [851, 187] width 201 height 24
click at [0, 0] on input "Investors - General ( 0 people )" at bounding box center [0, 0] width 0 height 0
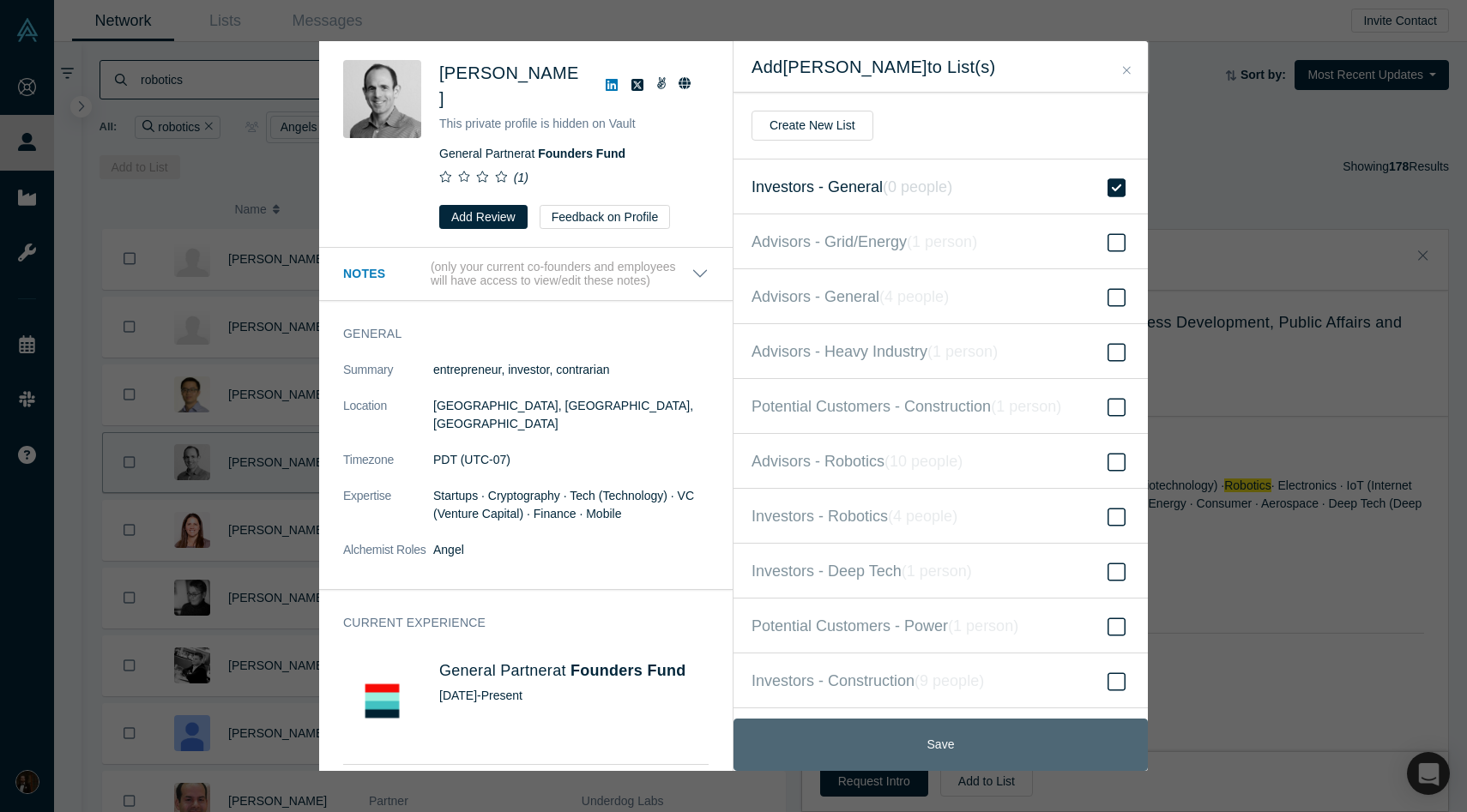
click at [866, 743] on button "Save" at bounding box center [941, 745] width 415 height 53
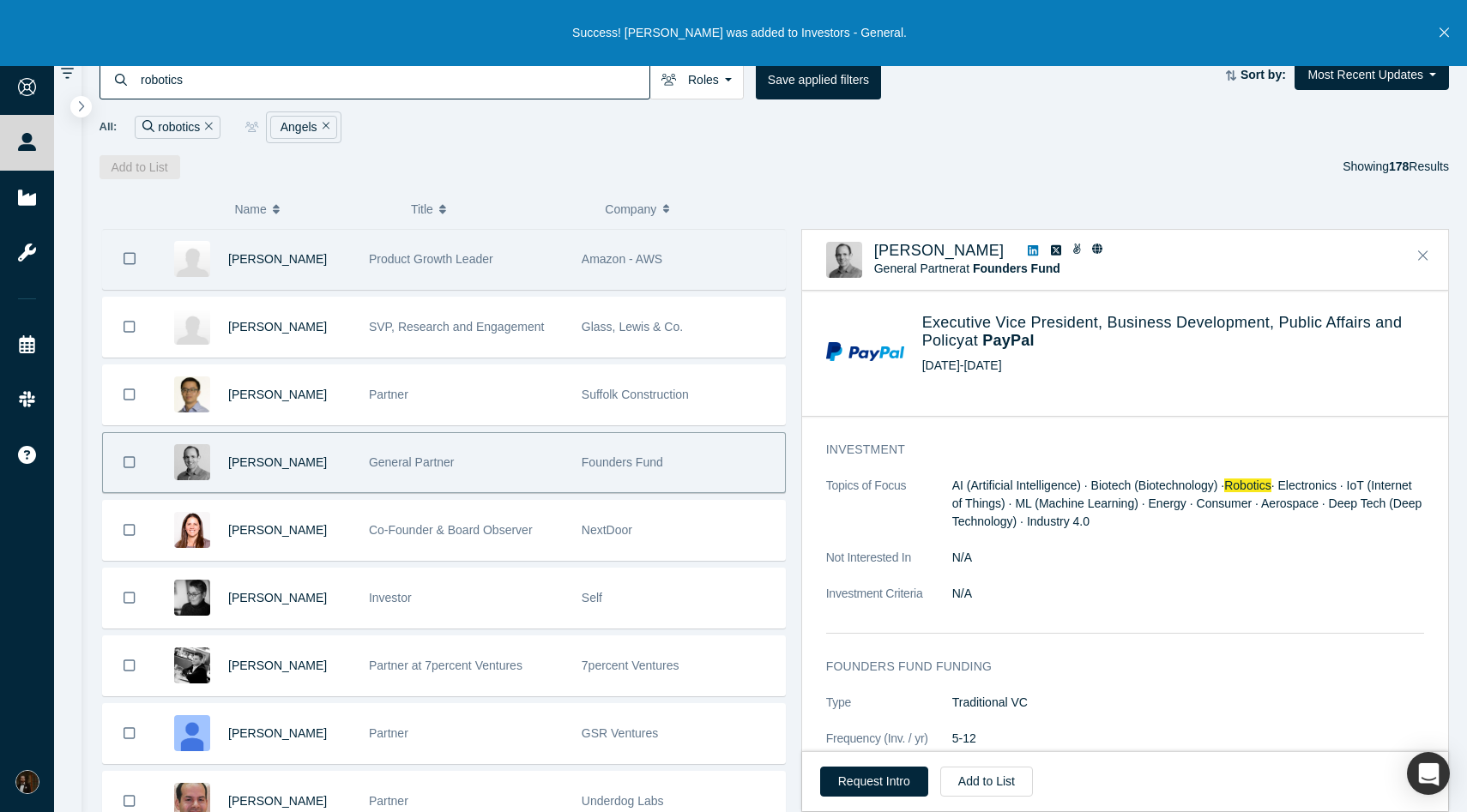
click at [456, 280] on div "Product Growth Leader" at bounding box center [466, 259] width 195 height 59
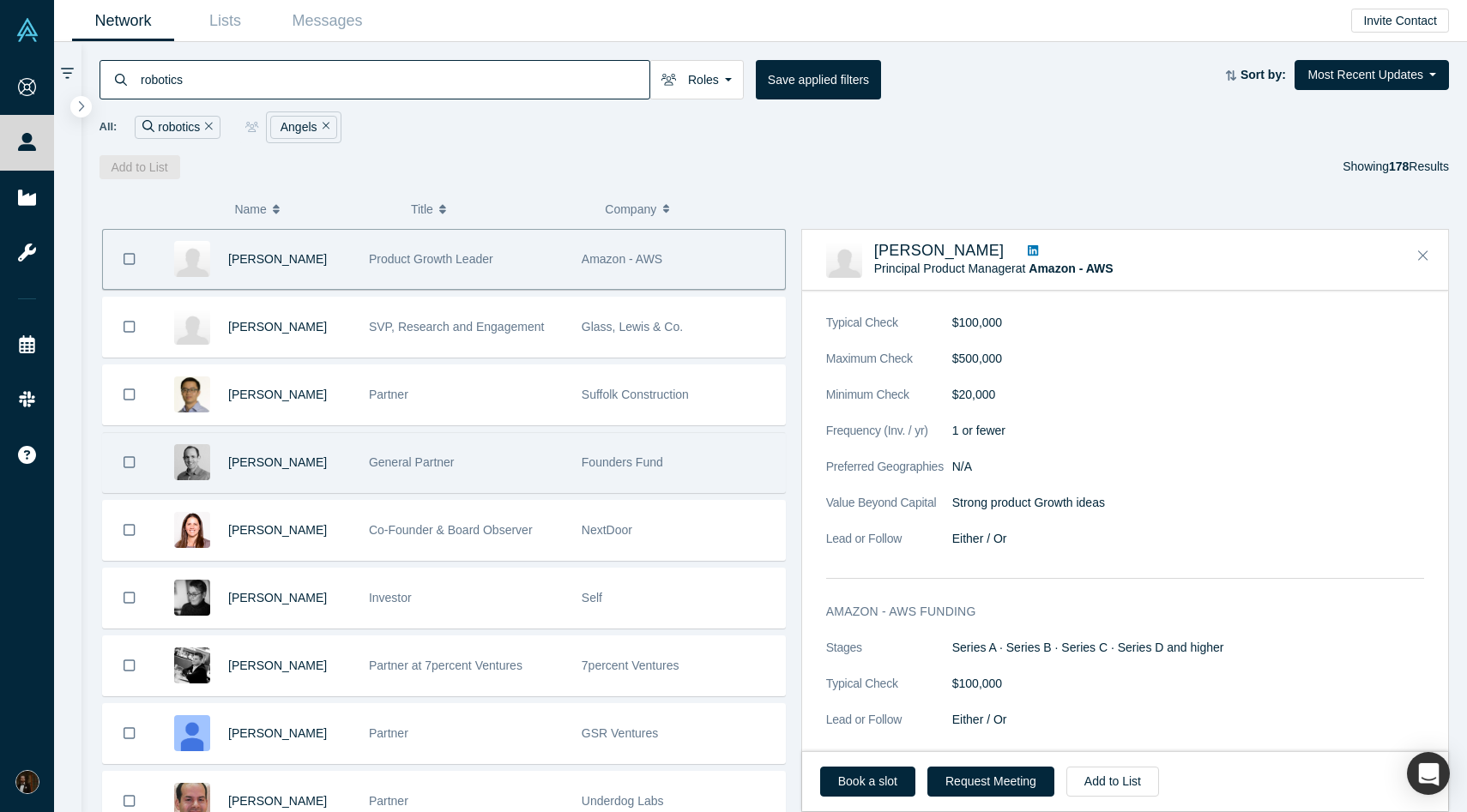
scroll to position [684, 0]
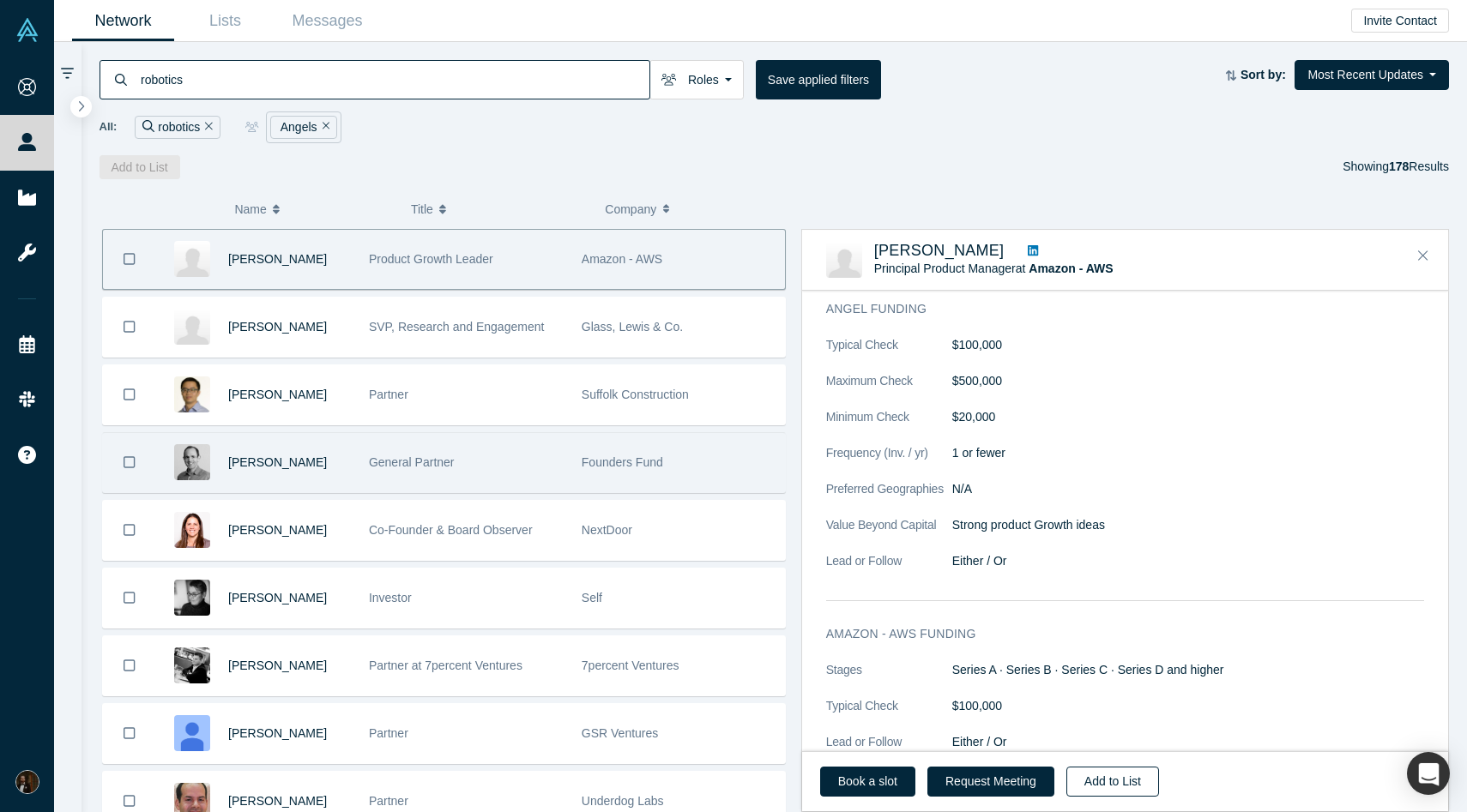
click at [1089, 775] on button "Add to List" at bounding box center [1113, 782] width 93 height 30
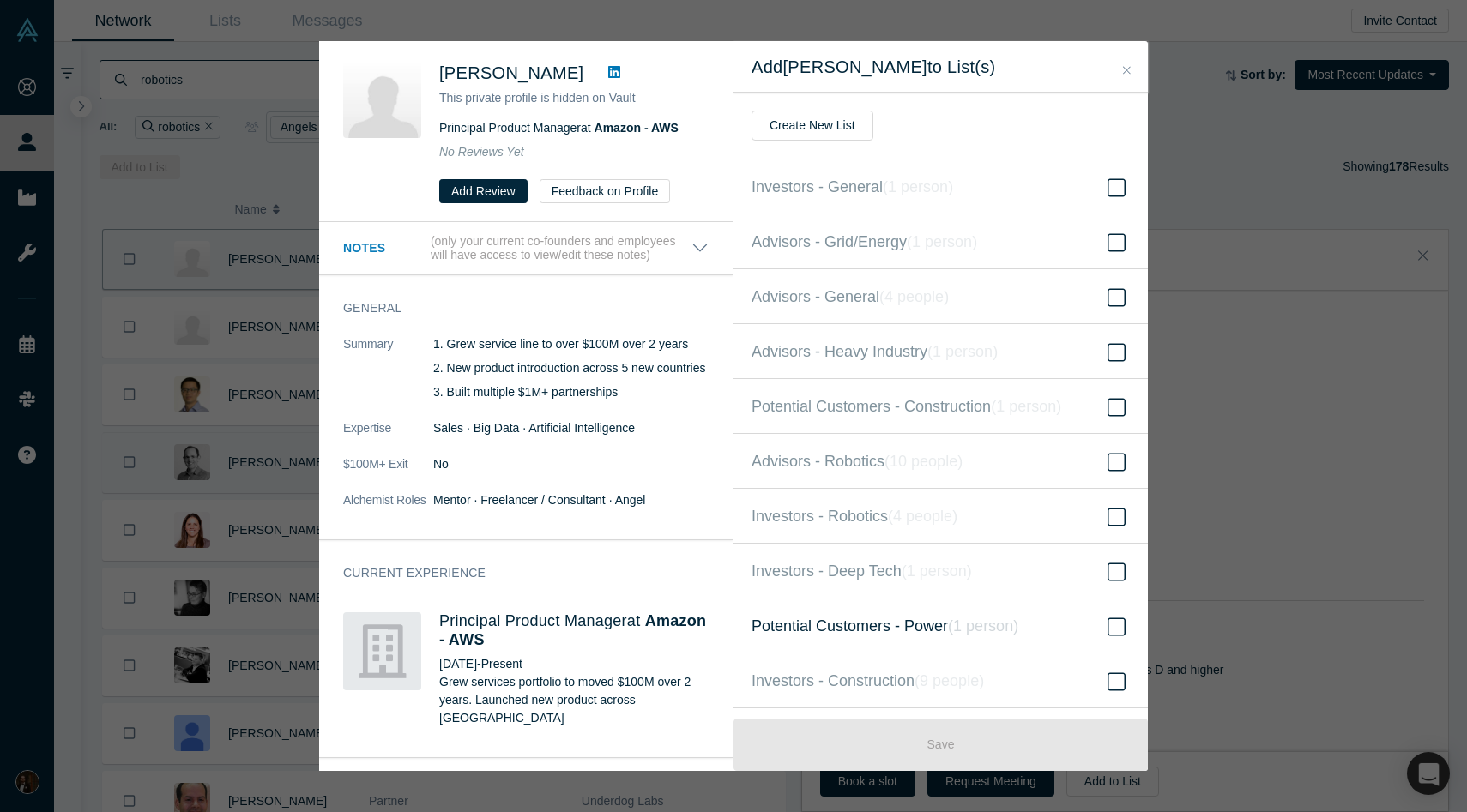
scroll to position [99, 0]
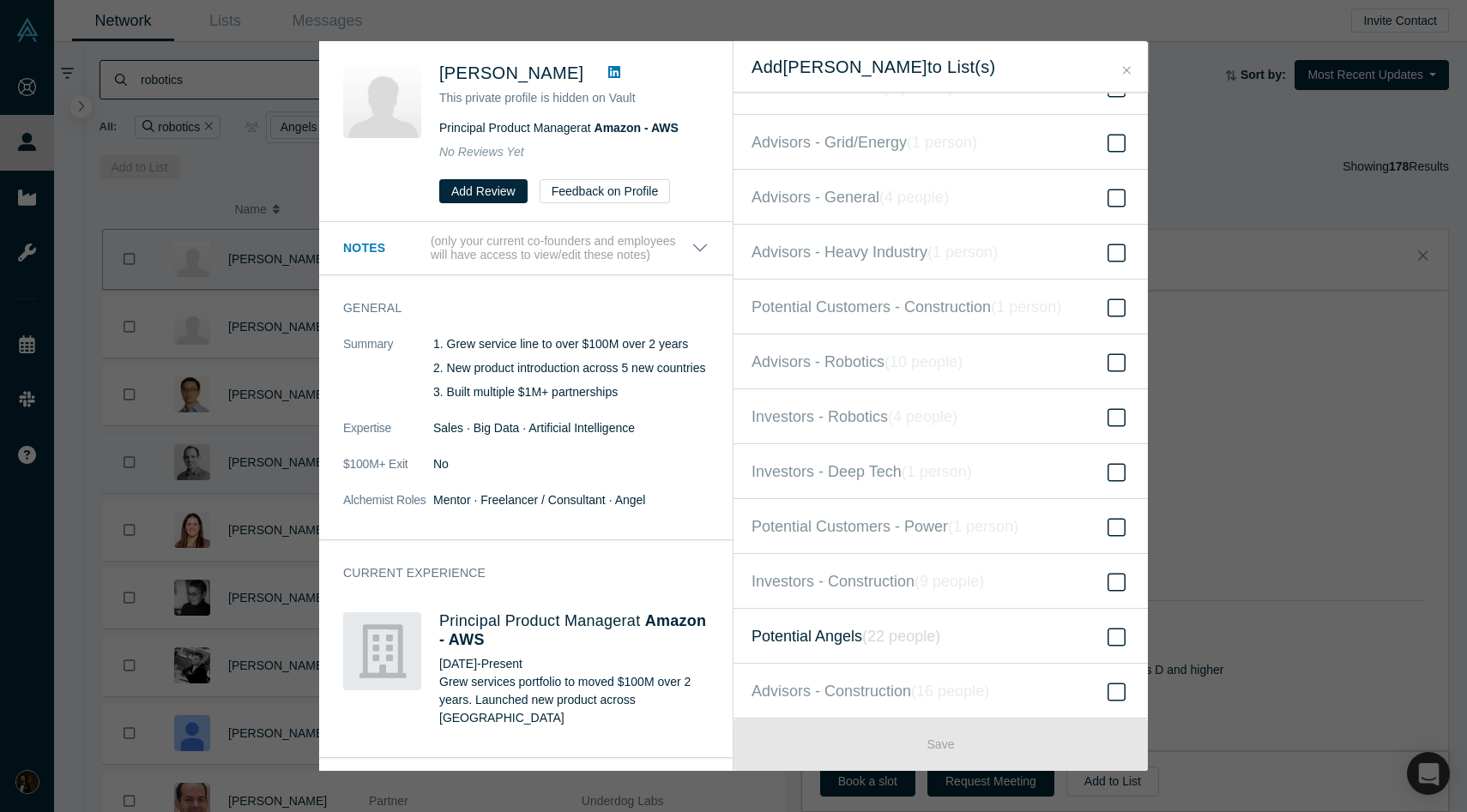
click at [847, 640] on span "Potential Angels ( 22 people )" at bounding box center [845, 636] width 189 height 24
click at [0, 0] on input "Potential Angels ( 22 people )" at bounding box center [0, 0] width 0 height 0
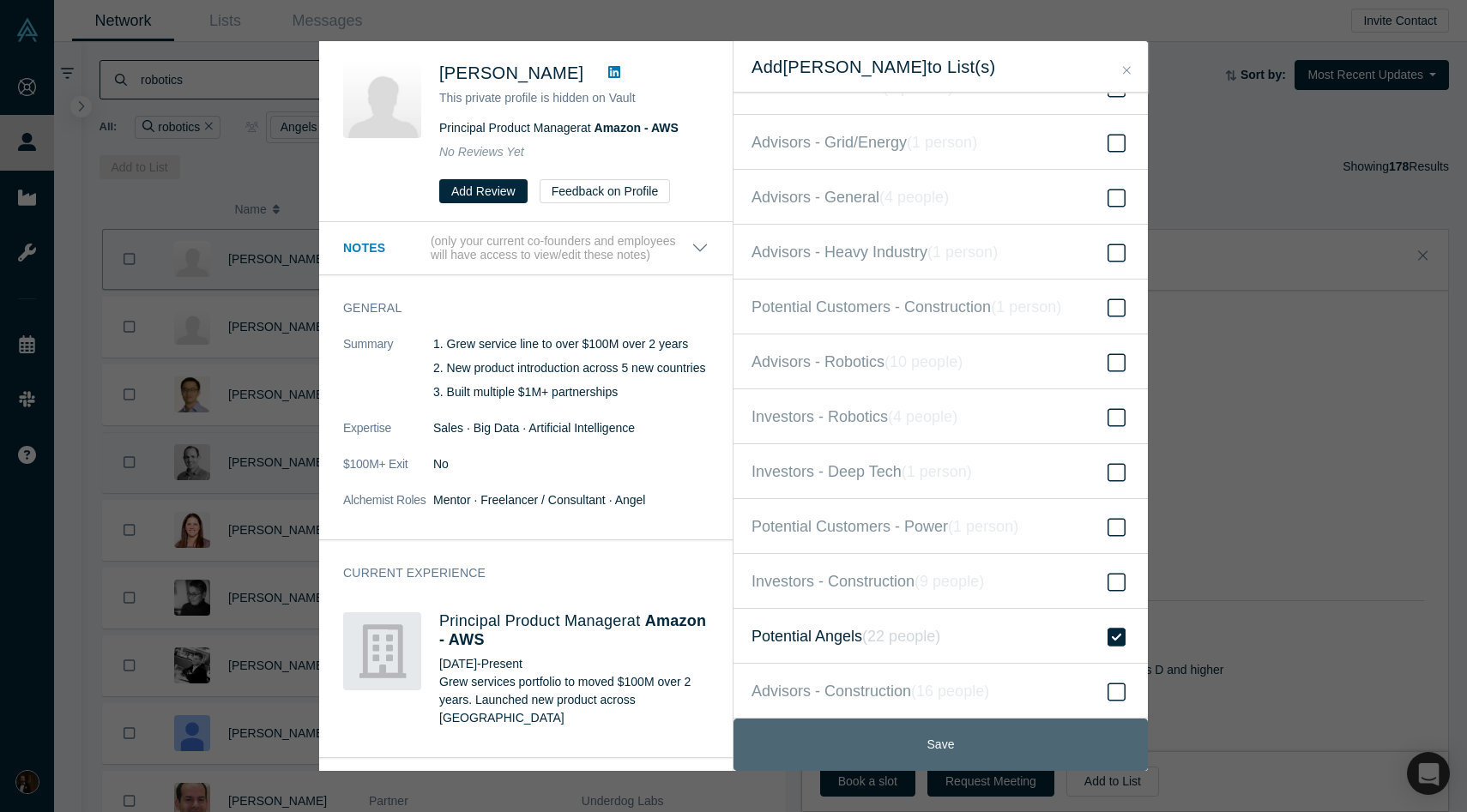
click at [815, 735] on button "Save" at bounding box center [941, 745] width 415 height 53
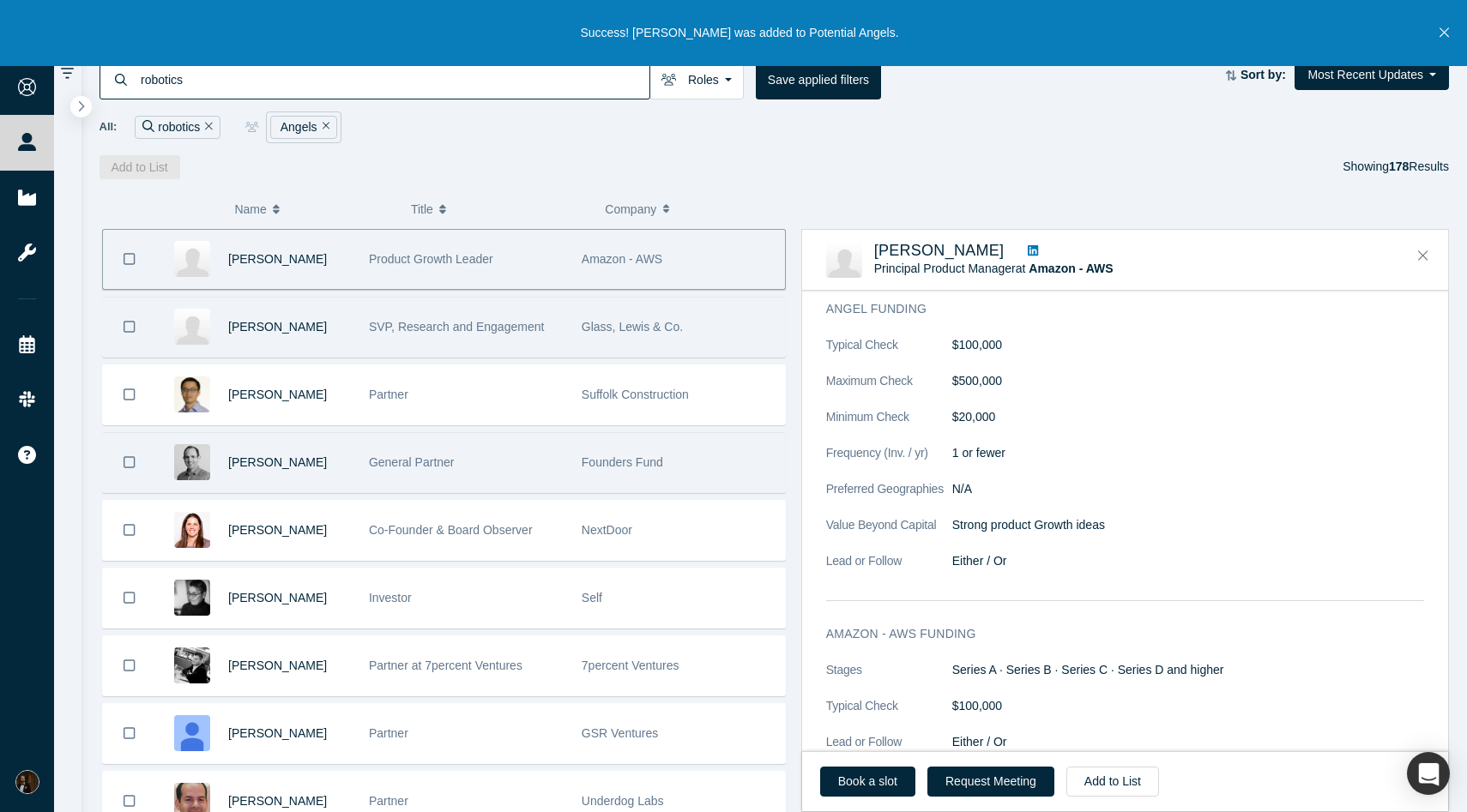
click at [291, 335] on div "Aaron Bertinetti" at bounding box center [289, 327] width 122 height 59
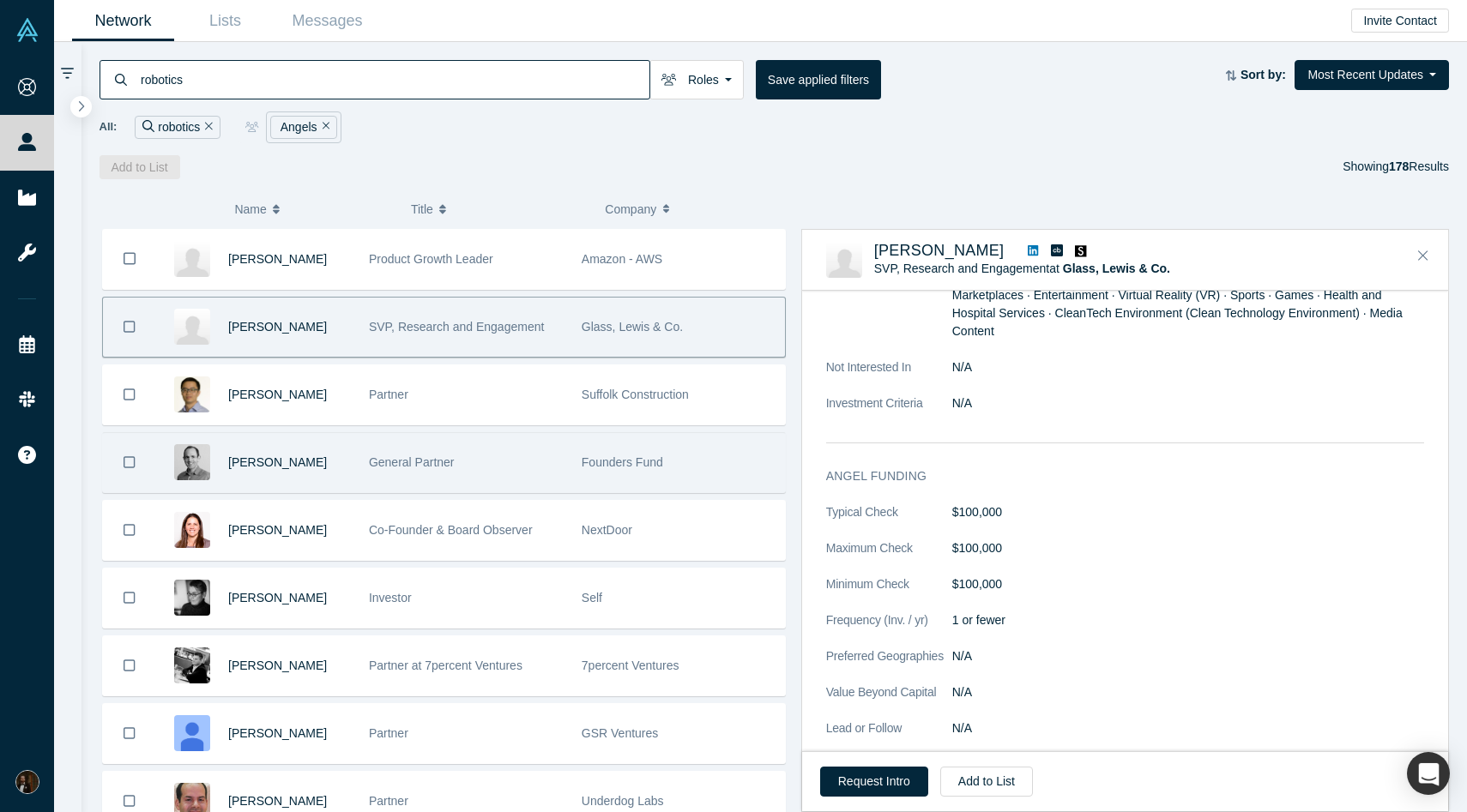
scroll to position [491, 0]
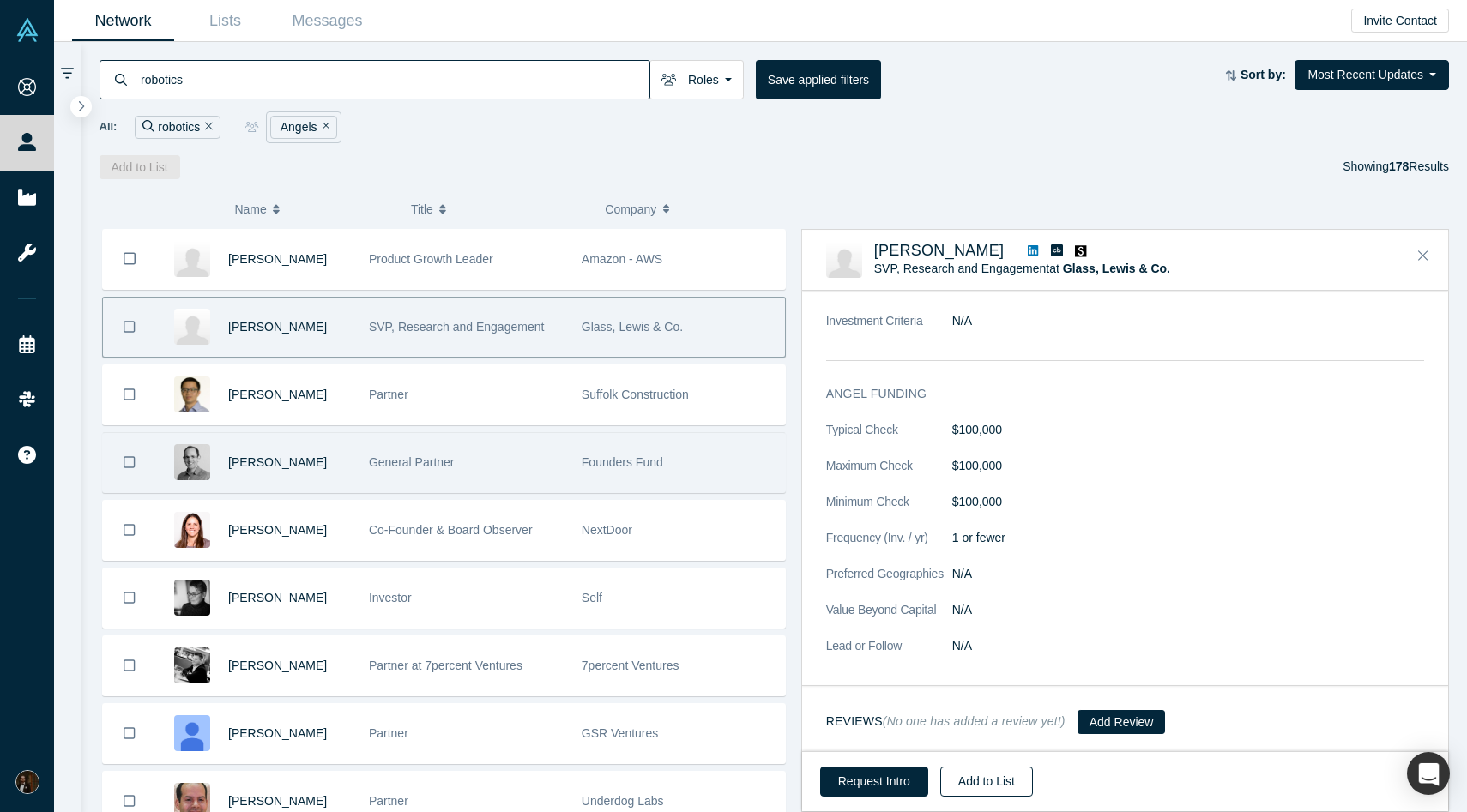
click at [1002, 777] on button "Add to List" at bounding box center [986, 782] width 93 height 30
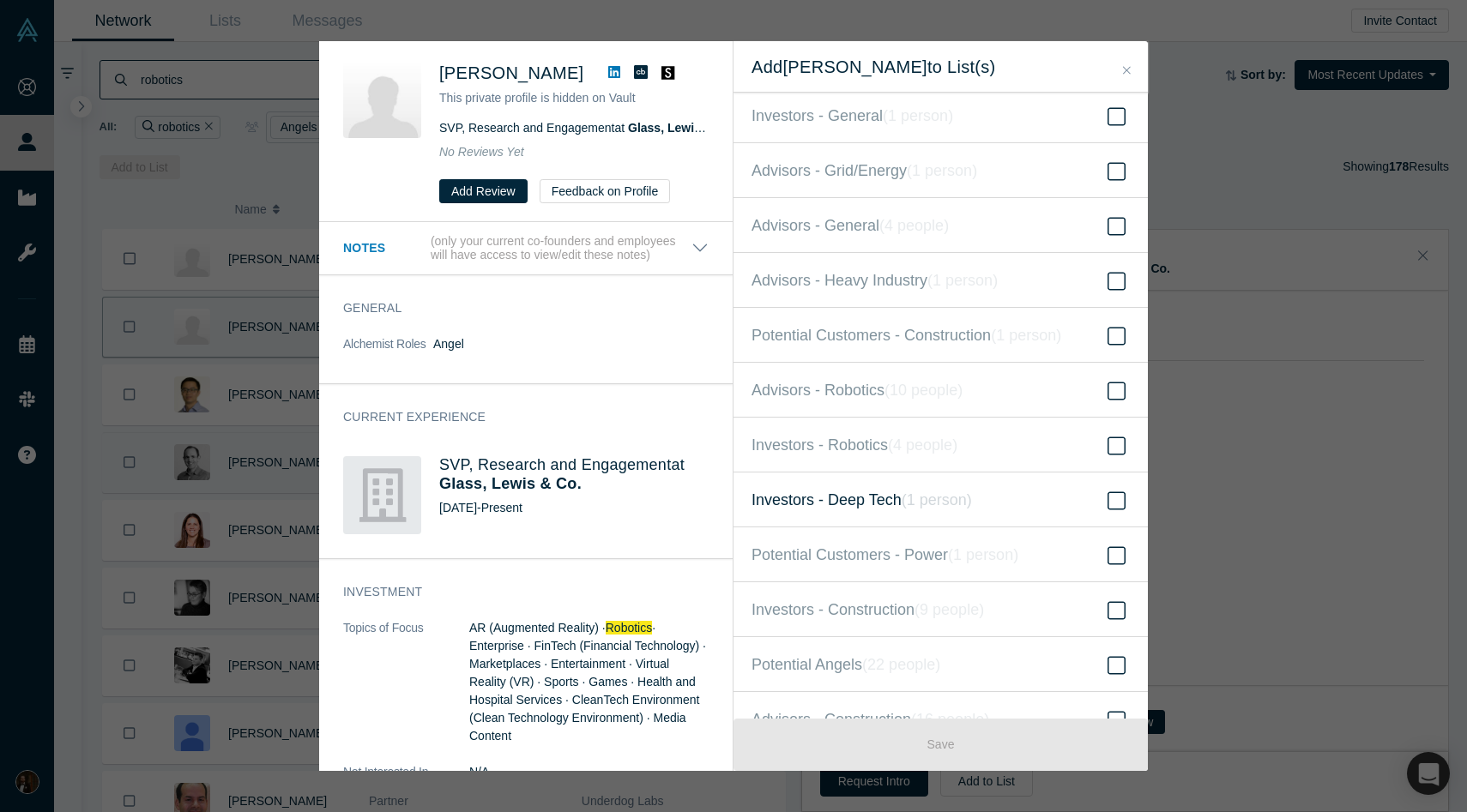
scroll to position [99, 0]
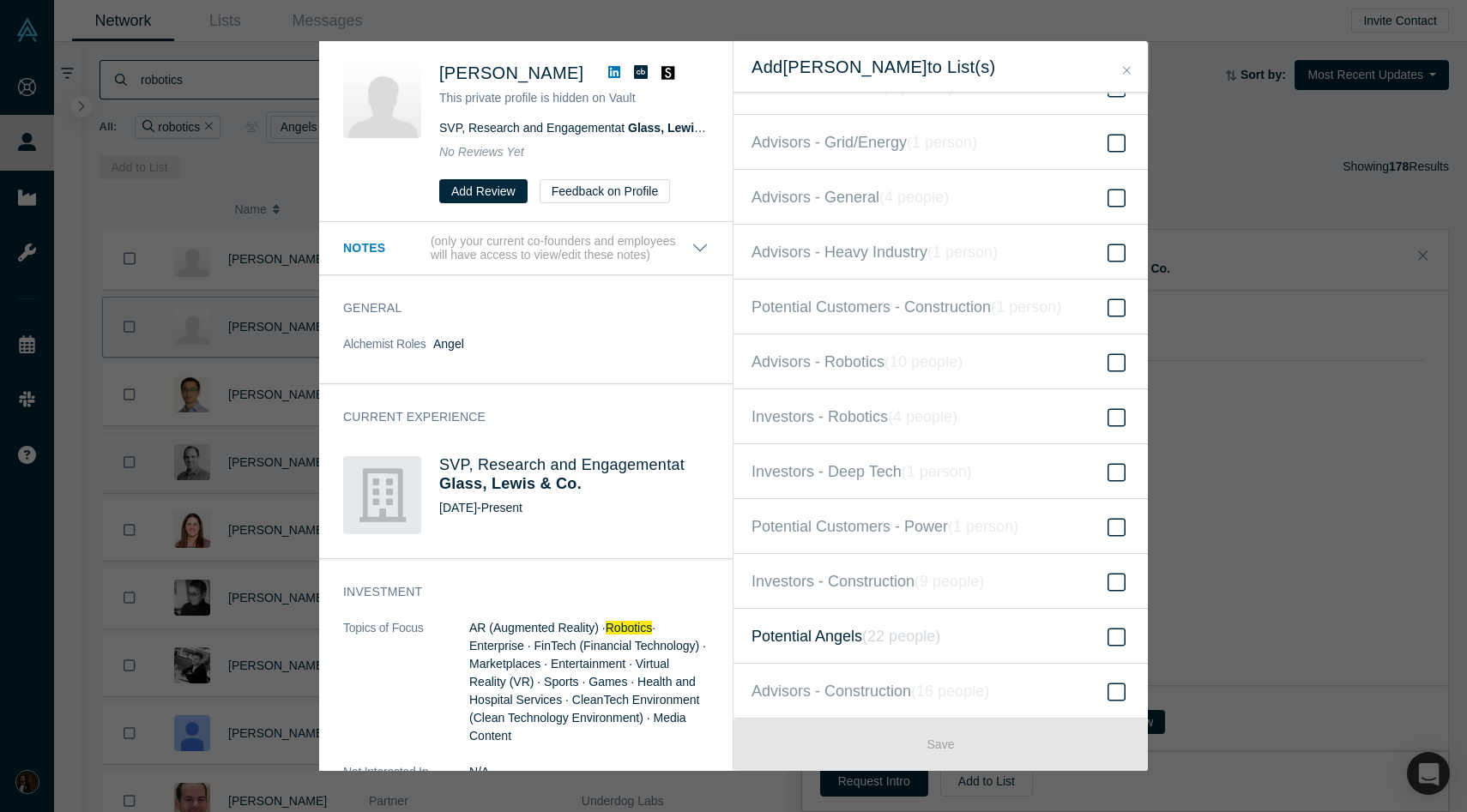
click at [847, 640] on span "Potential Angels ( 22 people )" at bounding box center [845, 636] width 189 height 24
click at [0, 0] on input "Potential Angels ( 22 people )" at bounding box center [0, 0] width 0 height 0
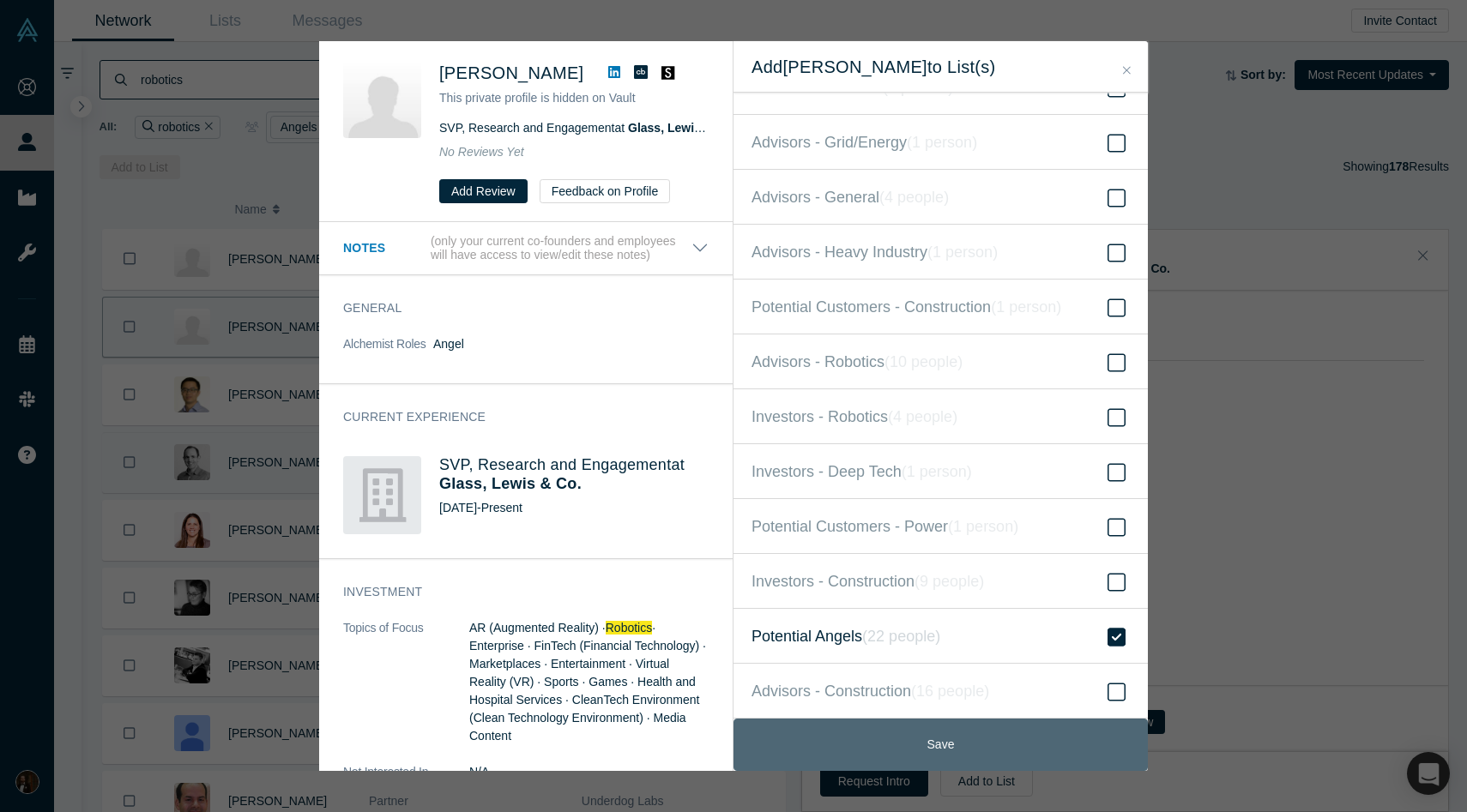
click at [865, 738] on button "Save" at bounding box center [941, 745] width 415 height 53
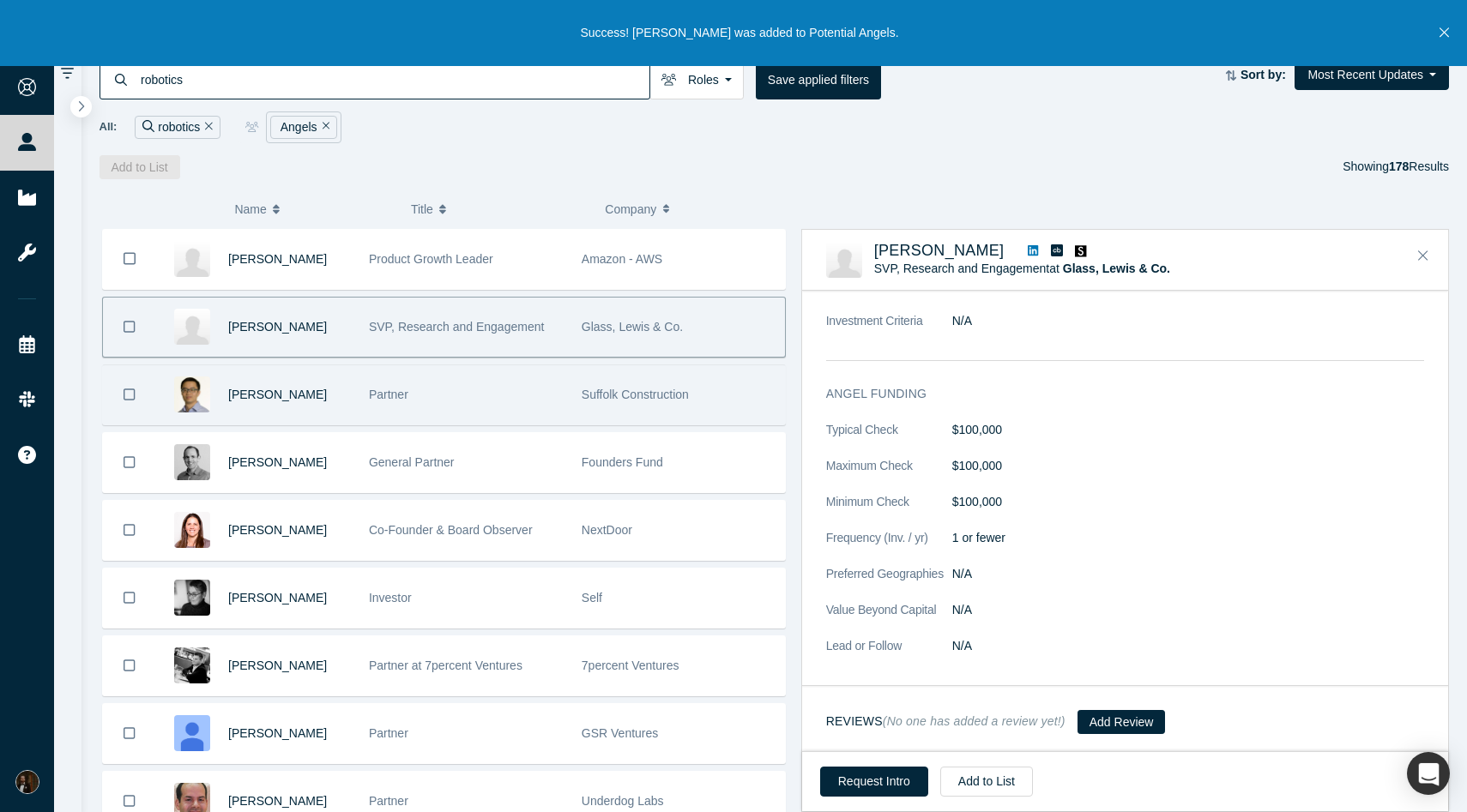
click at [381, 405] on div "Partner" at bounding box center [466, 395] width 195 height 59
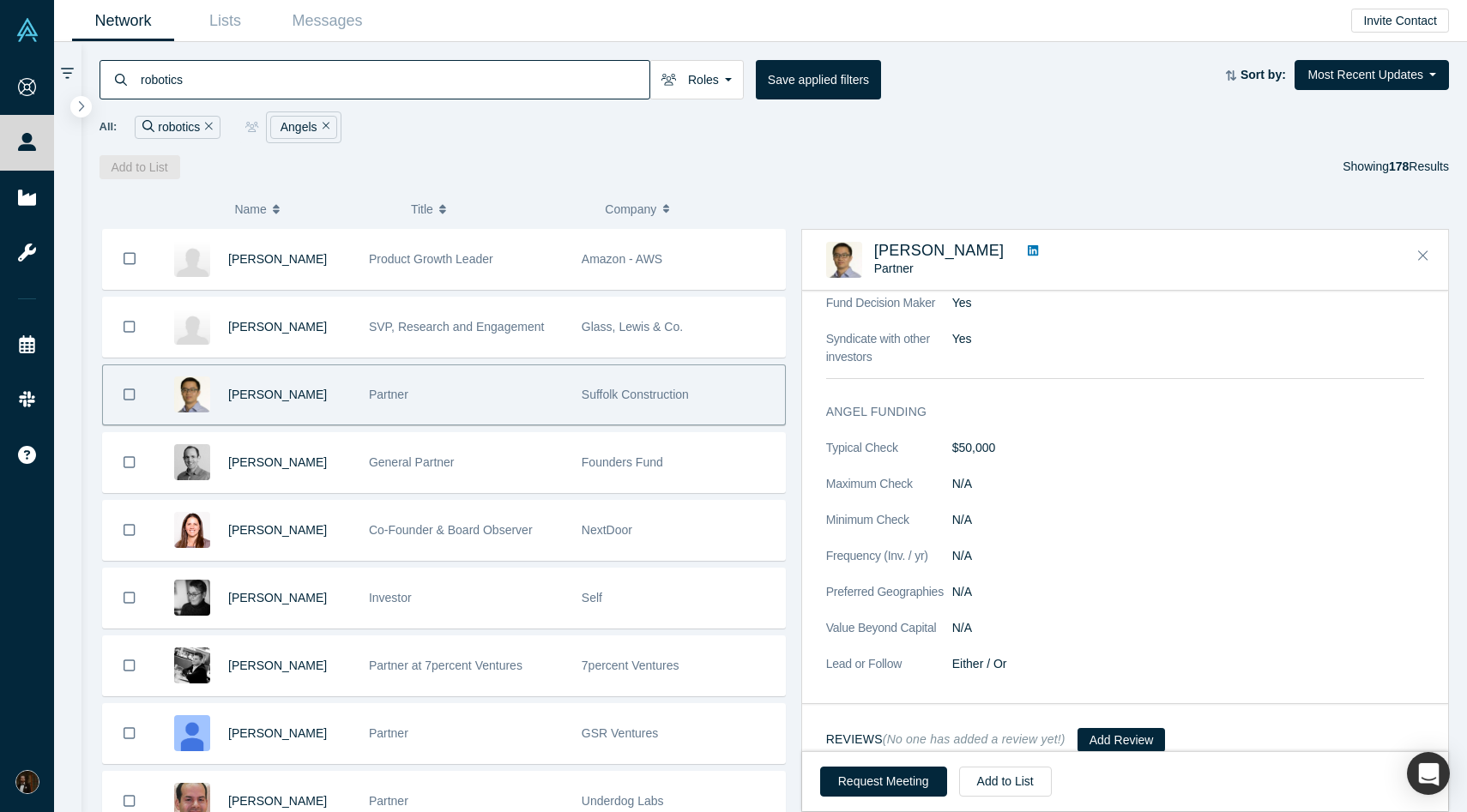
scroll to position [1147, 0]
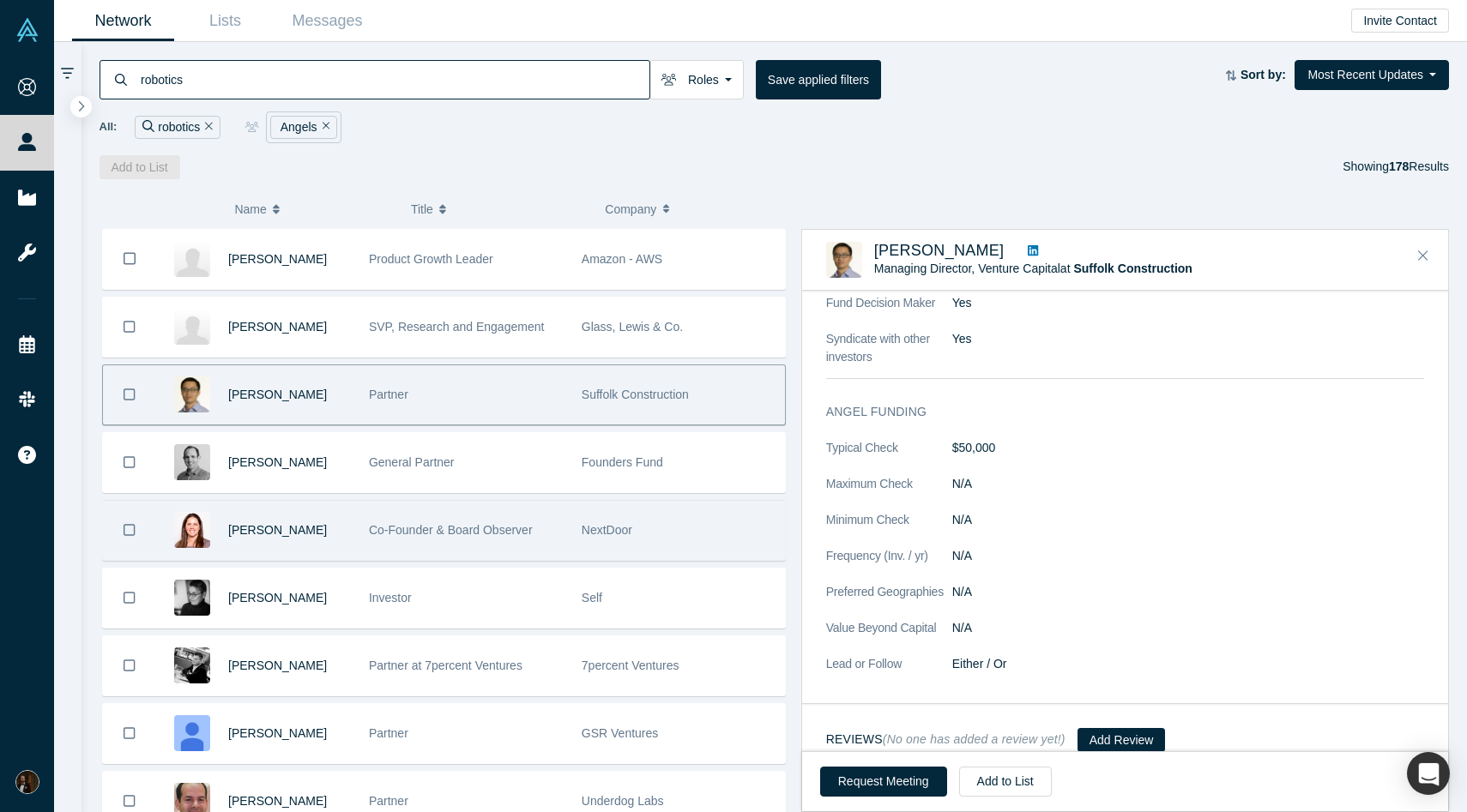
click at [343, 542] on div "Sarah Leary" at bounding box center [289, 531] width 122 height 59
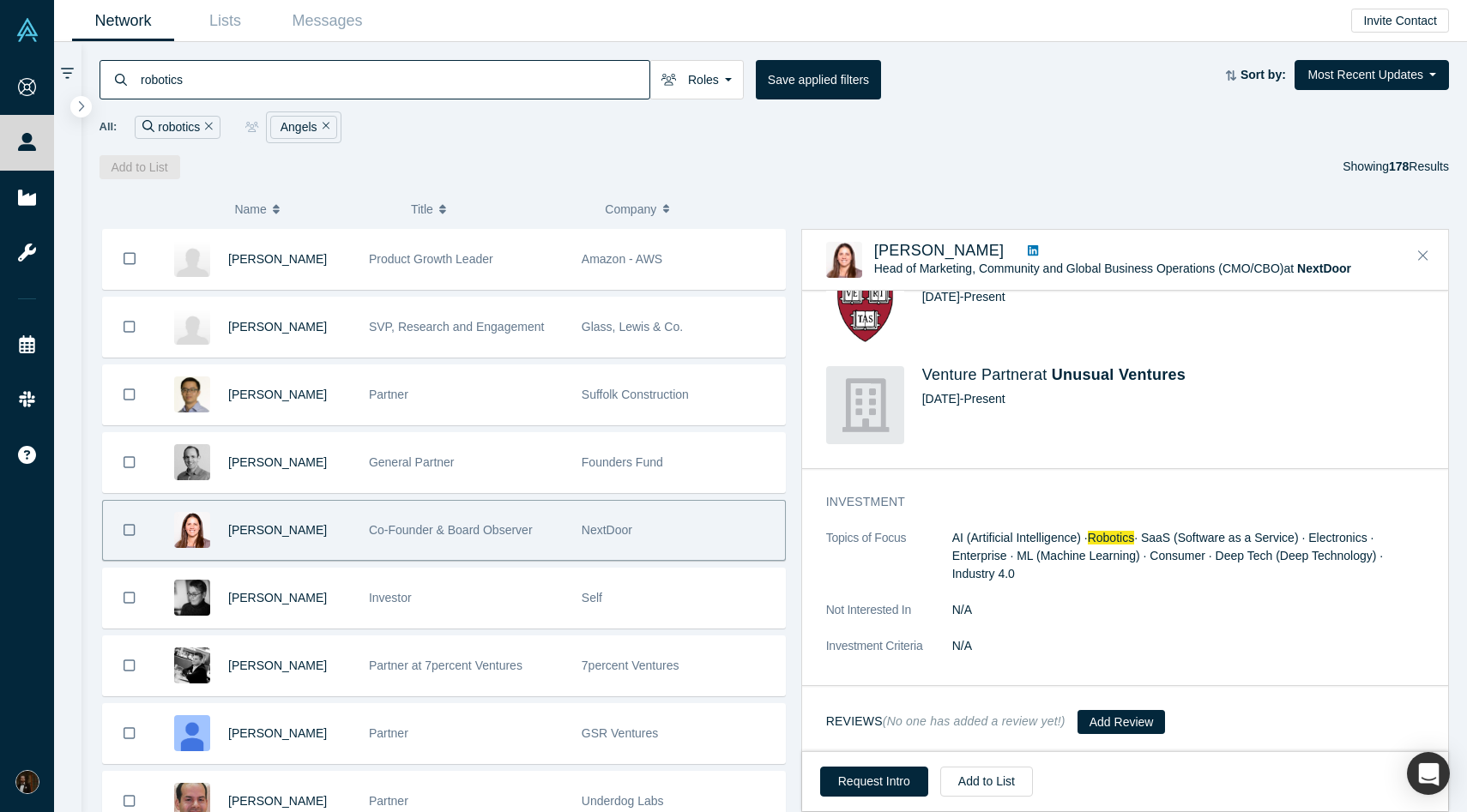
scroll to position [0, 0]
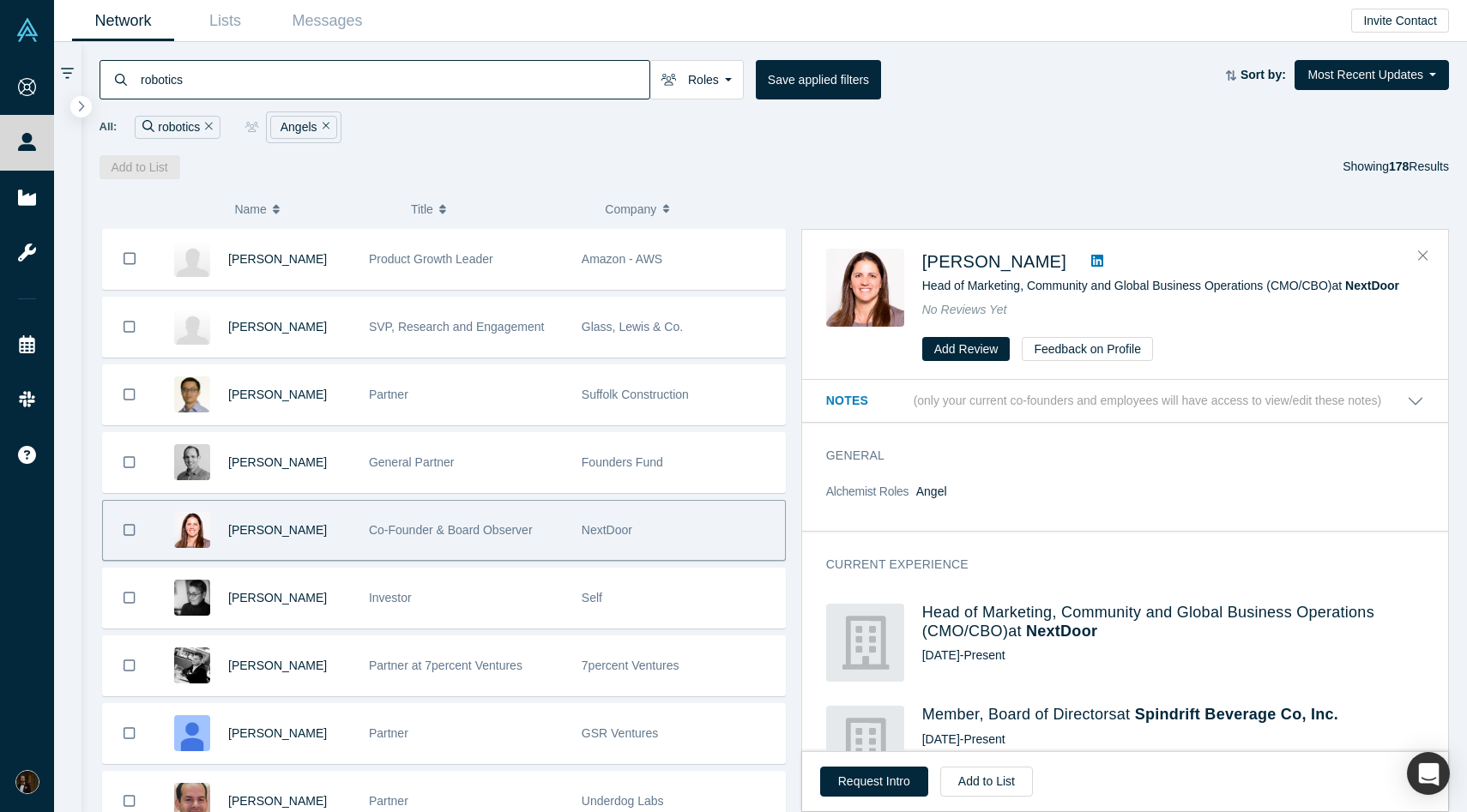
click at [1091, 255] on icon at bounding box center [1096, 260] width 12 height 12
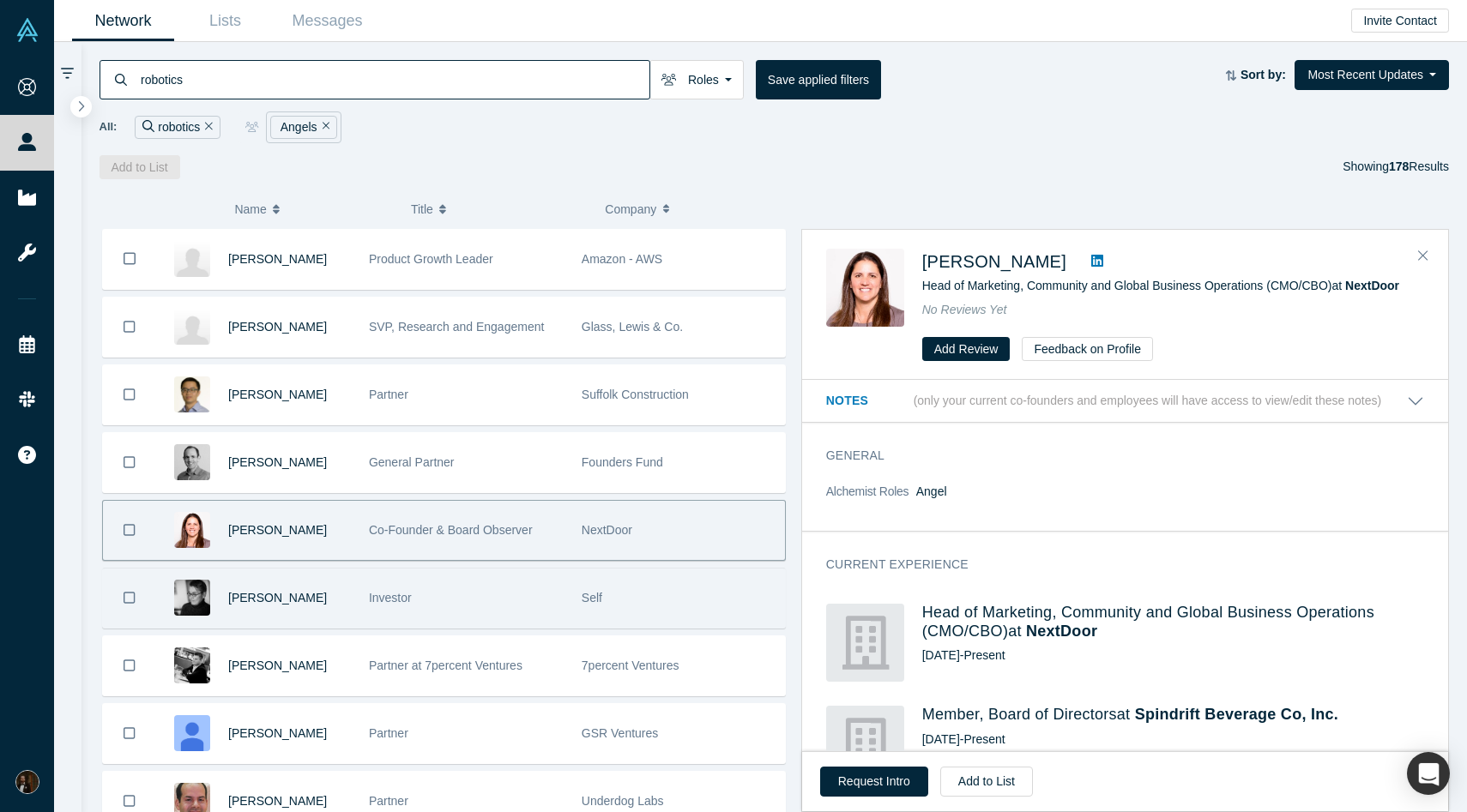
click at [471, 599] on div "Investor" at bounding box center [466, 599] width 195 height 59
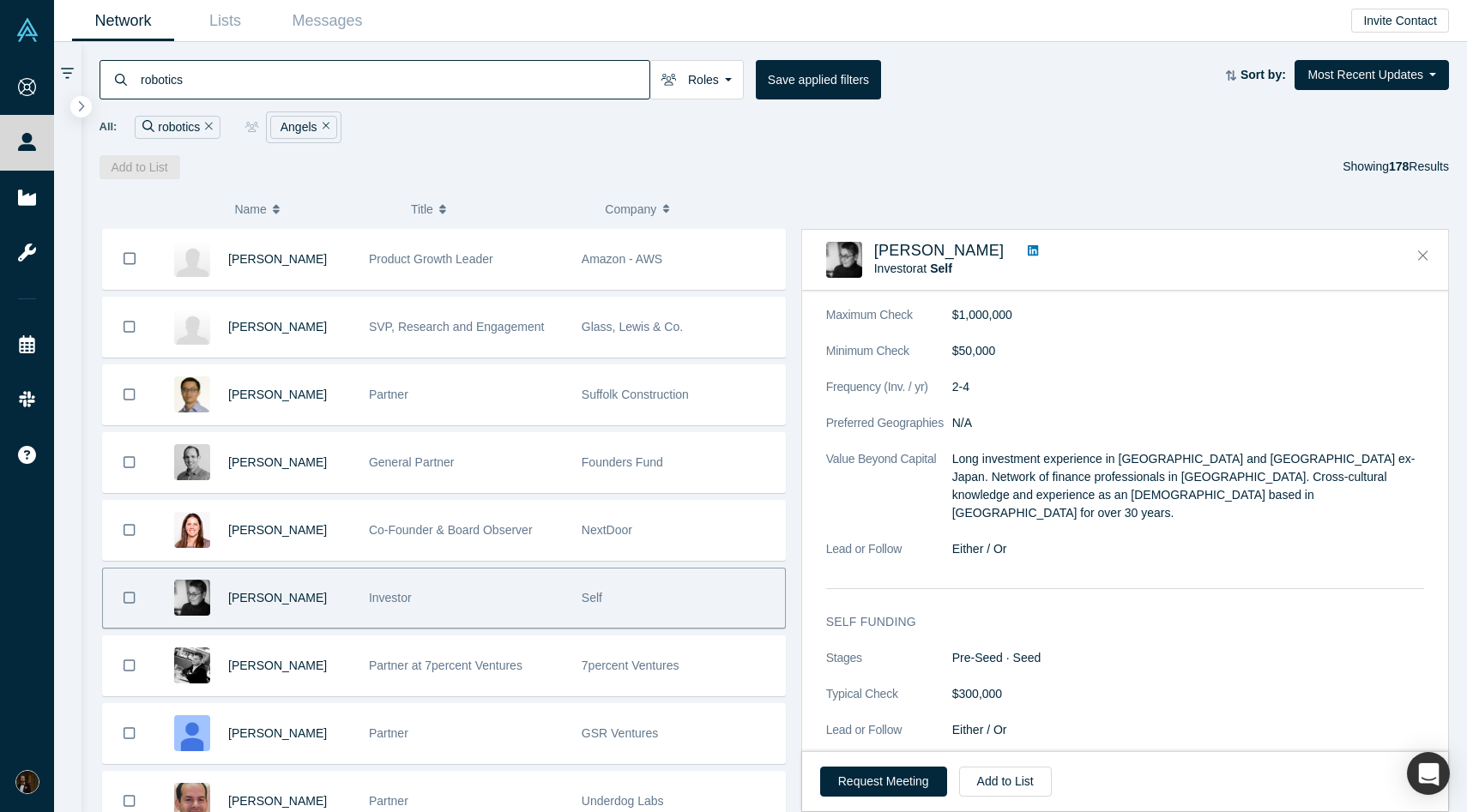
scroll to position [932, 0]
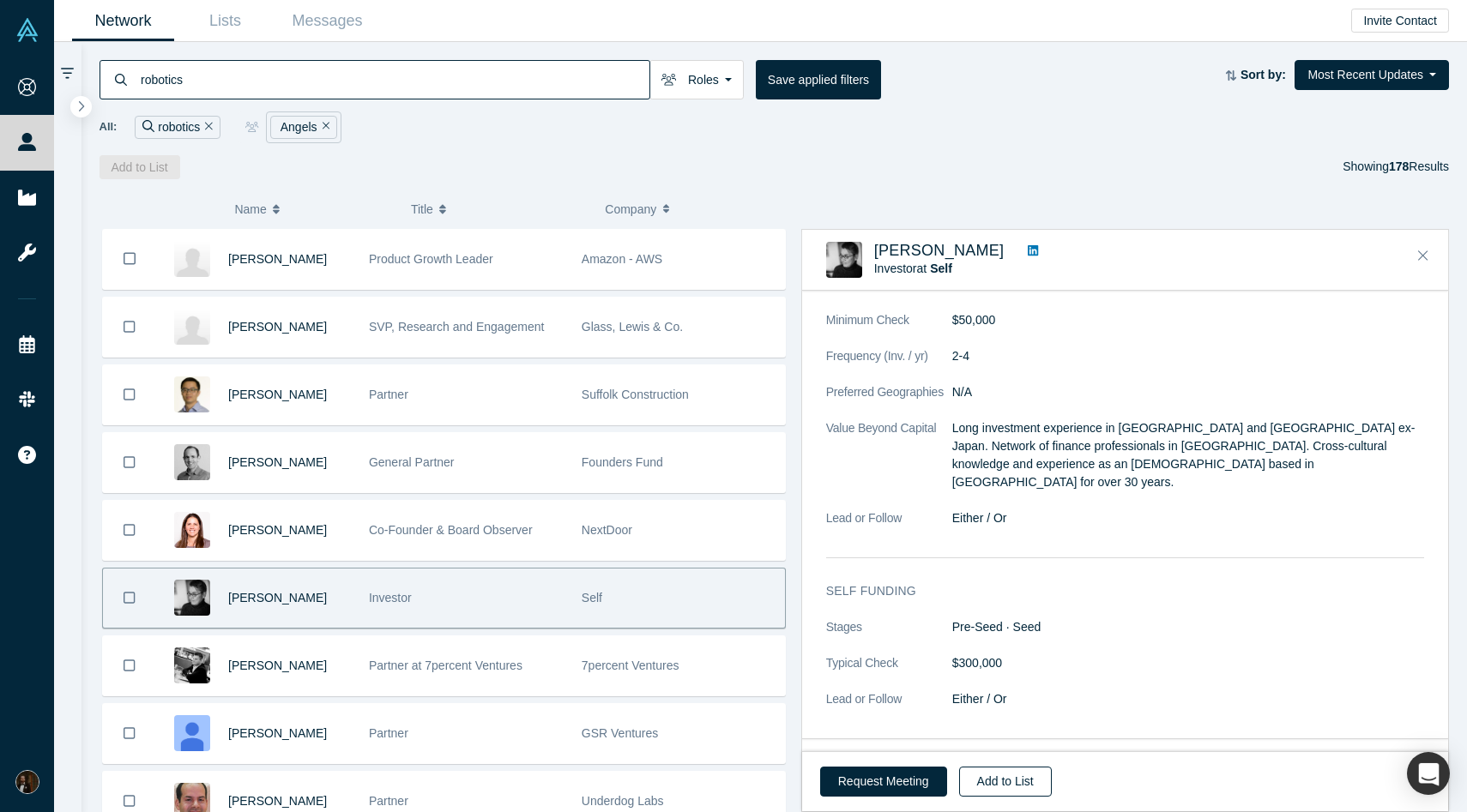
click at [1025, 791] on button "Add to List" at bounding box center [1006, 782] width 93 height 30
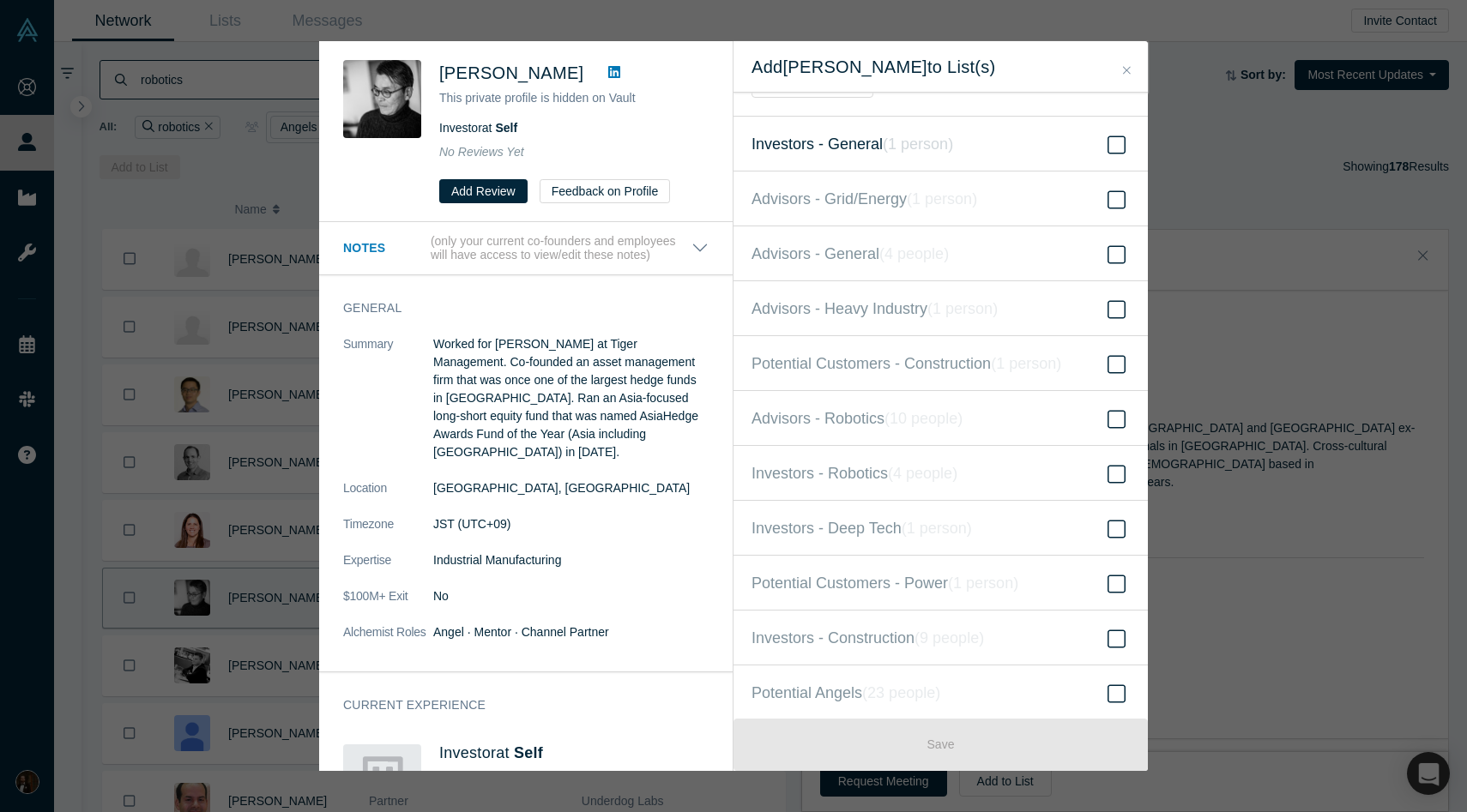
scroll to position [99, 0]
click at [842, 631] on span "Potential Angels ( 23 people )" at bounding box center [845, 636] width 189 height 24
click at [0, 0] on input "Potential Angels ( 23 people )" at bounding box center [0, 0] width 0 height 0
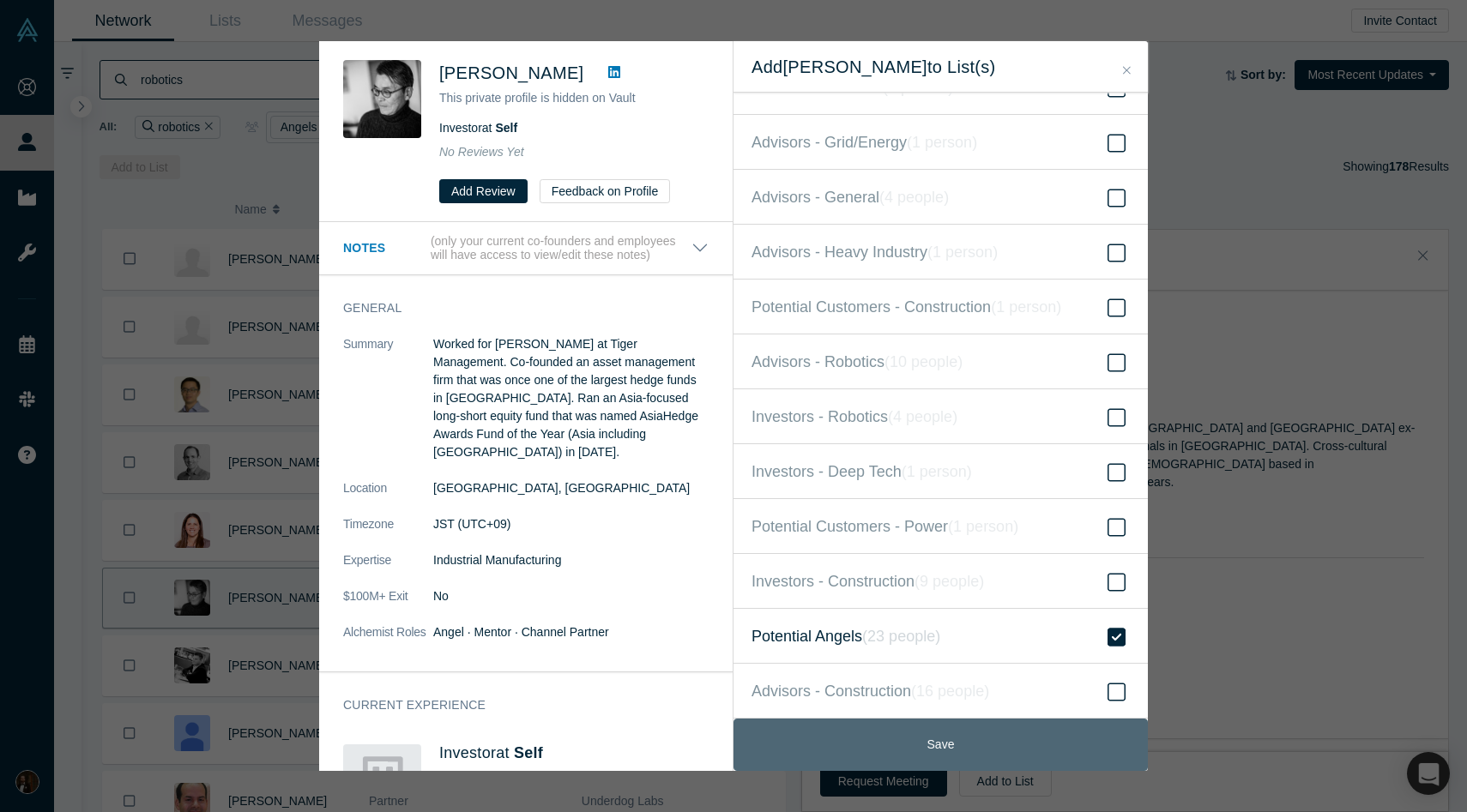
click at [894, 757] on button "Save" at bounding box center [941, 745] width 415 height 53
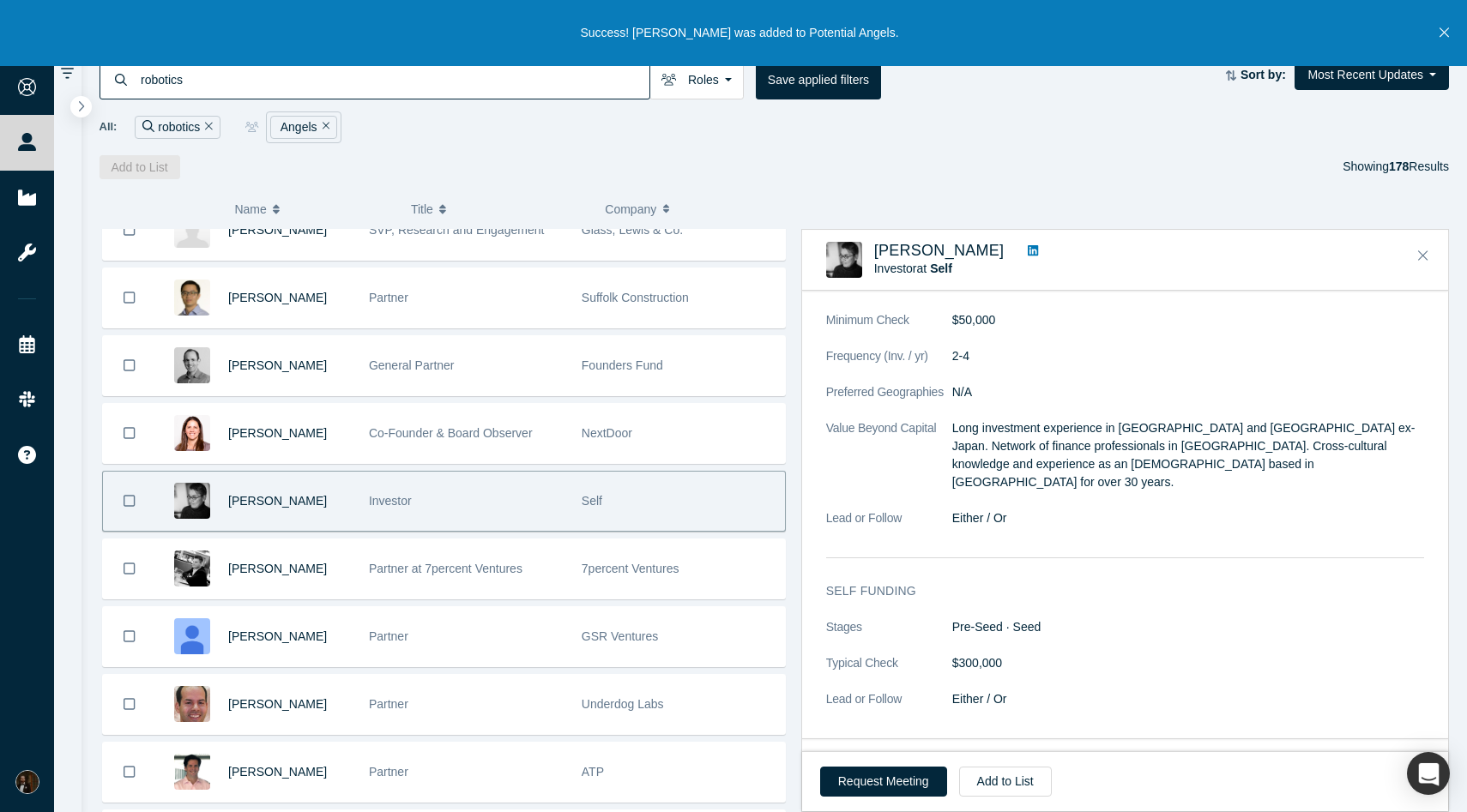
scroll to position [104, 0]
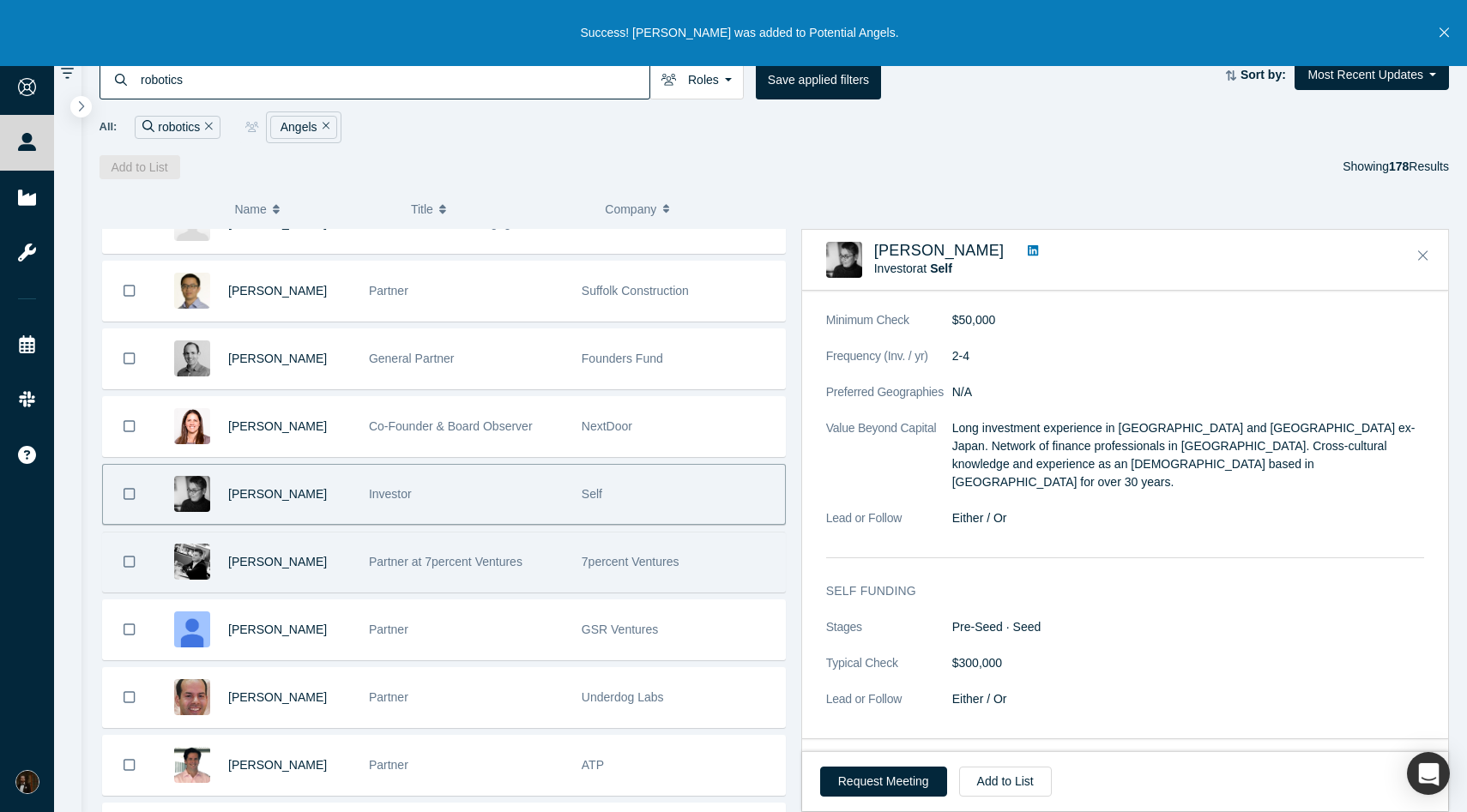
click at [486, 570] on div "Partner at 7percent Ventures" at bounding box center [466, 562] width 195 height 59
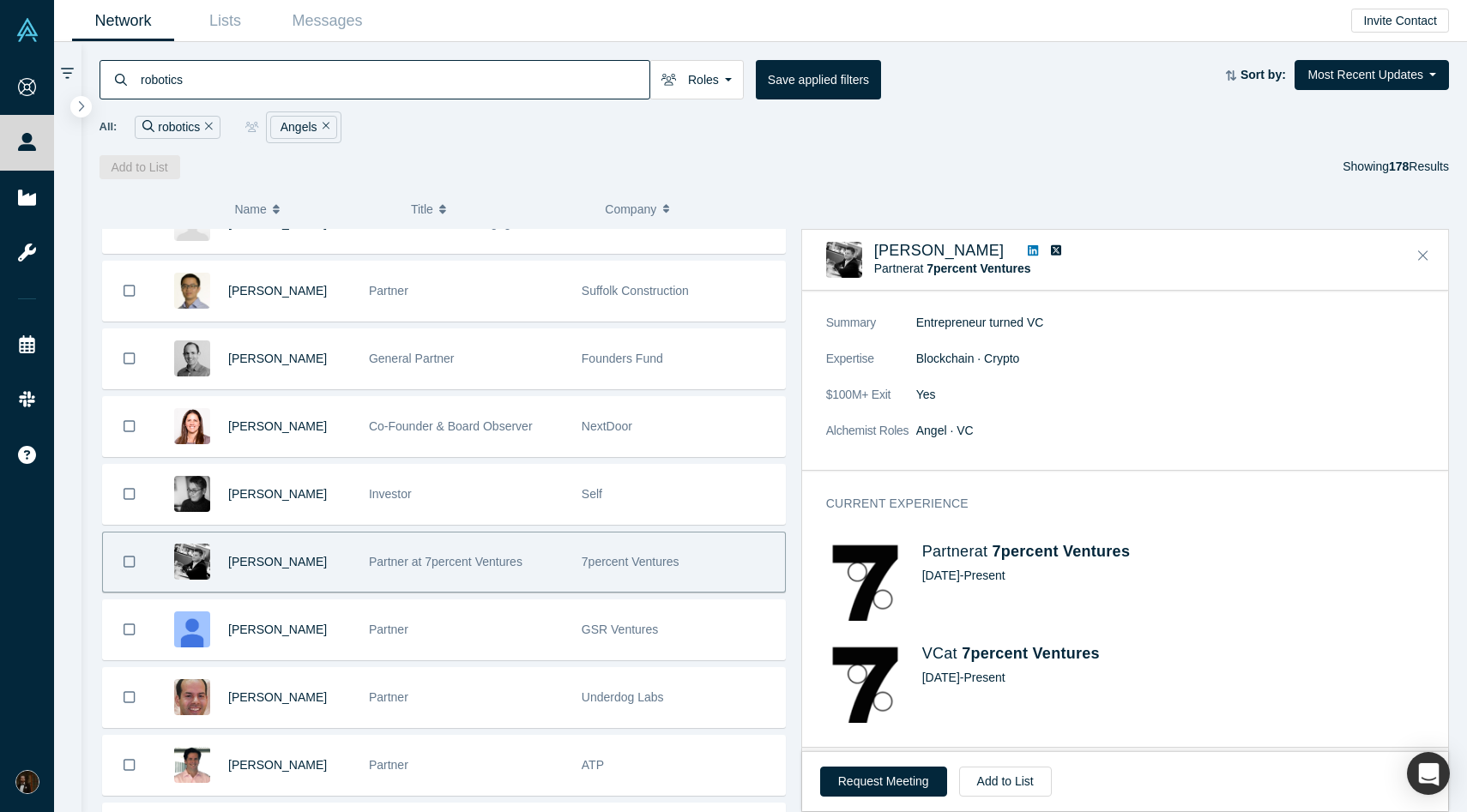
scroll to position [0, 0]
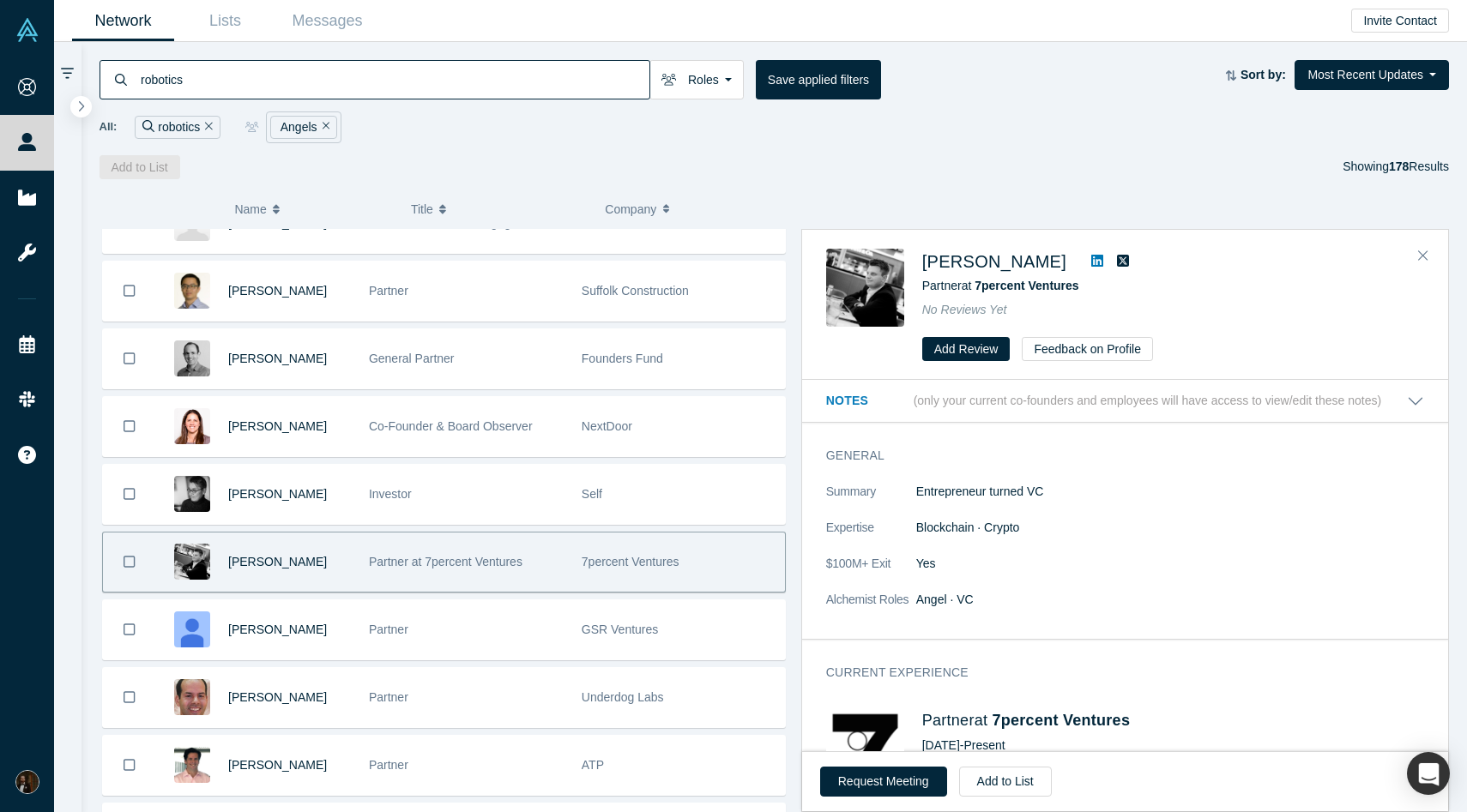
click at [1091, 263] on icon at bounding box center [1096, 260] width 12 height 13
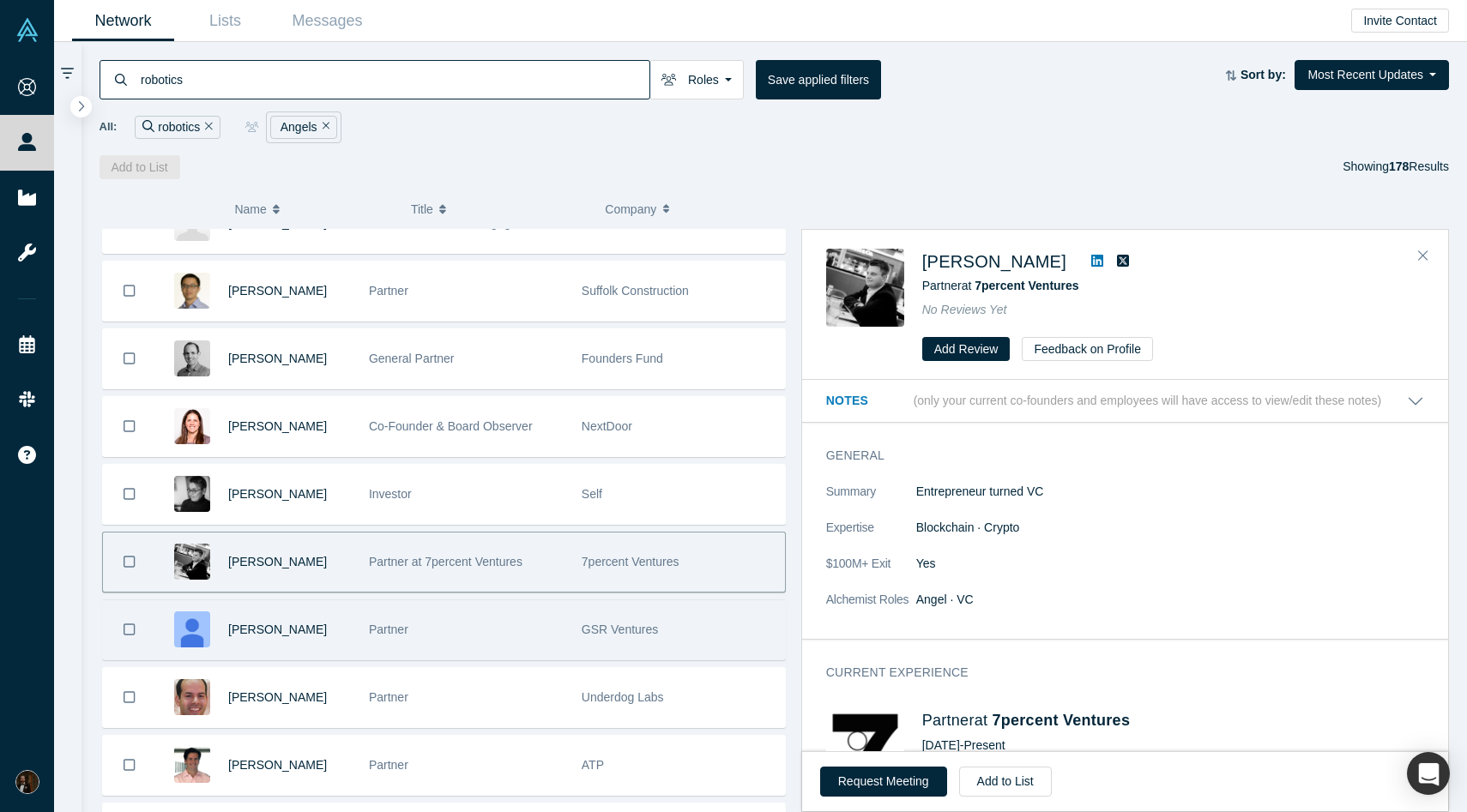
click at [514, 631] on div "Partner" at bounding box center [466, 630] width 195 height 59
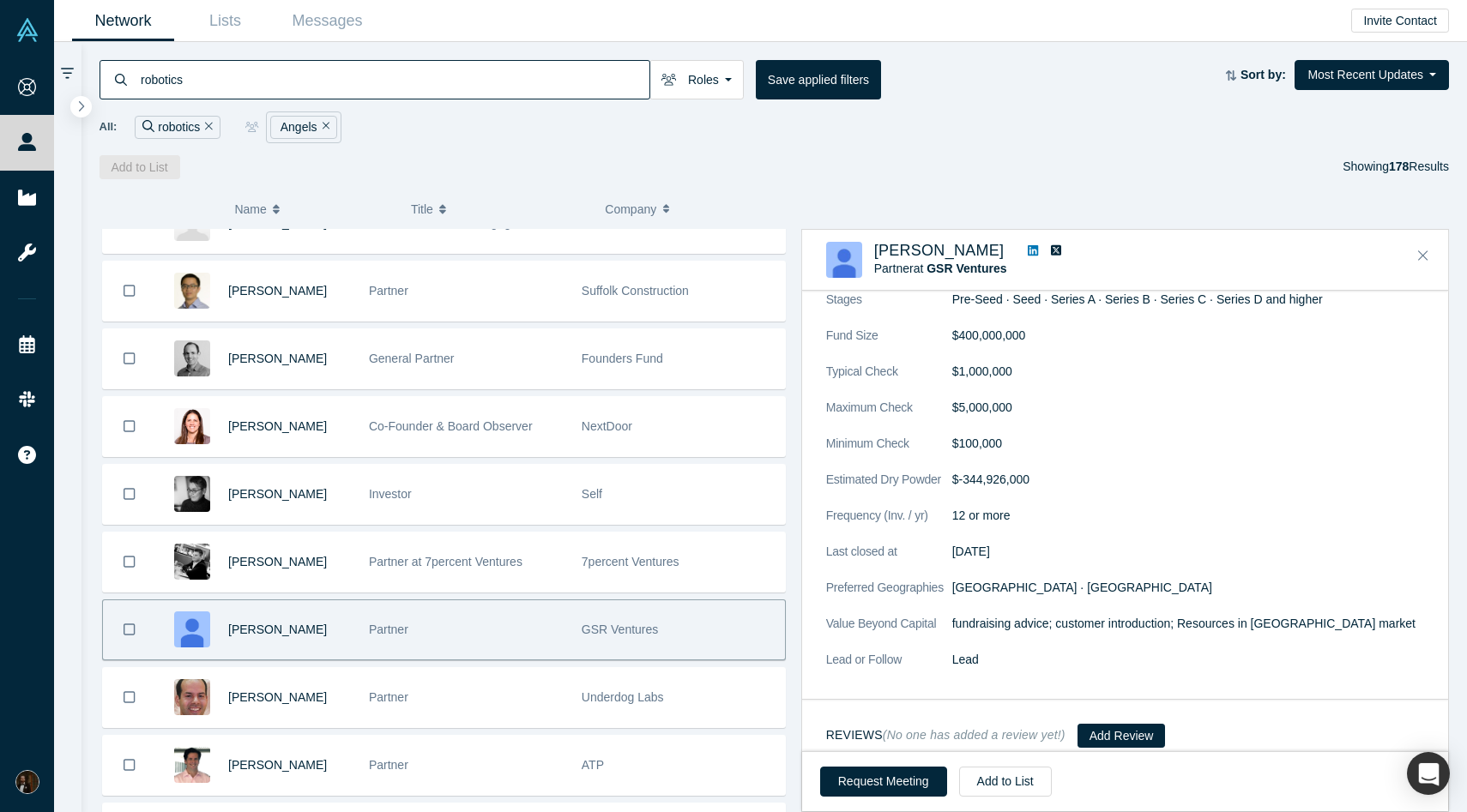
scroll to position [1478, 0]
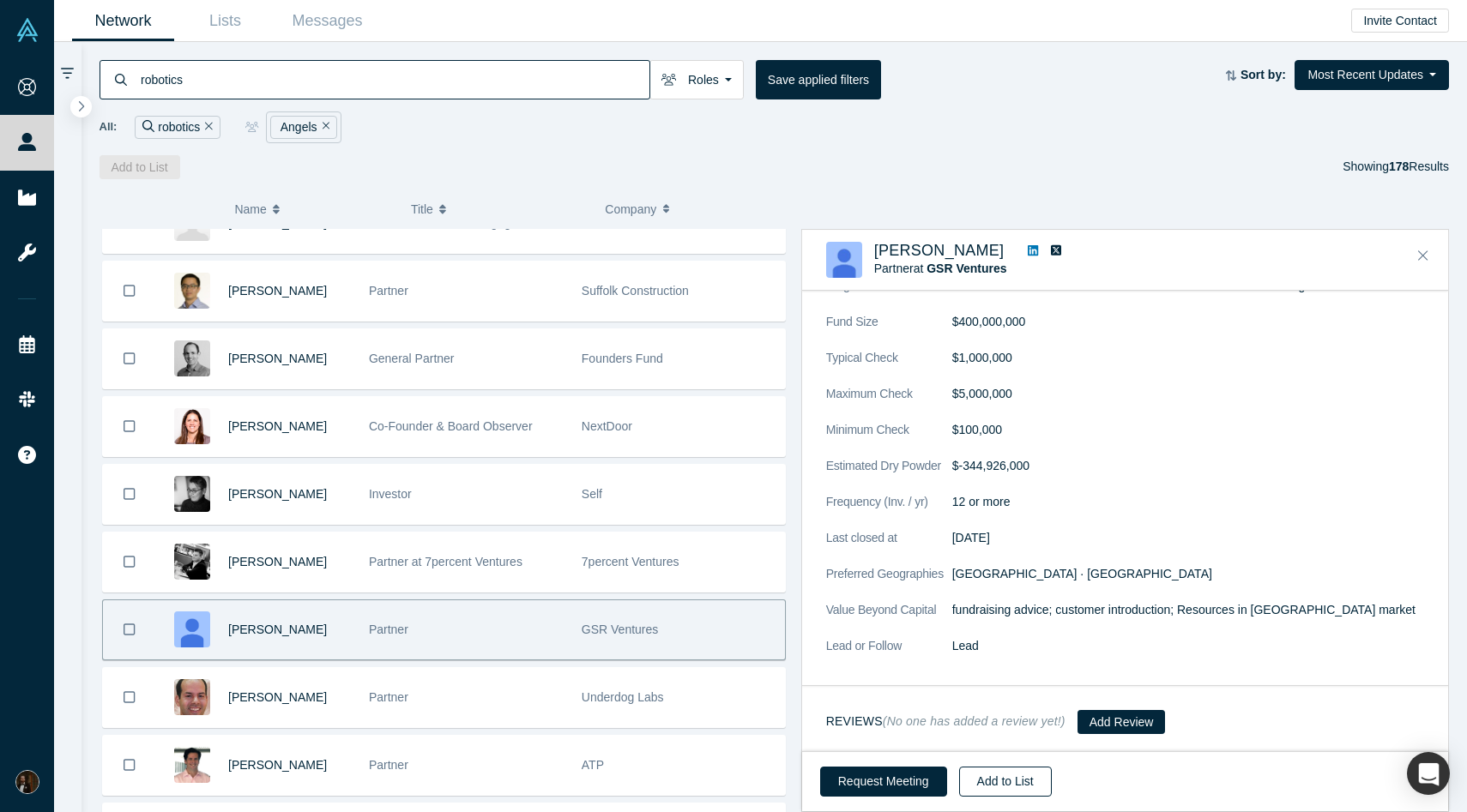
click at [1003, 770] on button "Add to List" at bounding box center [1006, 782] width 93 height 30
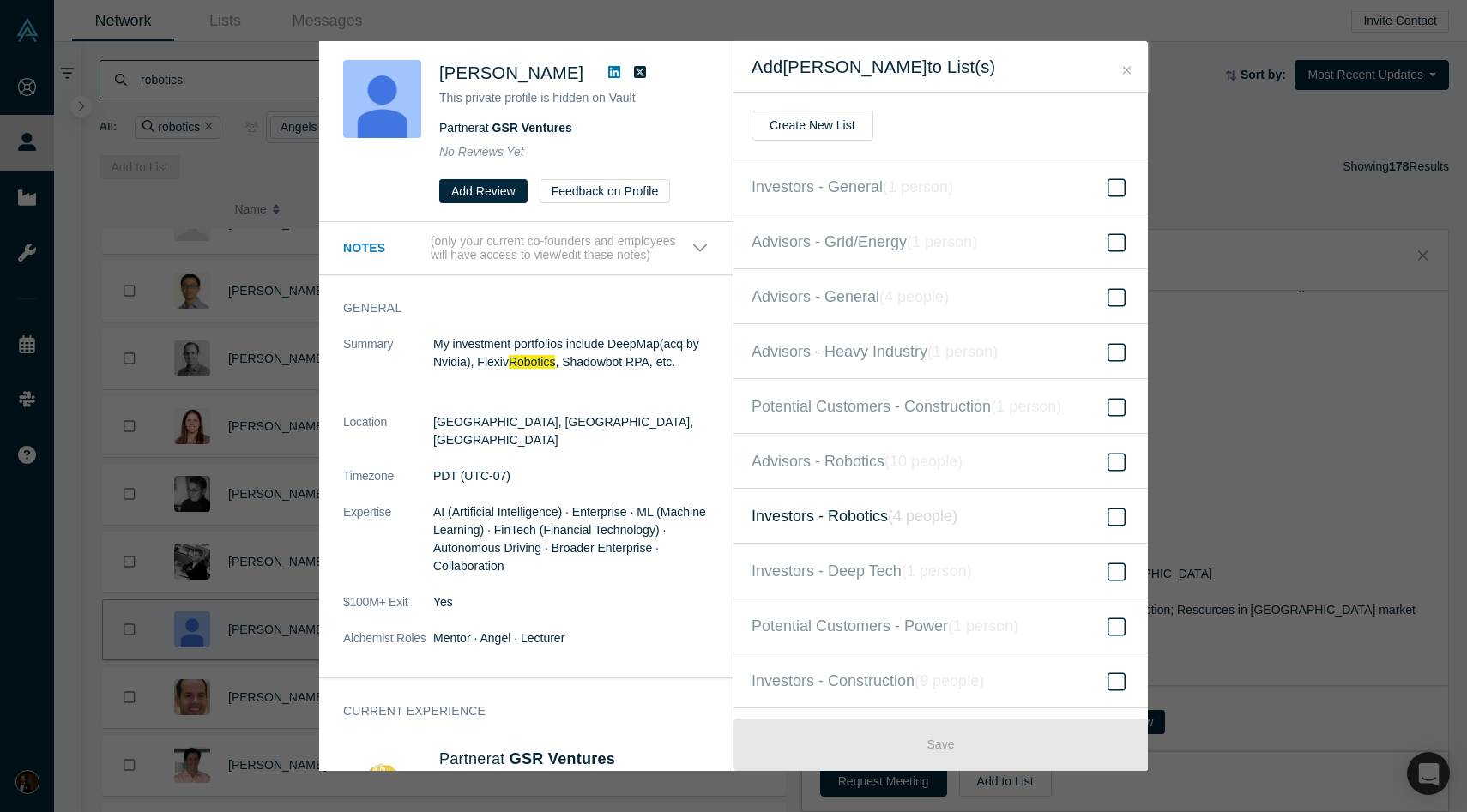
scroll to position [99, 0]
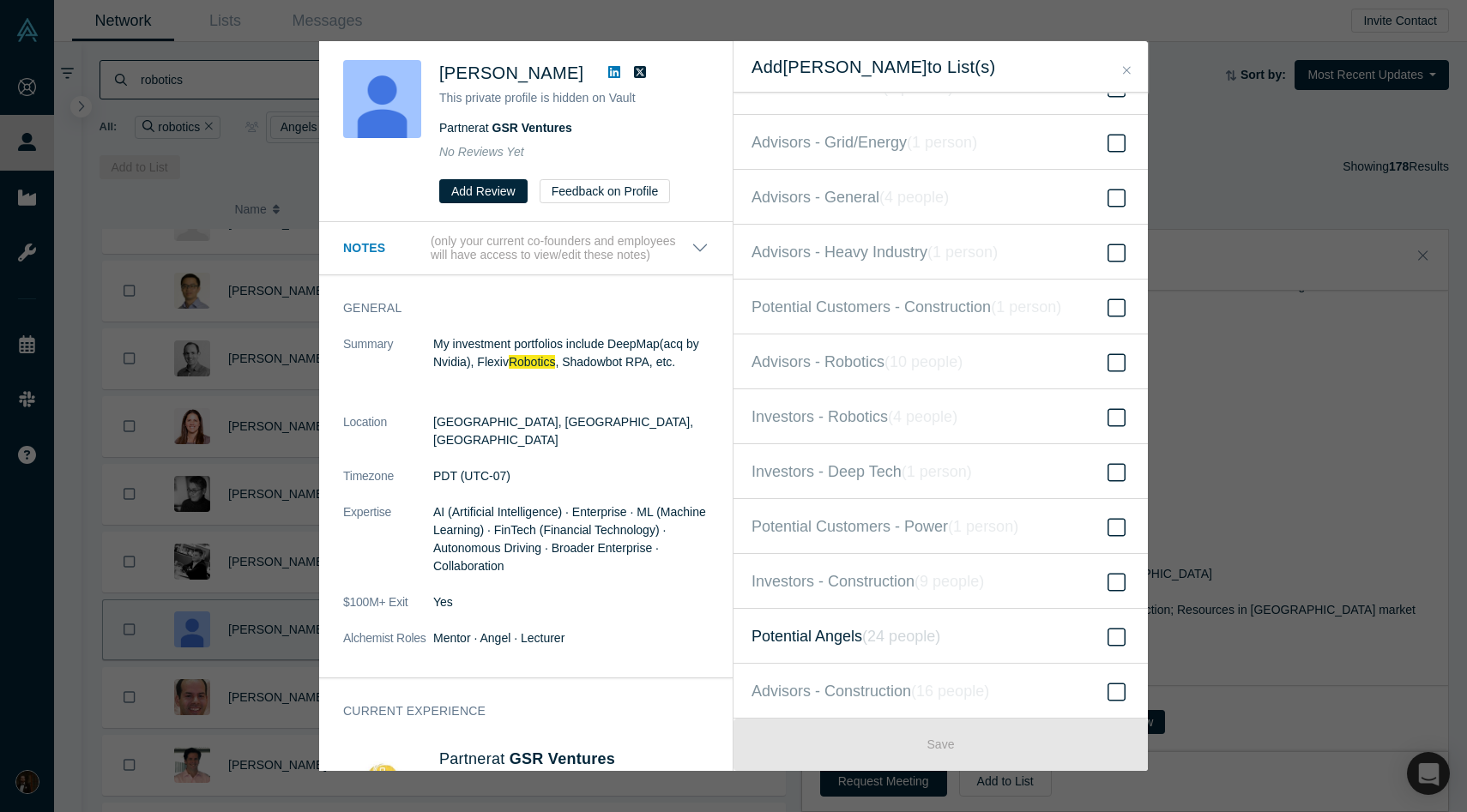
click at [843, 629] on span "Potential Angels ( 24 people )" at bounding box center [845, 636] width 189 height 24
click at [0, 0] on input "Potential Angels ( 24 people )" at bounding box center [0, 0] width 0 height 0
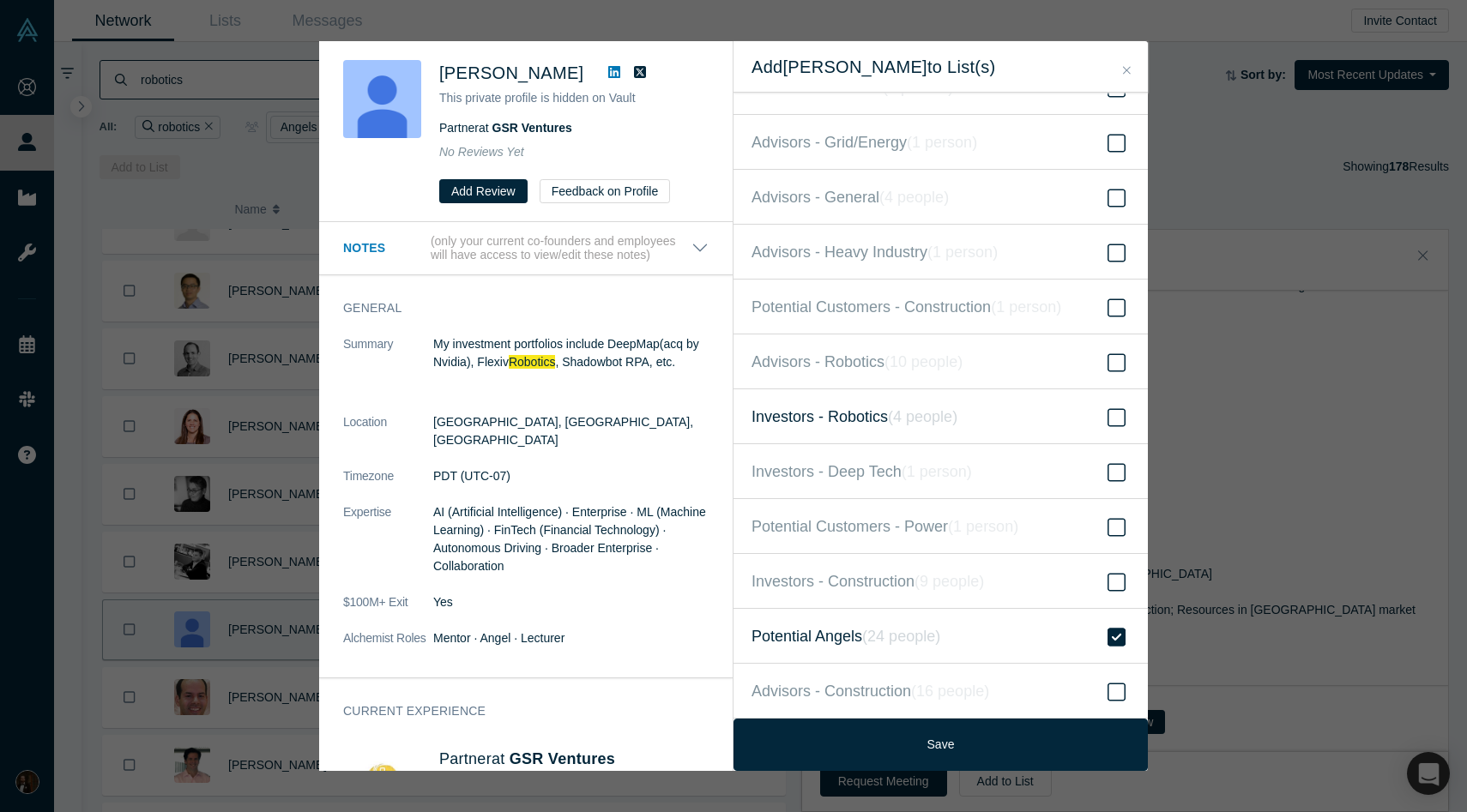
click at [860, 436] on label "Investors - Robotics ( 4 people )" at bounding box center [941, 416] width 415 height 54
click at [0, 0] on input "Investors - Robotics ( 4 people )" at bounding box center [0, 0] width 0 height 0
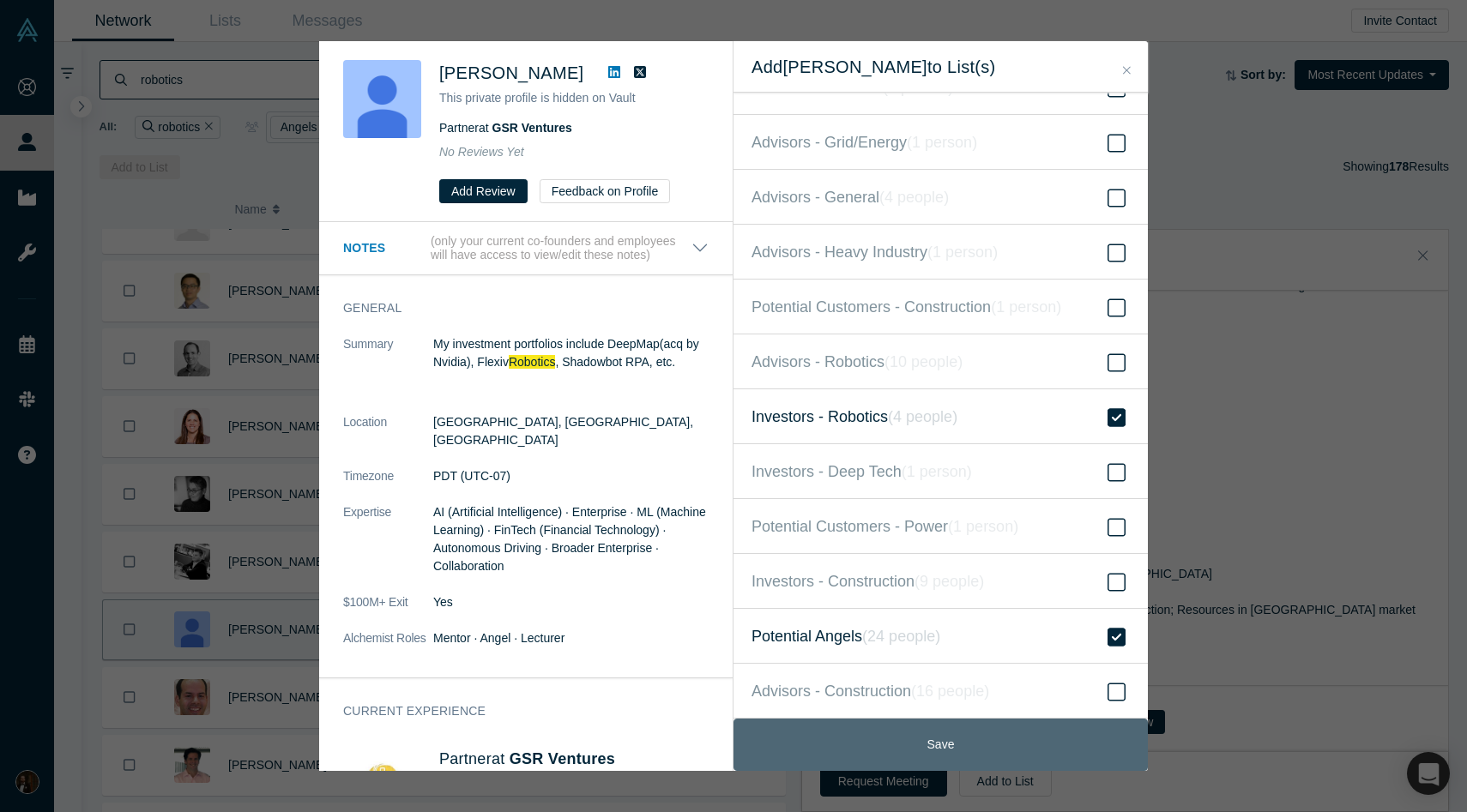
click at [835, 734] on button "Save" at bounding box center [941, 745] width 415 height 53
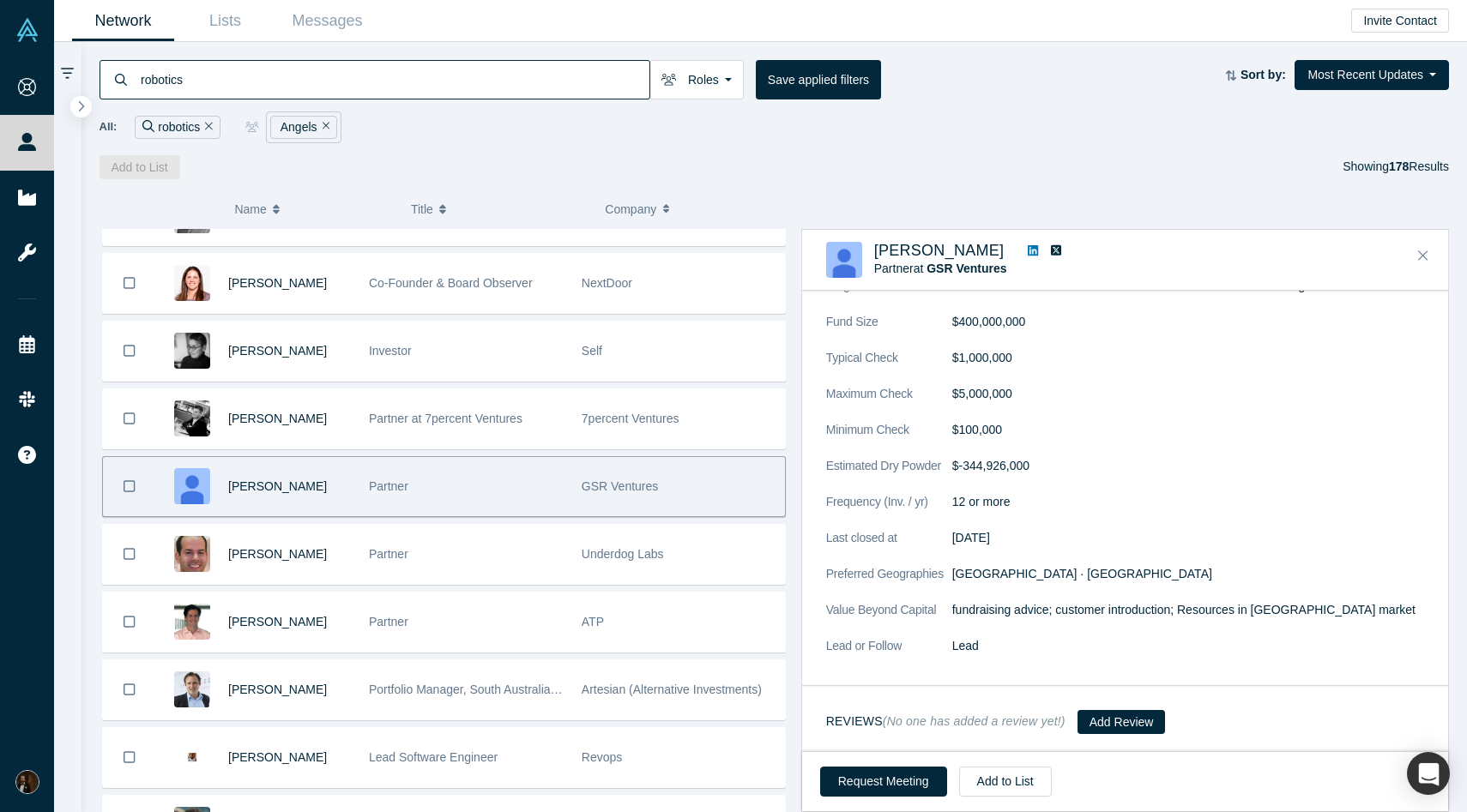
scroll to position [253, 0]
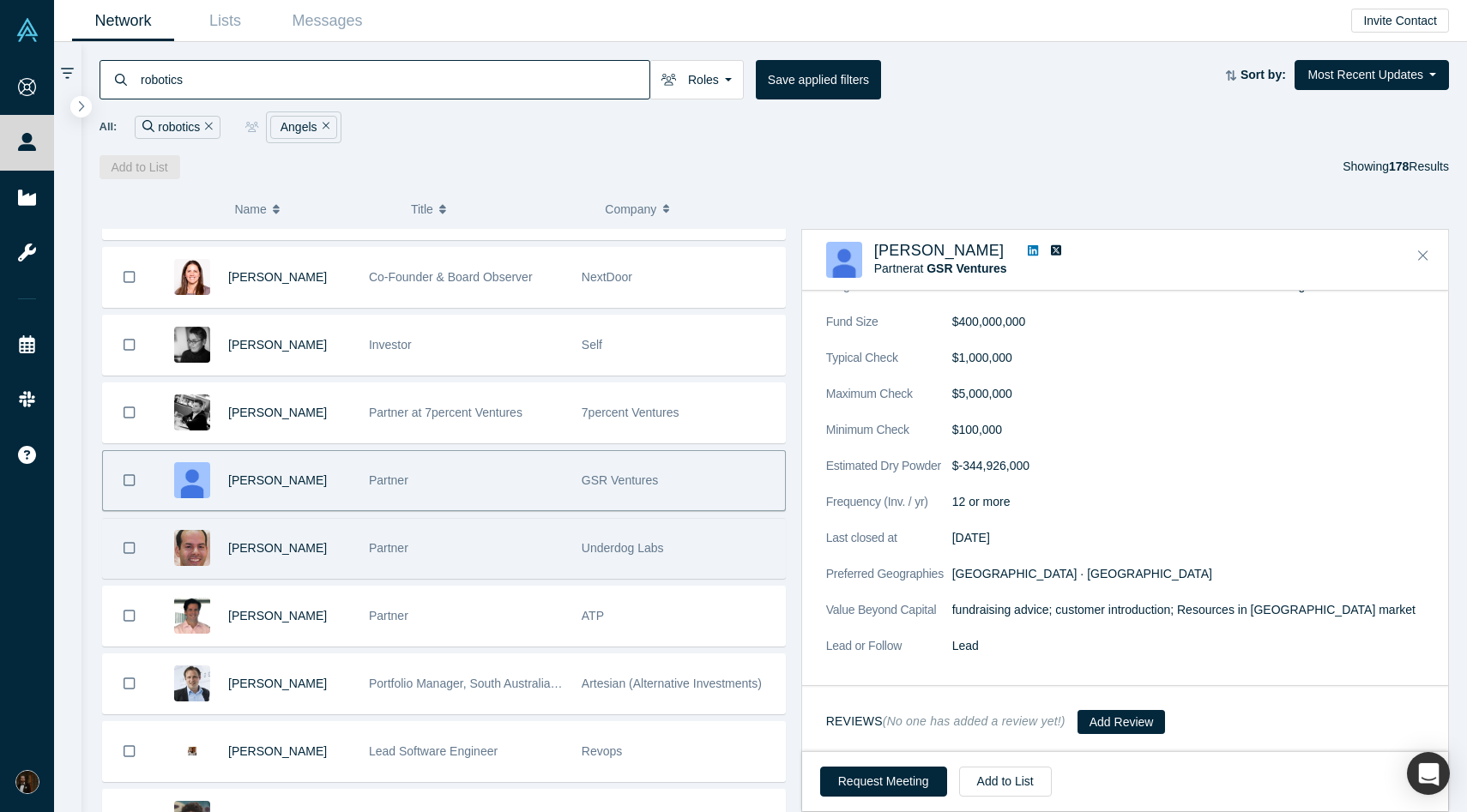
click at [482, 561] on div "Partner" at bounding box center [466, 548] width 195 height 59
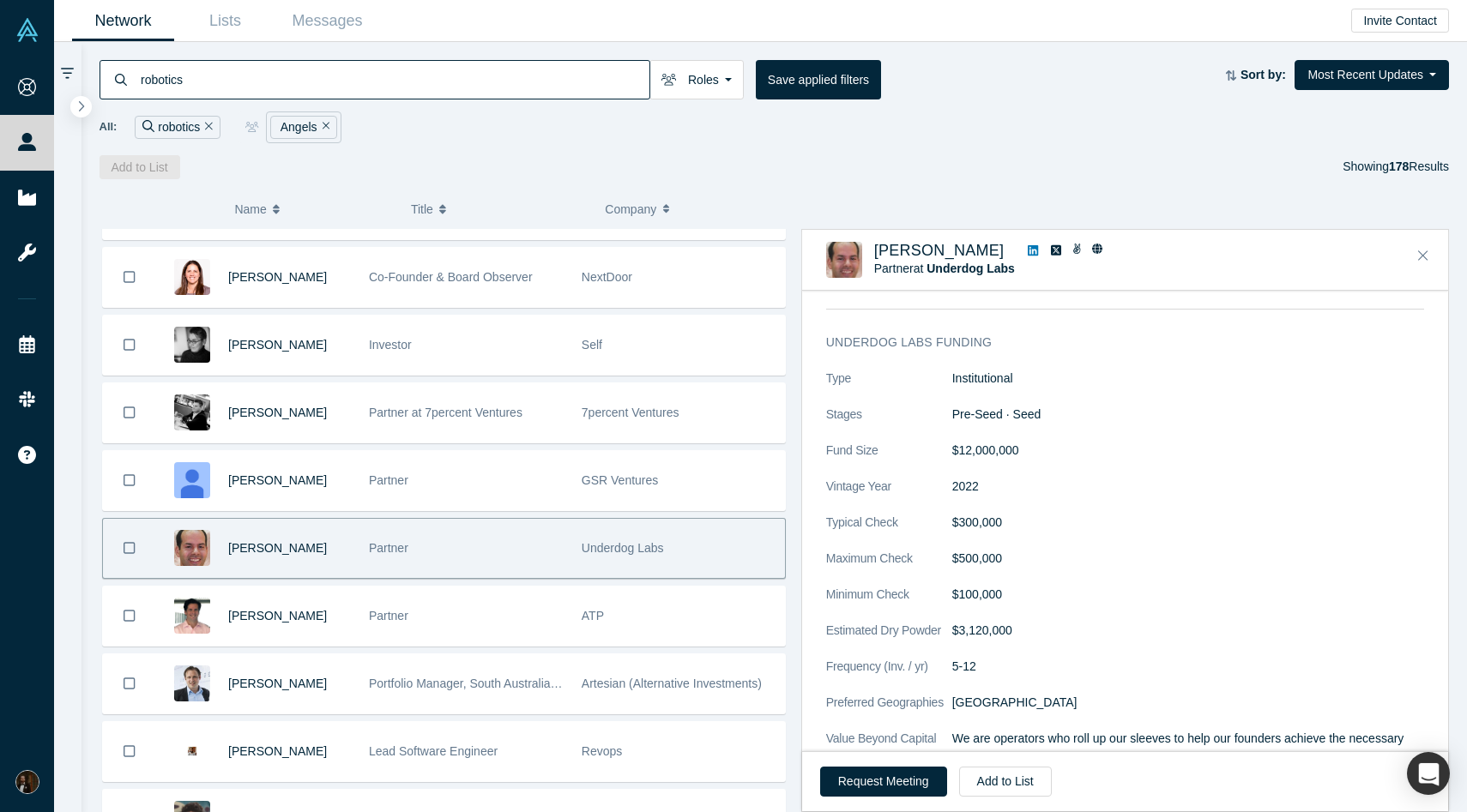
scroll to position [1303, 0]
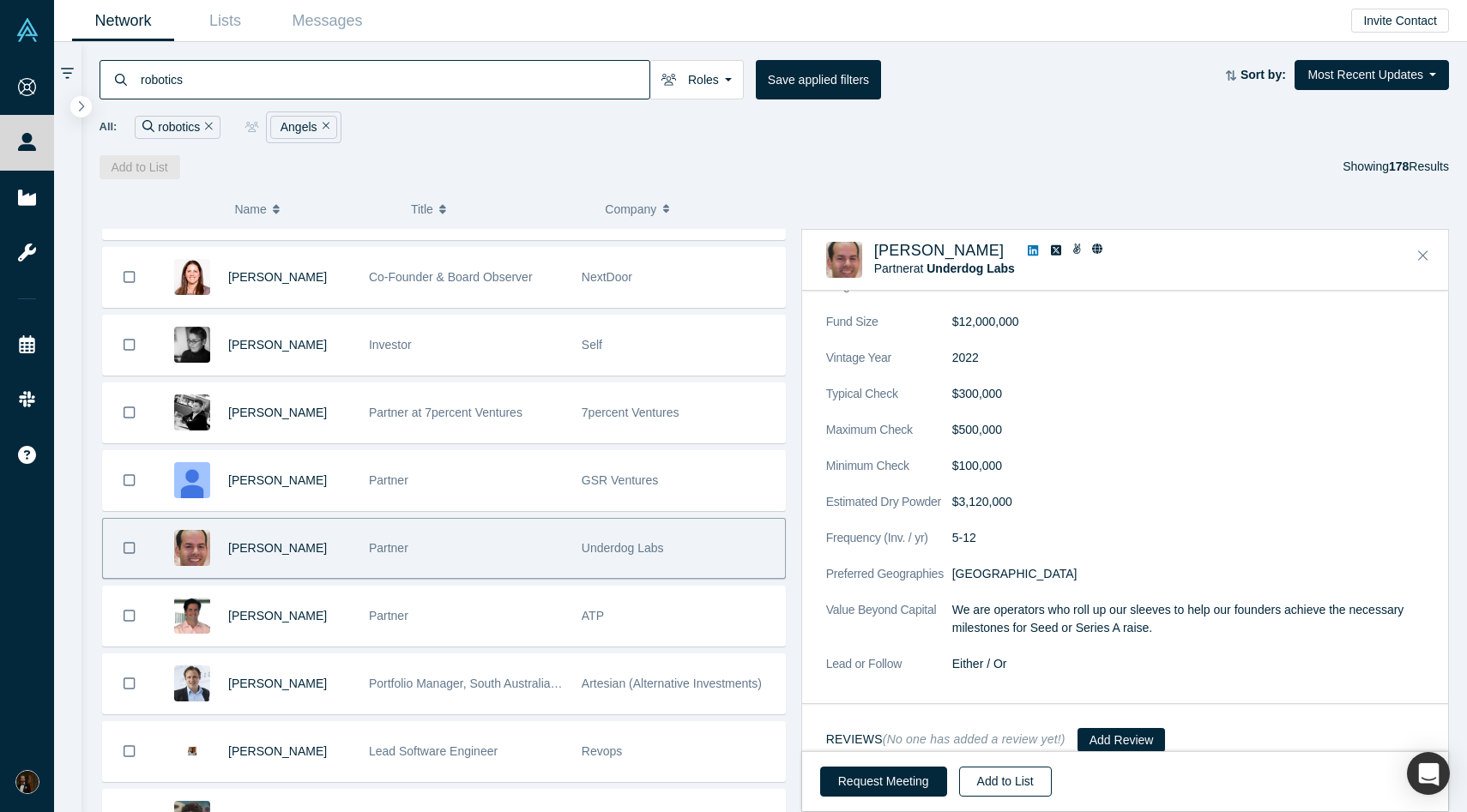
click at [983, 777] on button "Add to List" at bounding box center [1006, 782] width 93 height 30
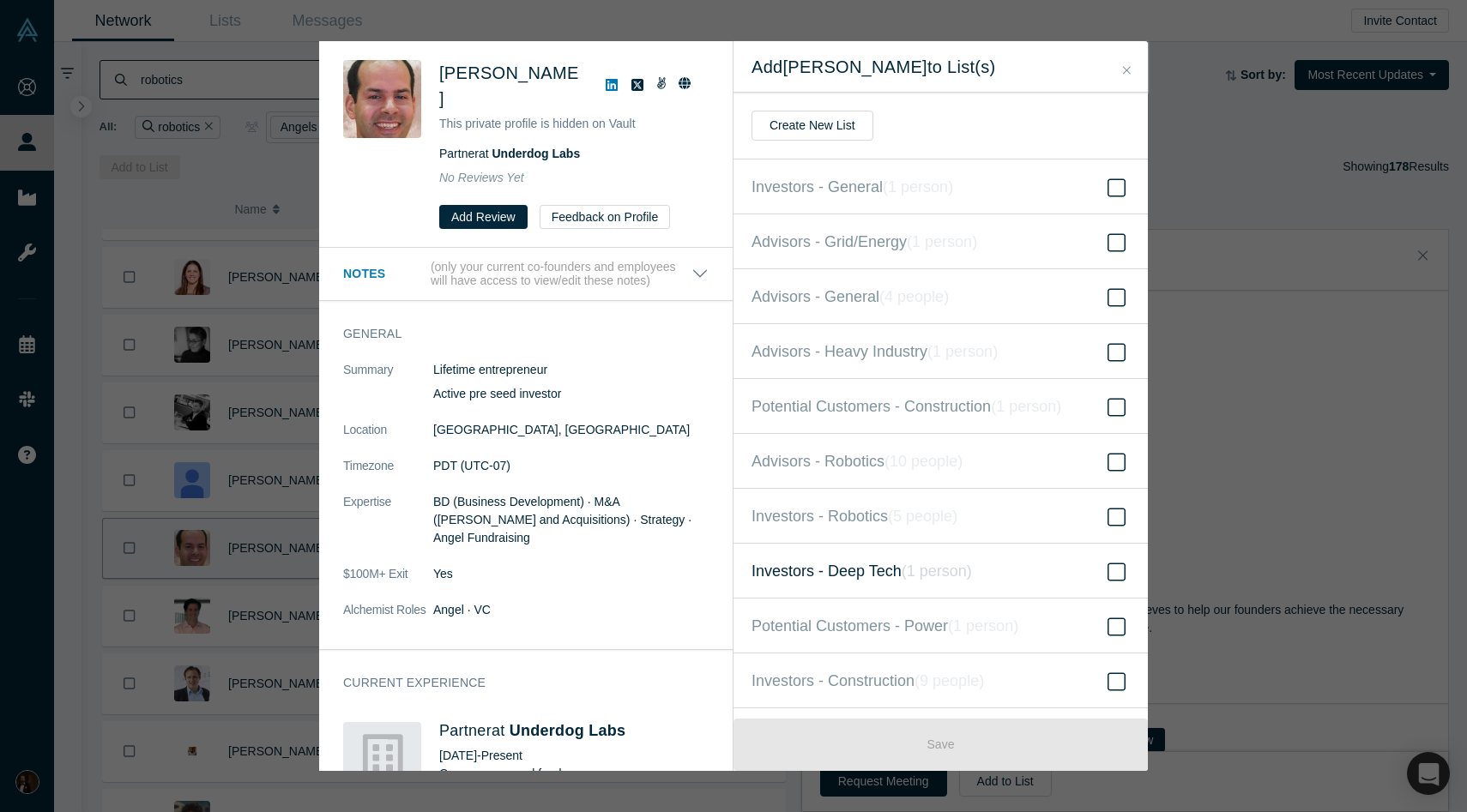
scroll to position [99, 0]
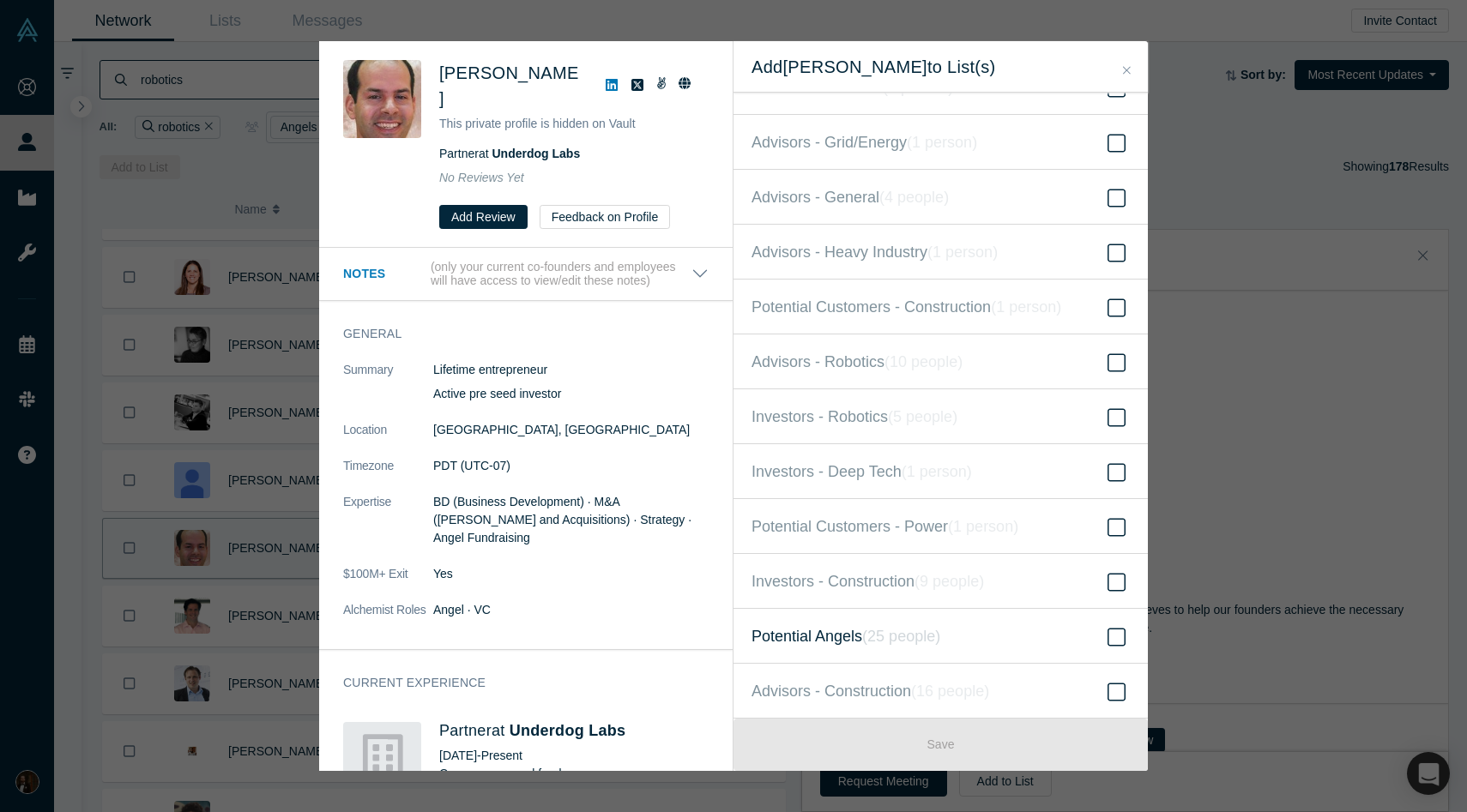
click at [845, 628] on span "Potential Angels ( 25 people )" at bounding box center [845, 636] width 189 height 24
click at [0, 0] on input "Potential Angels ( 25 people )" at bounding box center [0, 0] width 0 height 0
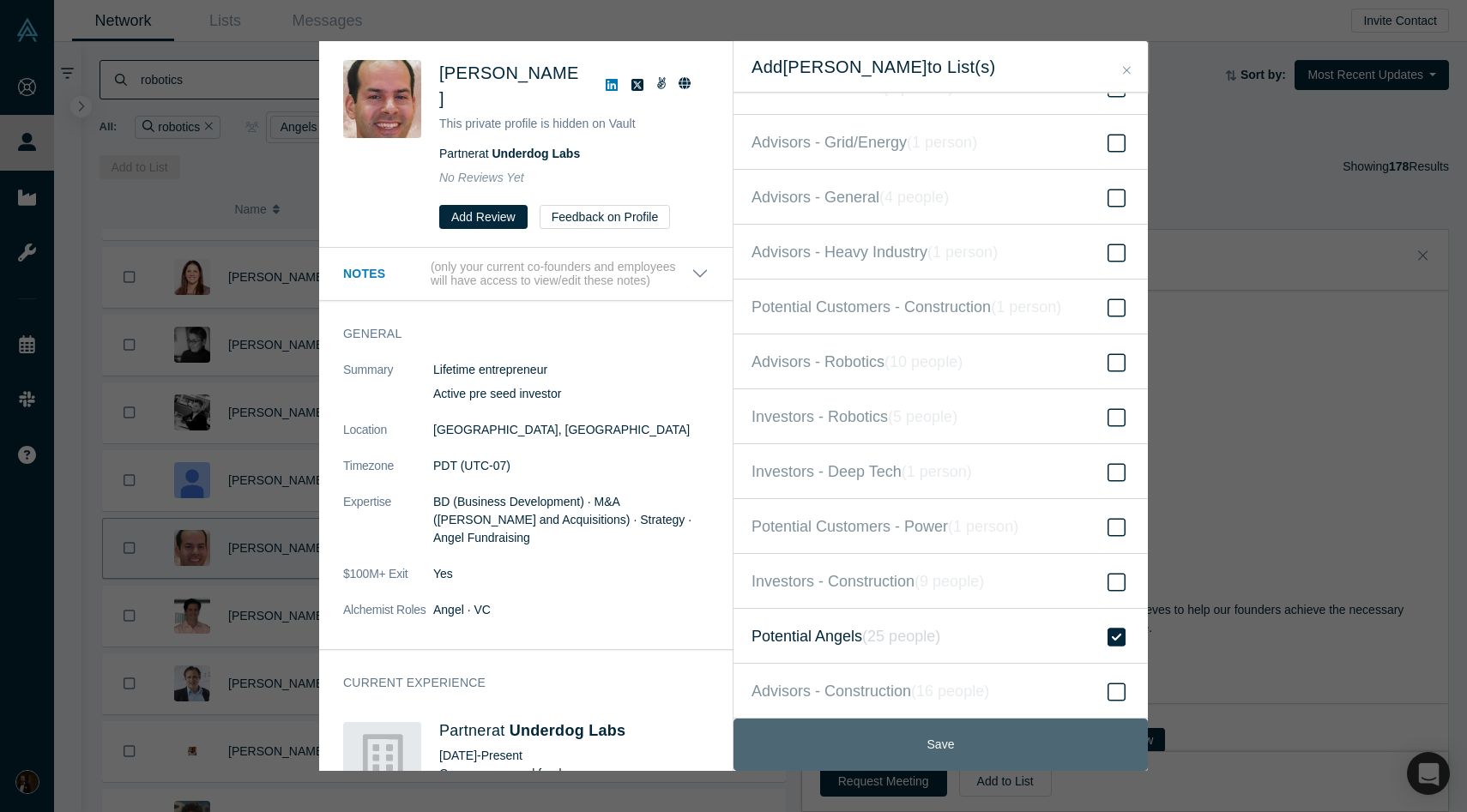
click at [876, 746] on button "Save" at bounding box center [941, 745] width 415 height 53
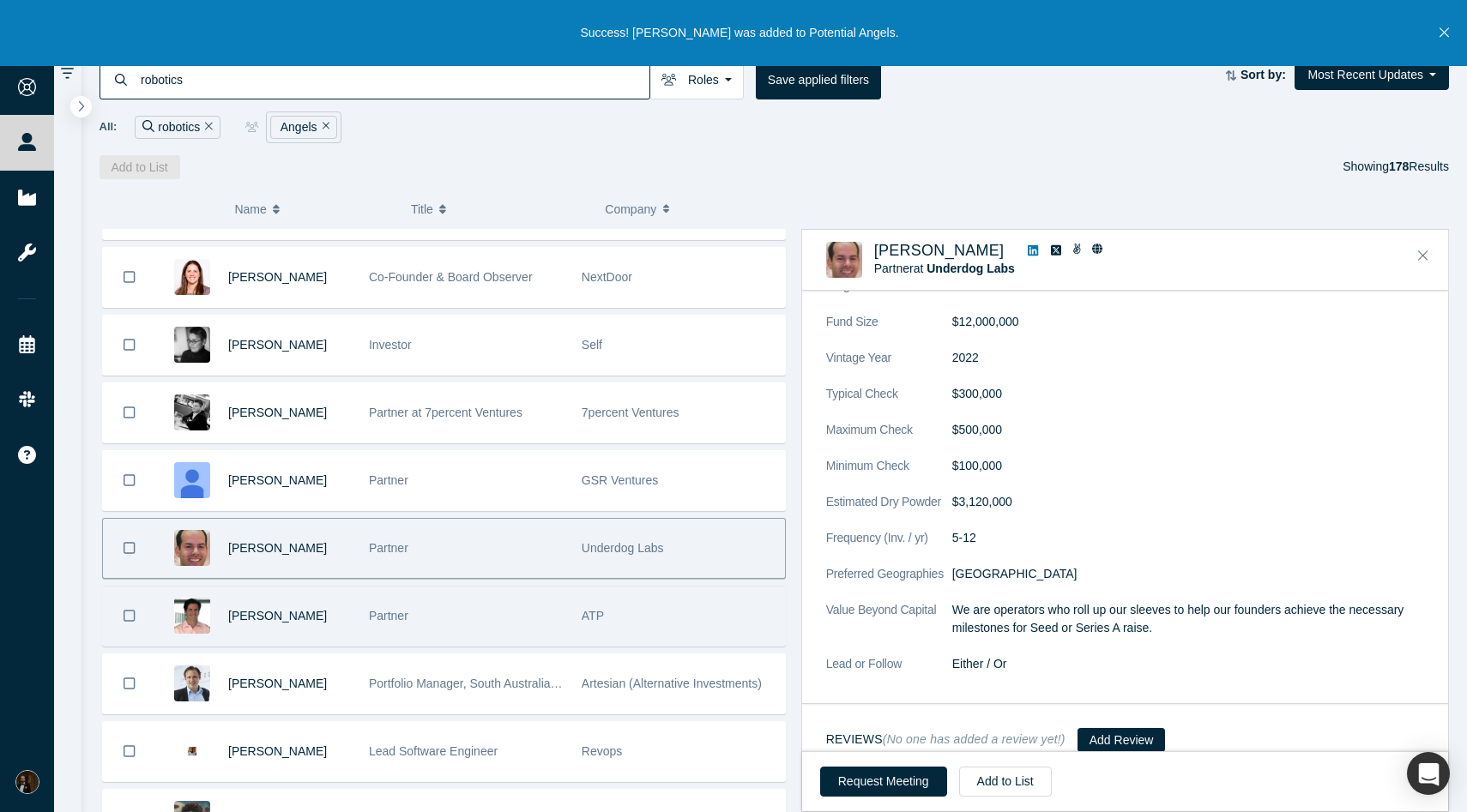
click at [373, 621] on span "Partner" at bounding box center [389, 615] width 39 height 13
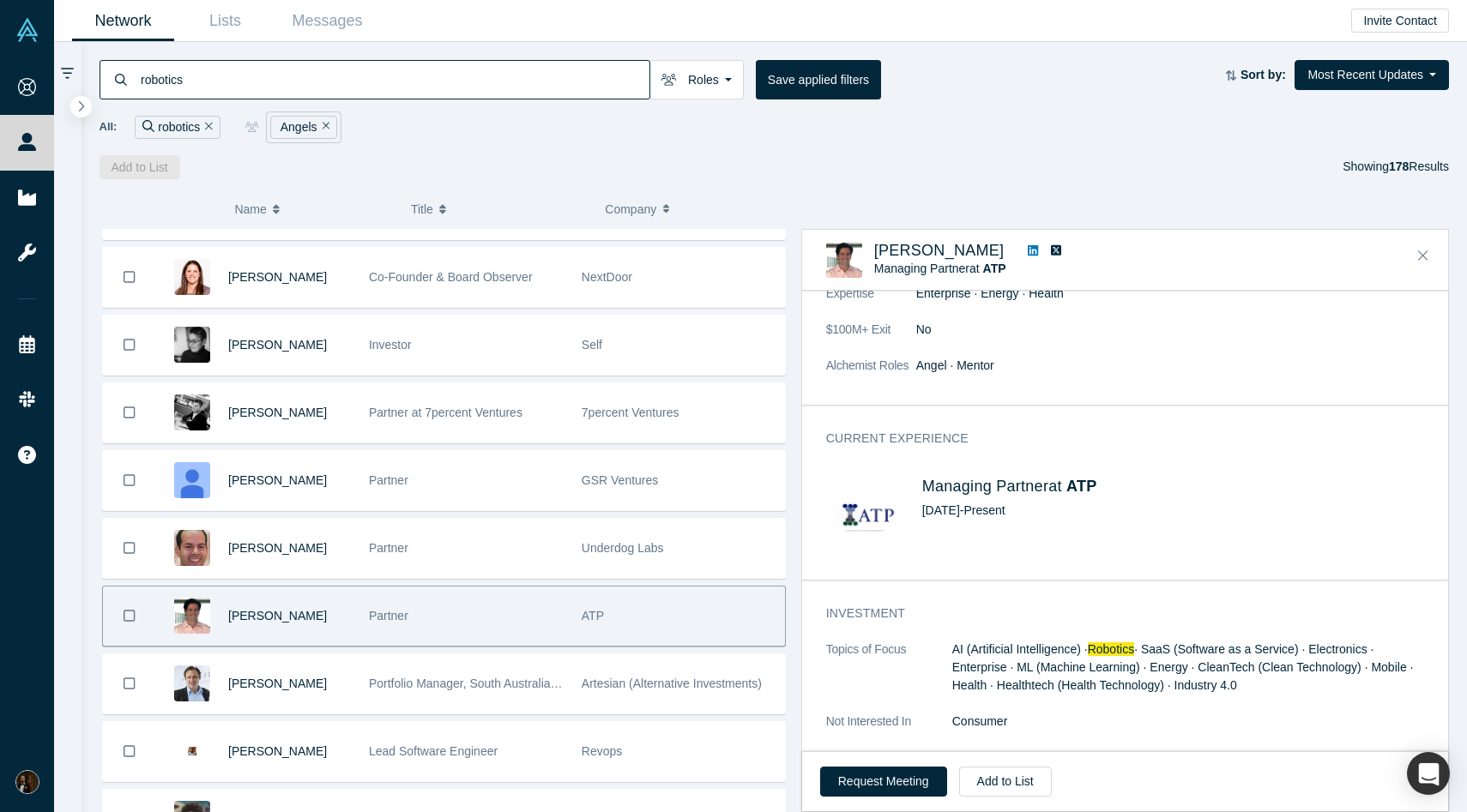
scroll to position [0, 0]
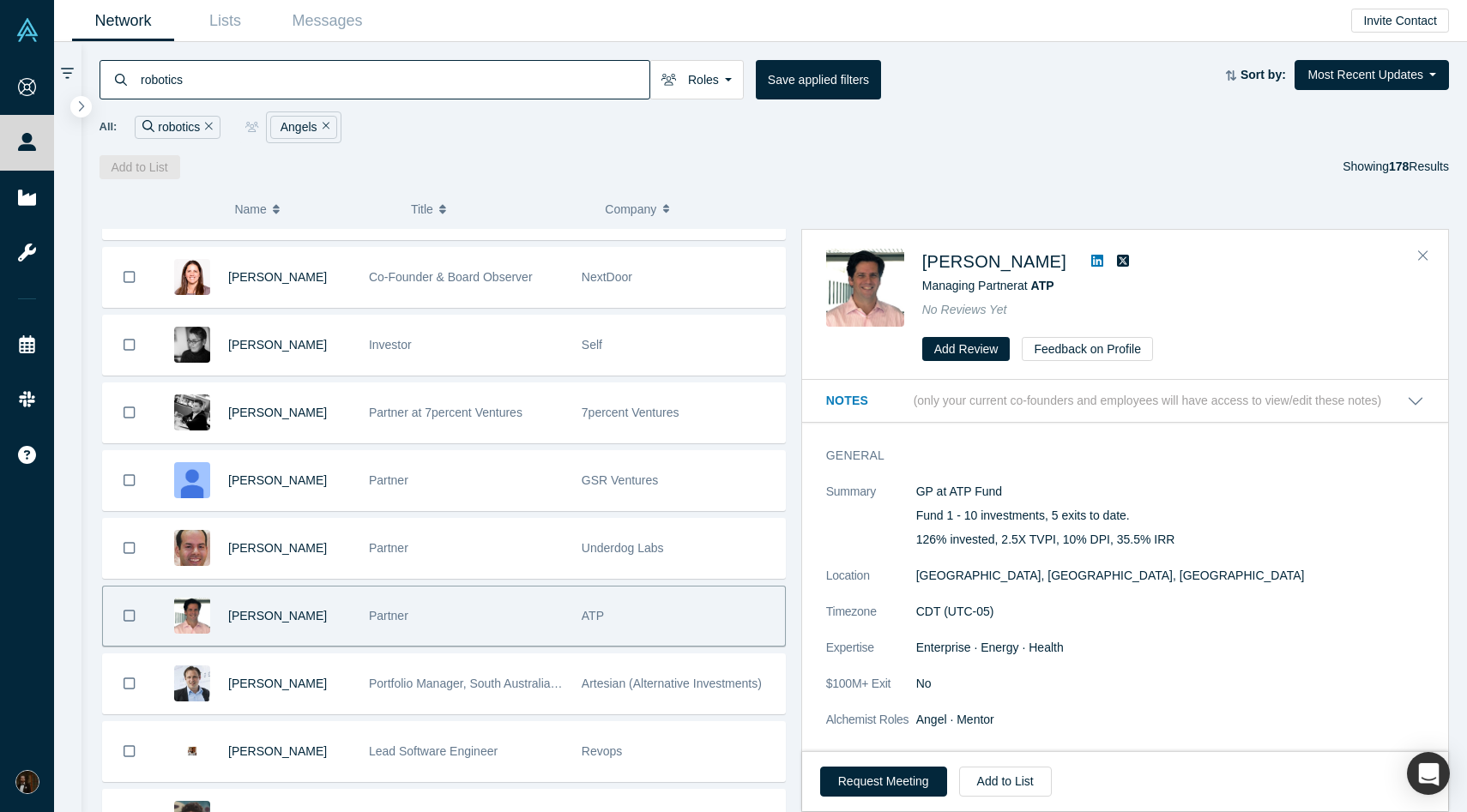
click at [1091, 255] on icon at bounding box center [1096, 260] width 12 height 12
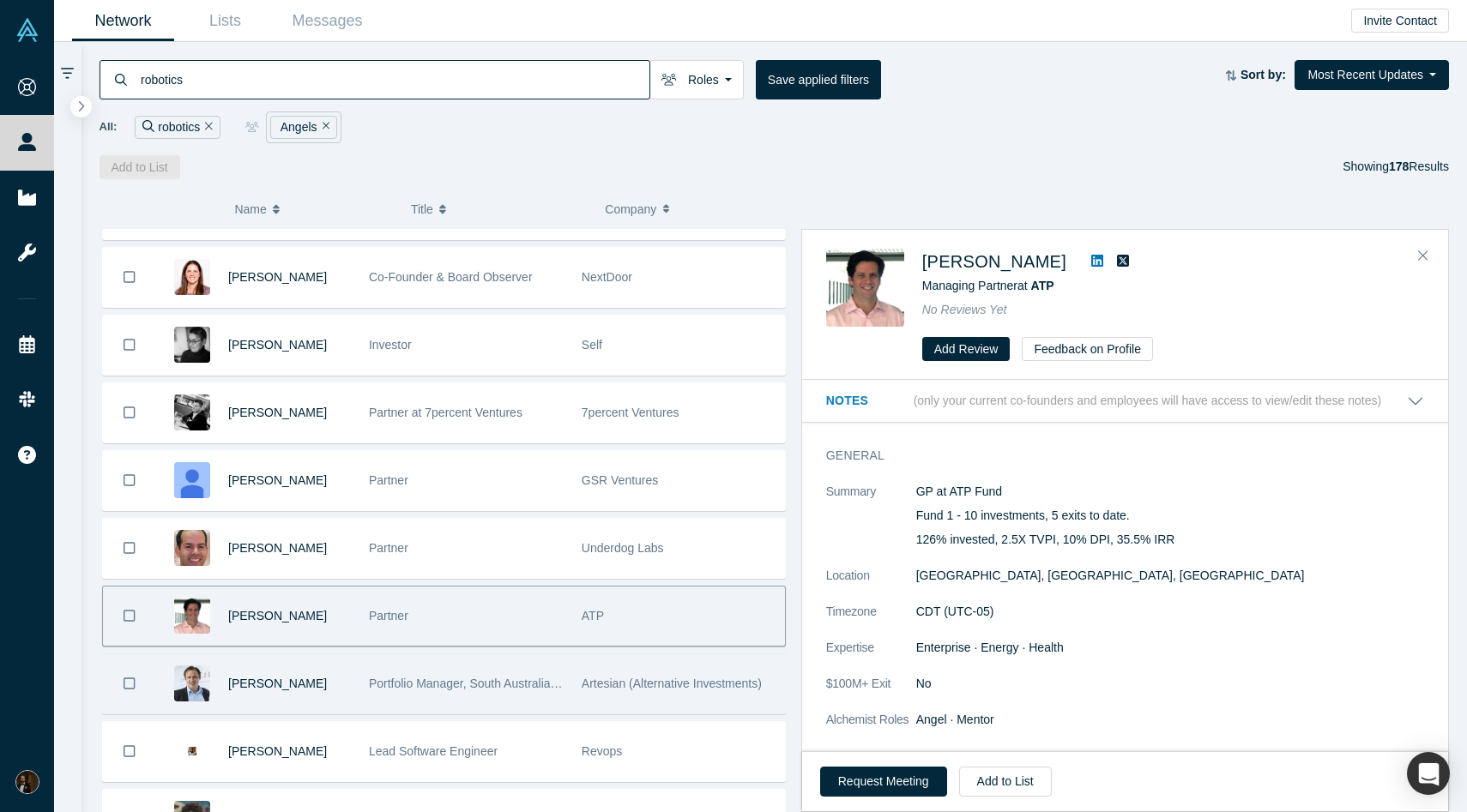
click at [564, 677] on div "Portfolio Manager, South Australian Venture Capital Fund" at bounding box center [465, 684] width 213 height 59
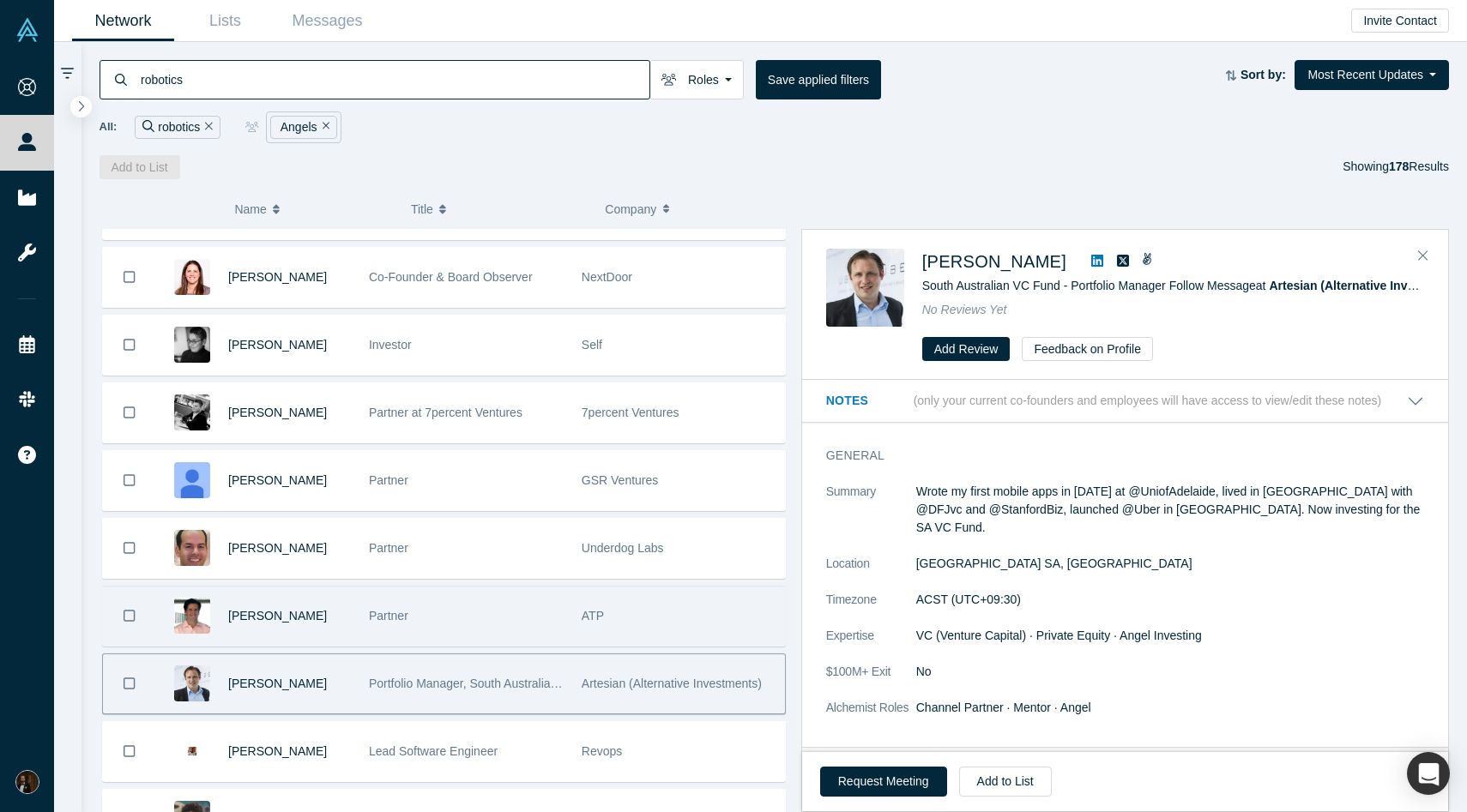
click at [677, 618] on div "ATP" at bounding box center [679, 616] width 195 height 59
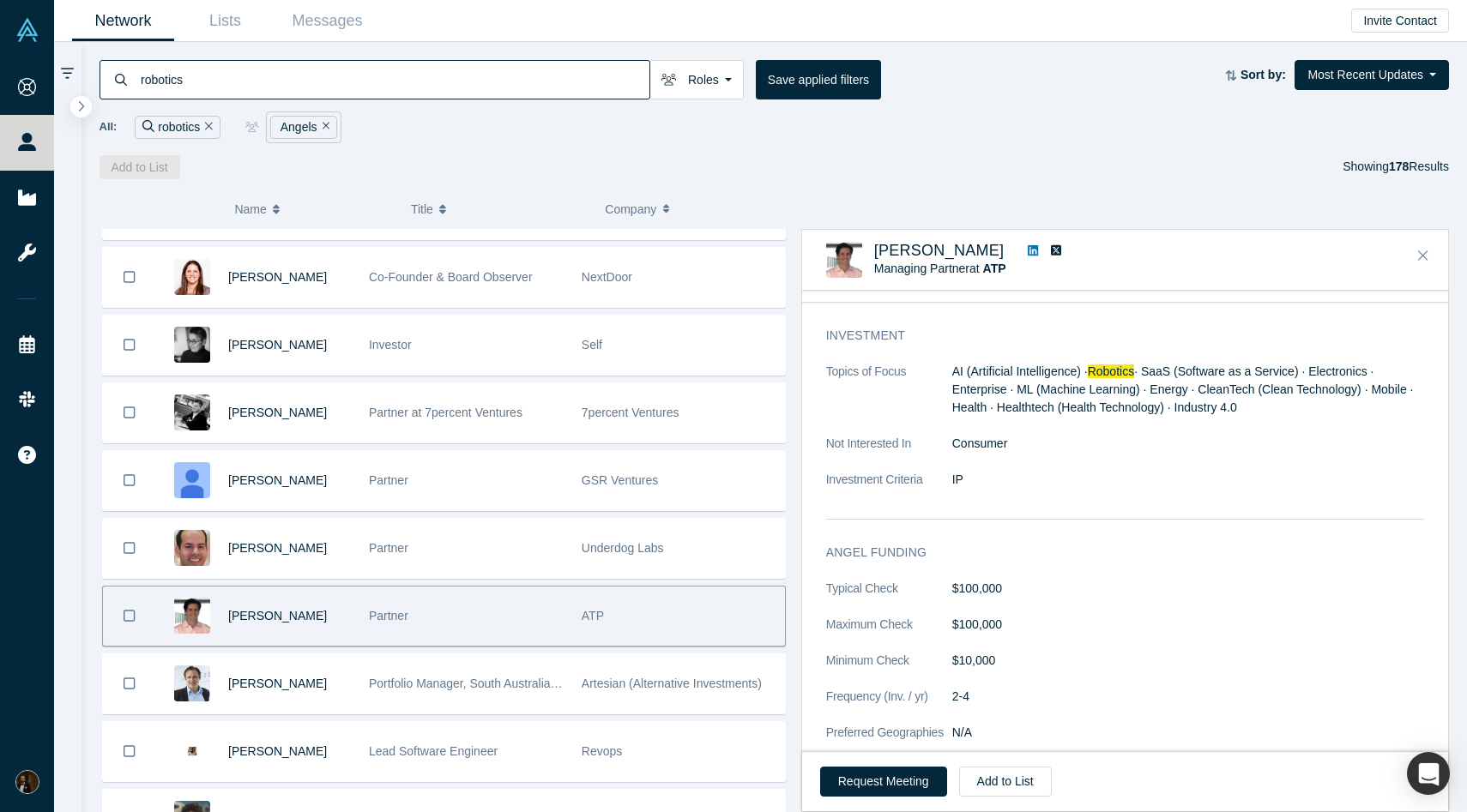
scroll to position [702, 0]
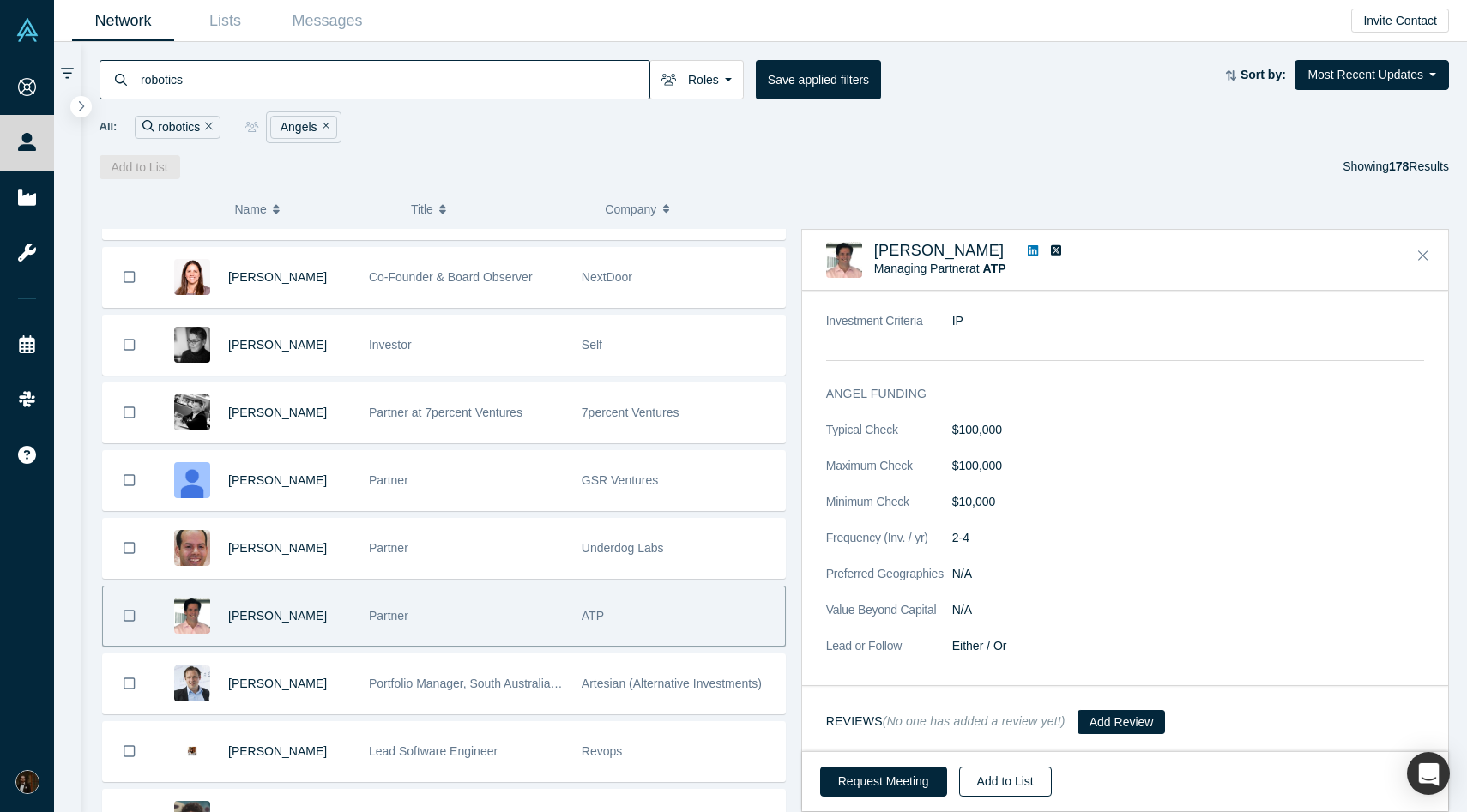
click at [1010, 796] on button "Add to List" at bounding box center [1006, 782] width 93 height 30
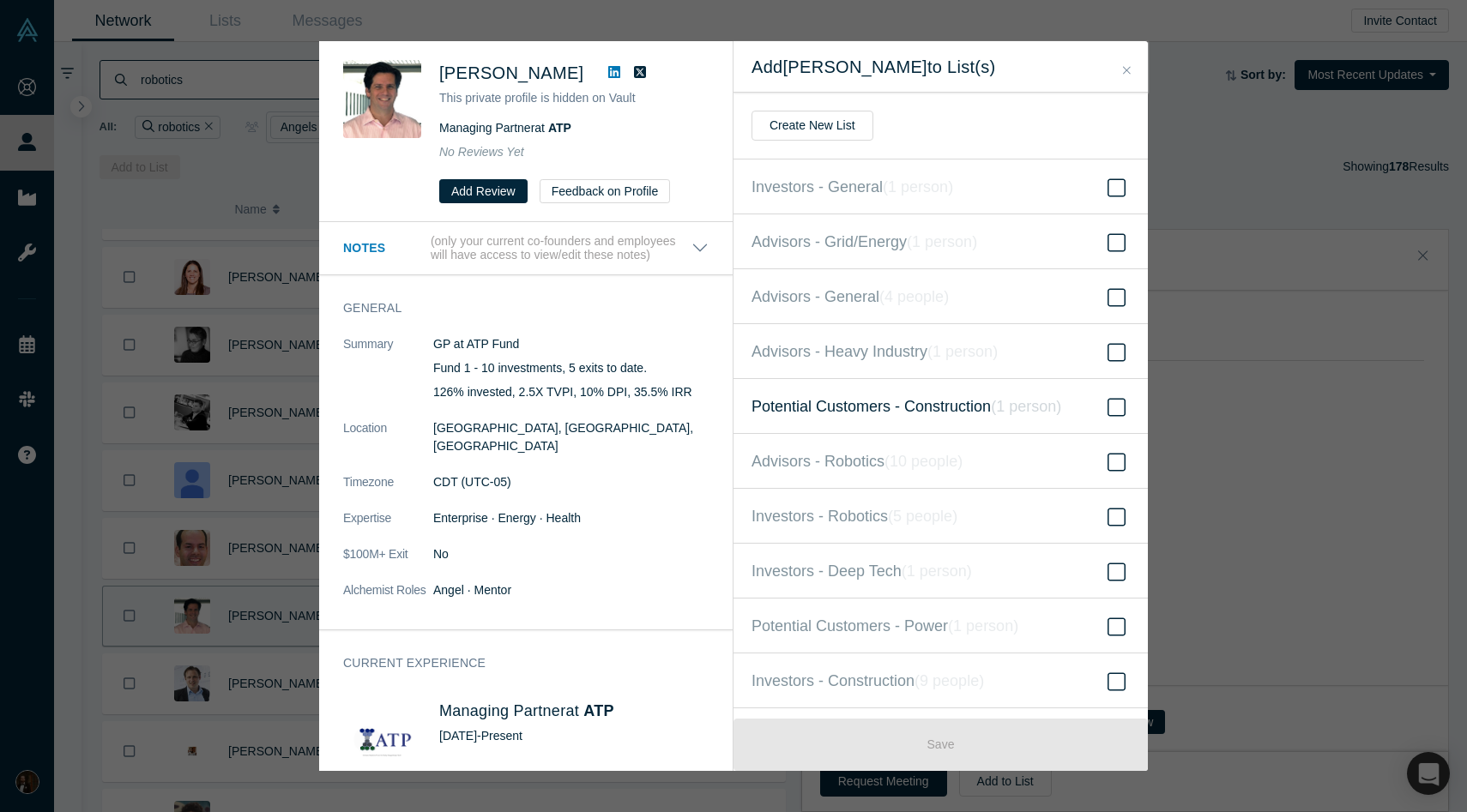
scroll to position [99, 0]
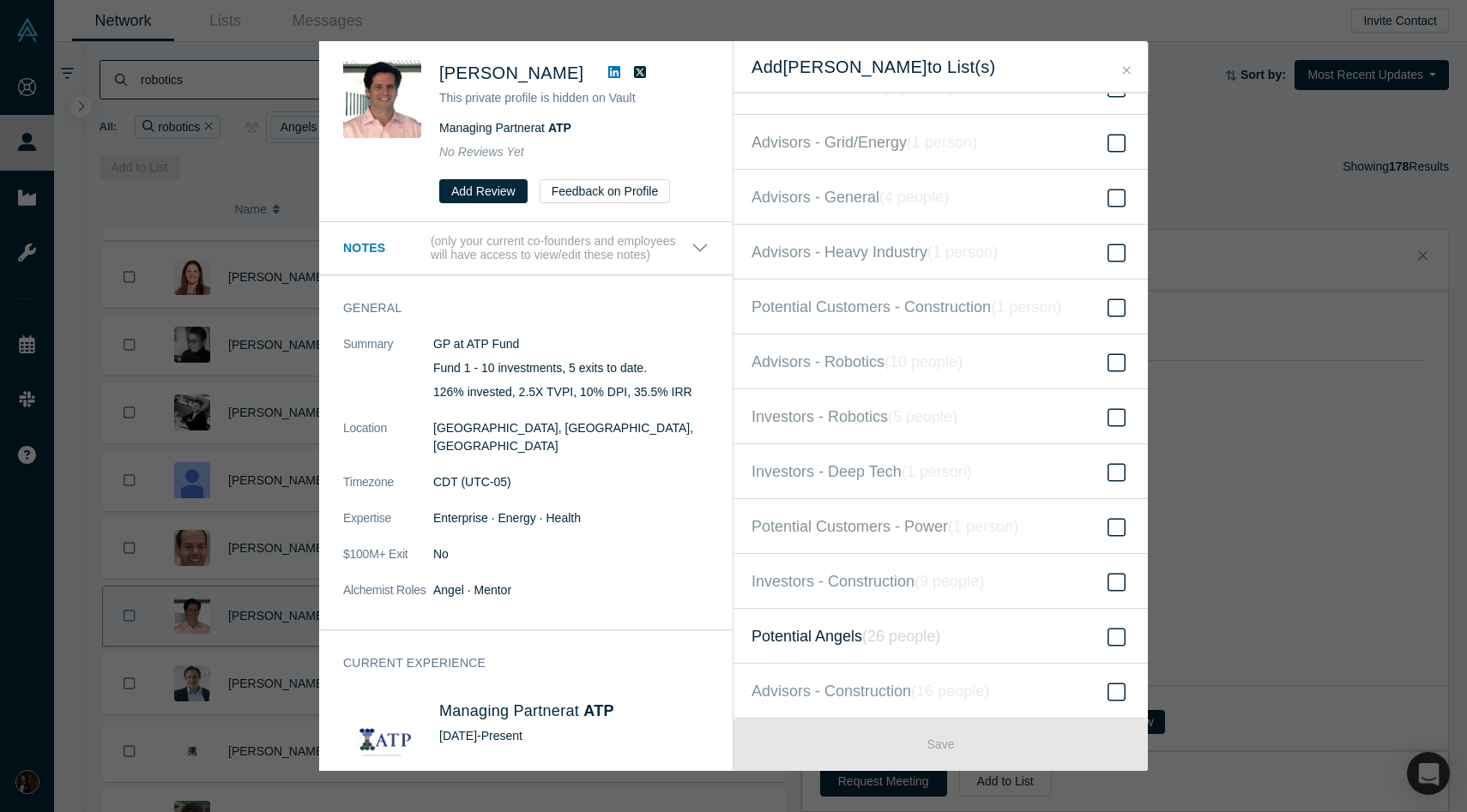
click at [851, 629] on span "Potential Angels ( 26 people )" at bounding box center [845, 636] width 189 height 24
click at [0, 0] on input "Potential Angels ( 26 people )" at bounding box center [0, 0] width 0 height 0
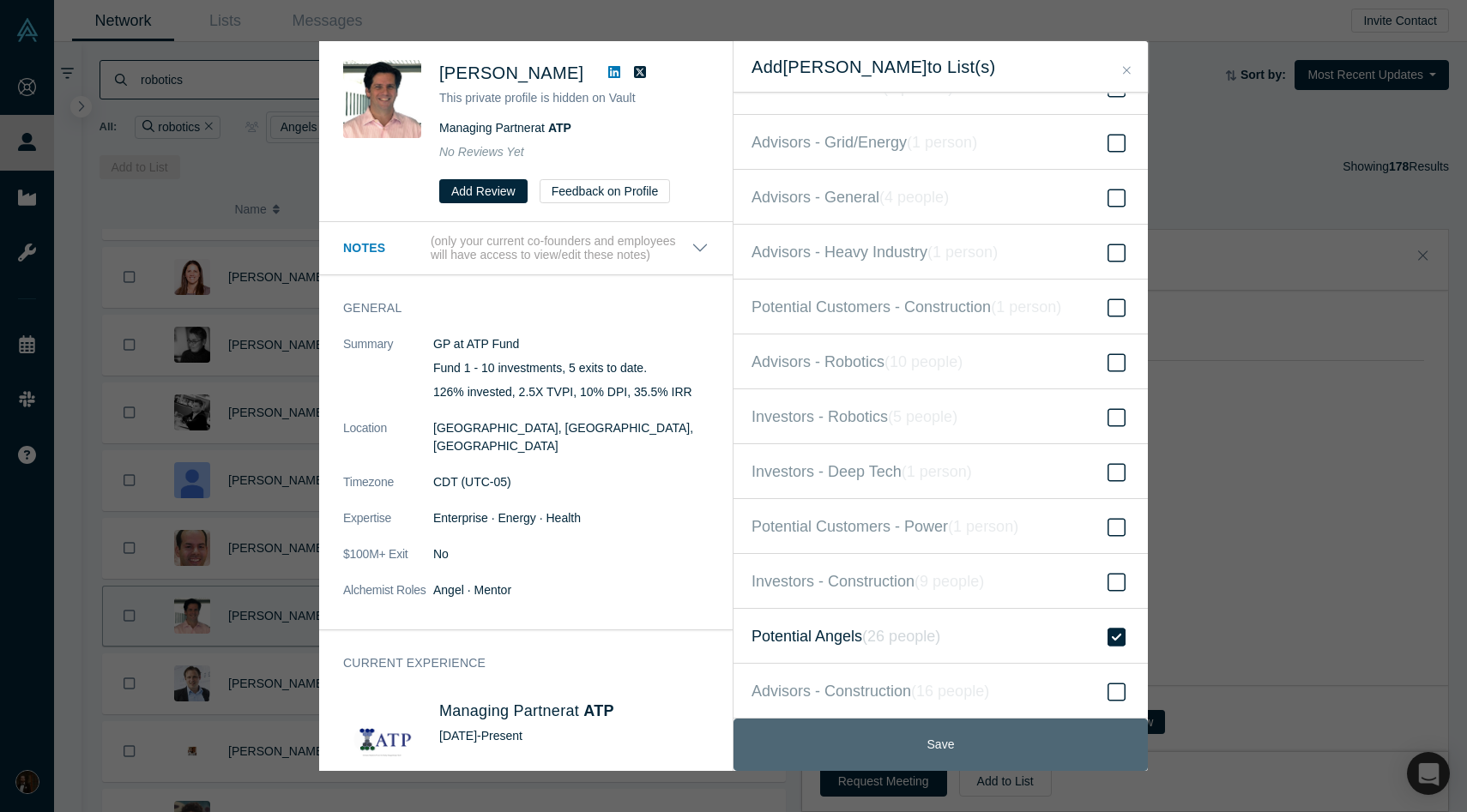
click at [874, 746] on button "Save" at bounding box center [941, 745] width 415 height 53
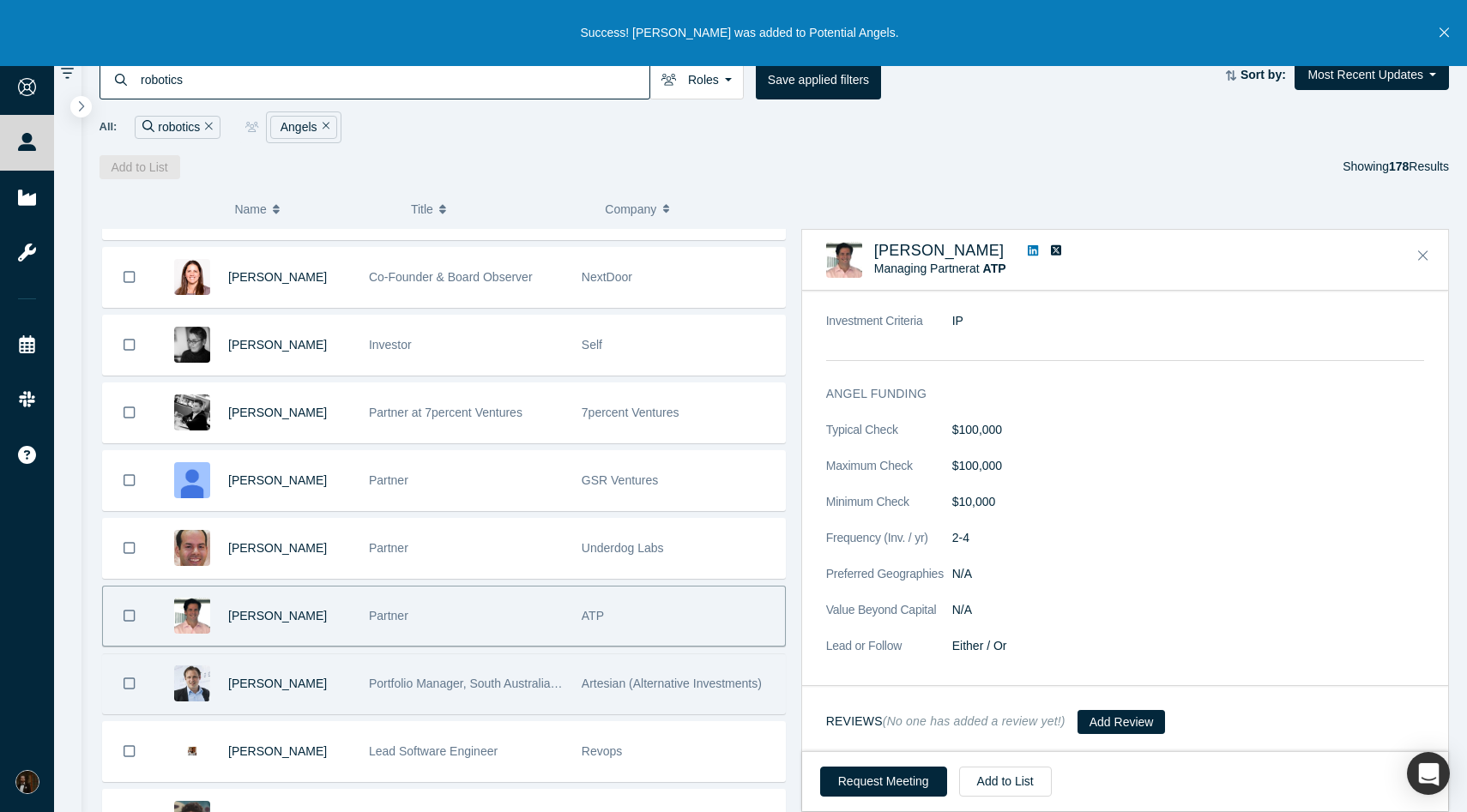
click at [478, 687] on span "Portfolio Manager, South Australian Venture Capital Fund" at bounding box center [521, 683] width 305 height 13
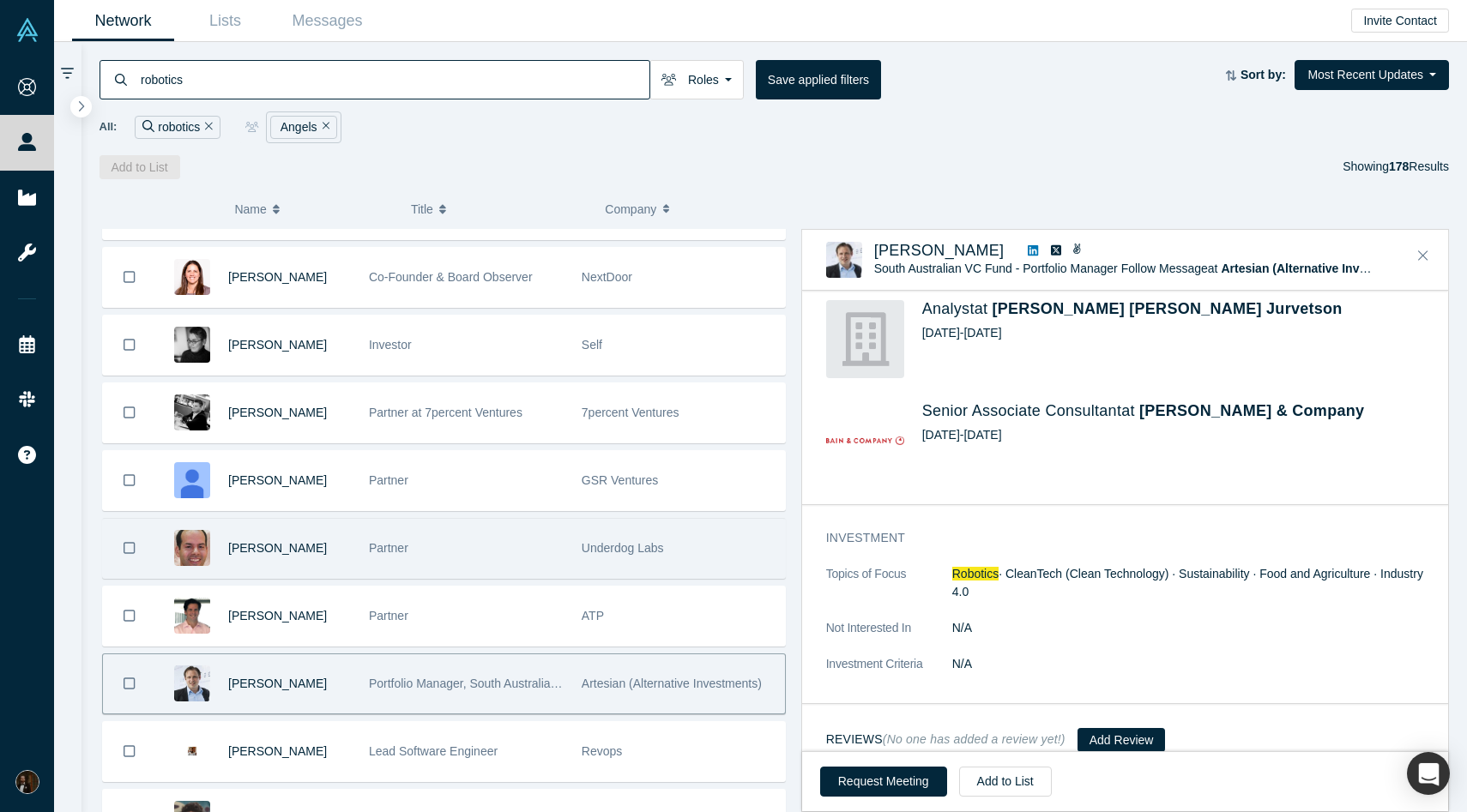
scroll to position [359, 0]
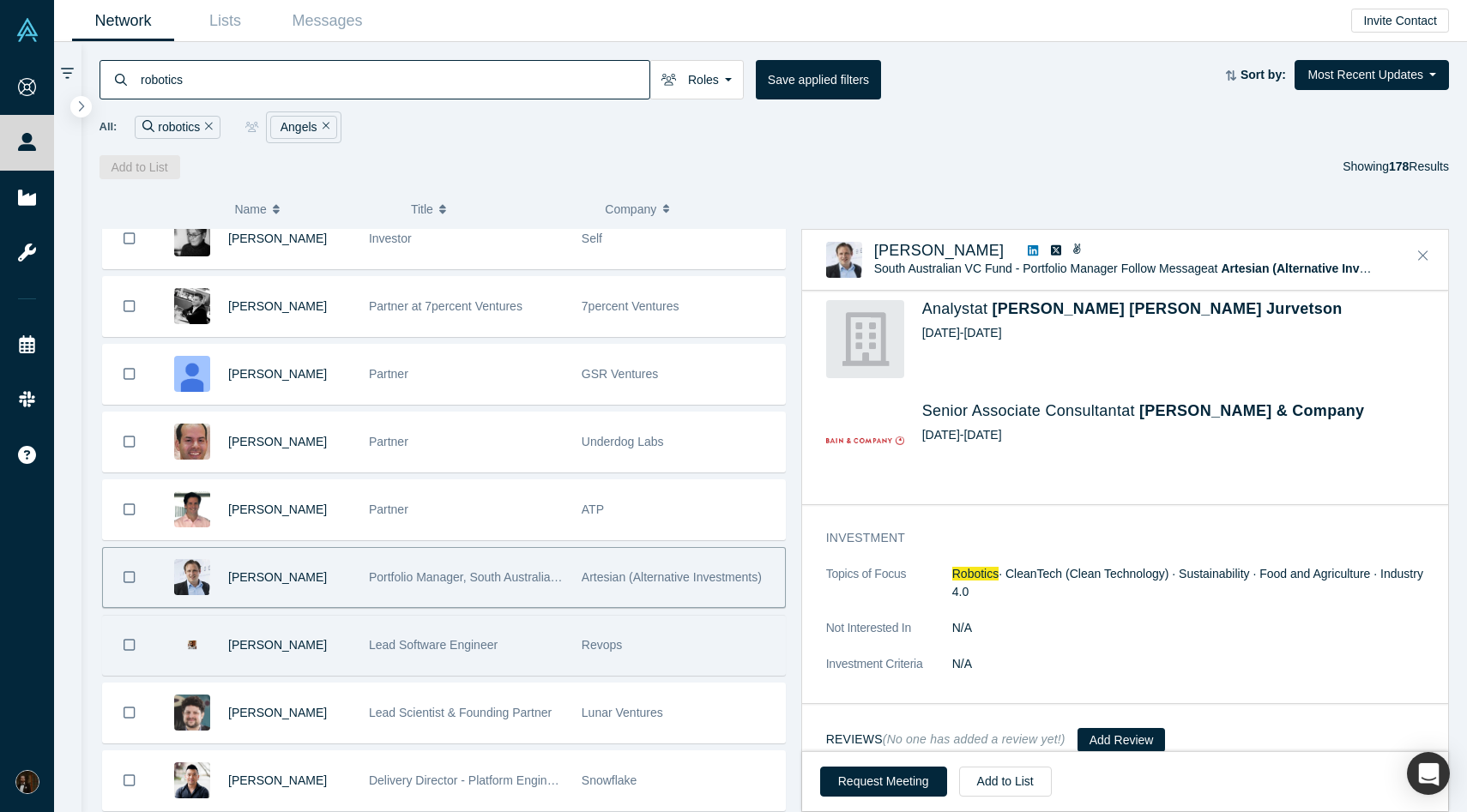
click at [417, 630] on div "Lead Software Engineer" at bounding box center [466, 645] width 195 height 59
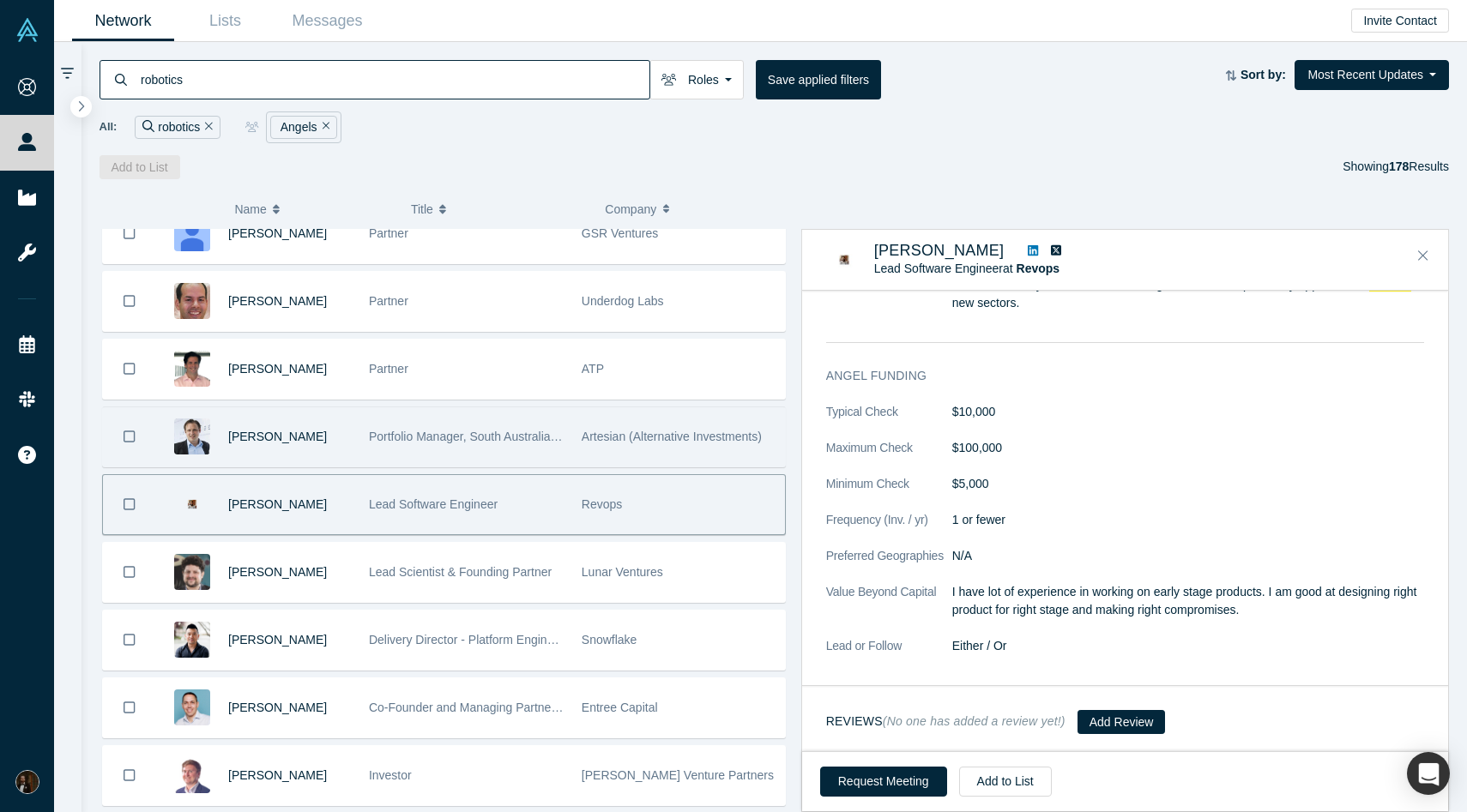
scroll to position [503, 0]
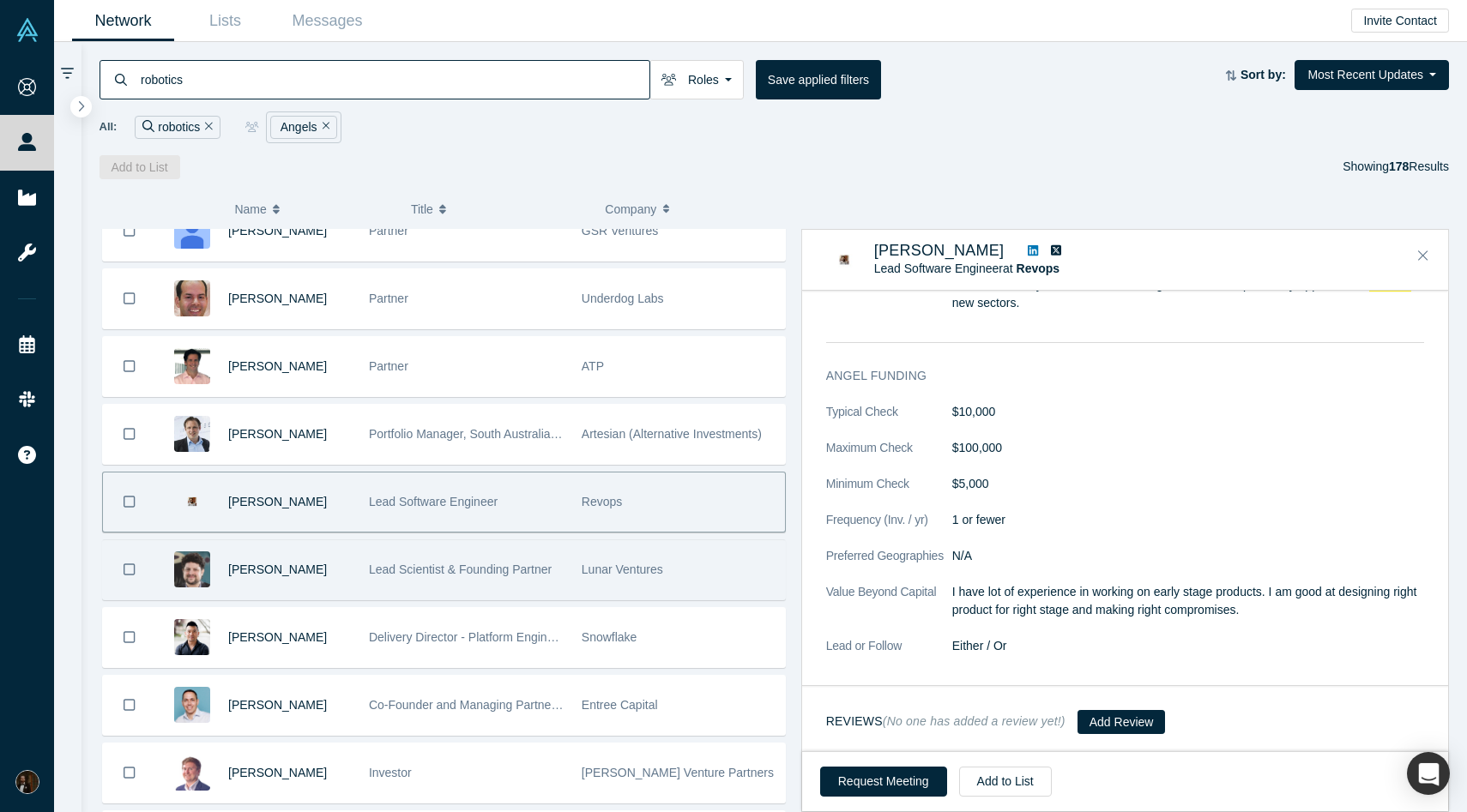
click at [530, 555] on div "Lead Scientist & Founding Partner" at bounding box center [466, 570] width 195 height 59
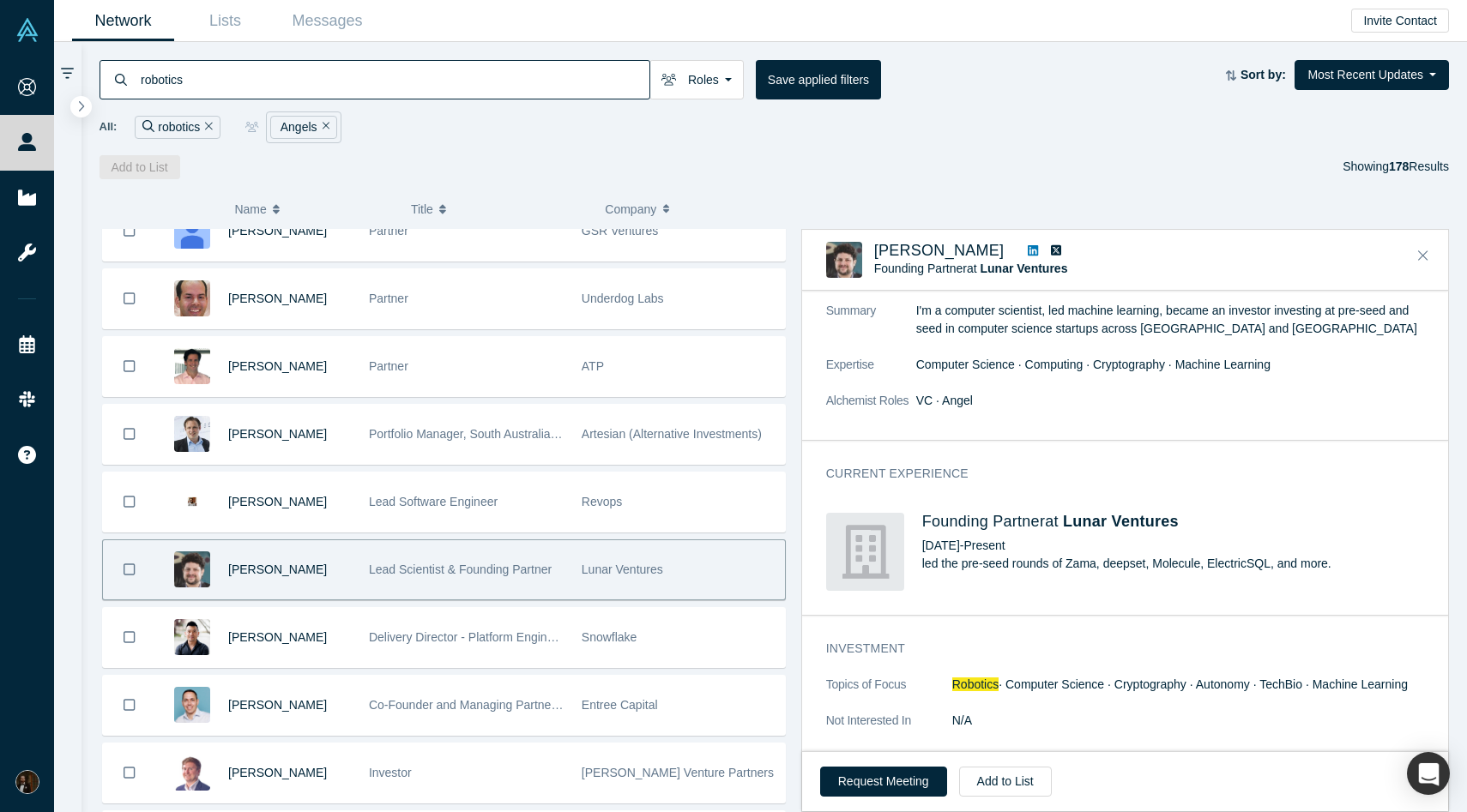
scroll to position [0, 0]
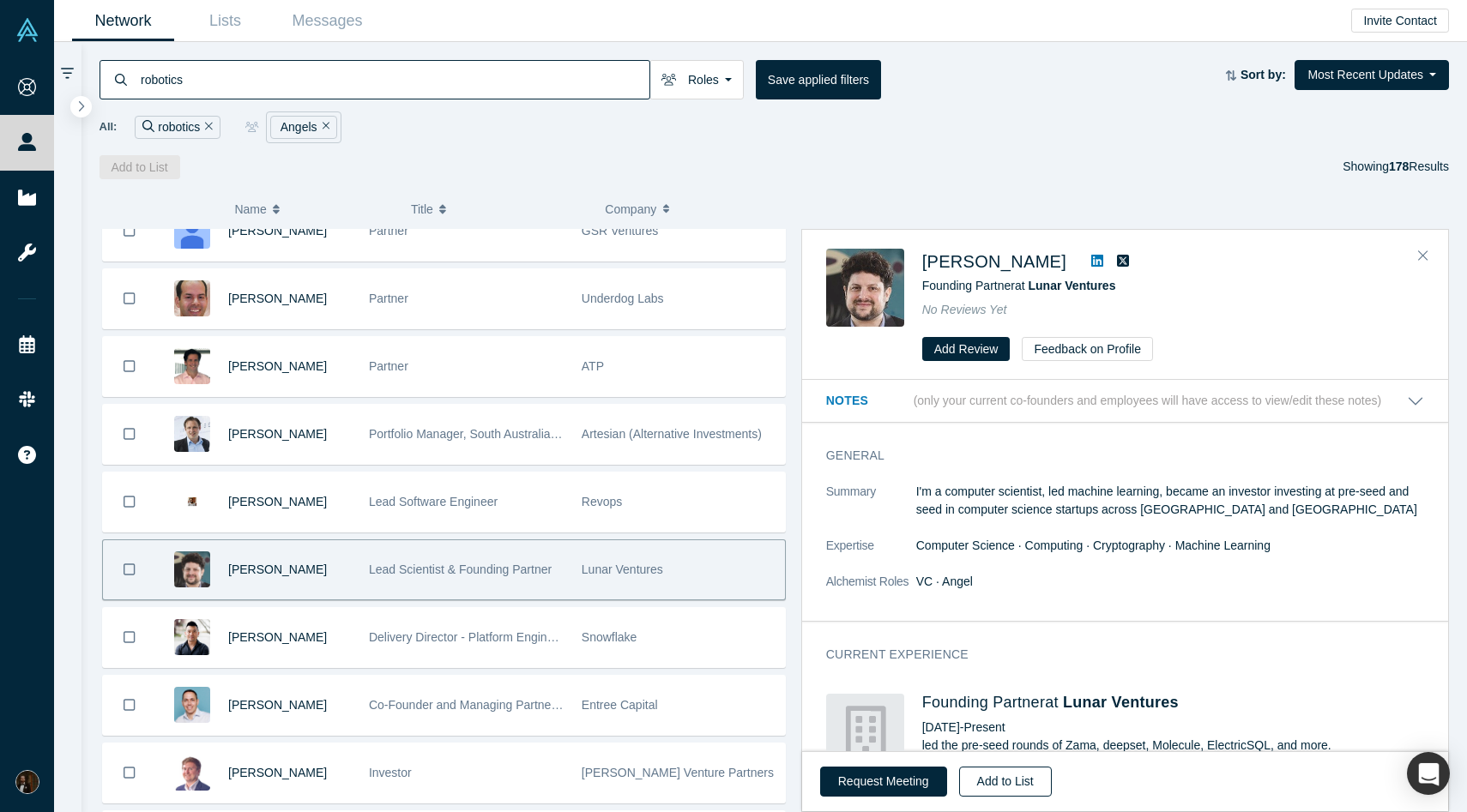
click at [981, 777] on button "Add to List" at bounding box center [1006, 782] width 93 height 30
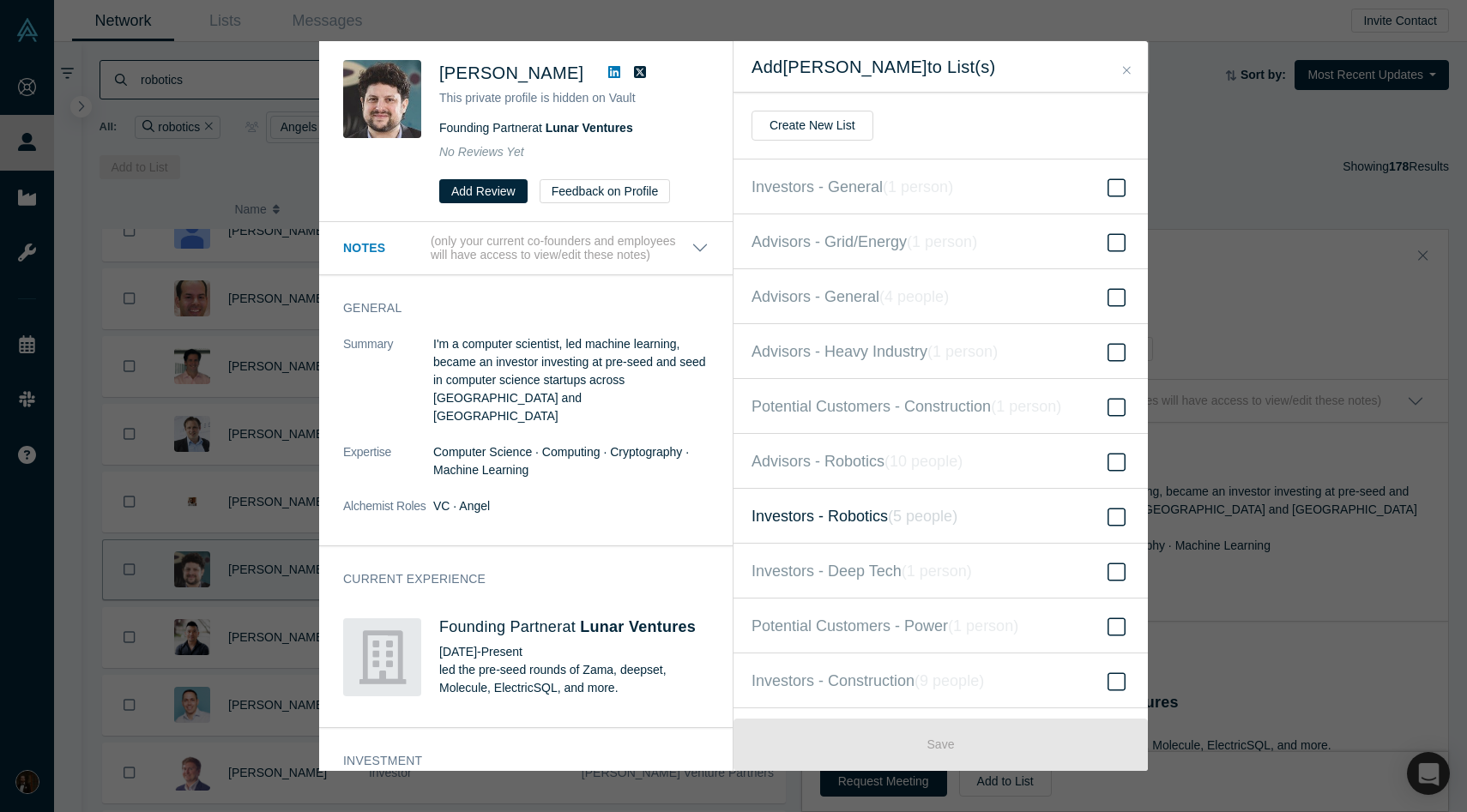
click at [822, 526] on span "Investors - Robotics ( 5 people )" at bounding box center [854, 516] width 205 height 24
click at [0, 0] on input "Investors - Robotics ( 5 people )" at bounding box center [0, 0] width 0 height 0
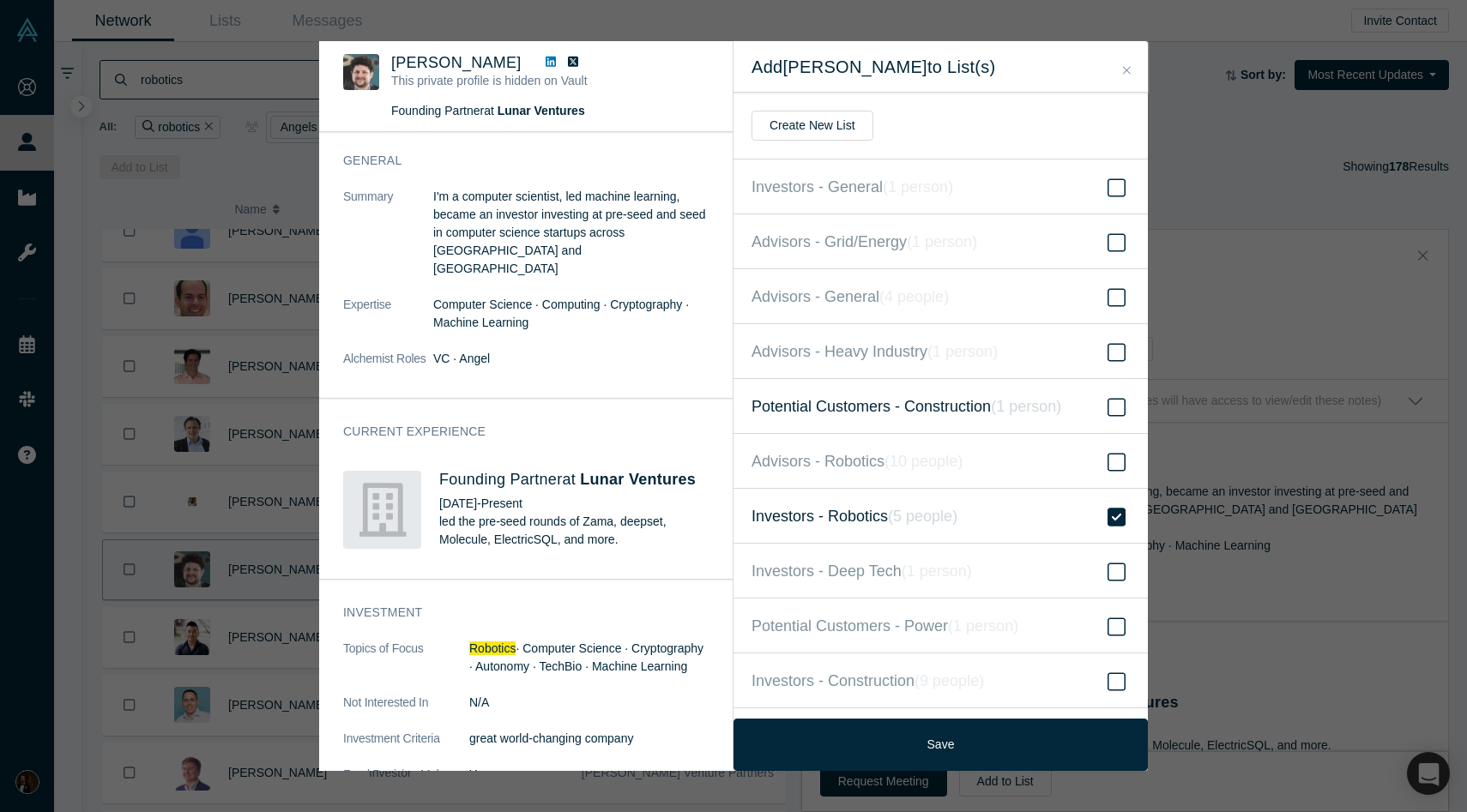
scroll to position [99, 0]
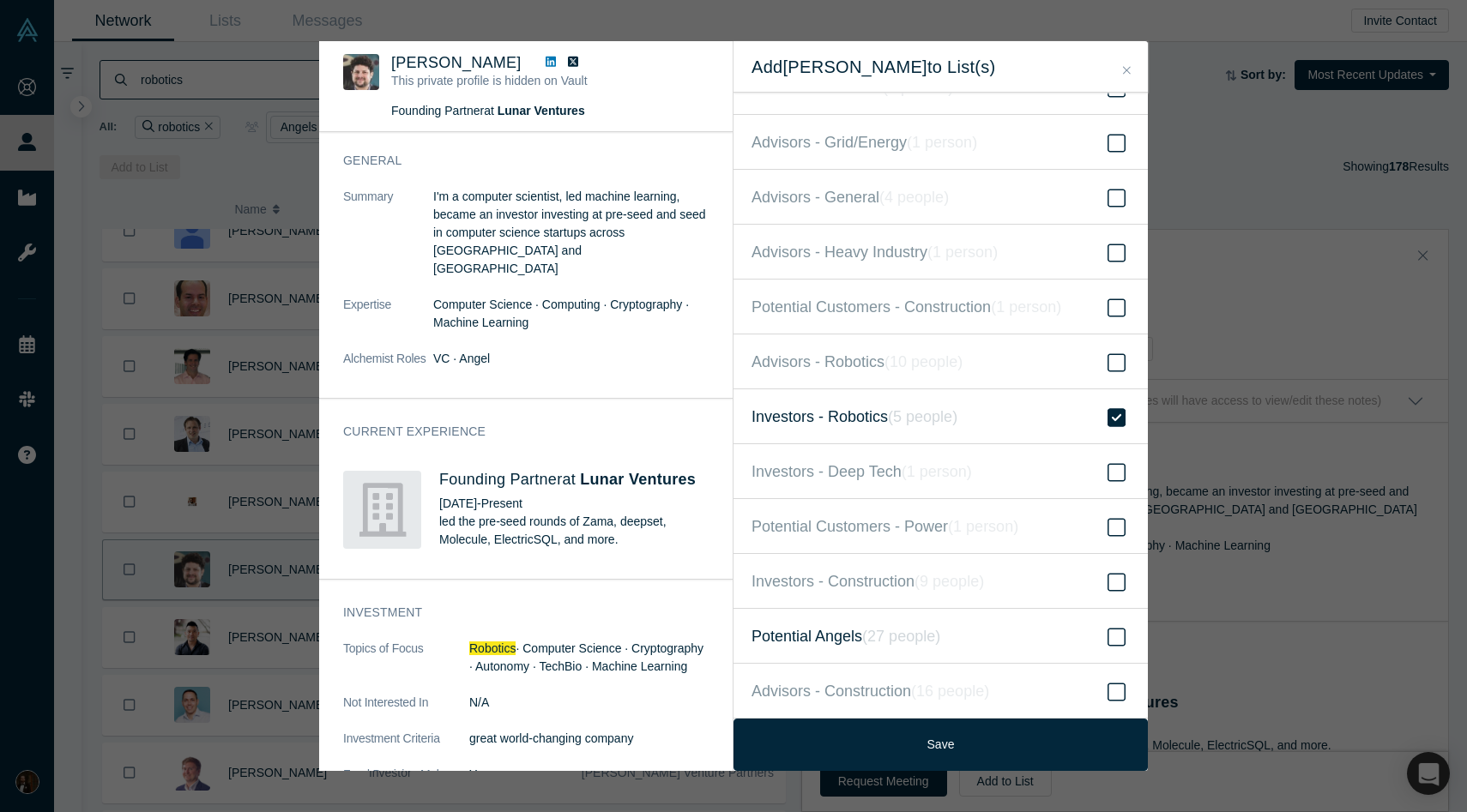
click at [826, 634] on span "Potential Angels ( 27 people )" at bounding box center [845, 636] width 189 height 24
click at [0, 0] on input "Potential Angels ( 27 people )" at bounding box center [0, 0] width 0 height 0
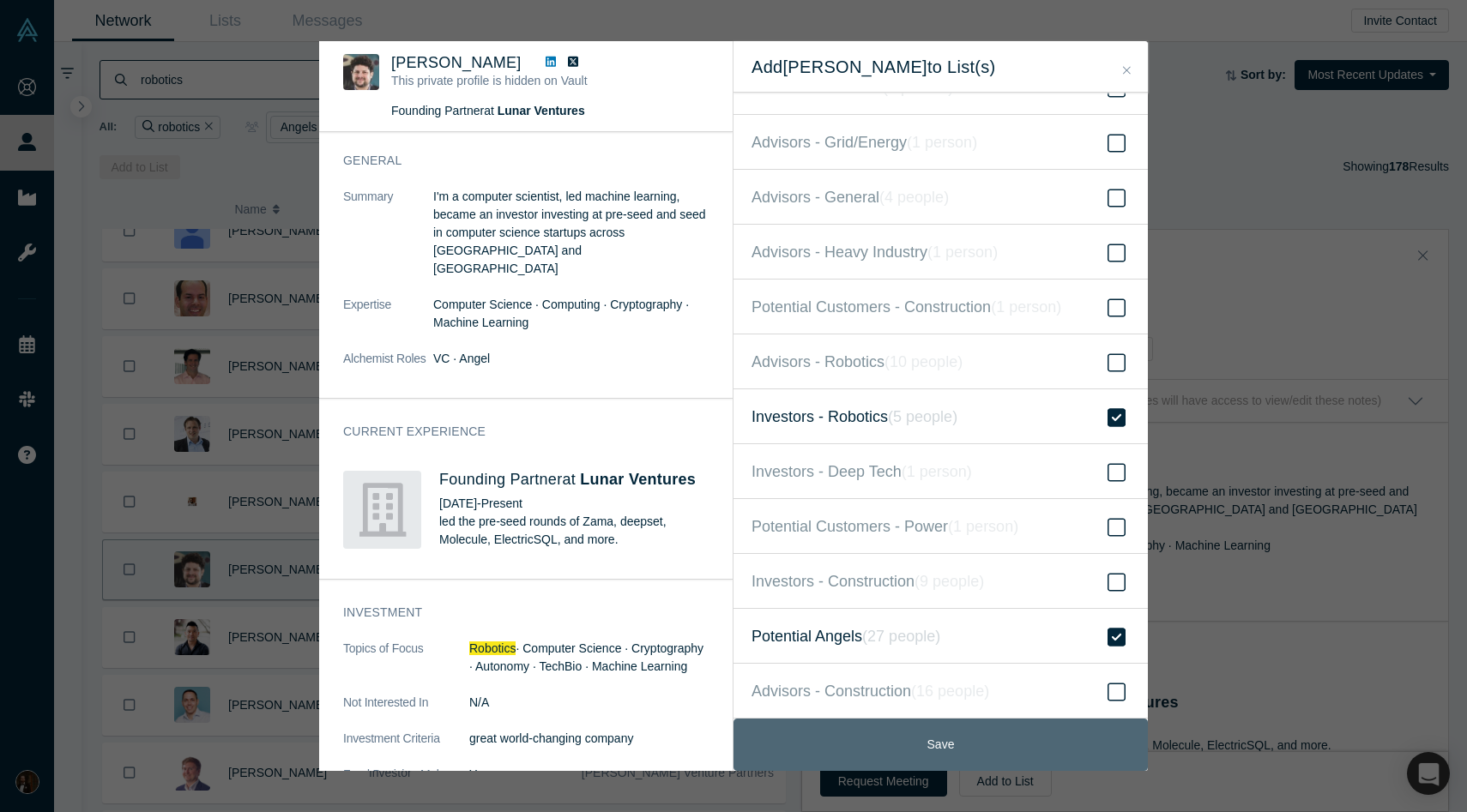
click at [901, 760] on button "Save" at bounding box center [941, 745] width 415 height 53
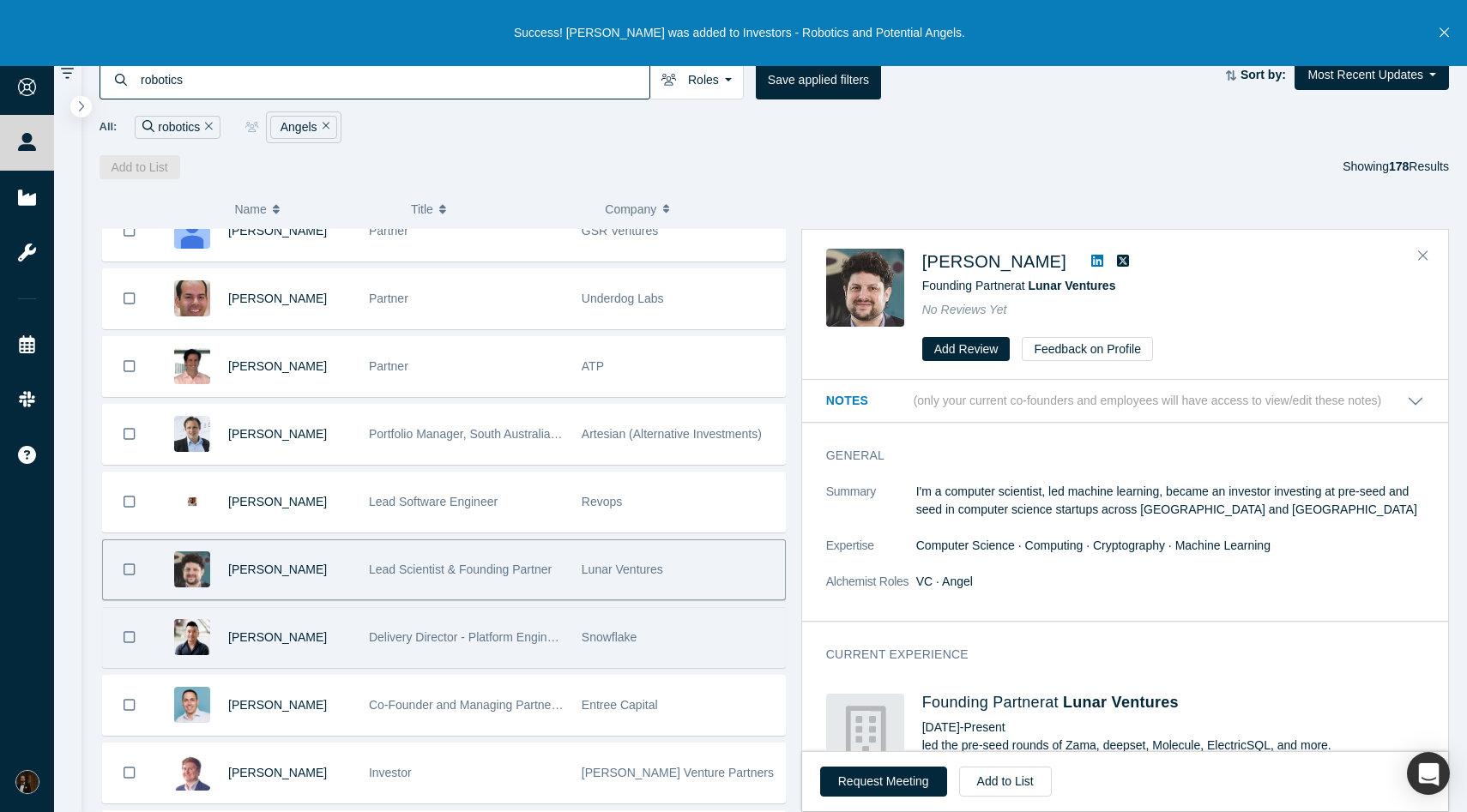
click at [415, 649] on div "Delivery Director - Platform Engineering" at bounding box center [466, 638] width 195 height 59
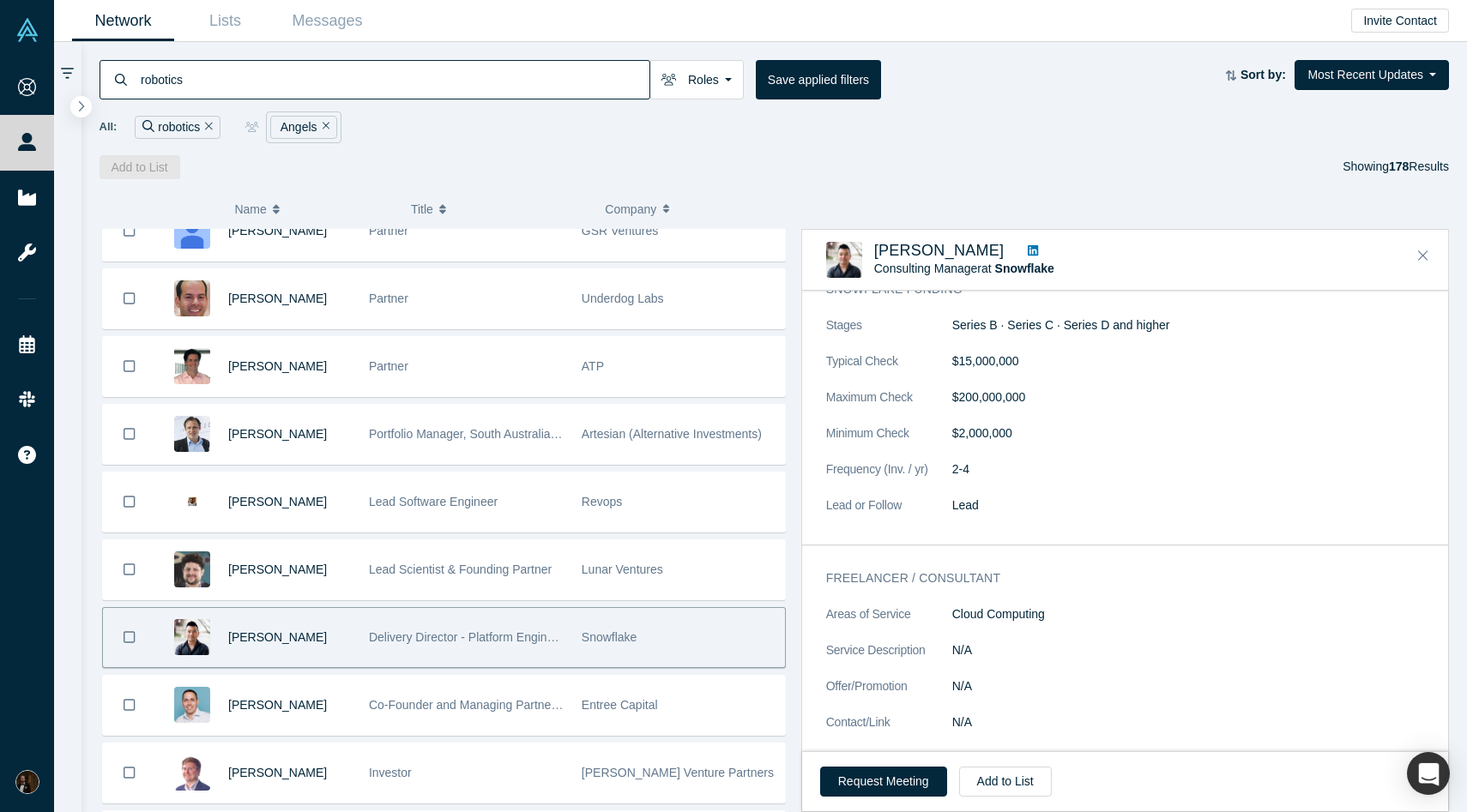
scroll to position [1171, 0]
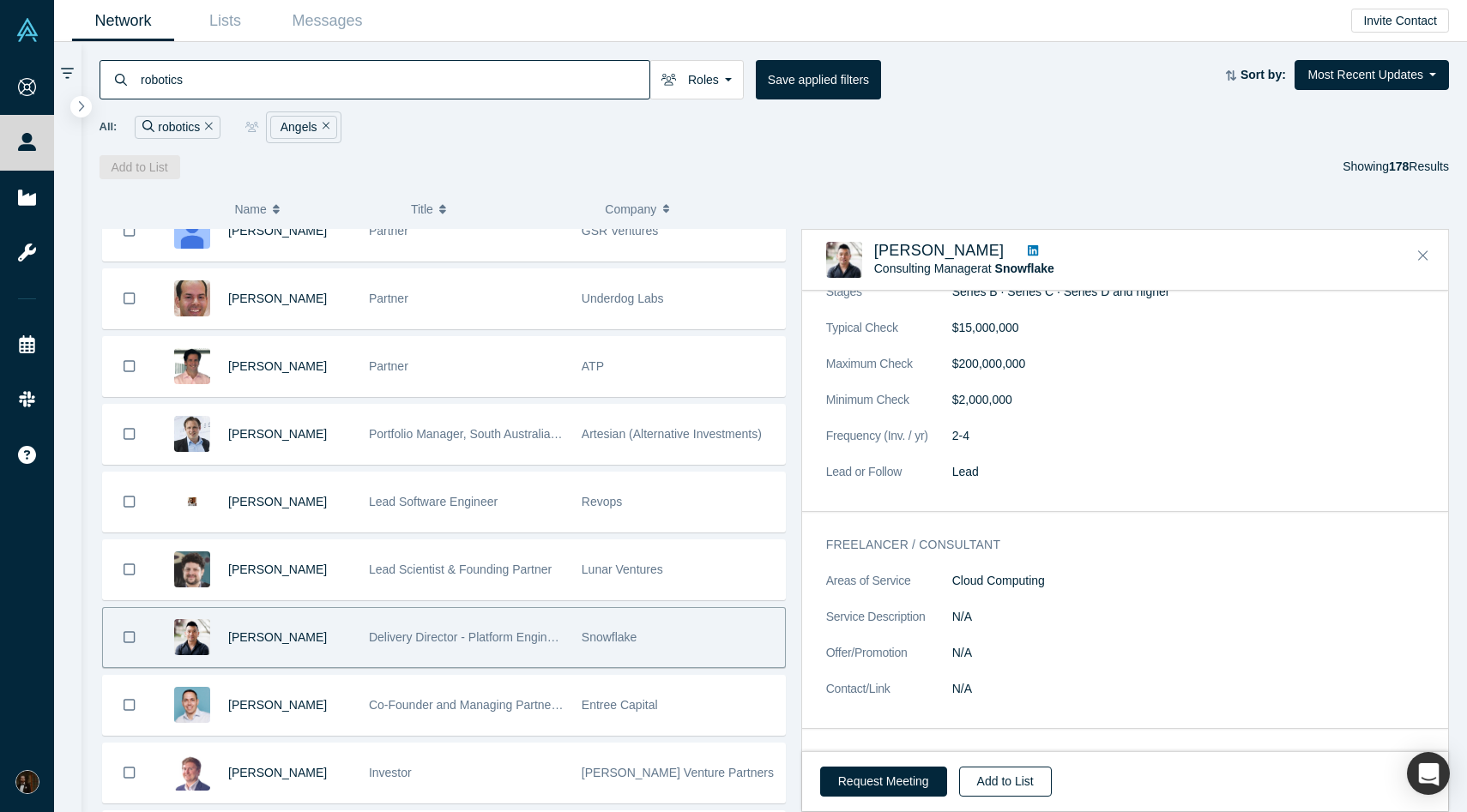
click at [993, 791] on button "Add to List" at bounding box center [1006, 782] width 93 height 30
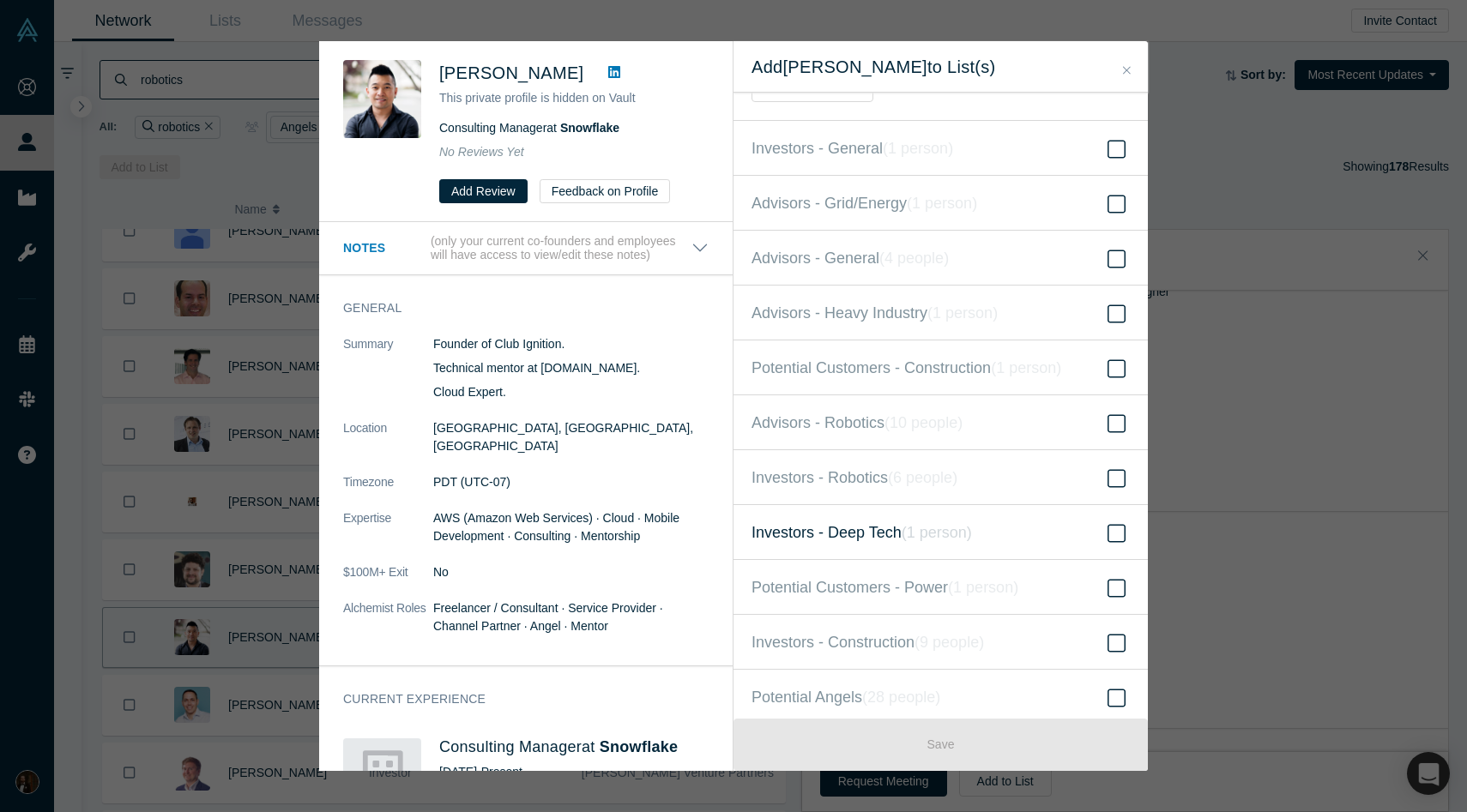
scroll to position [63, 0]
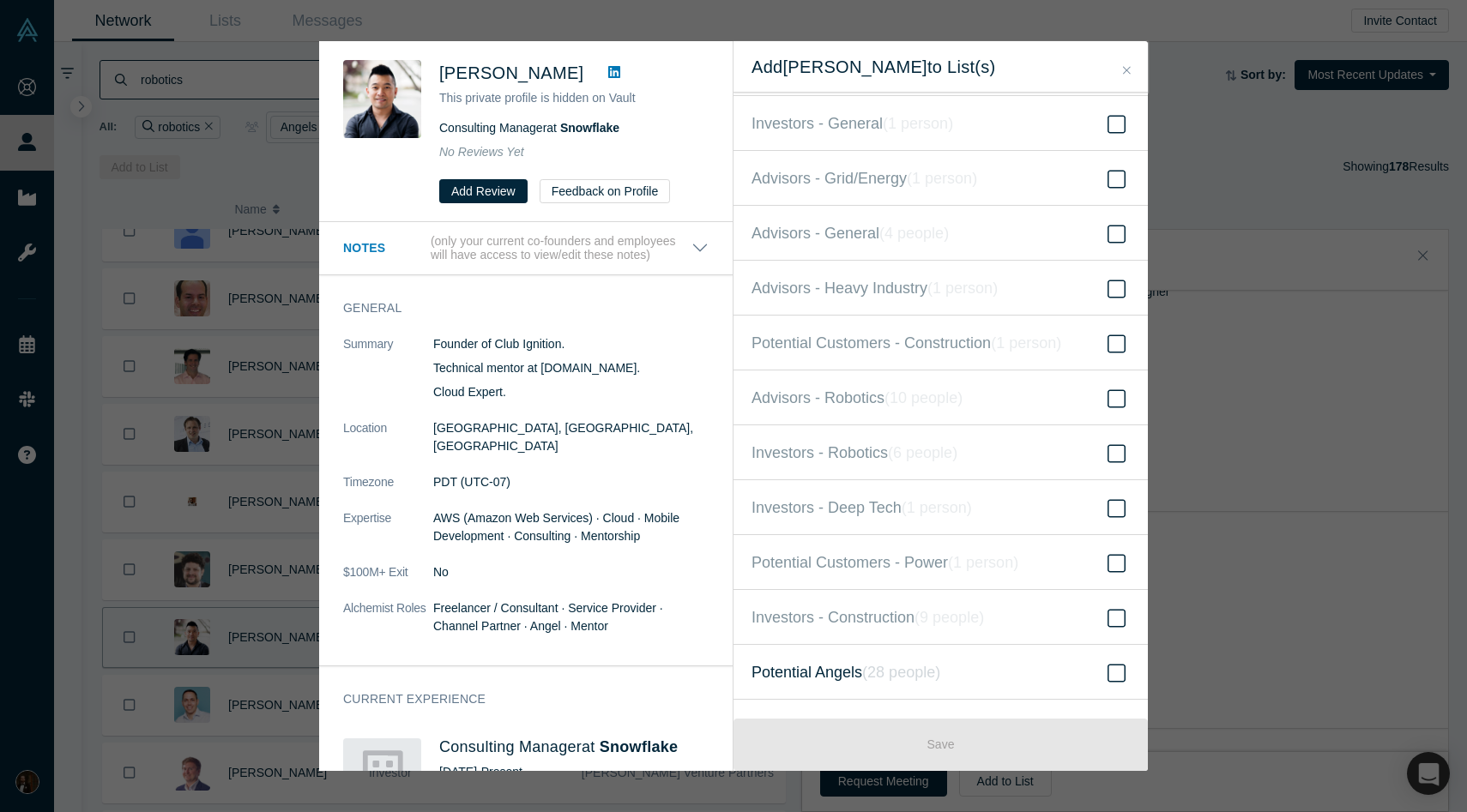
click at [859, 657] on label "Potential Angels ( 28 people )" at bounding box center [941, 672] width 415 height 54
click at [0, 0] on input "Potential Angels ( 28 people )" at bounding box center [0, 0] width 0 height 0
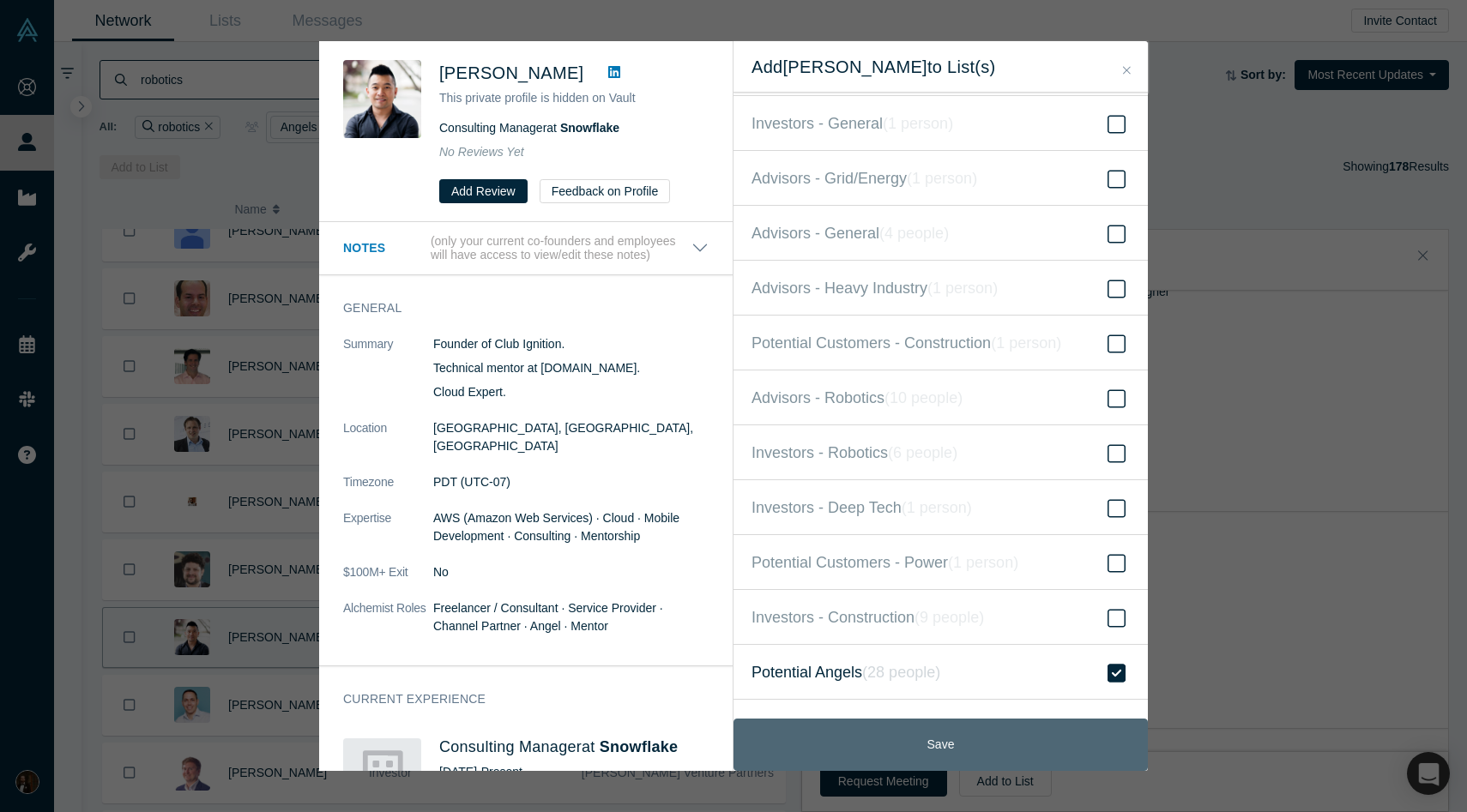
click at [909, 727] on button "Save" at bounding box center [941, 745] width 415 height 53
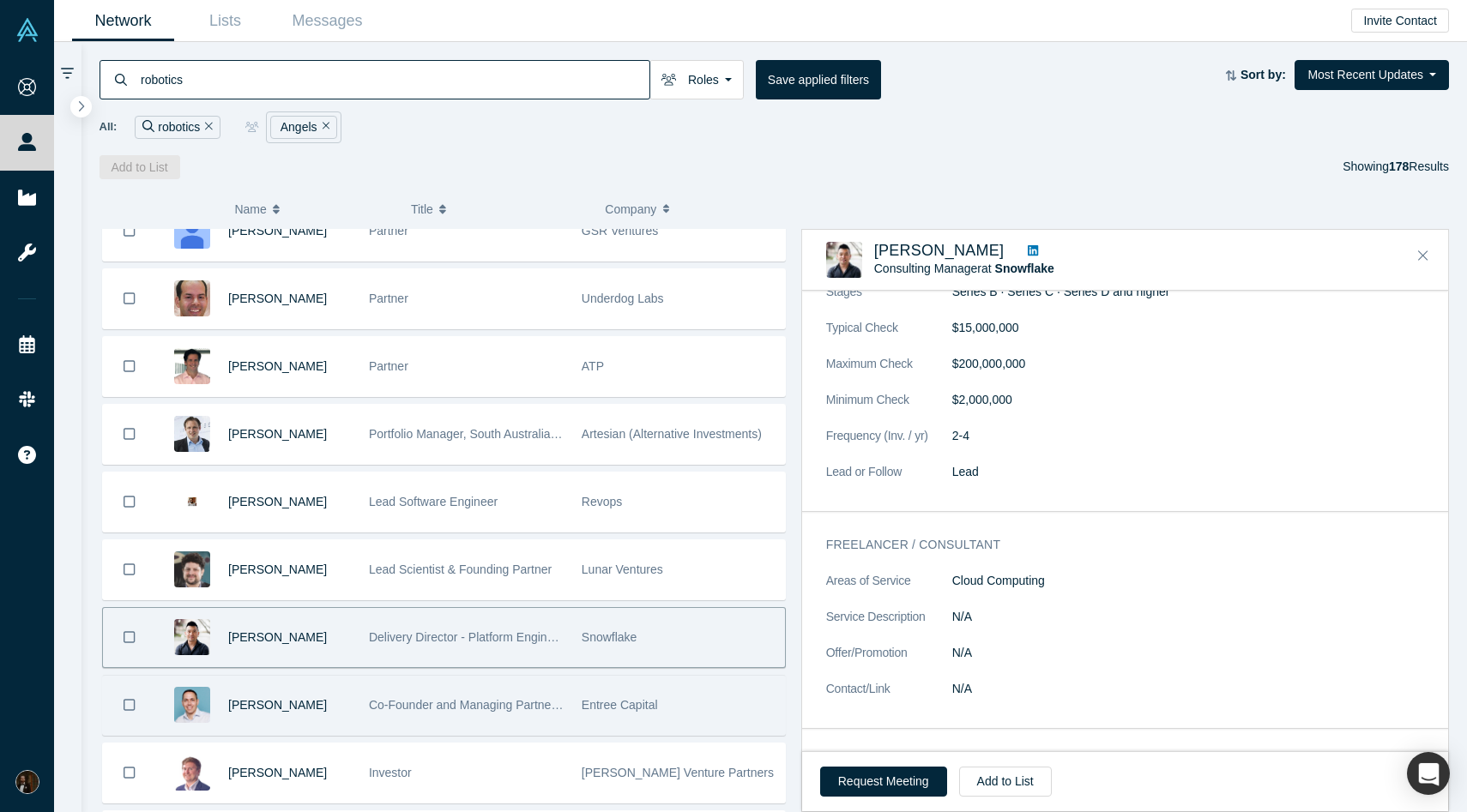
click at [598, 702] on span "Entree Capital" at bounding box center [619, 705] width 76 height 13
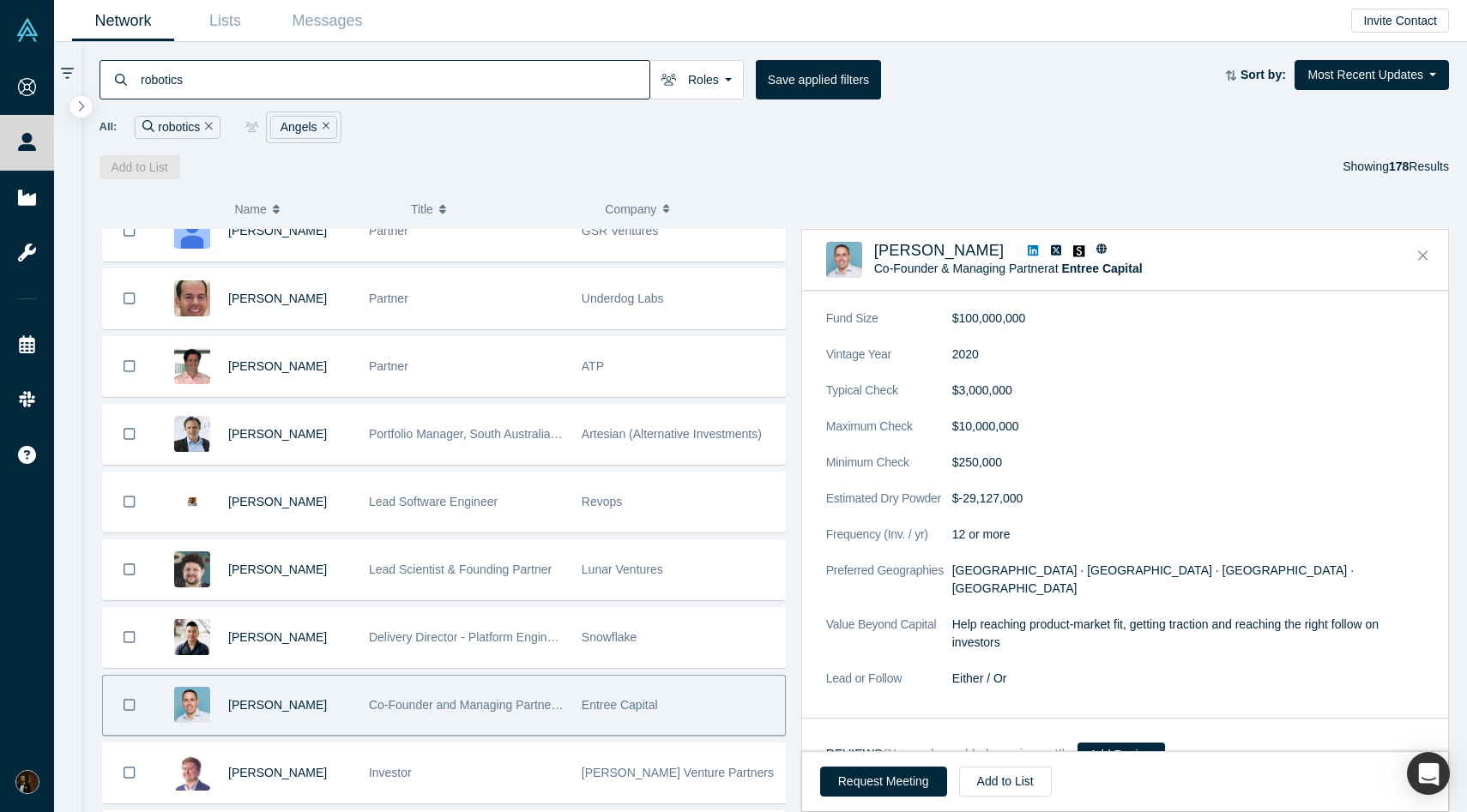
scroll to position [1537, 0]
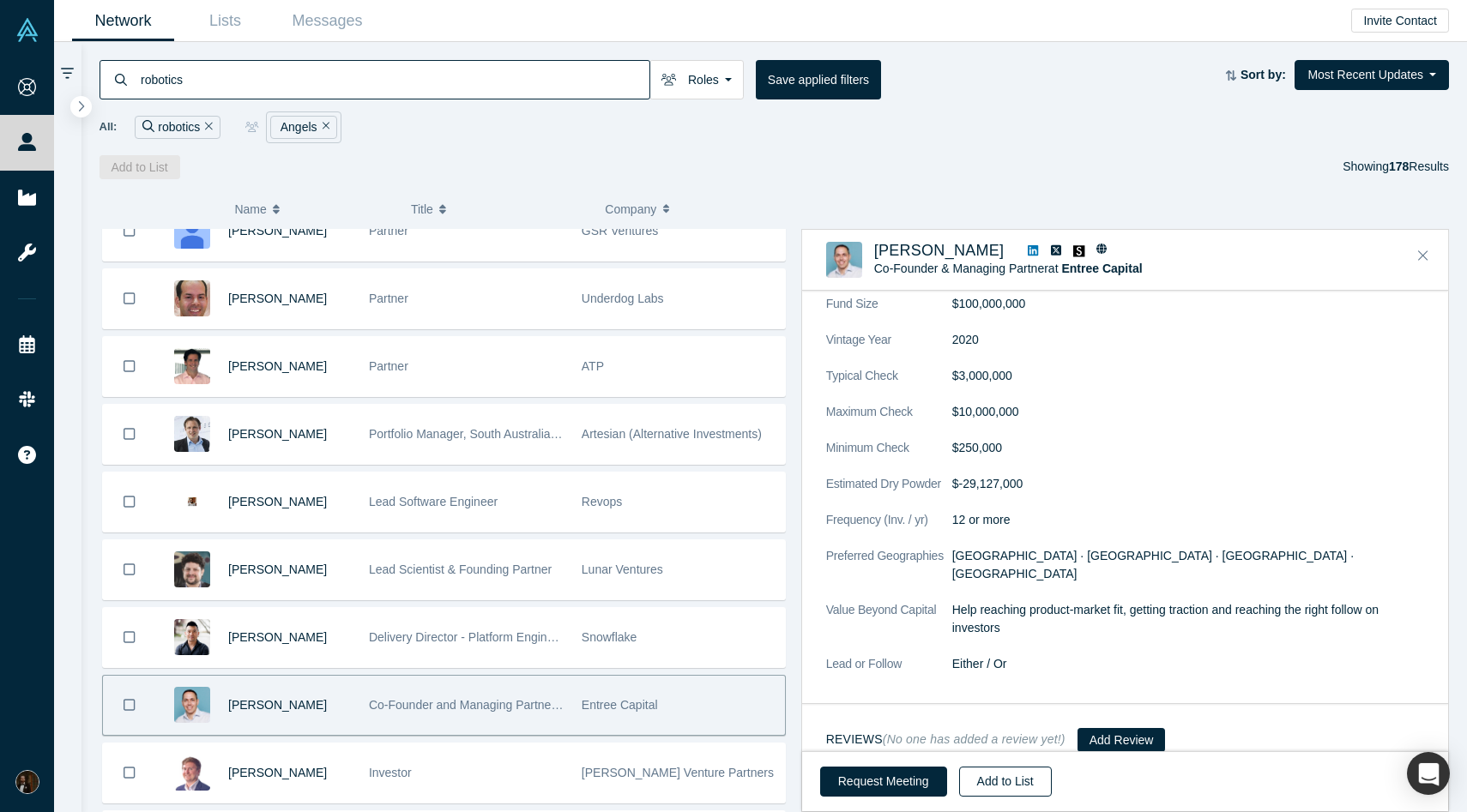
click at [1009, 788] on button "Add to List" at bounding box center [1006, 782] width 93 height 30
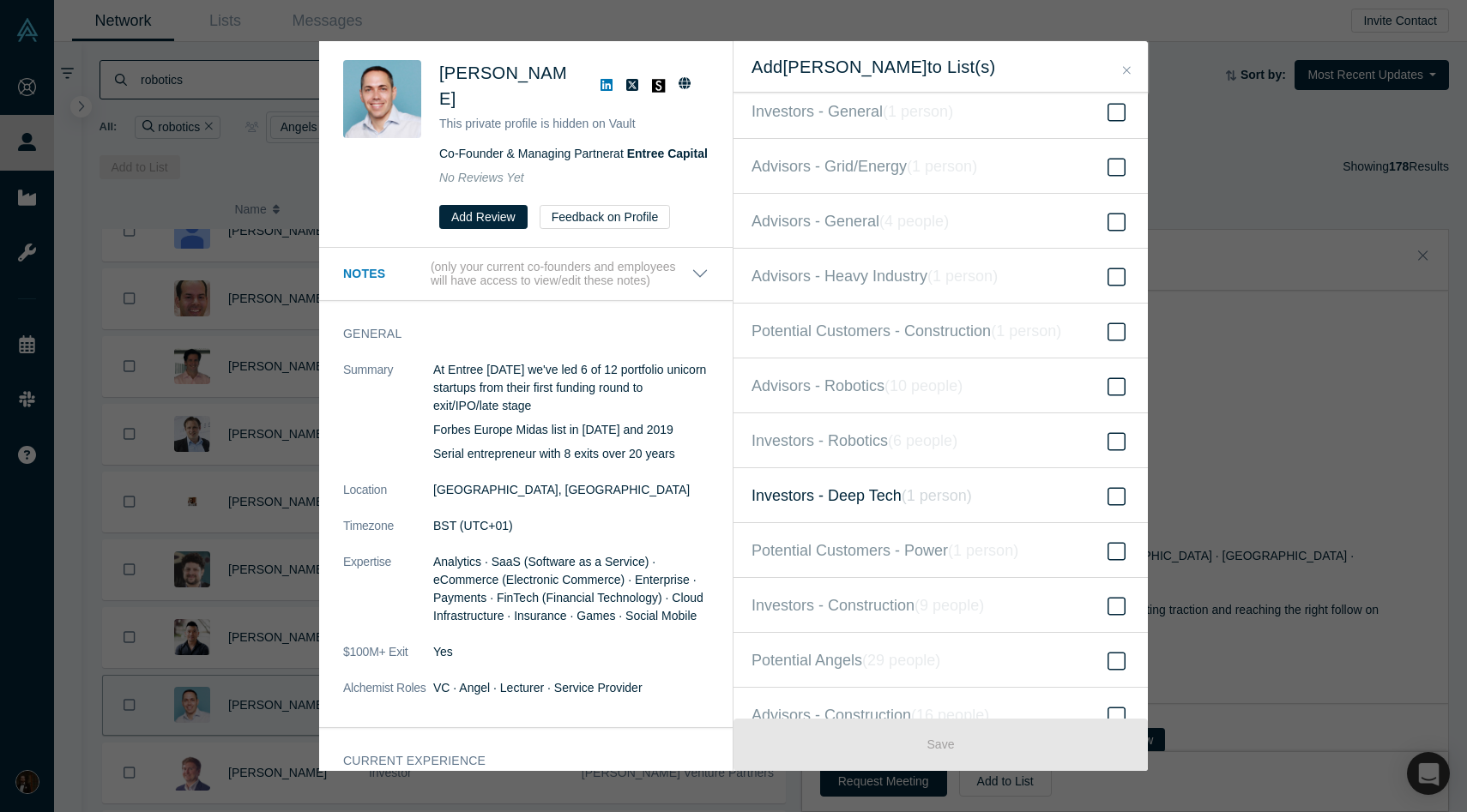
scroll to position [99, 0]
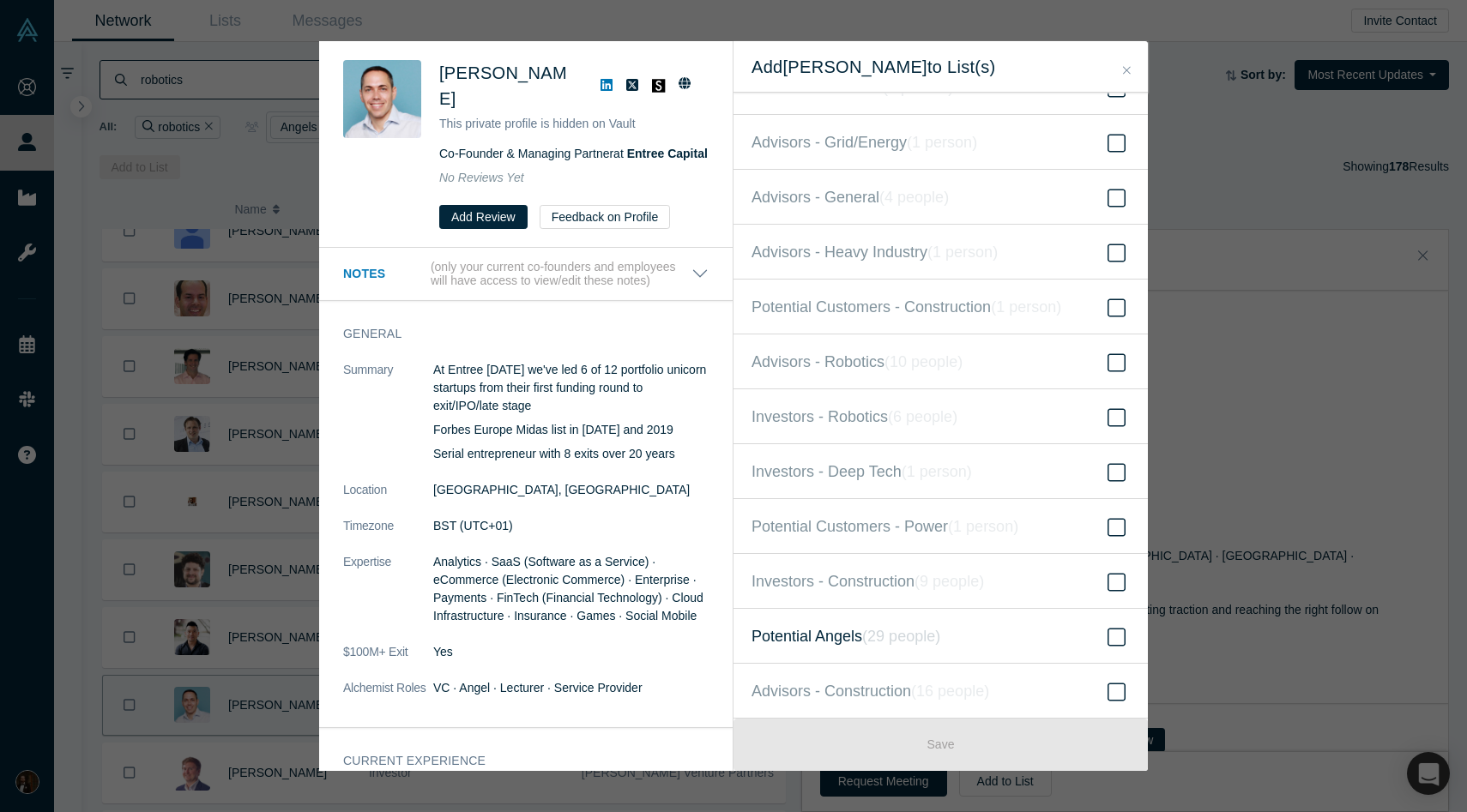
click at [861, 629] on span "Potential Angels ( 29 people )" at bounding box center [845, 636] width 189 height 24
click at [0, 0] on input "Potential Angels ( 29 people )" at bounding box center [0, 0] width 0 height 0
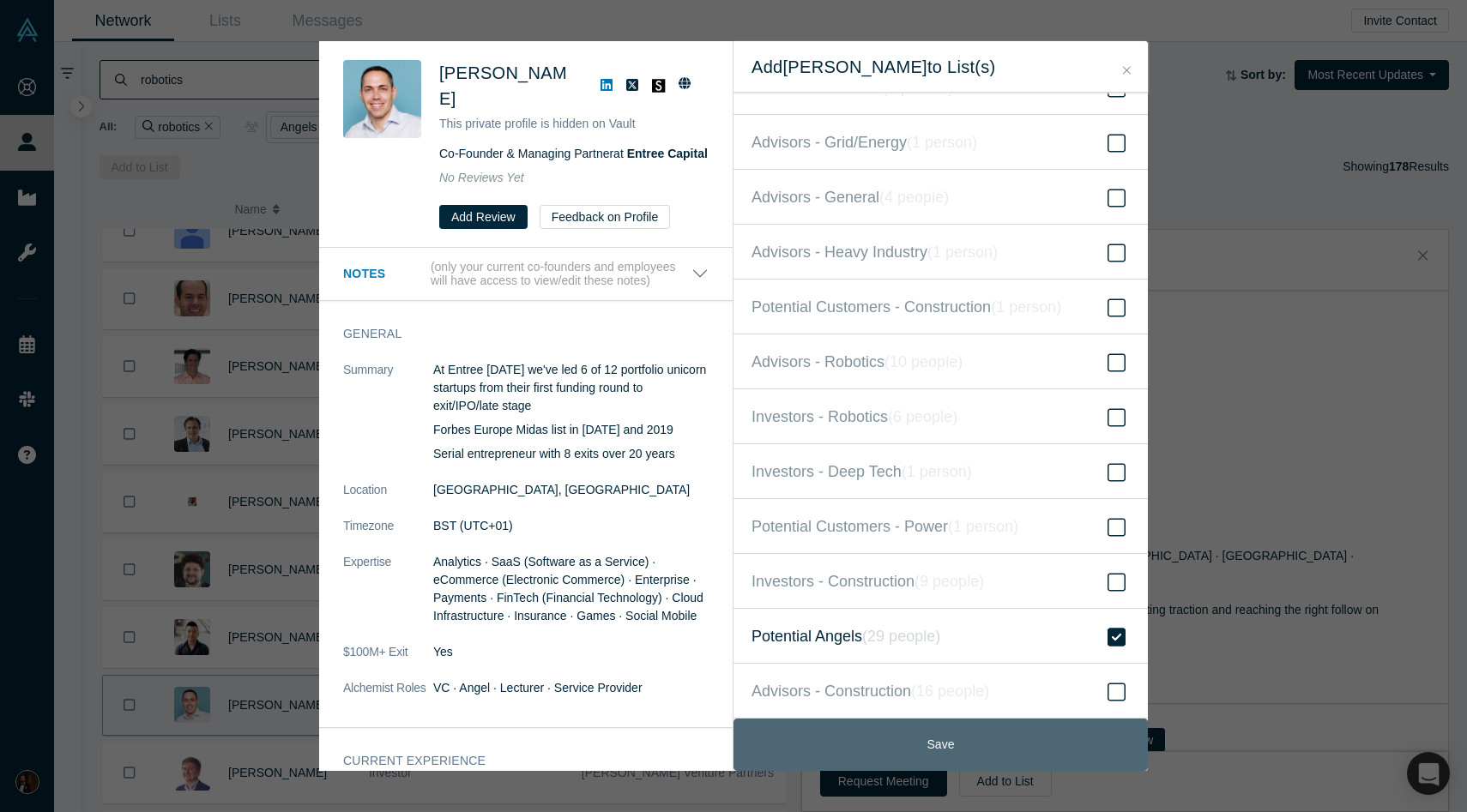
click at [889, 749] on button "Save" at bounding box center [941, 745] width 415 height 53
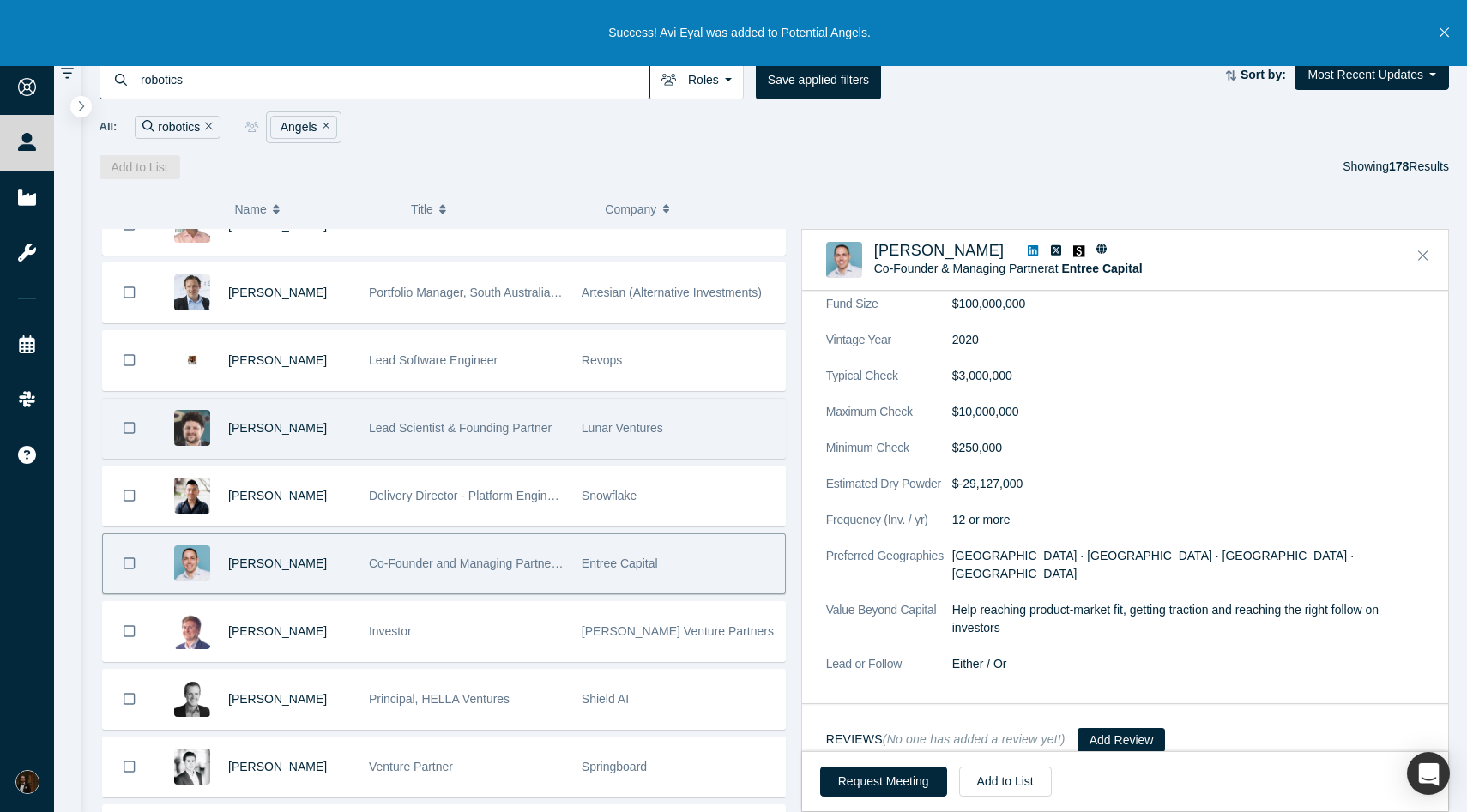
scroll to position [646, 0]
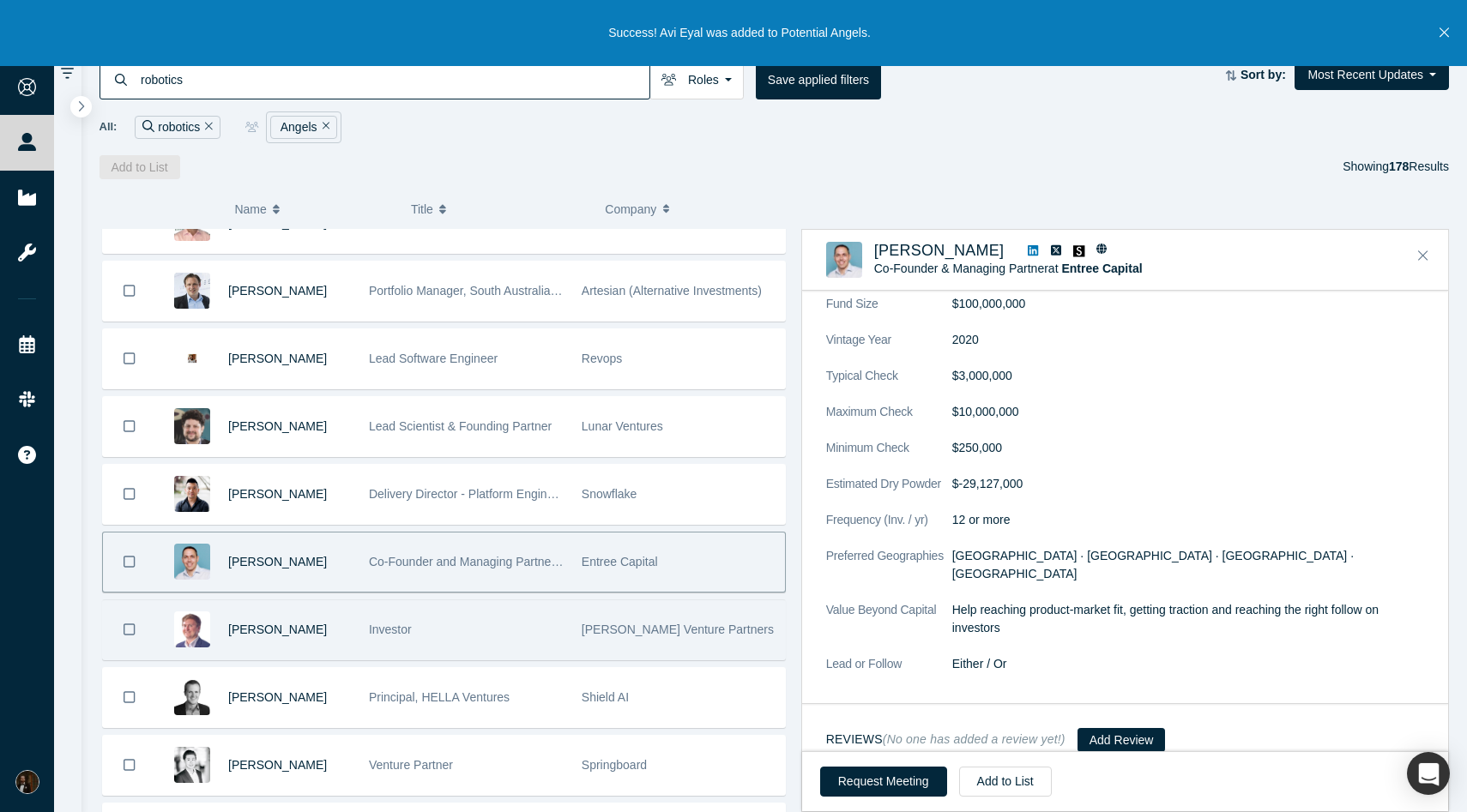
click at [455, 635] on div "Investor" at bounding box center [466, 630] width 195 height 59
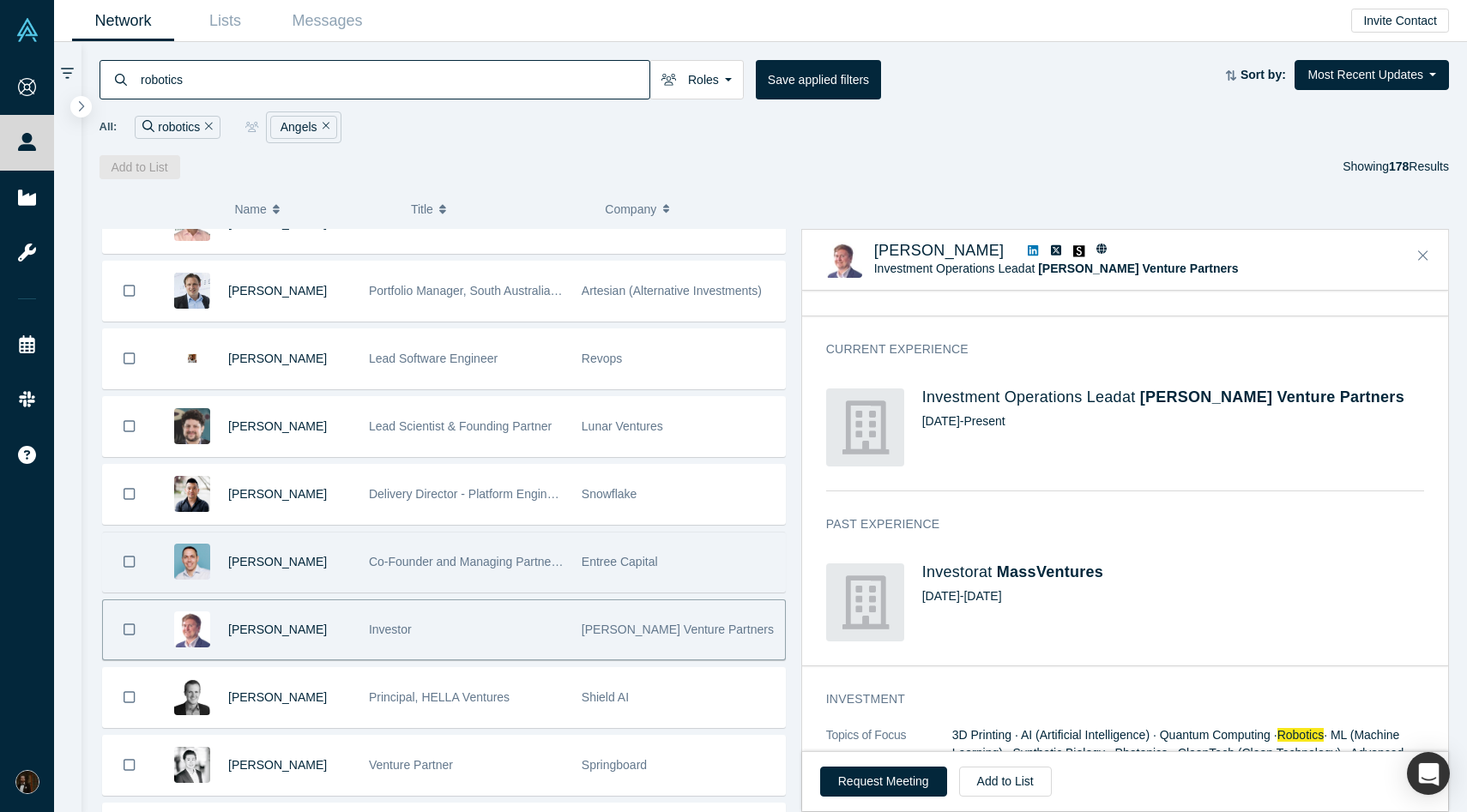
scroll to position [356, 0]
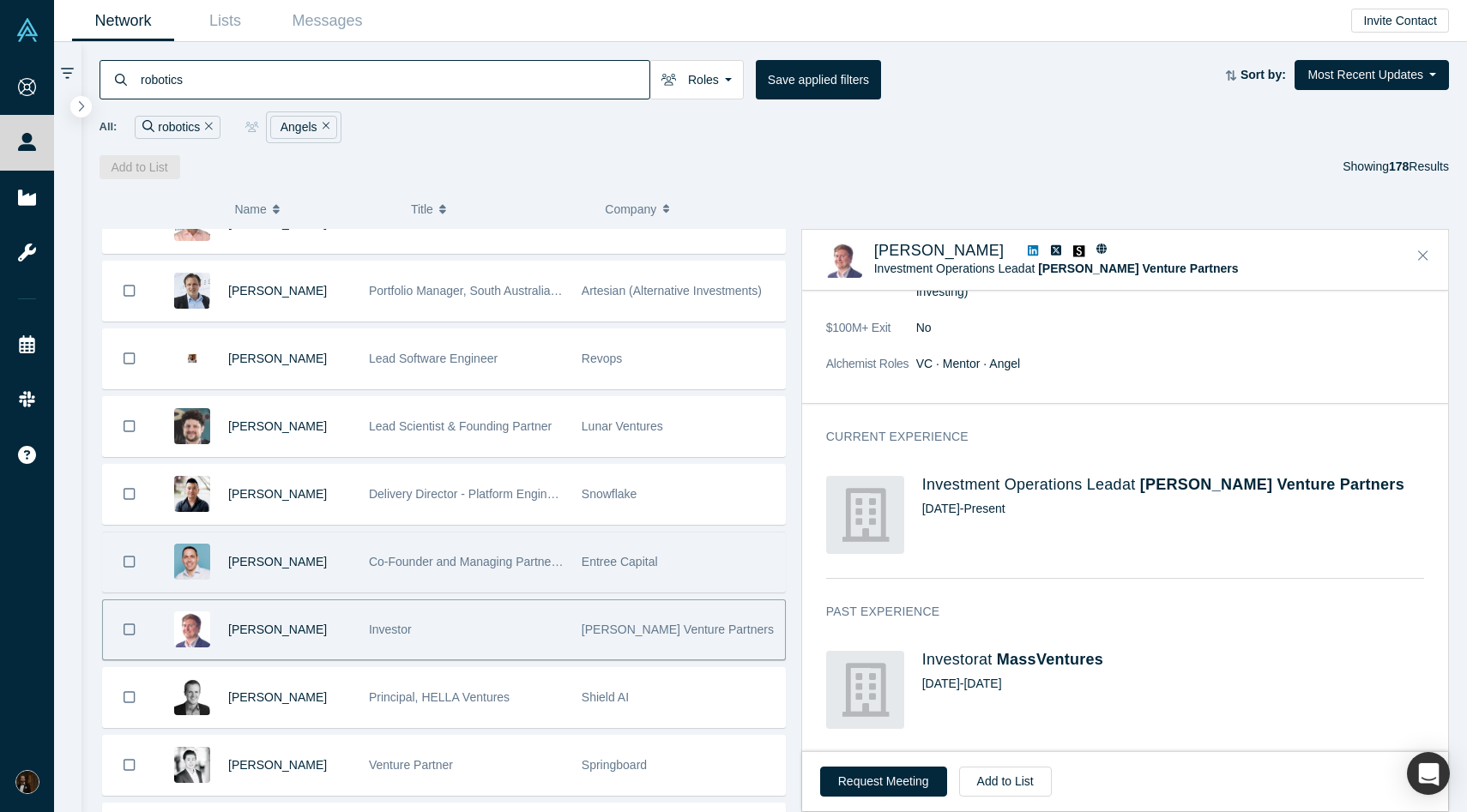
click at [1027, 252] on icon at bounding box center [1033, 251] width 11 height 11
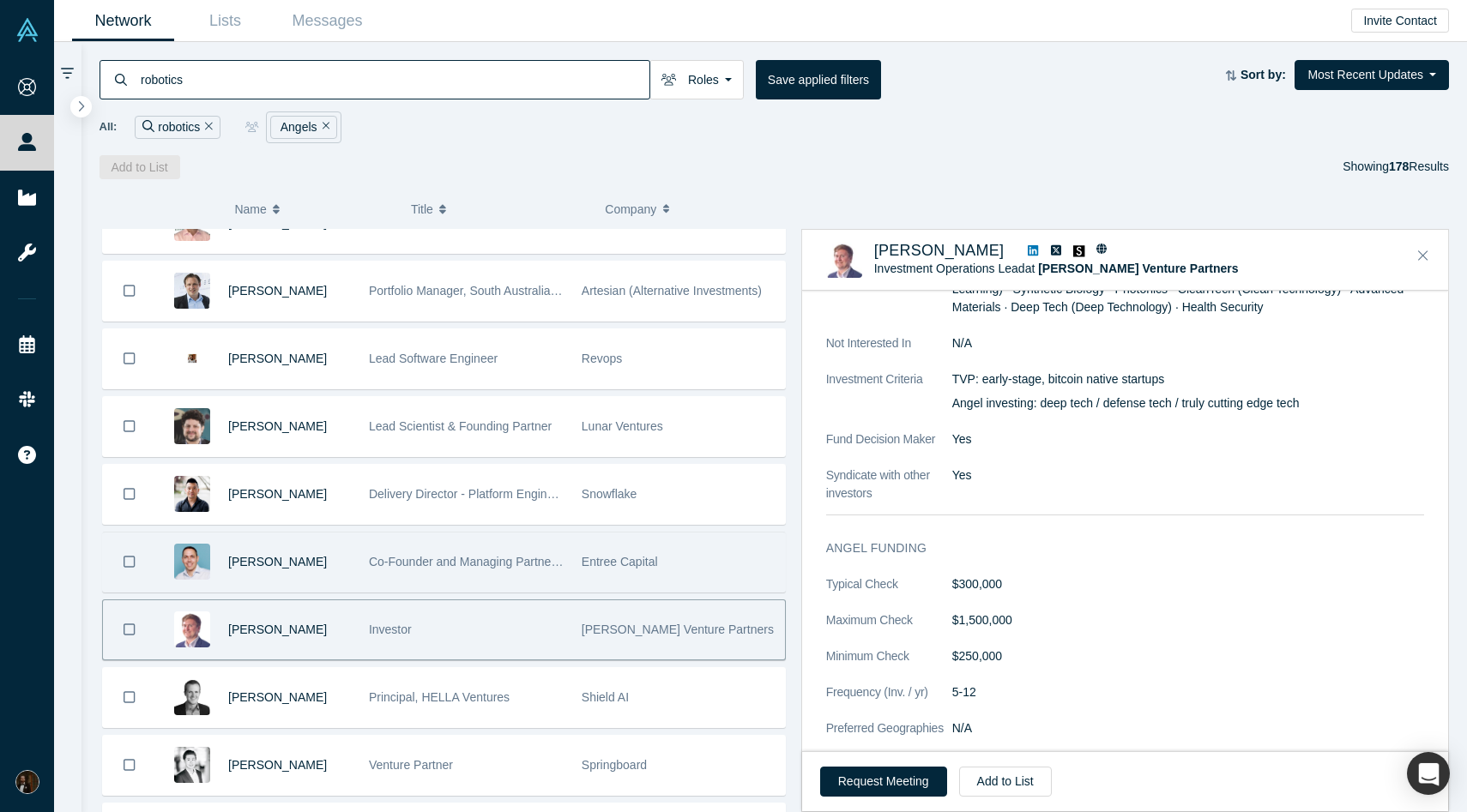
scroll to position [916, 0]
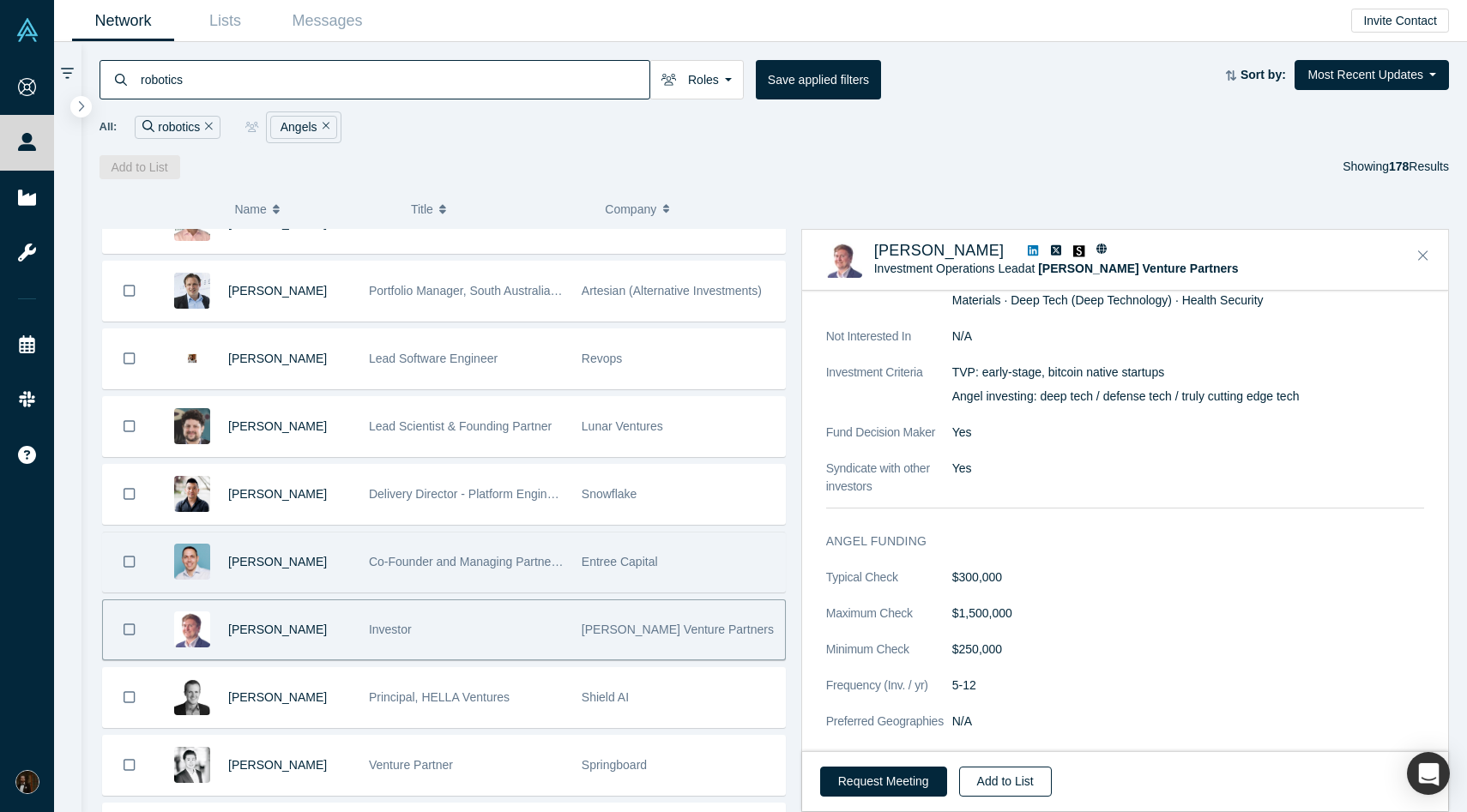
click at [1012, 779] on button "Add to List" at bounding box center [1006, 782] width 93 height 30
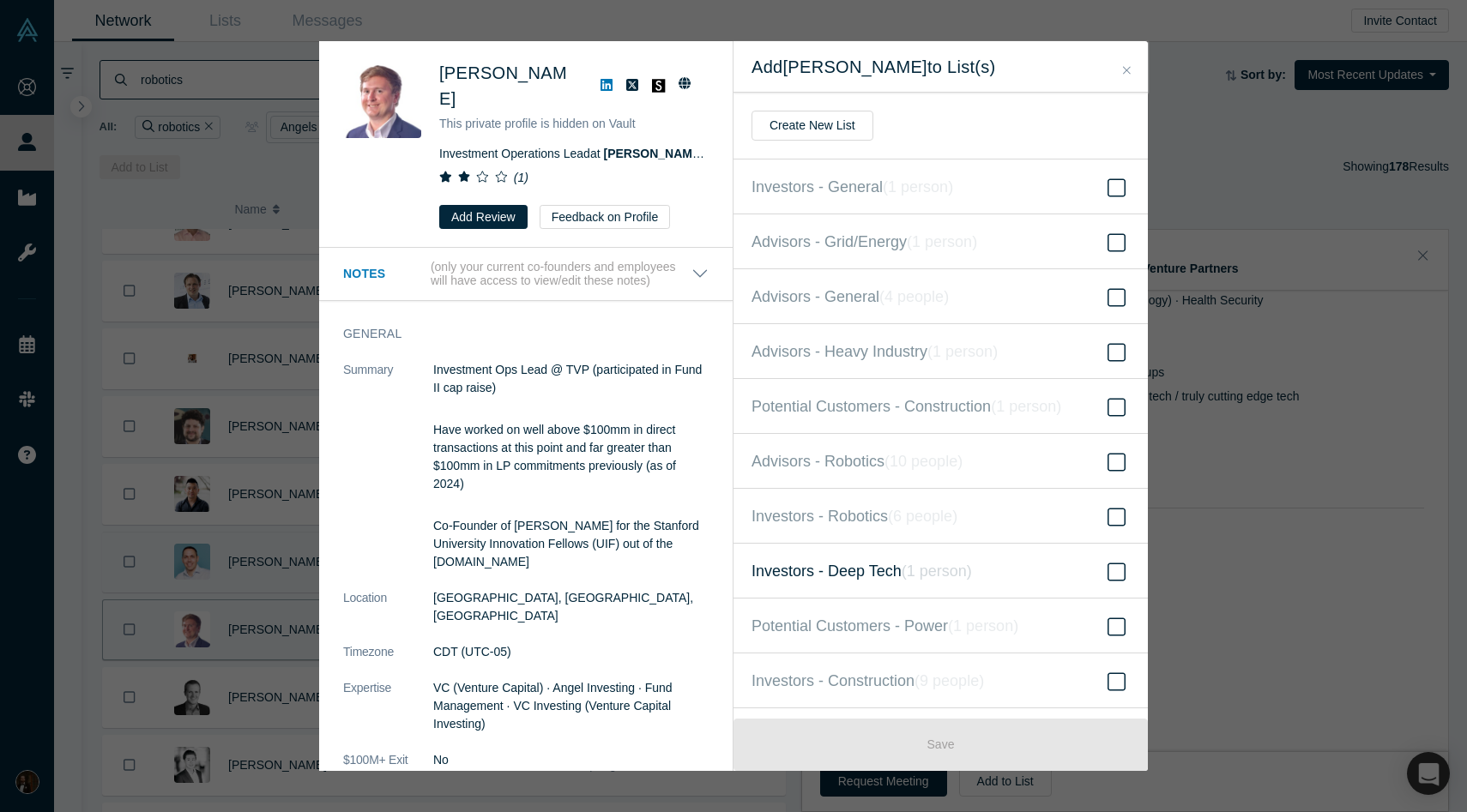
scroll to position [99, 0]
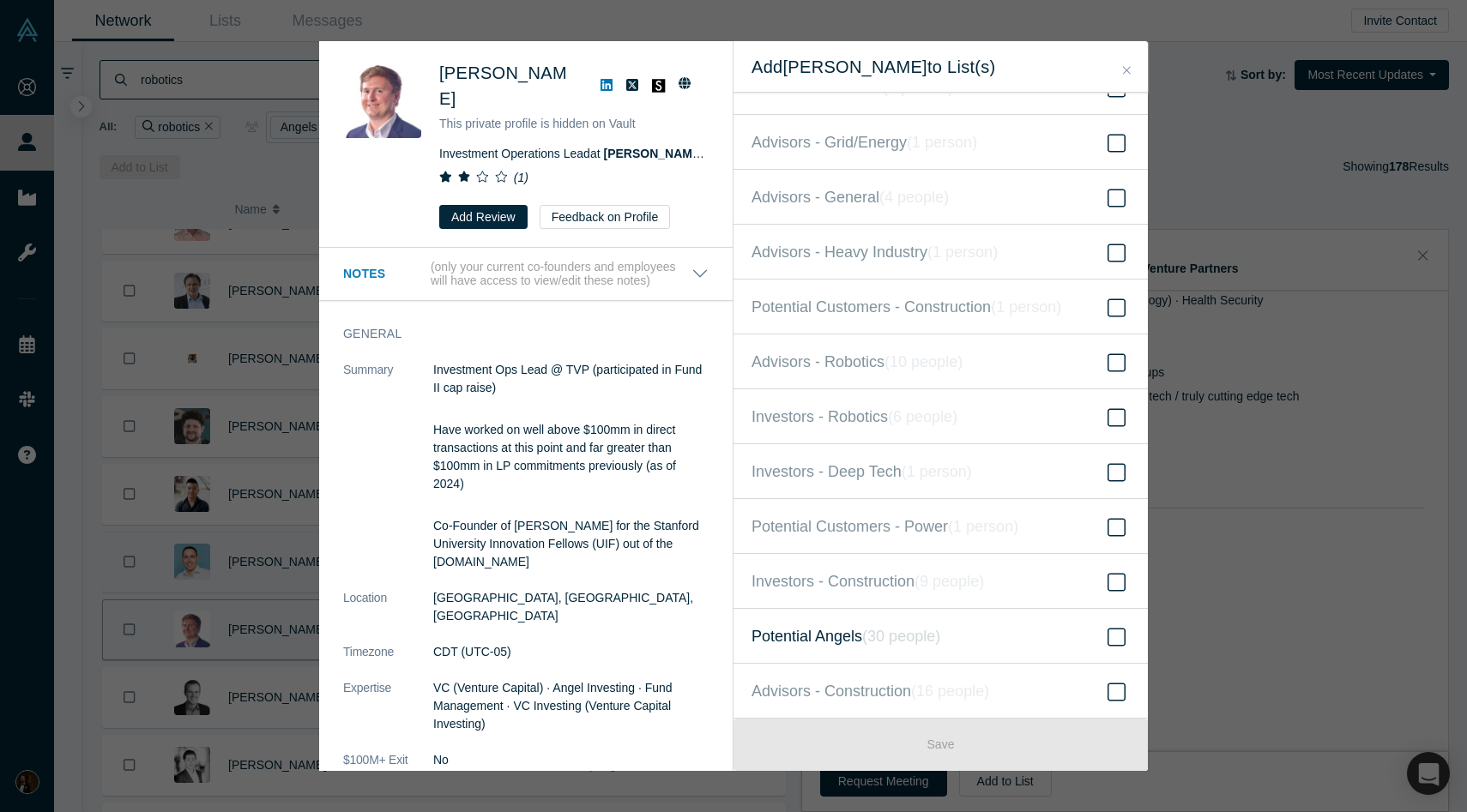
click at [842, 633] on span "Potential Angels ( 30 people )" at bounding box center [845, 636] width 189 height 24
click at [0, 0] on input "Potential Angels ( 30 people )" at bounding box center [0, 0] width 0 height 0
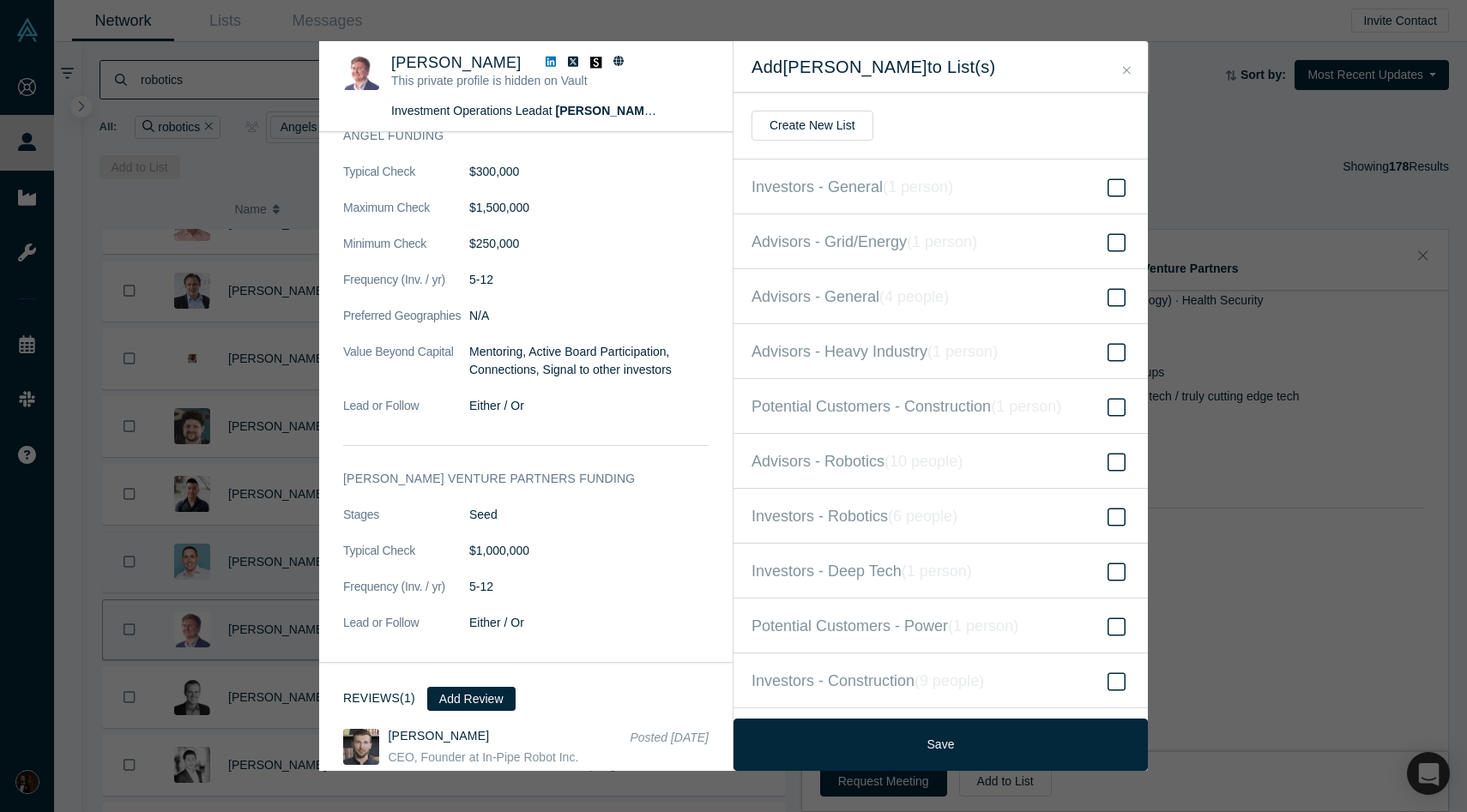
scroll to position [1352, 0]
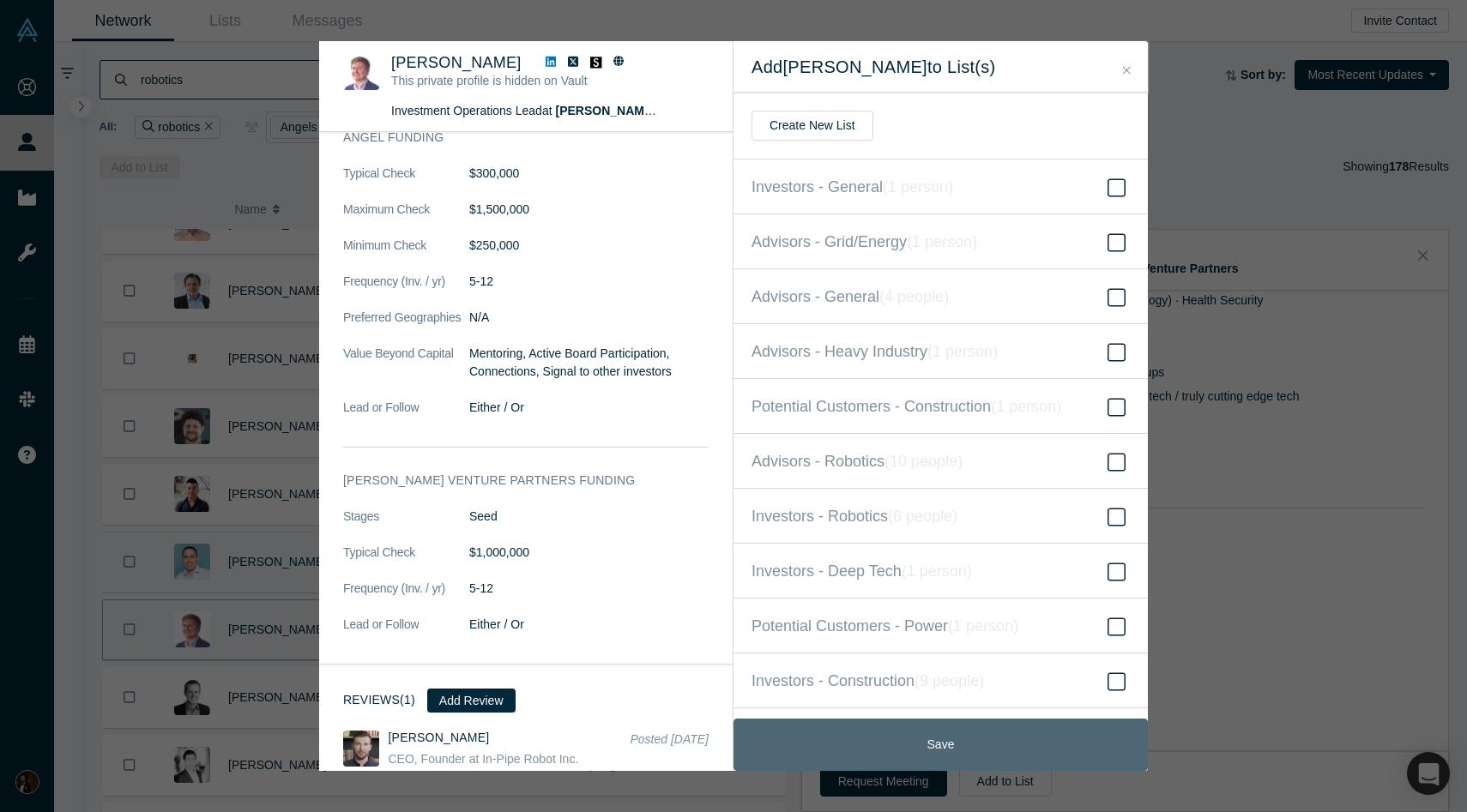
click at [910, 737] on button "Save" at bounding box center [941, 745] width 415 height 53
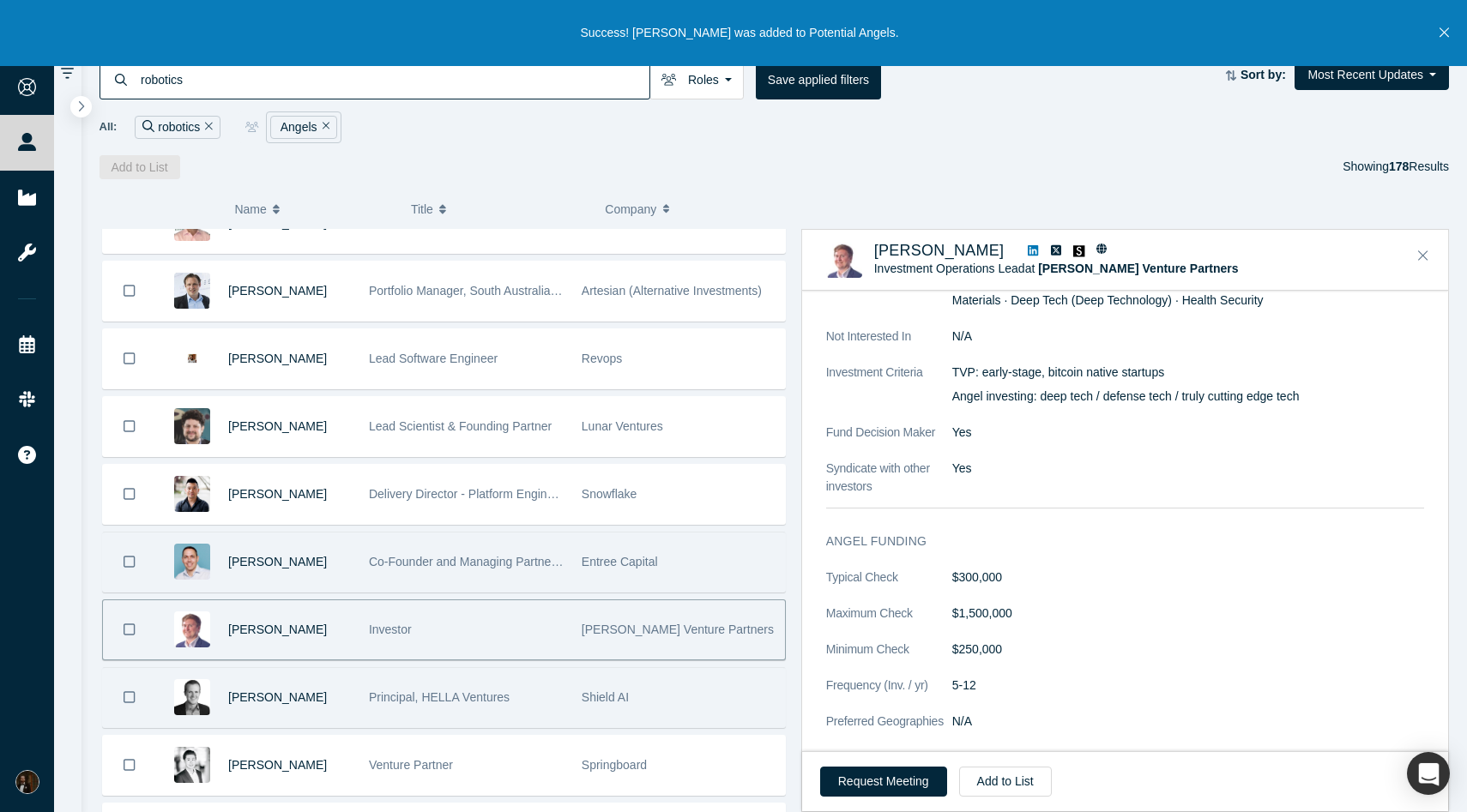
click at [370, 701] on span "Principal, HELLA Ventures" at bounding box center [439, 697] width 140 height 13
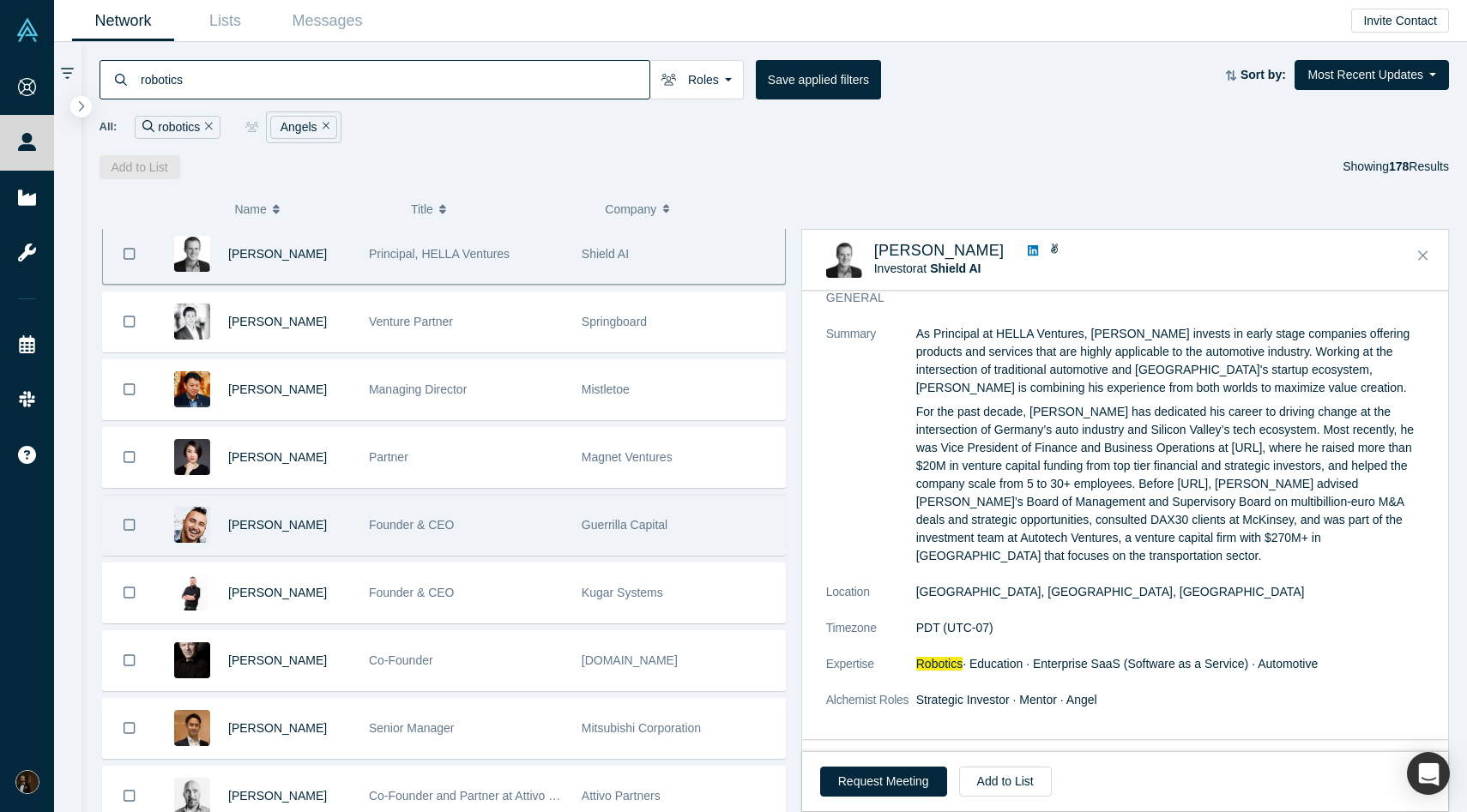
scroll to position [947, 0]
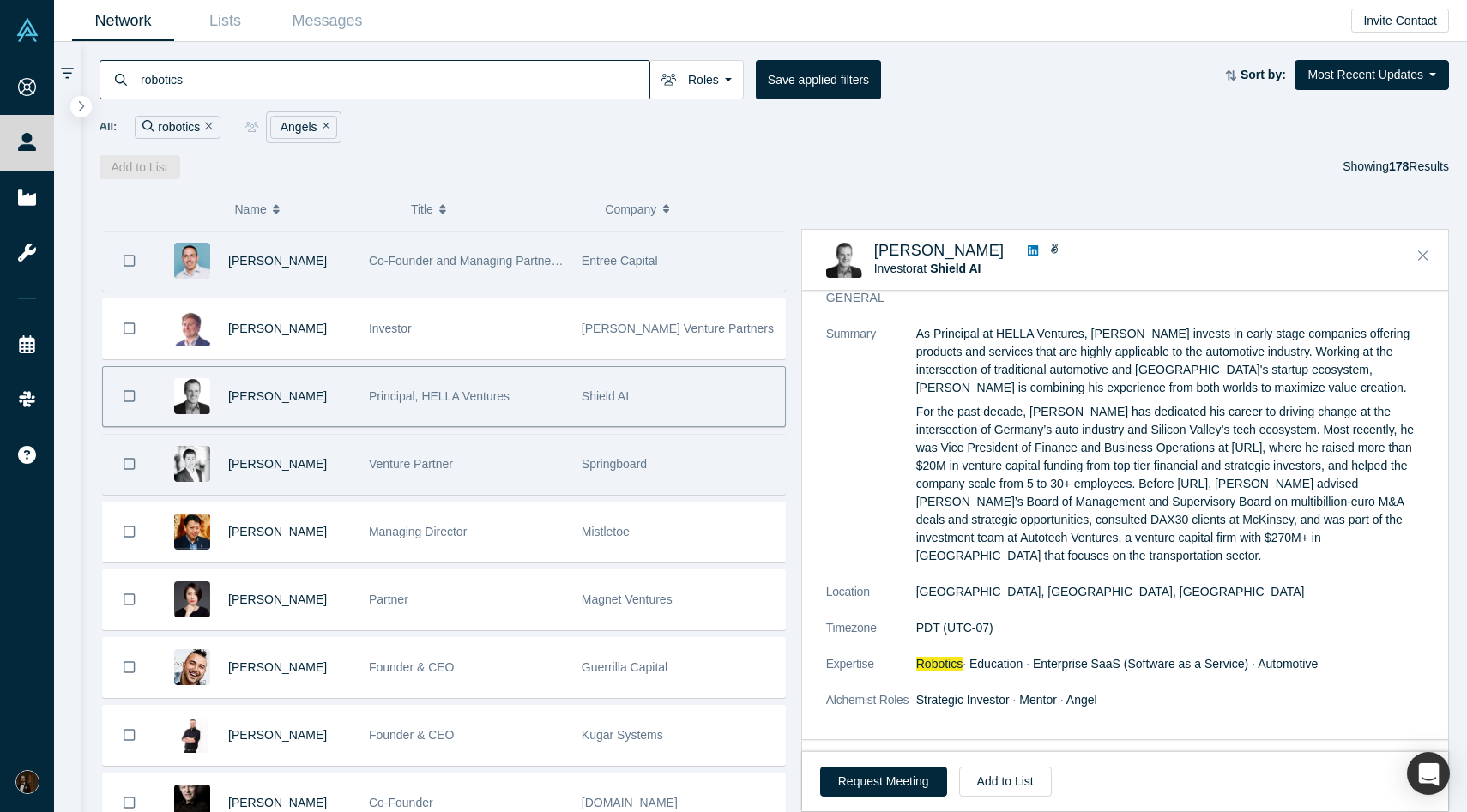
click at [533, 485] on div "Venture Partner" at bounding box center [466, 465] width 195 height 59
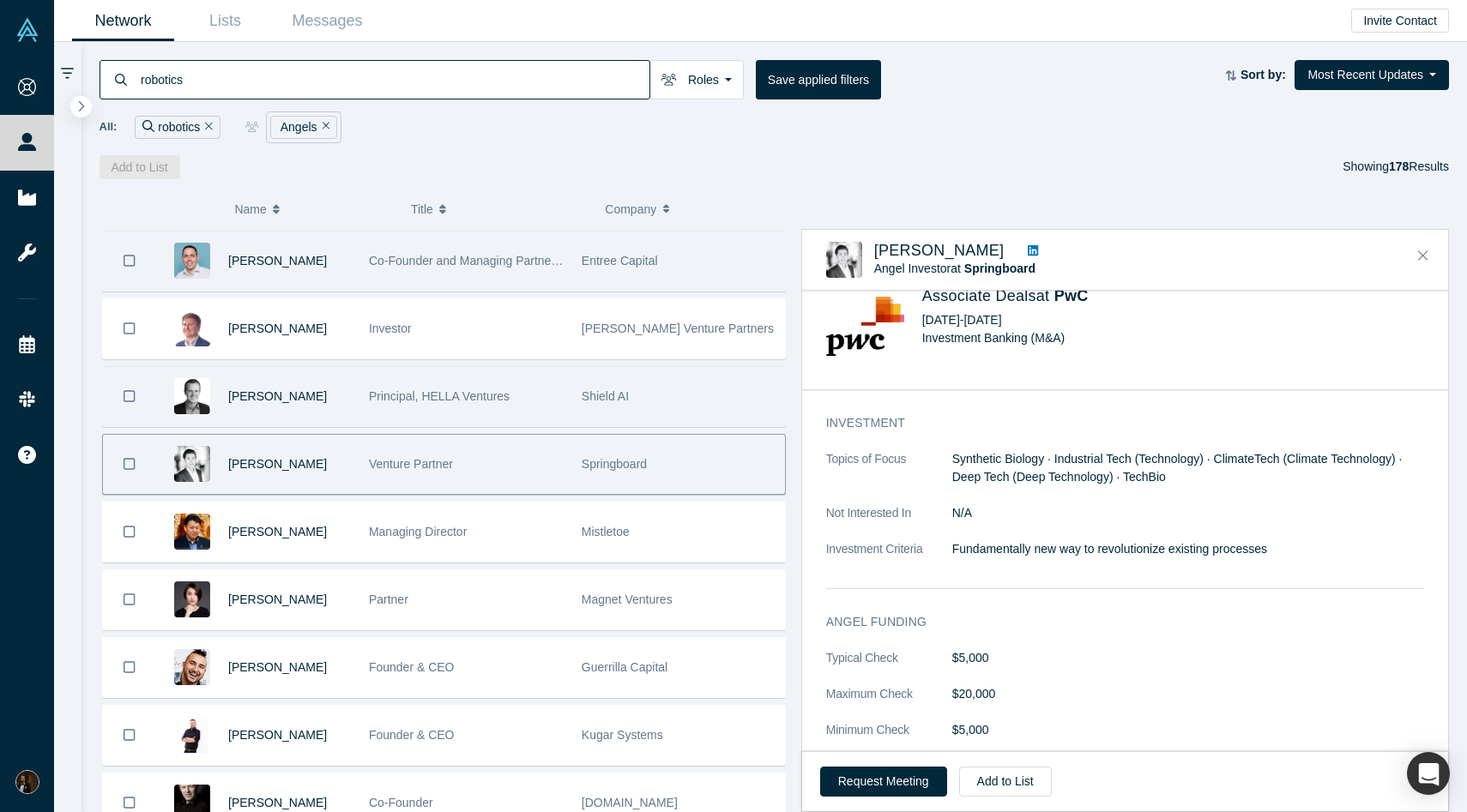
scroll to position [1308, 0]
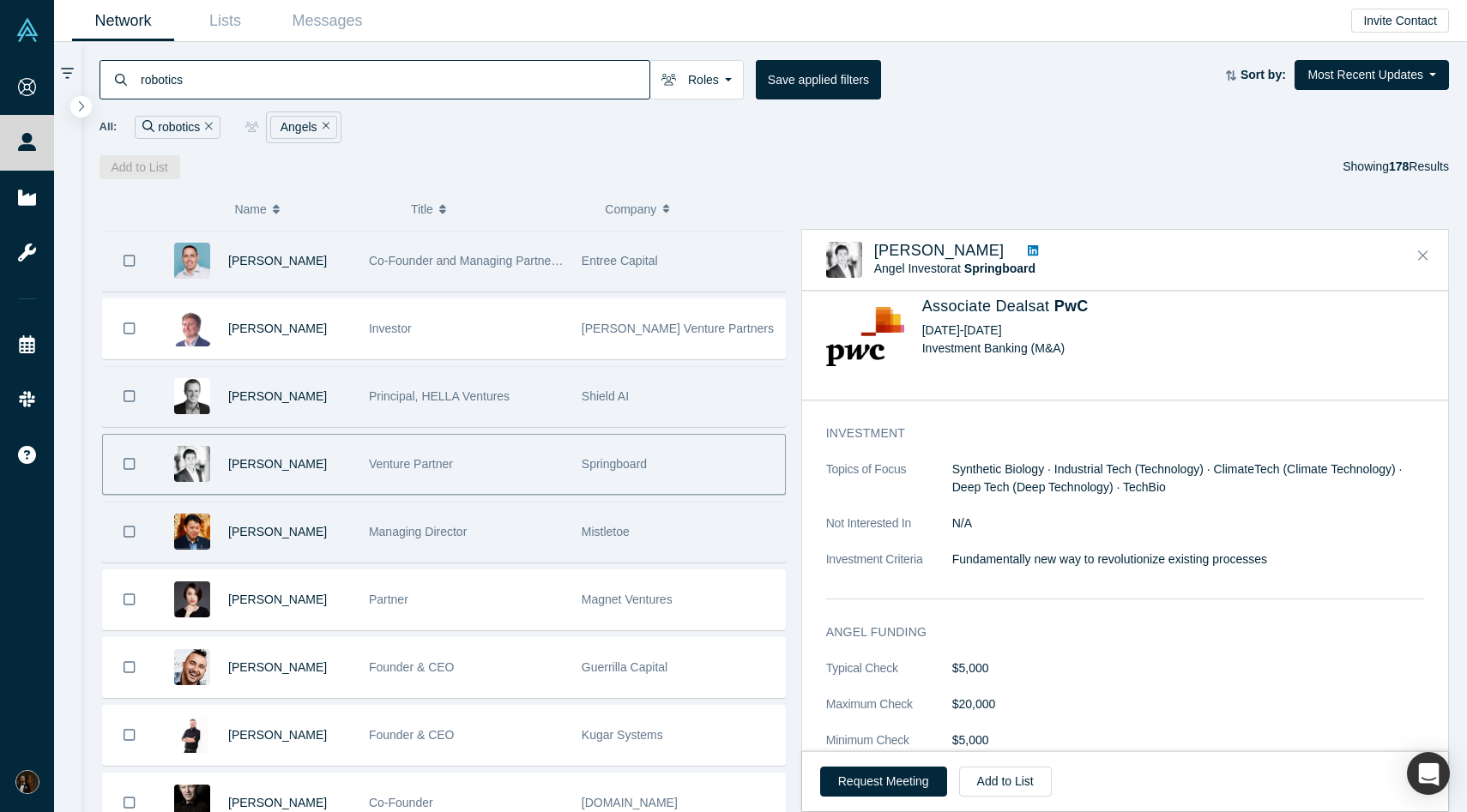
click at [565, 528] on div "Managing Director" at bounding box center [465, 532] width 213 height 59
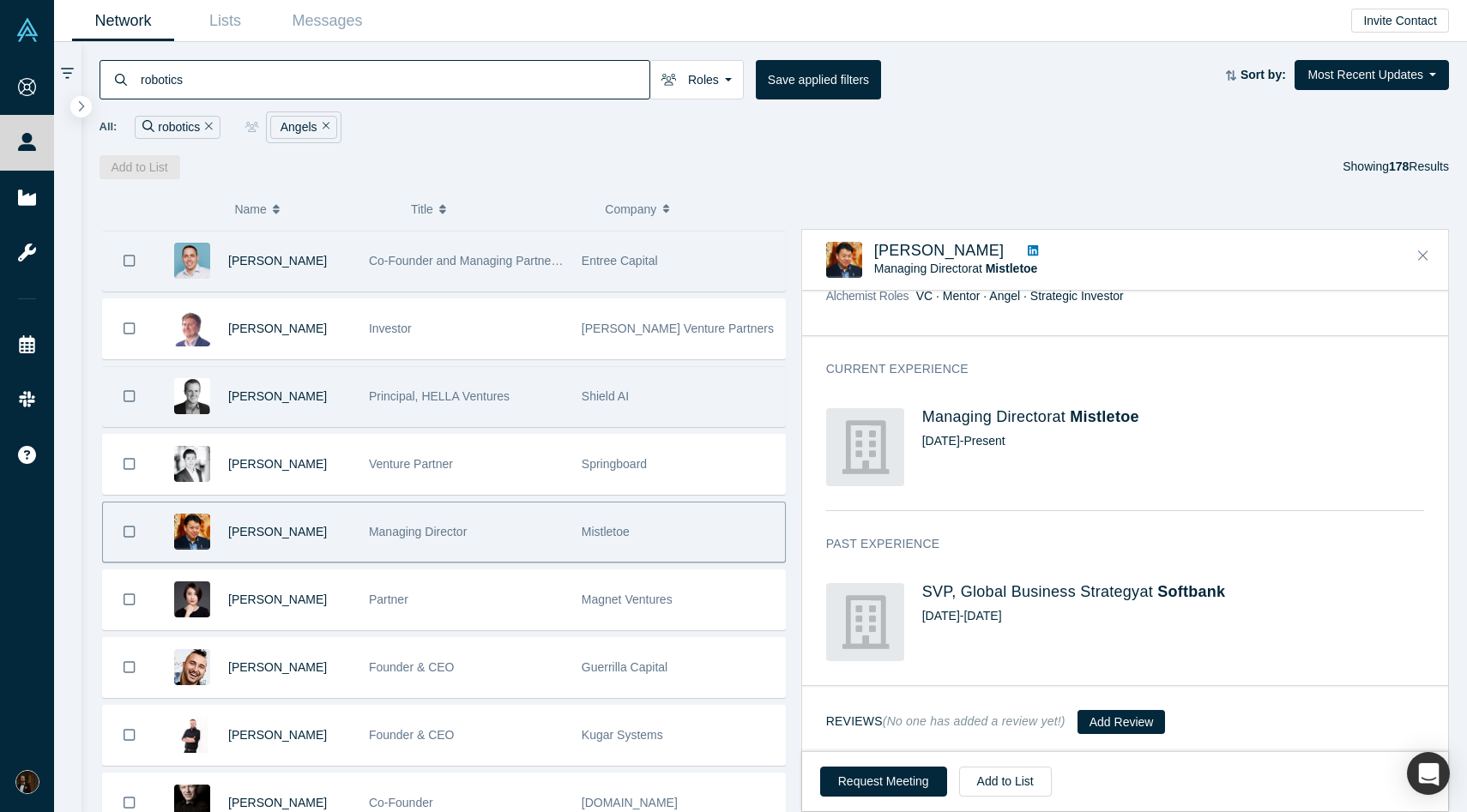
scroll to position [0, 0]
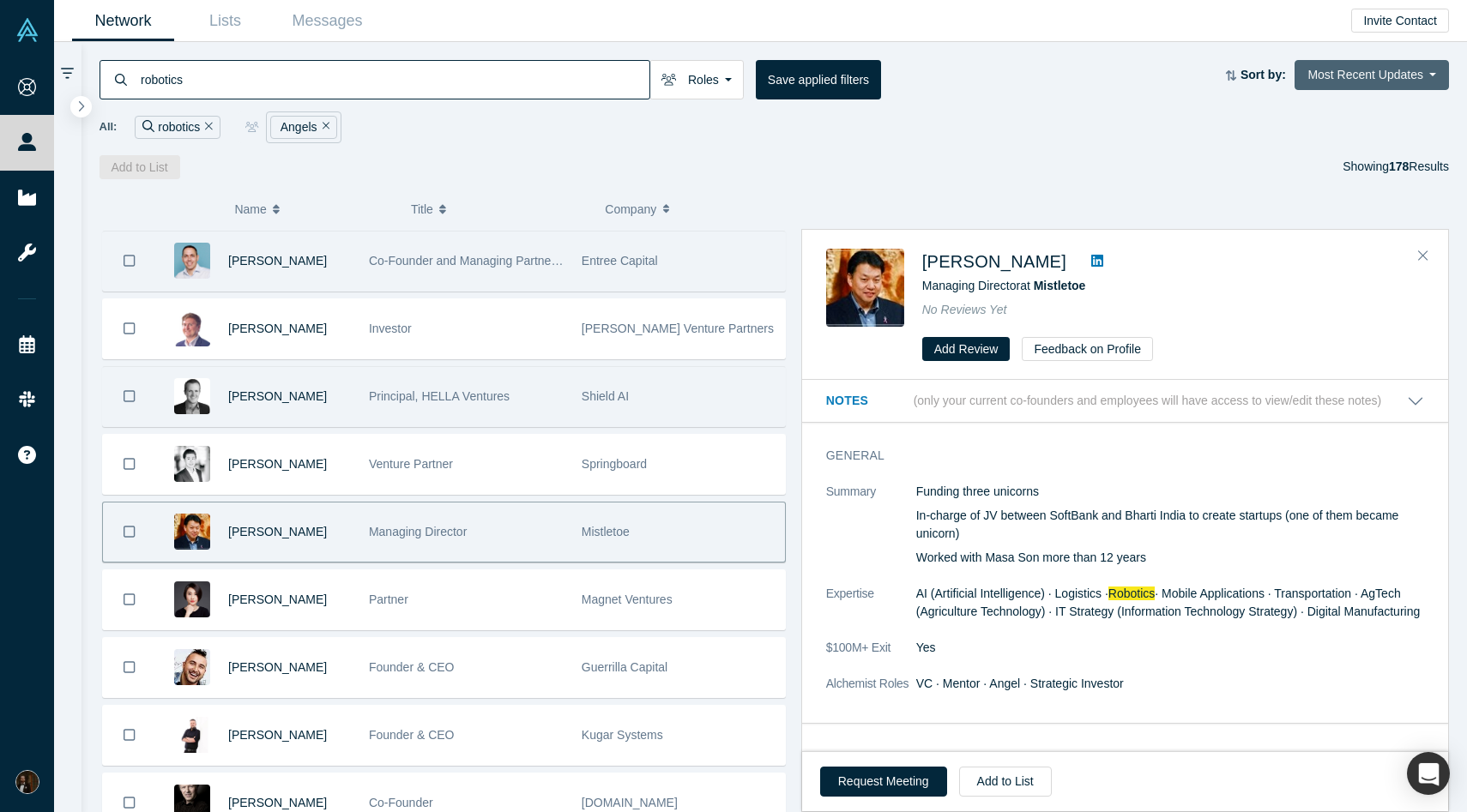
click at [1365, 66] on button "Most Recent Updates" at bounding box center [1371, 75] width 155 height 30
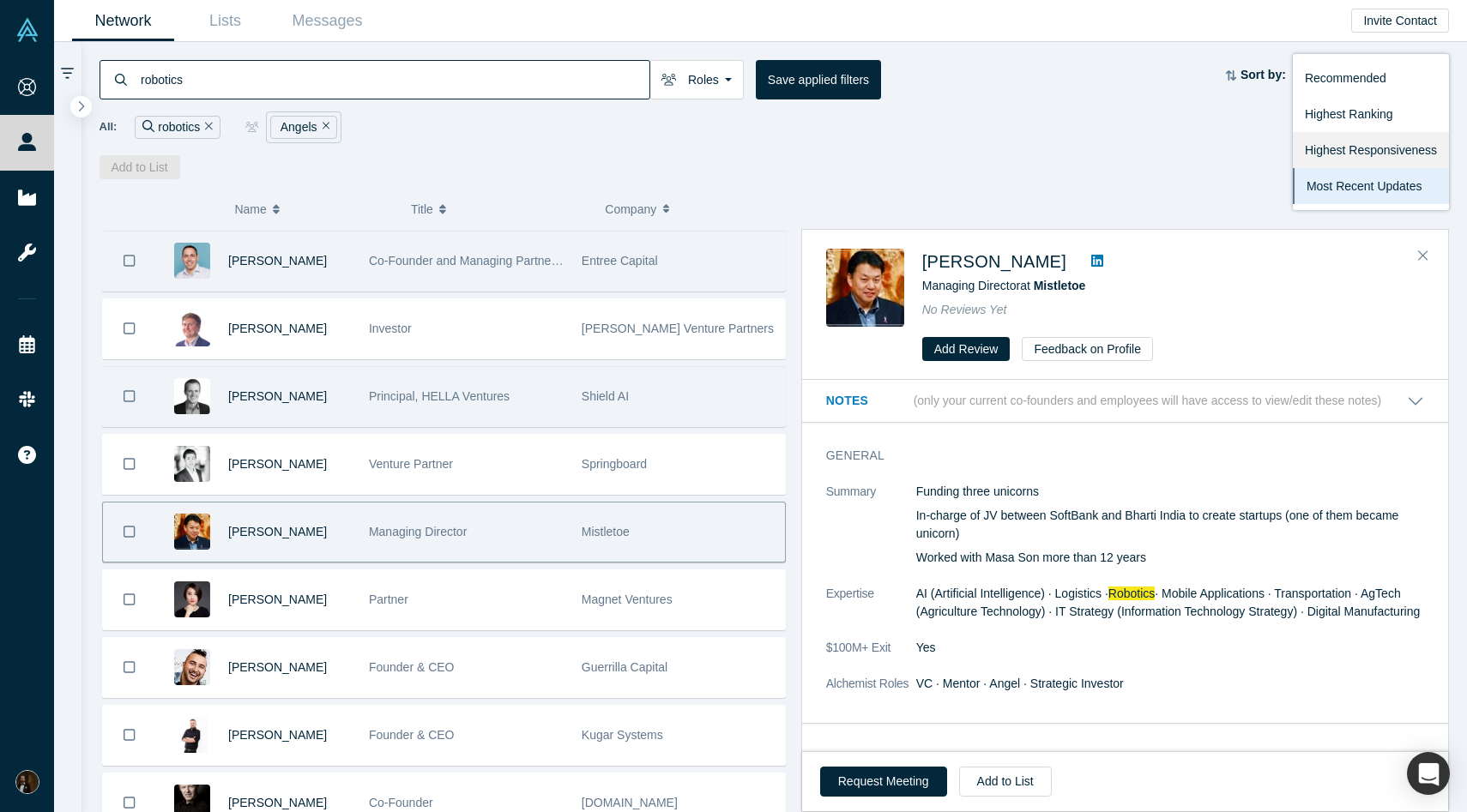
click at [1343, 145] on link "Highest Responsiveness" at bounding box center [1371, 150] width 156 height 36
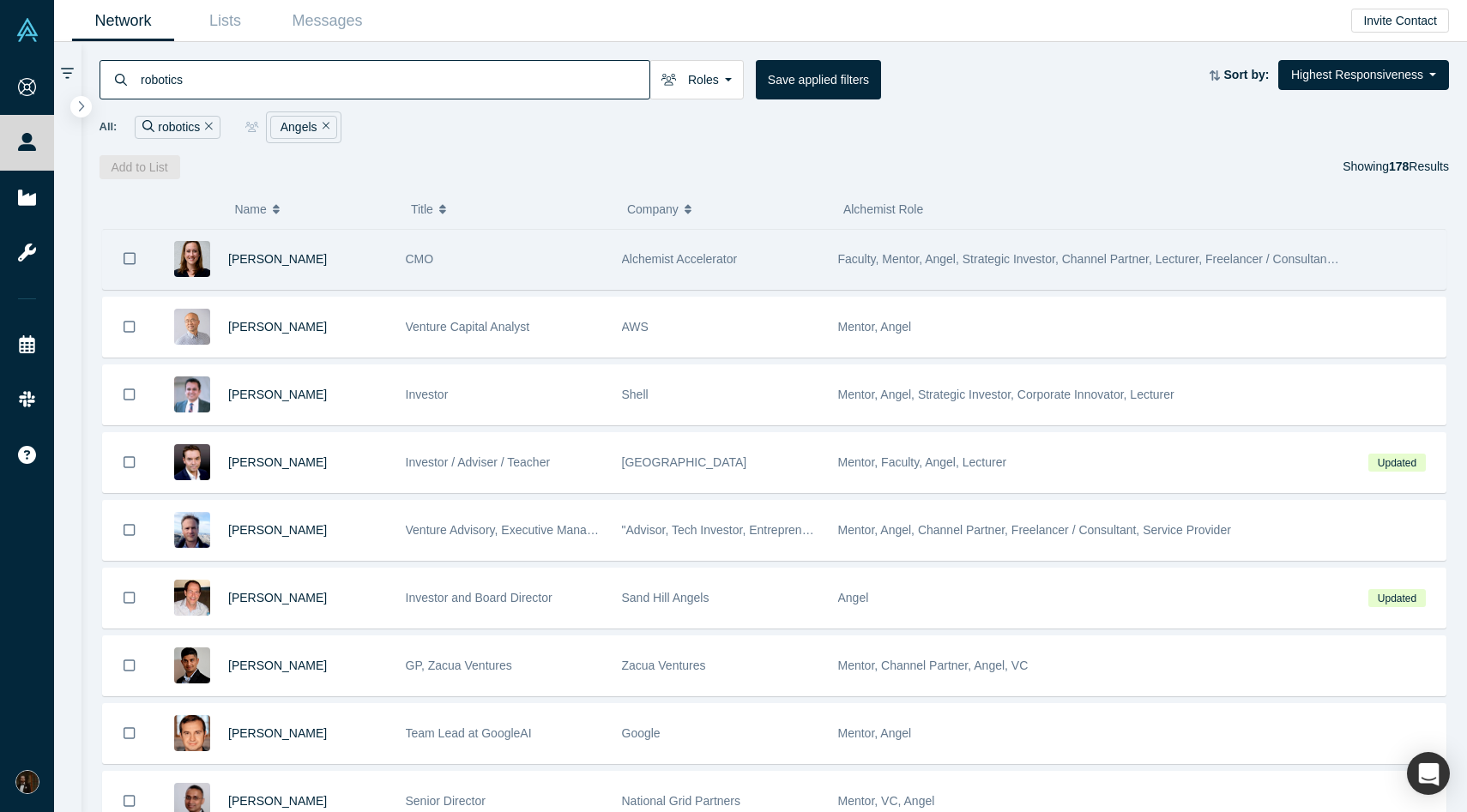
click at [499, 272] on div "CMO" at bounding box center [505, 259] width 198 height 59
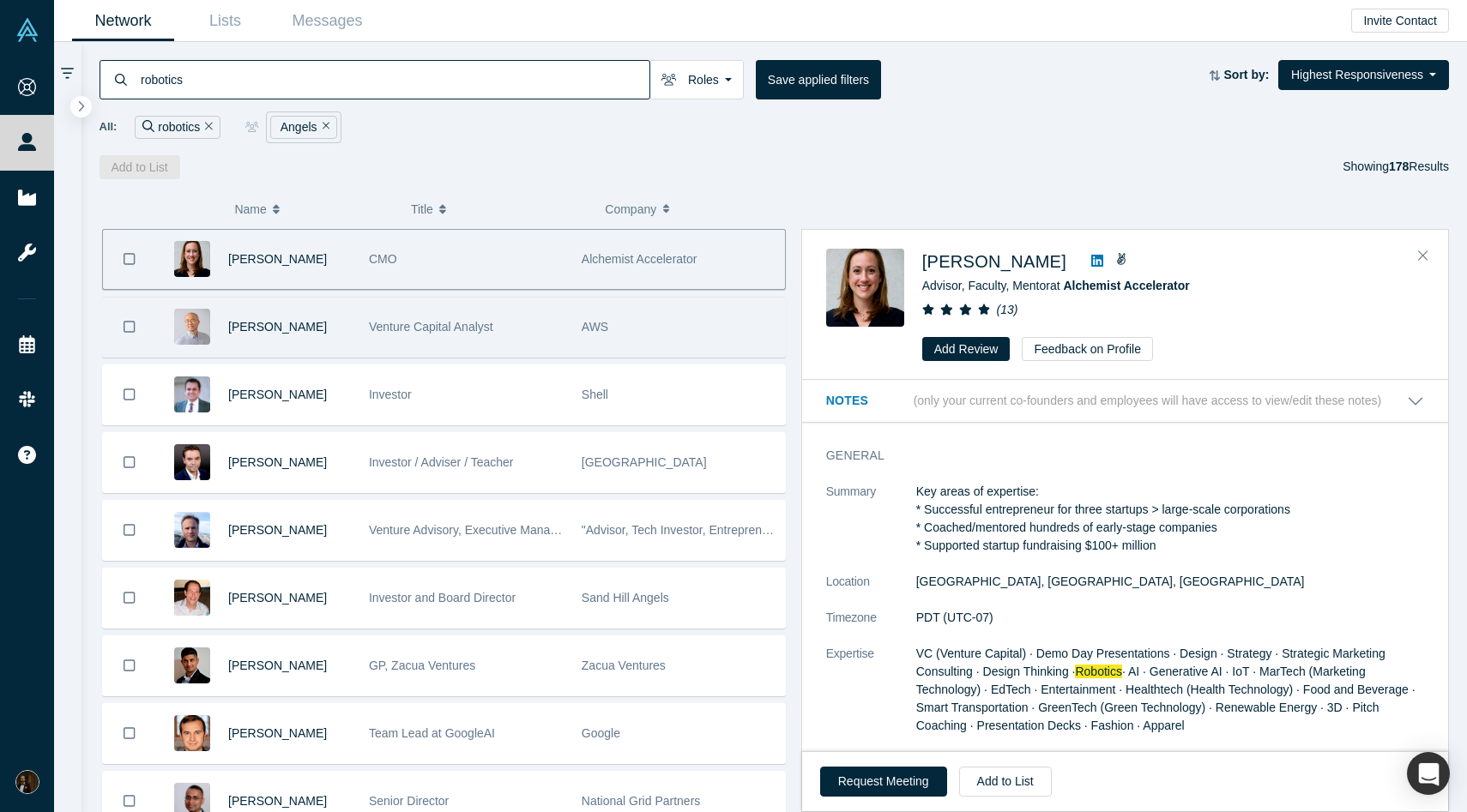
click at [475, 322] on span "Venture Capital Analyst" at bounding box center [431, 326] width 124 height 13
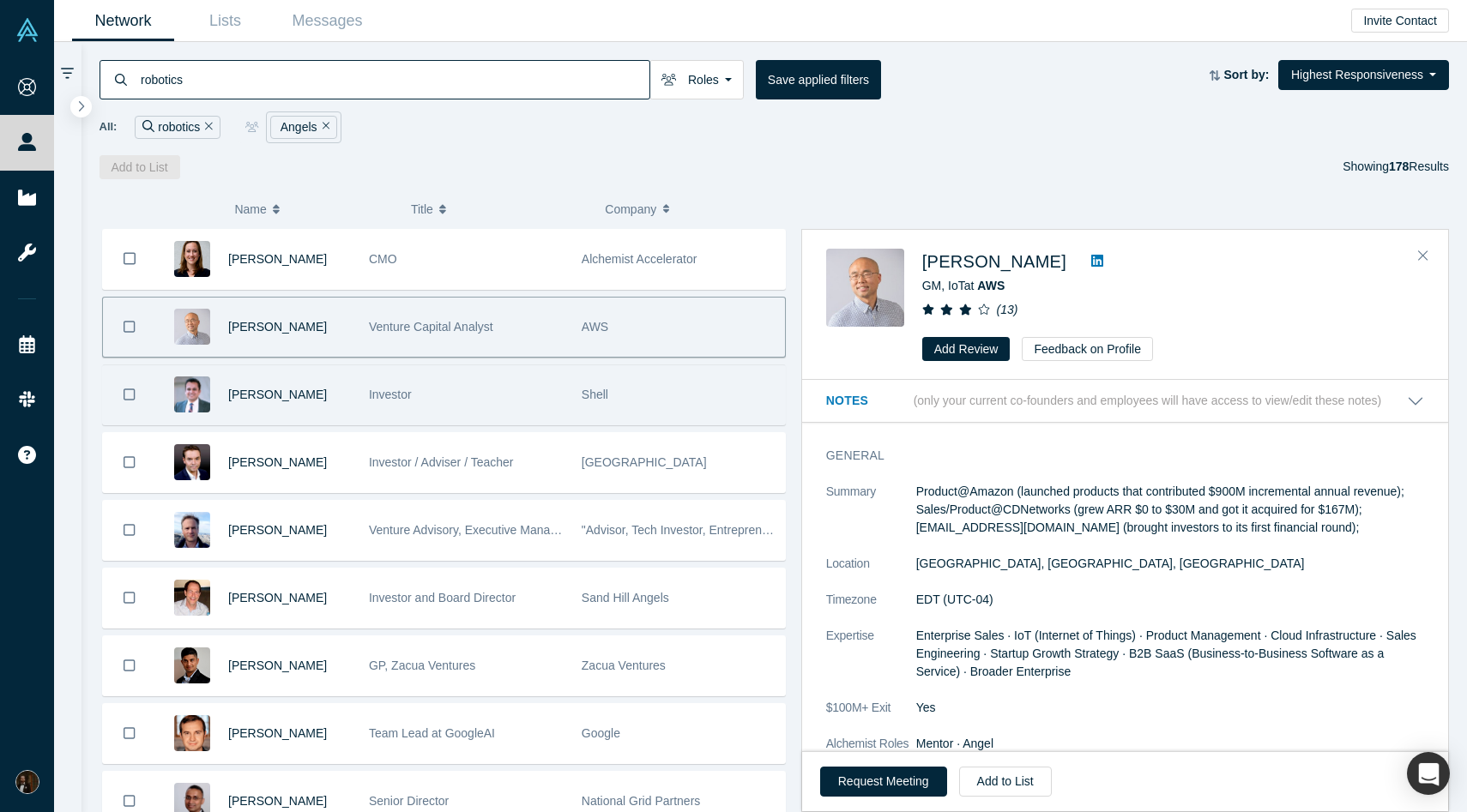
click at [507, 395] on div "Investor" at bounding box center [466, 395] width 195 height 59
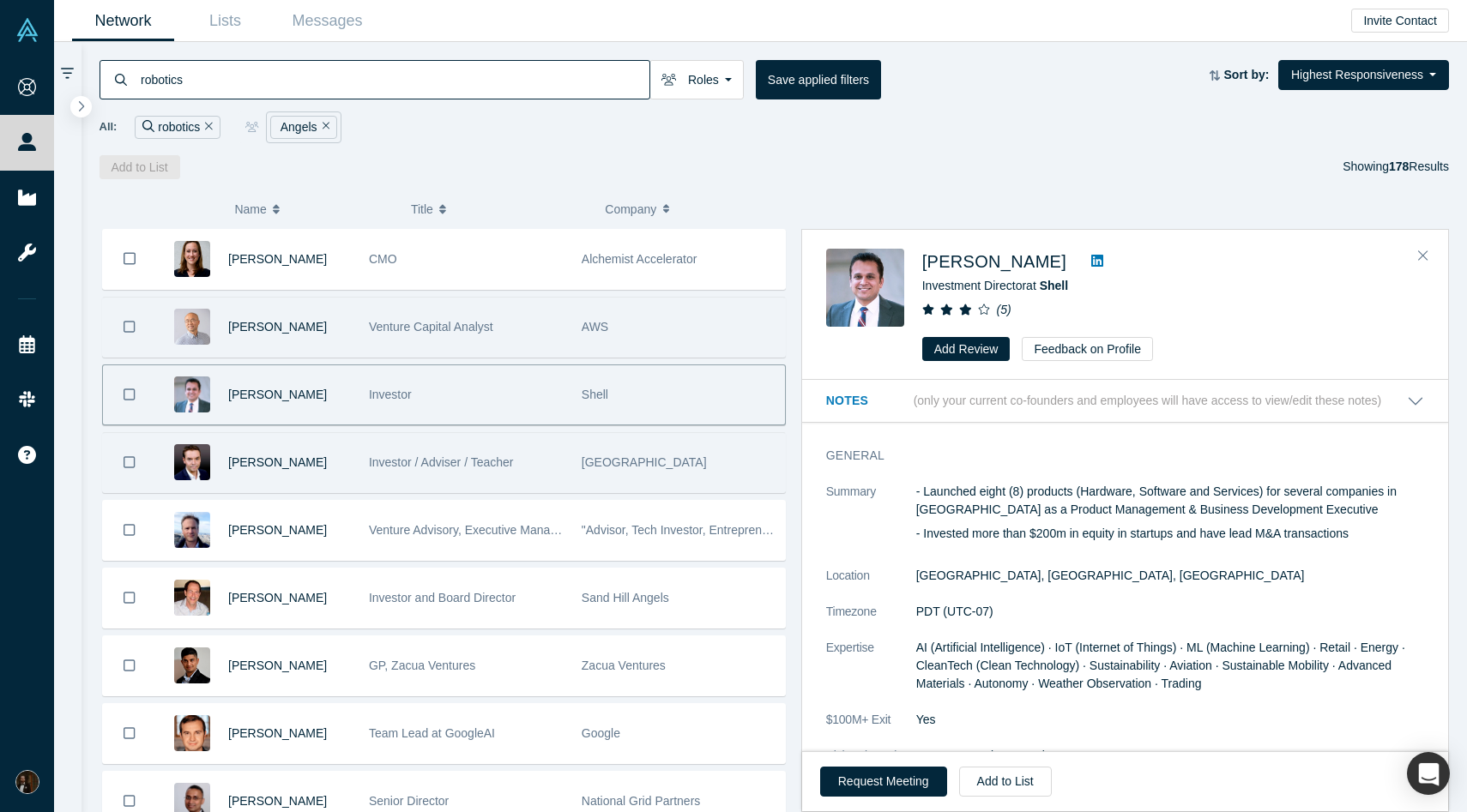
click at [597, 448] on div "[GEOGRAPHIC_DATA]" at bounding box center [679, 463] width 195 height 59
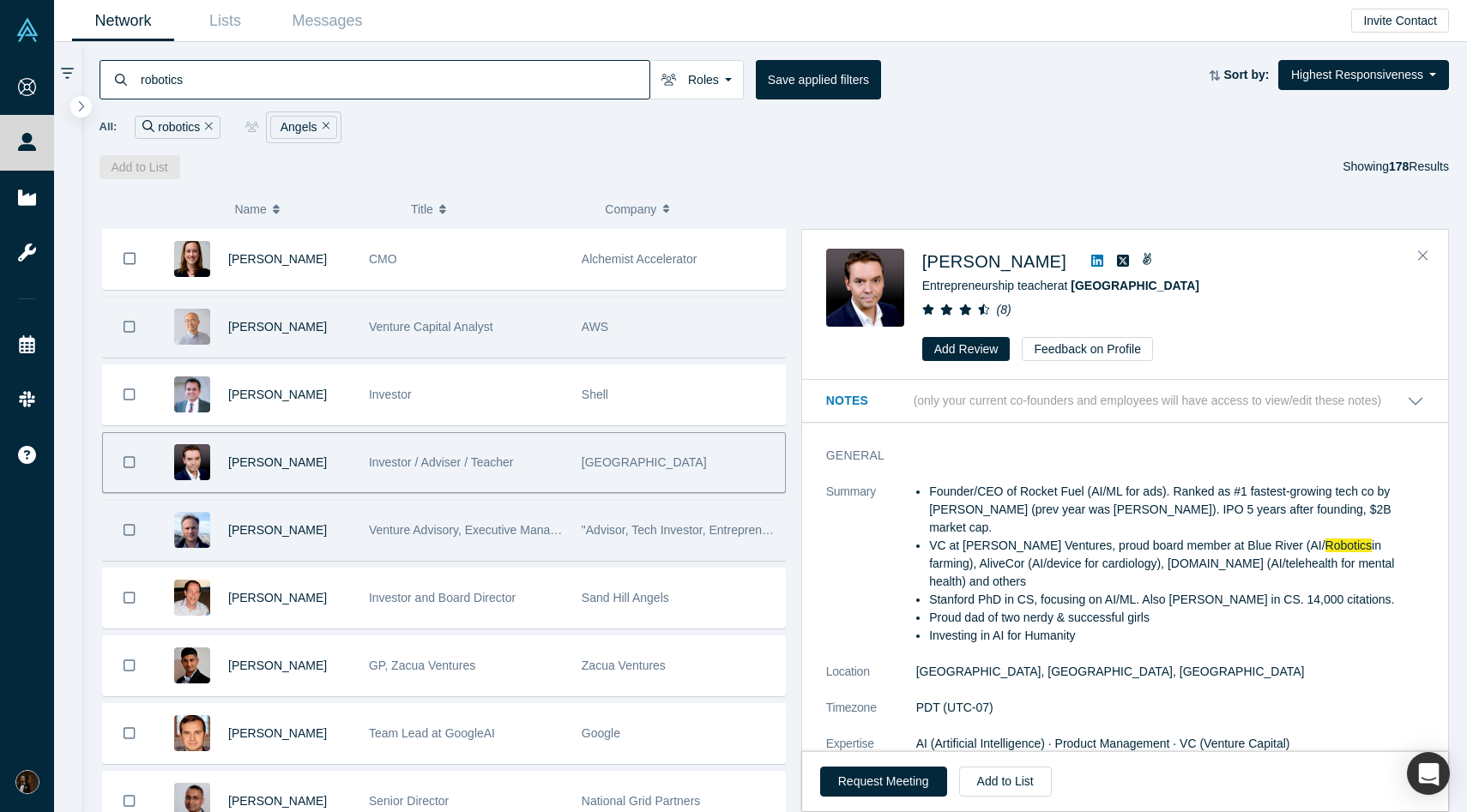
click at [619, 532] on span ""Advisor, Tech Investor, Entrepreneur"" at bounding box center [683, 530] width 202 height 13
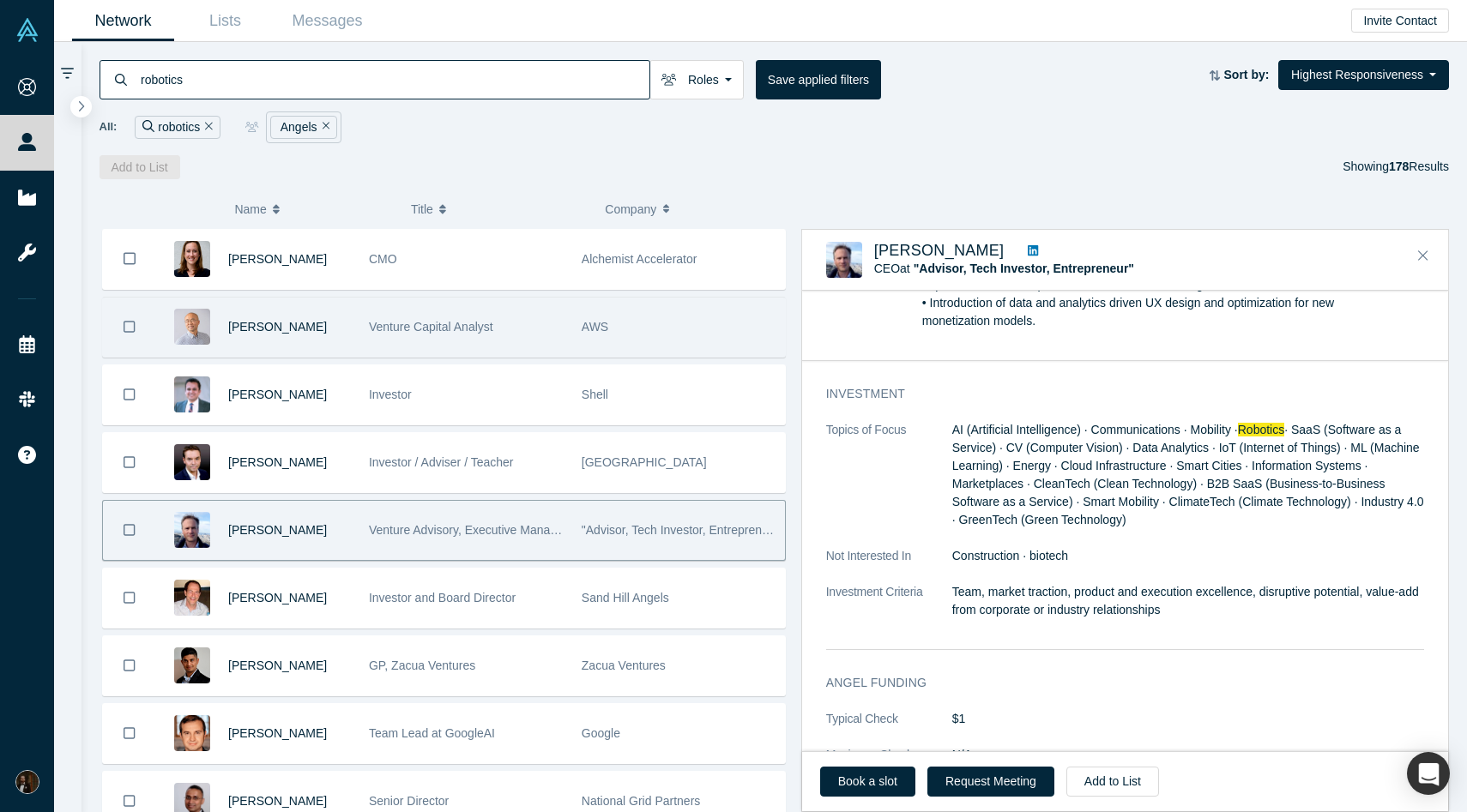
scroll to position [1736, 0]
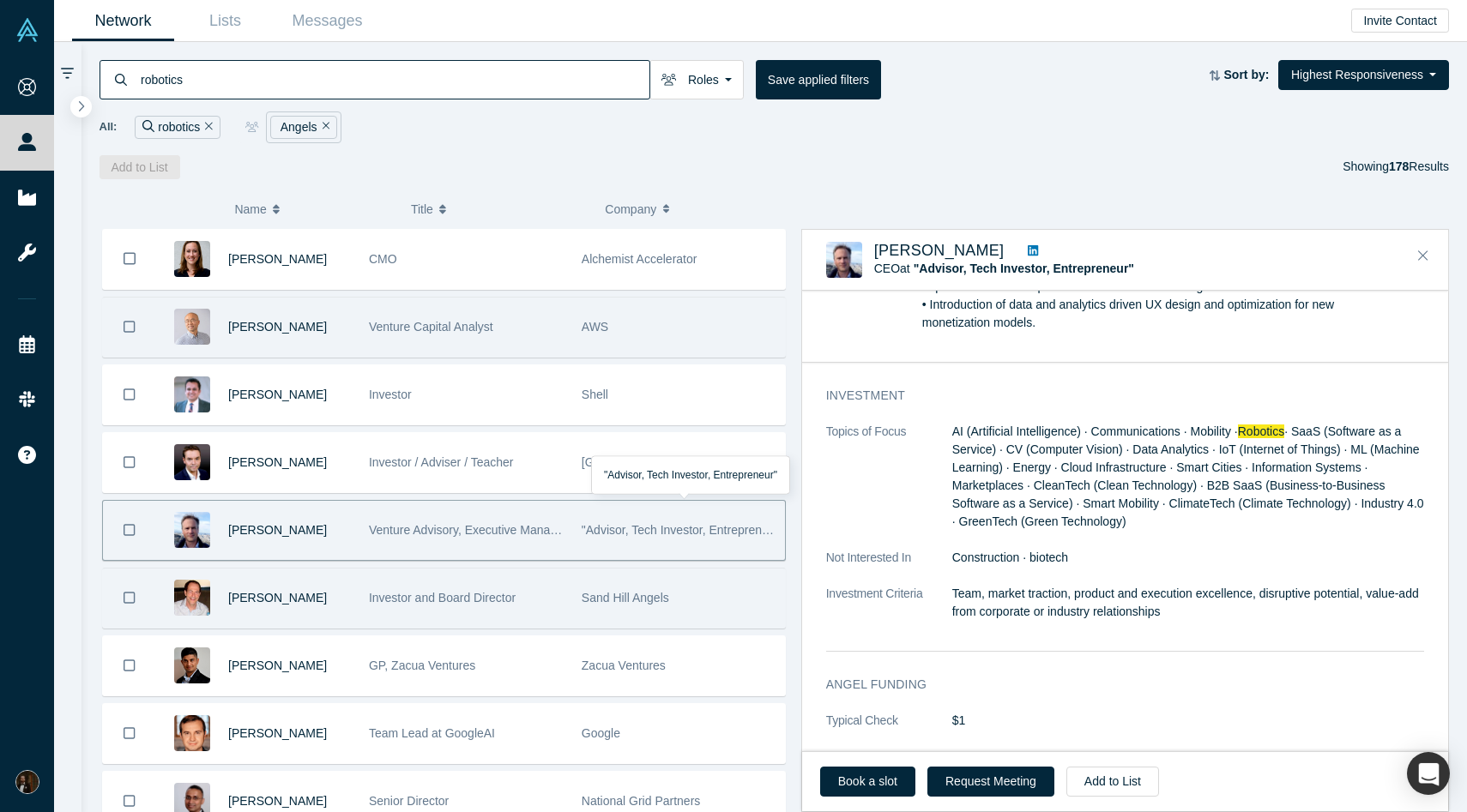
click at [637, 591] on span "Sand Hill Angels" at bounding box center [625, 598] width 88 height 13
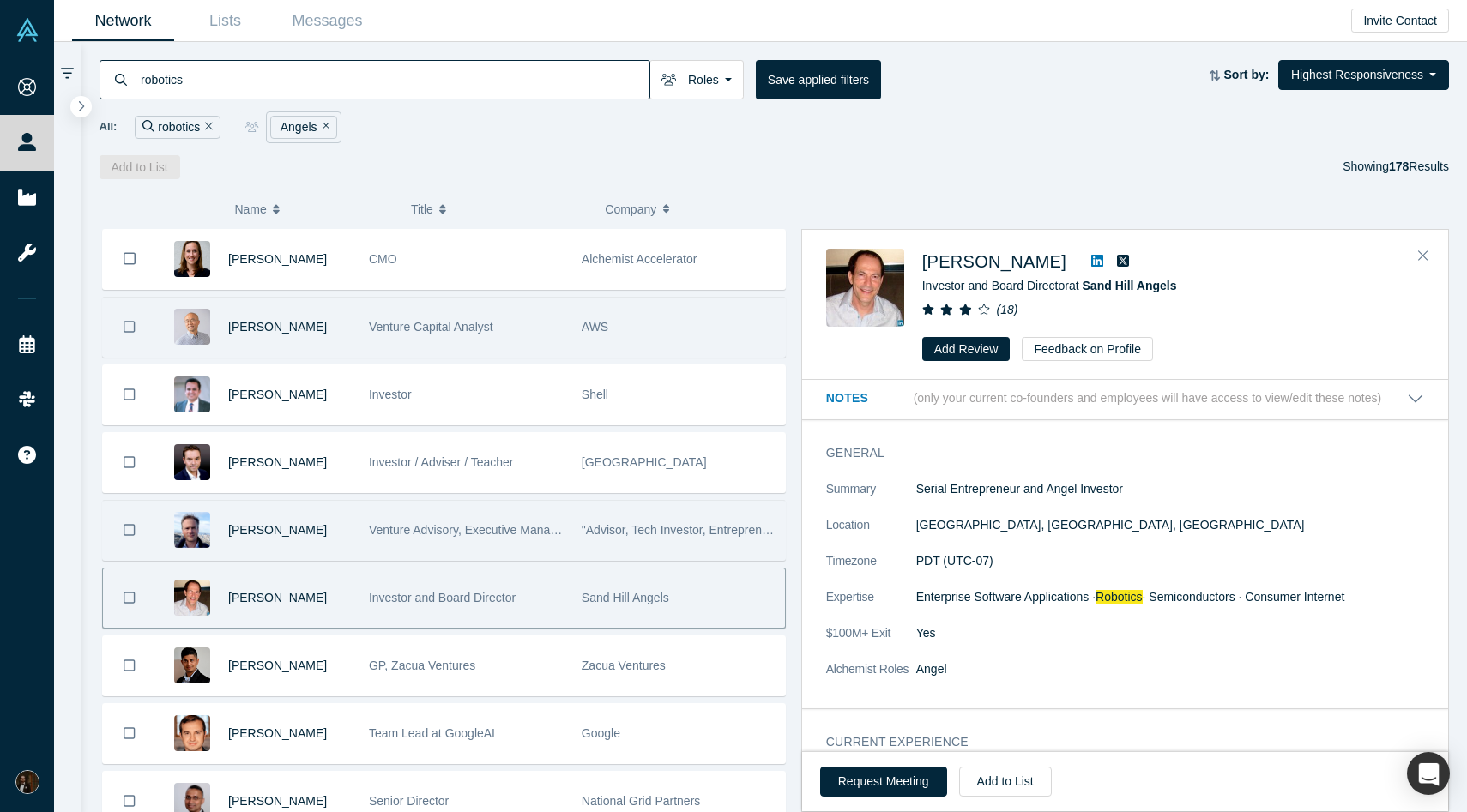
scroll to position [0, 0]
click at [1091, 258] on icon at bounding box center [1096, 260] width 12 height 12
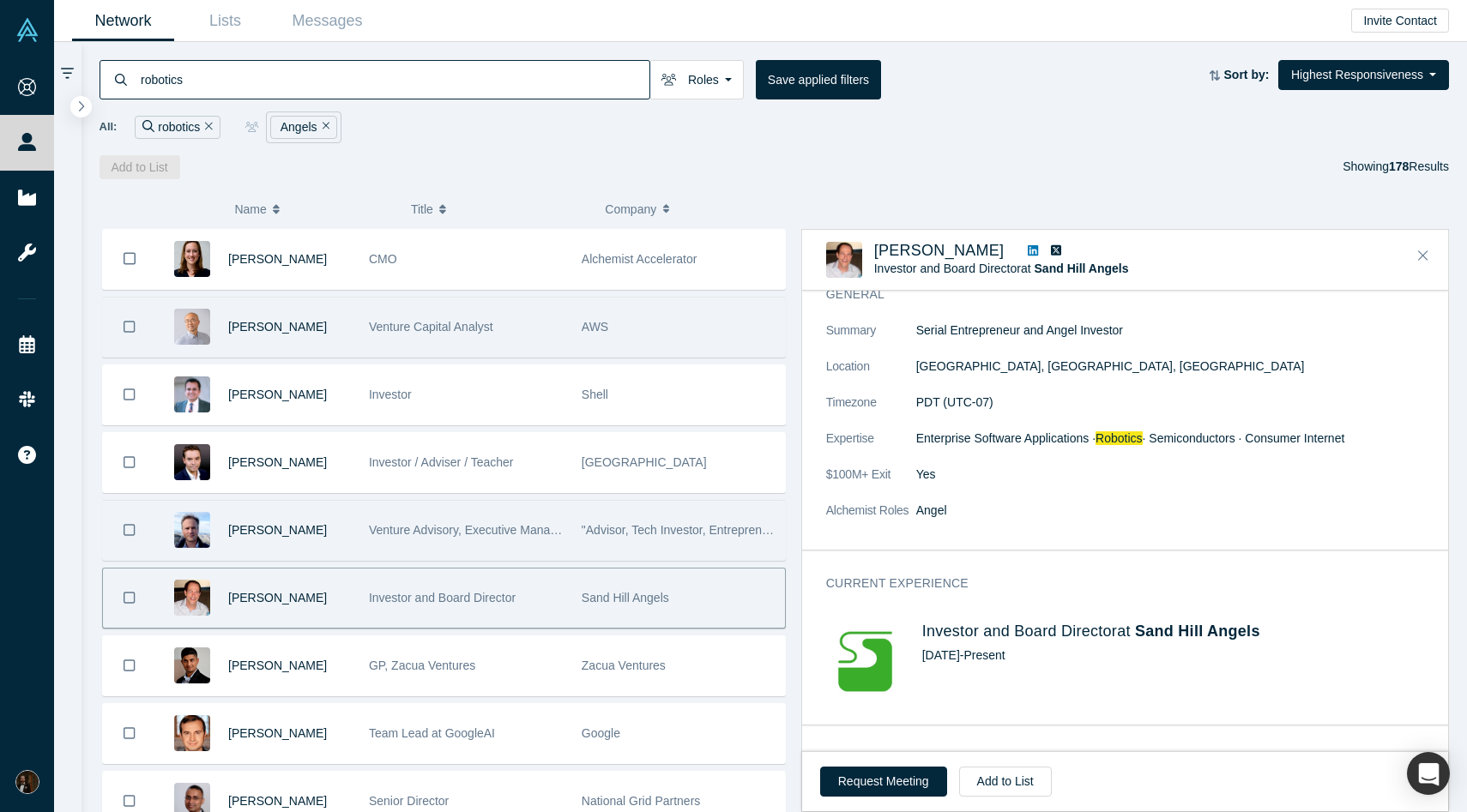
scroll to position [76, 0]
click at [997, 791] on button "Add to List" at bounding box center [1006, 782] width 93 height 30
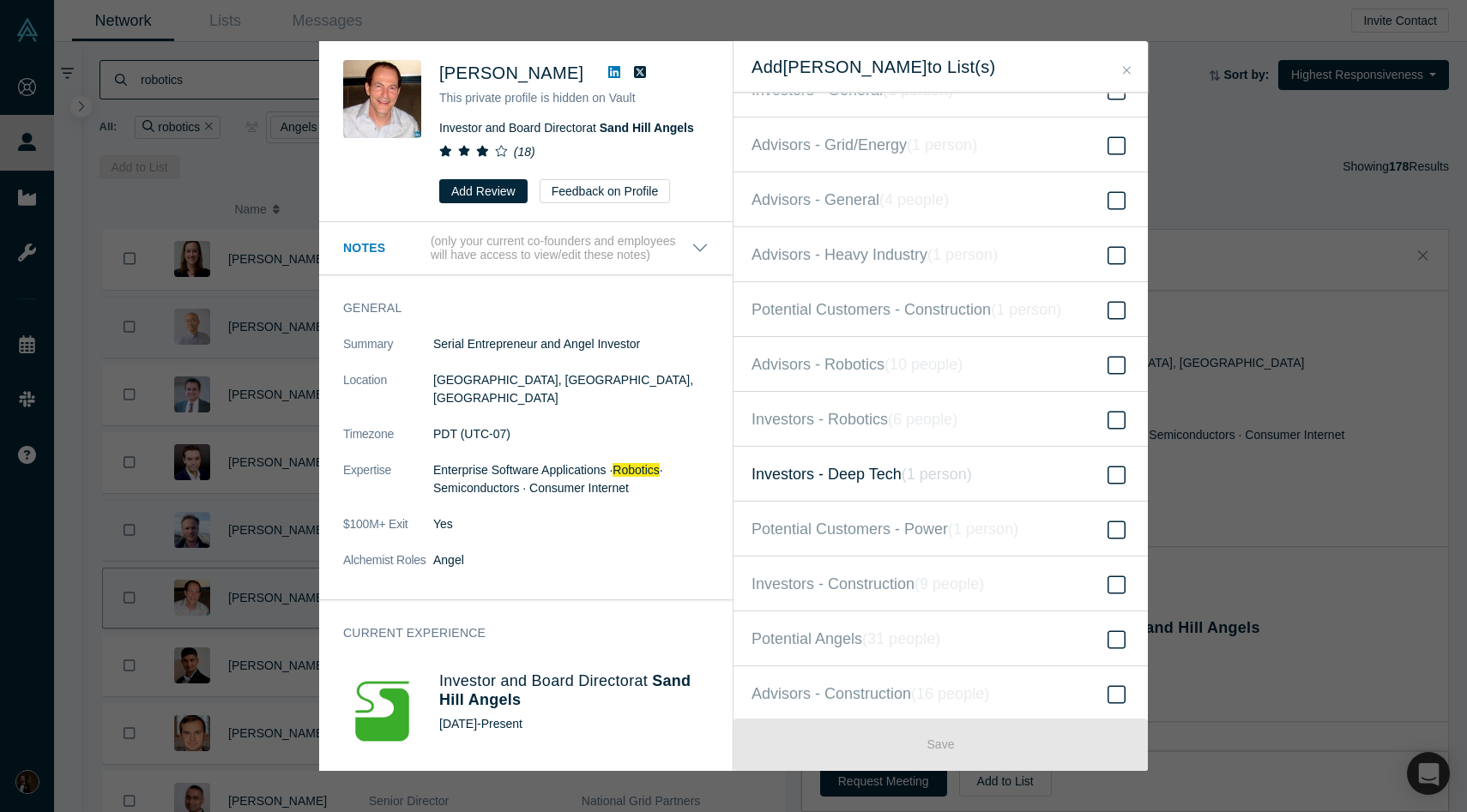
scroll to position [99, 0]
click at [833, 638] on span "Potential Angels ( 31 people )" at bounding box center [845, 636] width 189 height 24
click at [0, 0] on input "Potential Angels ( 31 people )" at bounding box center [0, 0] width 0 height 0
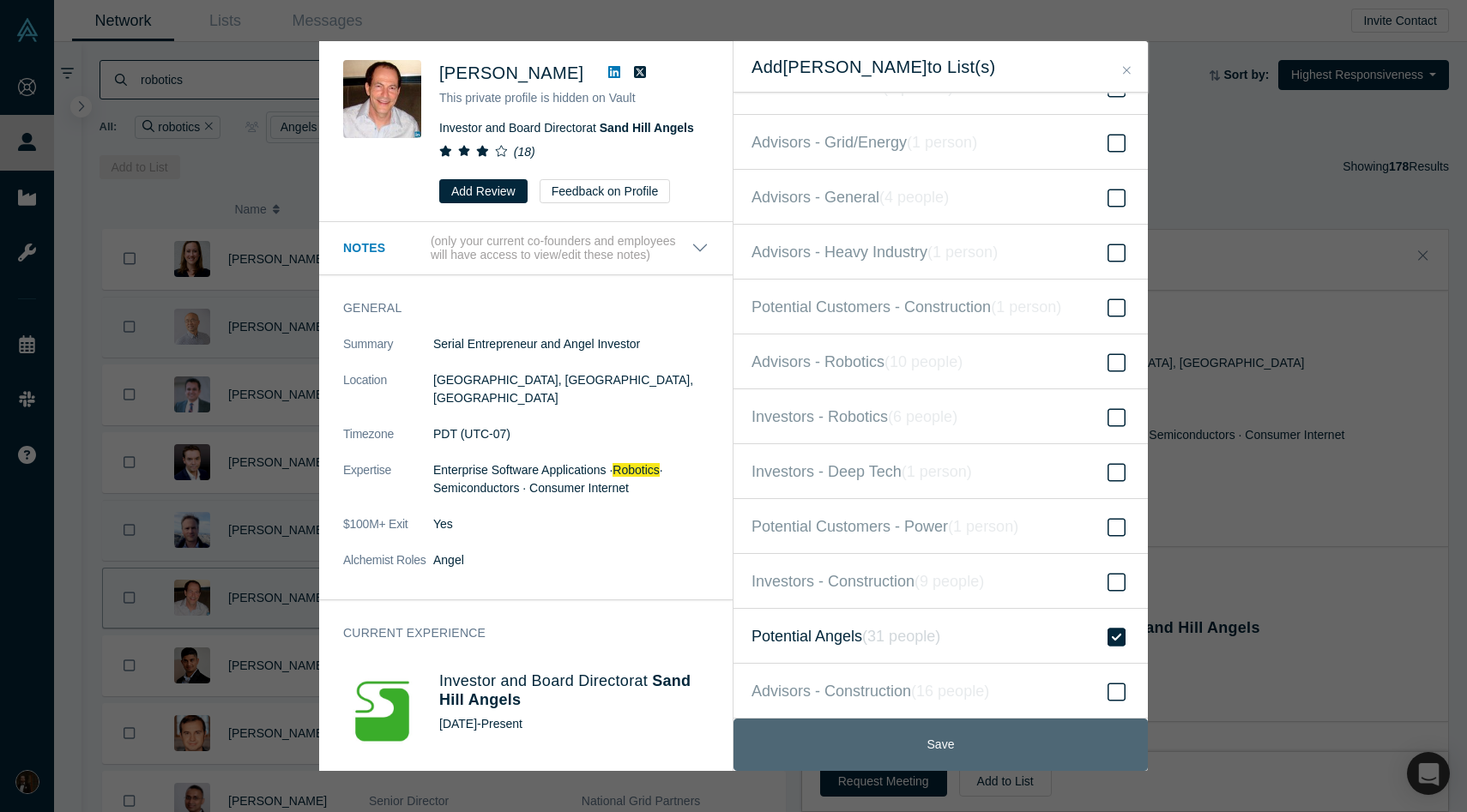
click at [863, 741] on button "Save" at bounding box center [941, 745] width 415 height 53
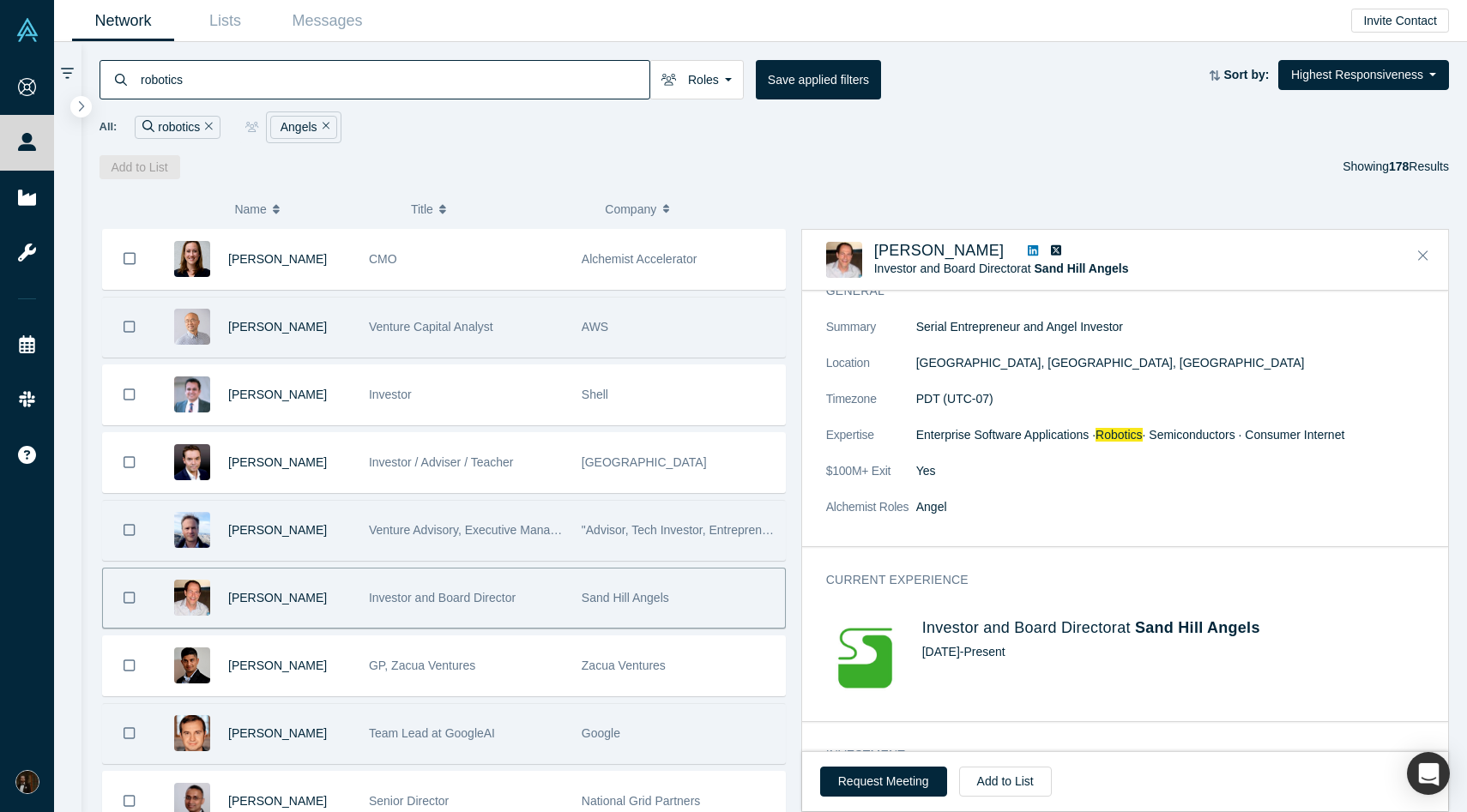
click at [500, 741] on div "Team Lead at GoogleAI" at bounding box center [466, 733] width 195 height 59
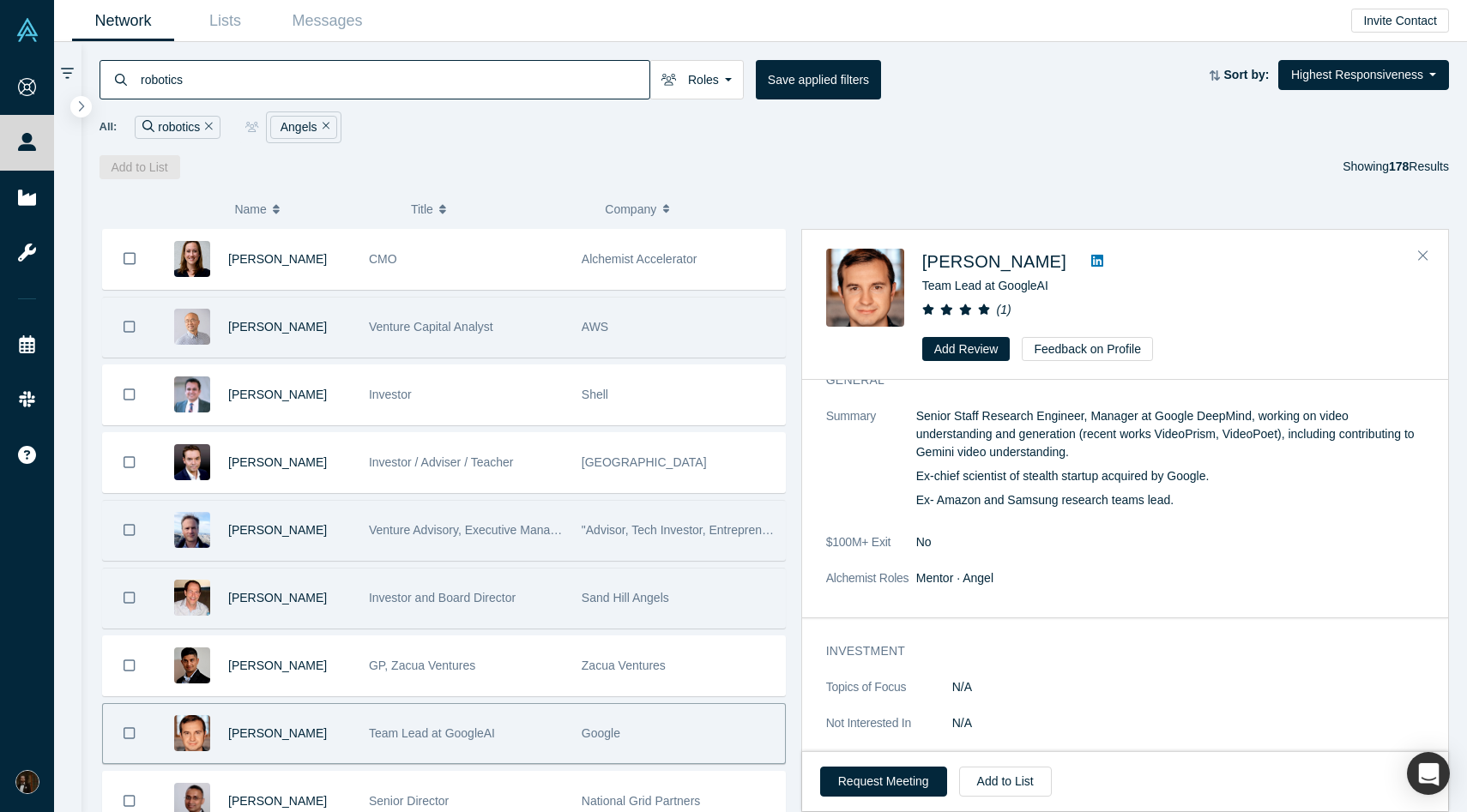
scroll to position [0, 0]
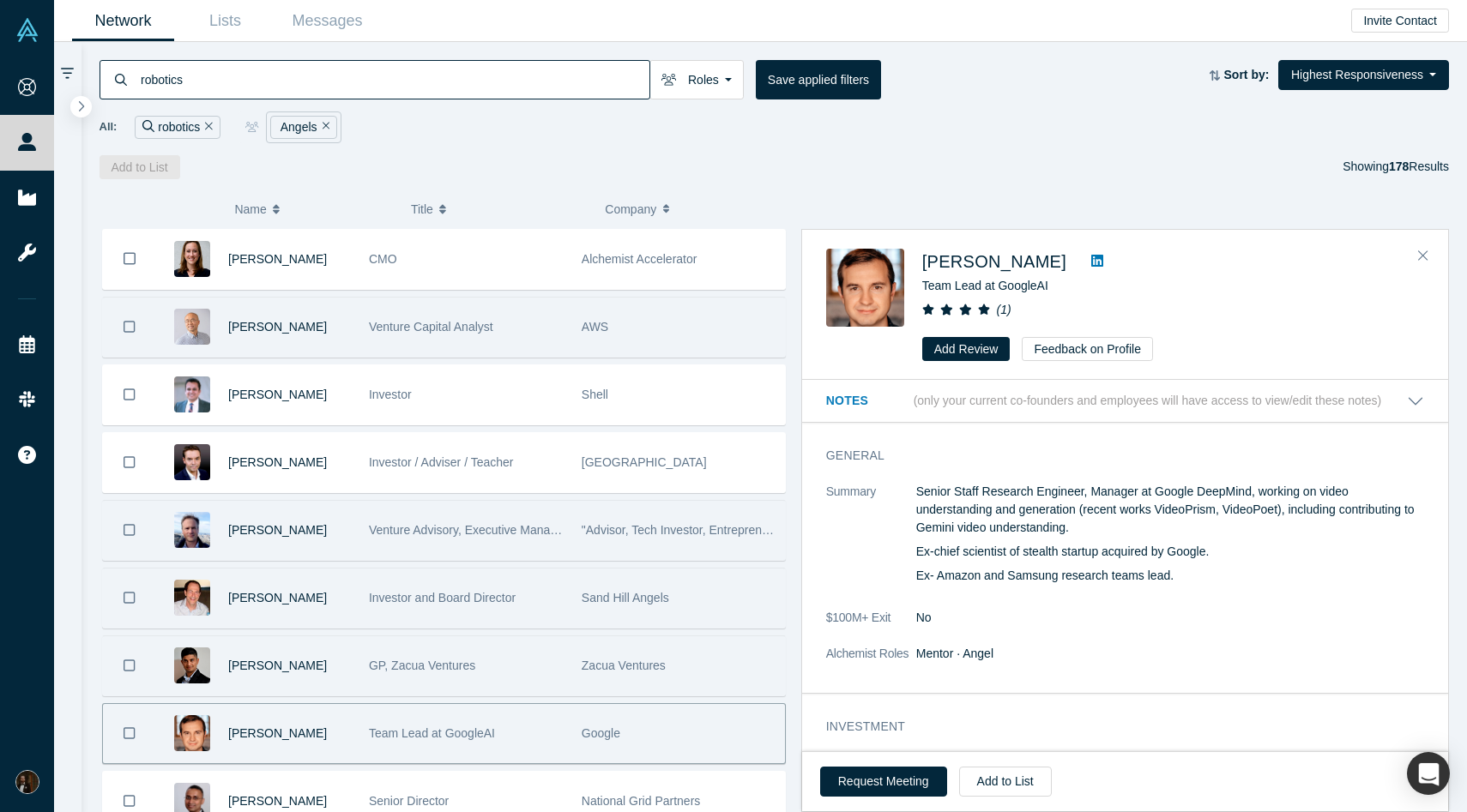
click at [500, 675] on div "GP, Zacua Ventures" at bounding box center [466, 666] width 195 height 59
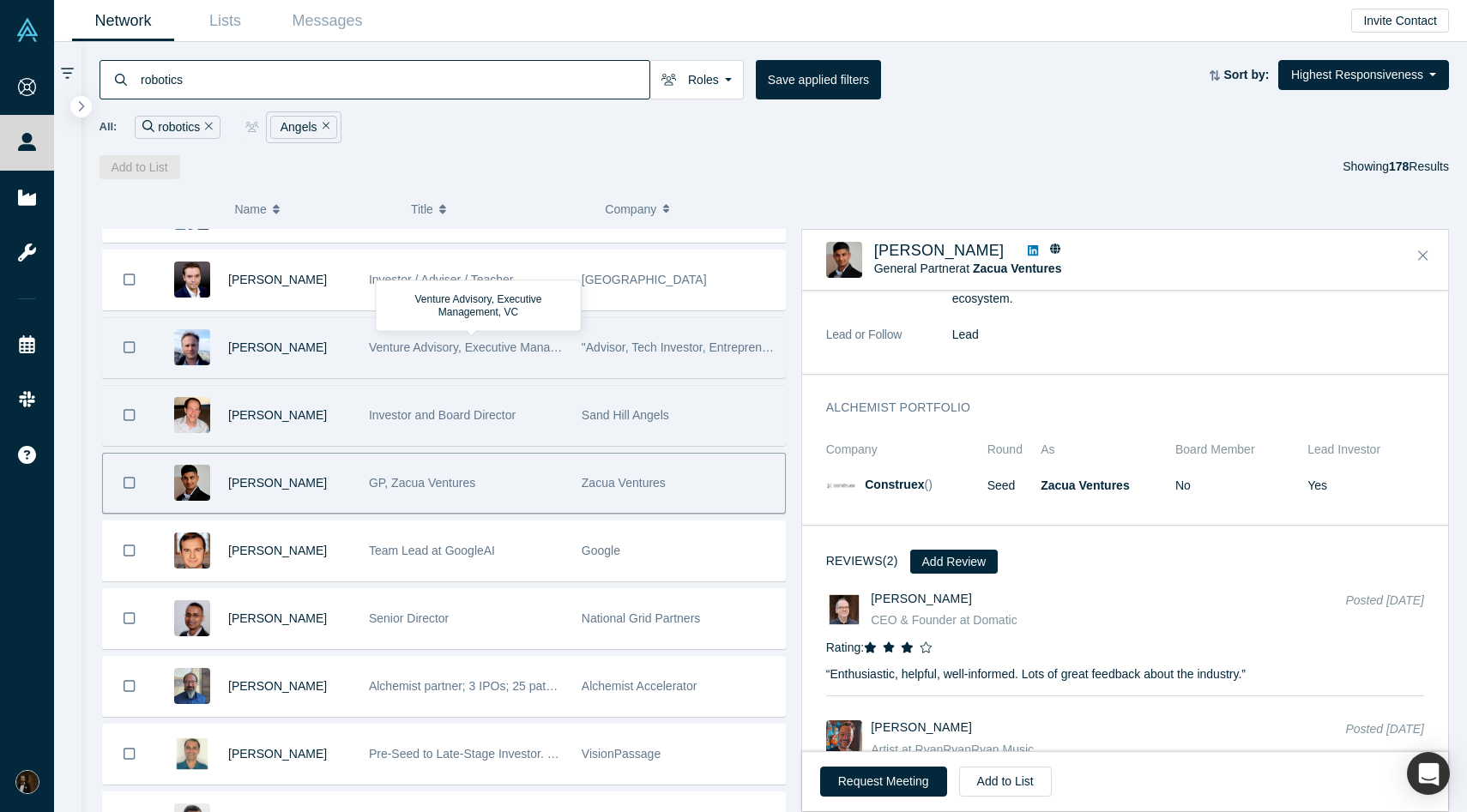
scroll to position [193, 0]
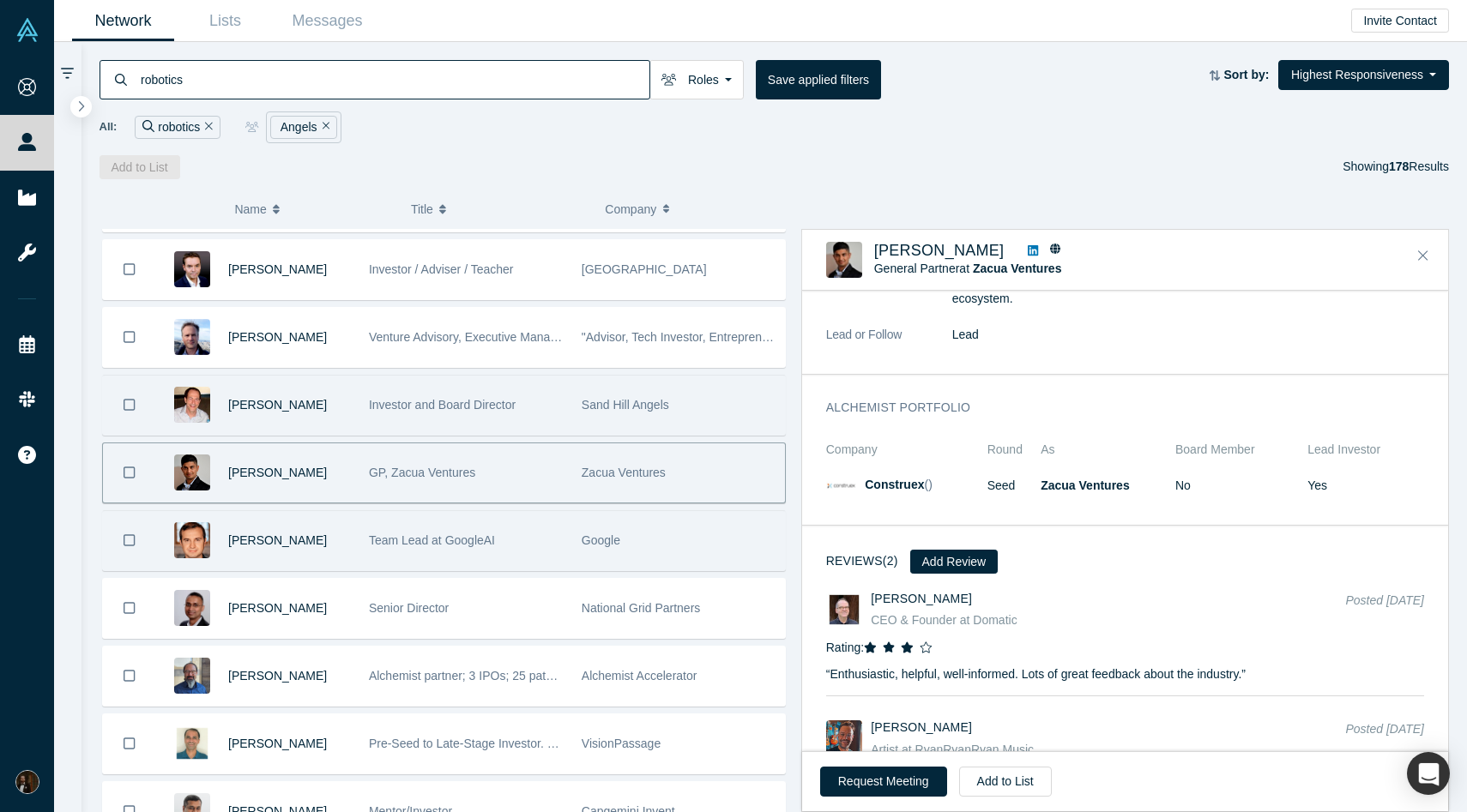
click at [450, 543] on span "Team Lead at GoogleAI" at bounding box center [432, 540] width 126 height 13
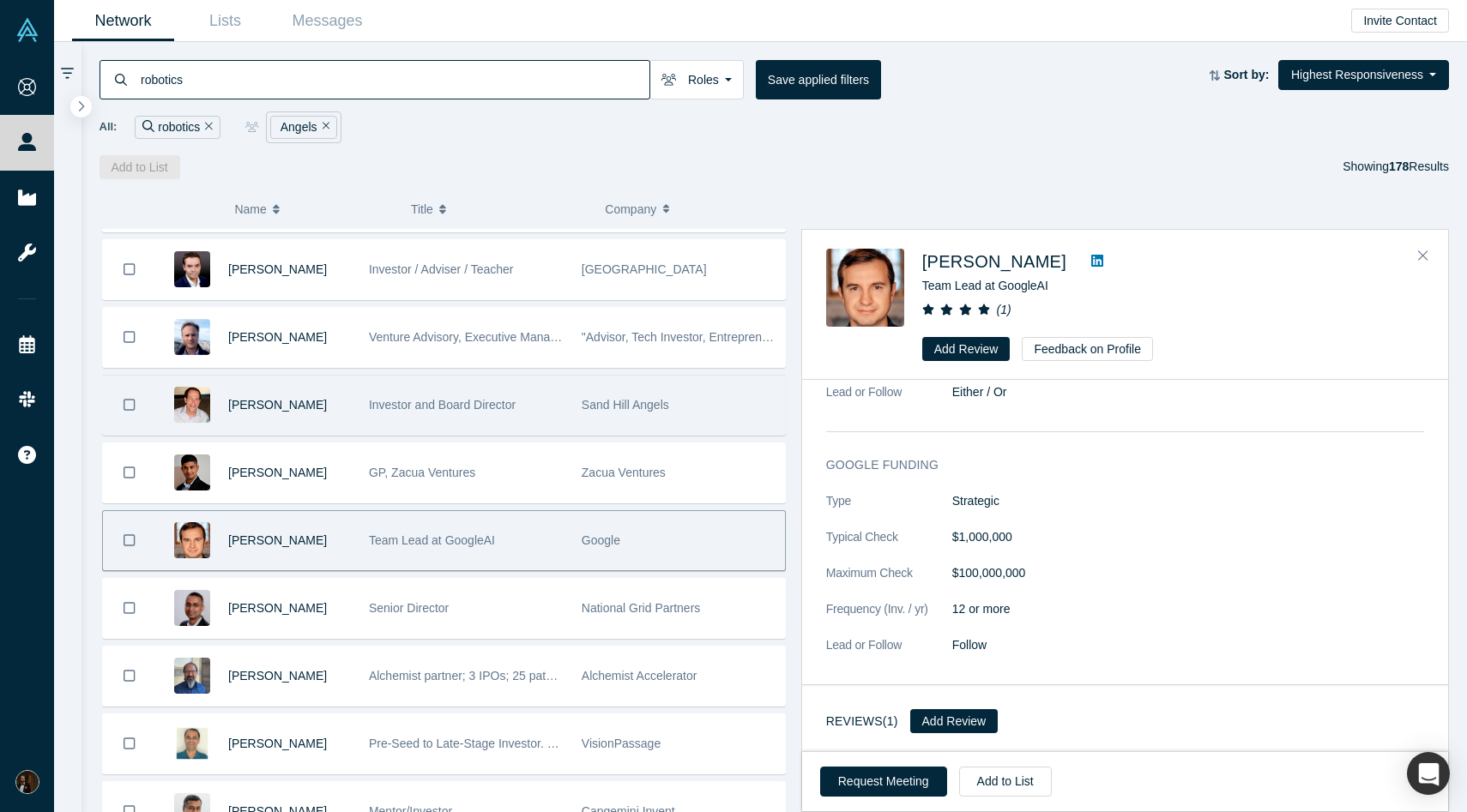
scroll to position [0, 0]
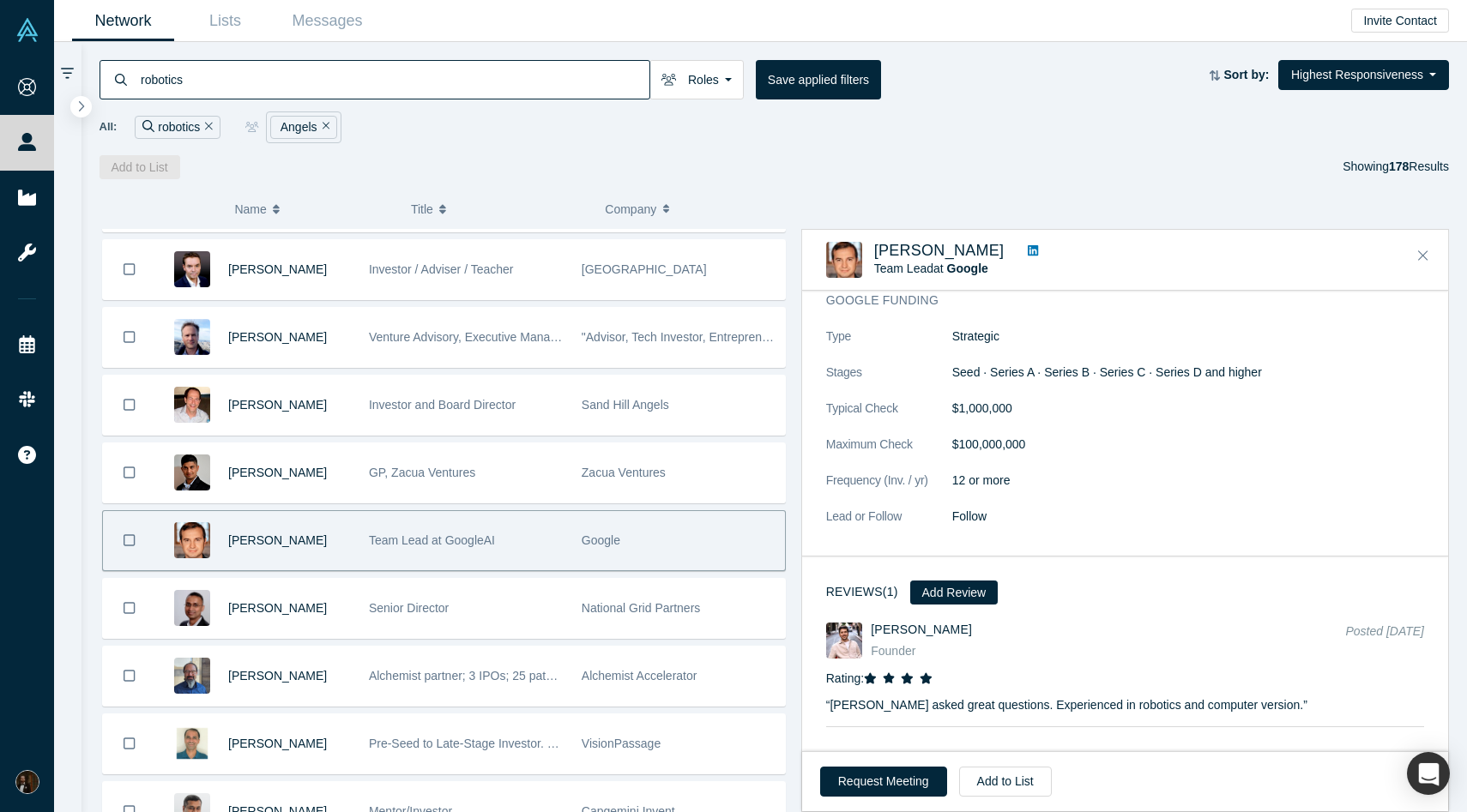
scroll to position [1180, 0]
click at [1027, 251] on icon at bounding box center [1033, 251] width 11 height 11
click at [1027, 790] on button "Add to List" at bounding box center [1006, 782] width 93 height 30
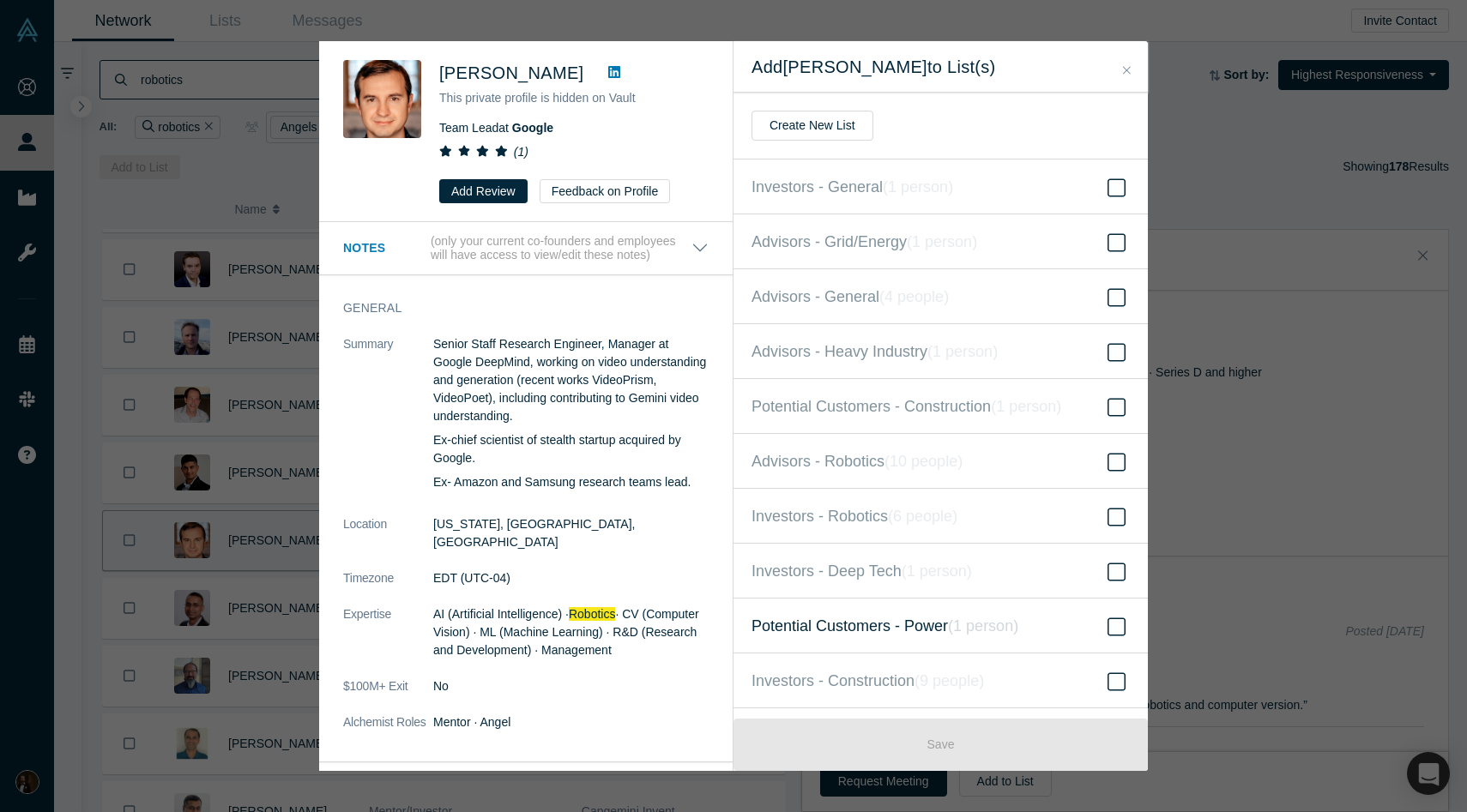
scroll to position [99, 0]
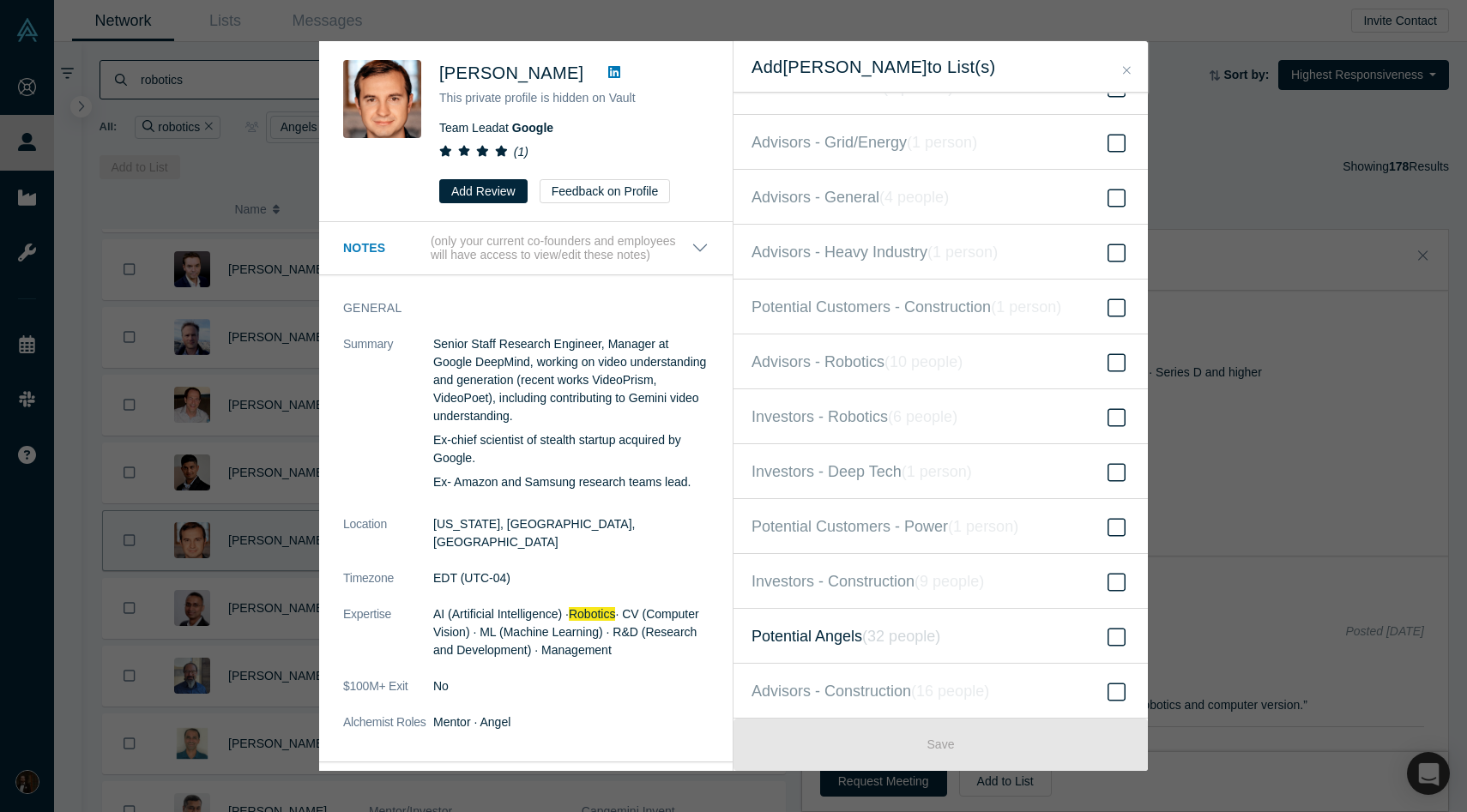
click at [834, 641] on span "Potential Angels ( 32 people )" at bounding box center [845, 636] width 189 height 24
click at [0, 0] on input "Potential Angels ( 32 people )" at bounding box center [0, 0] width 0 height 0
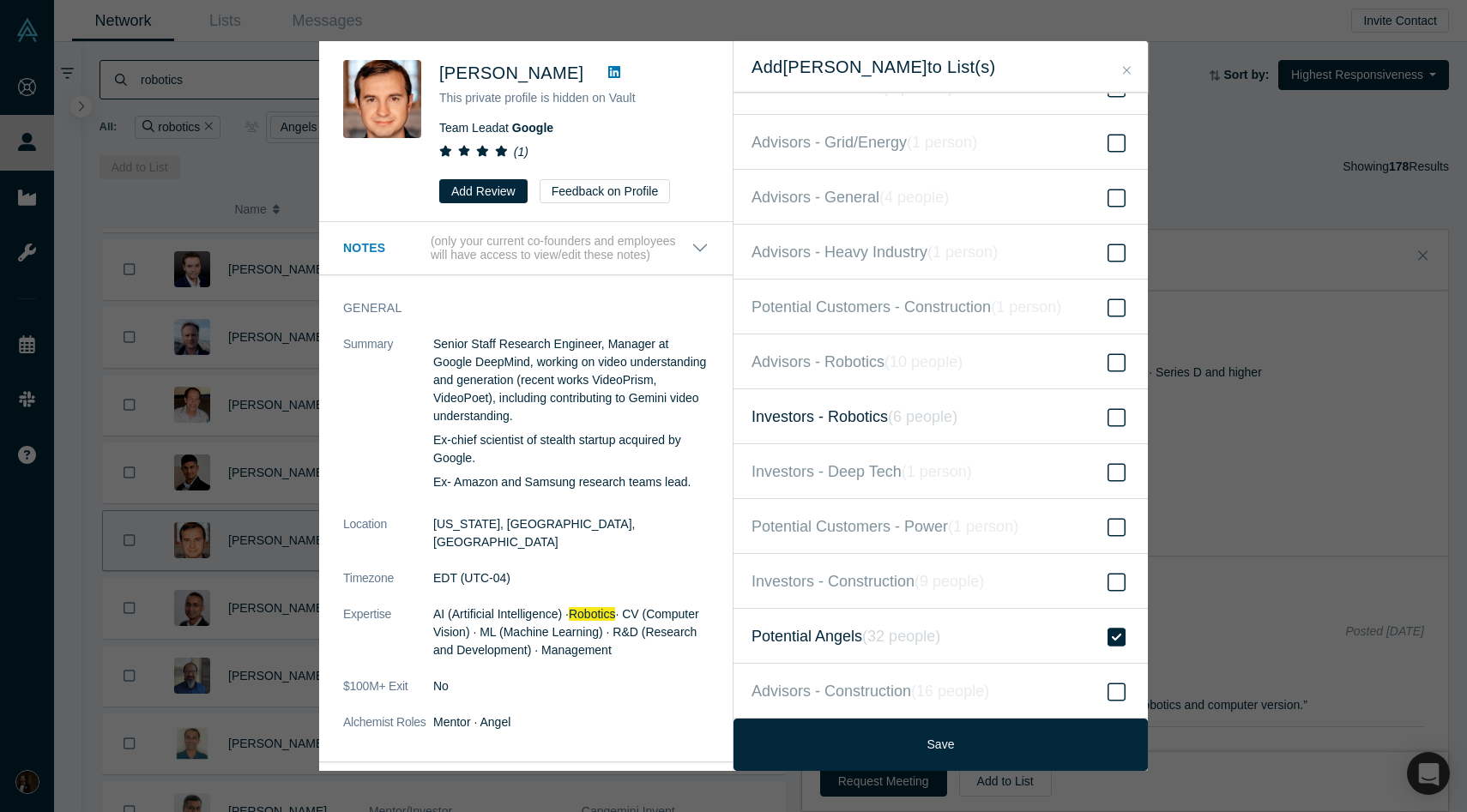
click at [851, 421] on span "Investors - Robotics ( 6 people )" at bounding box center [854, 416] width 205 height 24
click at [0, 0] on input "Investors - Robotics ( 6 people )" at bounding box center [0, 0] width 0 height 0
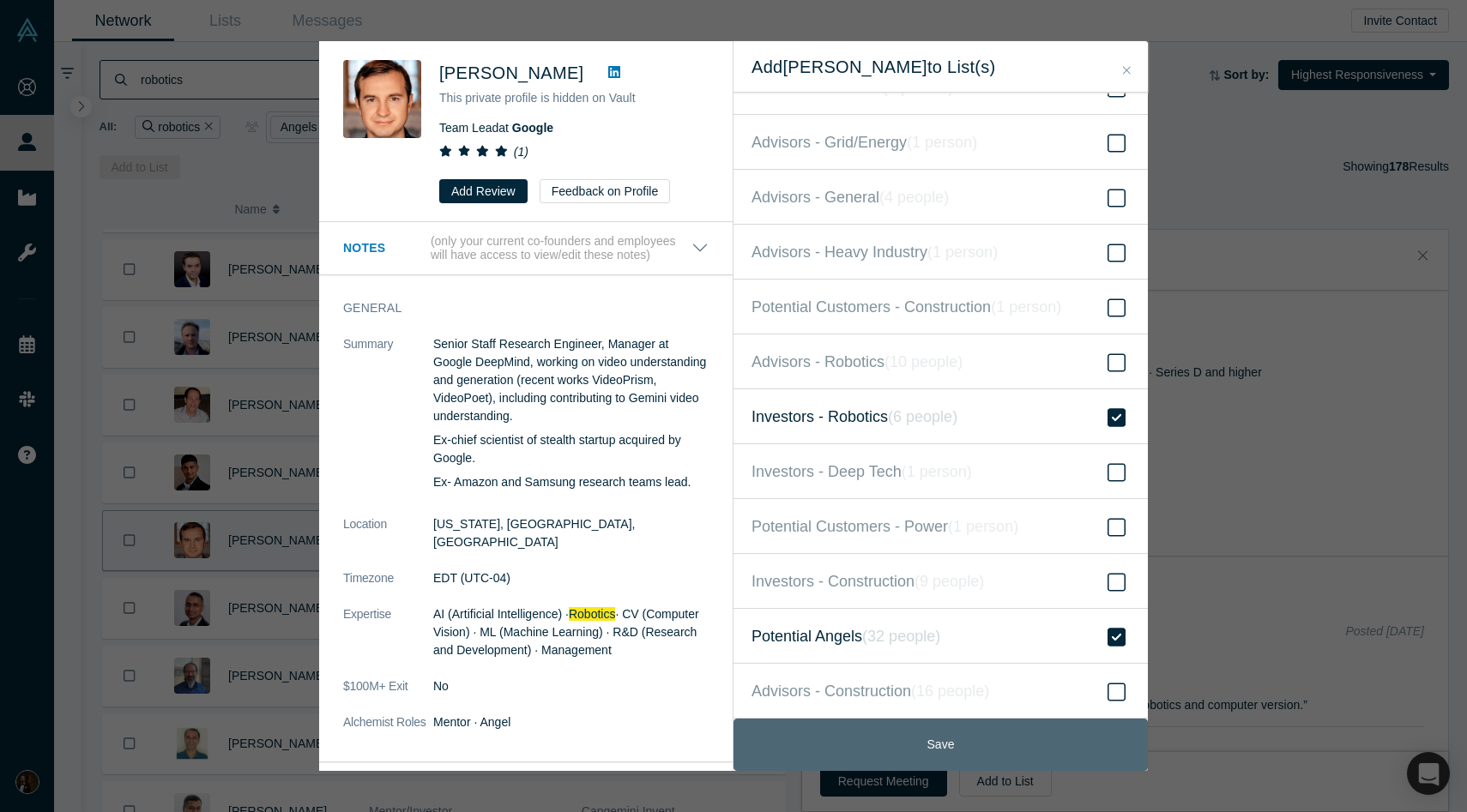
click at [901, 732] on button "Save" at bounding box center [941, 745] width 415 height 53
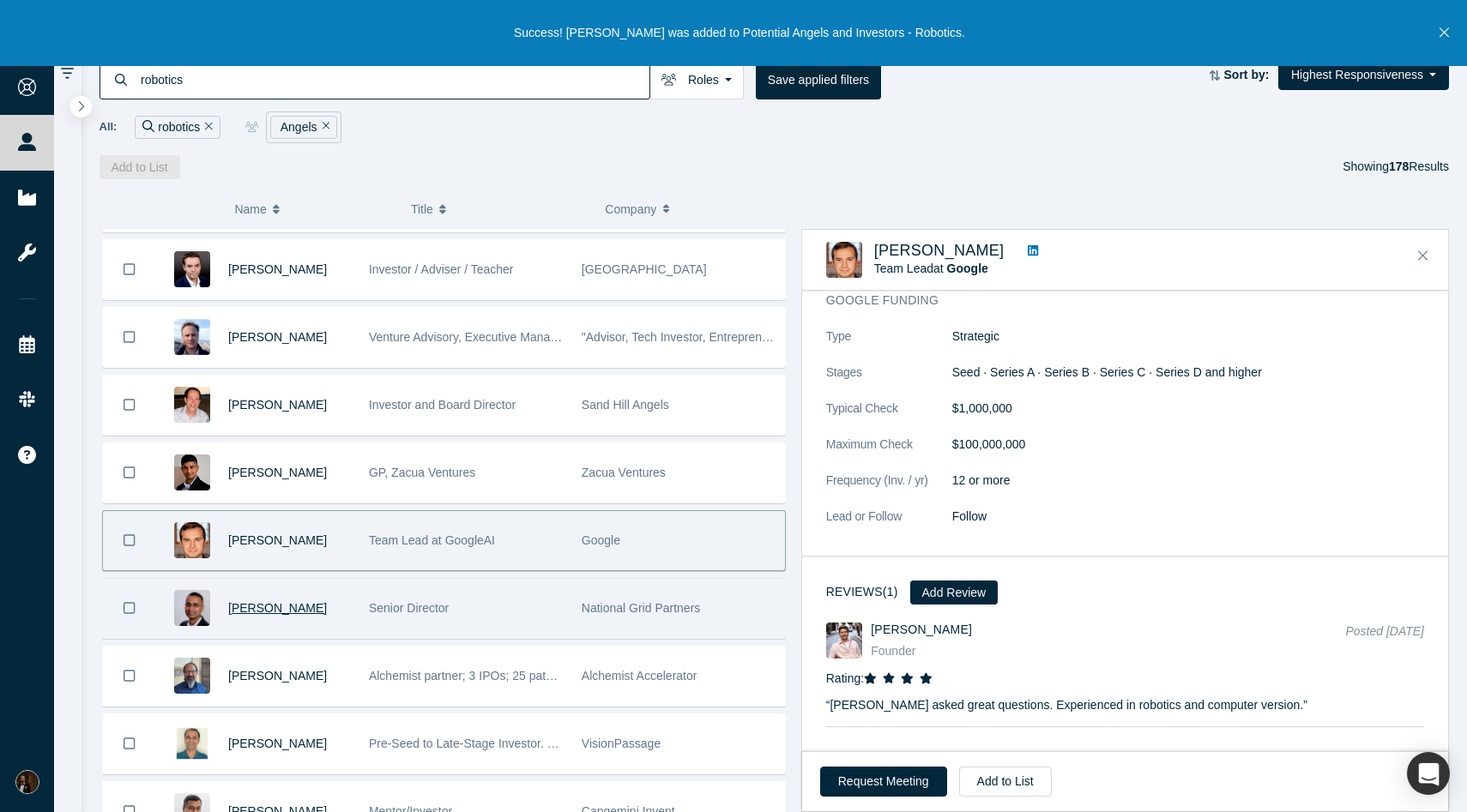
click at [323, 610] on span "[PERSON_NAME]" at bounding box center [277, 607] width 98 height 13
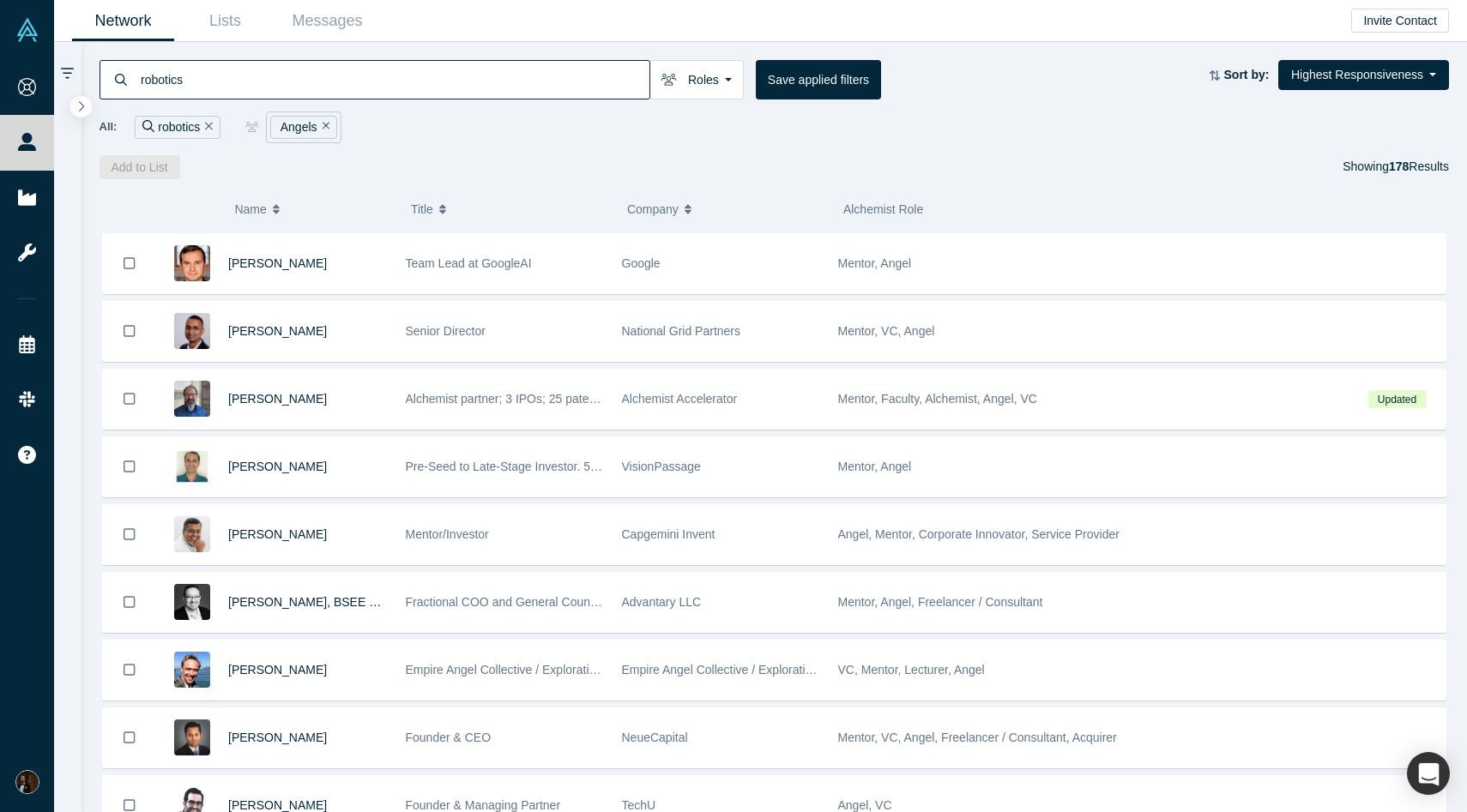
scroll to position [356, 0]
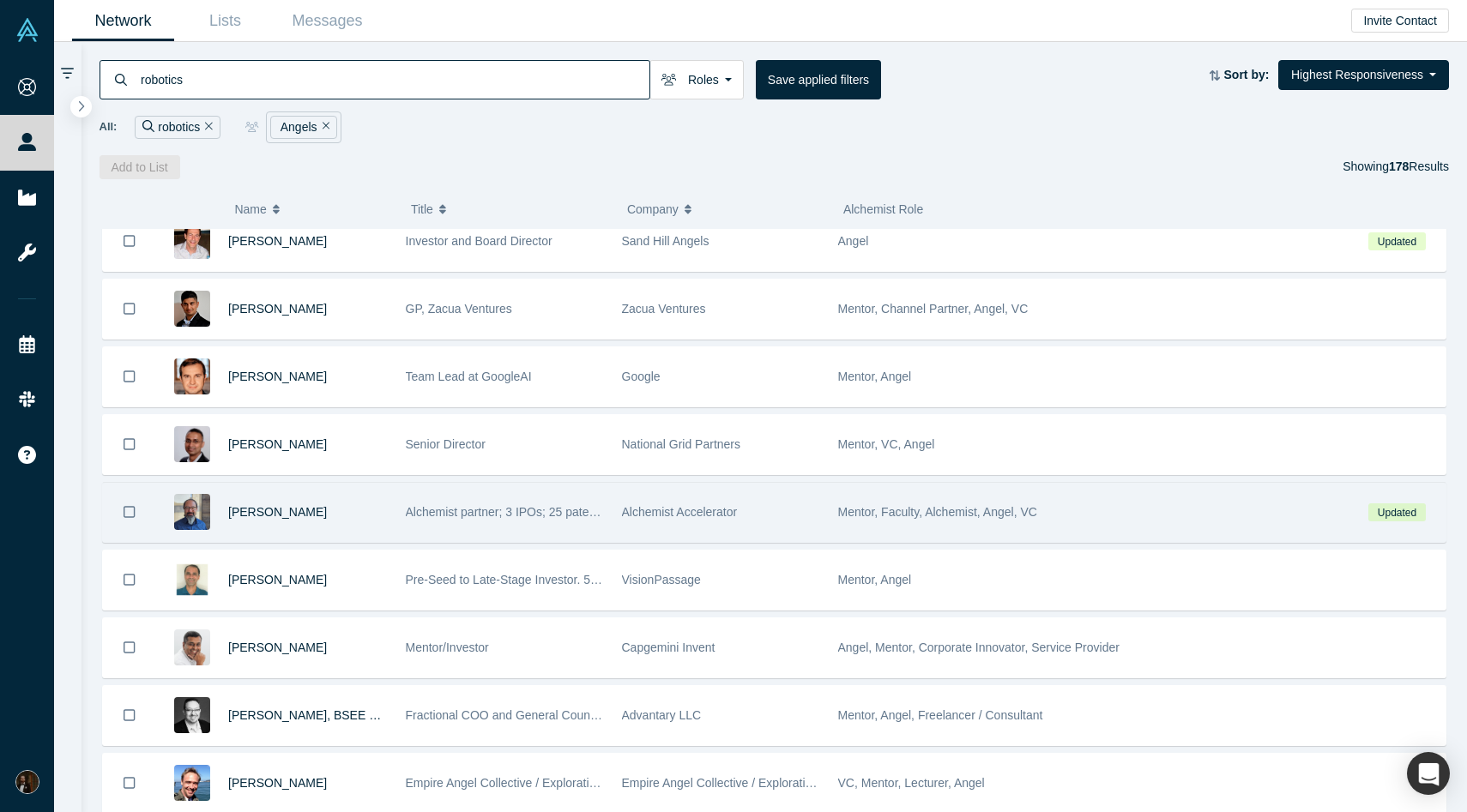
click at [354, 513] on div "[PERSON_NAME]" at bounding box center [307, 513] width 160 height 59
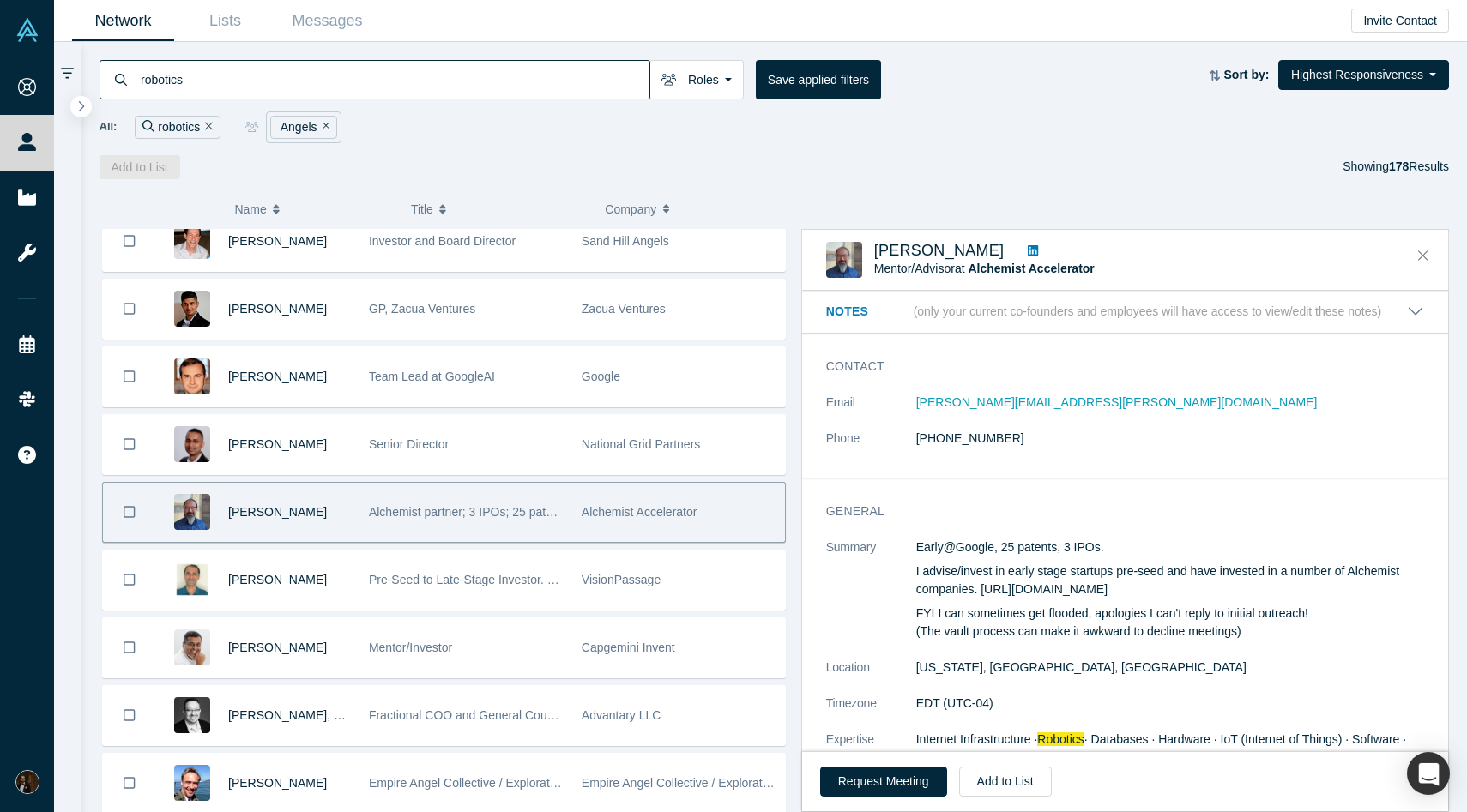
scroll to position [307, 0]
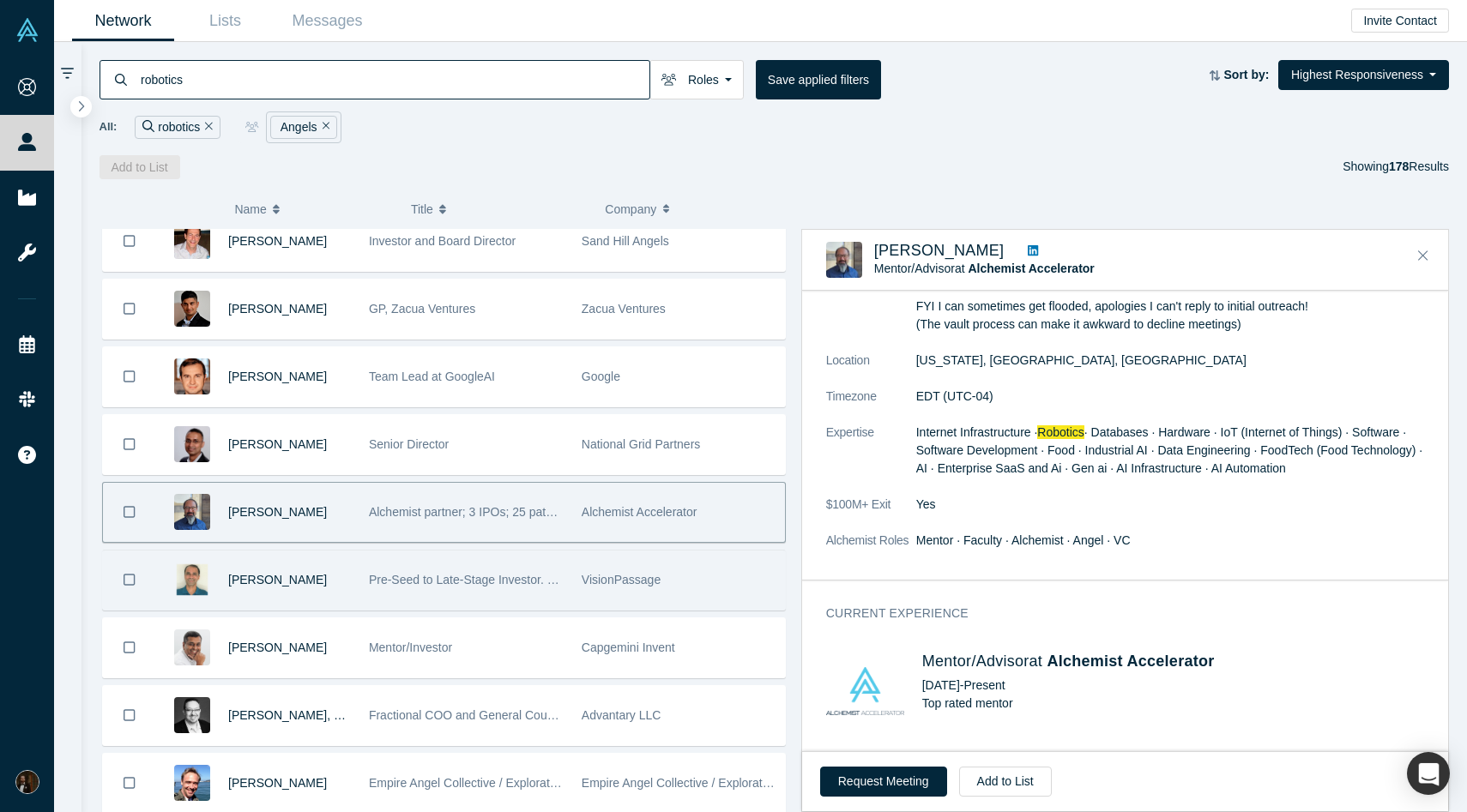
click at [333, 581] on div "[PERSON_NAME]" at bounding box center [289, 580] width 122 height 59
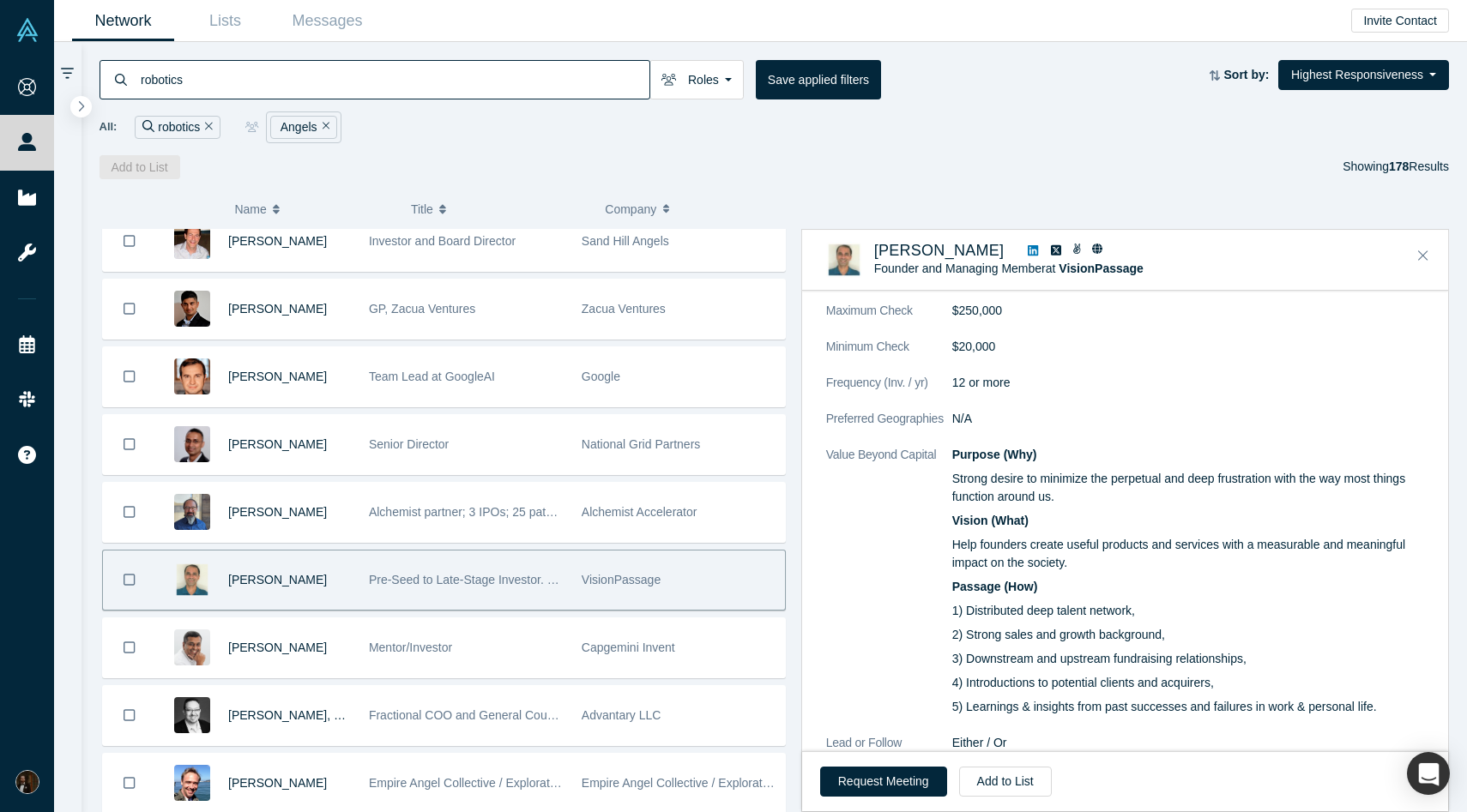
scroll to position [1507, 0]
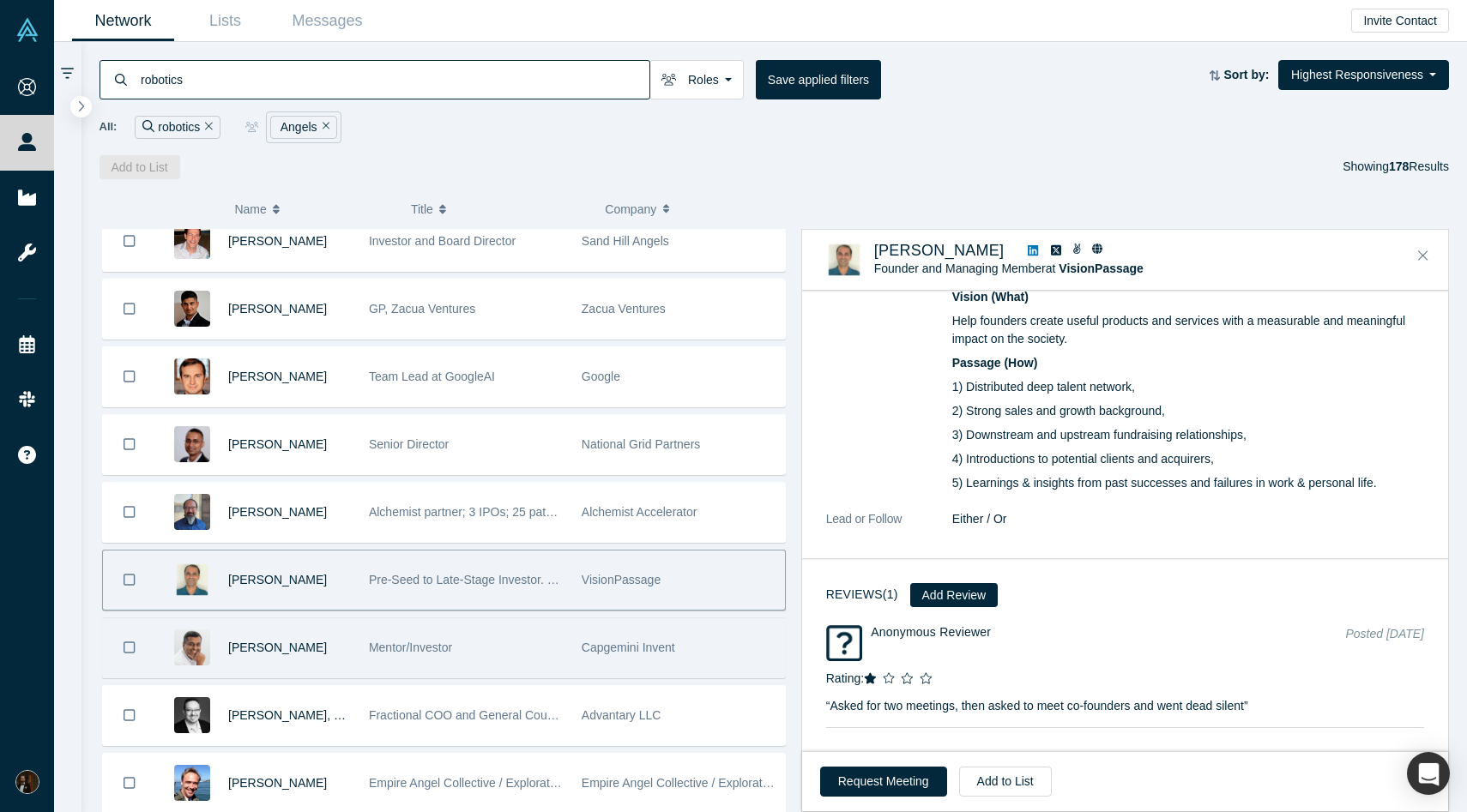
click at [329, 638] on div "[PERSON_NAME]" at bounding box center [289, 648] width 122 height 59
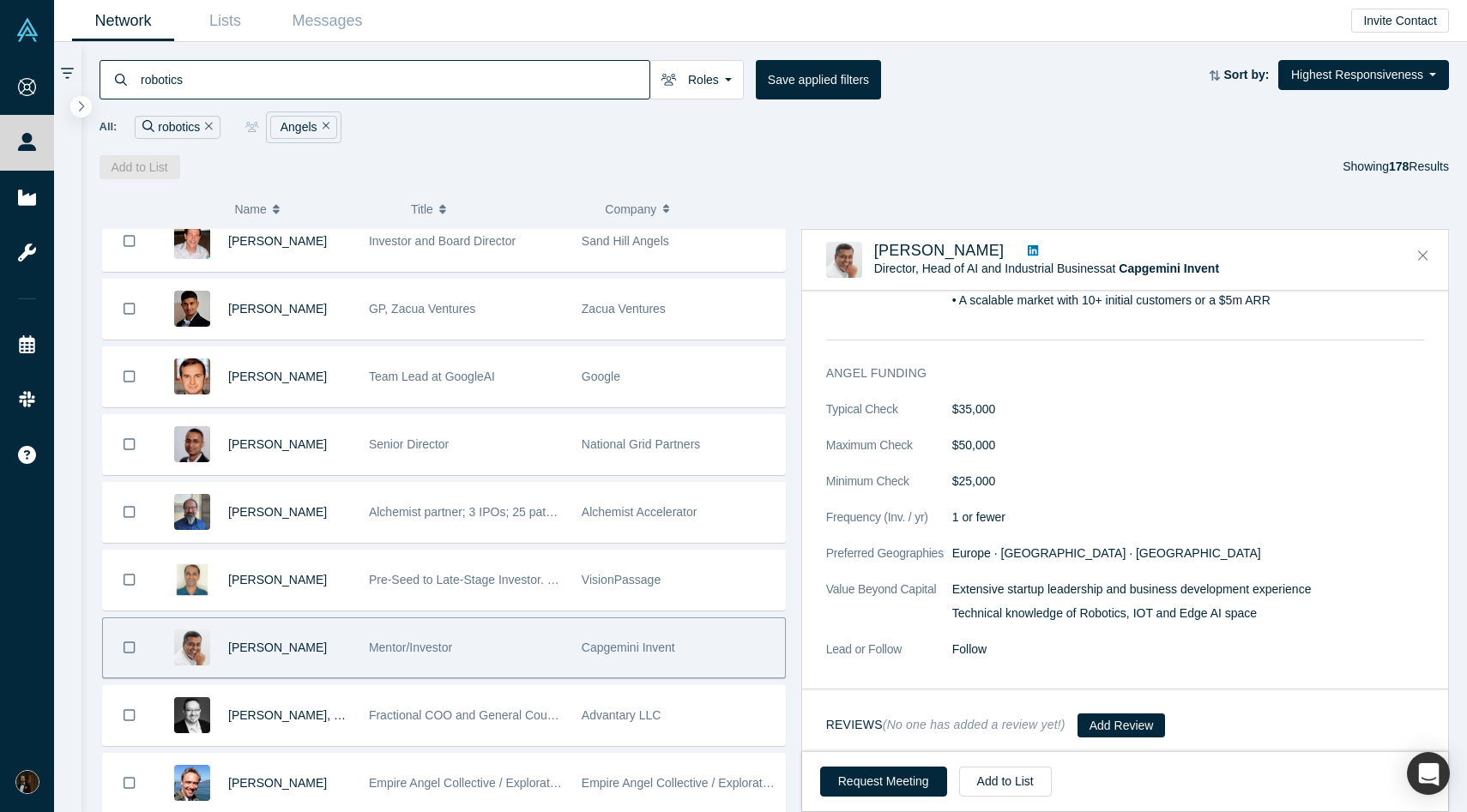
scroll to position [1063, 0]
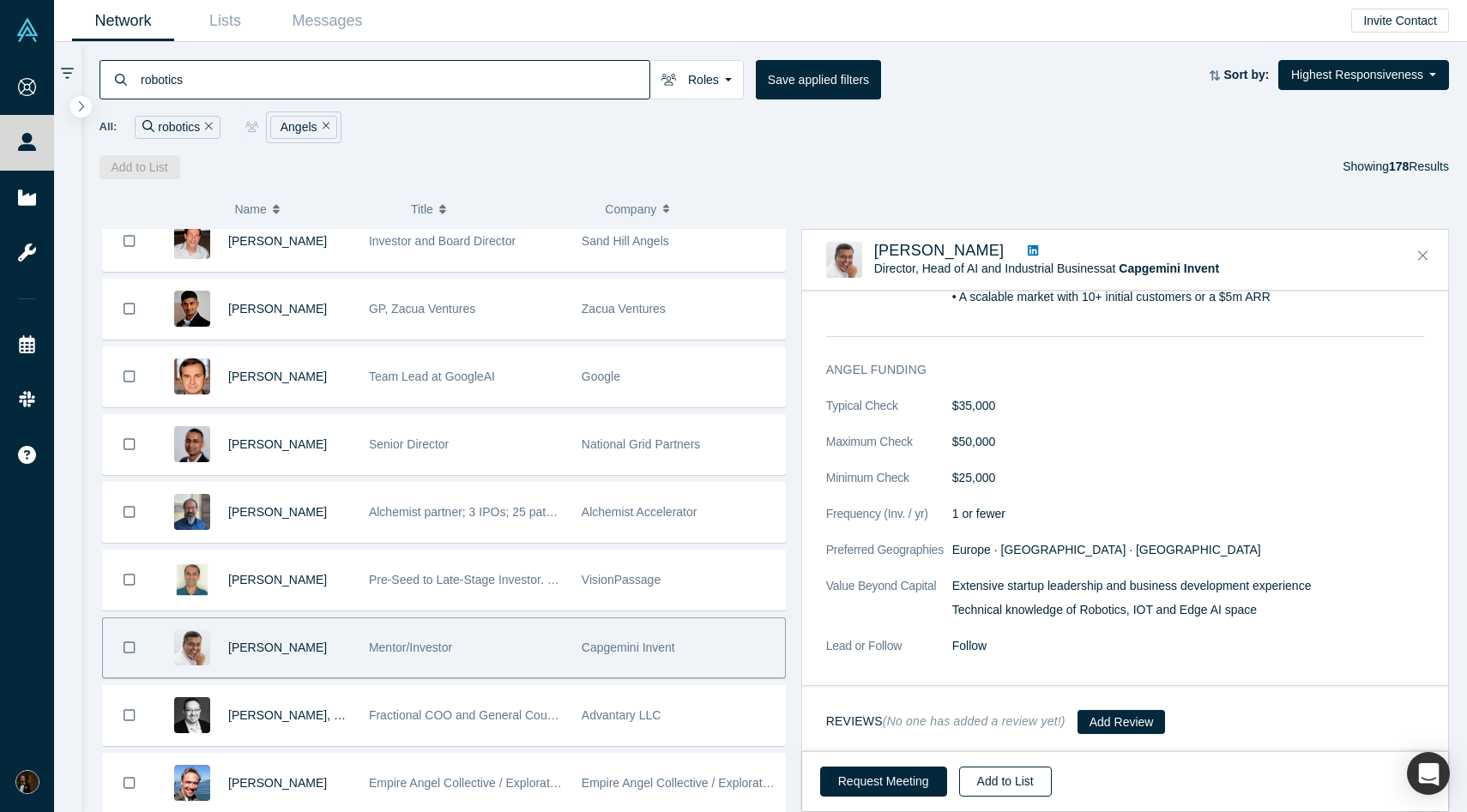
click at [985, 787] on button "Add to List" at bounding box center [1006, 782] width 93 height 30
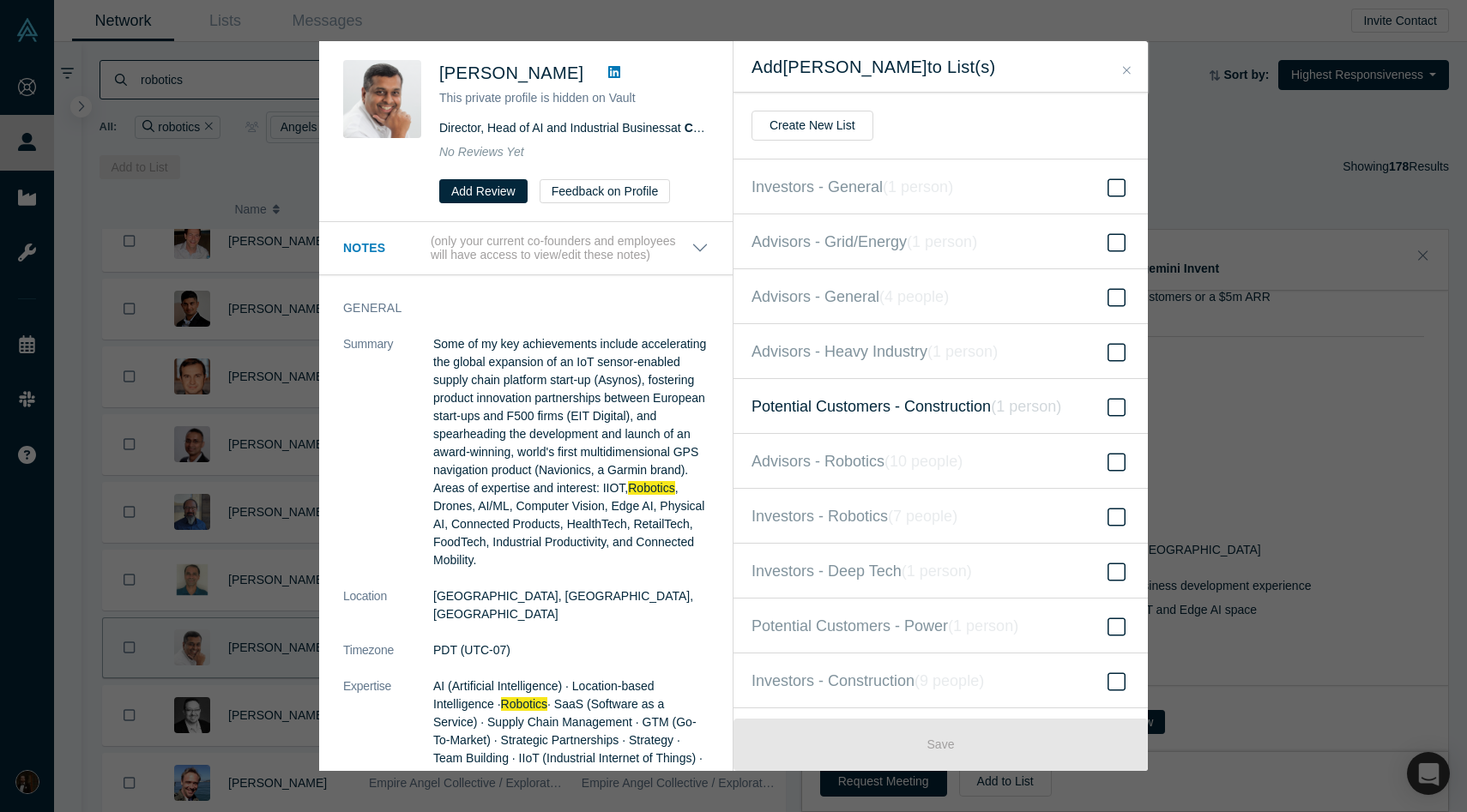
scroll to position [99, 0]
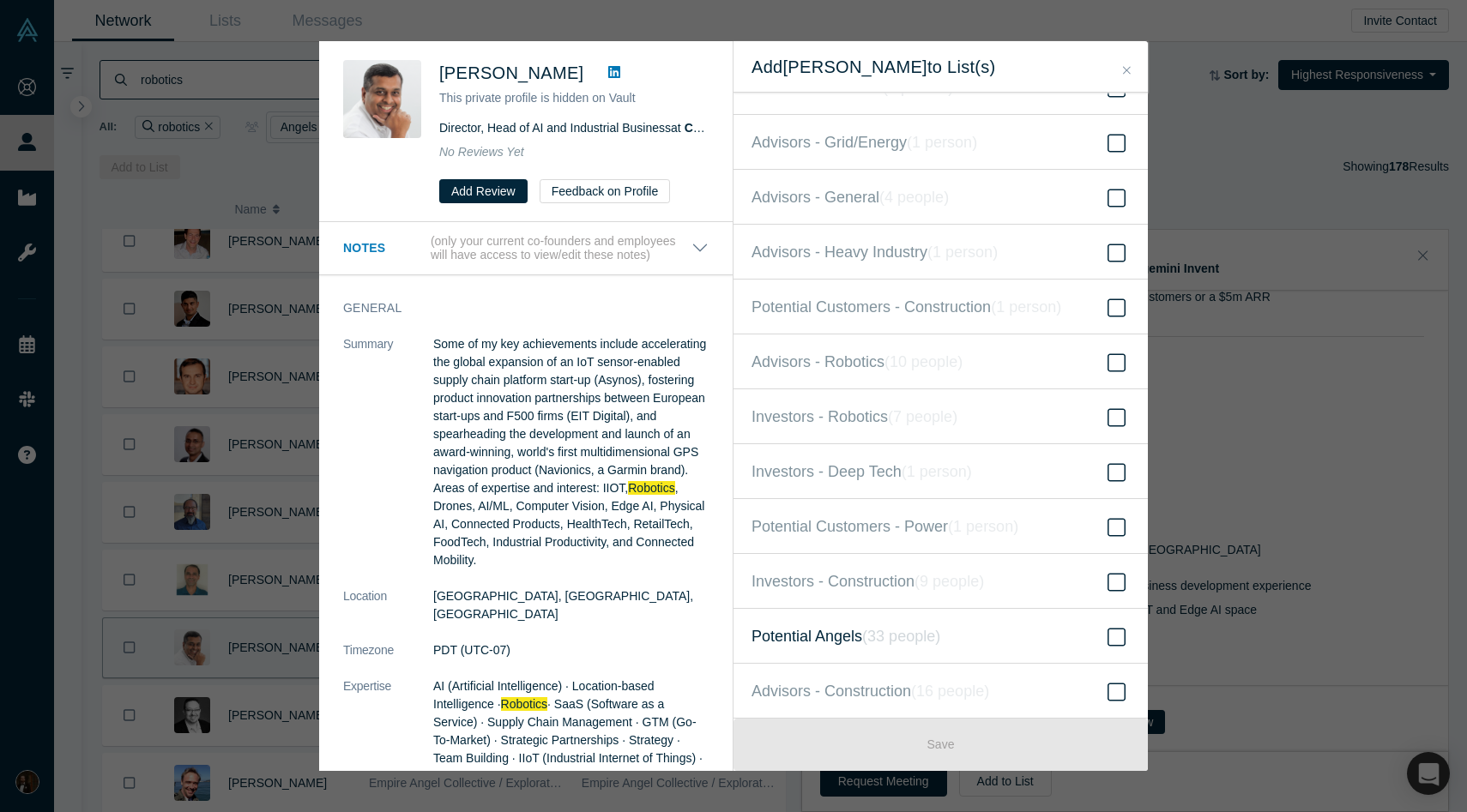
click at [831, 633] on span "Potential Angels ( 33 people )" at bounding box center [845, 636] width 189 height 24
click at [0, 0] on input "Potential Angels ( 33 people )" at bounding box center [0, 0] width 0 height 0
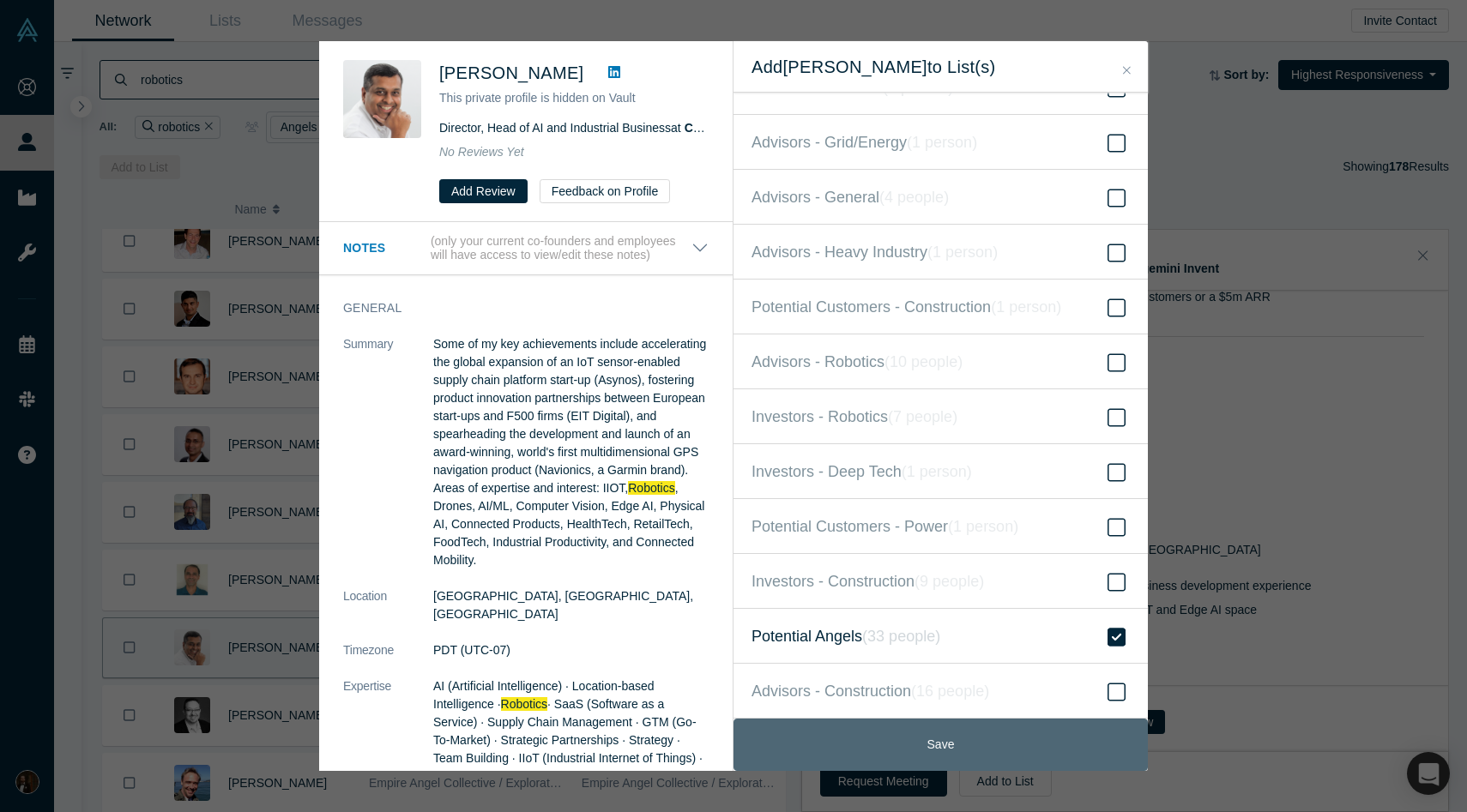
click at [902, 740] on button "Save" at bounding box center [941, 745] width 415 height 53
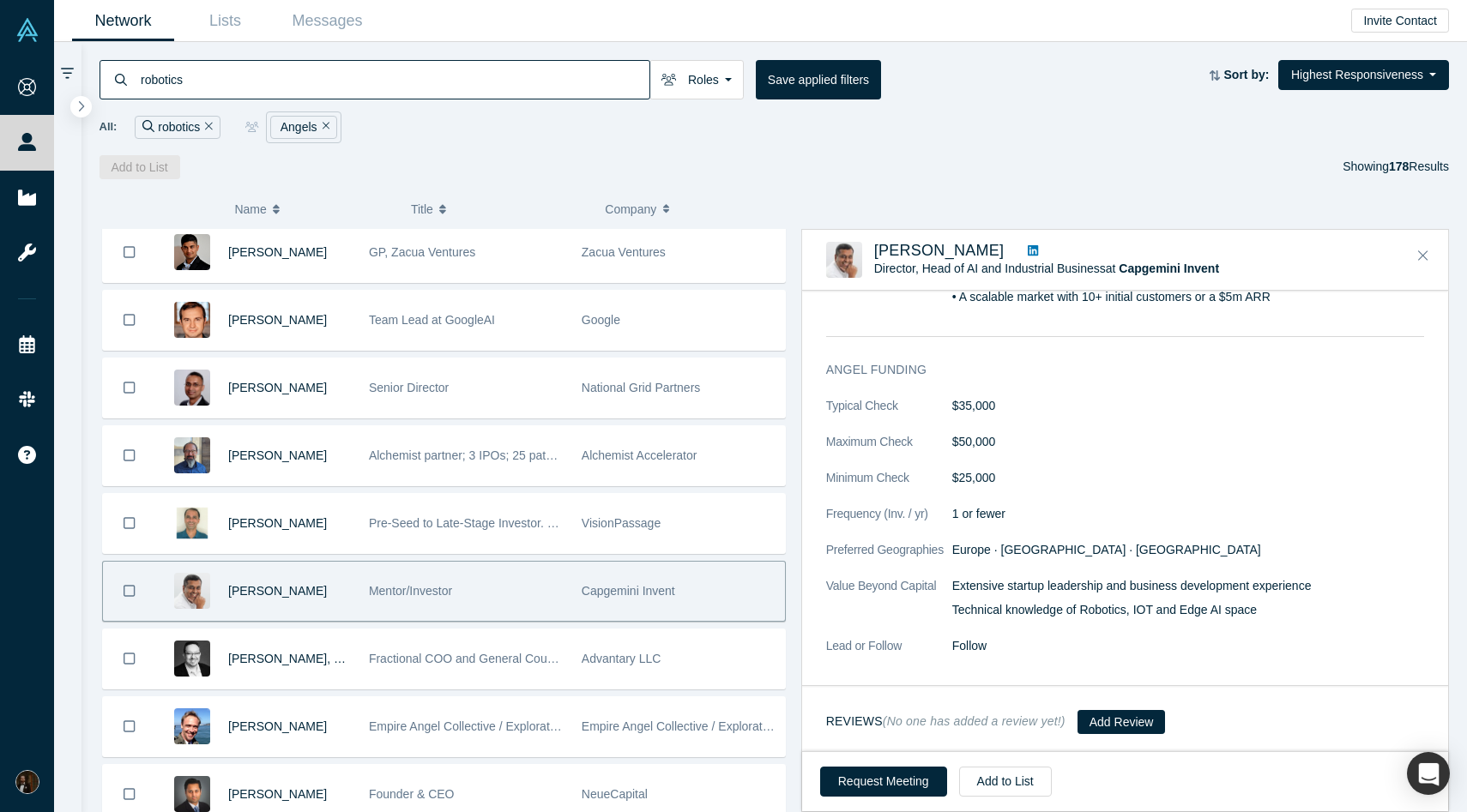
scroll to position [414, 0]
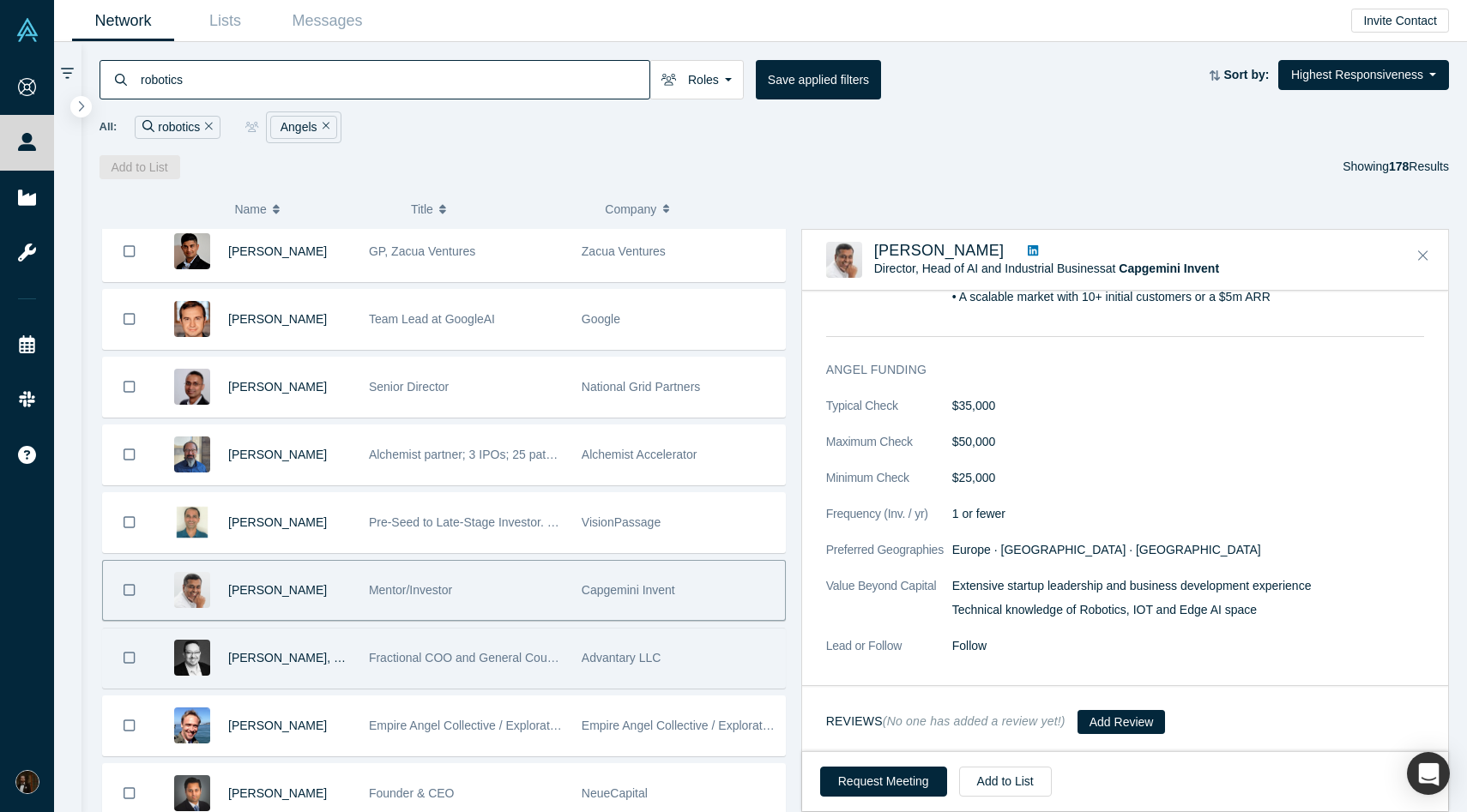
click at [550, 647] on div "Fractional COO and General Counsel" at bounding box center [466, 658] width 195 height 59
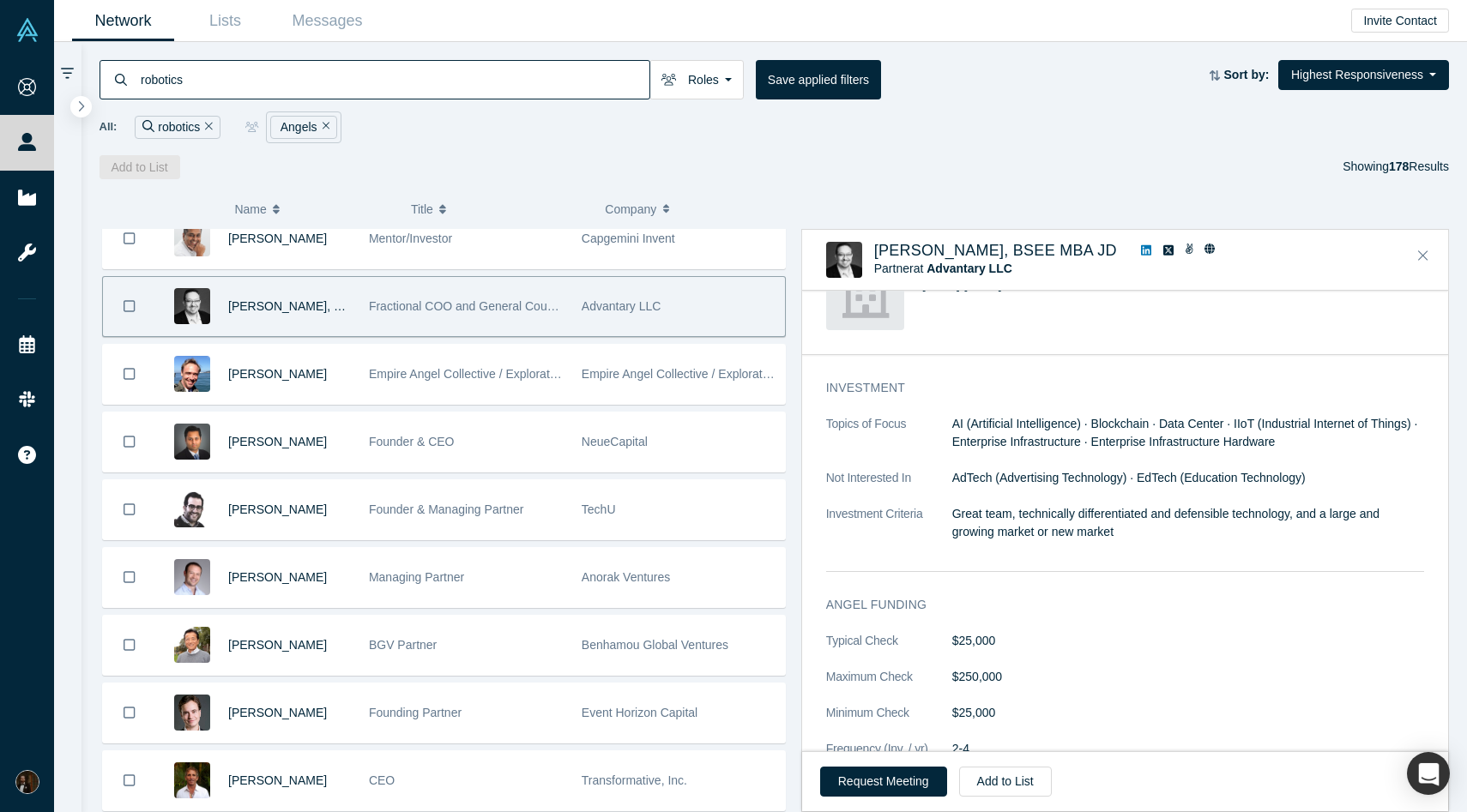
scroll to position [768, 0]
